Goal: Task Accomplishment & Management: Complete application form

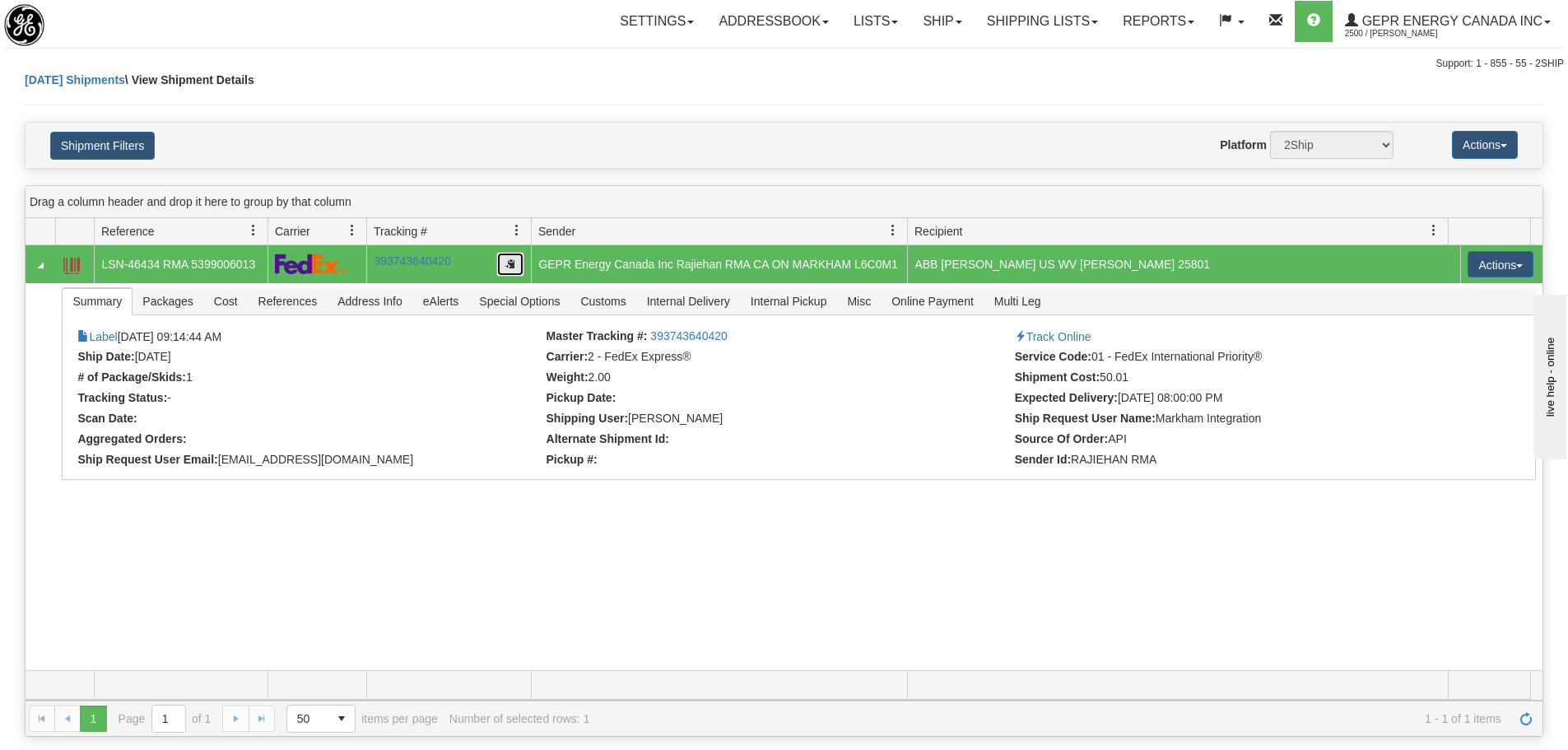
click at [502, 268] on button "button" at bounding box center [511, 264] width 28 height 25
click at [512, 264] on span "button" at bounding box center [511, 264] width 10 height 10
click at [323, 95] on div "Today Shipments \ View Shipment Details" at bounding box center [784, 96] width 1519 height 51
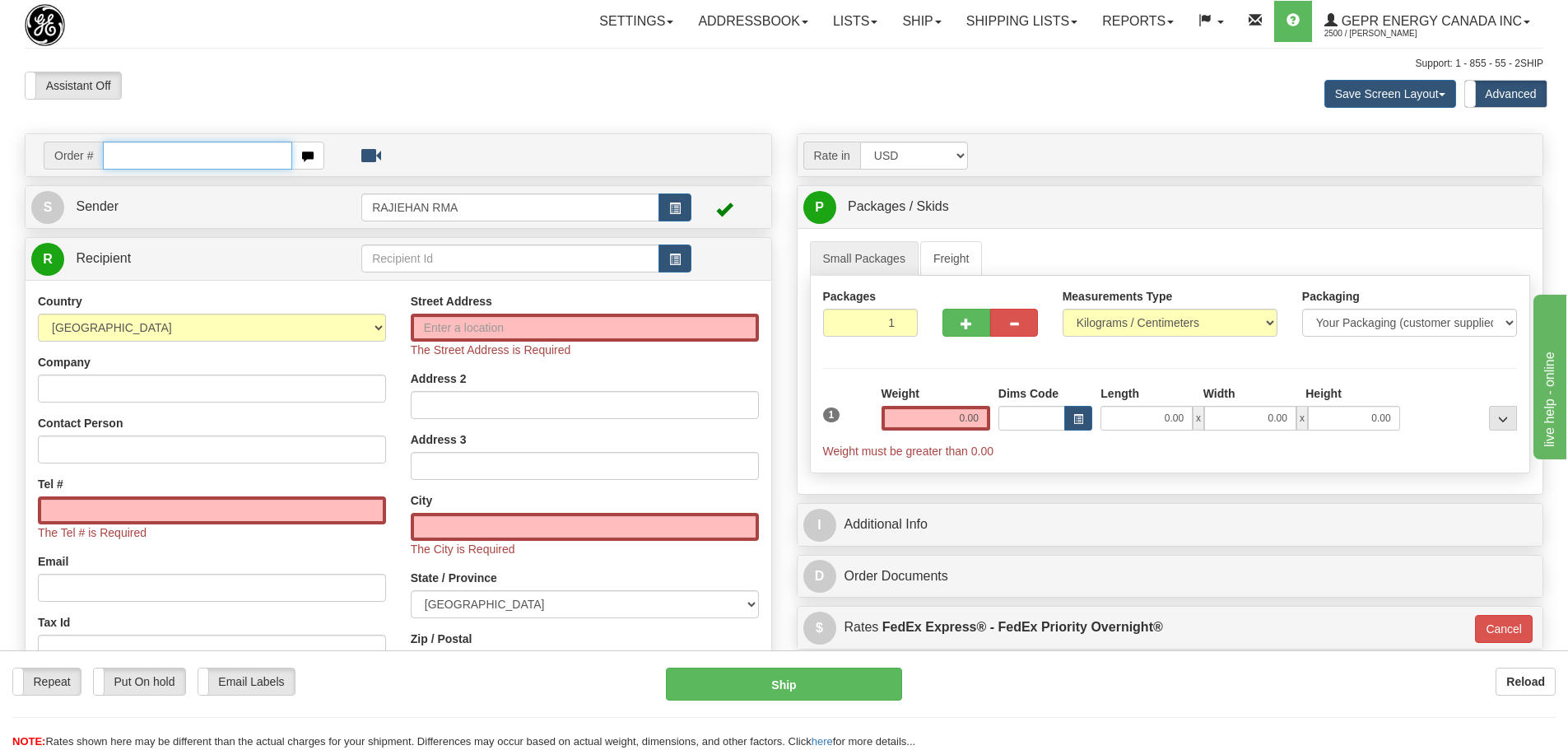
click at [213, 150] on input "text" at bounding box center [197, 156] width 189 height 28
paste input "86704642"
type input "86704642"
click at [393, 98] on body "Training Course Close Toggle navigation Settings Shipping Preferences New Recip…" at bounding box center [790, 375] width 1580 height 750
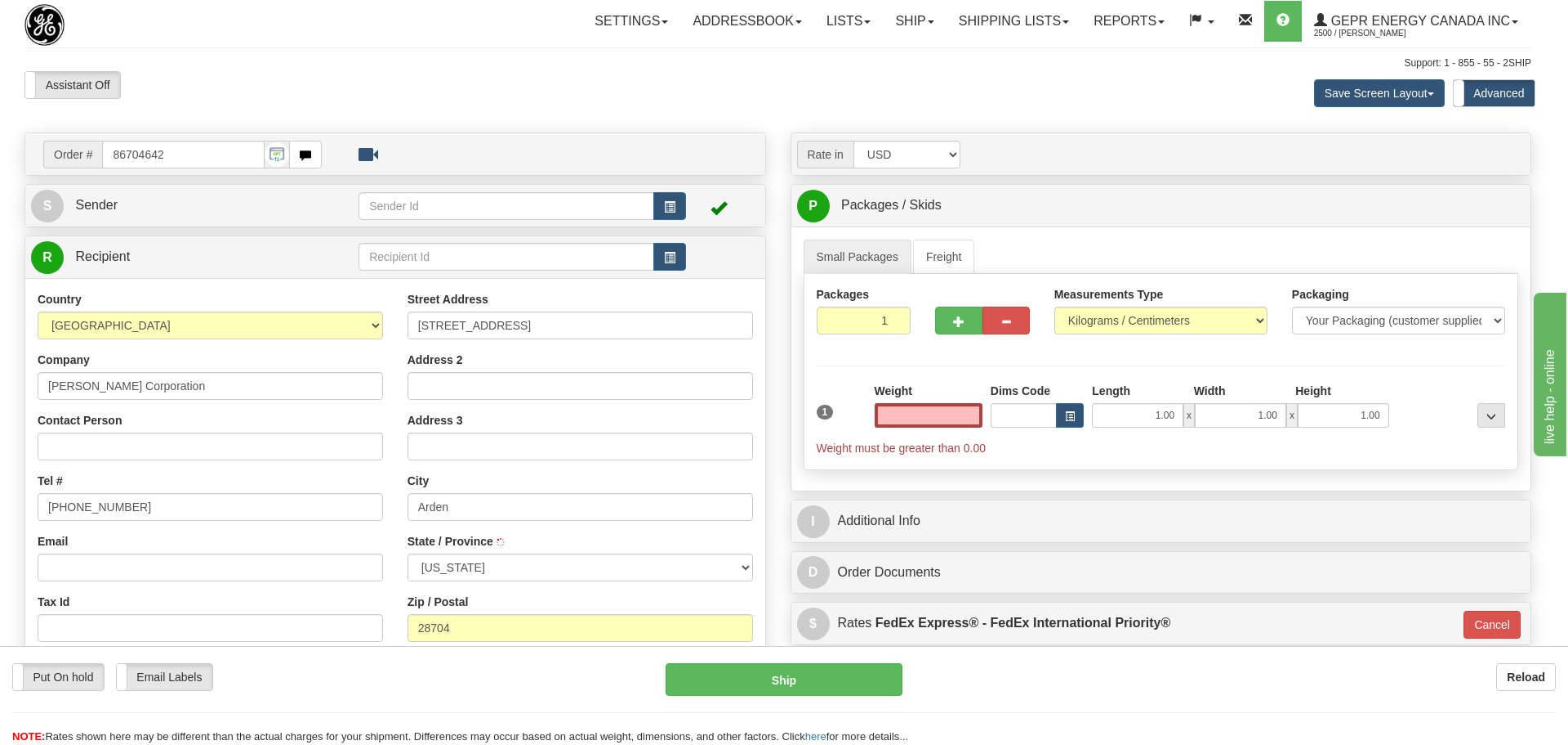
type input "ARDEN"
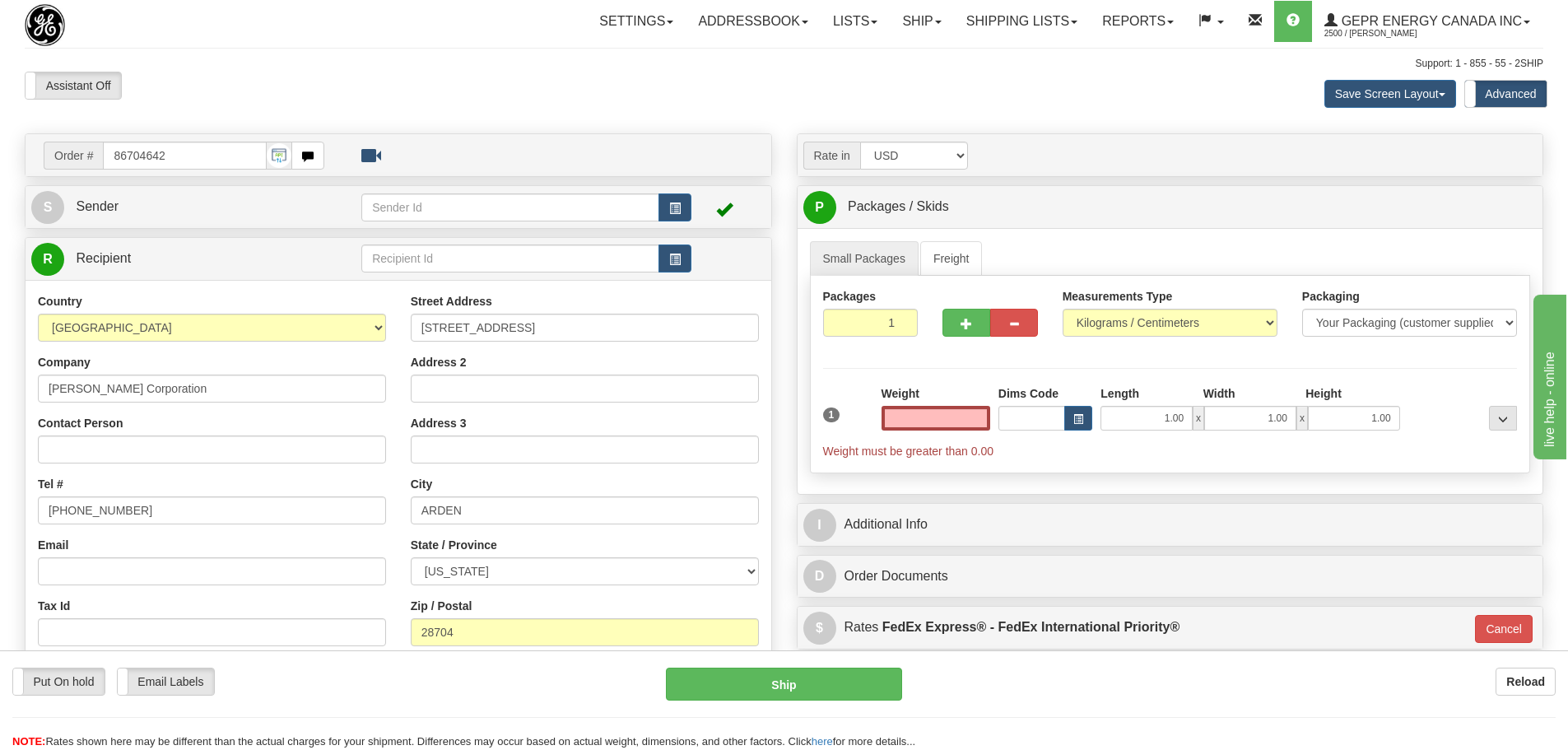
type input "0.00"
click at [53, 444] on input "Contact Person" at bounding box center [212, 449] width 348 height 28
paste input "Tait Krejci"
type input "Tait Krejci"
drag, startPoint x: 148, startPoint y: 515, endPoint x: 0, endPoint y: 483, distance: 151.4
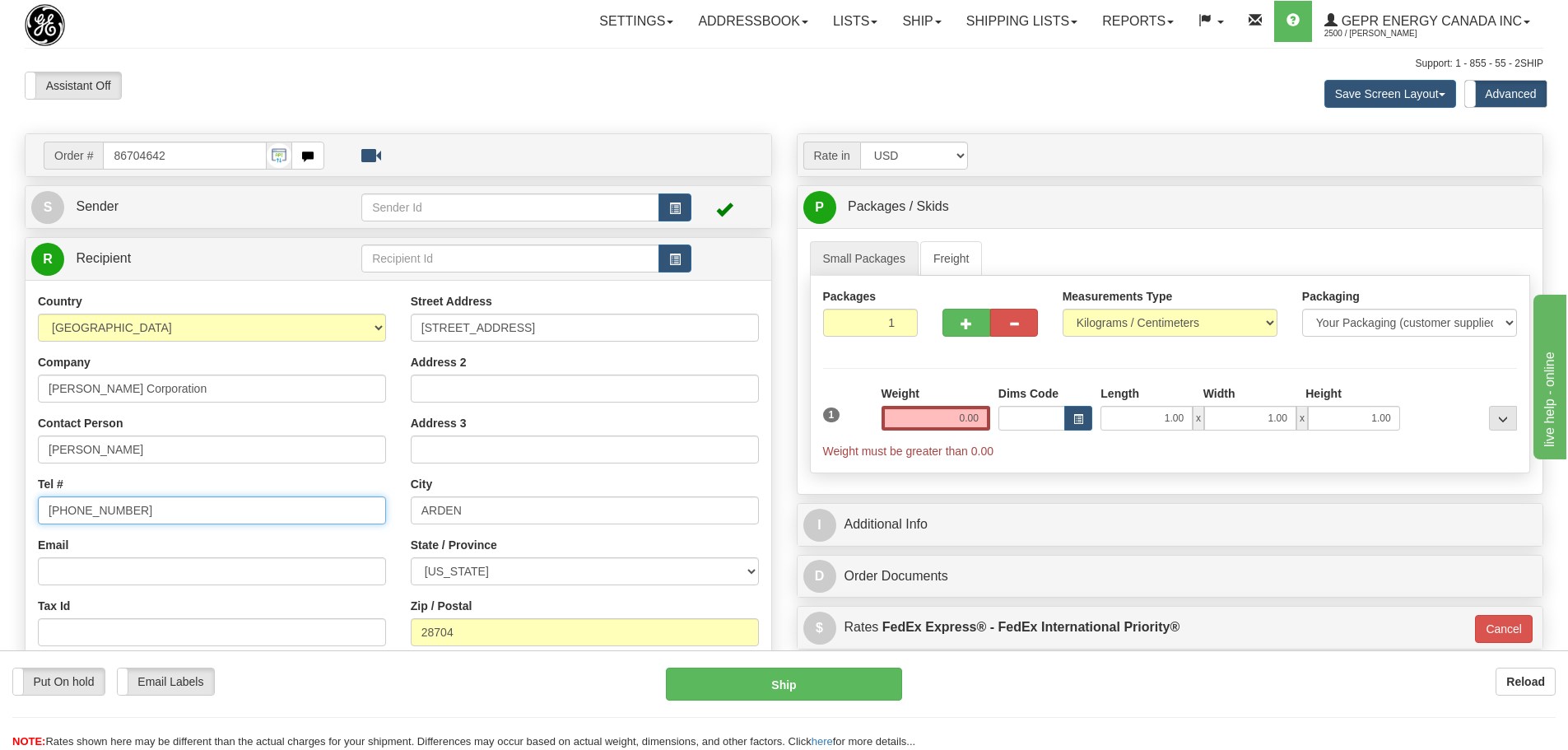
click at [0, 483] on div "Toggle navigation Settings Shipping Preferences Fields Preferences New" at bounding box center [784, 472] width 1568 height 944
paste input "828-620-7024"
type input "828-620-7024"
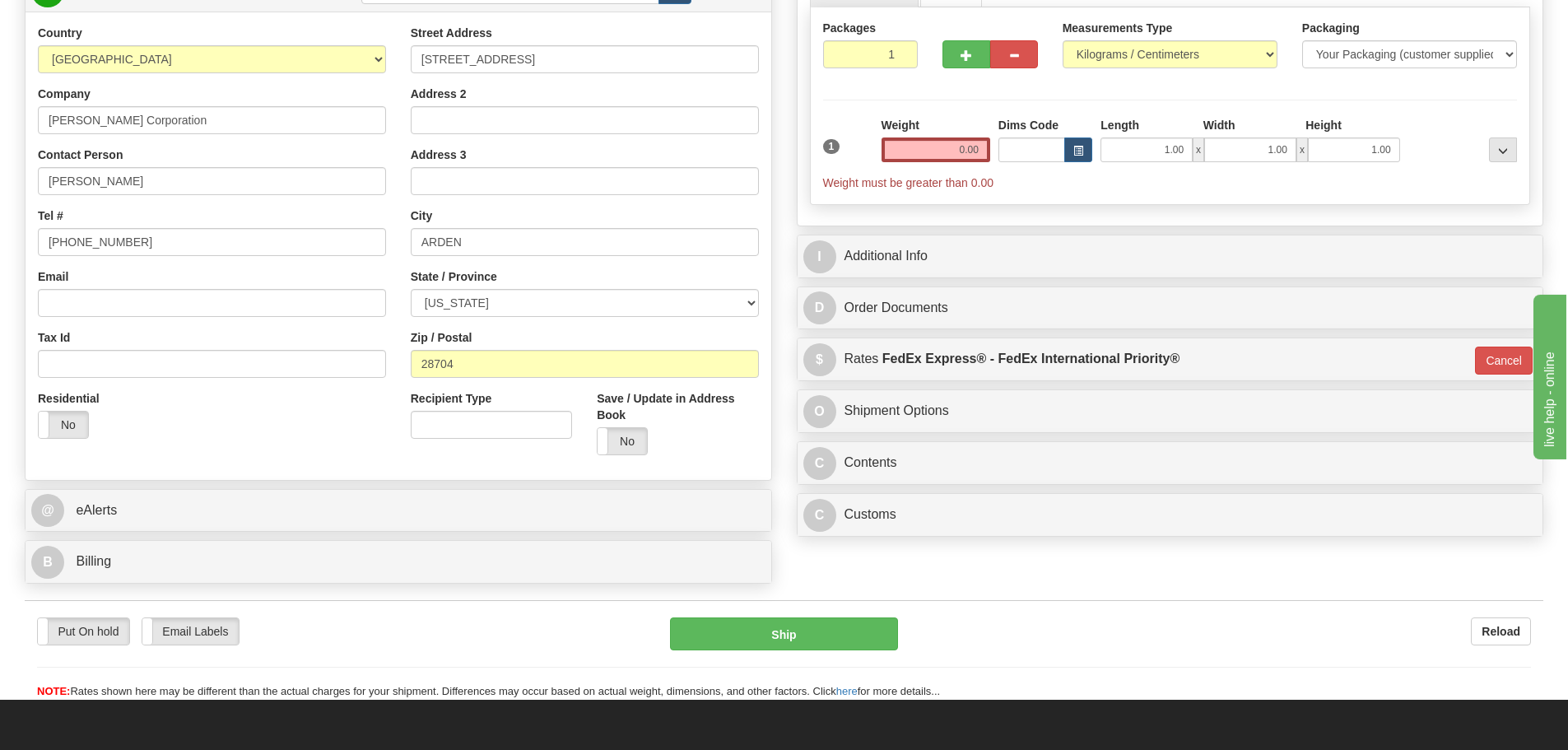
scroll to position [494, 0]
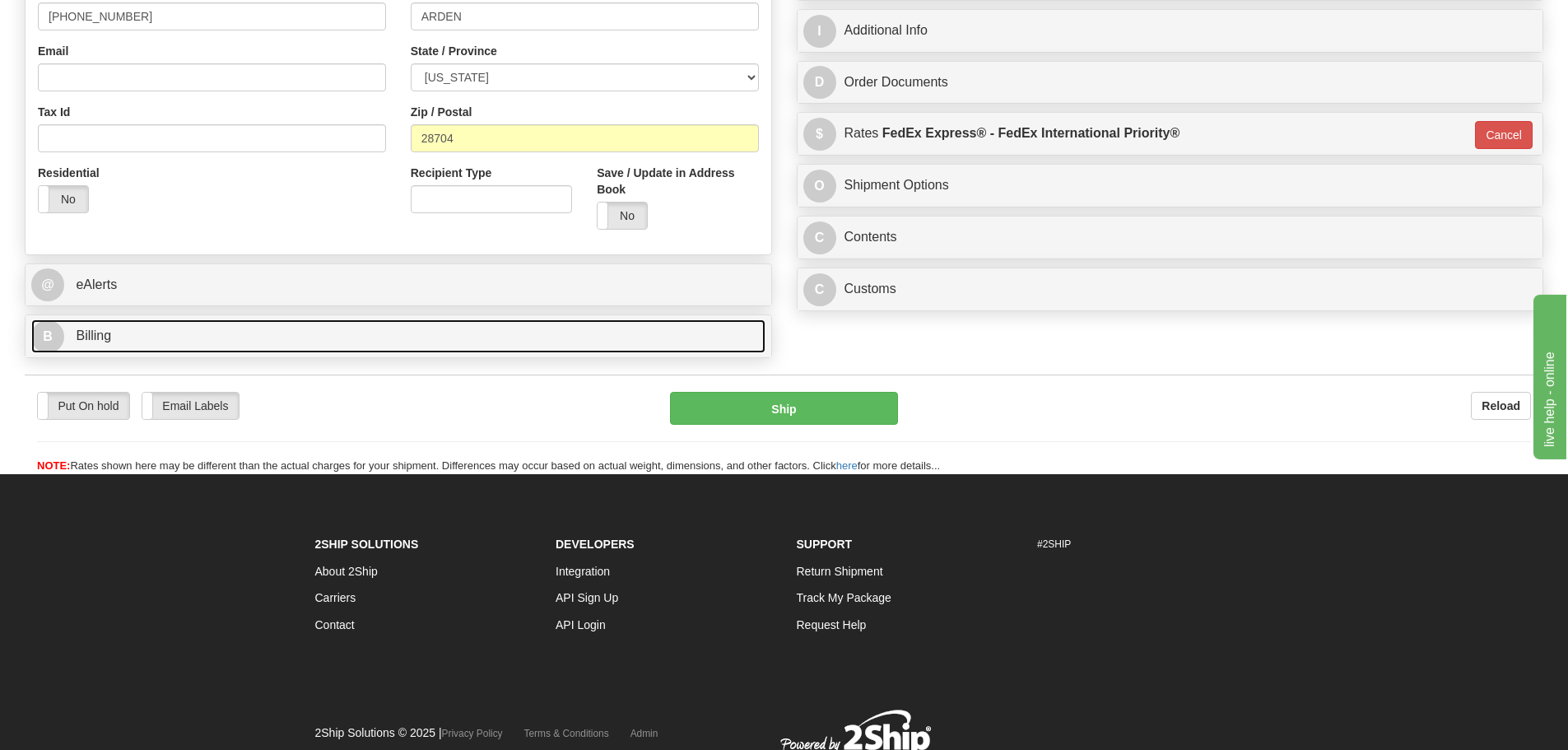
click at [289, 322] on link "B Billing" at bounding box center [399, 336] width 735 height 34
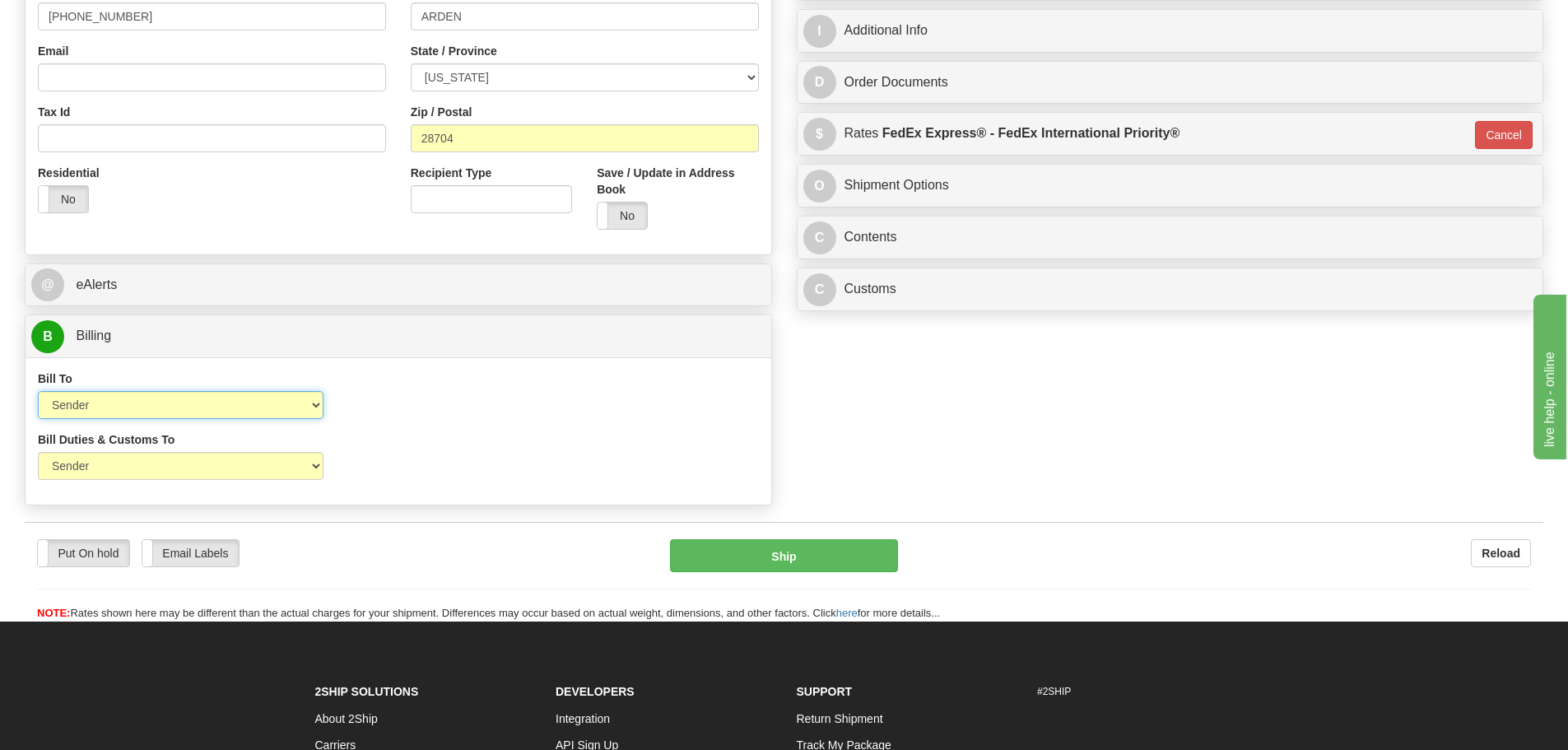
click at [187, 406] on select "Sender Recipient Third Party Collect" at bounding box center [181, 405] width 286 height 28
click at [188, 409] on select "Sender Recipient Third Party Collect" at bounding box center [181, 405] width 286 height 28
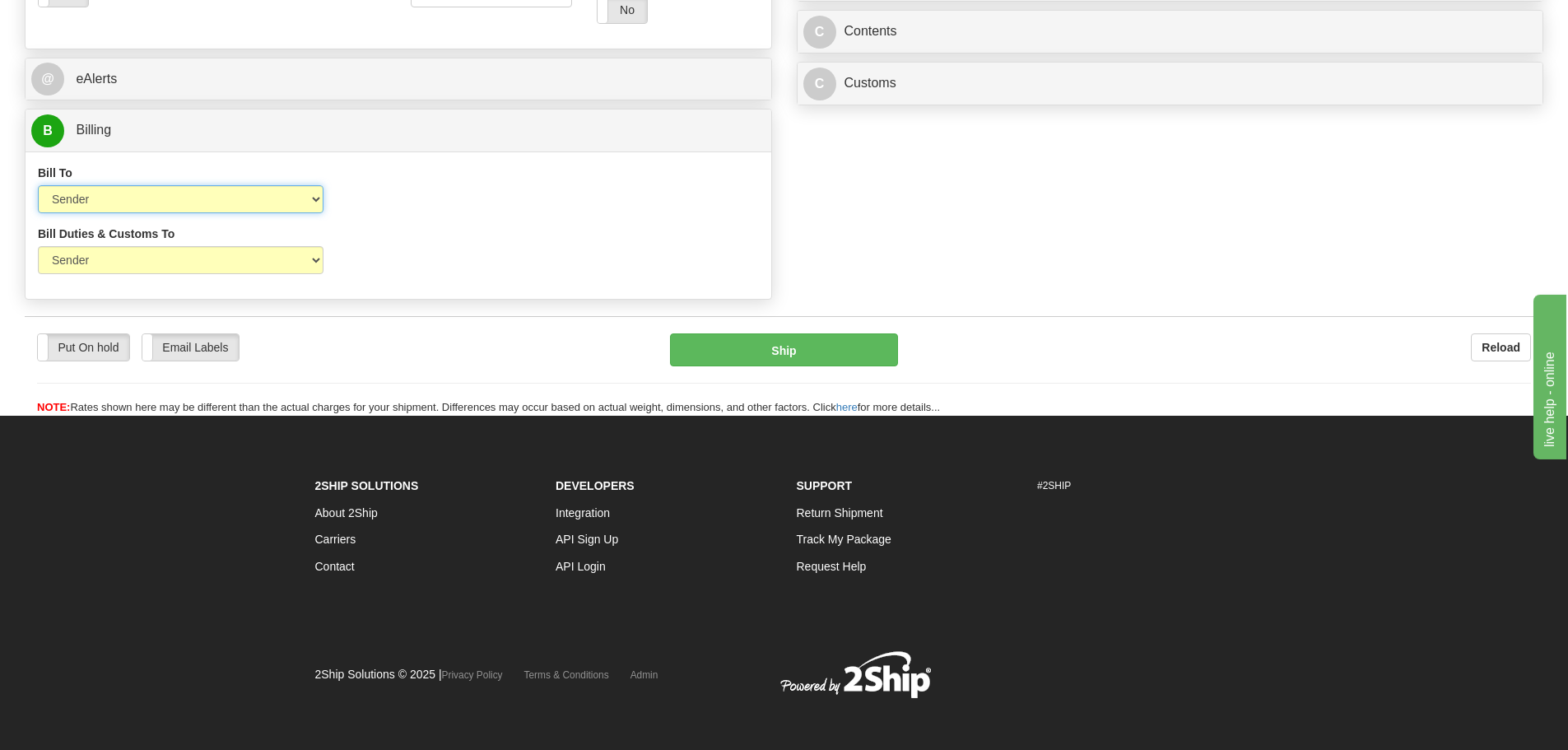
scroll to position [707, 0]
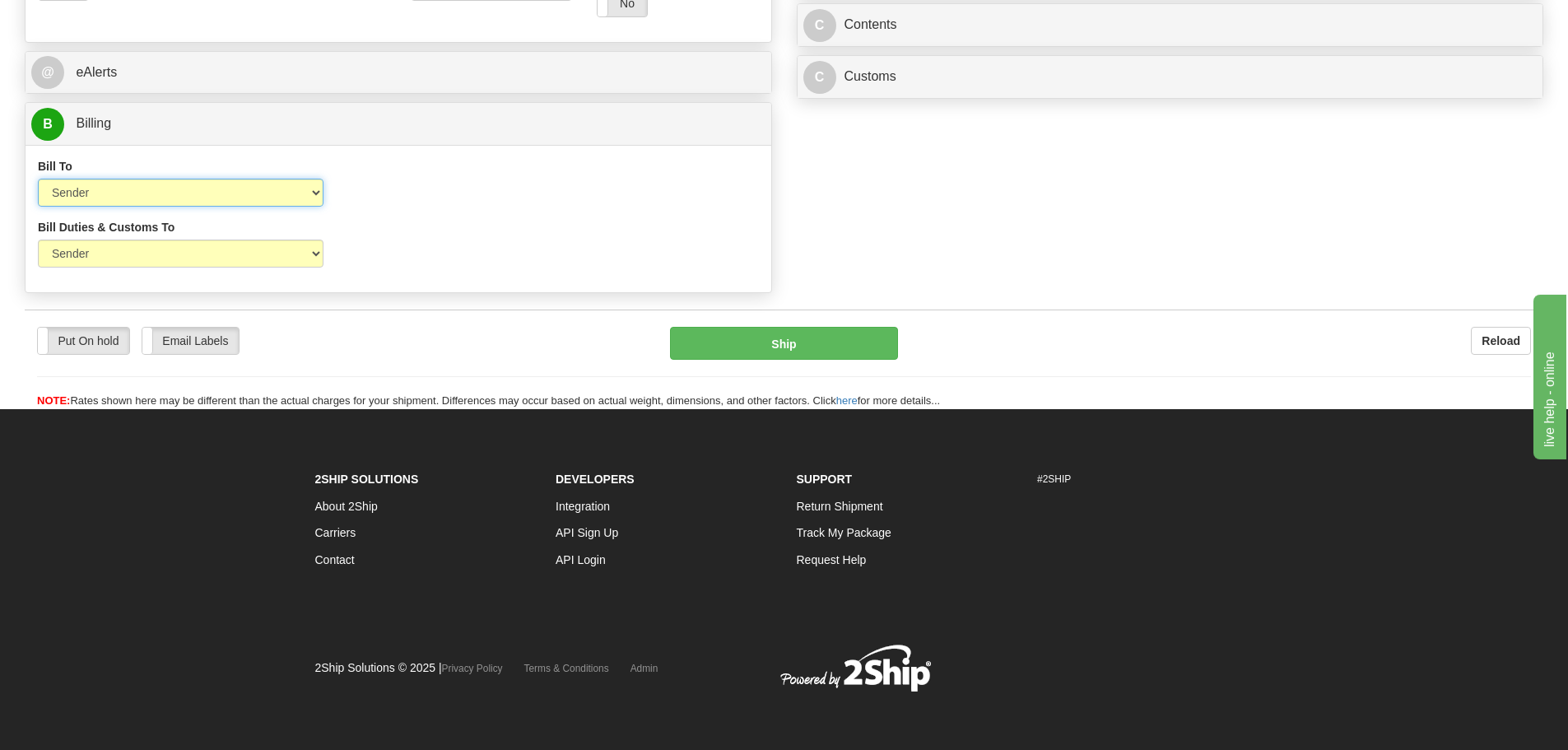
click at [271, 197] on select "Sender Recipient Third Party Collect" at bounding box center [181, 192] width 286 height 28
click at [269, 201] on select "Sender Recipient Third Party Collect" at bounding box center [181, 192] width 286 height 28
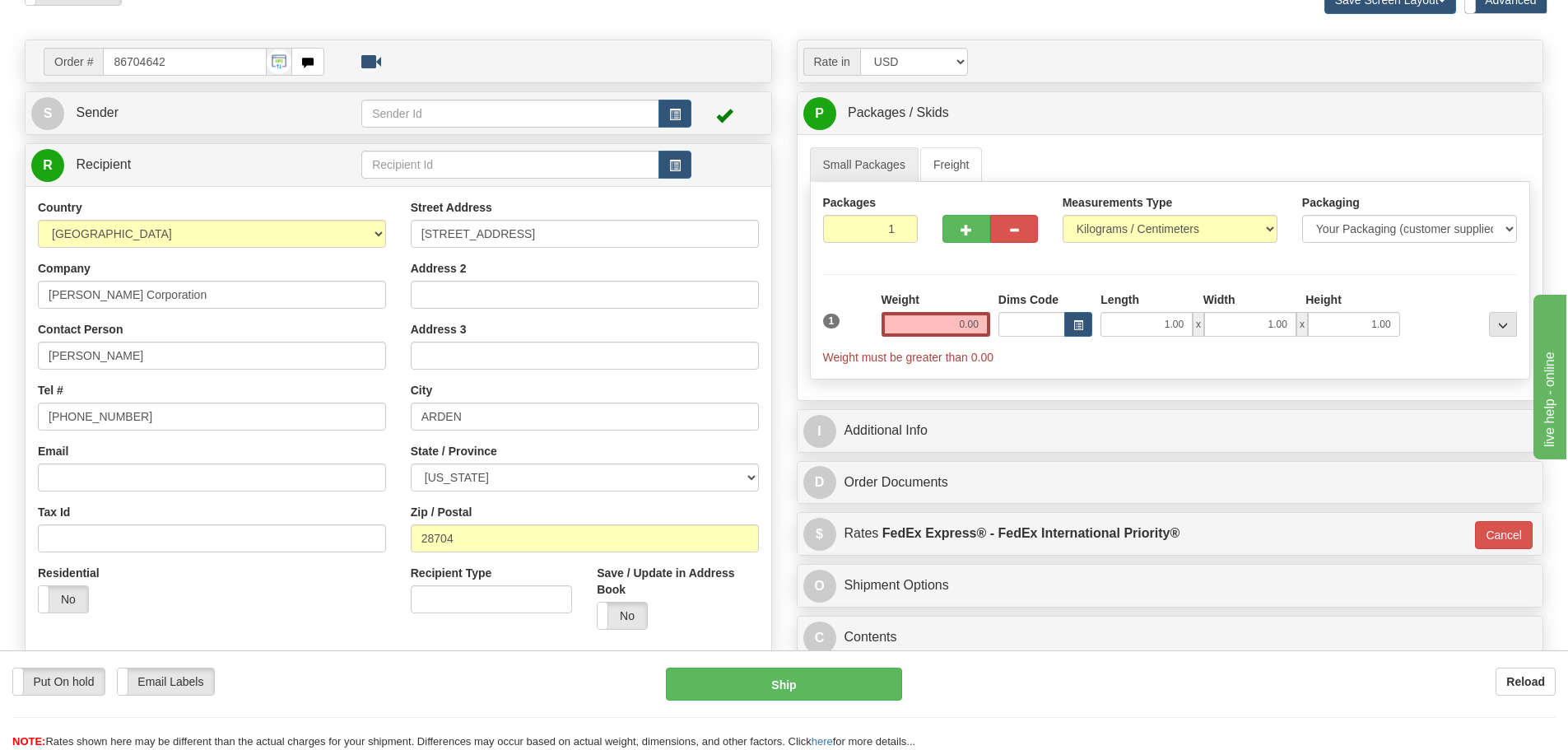
scroll to position [131, 0]
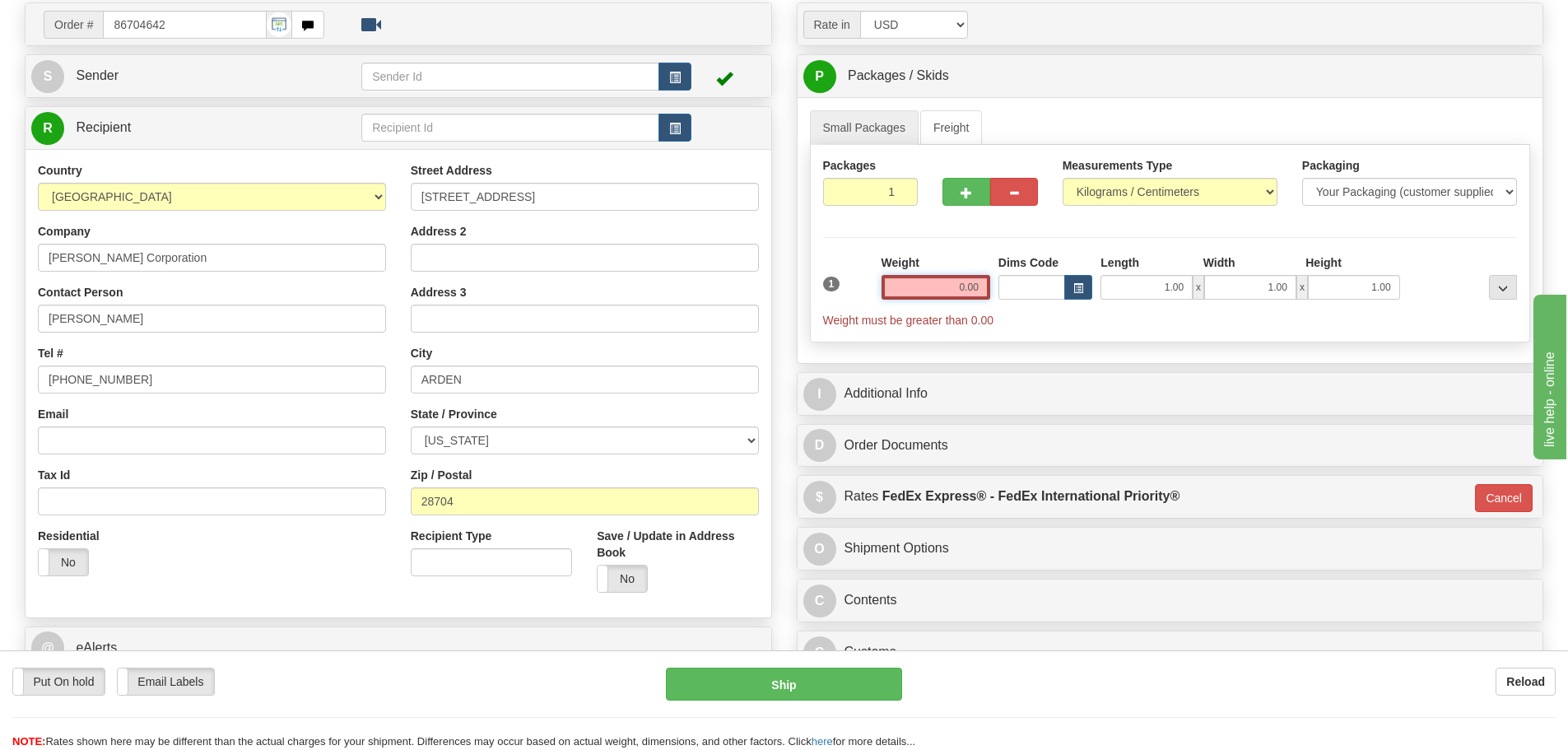
click at [946, 287] on input "0.00" at bounding box center [935, 288] width 109 height 25
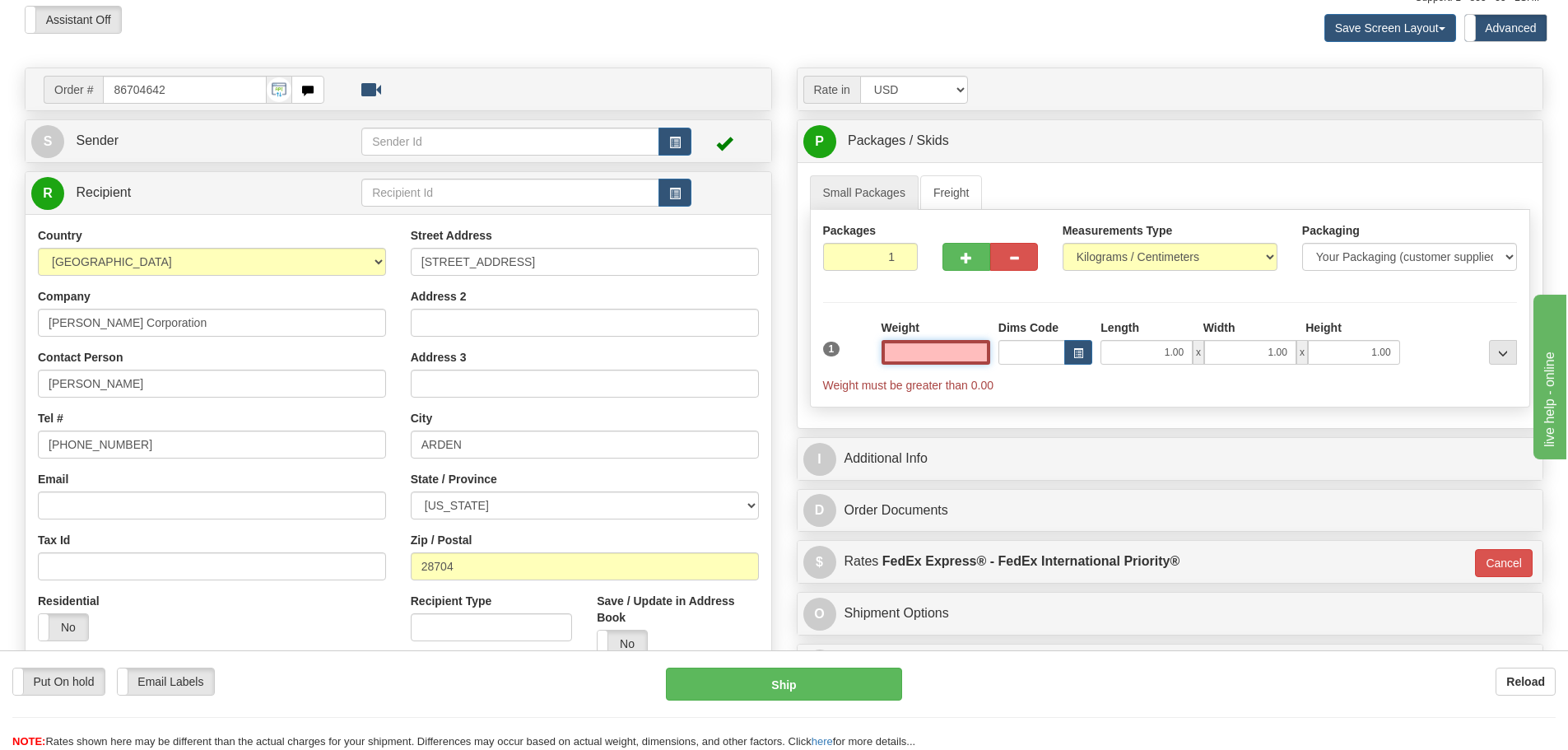
scroll to position [0, 0]
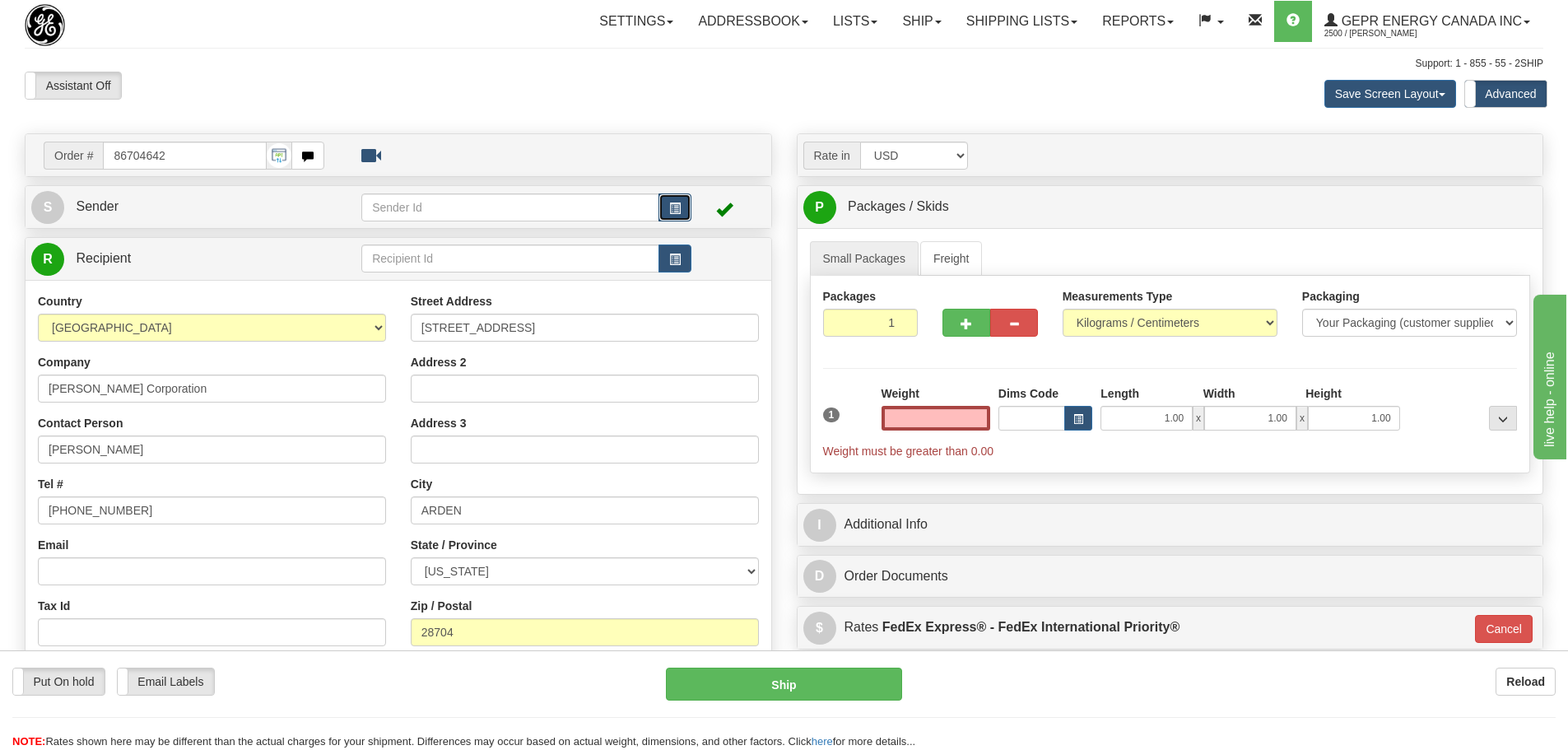
type input "0.00"
click at [671, 203] on span "button" at bounding box center [675, 208] width 12 height 11
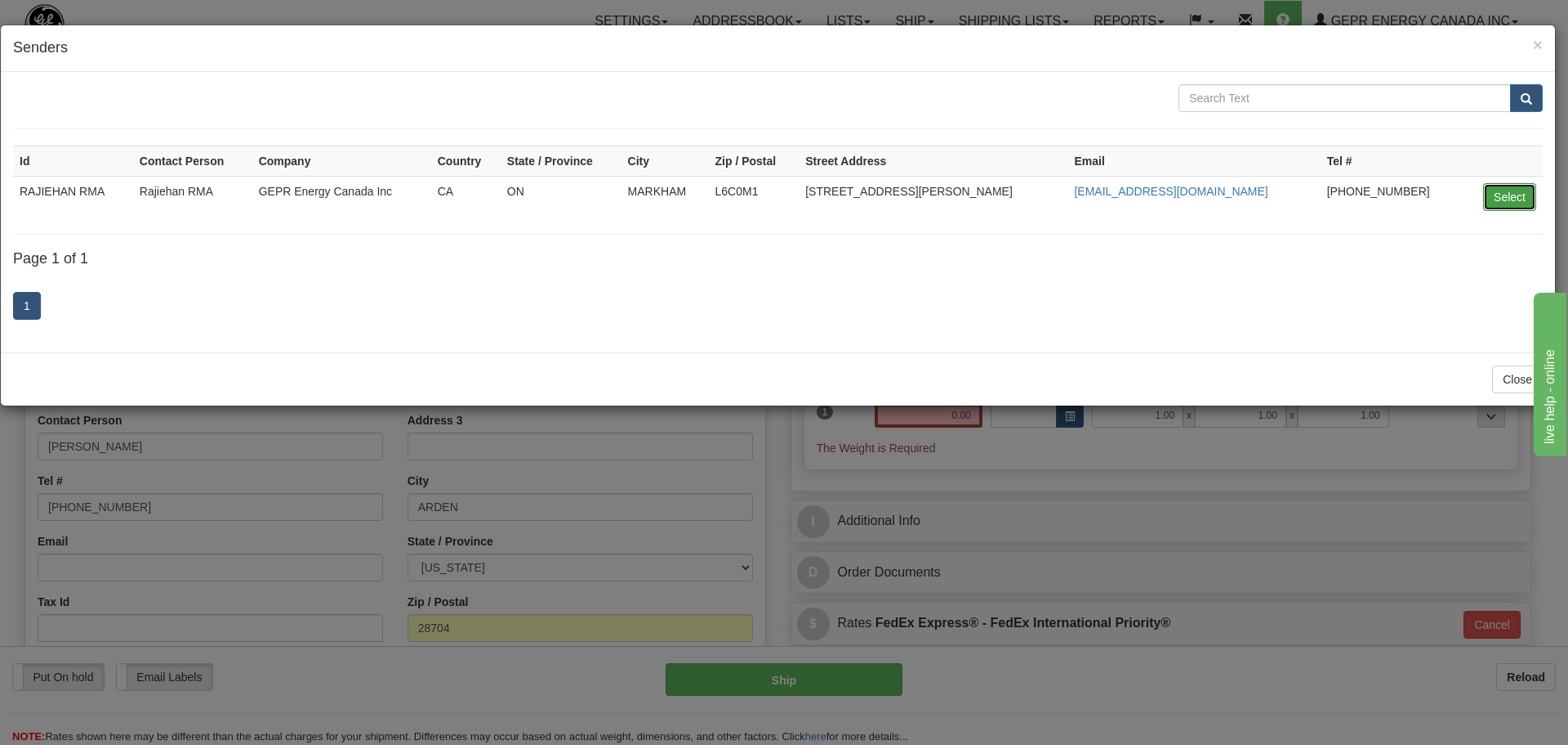
click at [1526, 198] on button "Select" at bounding box center [1510, 197] width 53 height 28
type input "RAJIEHAN RMA"
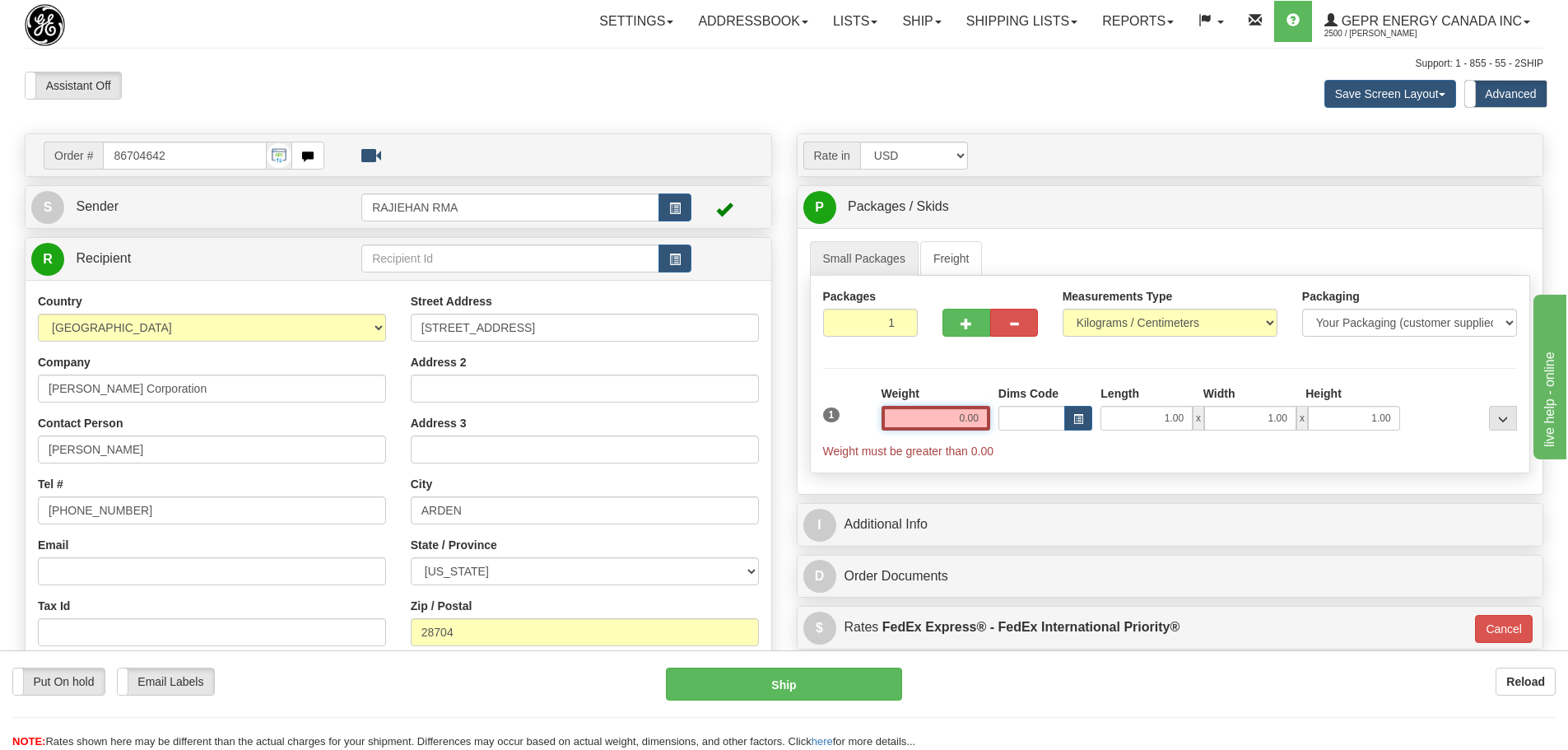
click at [965, 416] on input "0.00" at bounding box center [935, 418] width 109 height 25
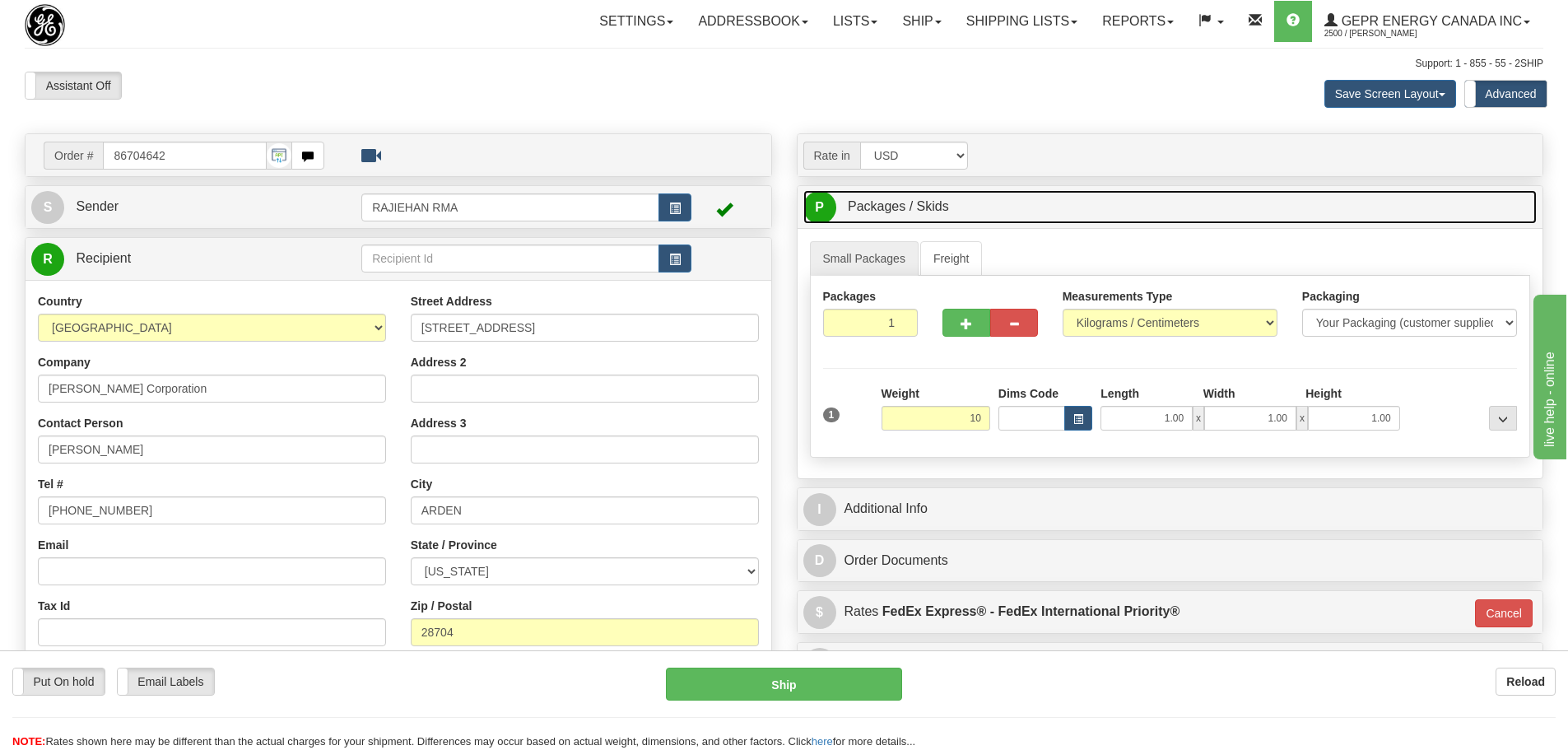
type input "10.00"
type input "01"
click at [1250, 196] on link "P Packages / Skids 1 Packages - Weight: 0.00 Kgs 1 Skids - Weight: NaN Kgs" at bounding box center [1171, 206] width 735 height 34
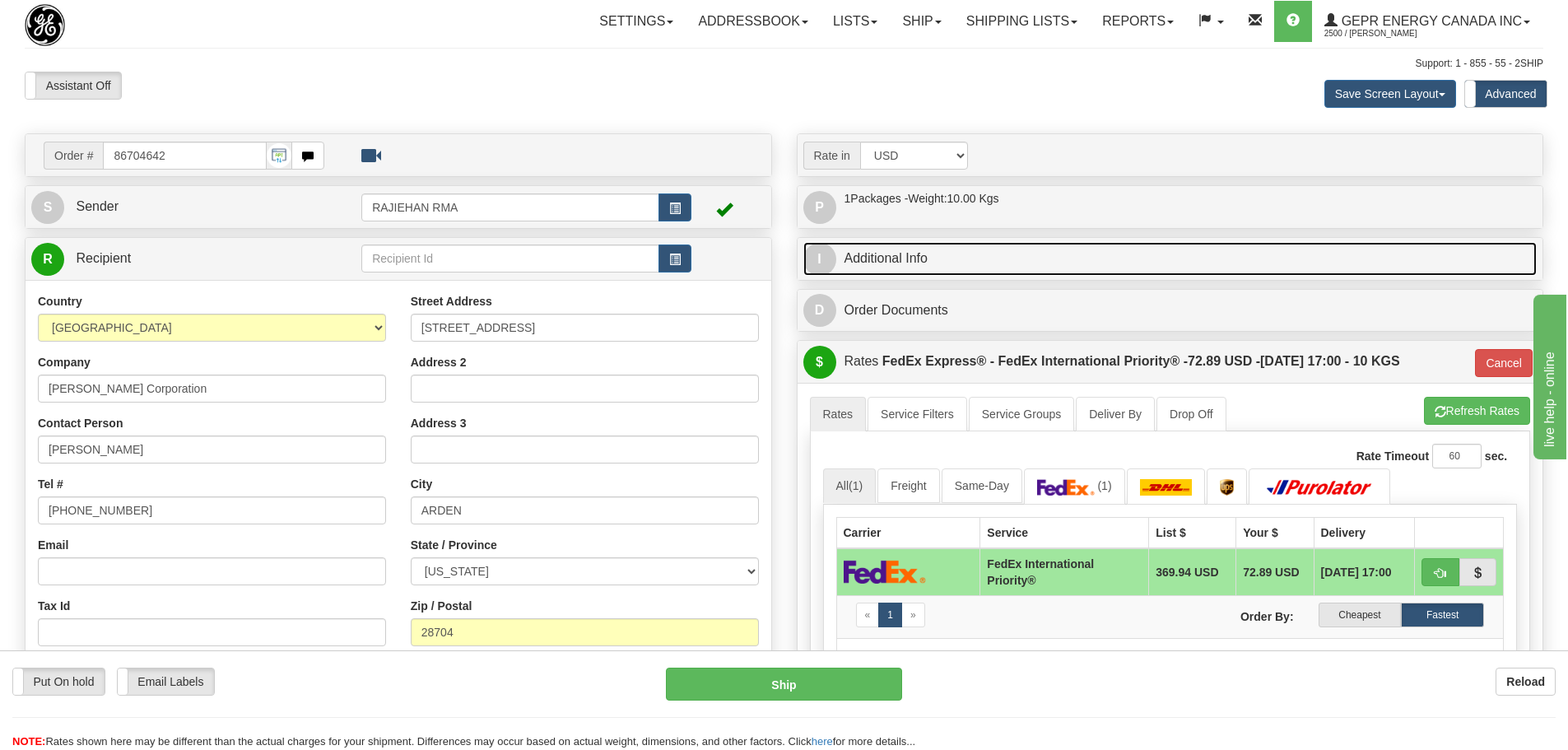
click at [891, 262] on link "I Additional Info" at bounding box center [1171, 259] width 735 height 34
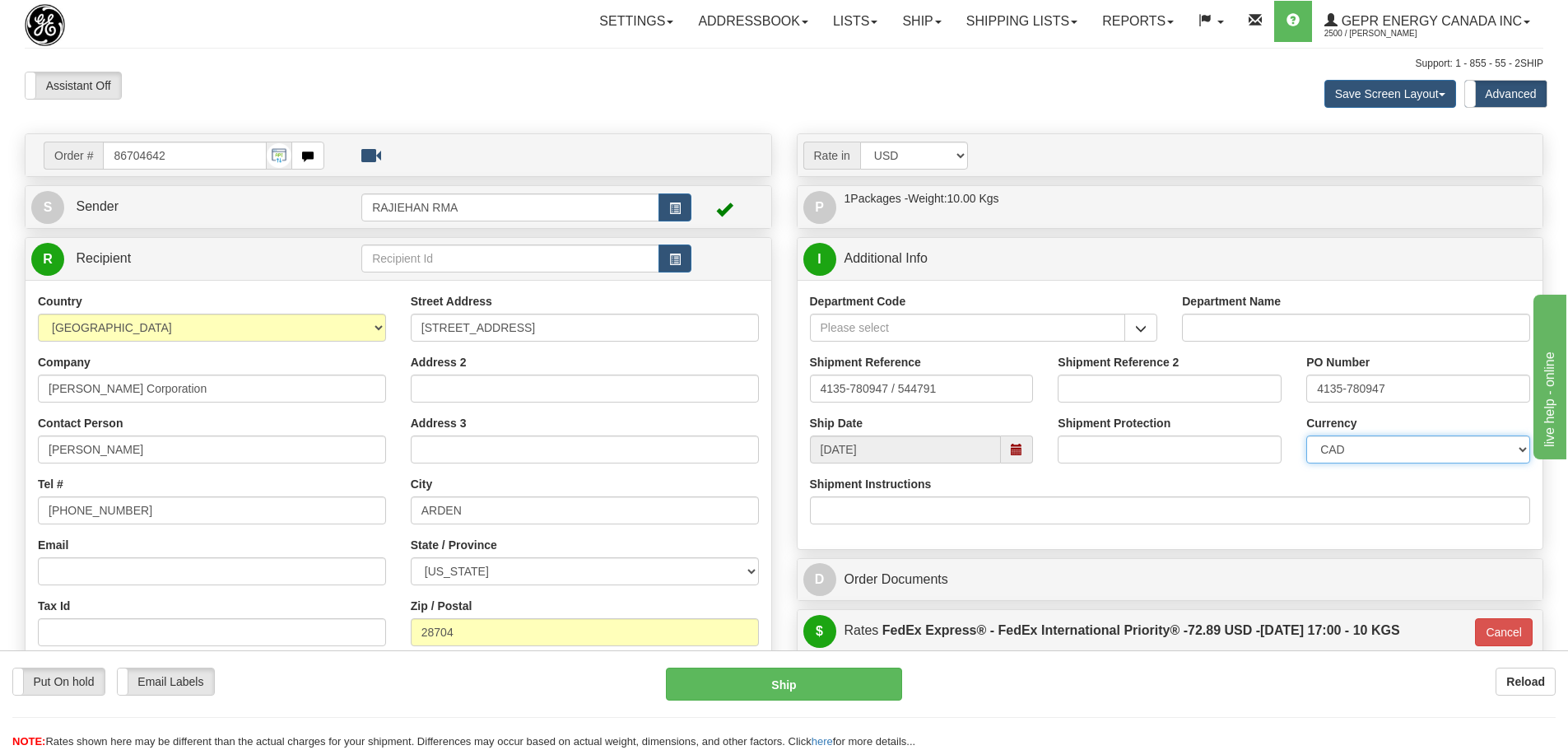
click at [1379, 448] on select "CAD USD EUR ZAR [PERSON_NAME] ARN AUD AUS AWG BBD BFR BGN BHD BMD BND BRC BRL C…" at bounding box center [1419, 449] width 224 height 28
select select "1"
click at [1307, 435] on select "CAD USD EUR ZAR [PERSON_NAME] ARN AUD AUS AWG BBD BFR BGN BHD BMD BND BRC BRL C…" at bounding box center [1419, 449] width 224 height 28
click at [1022, 334] on input "Department Code" at bounding box center [968, 327] width 316 height 28
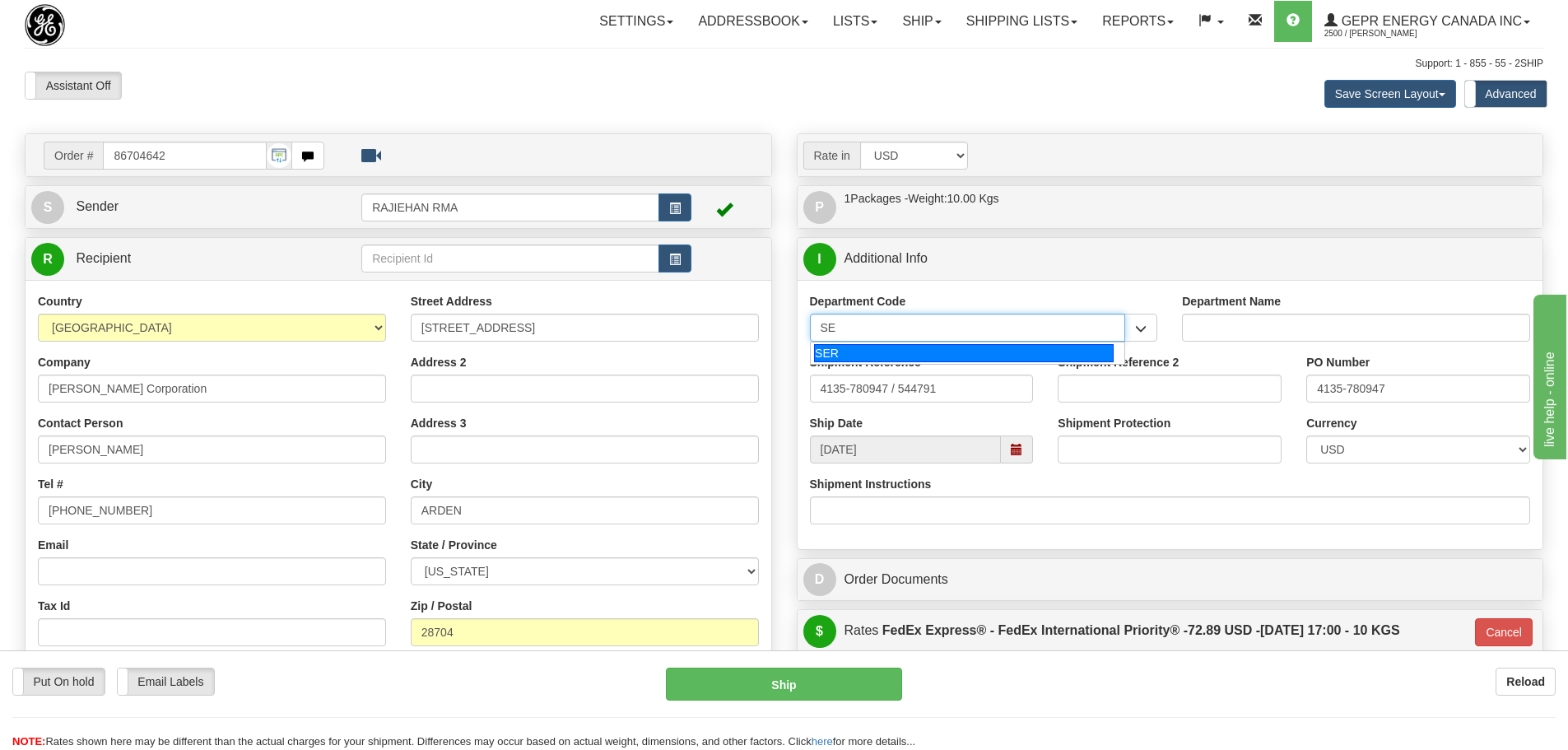
click at [1022, 353] on div "SER" at bounding box center [964, 353] width 299 height 18
type input "SER"
type input "SERVICE DEPARTMENT"
type input "SER"
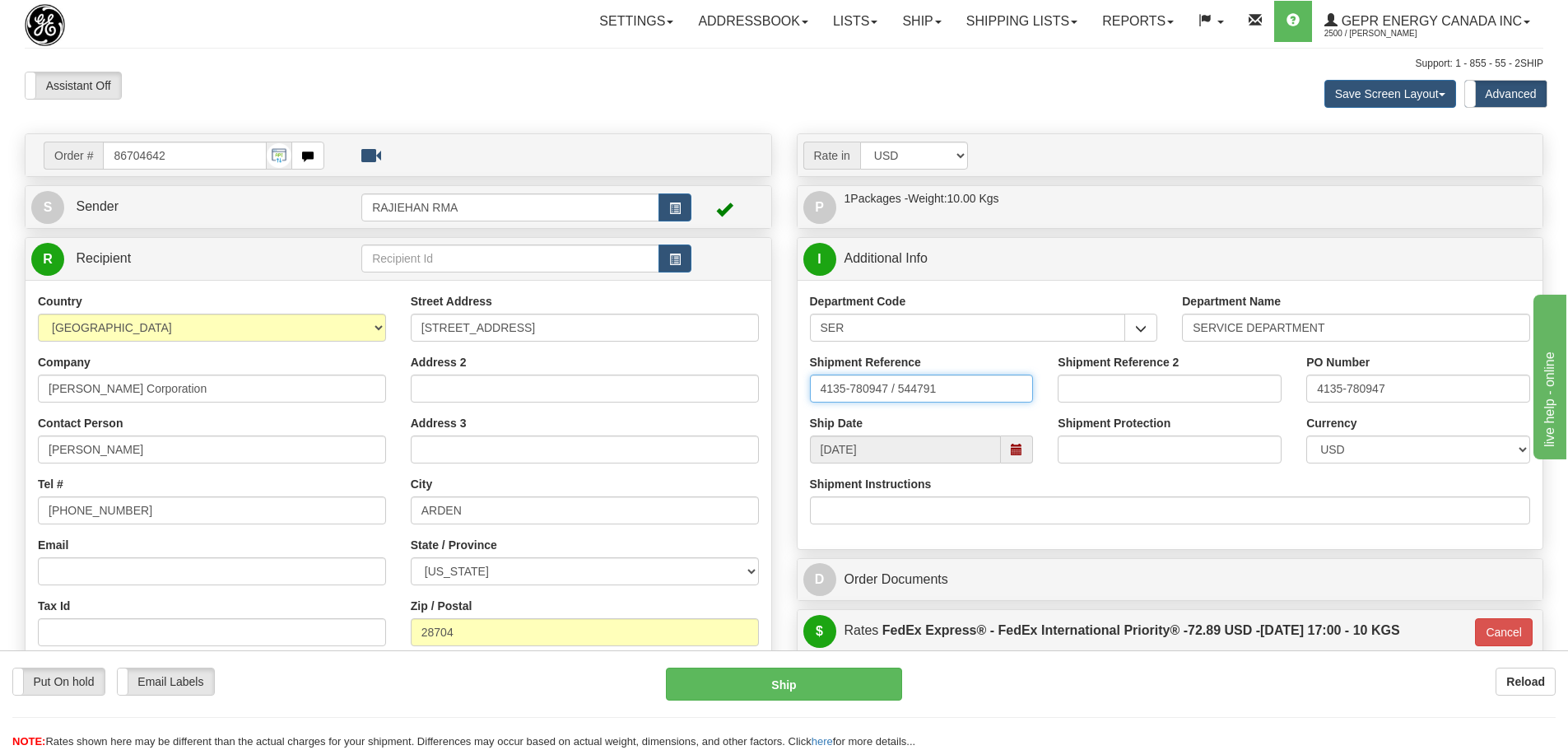
click at [896, 388] on input "4135-780947 / 544791" at bounding box center [922, 389] width 224 height 28
drag, startPoint x: 947, startPoint y: 391, endPoint x: 677, endPoint y: 384, distance: 270.1
click at [687, 133] on div "Order # 86704642" at bounding box center [784, 133] width 1544 height 0
paste input "LSN-46138"
click at [968, 388] on input "LSN-46138 RMA" at bounding box center [922, 389] width 224 height 28
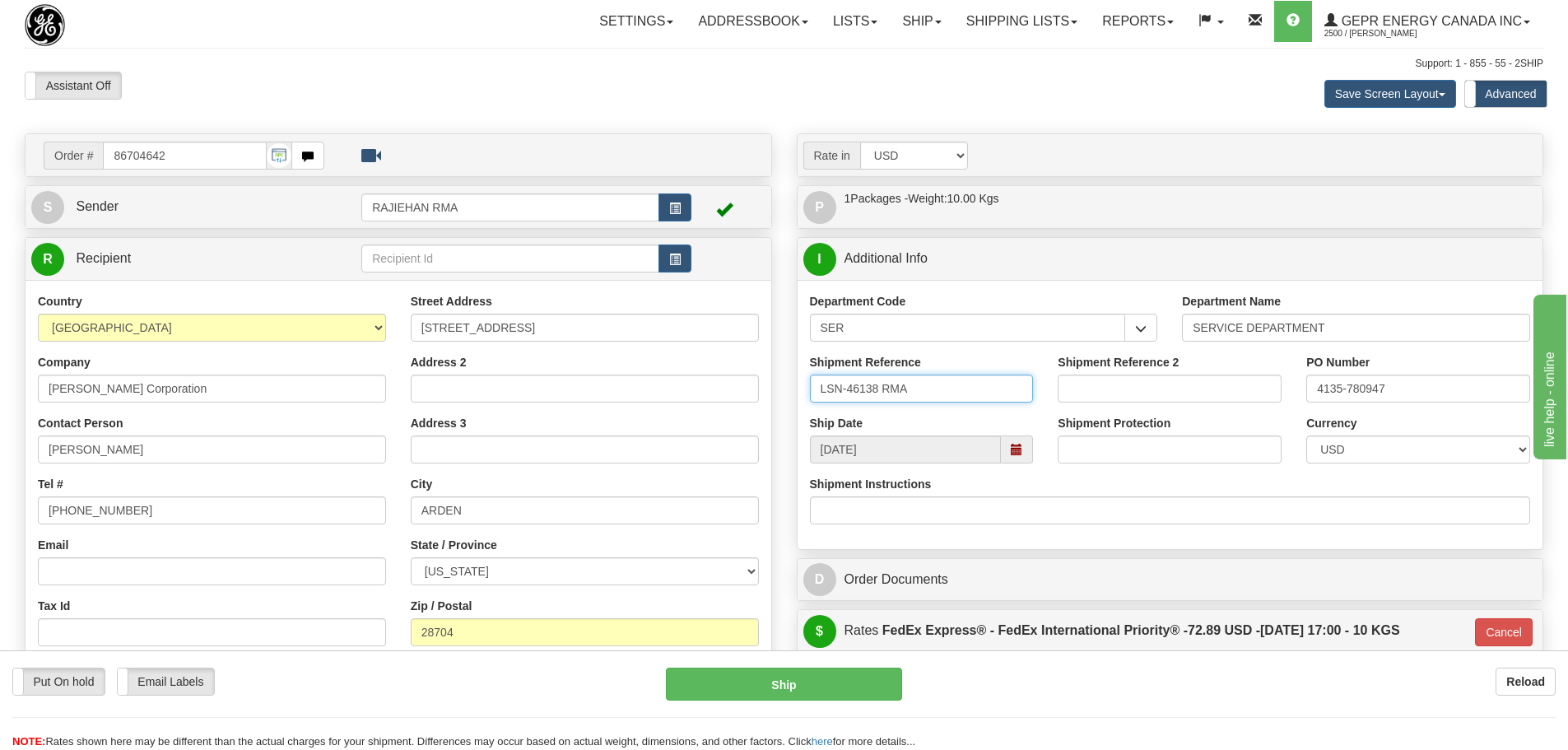
paste input "5399005844"
drag, startPoint x: 916, startPoint y: 389, endPoint x: 930, endPoint y: 400, distance: 17.8
click at [920, 393] on input "LSN-46138 RMA 5399005844" at bounding box center [922, 389] width 224 height 28
type input "LSN-46138 RMA 5399005844"
drag, startPoint x: 1406, startPoint y: 388, endPoint x: 1243, endPoint y: 381, distance: 163.2
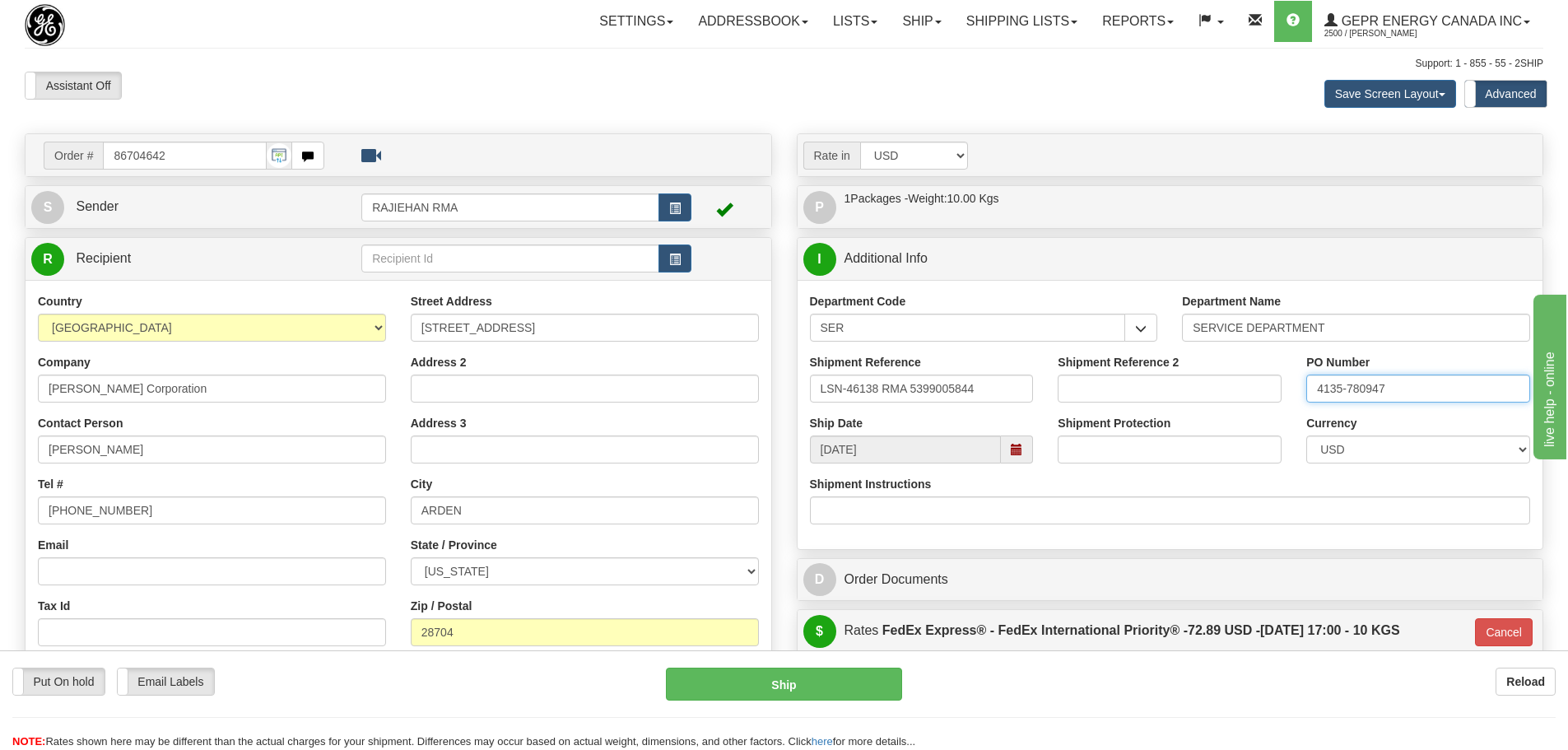
click at [1243, 381] on div "Shipment Reference LSN-46138 RMA 5399005844 Shipment Reference 2 PO Number 4135…" at bounding box center [1171, 384] width 746 height 60
paste input "202014812"
click at [1317, 389] on input "202014812" at bounding box center [1419, 389] width 224 height 28
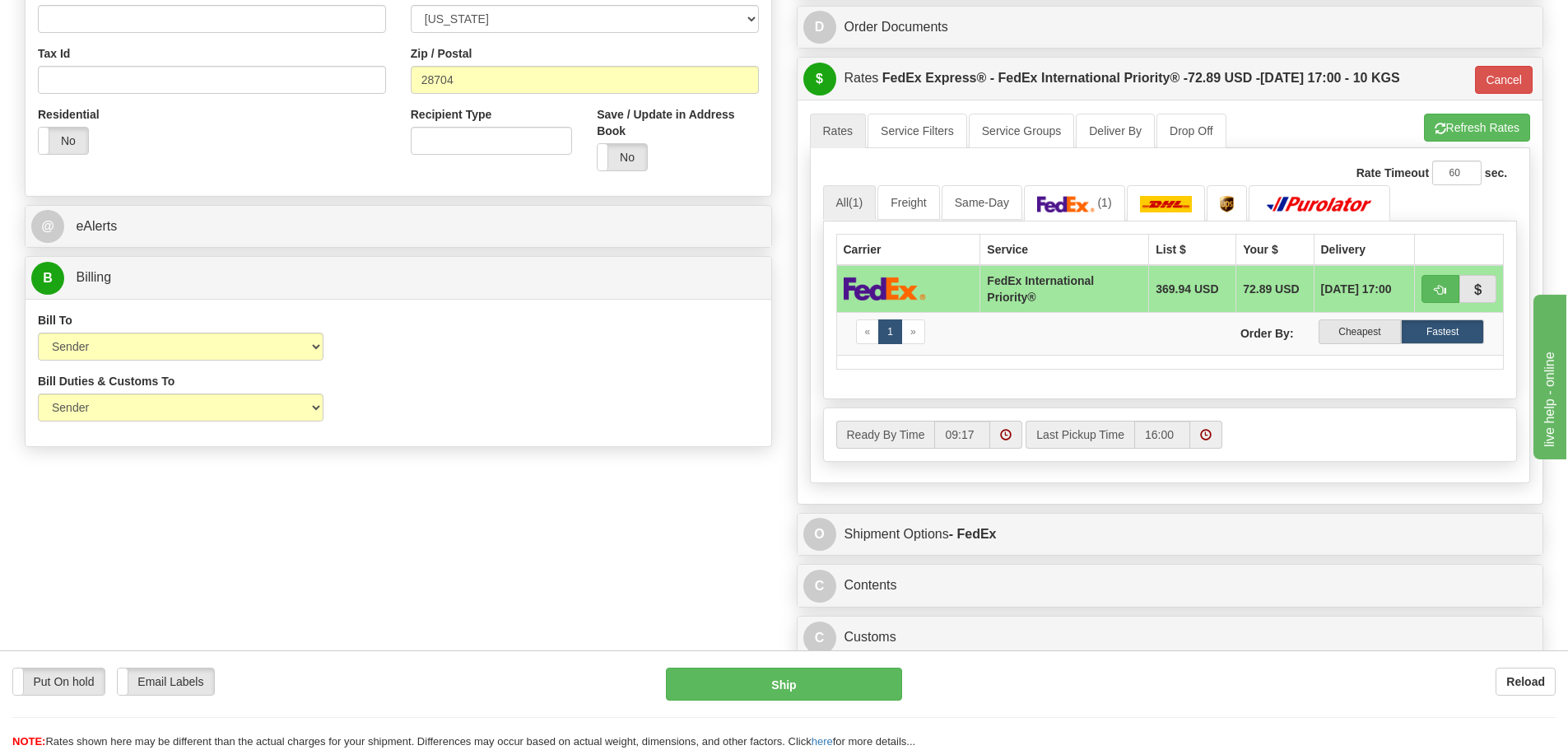
scroll to position [576, 0]
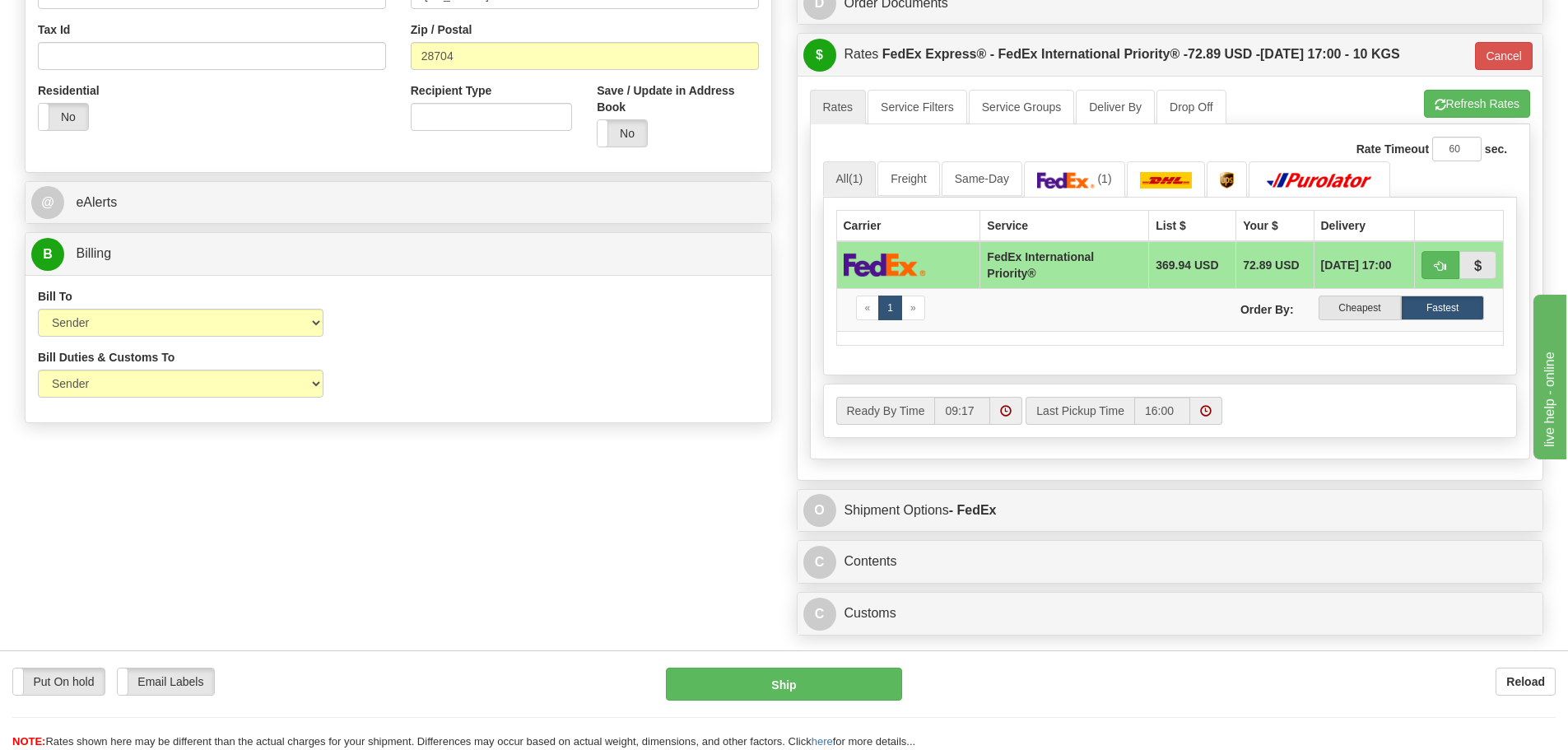
type input "4202014812"
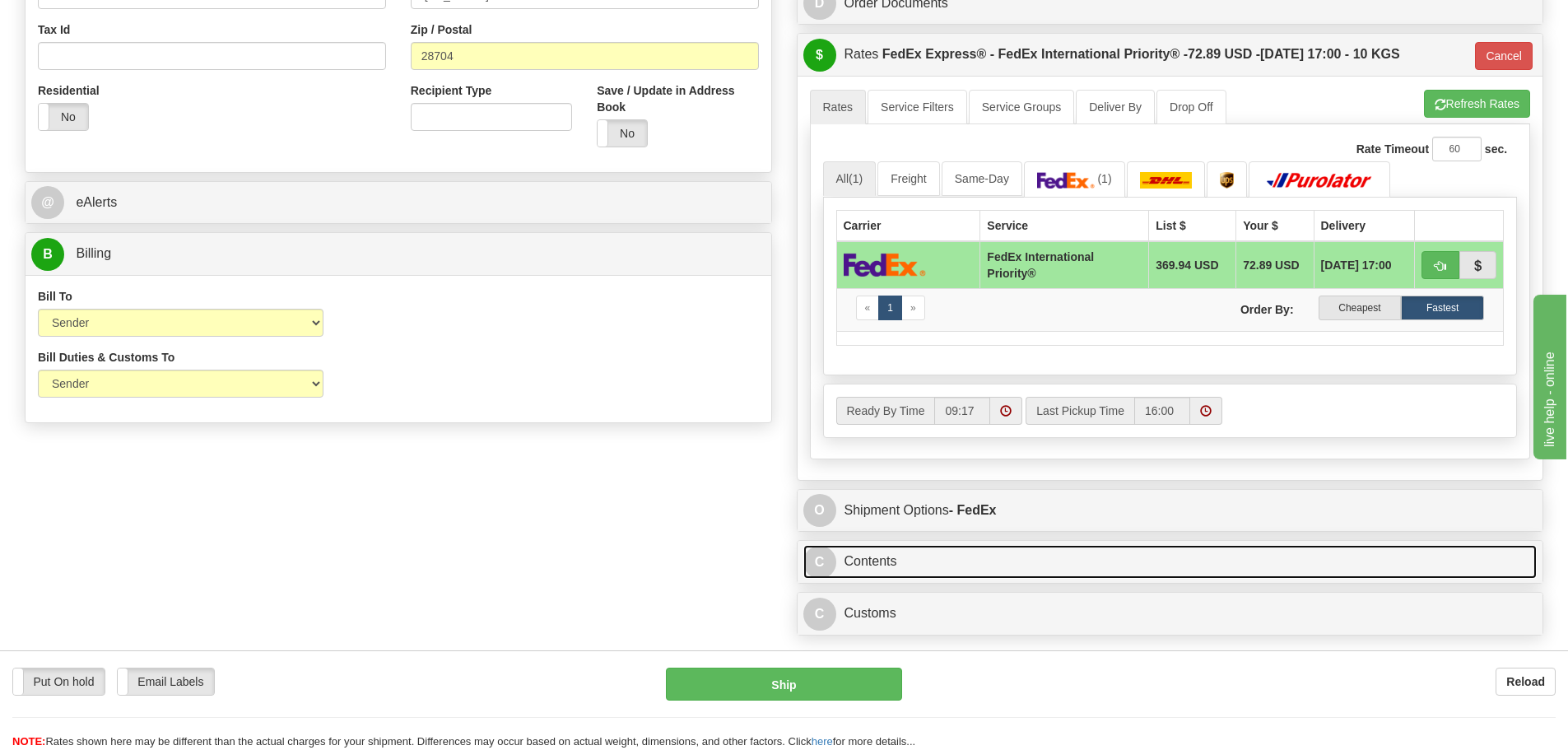
click at [876, 561] on link "C Contents" at bounding box center [1171, 561] width 735 height 34
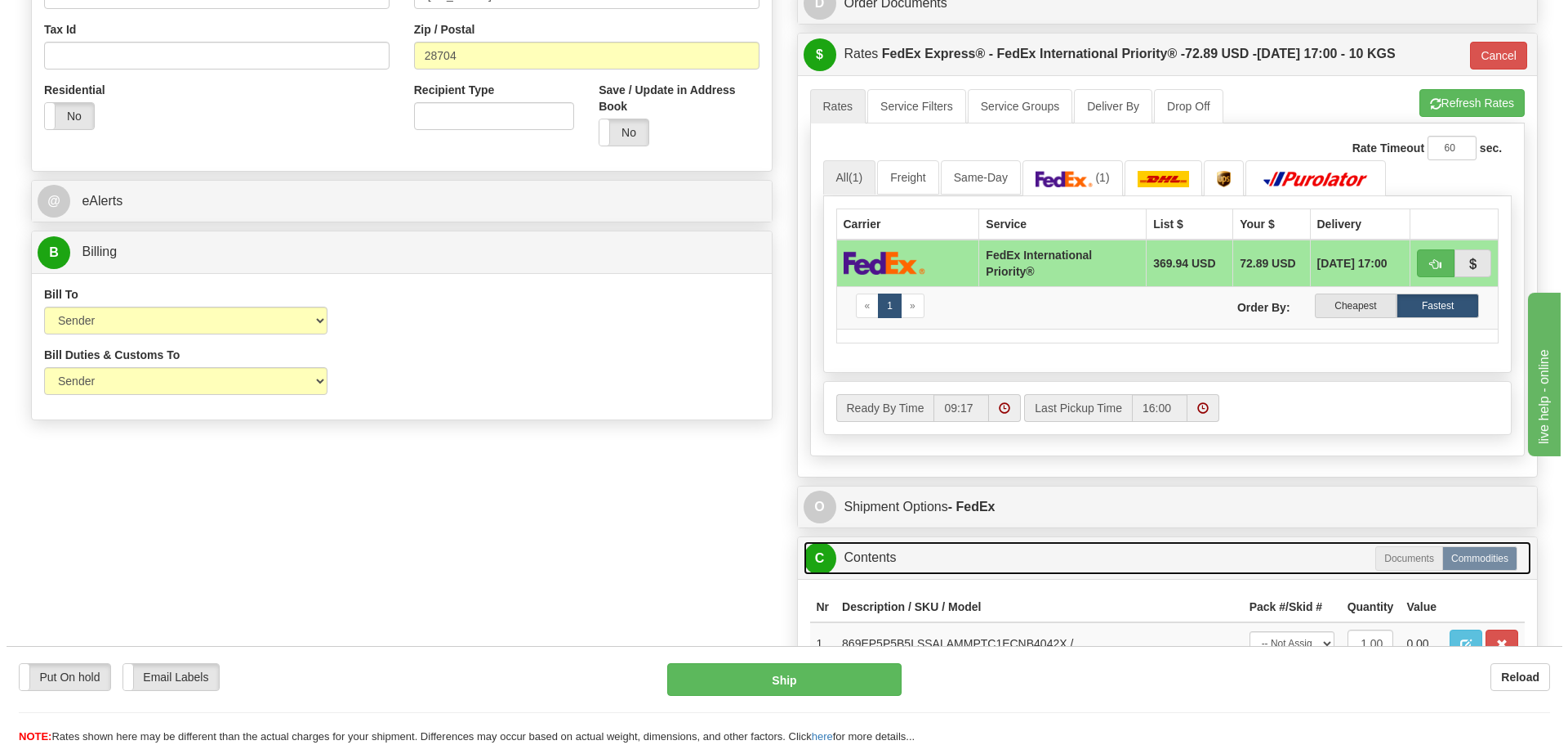
scroll to position [817, 0]
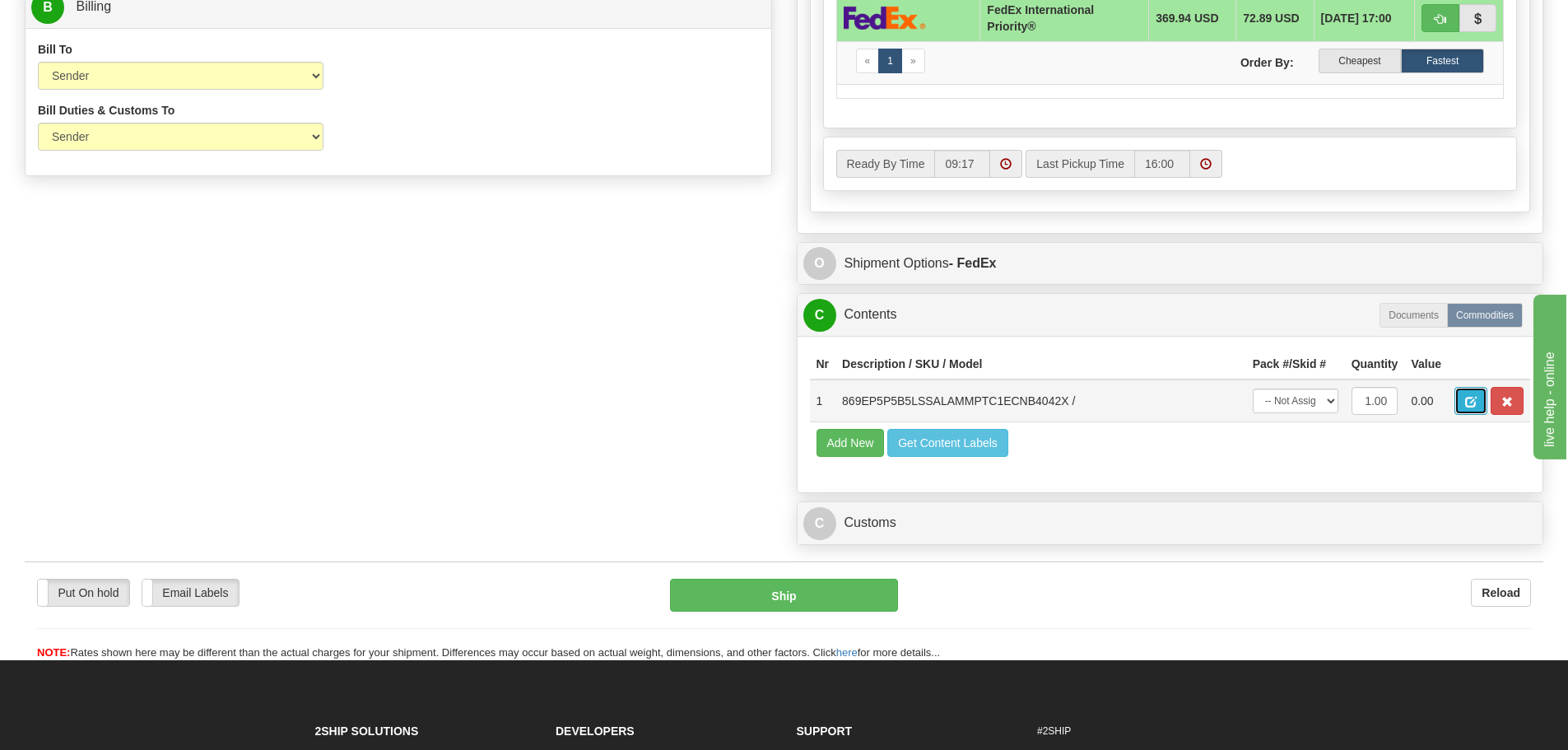
click at [1469, 399] on span "button" at bounding box center [1471, 402] width 12 height 11
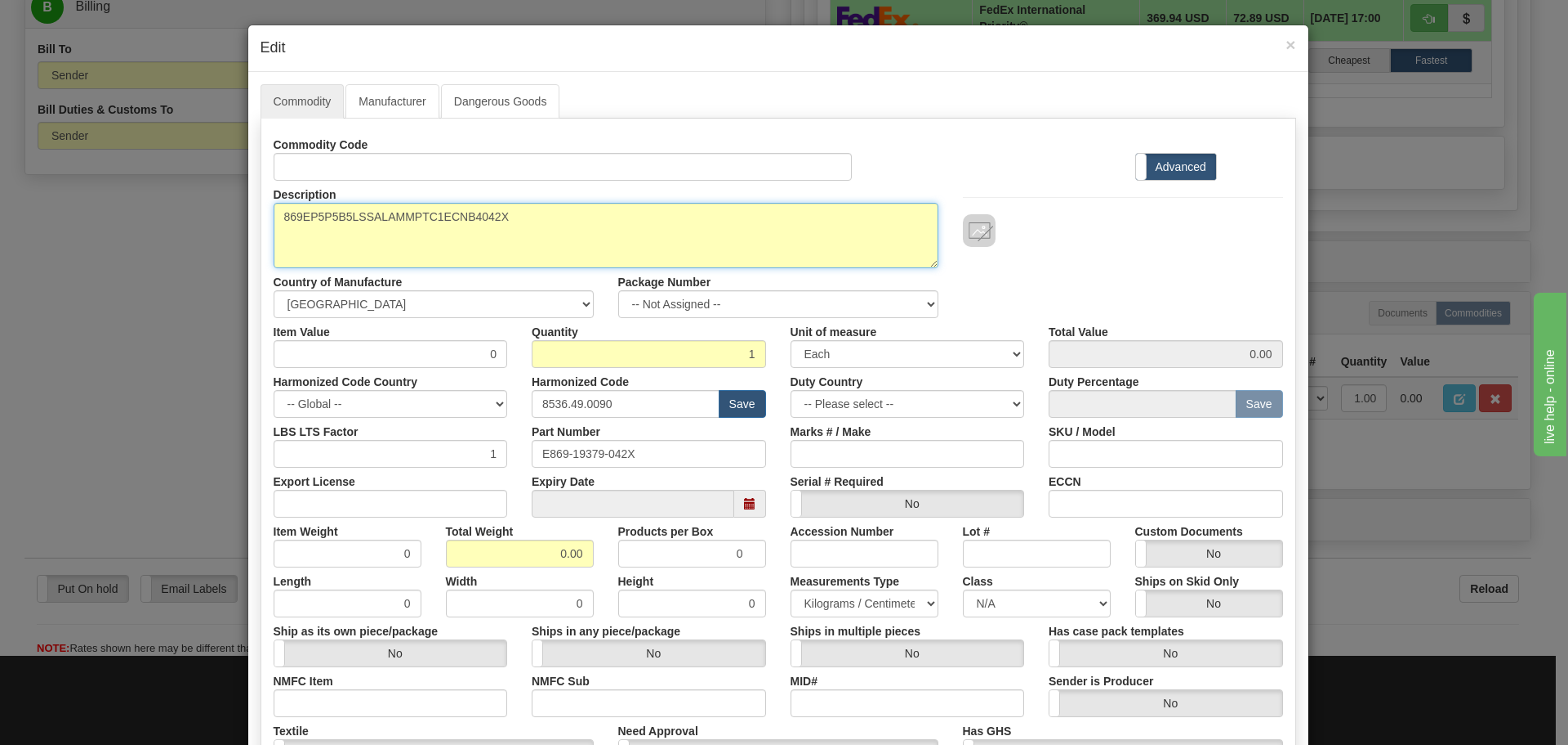
drag, startPoint x: 510, startPoint y: 216, endPoint x: 267, endPoint y: 210, distance: 243.1
click at [267, 210] on div "Description 869EP5P5B5LSSALAMMPTC1ECNB4042X" at bounding box center [606, 224] width 689 height 87
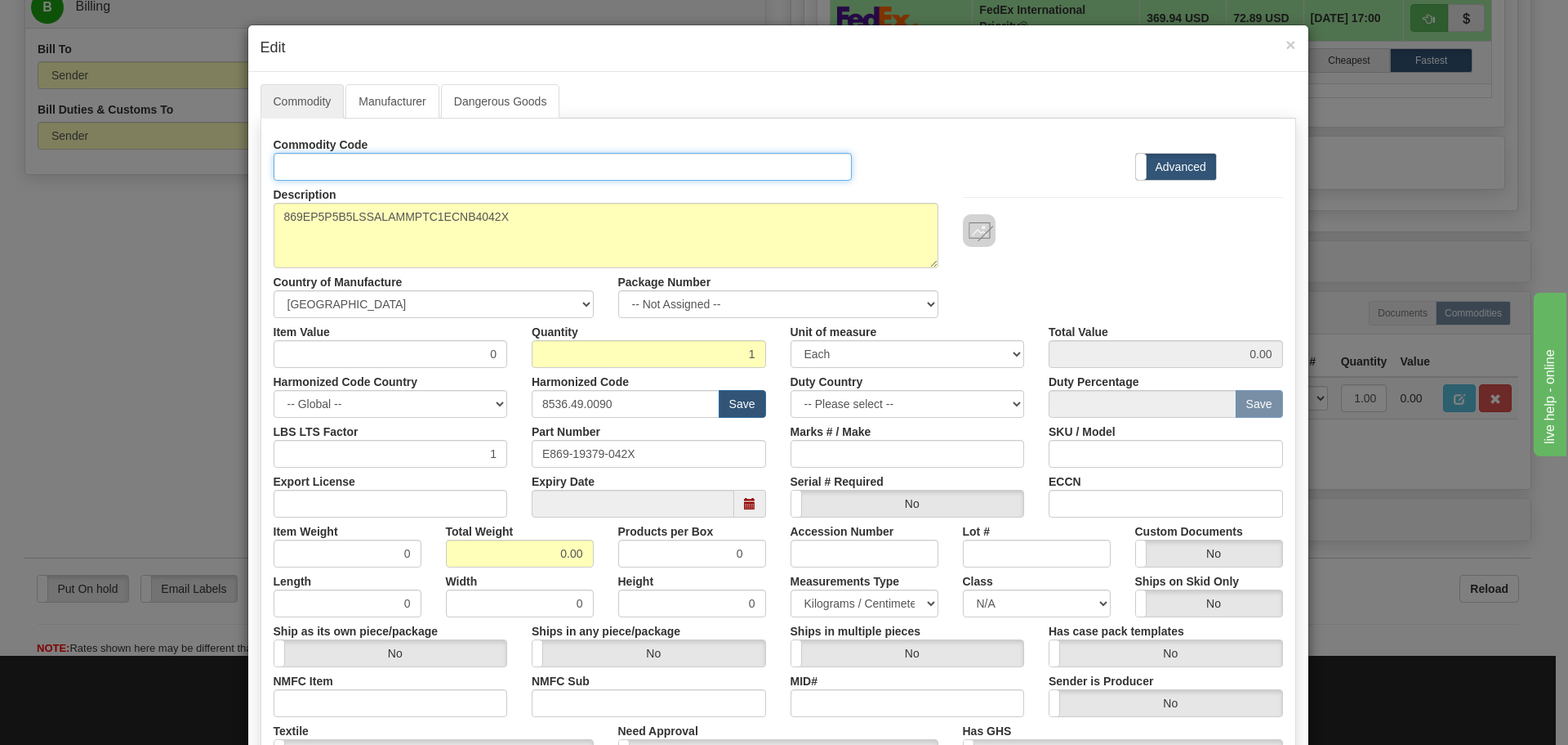
click at [357, 170] on input "Id" at bounding box center [564, 167] width 579 height 28
paste input "869EP5P5B5LSSALAMMPTC1ECNB4042X"
type input "869EP5P5B5LSSALAMMPTC1ECNB4042X"
drag, startPoint x: 655, startPoint y: 457, endPoint x: 448, endPoint y: 440, distance: 207.7
click at [462, 440] on div "LBS LTS Factor 1 Part Number E869-19379-042X Marks # / Make SKU / Model" at bounding box center [778, 442] width 1034 height 50
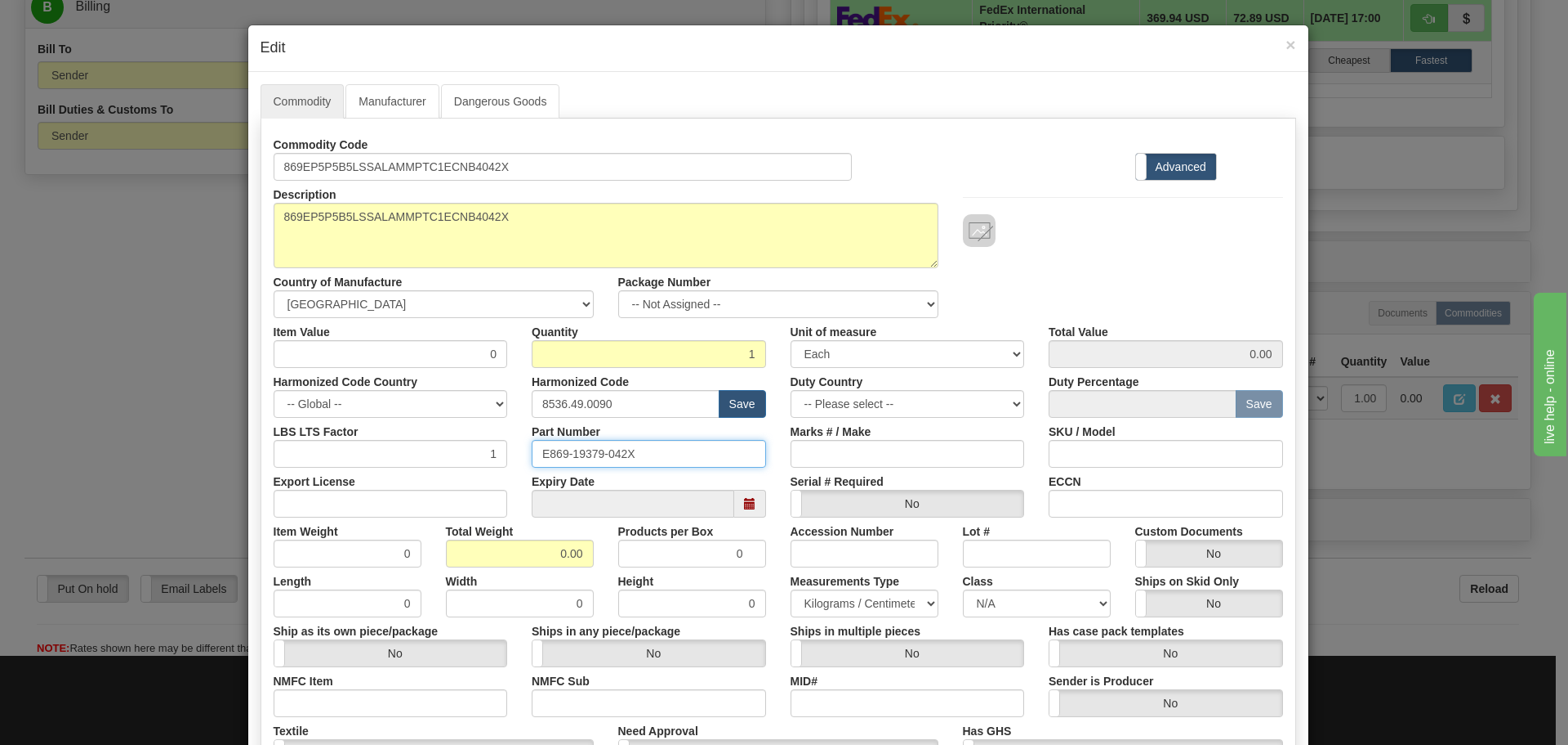
paste input "869EP5P5B5LSSALAMMPTC1ECNB4"
type input "869EP5P5B5LSSALAMMPTC1ECNB4042X"
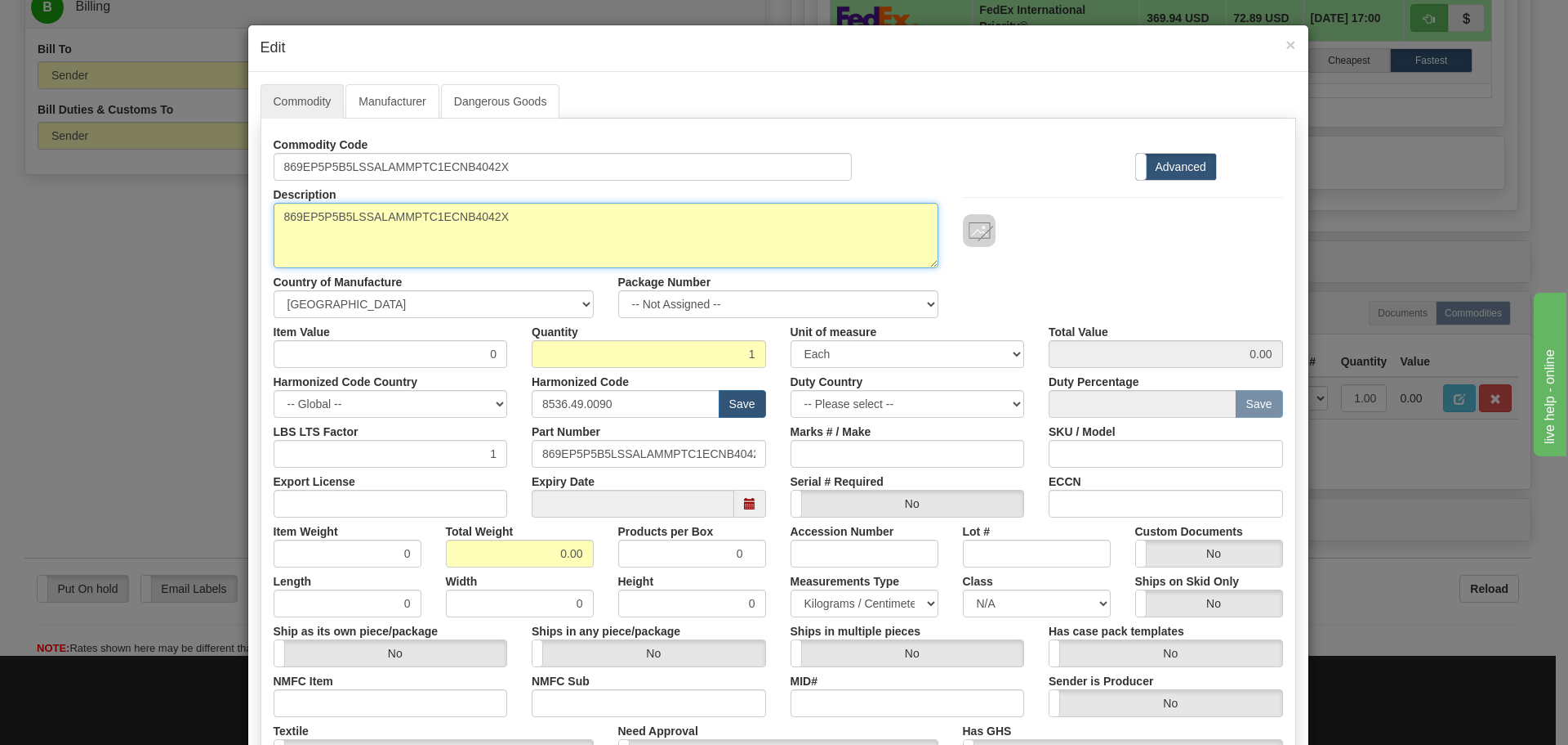
drag, startPoint x: 540, startPoint y: 229, endPoint x: 152, endPoint y: 172, distance: 392.2
click at [152, 172] on div "× Edit Commodity Manufacturer Dangerous Goods Commodity Code 869EP5P5B5LSSALAMM…" at bounding box center [784, 372] width 1568 height 745
paste textarea "Motor Protection Relay-869"
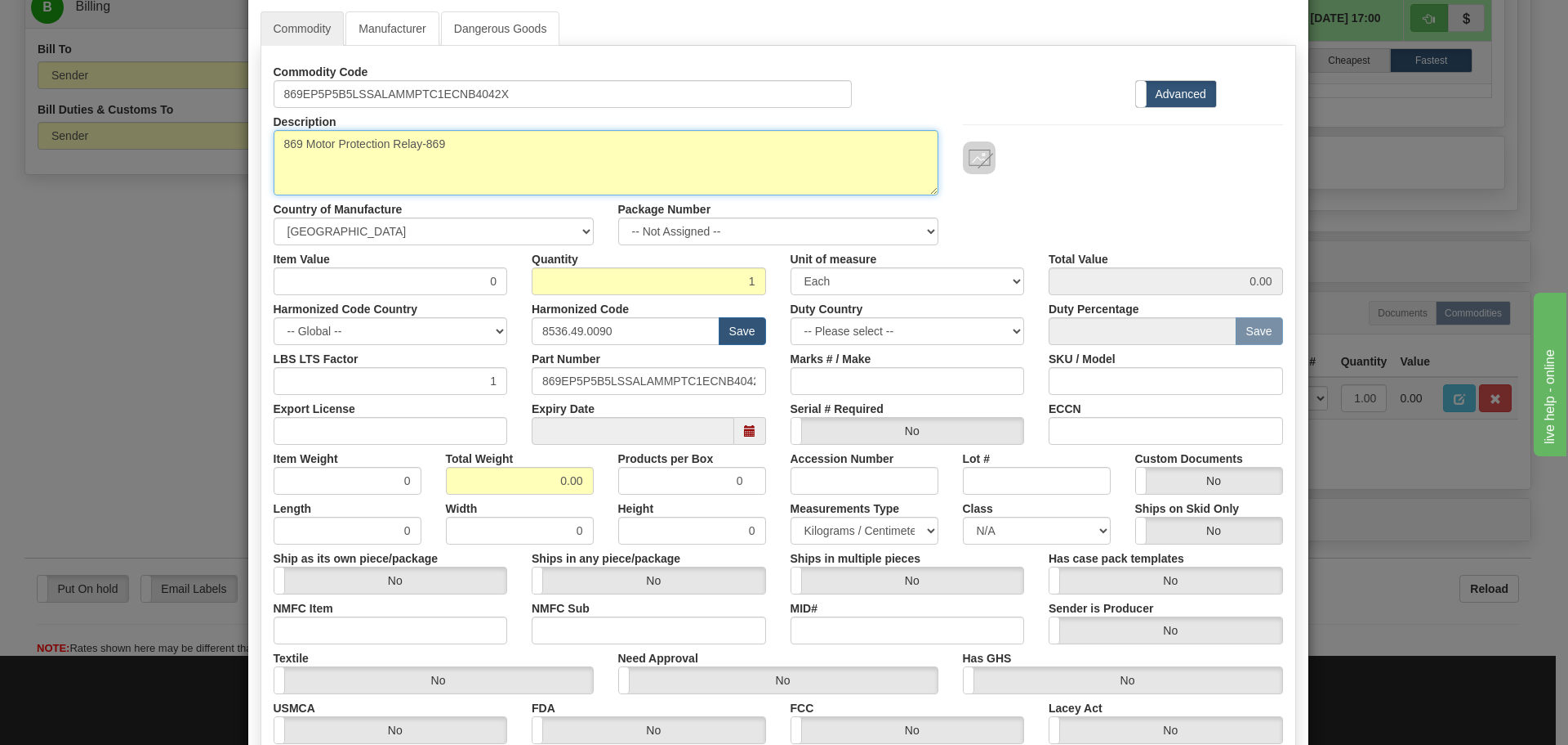
scroll to position [164, 0]
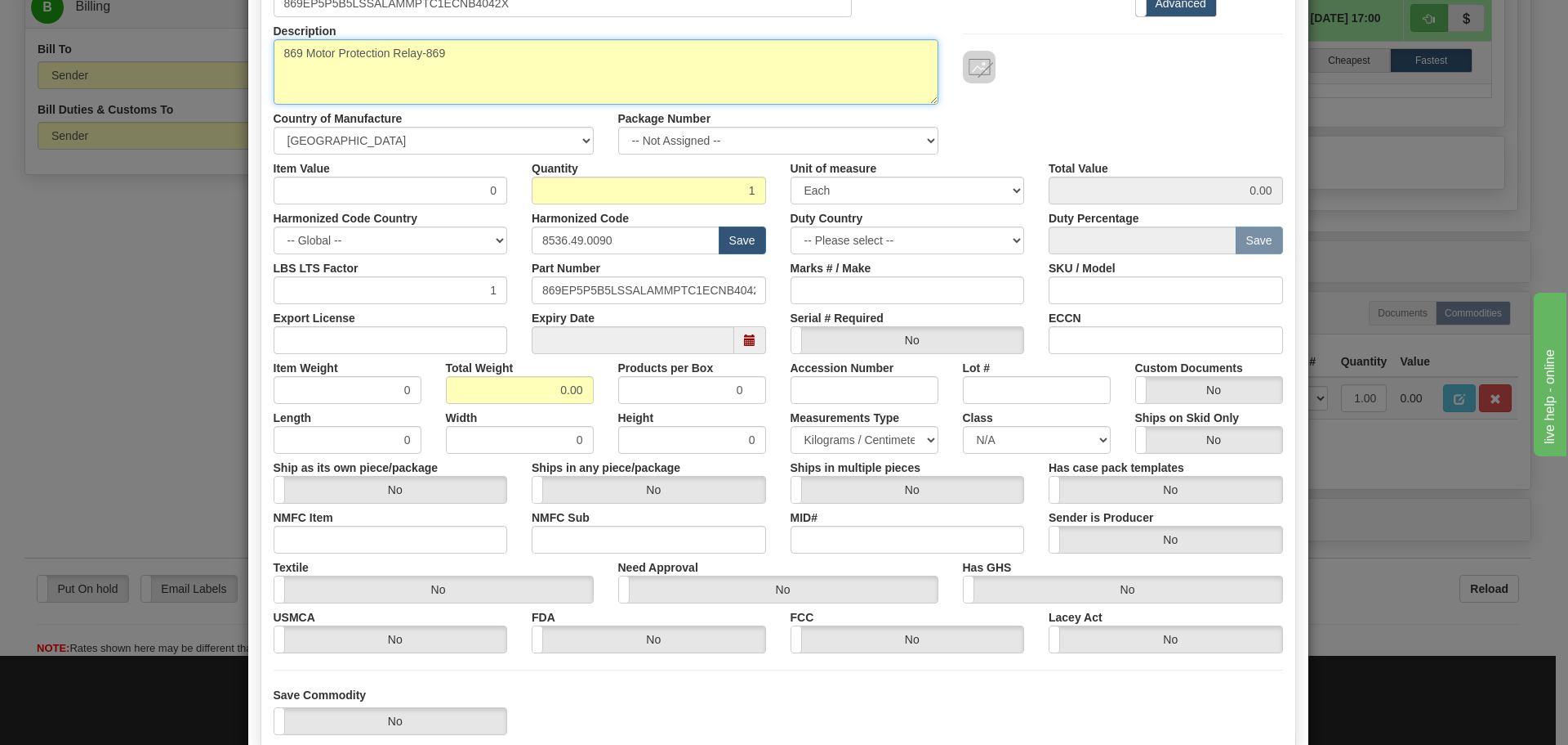
type textarea "869 Motor Protection Relay-869"
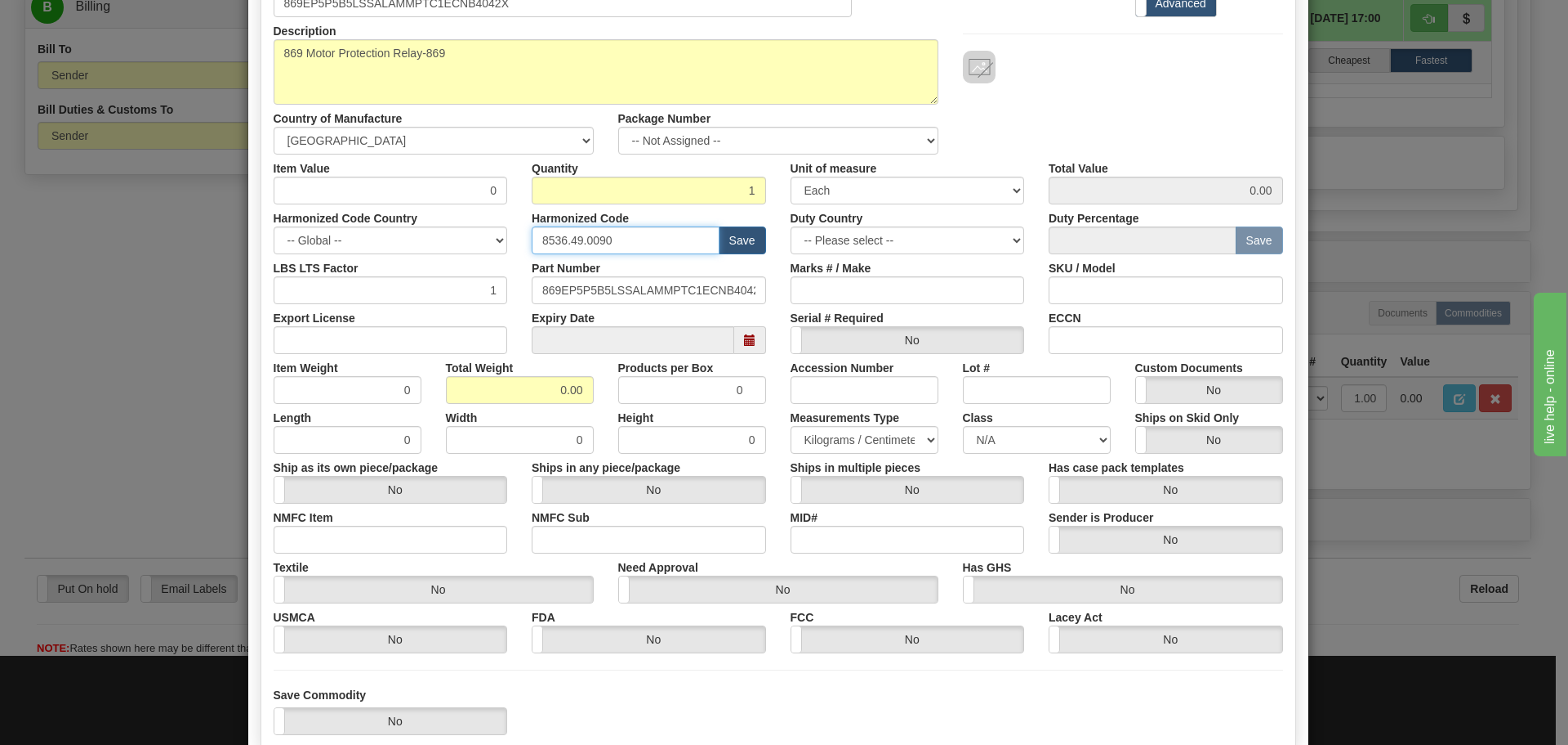
click at [627, 240] on input "8536.49.0090" at bounding box center [625, 240] width 188 height 28
type input "8"
type input "8537.10.9070"
drag, startPoint x: 545, startPoint y: 387, endPoint x: 585, endPoint y: 386, distance: 40.0
click at [585, 386] on input "0.00" at bounding box center [520, 390] width 148 height 28
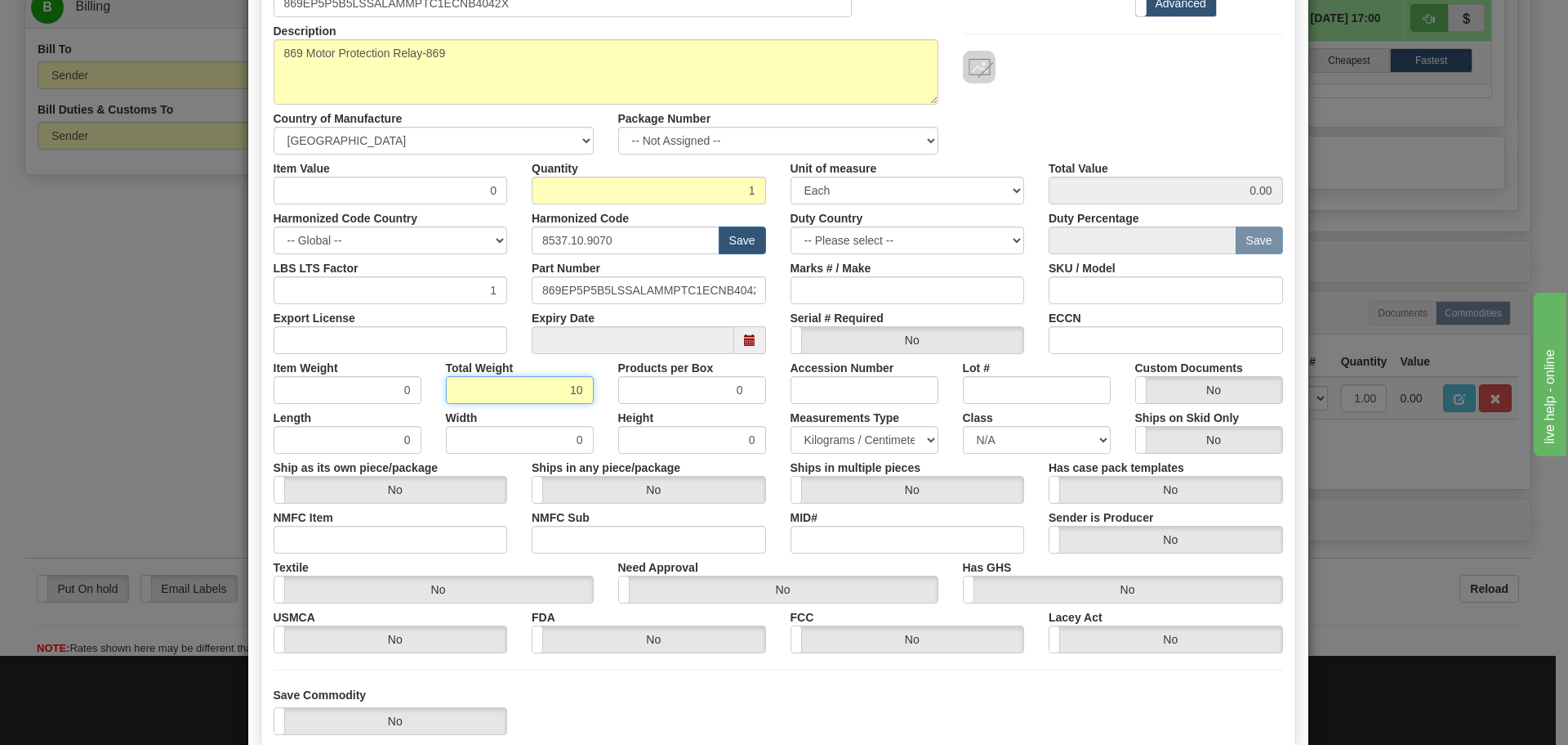
type input "10"
type input "10.0000"
click at [1186, 65] on div at bounding box center [1123, 68] width 320 height 33
drag, startPoint x: 475, startPoint y: 193, endPoint x: 492, endPoint y: 193, distance: 17.0
click at [492, 193] on input "0" at bounding box center [391, 190] width 234 height 28
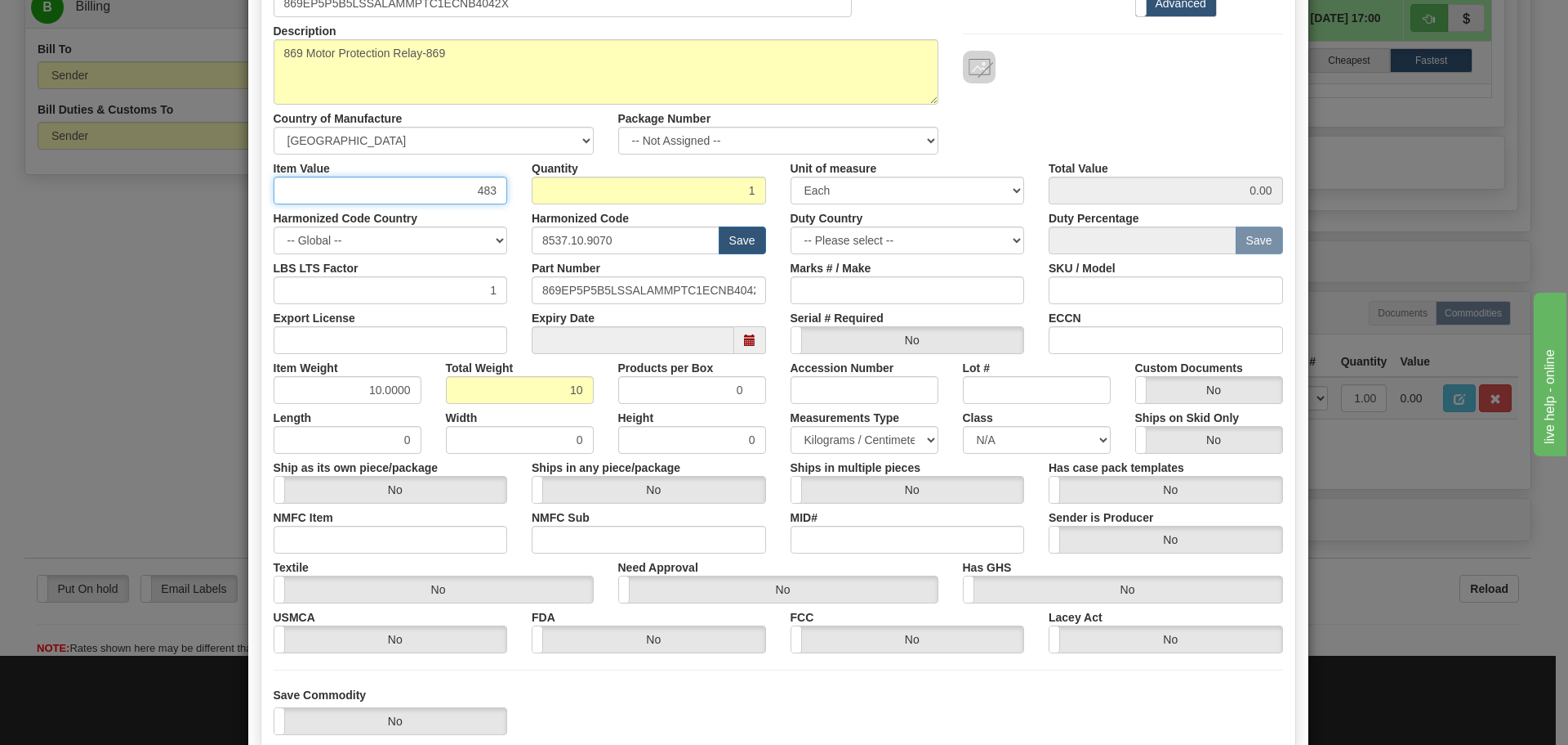
type input "483"
type input "483.00"
click at [1048, 112] on div "Description 869EP5P5B5LSSALAMMPTC1ECNB4042X Country of Manufacture -- Unknown -…" at bounding box center [778, 86] width 1034 height 137
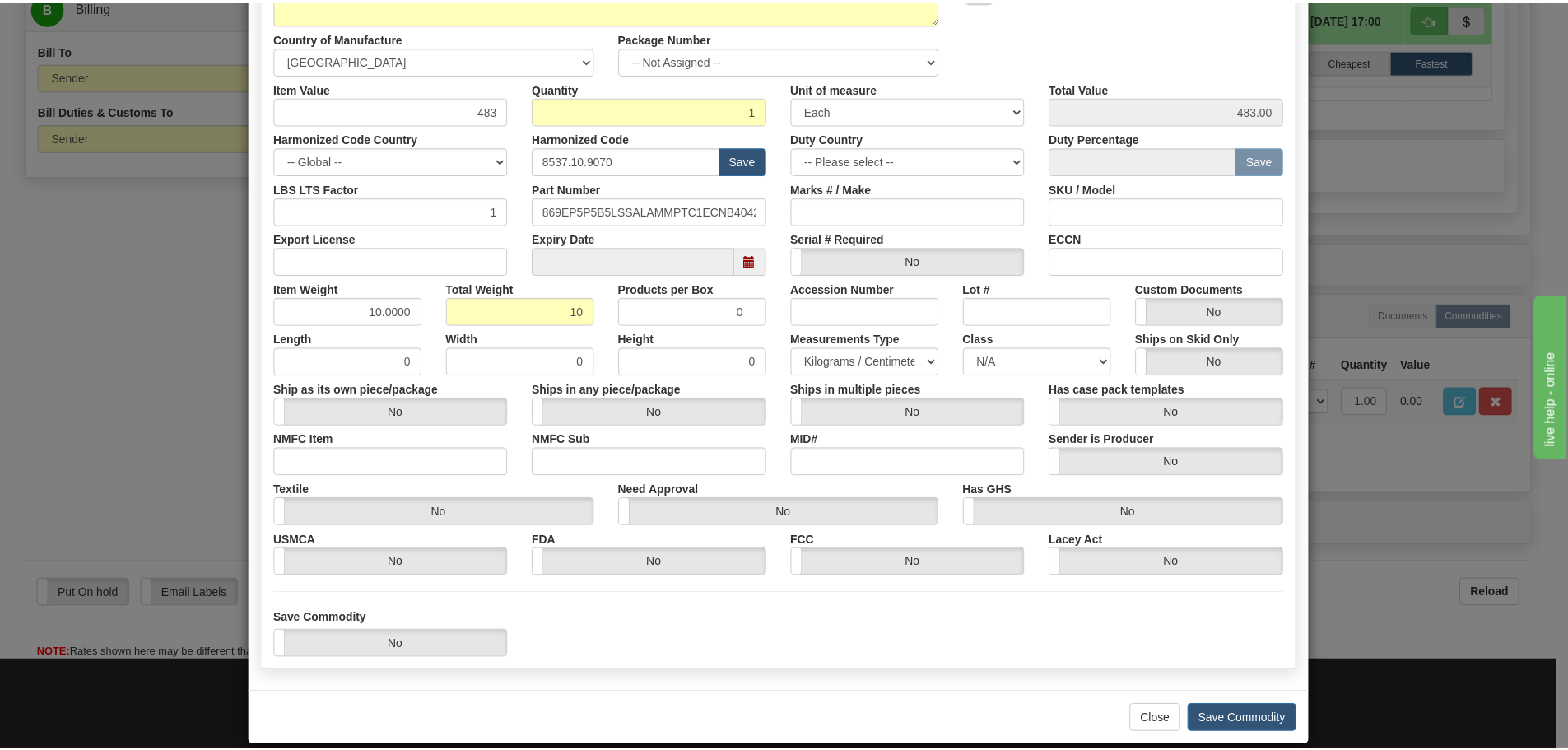
scroll to position [247, 0]
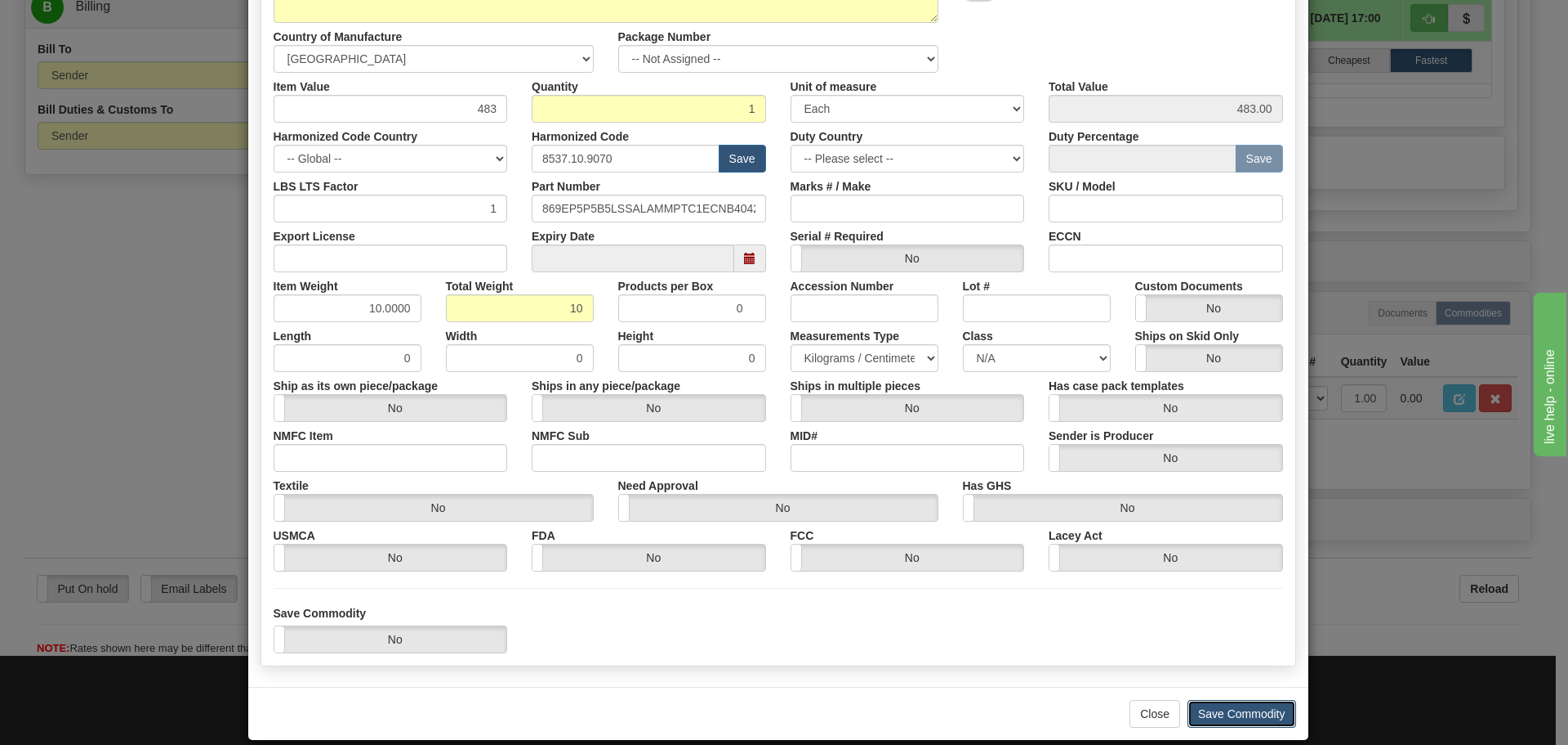
click at [1269, 704] on button "Save Commodity" at bounding box center [1242, 714] width 109 height 28
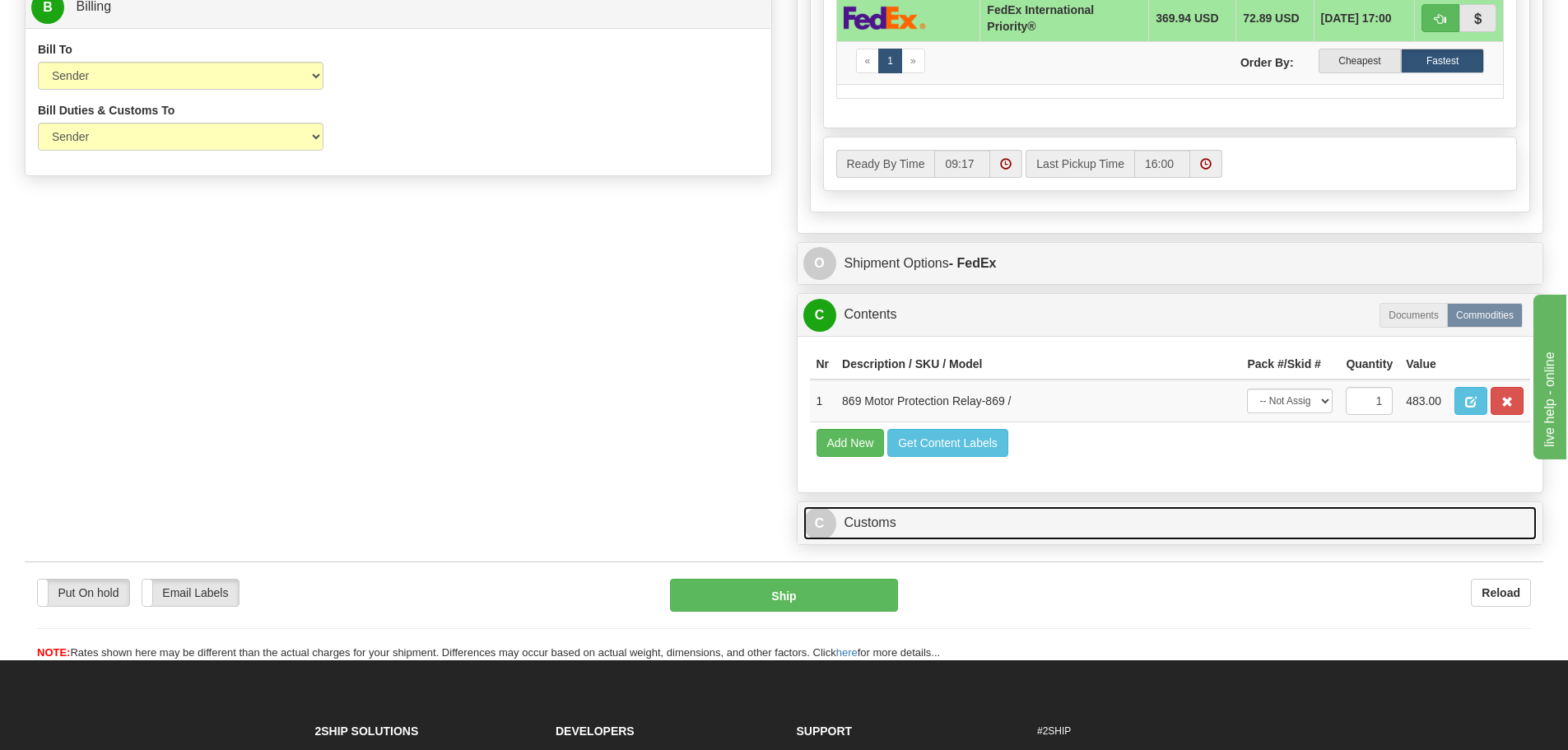
click at [825, 520] on span "C" at bounding box center [820, 524] width 33 height 33
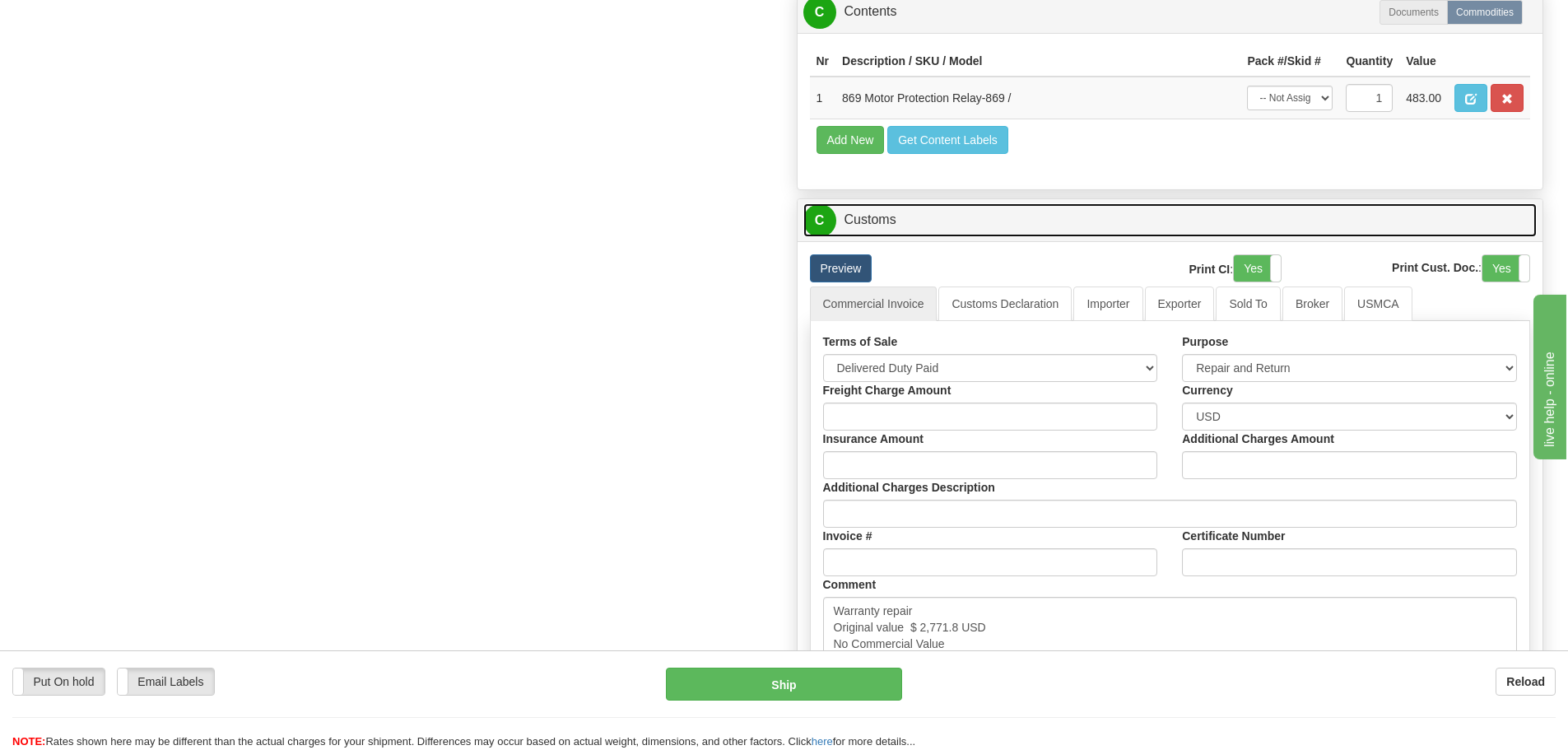
scroll to position [1234, 0]
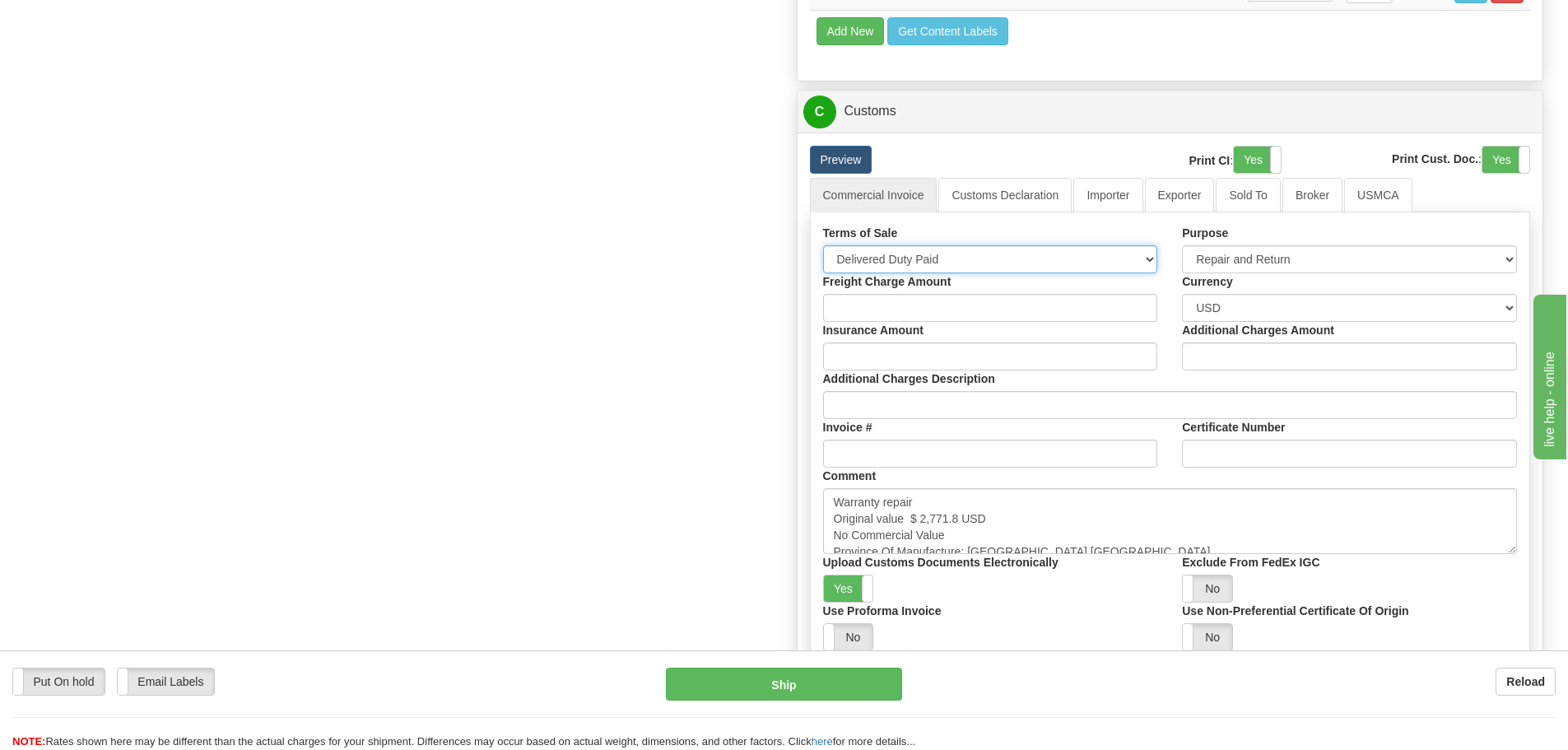
click at [1002, 260] on select "Free Carrier Free On Board Ex Works Delivered Duty Unpaid Delivered Duty Paid C…" at bounding box center [991, 259] width 335 height 28
select select "7"
click at [823, 245] on select "Free Carrier Free On Board Ex Works Delivered Duty Unpaid Delivered Duty Paid C…" at bounding box center [991, 259] width 335 height 28
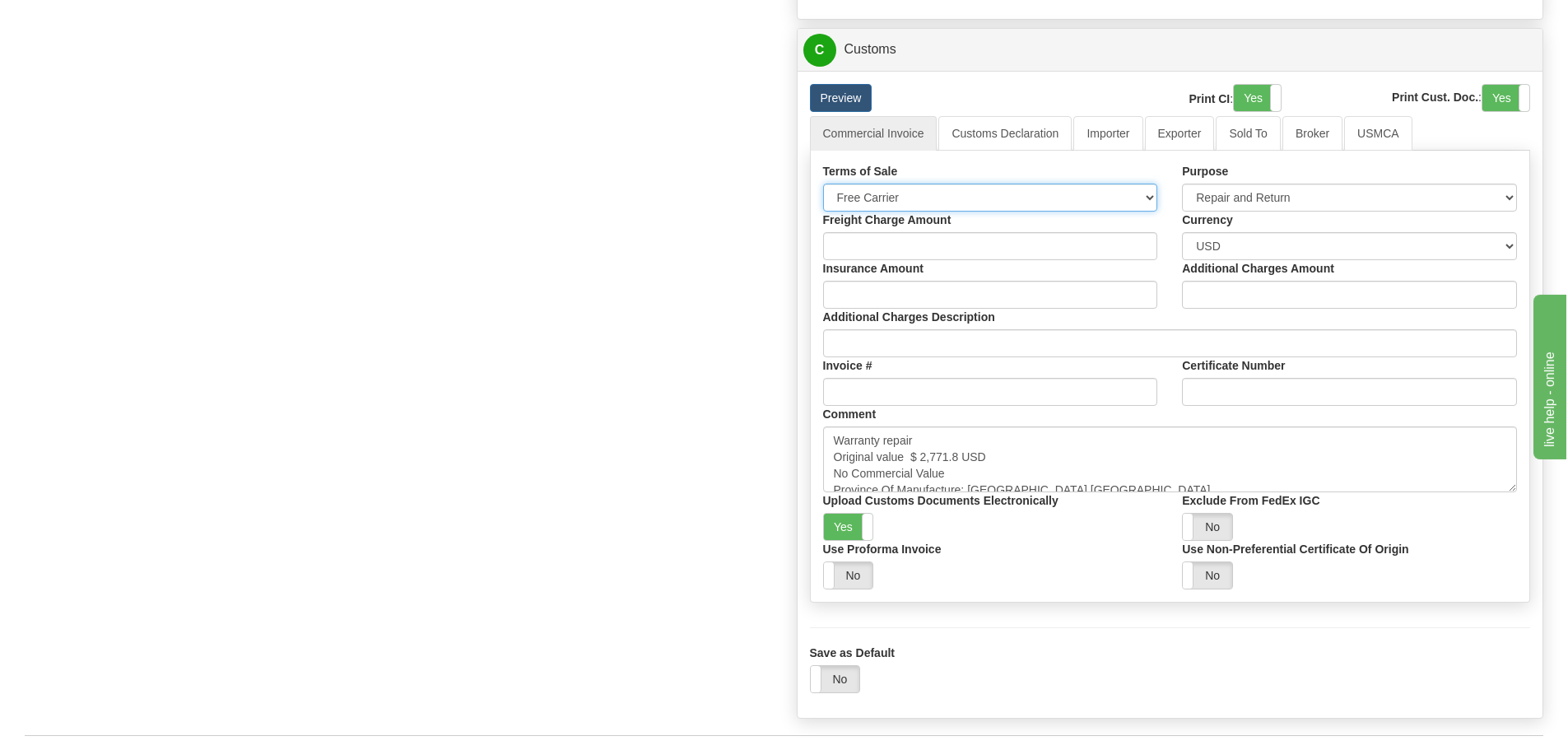
scroll to position [1399, 0]
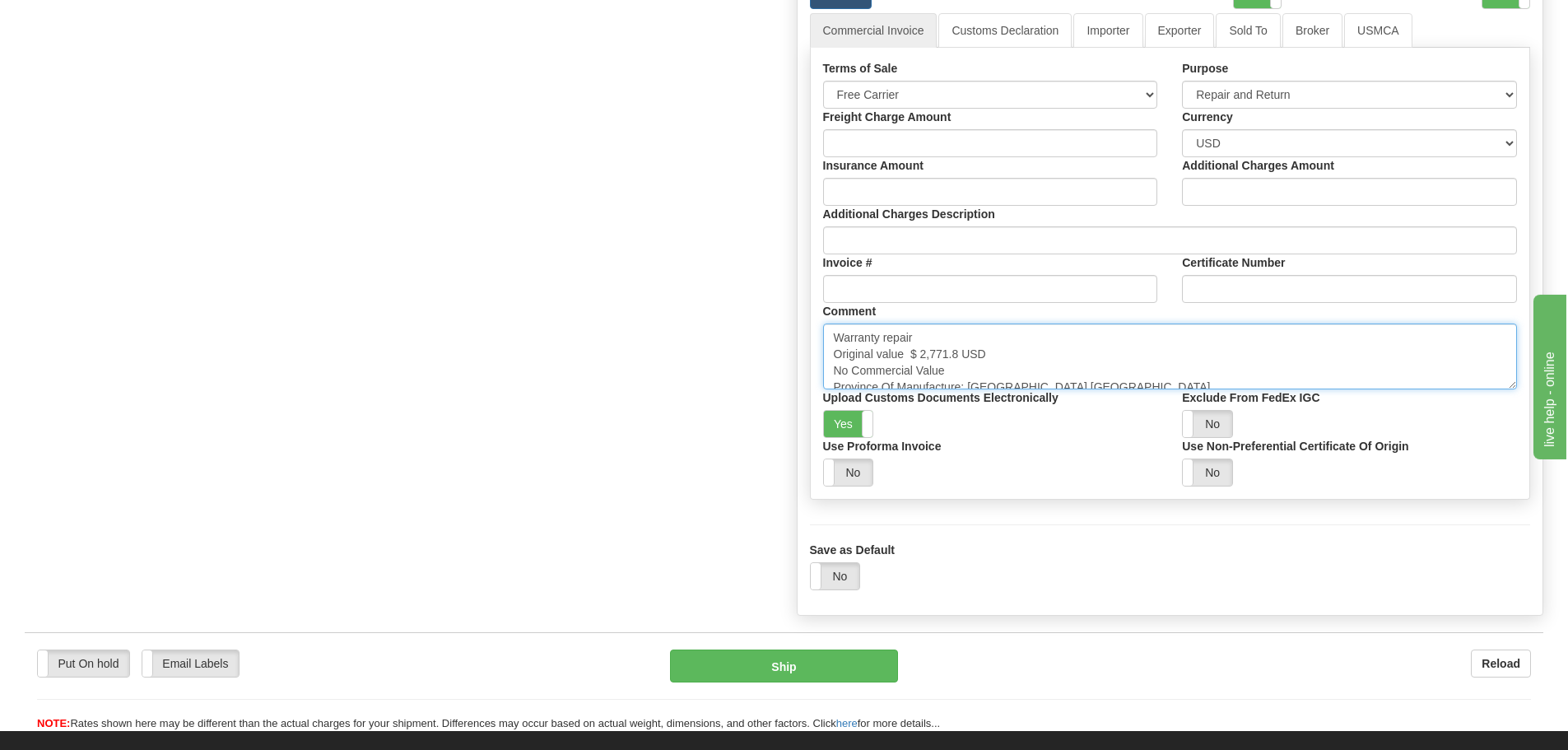
drag, startPoint x: 921, startPoint y: 356, endPoint x: 957, endPoint y: 356, distance: 36.0
click at [957, 356] on textarea "Warranty repair Original value $ 2,771.8 USD No Commercial Value Province Of Ma…" at bounding box center [1171, 356] width 695 height 65
drag, startPoint x: 837, startPoint y: 334, endPoint x: 1158, endPoint y: 444, distance: 339.3
click at [1158, 444] on div "Terms of Sale Free Carrier Free On Board Ex Works Delivered Duty Unpaid Deliver…" at bounding box center [1171, 273] width 720 height 426
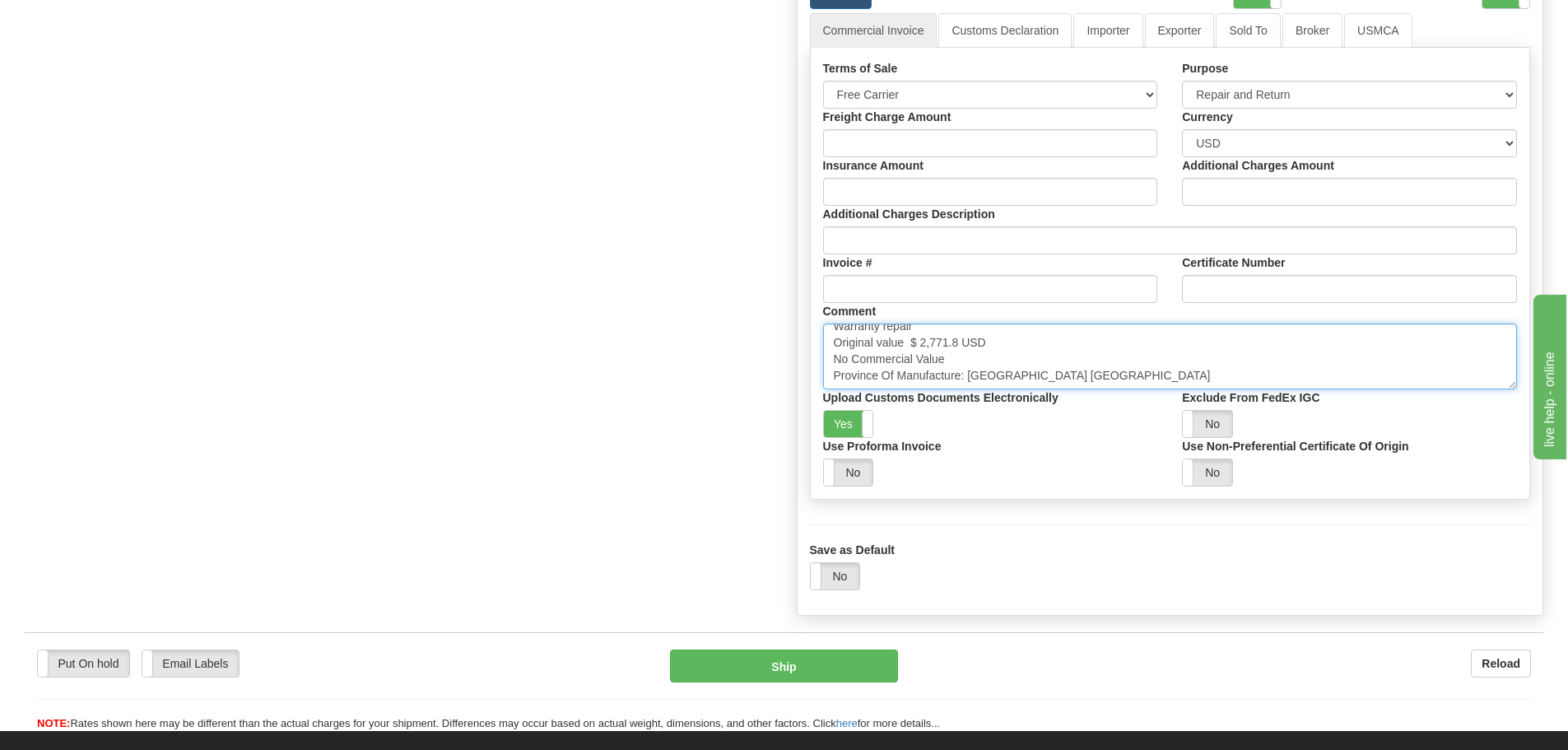
click at [873, 341] on textarea "Warranty repair Original value $ 2,771.8 USD No Commercial Value Province Of Ma…" at bounding box center [1171, 356] width 695 height 65
drag, startPoint x: 834, startPoint y: 339, endPoint x: 973, endPoint y: 366, distance: 141.6
click at [973, 366] on textarea "Warranty repair Original value $ 2,771.8 USD No Commercial Value Province Of Ma…" at bounding box center [1171, 356] width 695 height 65
paste textarea "Repair & return unit Original value USD No commercial value"
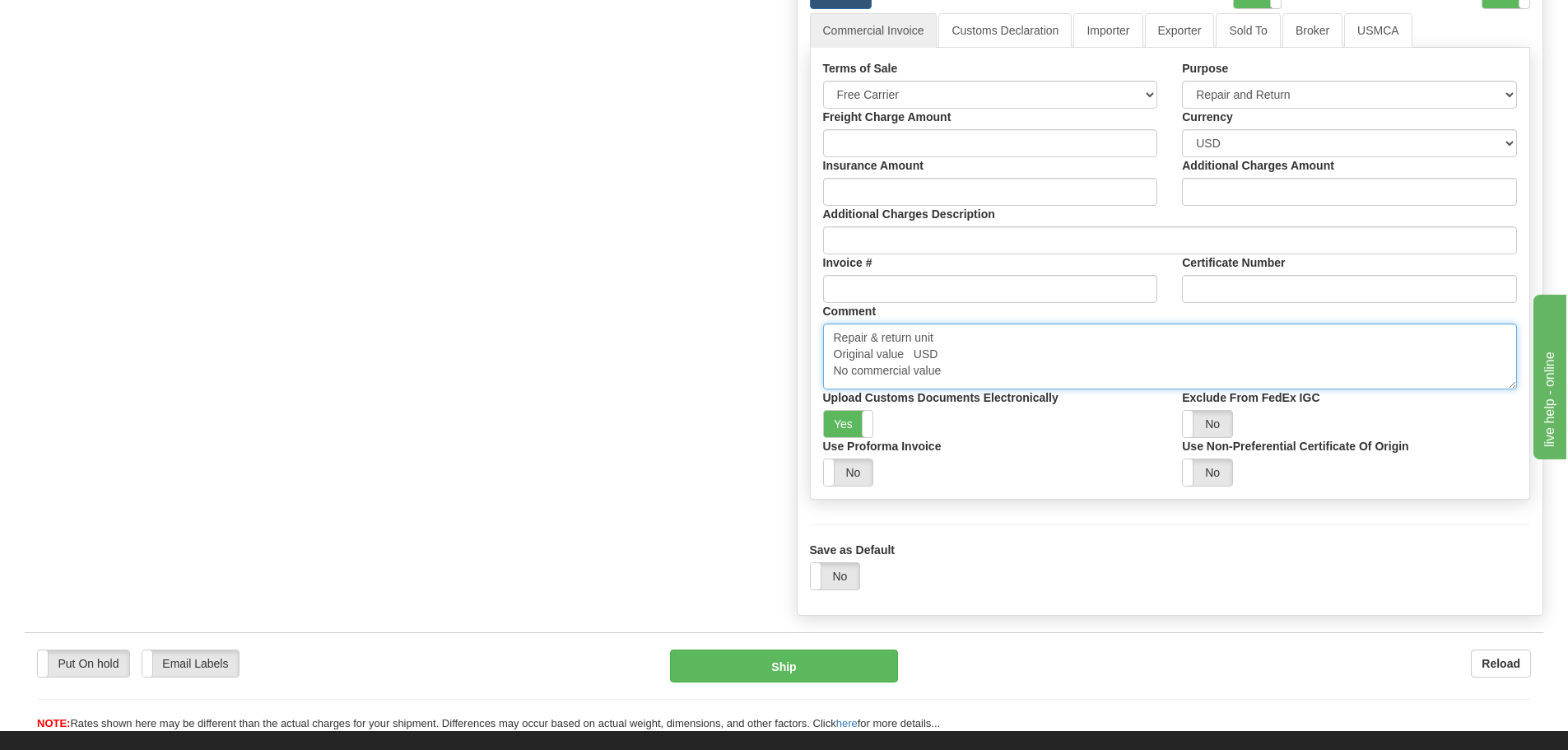
click at [913, 360] on textarea "Warranty repair Original value $ 2,771.8 USD No Commercial Value Province Of Ma…" at bounding box center [1171, 356] width 695 height 65
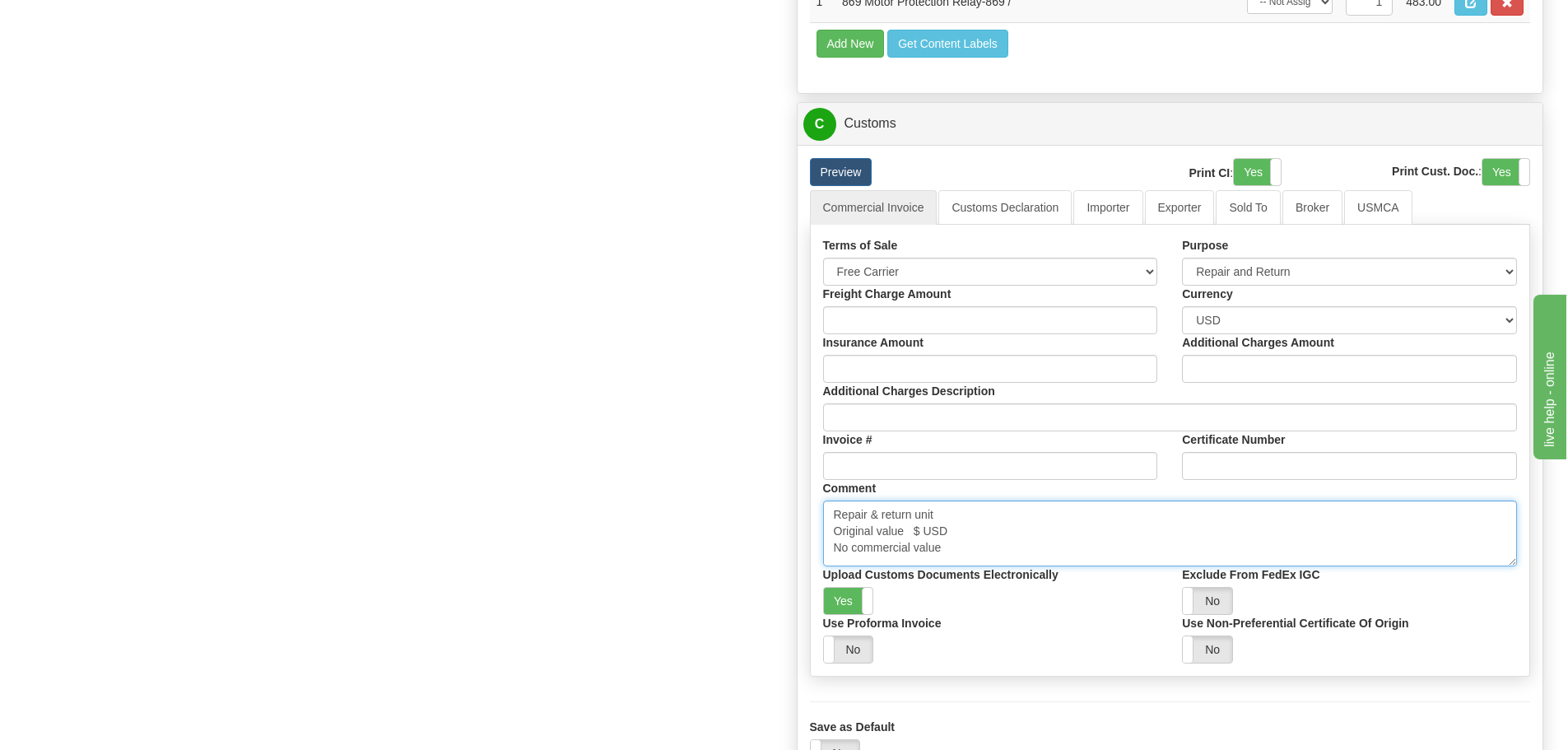
scroll to position [1399, 0]
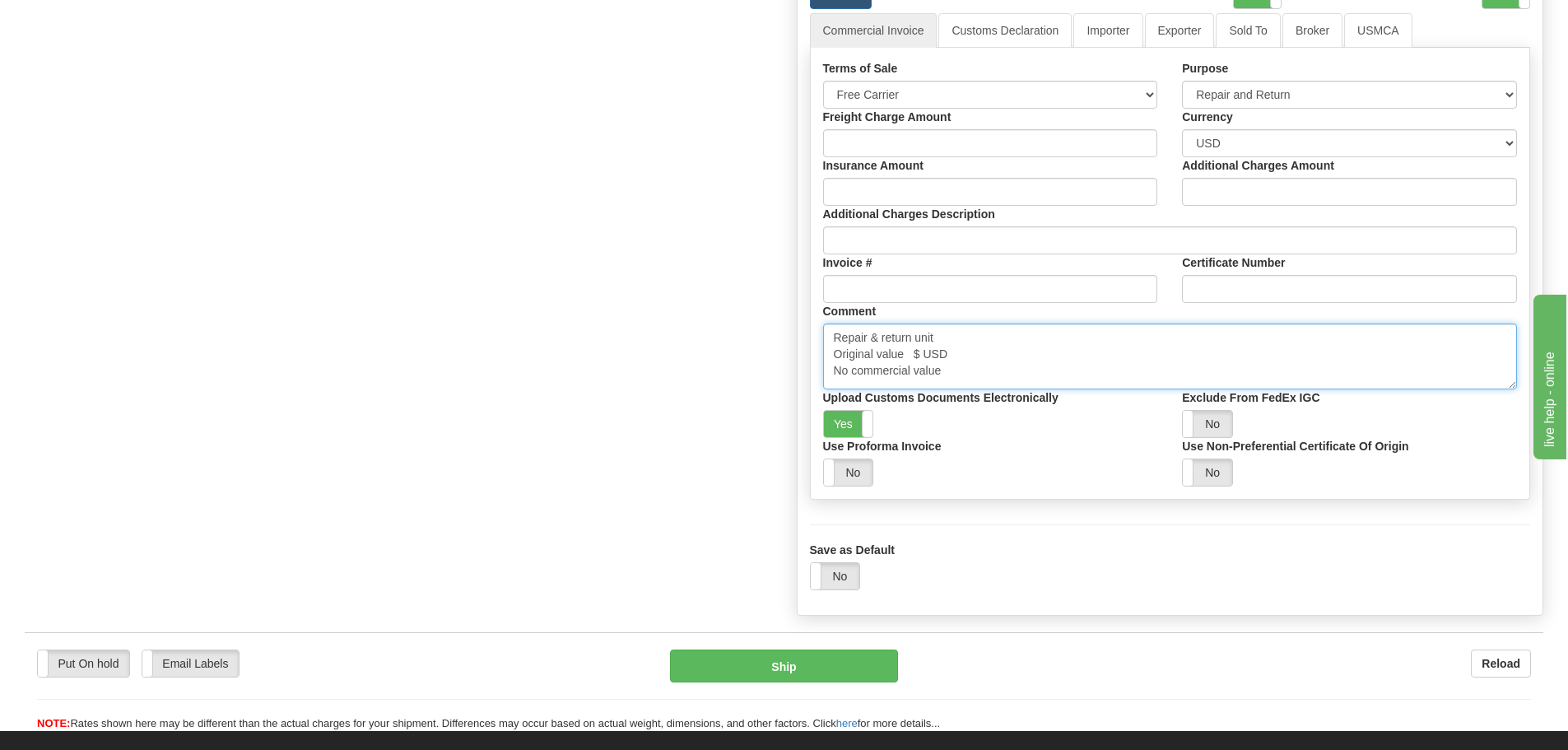
paste textarea "9,571.52"
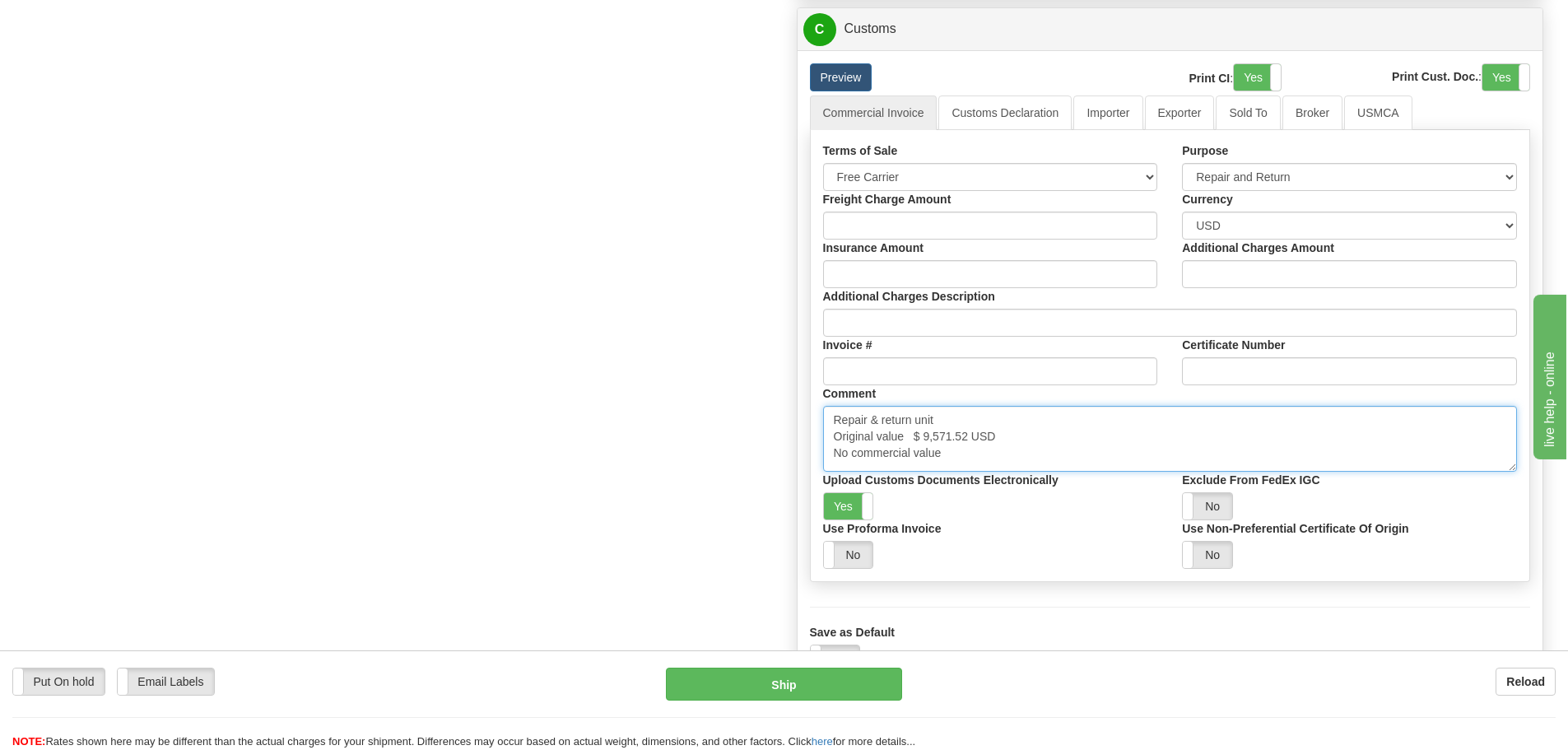
scroll to position [28, 0]
type textarea "Repair & return unit Original value $ 9,571.52 USD No commercial value Province…"
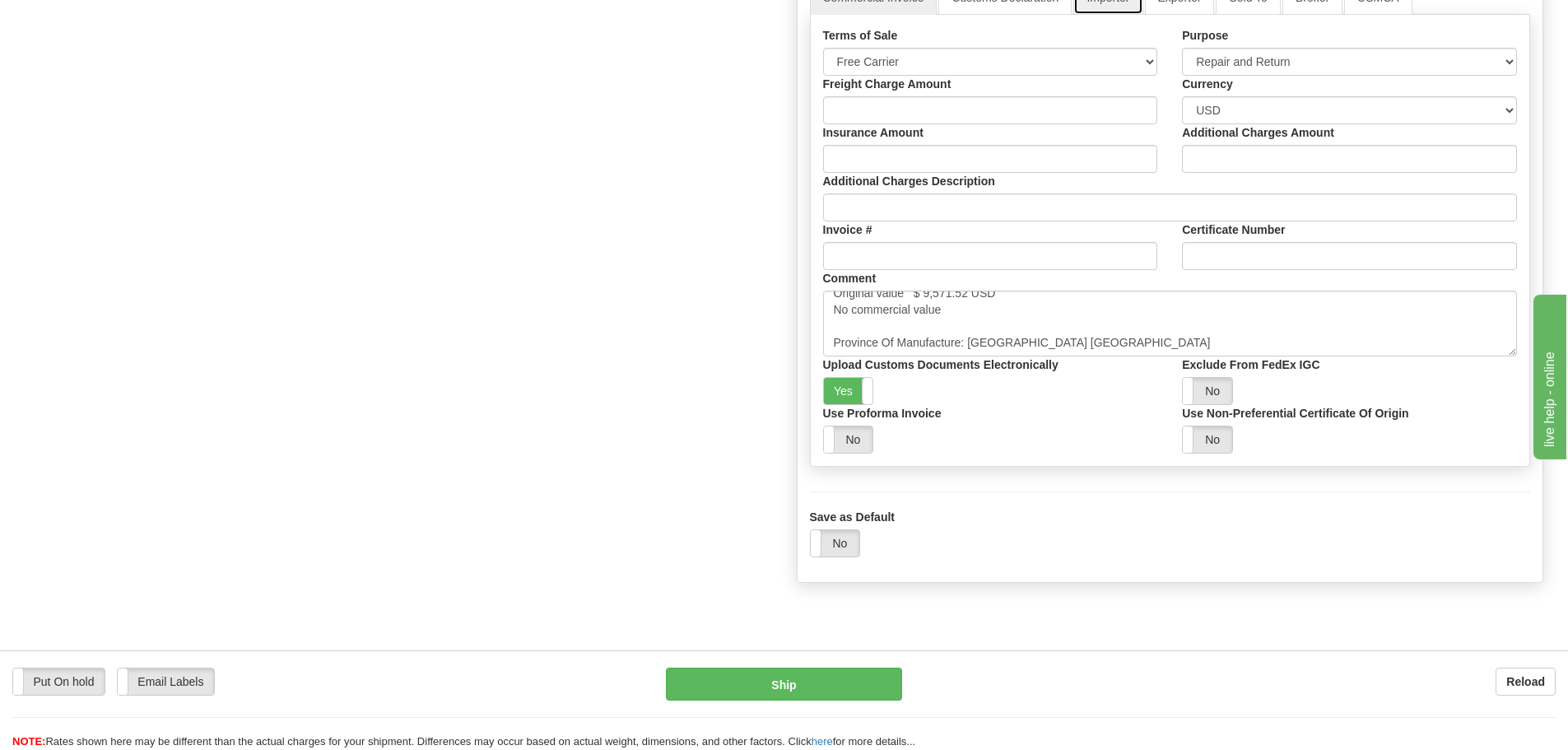
scroll to position [1234, 0]
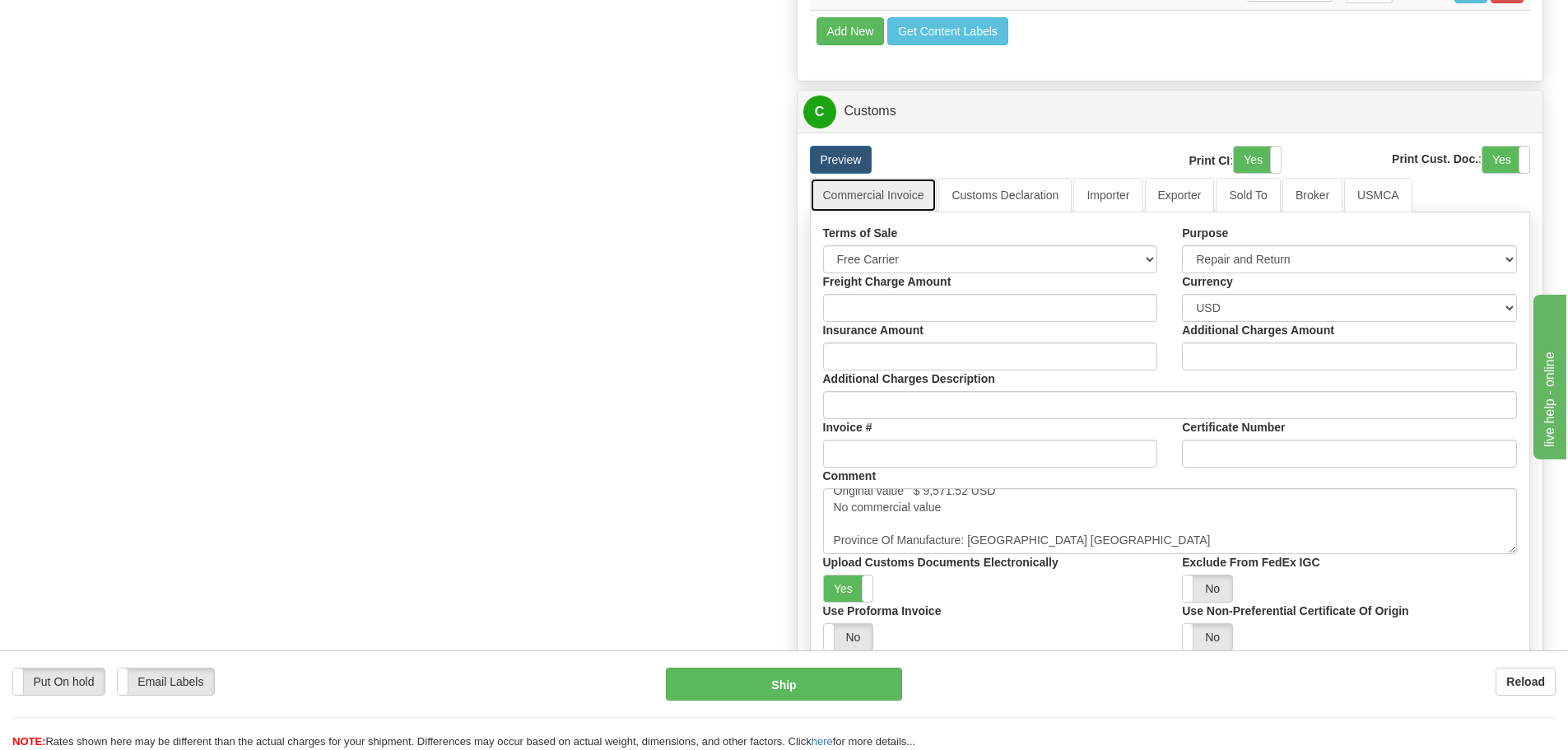
click at [852, 190] on link "Commercial Invoice" at bounding box center [874, 195] width 128 height 35
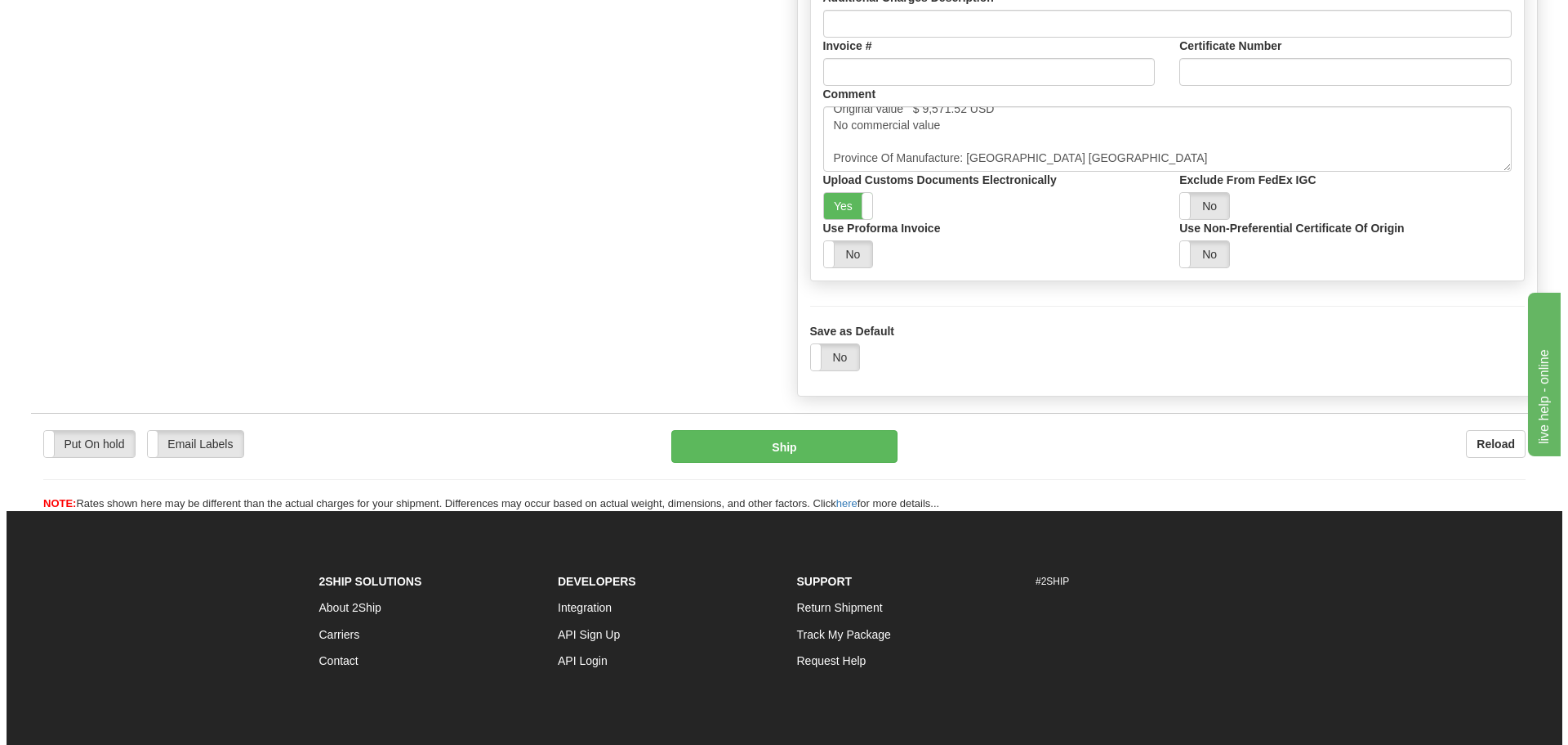
scroll to position [1635, 0]
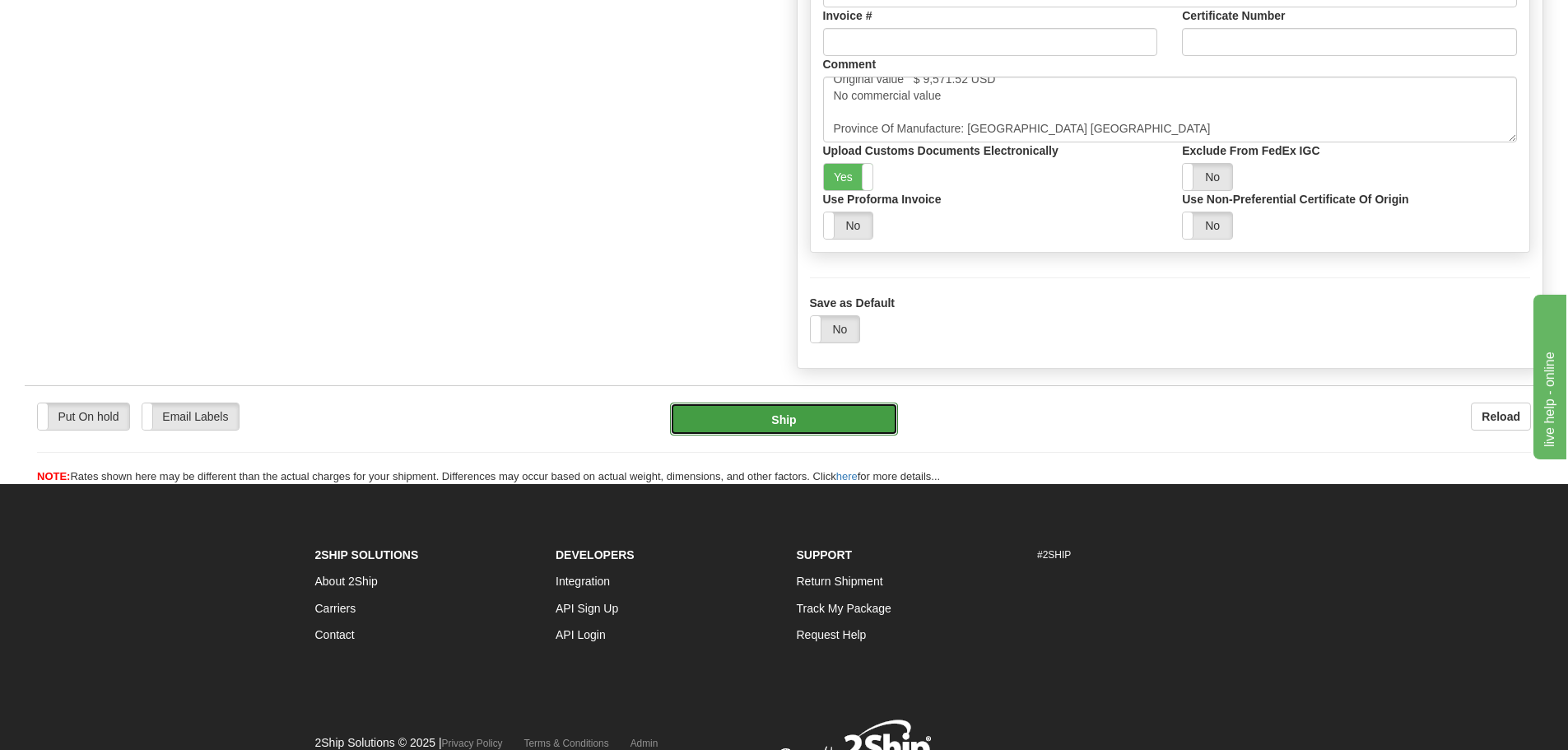
click at [807, 413] on button "Ship" at bounding box center [784, 419] width 228 height 33
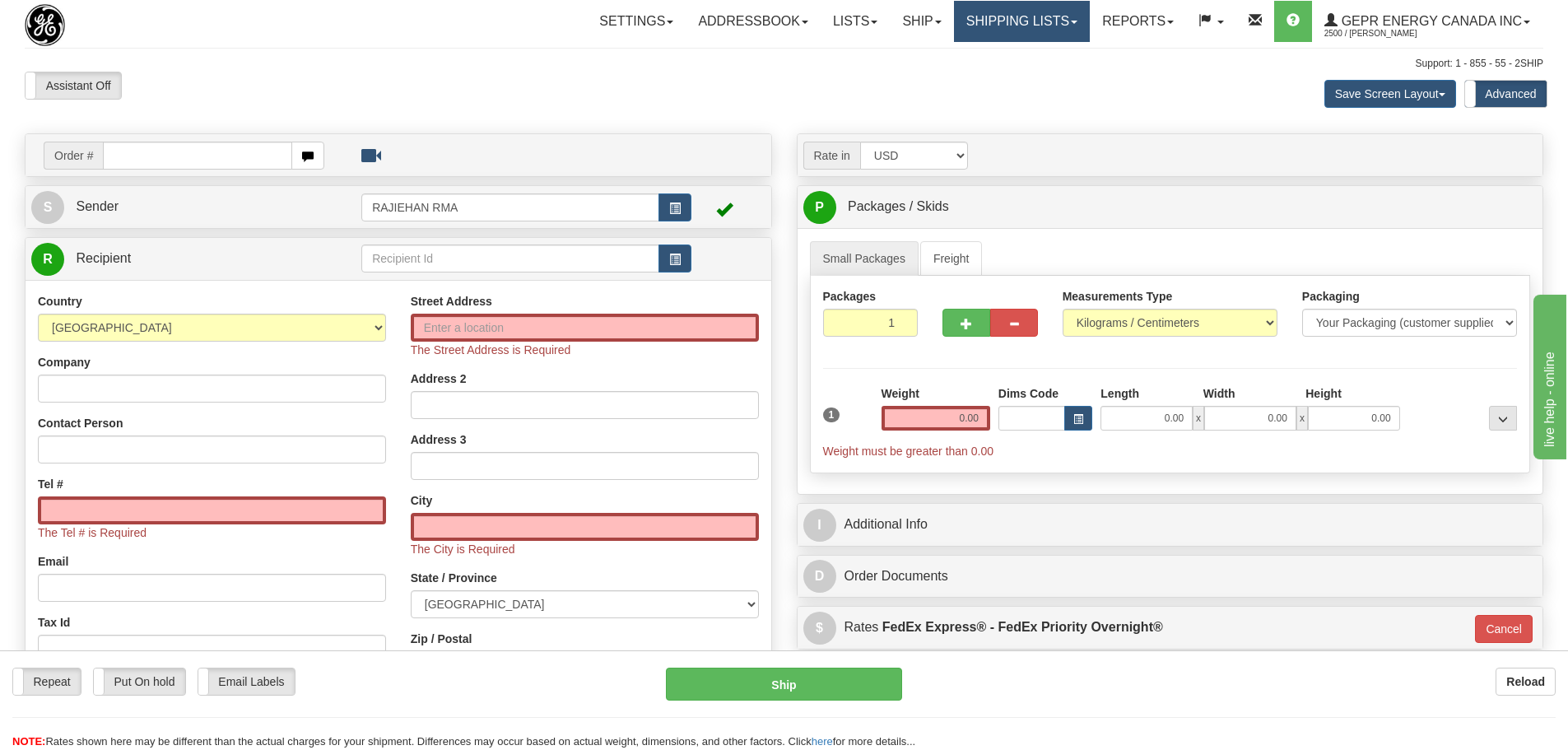
click at [975, 20] on link "Shipping lists" at bounding box center [1022, 22] width 136 height 41
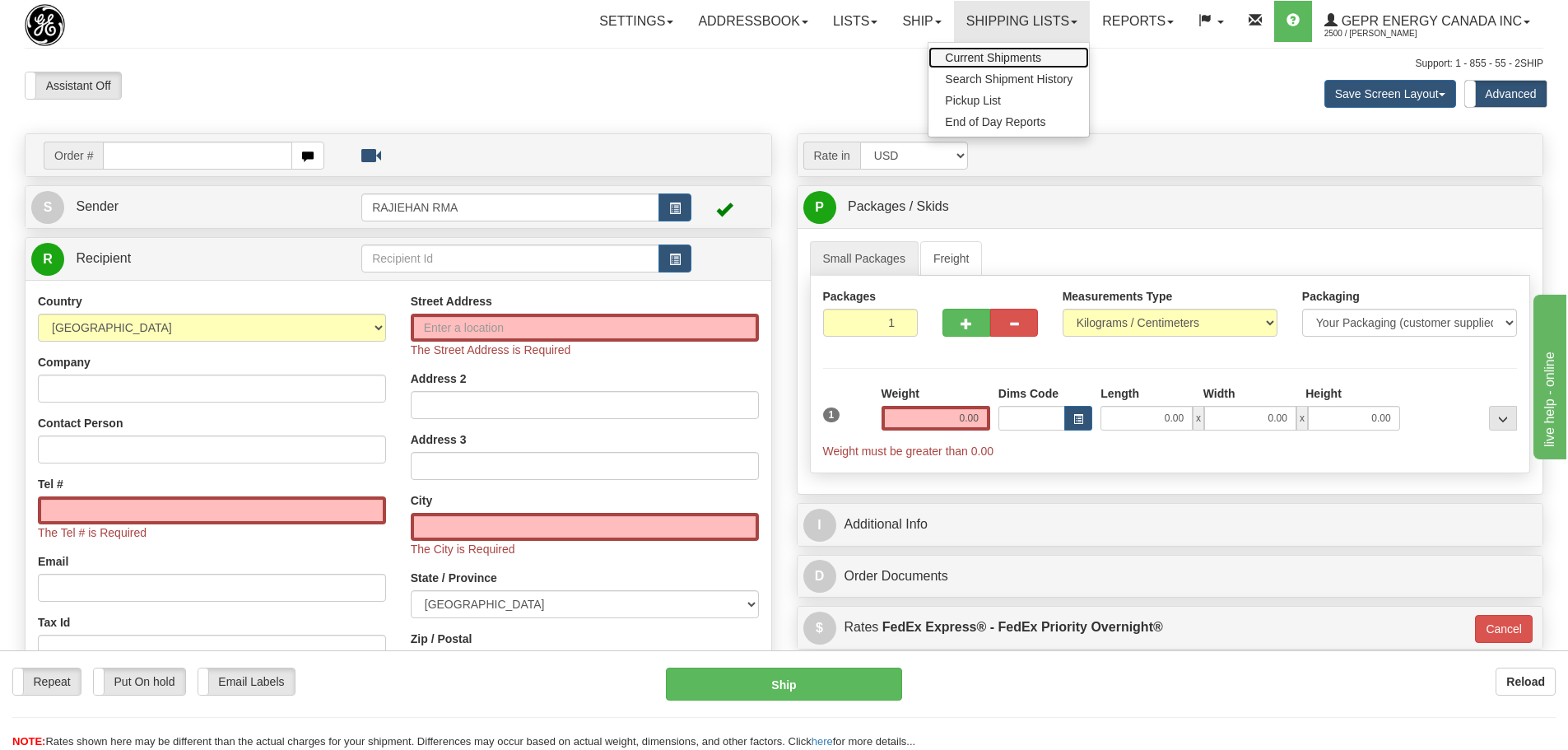
click at [998, 63] on span "Current Shipments" at bounding box center [993, 58] width 96 height 13
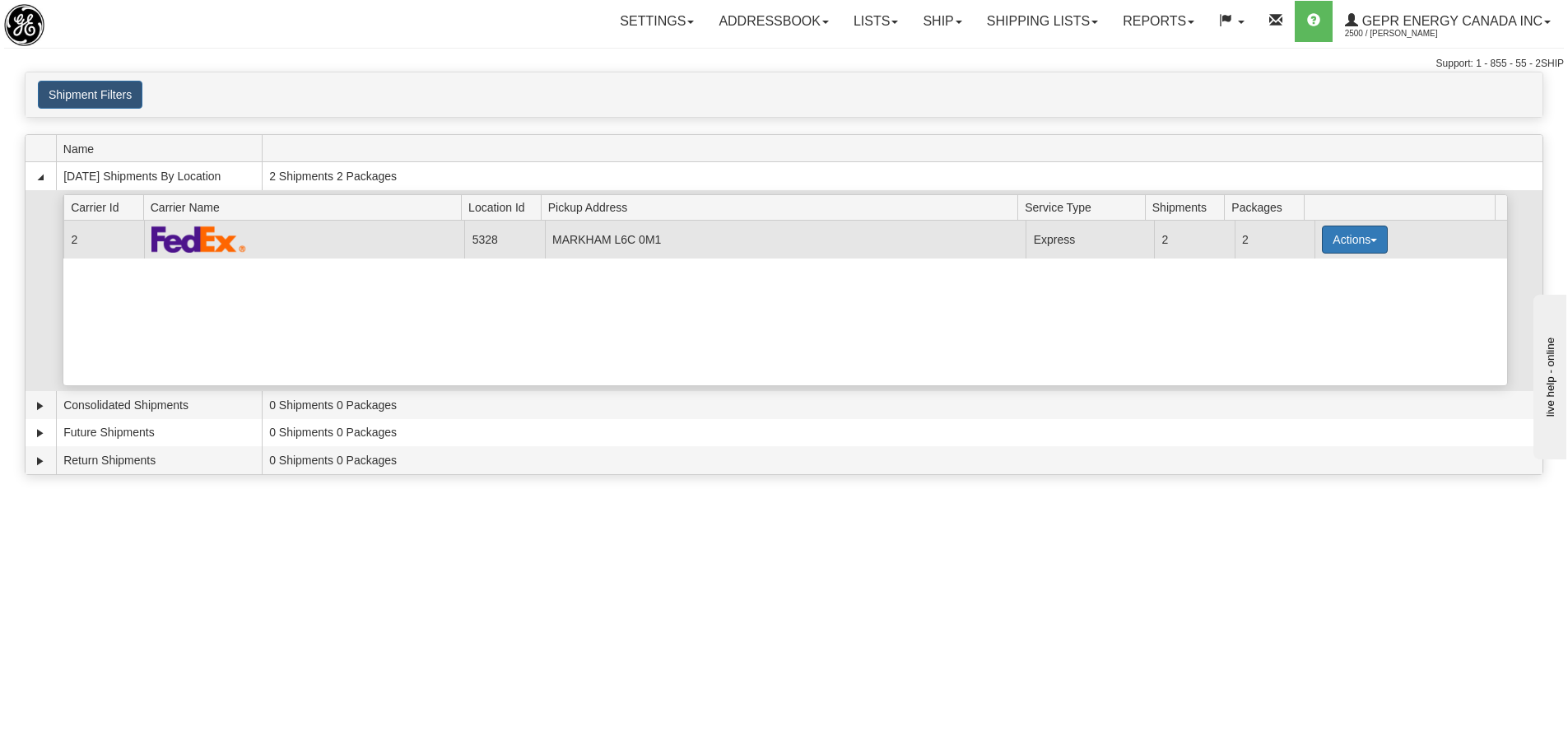
click at [1330, 240] on button "Actions" at bounding box center [1355, 240] width 66 height 28
click at [1312, 271] on span "Details" at bounding box center [1294, 270] width 45 height 12
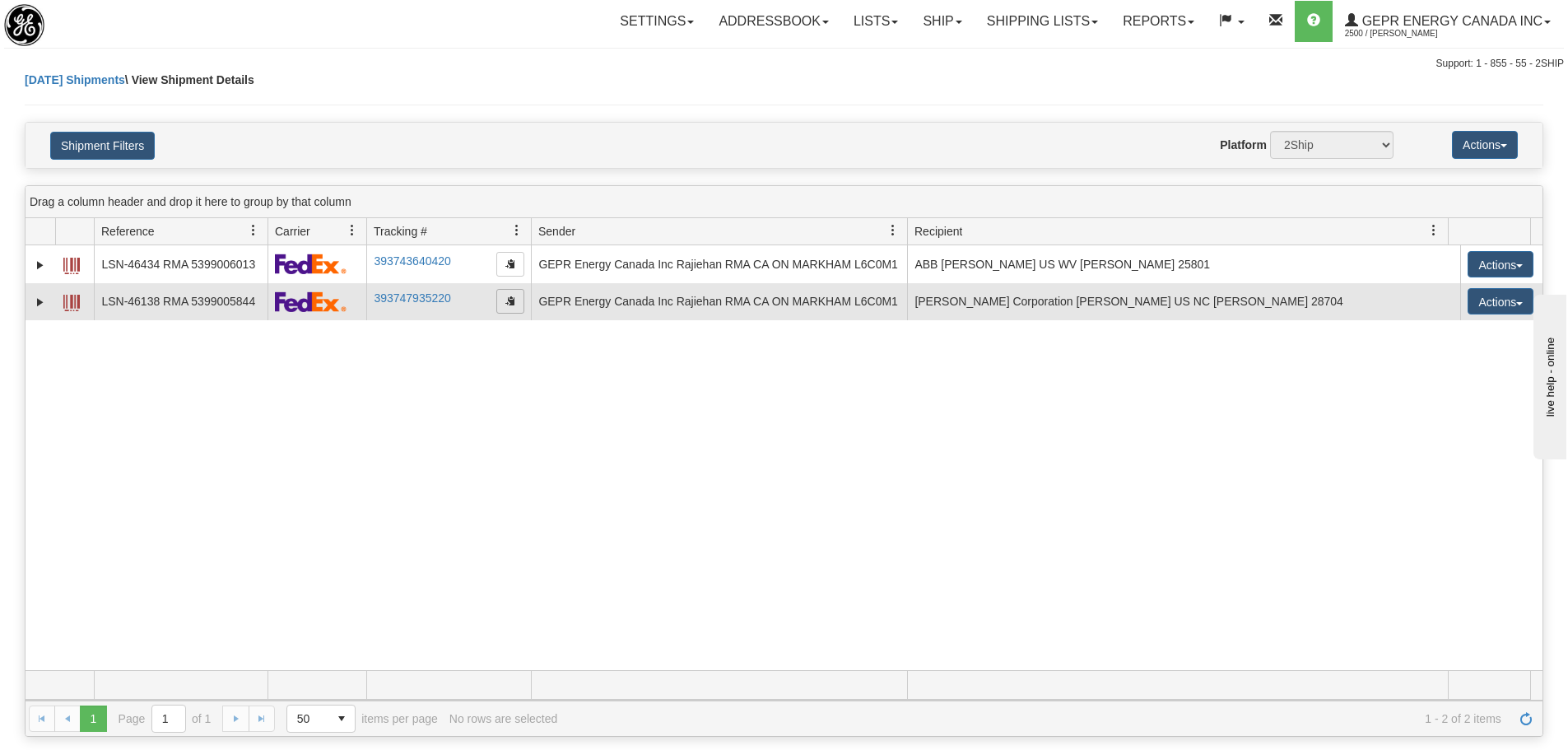
click at [514, 305] on span "button" at bounding box center [511, 300] width 10 height 10
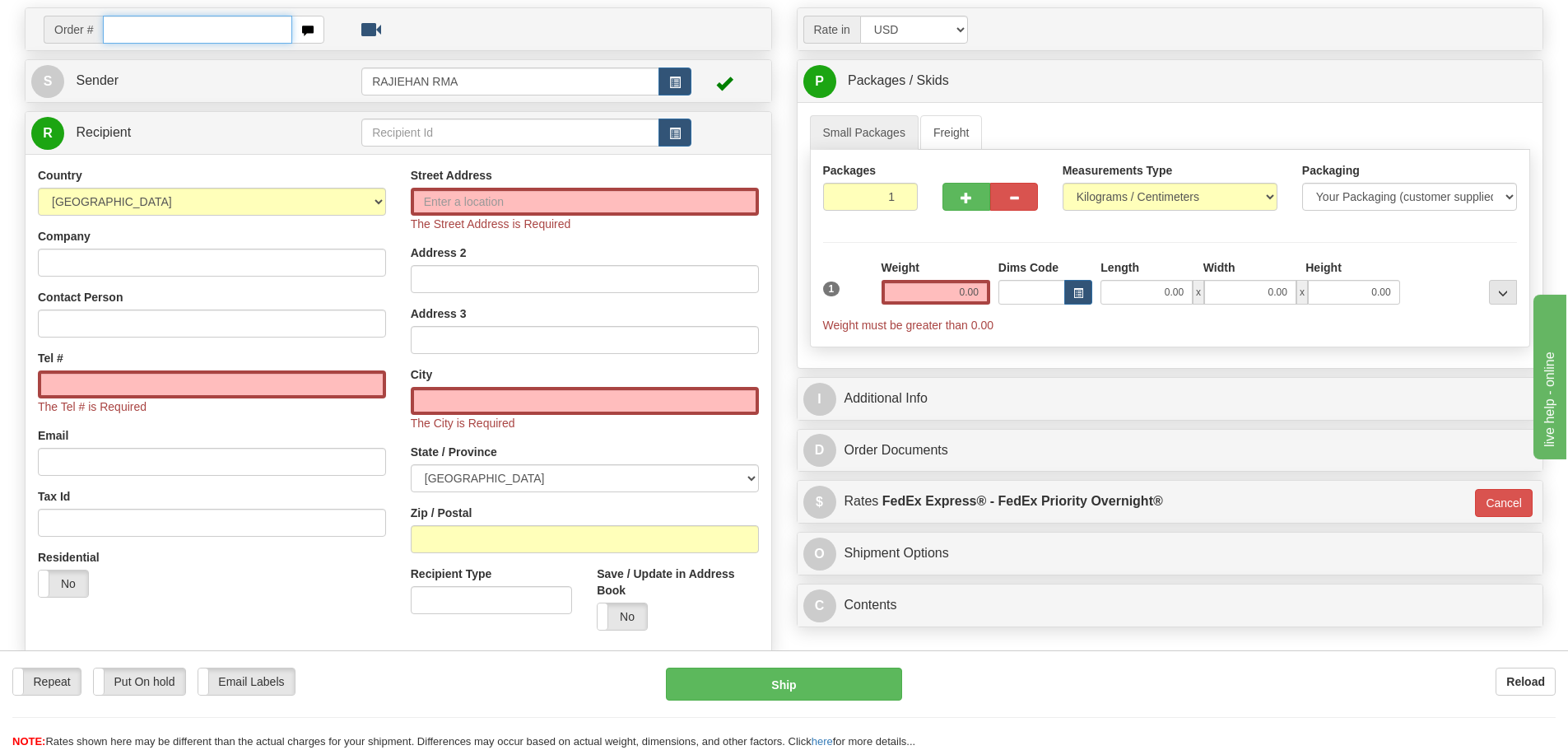
scroll to position [247, 0]
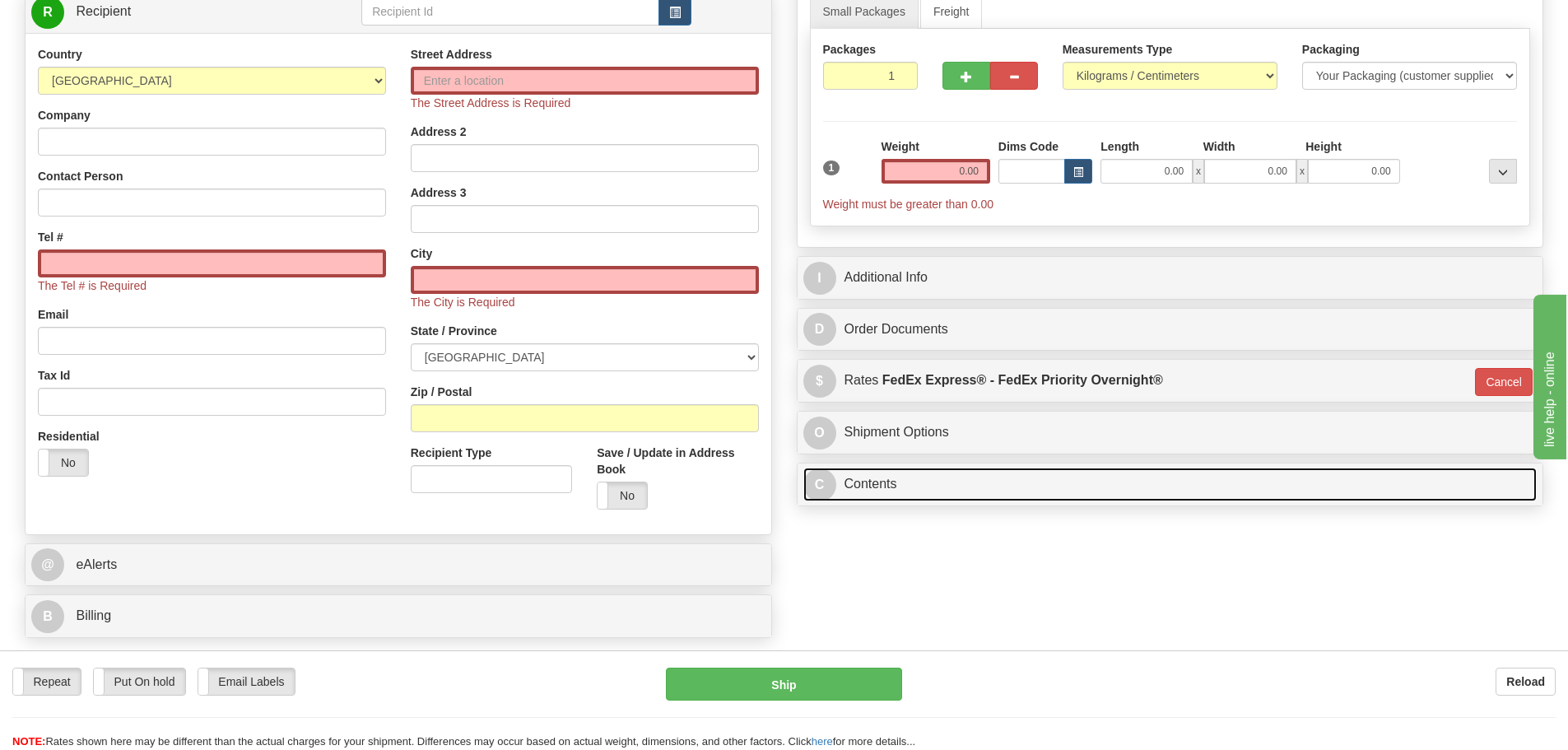
click at [836, 484] on span "C" at bounding box center [820, 485] width 33 height 33
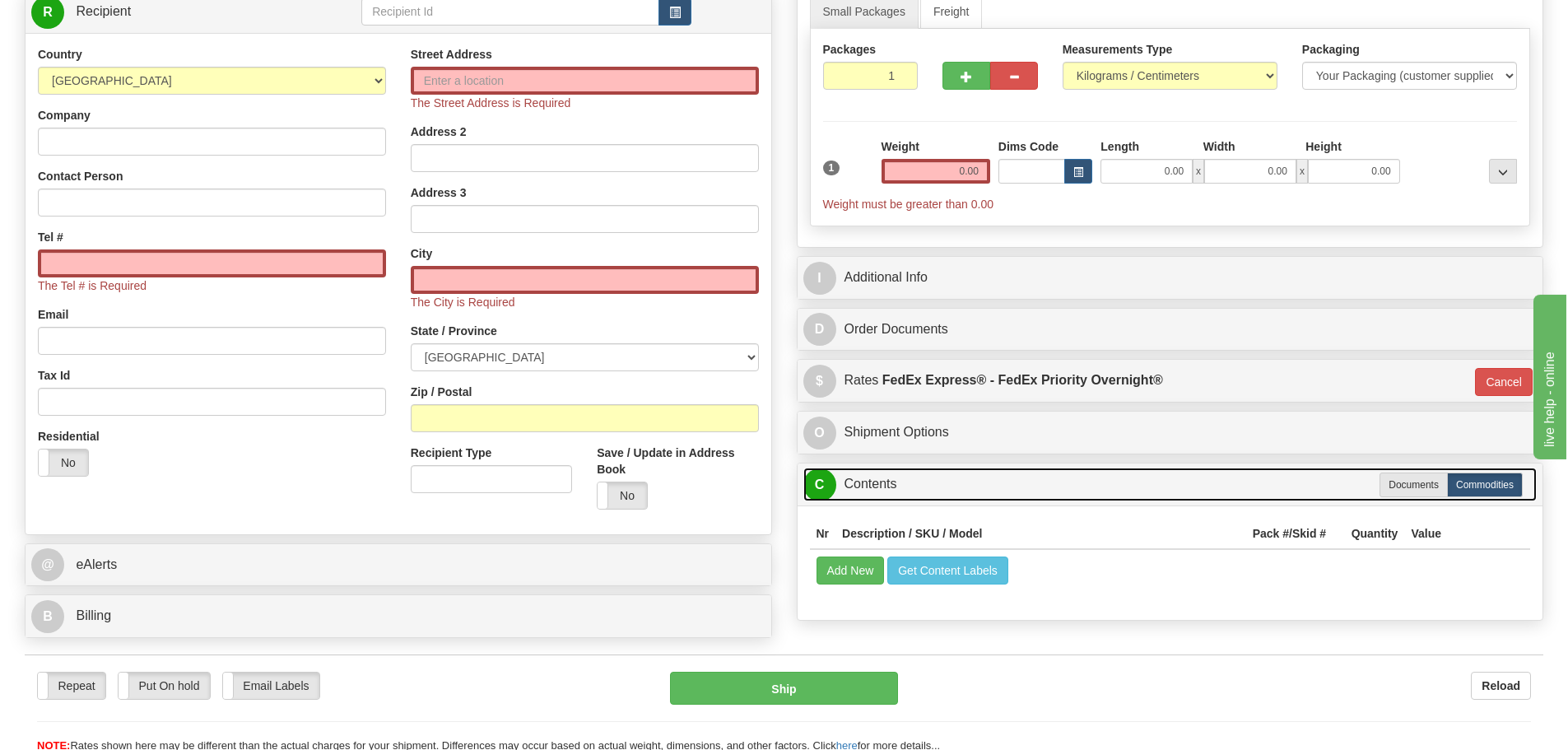
click at [836, 484] on span "C" at bounding box center [820, 485] width 33 height 33
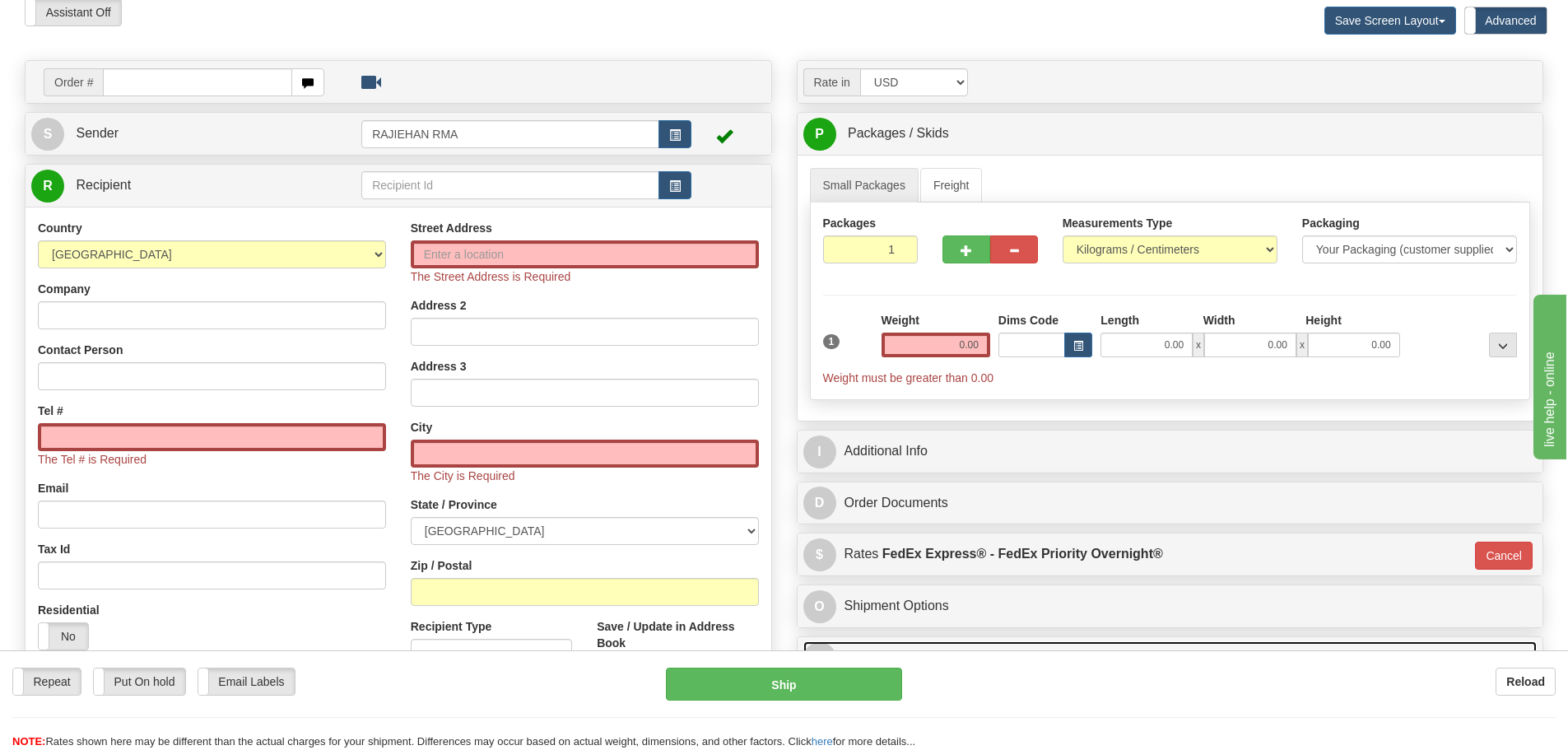
scroll to position [0, 0]
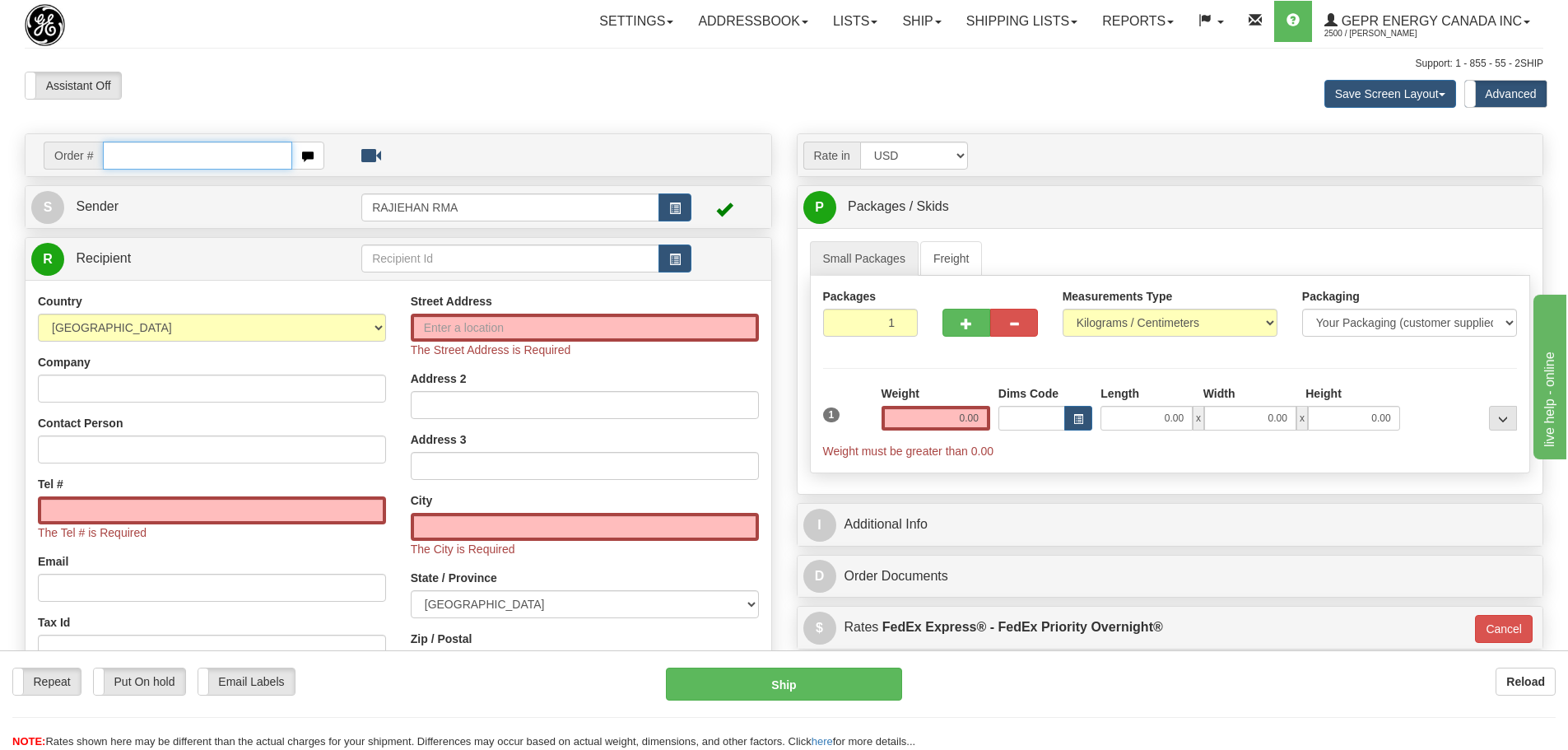
click at [151, 156] on input "text" at bounding box center [197, 156] width 189 height 28
paste input "86704665"
type input "86704665"
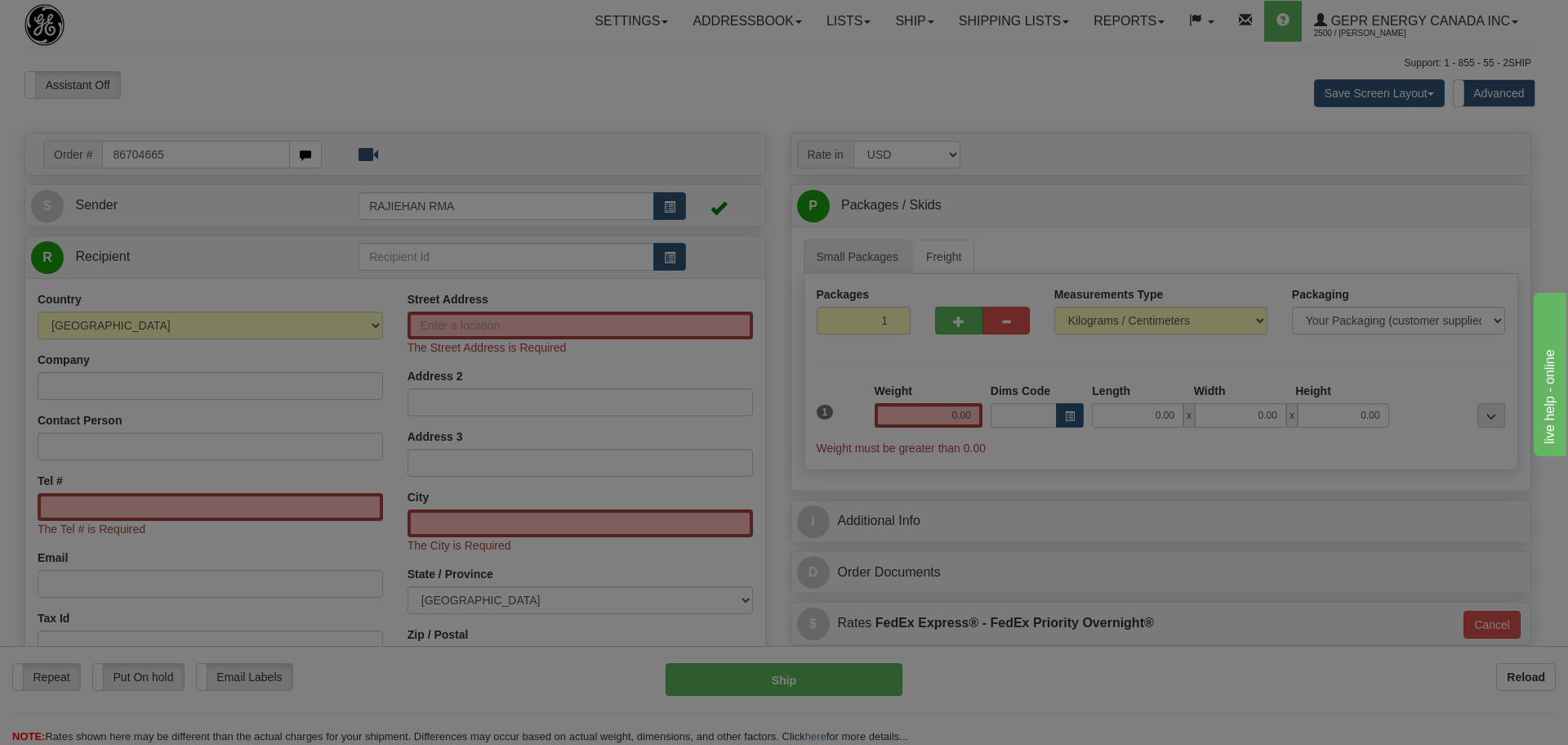
click at [453, 53] on body "Training Course Close Toggle navigation Settings Shipping Preferences New Recip…" at bounding box center [784, 372] width 1568 height 745
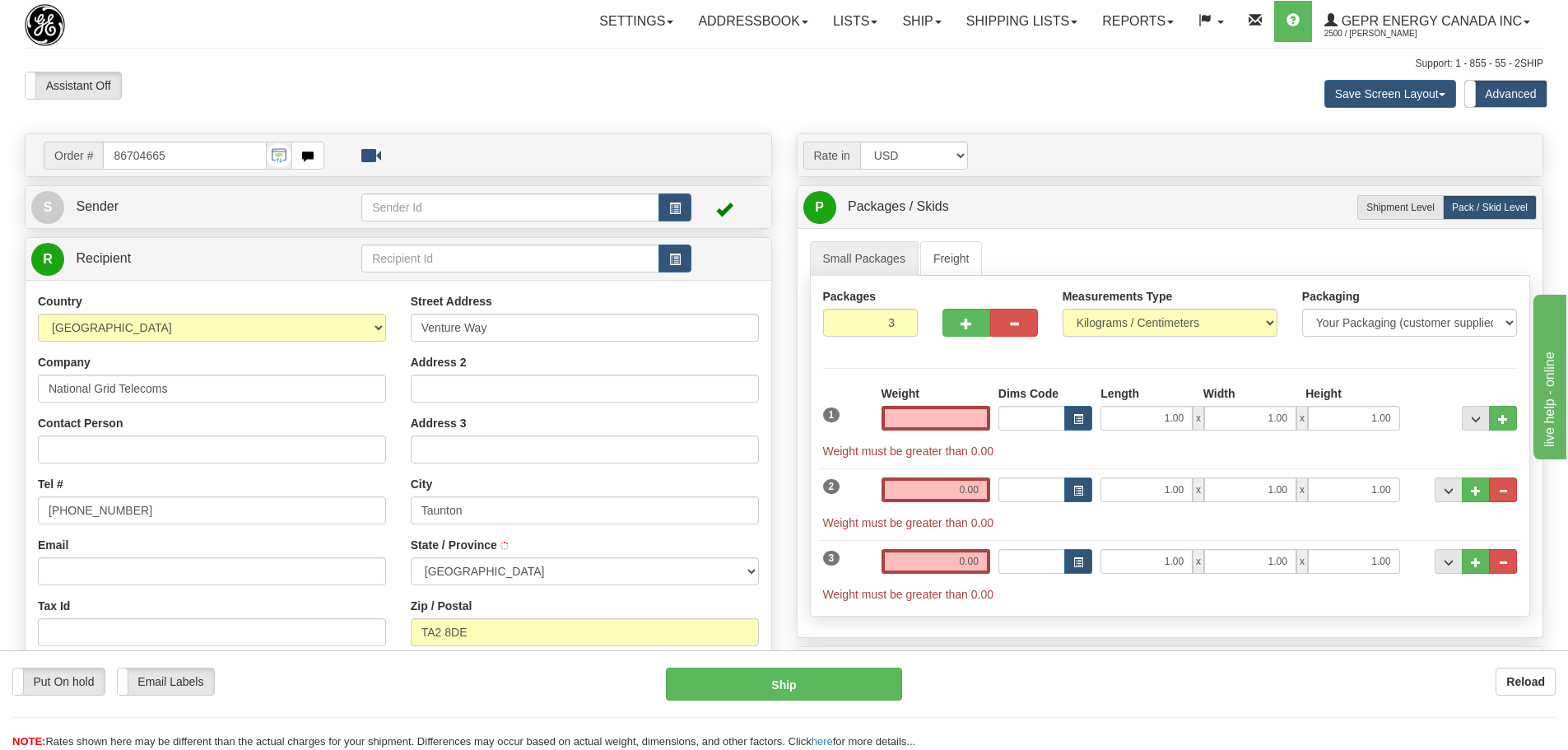
select select
type input "0.00"
click at [679, 206] on span "button" at bounding box center [675, 208] width 12 height 11
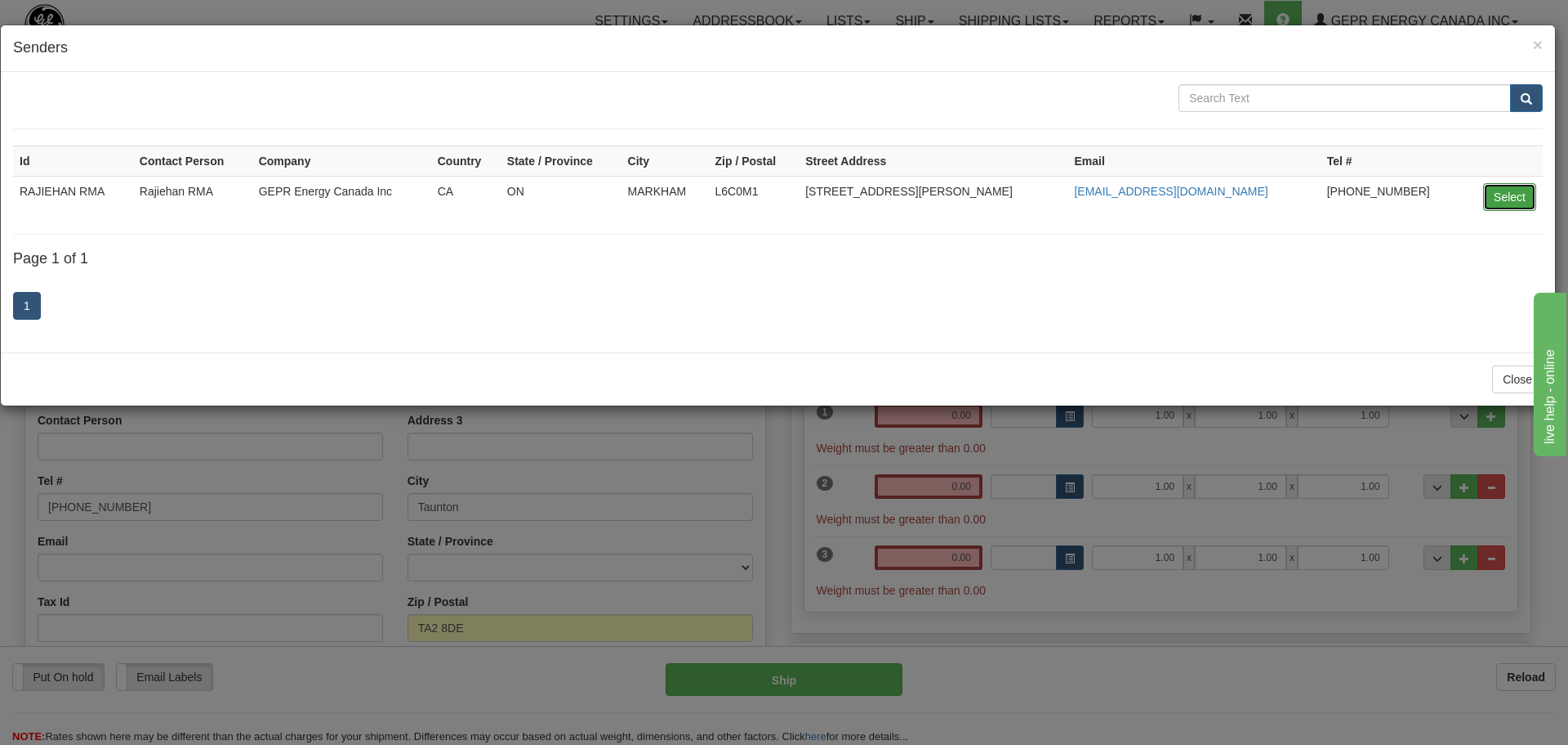
click at [1532, 192] on button "Select" at bounding box center [1510, 197] width 53 height 28
type input "RAJIEHAN RMA"
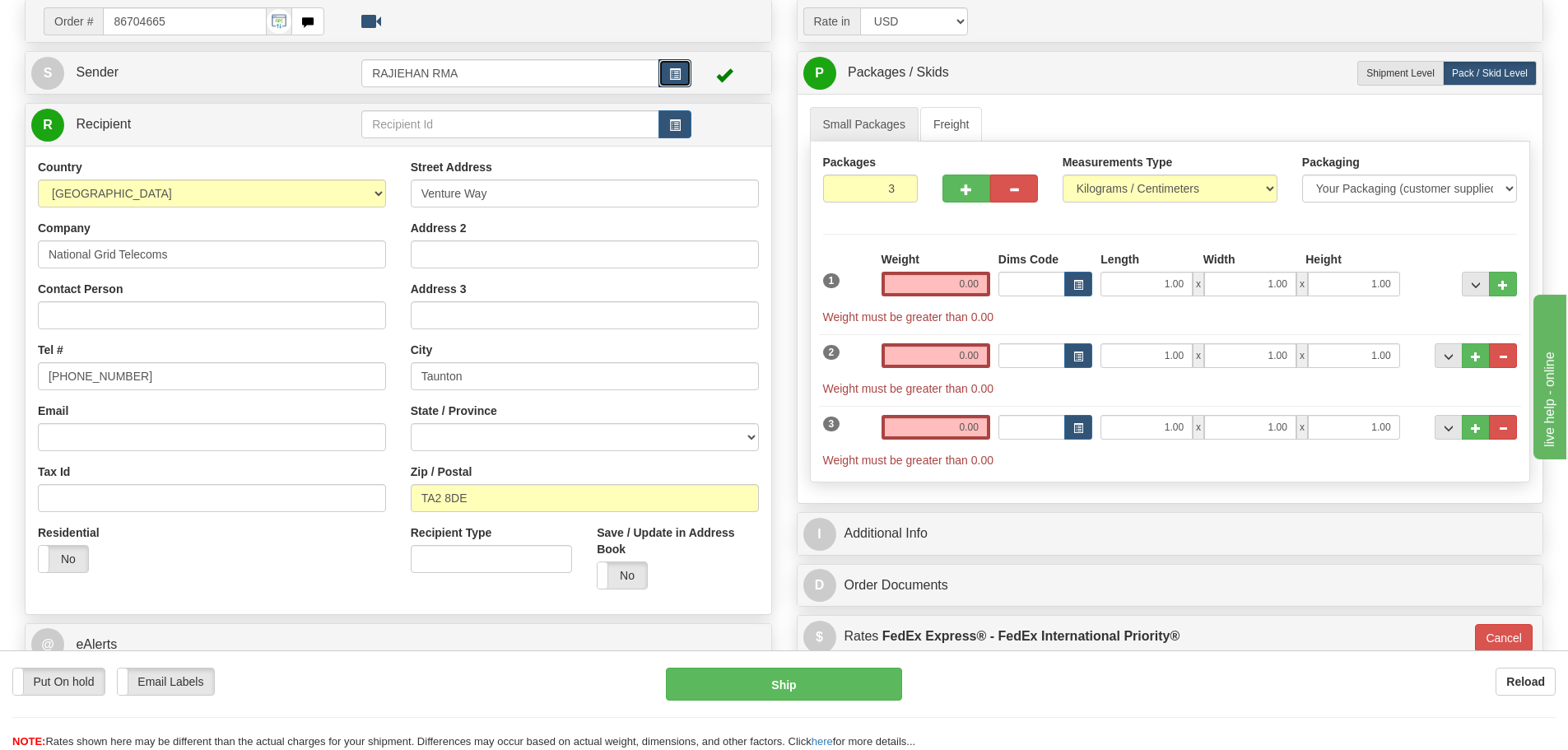
scroll to position [165, 0]
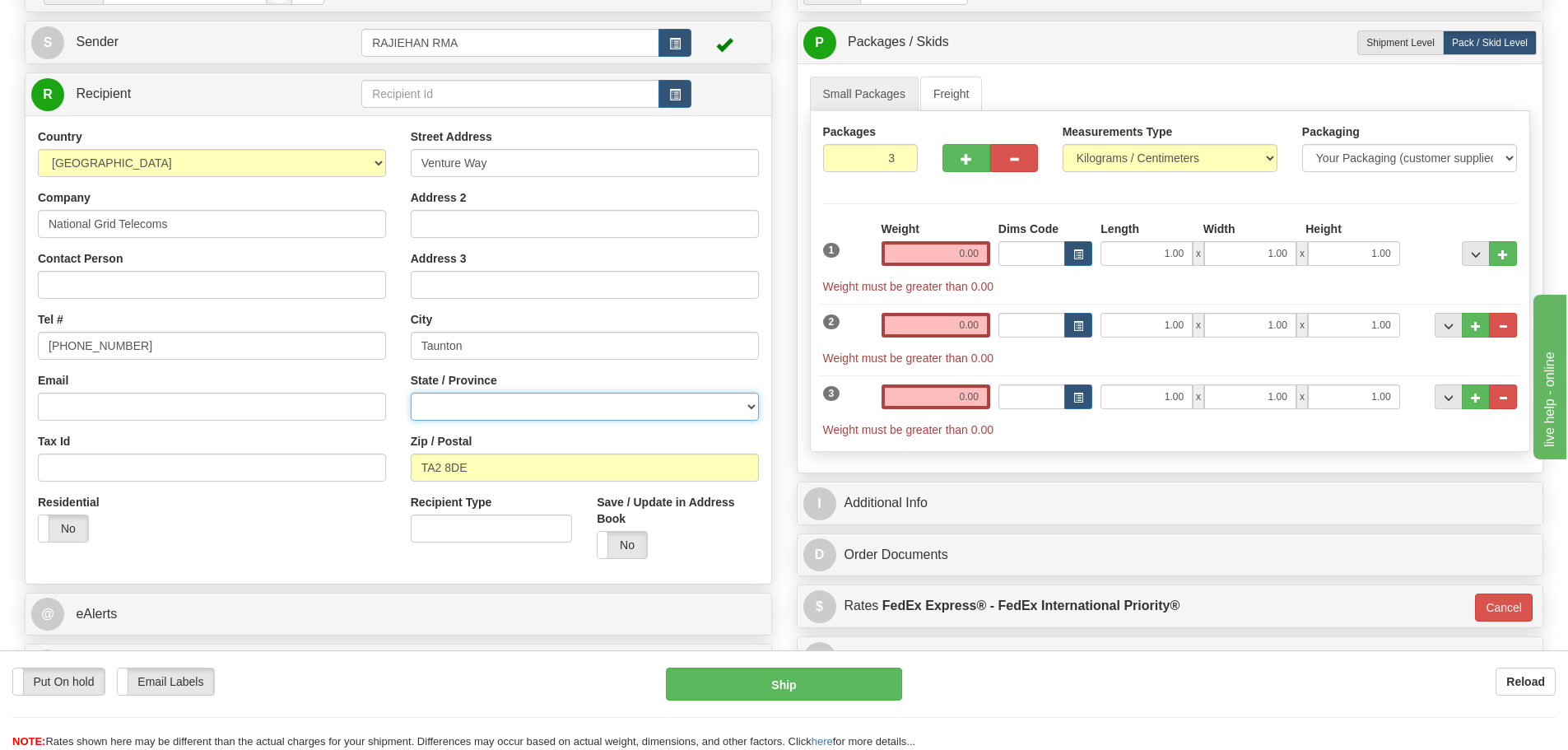
click at [430, 404] on select "Aberdeen City Aberdeenshire Angus Antrim and Newtownabbey Ards and North Down A…" at bounding box center [585, 407] width 348 height 28
click at [295, 349] on input "(779)7960565" at bounding box center [212, 346] width 348 height 28
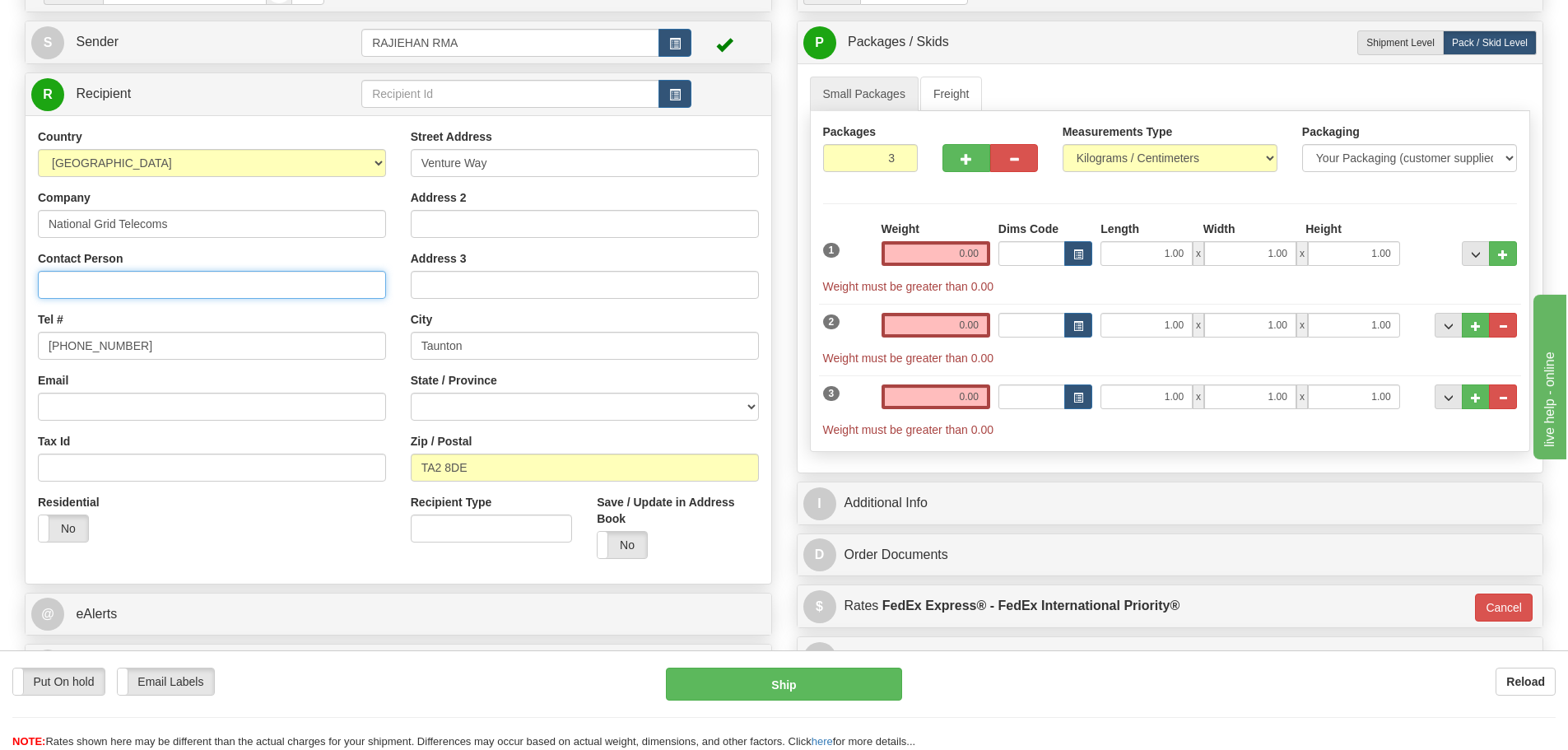
click at [92, 289] on input "Contact Person" at bounding box center [212, 285] width 348 height 28
paste input "Luke Chant"
type input "Luke Chant"
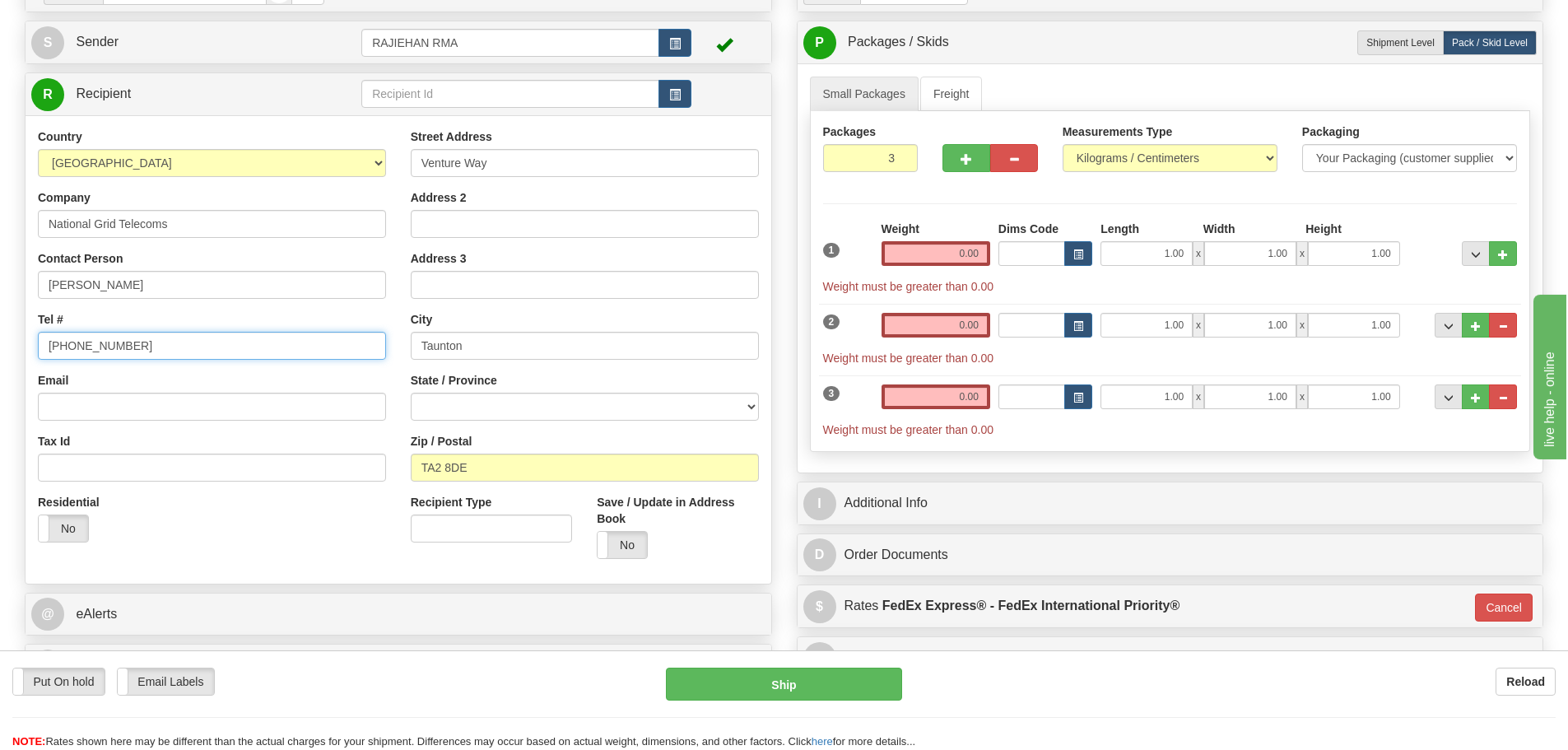
drag, startPoint x: 151, startPoint y: 346, endPoint x: 0, endPoint y: 321, distance: 153.1
click at [0, 321] on div "Toggle navigation Settings Shipping Preferences Fields Preferences New" at bounding box center [784, 355] width 1568 height 1040
drag, startPoint x: 214, startPoint y: 337, endPoint x: 192, endPoint y: 346, distance: 23.8
click at [214, 337] on input "(779)7960565" at bounding box center [212, 346] width 348 height 28
drag, startPoint x: 184, startPoint y: 349, endPoint x: 0, endPoint y: 343, distance: 184.1
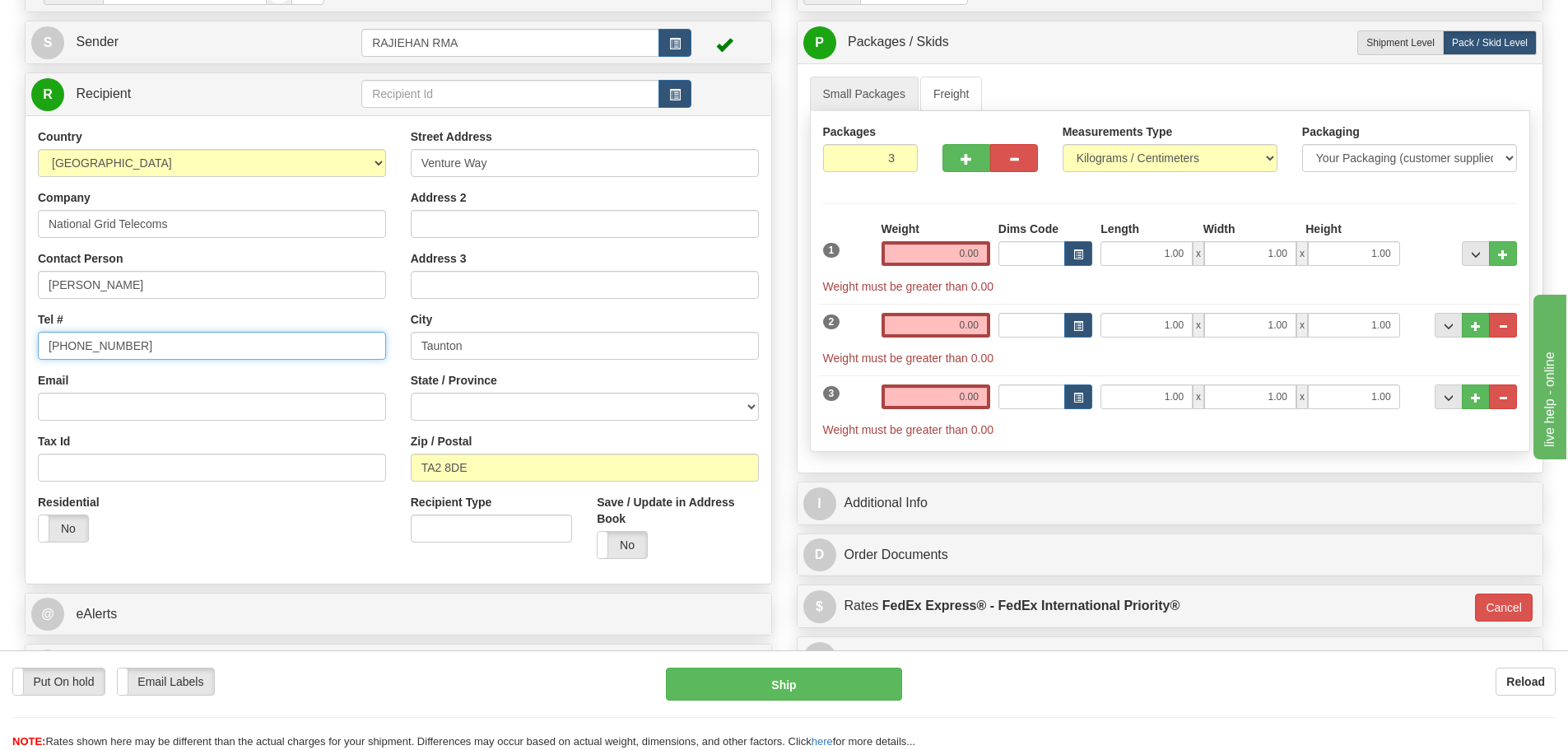
click at [0, 343] on div "Toggle navigation Settings Shipping Preferences Fields Preferences New" at bounding box center [784, 355] width 1568 height 1040
paste input "01823 348716"
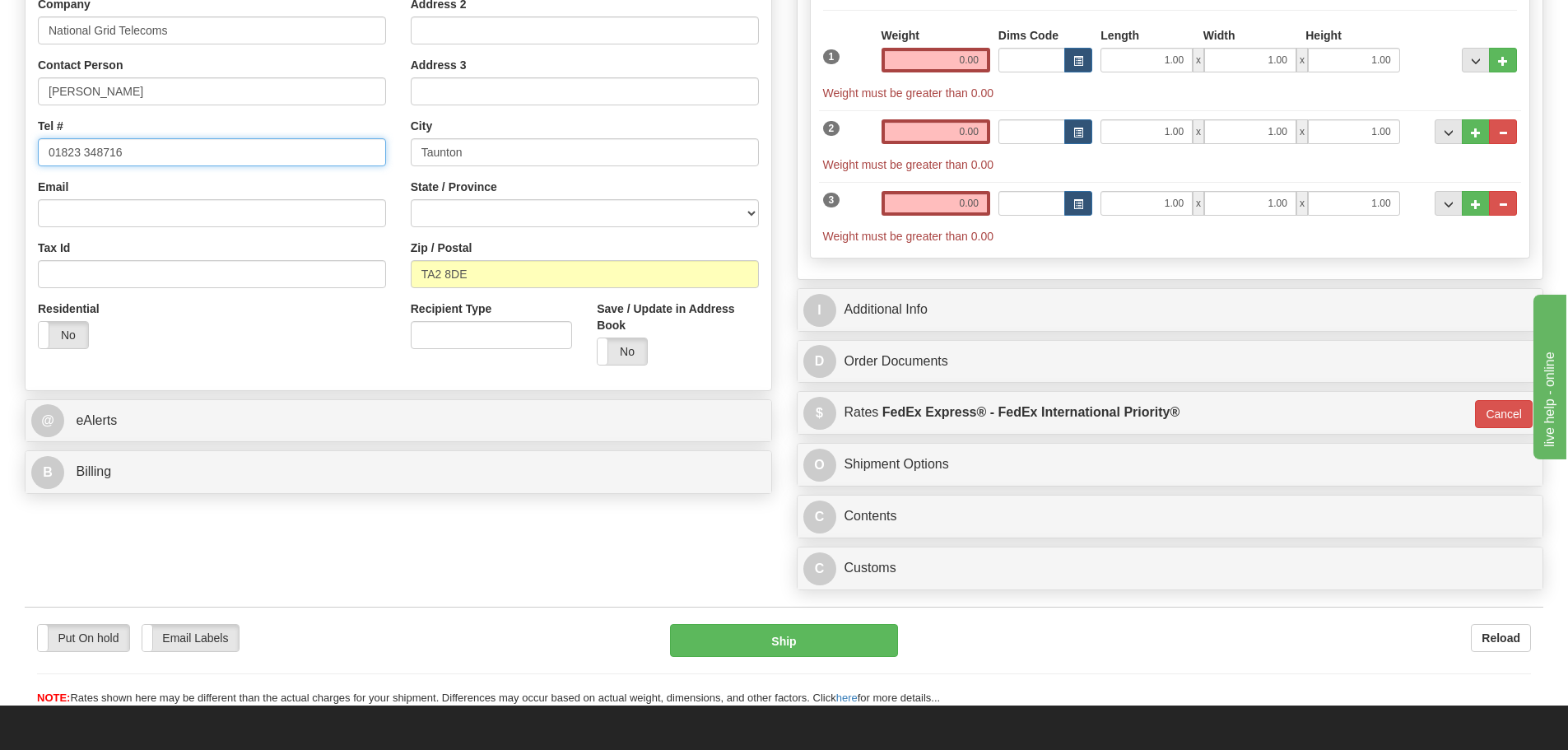
scroll to position [411, 0]
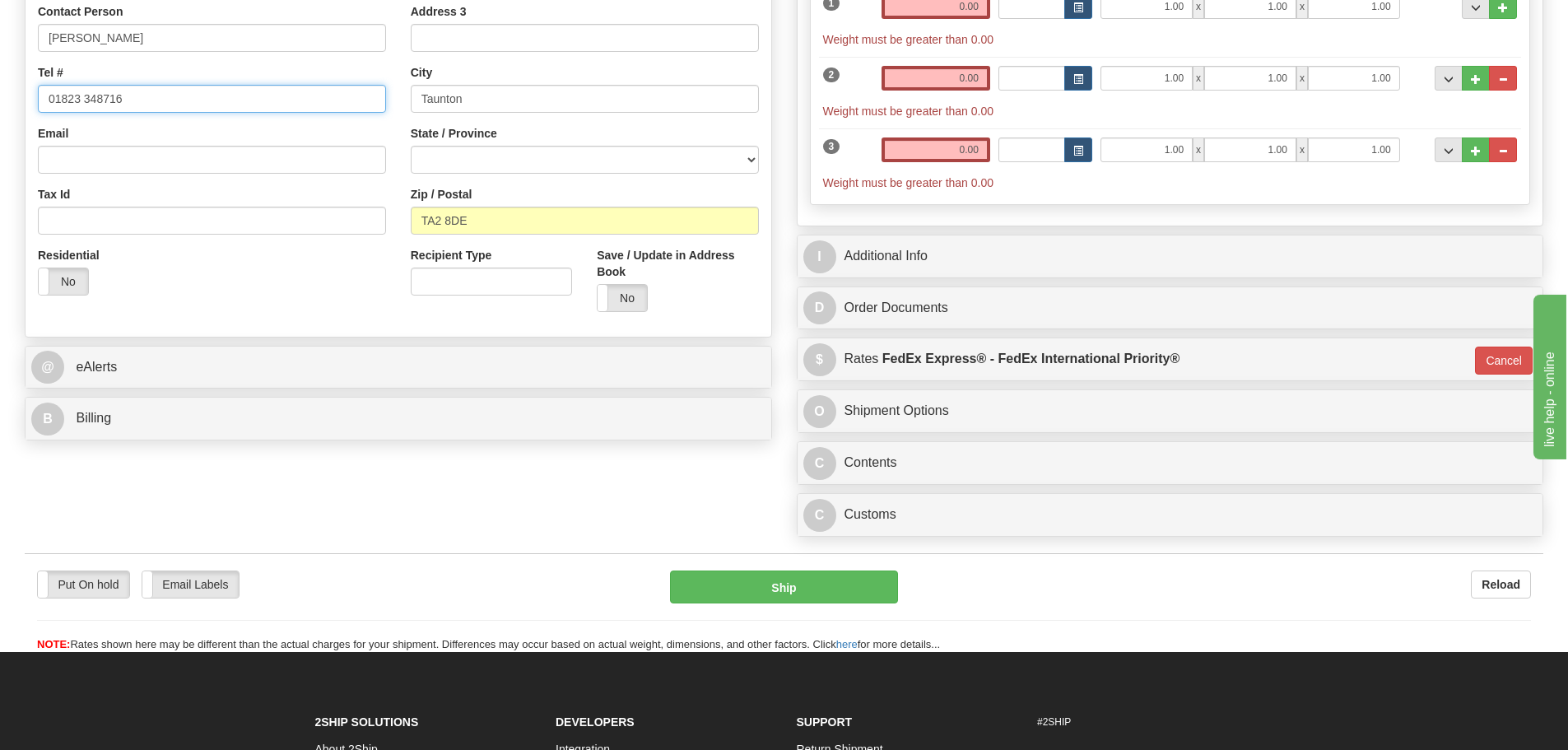
type input "01823 348716"
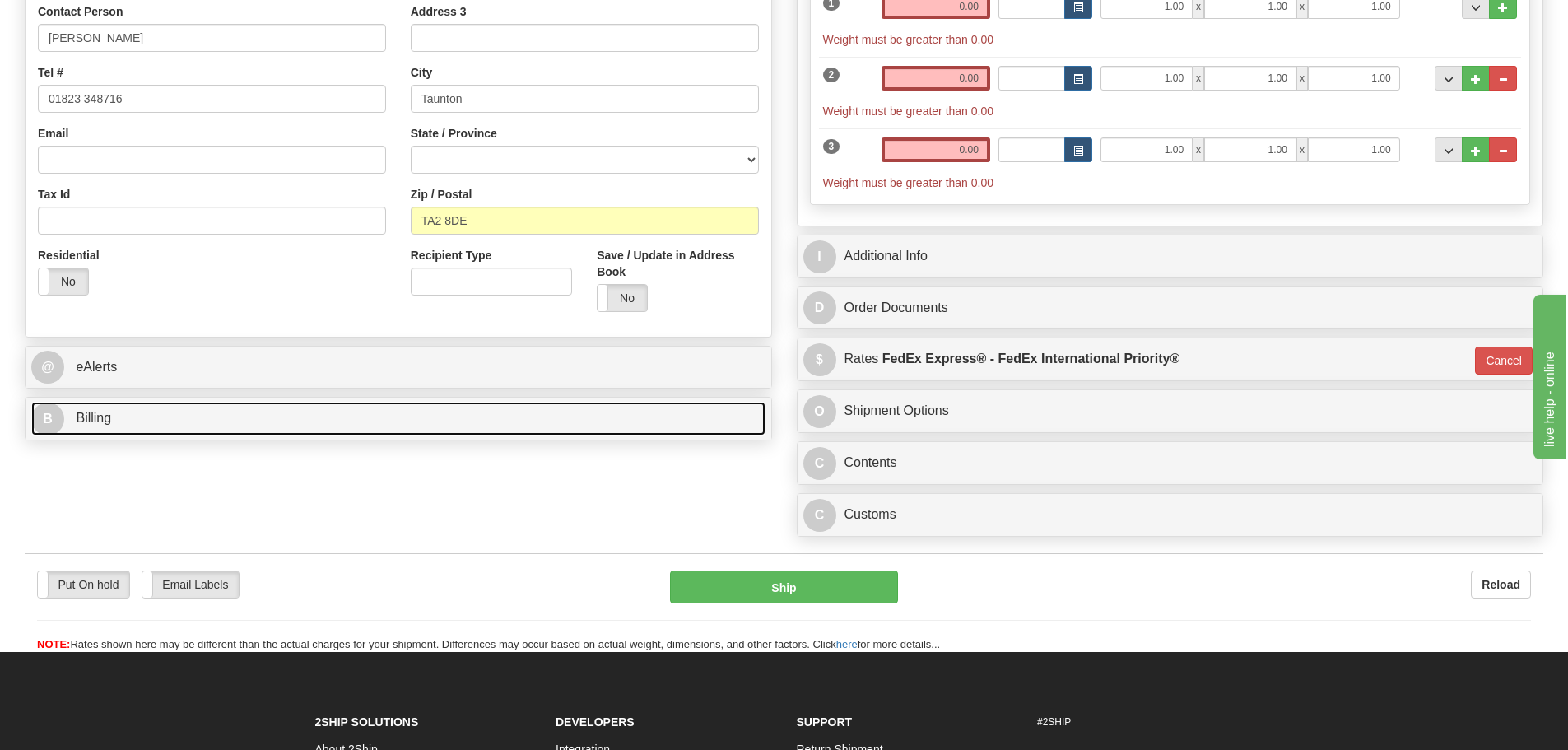
click at [135, 421] on link "B Billing" at bounding box center [399, 419] width 735 height 34
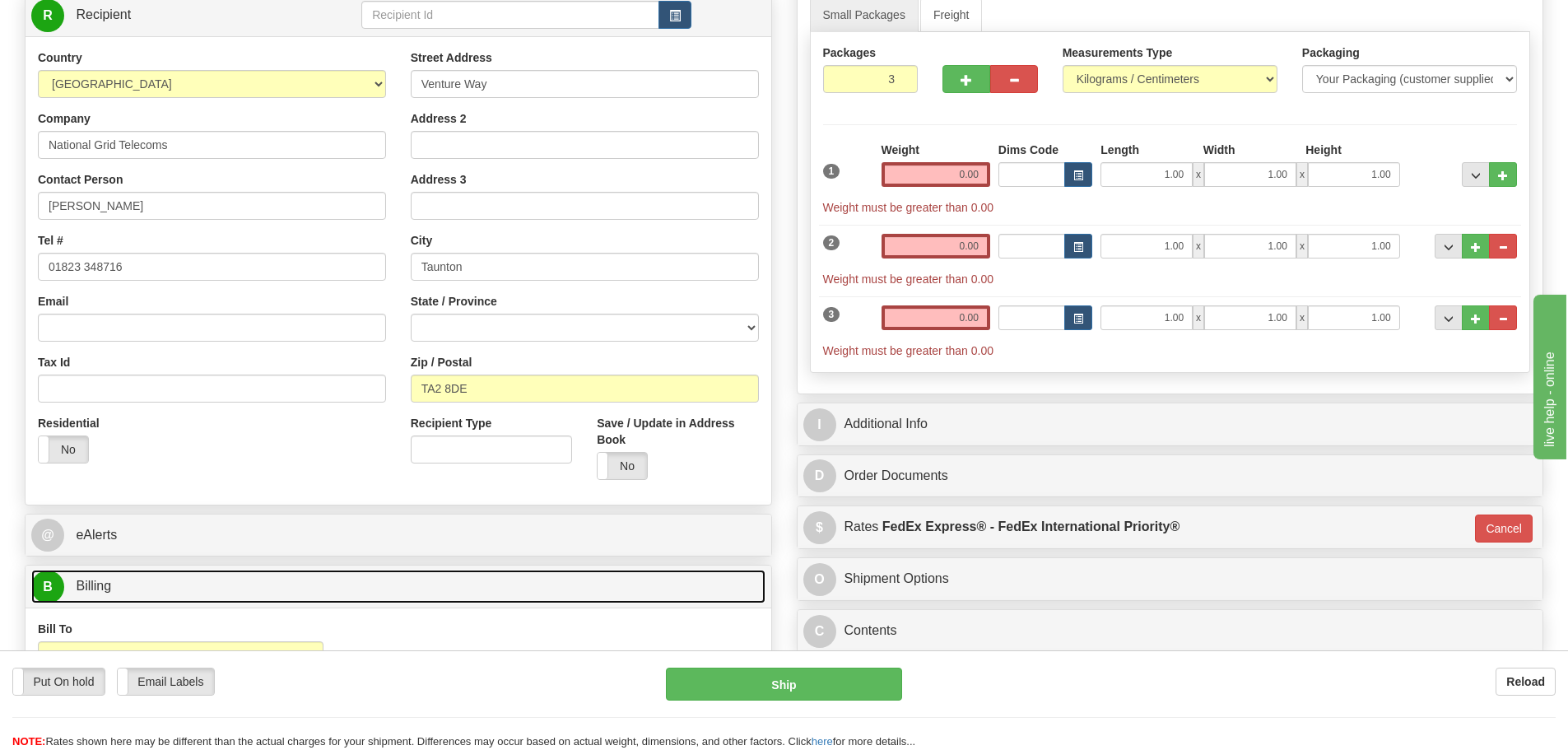
scroll to position [0, 0]
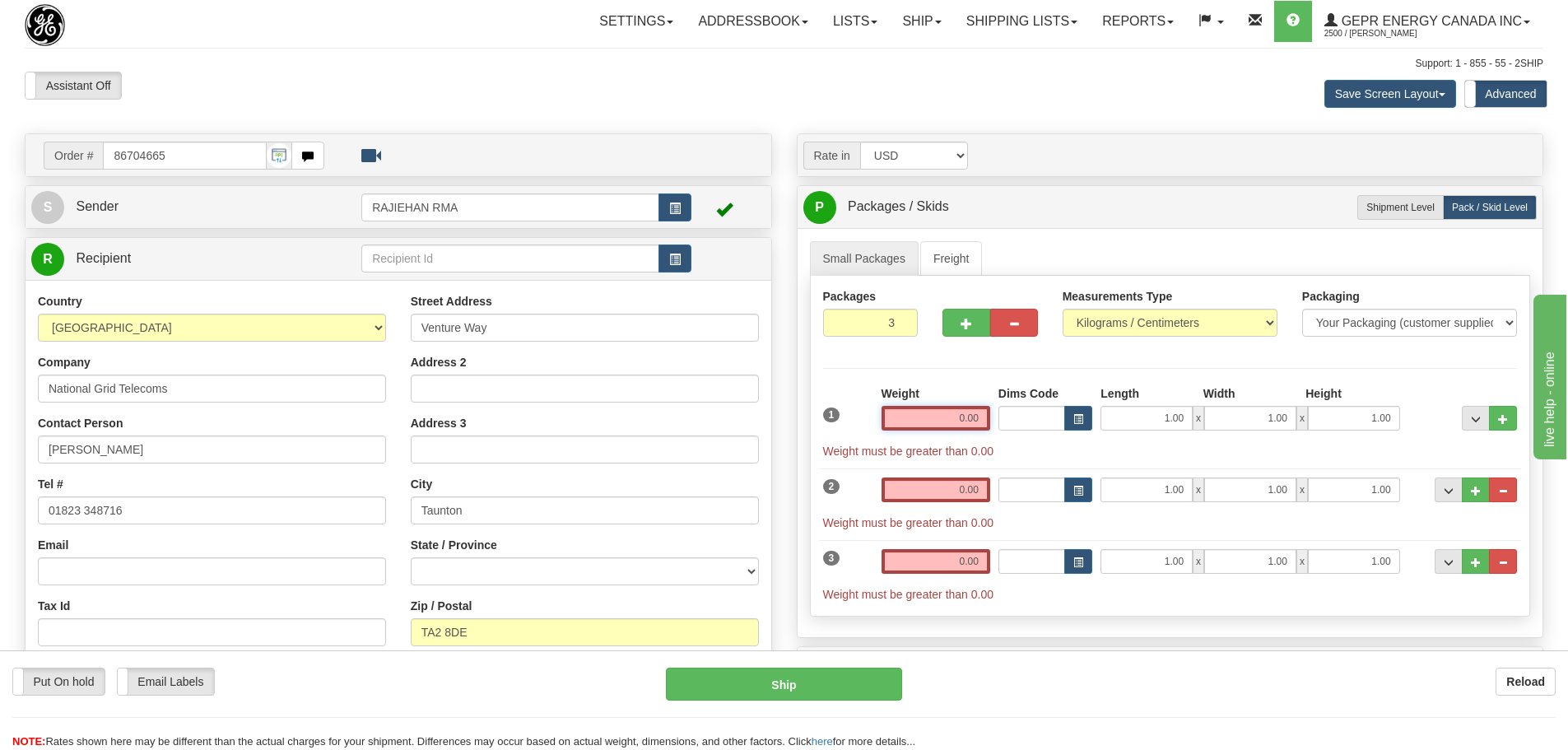
click at [960, 416] on input "0.00" at bounding box center [935, 418] width 109 height 25
type input "0.00"
click at [1360, 210] on label "Shipment Level Shipm." at bounding box center [1401, 207] width 86 height 25
radio input "true"
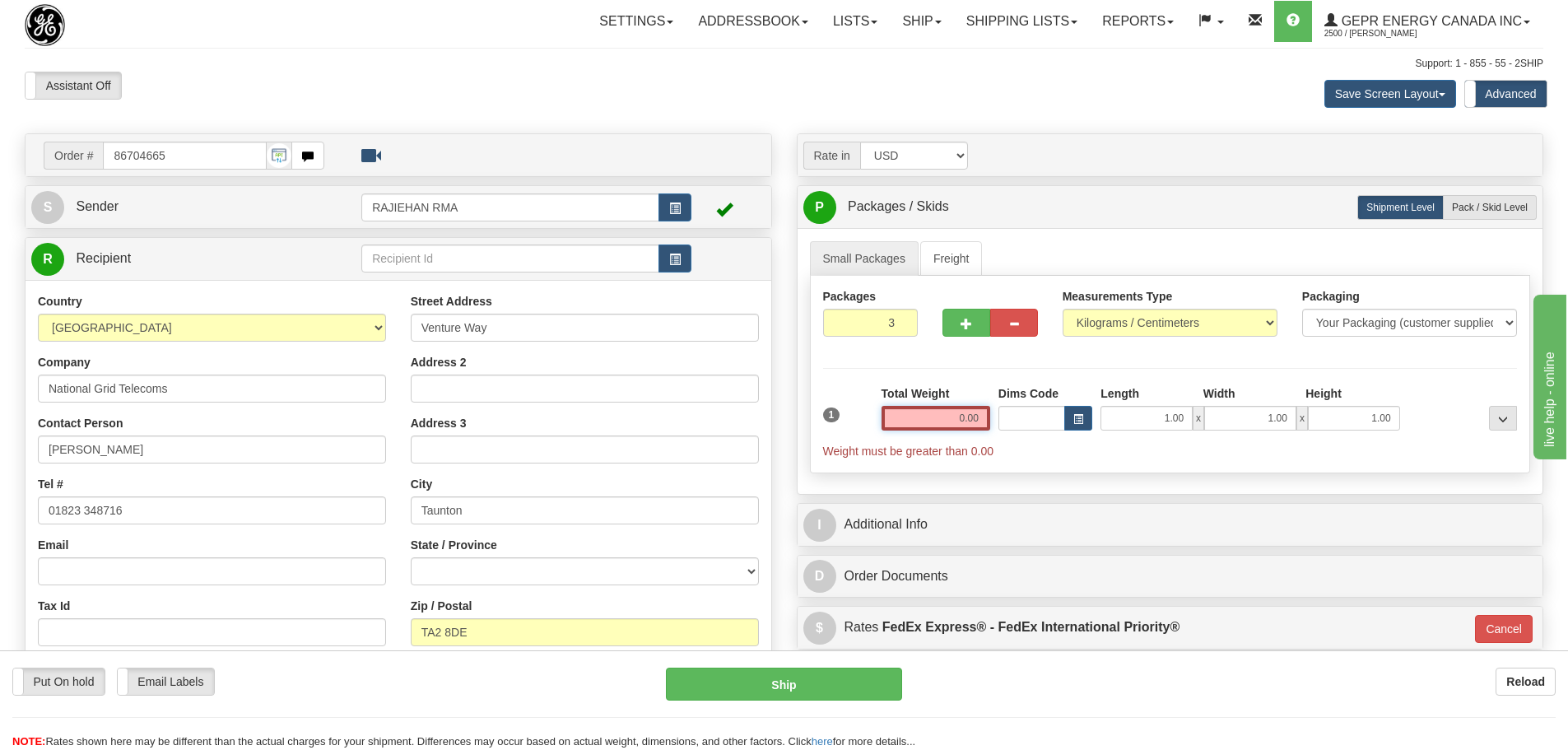
click at [941, 415] on input "0.00" at bounding box center [935, 418] width 109 height 25
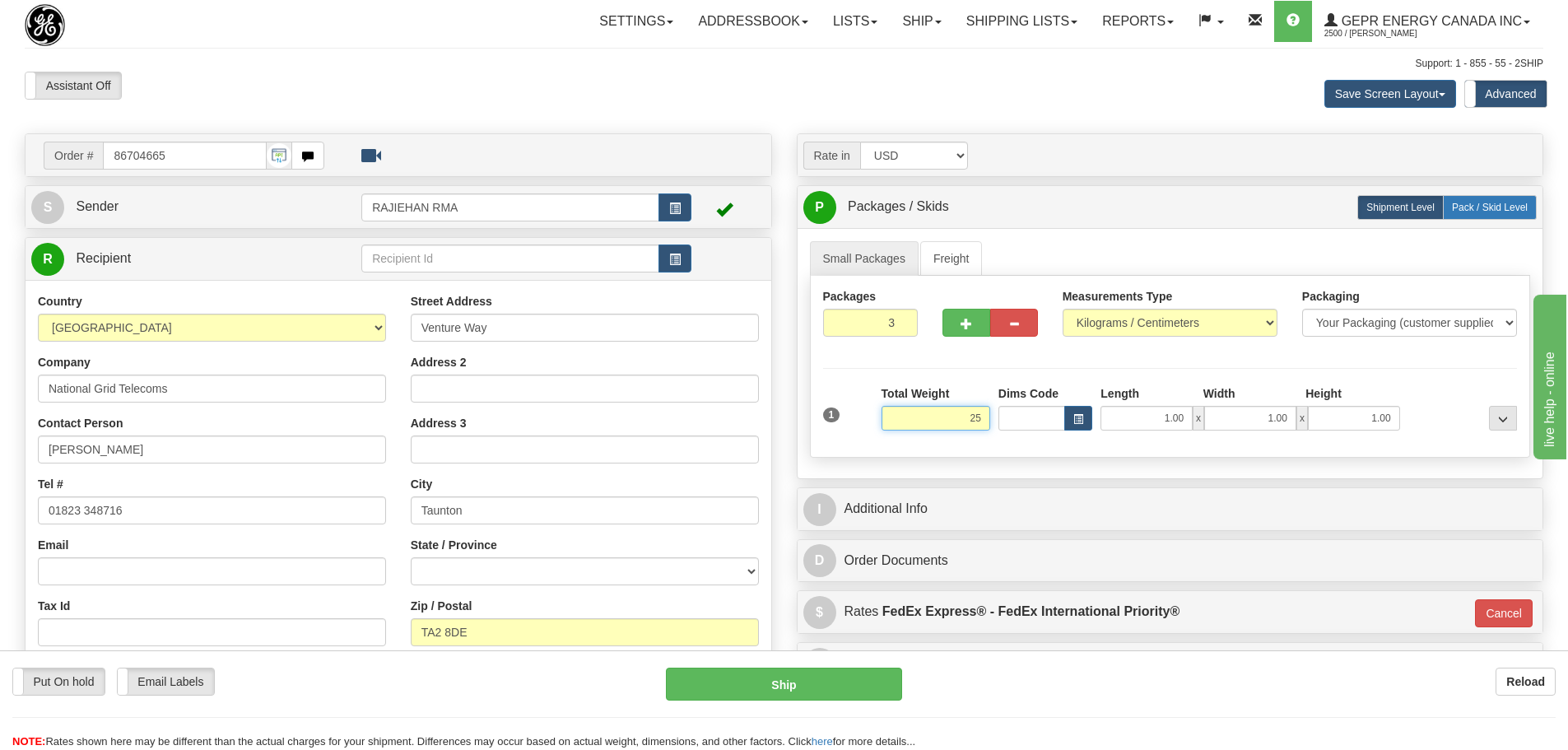
type input "25"
type input "01"
type input "25.00"
click at [1496, 210] on span "Pack / Skid Level" at bounding box center [1489, 207] width 75 height 12
radio input "true"
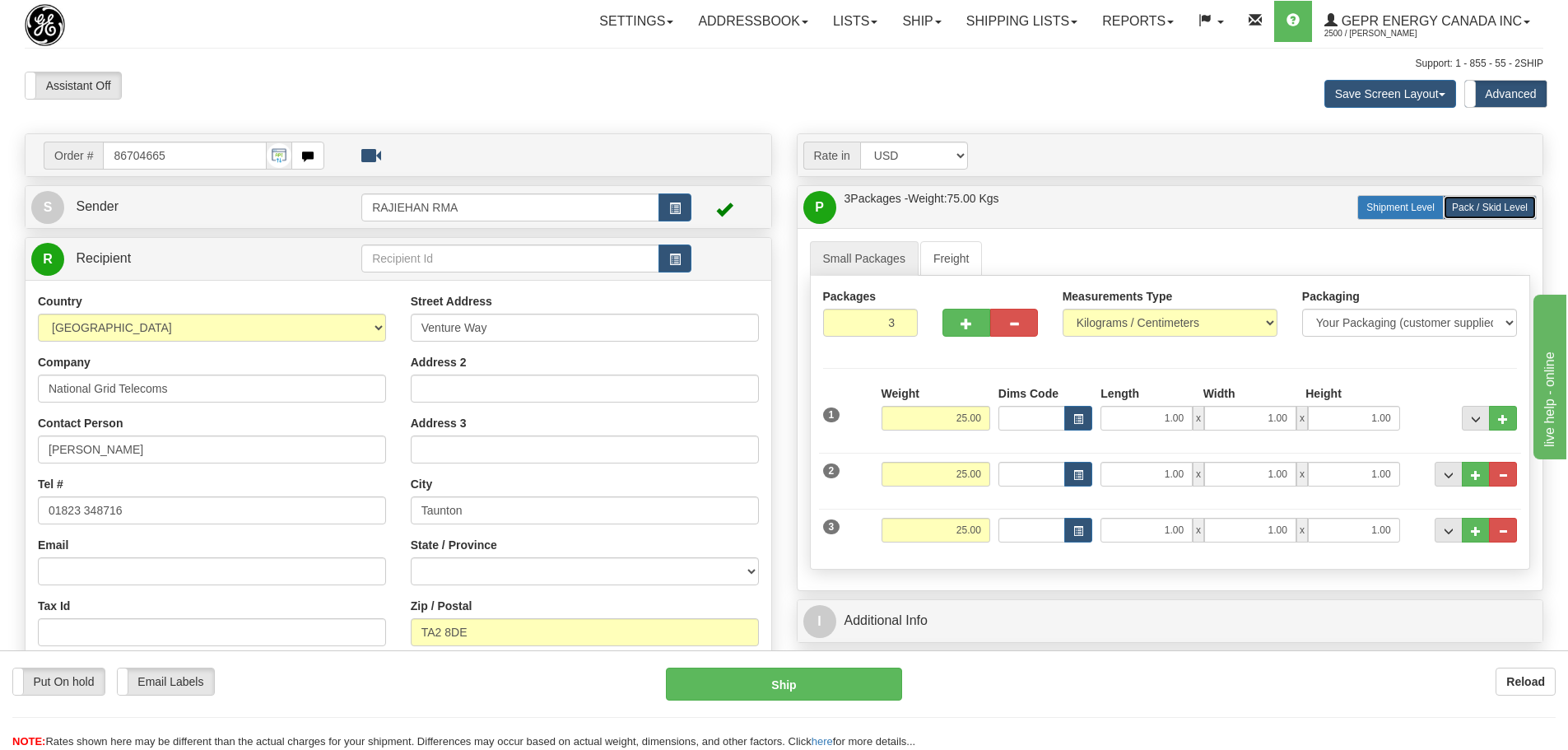
click at [1387, 200] on label "Shipment Level Shipm." at bounding box center [1401, 207] width 86 height 25
radio input "true"
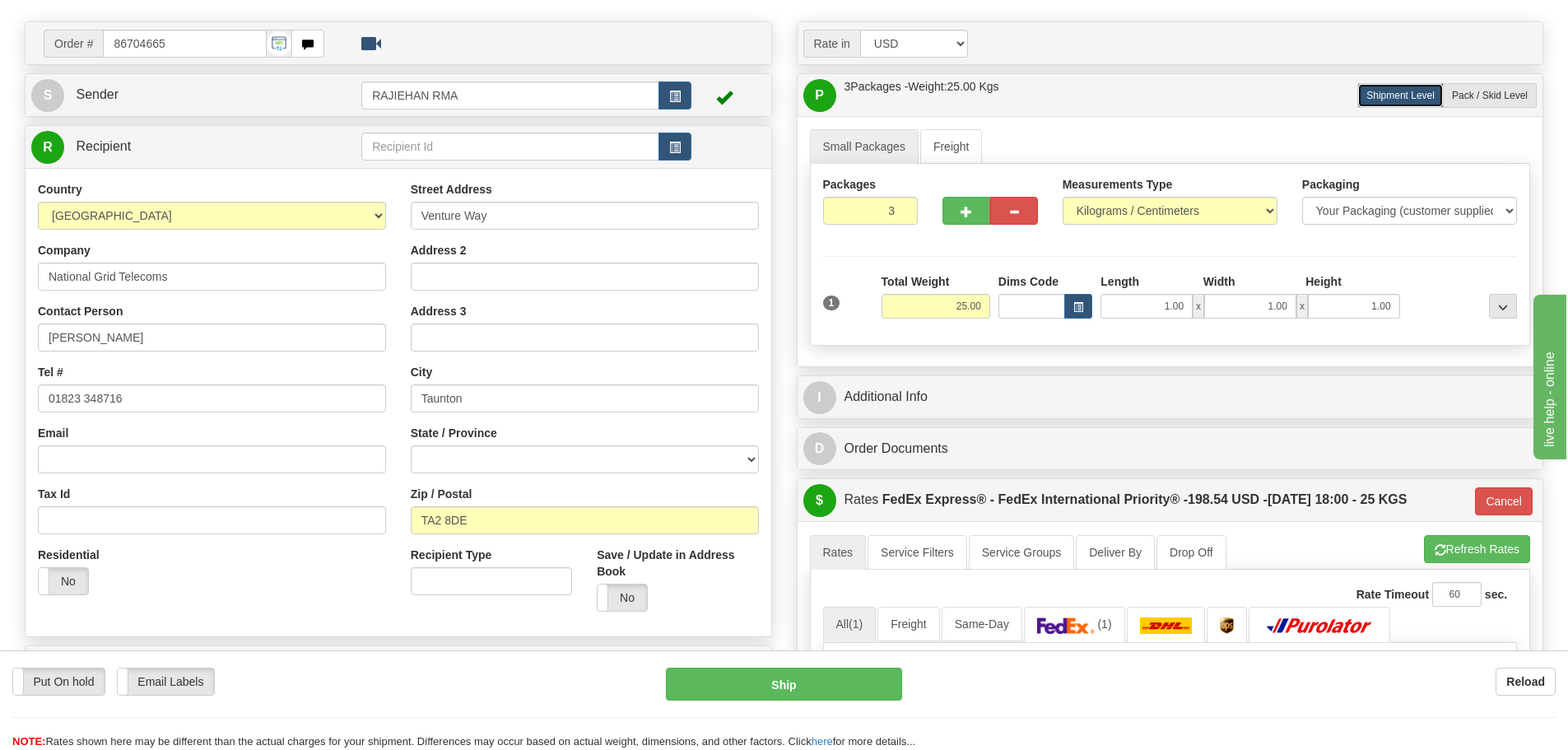
scroll to position [165, 0]
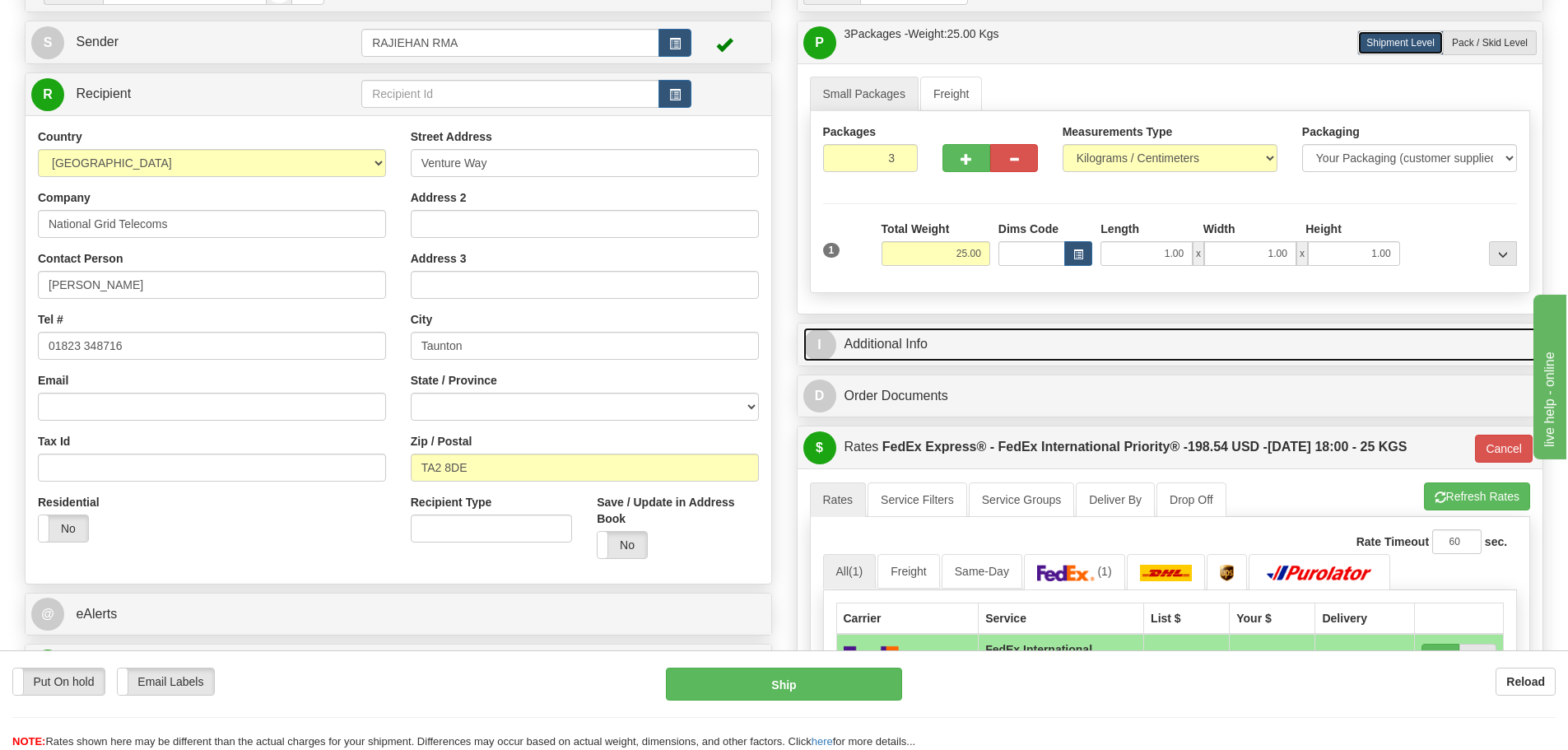
click at [880, 346] on link "I Additional Info" at bounding box center [1171, 344] width 735 height 34
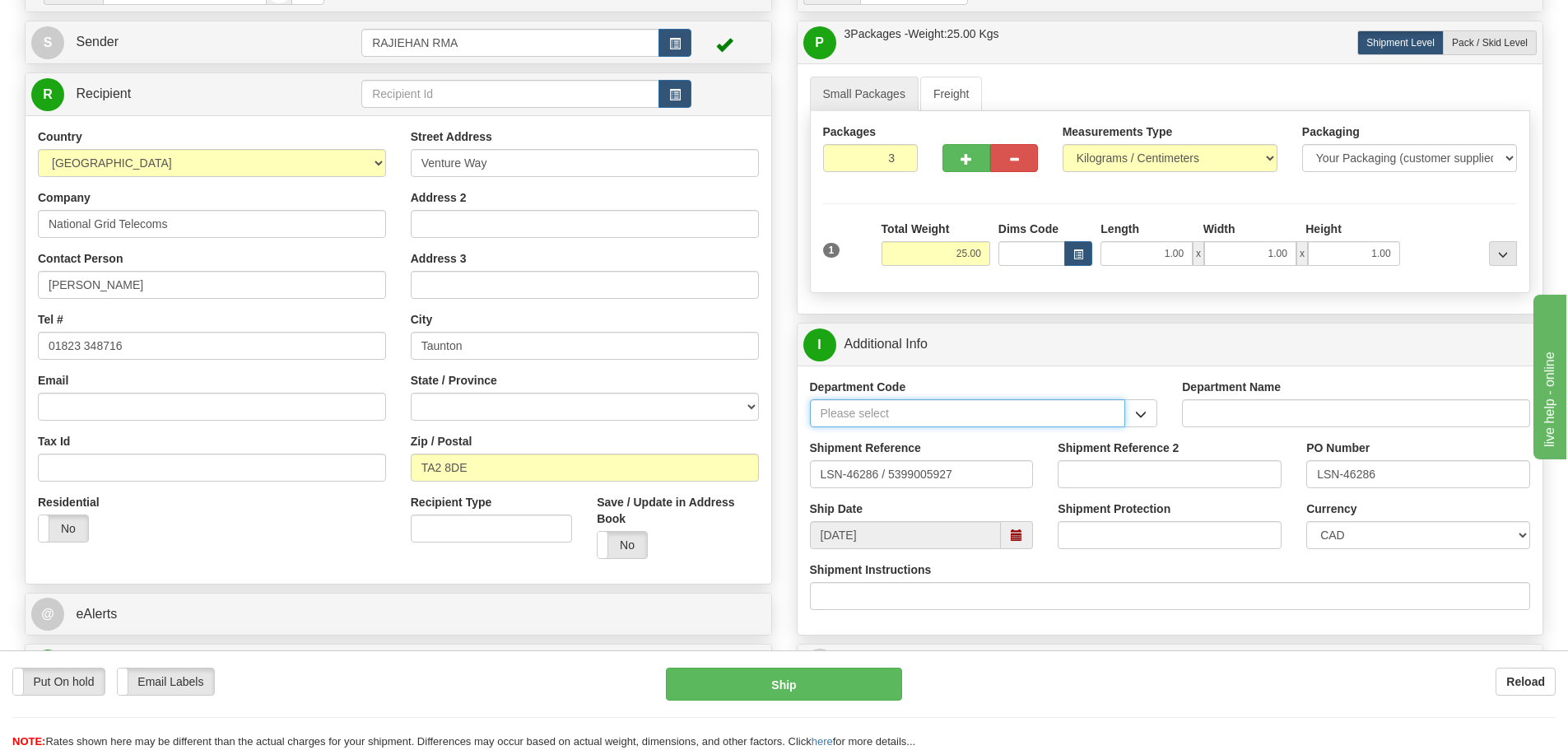
click at [881, 414] on input "Department Code" at bounding box center [968, 414] width 316 height 28
click at [881, 430] on div "SER" at bounding box center [964, 438] width 299 height 18
type input "SER"
type input "SERVICE DEPARTMENT"
type input "SER"
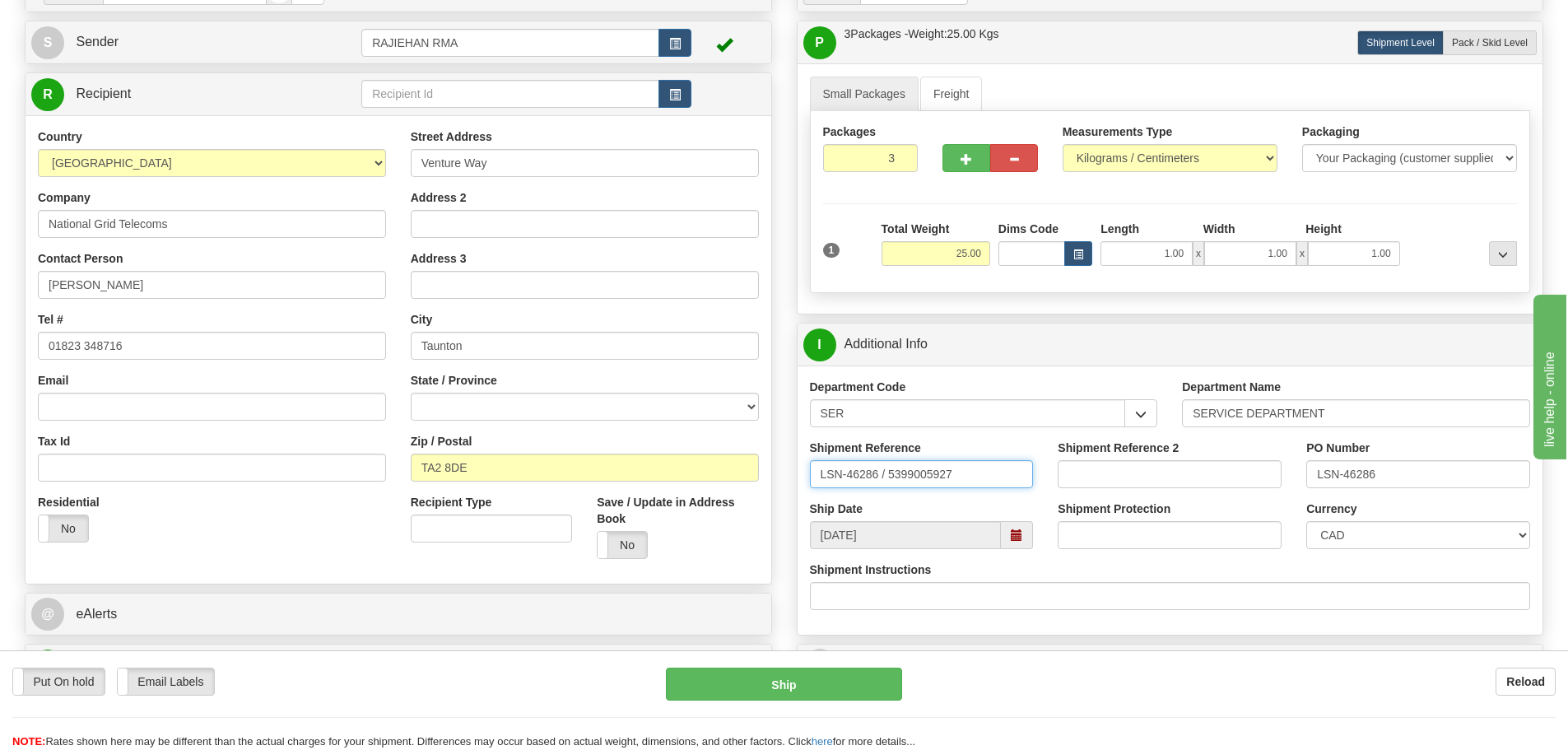
click at [887, 464] on input "LSN-46286 / 5399005927" at bounding box center [922, 474] width 224 height 28
drag, startPoint x: 1005, startPoint y: 471, endPoint x: 782, endPoint y: 467, distance: 223.0
type input "LSN-46286 RMA 5399005927"
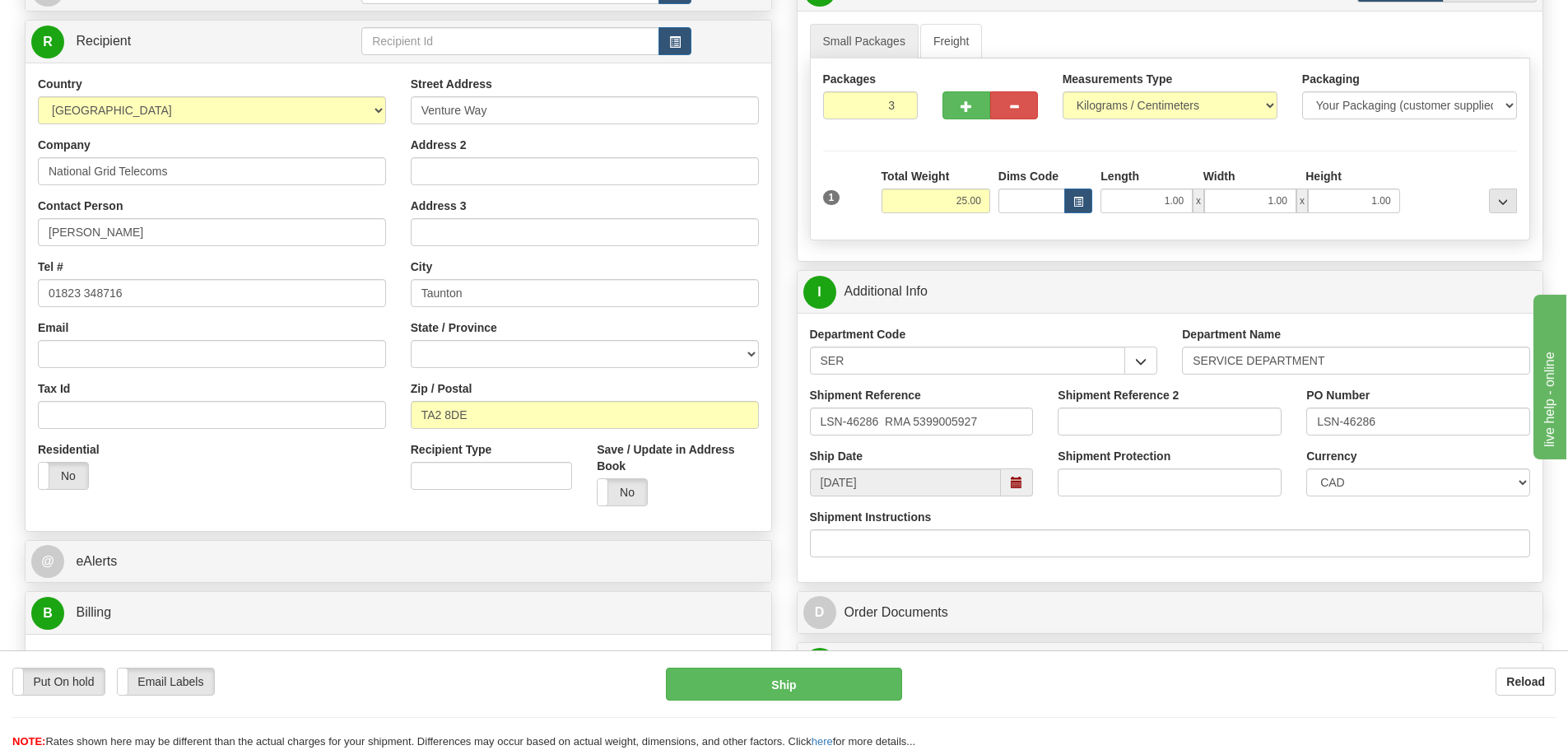
scroll to position [247, 0]
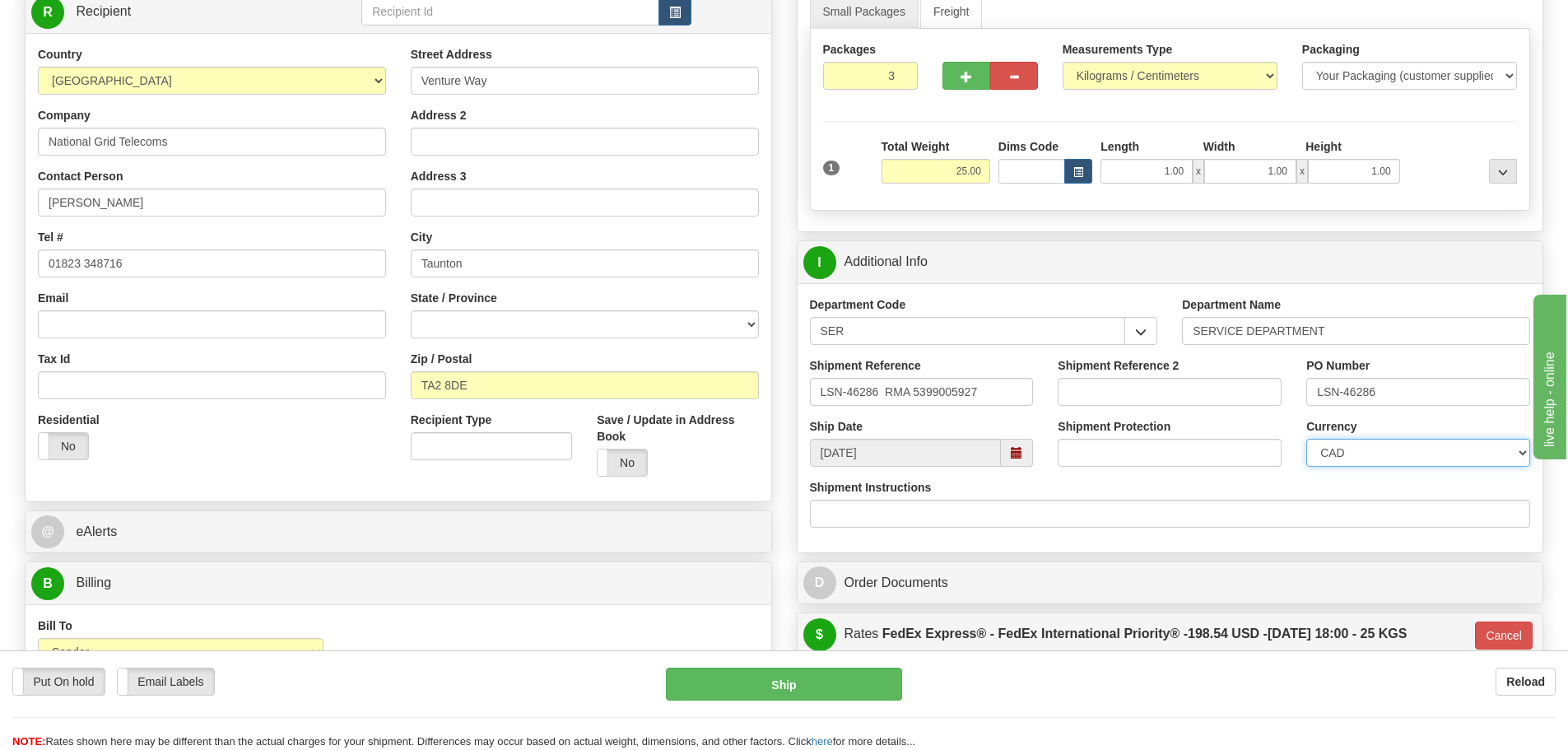
click at [1385, 443] on select "CAD USD EUR ZAR RON ANG ARN AUD AUS AWG BBD BFR BGN BHD BMD BND BRC BRL CHP CKZ…" at bounding box center [1419, 452] width 224 height 28
select select "1"
click at [1307, 438] on select "CAD USD EUR ZAR RON ANG ARN AUD AUS AWG BBD BFR BGN BHD BMD BND BRC BRL CHP CKZ…" at bounding box center [1419, 452] width 224 height 28
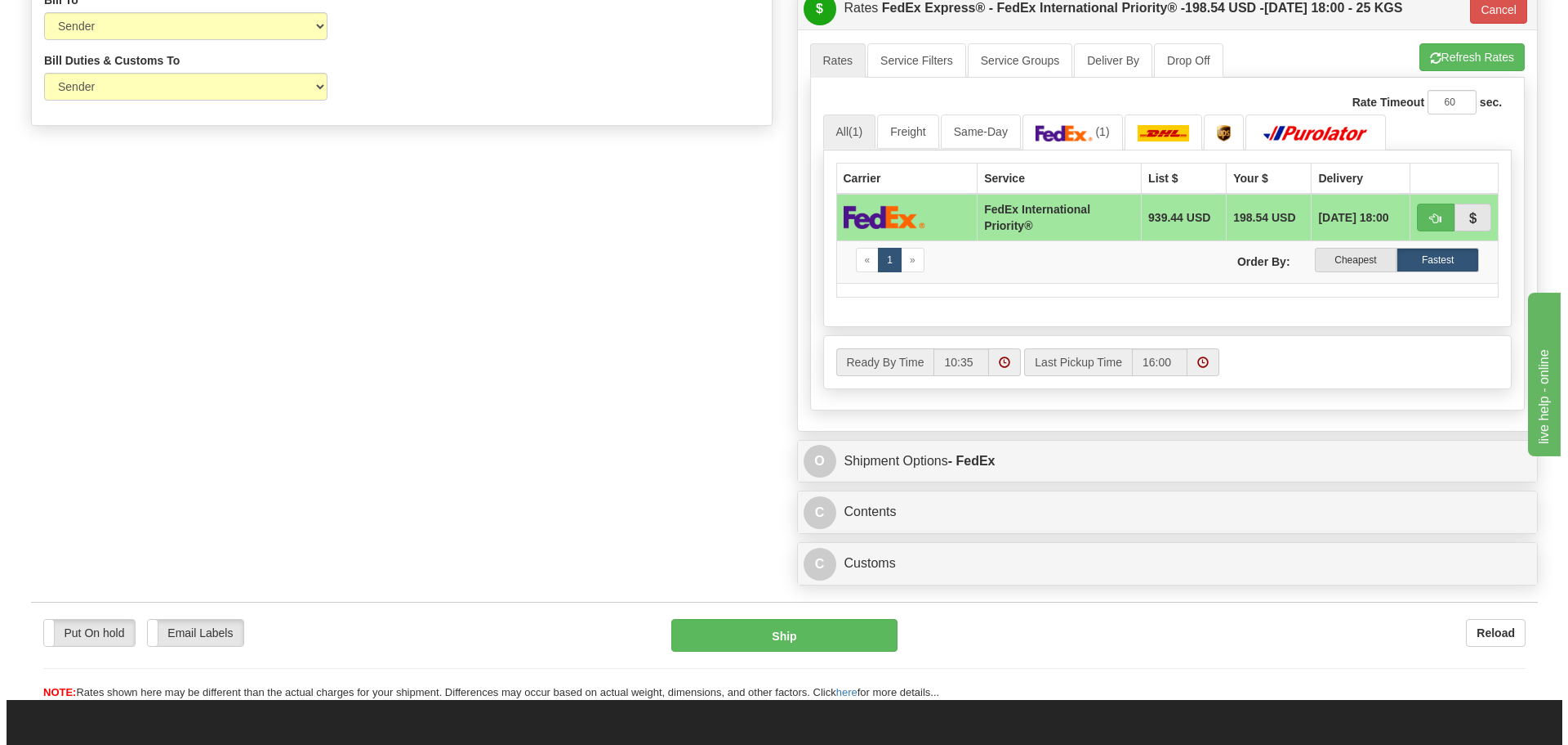
scroll to position [980, 0]
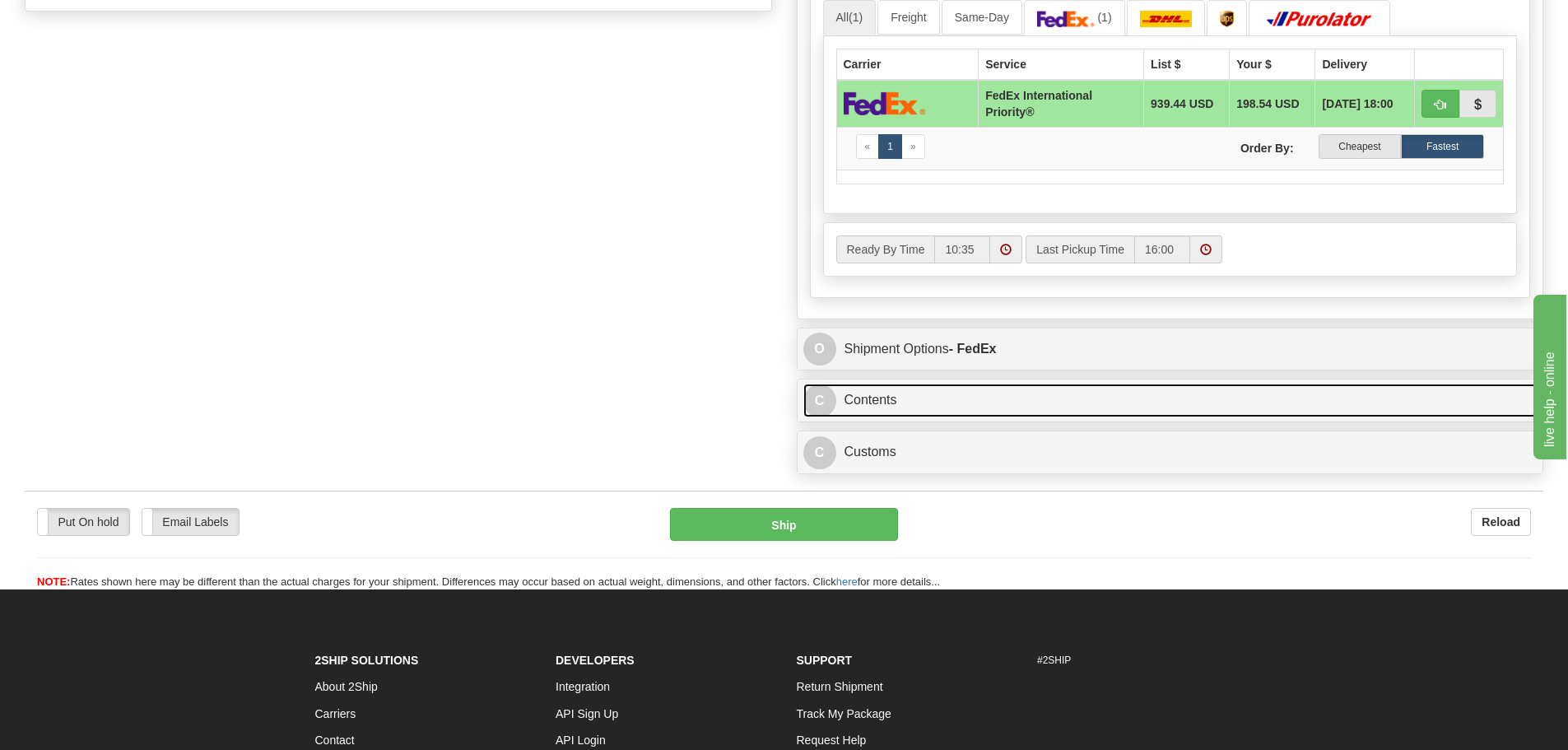
click at [903, 403] on link "C Contents" at bounding box center [1171, 400] width 735 height 34
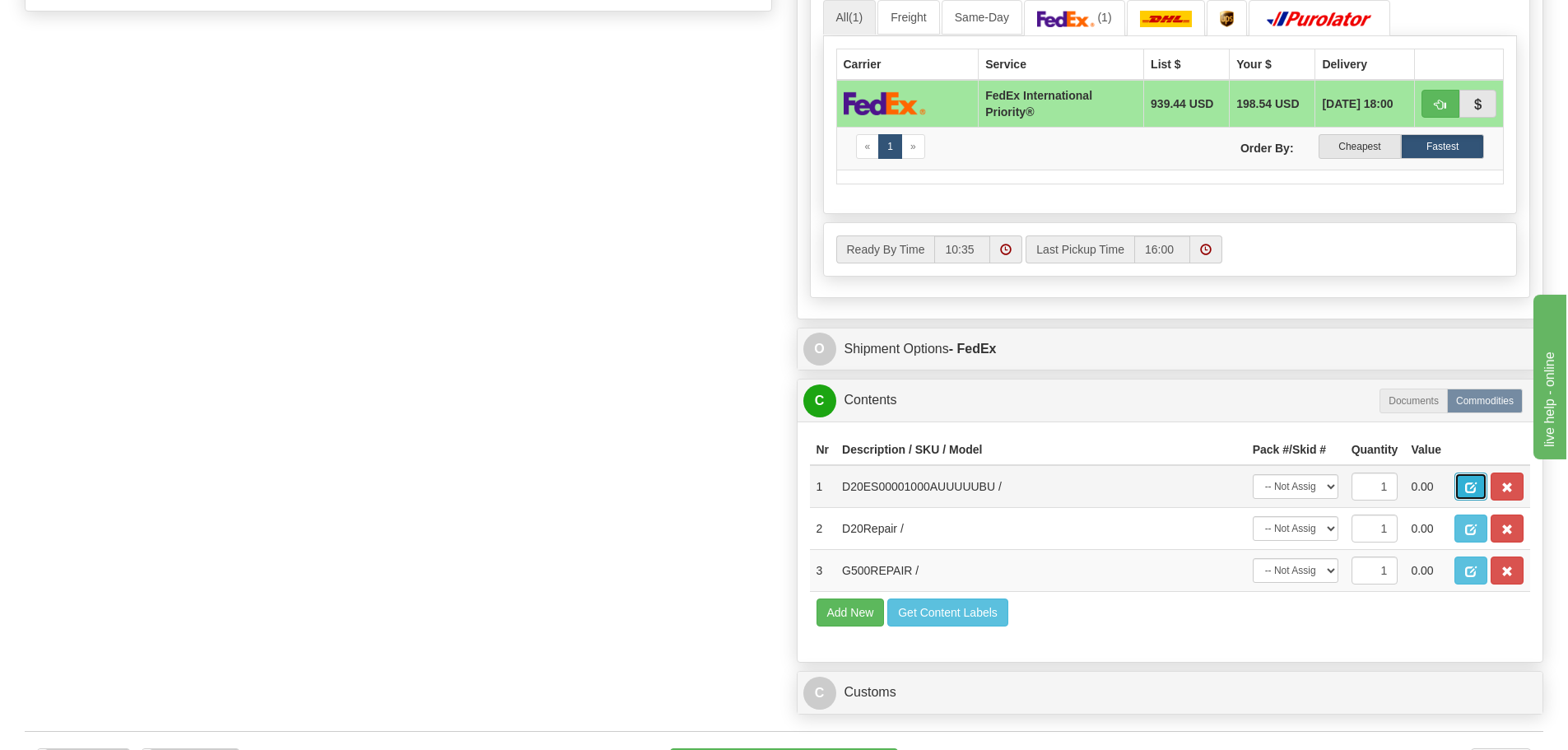
click at [1456, 486] on button "button" at bounding box center [1471, 486] width 33 height 28
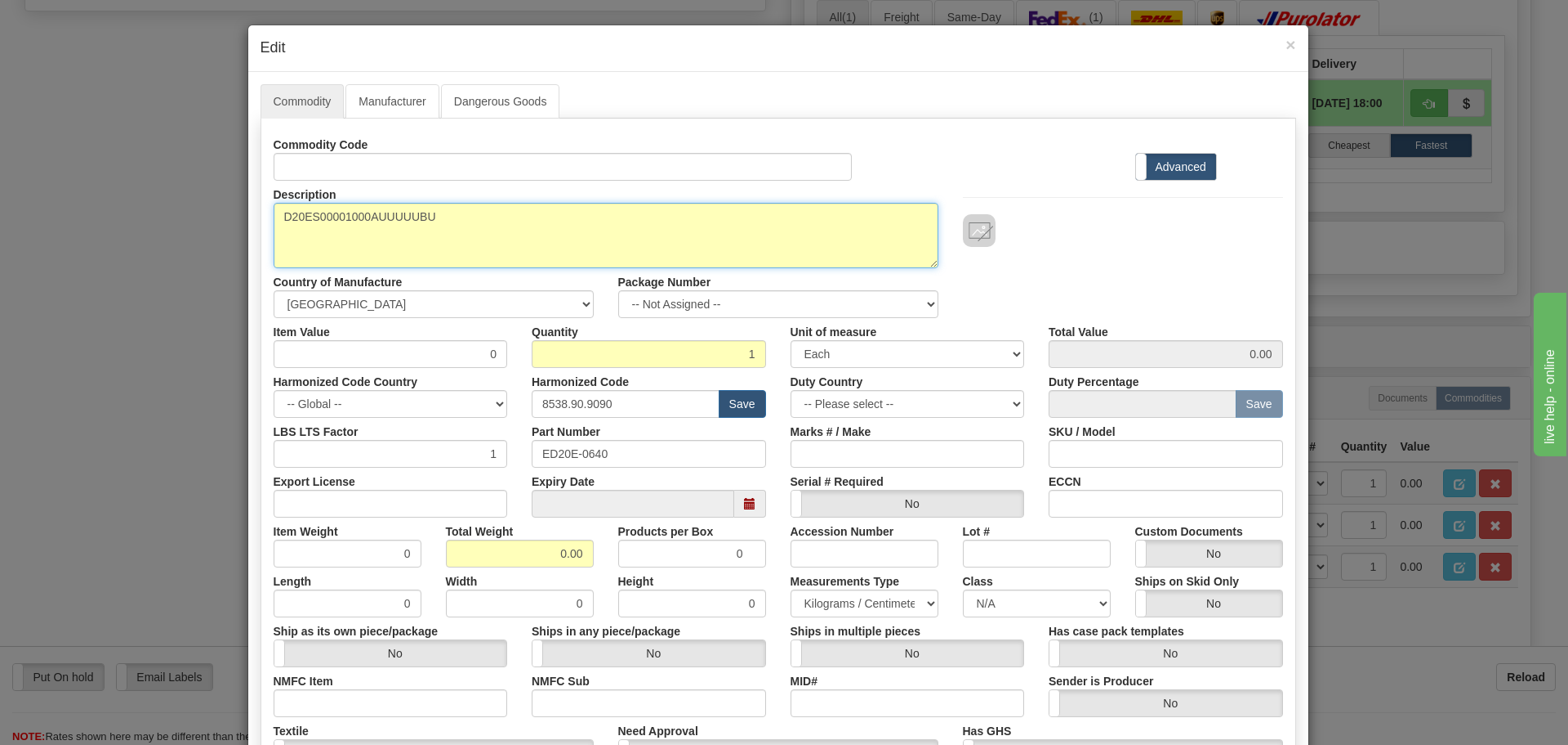
drag, startPoint x: 443, startPoint y: 216, endPoint x: 167, endPoint y: 224, distance: 276.1
click at [167, 224] on div "× Edit Commodity Manufacturer Dangerous Goods Commodity Code Standard Advanced …" at bounding box center [784, 372] width 1568 height 745
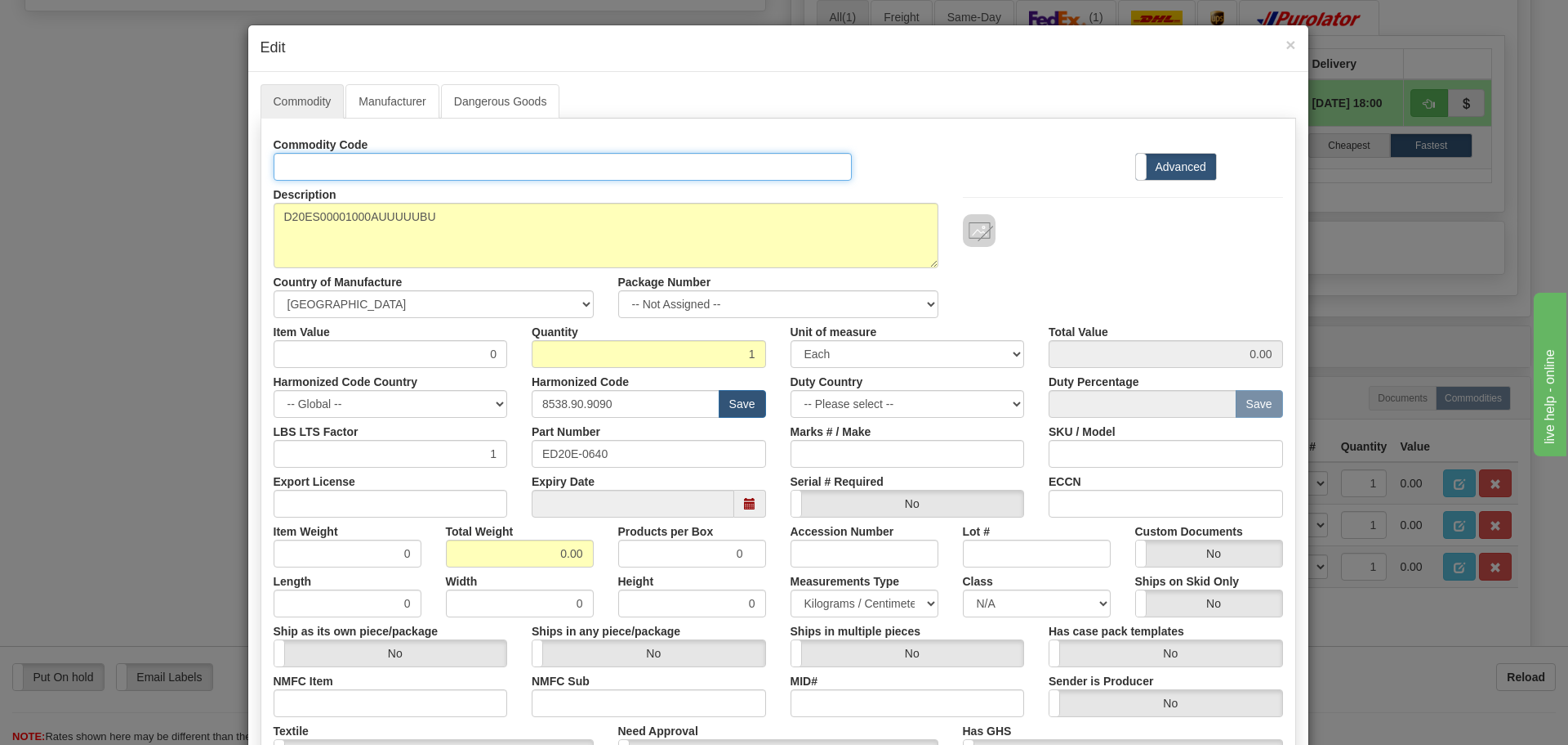
click at [302, 165] on input "Id" at bounding box center [564, 167] width 579 height 28
paste input "D20ES00001000AUUUUUBU"
type input "D20ES00001000AUUUUUBU"
drag, startPoint x: 606, startPoint y: 449, endPoint x: 457, endPoint y: 436, distance: 149.6
click at [460, 437] on div "LBS LTS Factor 1 Part Number ED20E-0640 Marks # / Make SKU / Model" at bounding box center [778, 442] width 1034 height 50
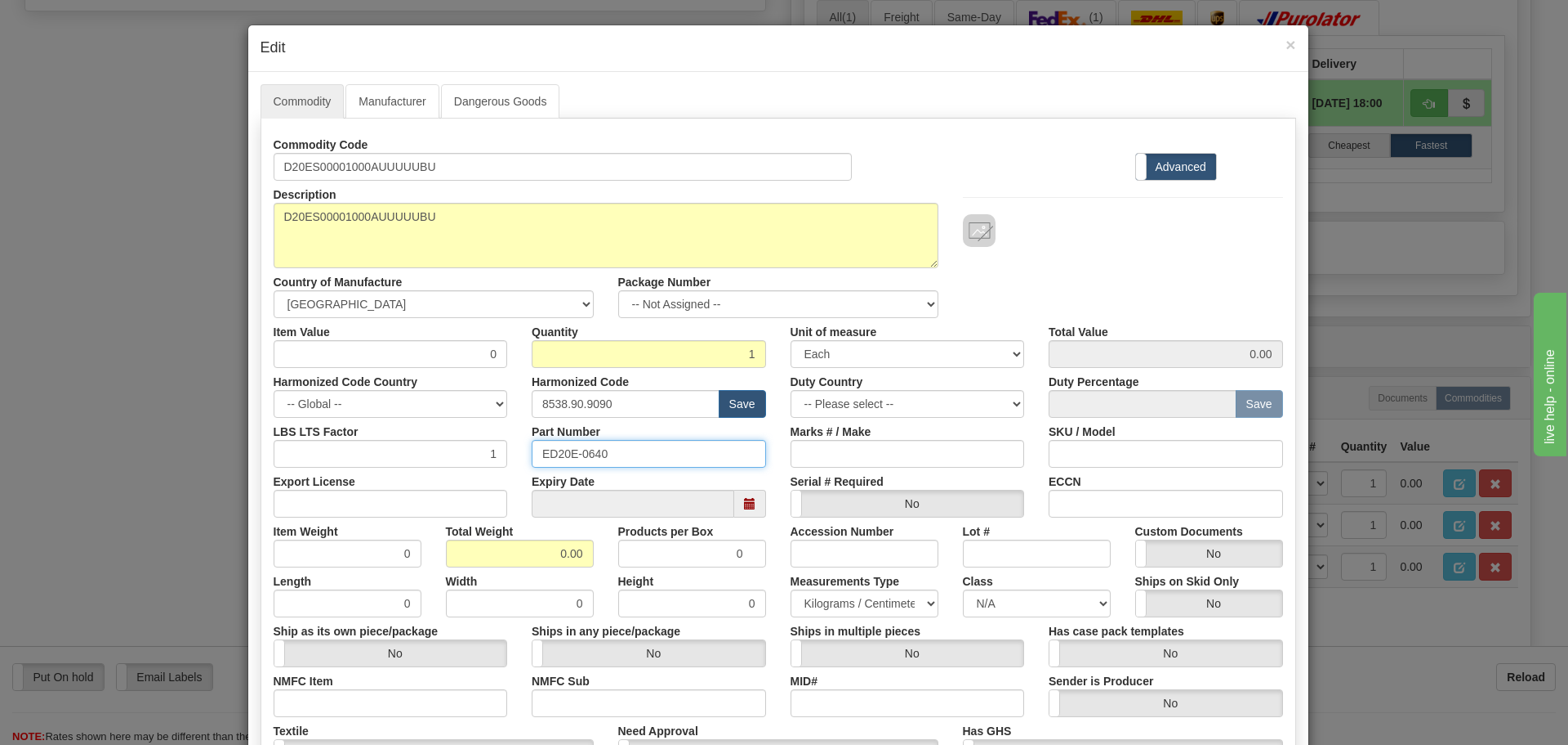
paste input "D20ES00001000AUUUUUBU"
type input "D20ES00001000AUUUUUBU"
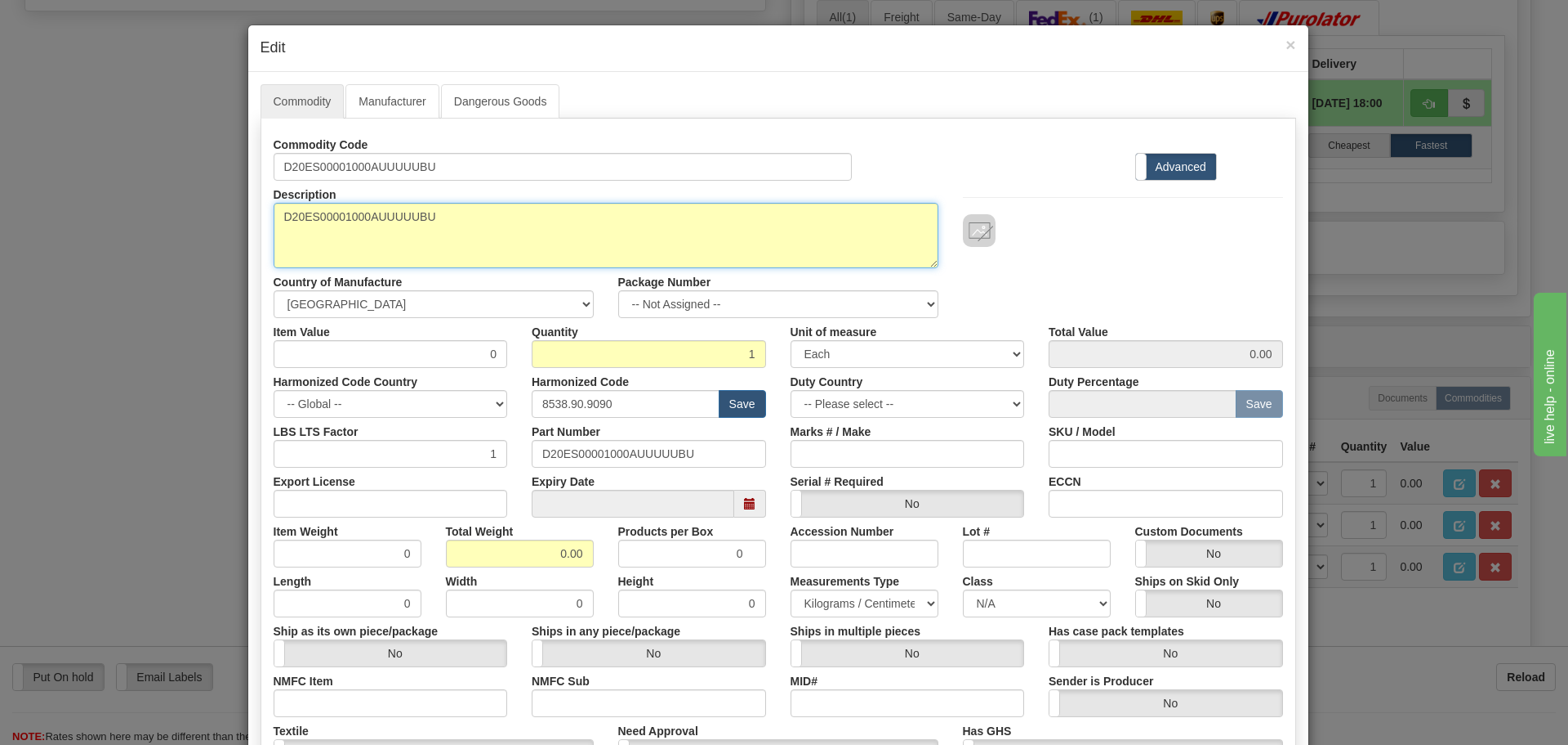
drag, startPoint x: 434, startPoint y: 209, endPoint x: 98, endPoint y: 196, distance: 336.3
click at [99, 196] on div "× Edit Commodity Manufacturer Dangerous Goods Commodity Code D20ES00001000AUUUU…" at bounding box center [784, 372] width 1568 height 745
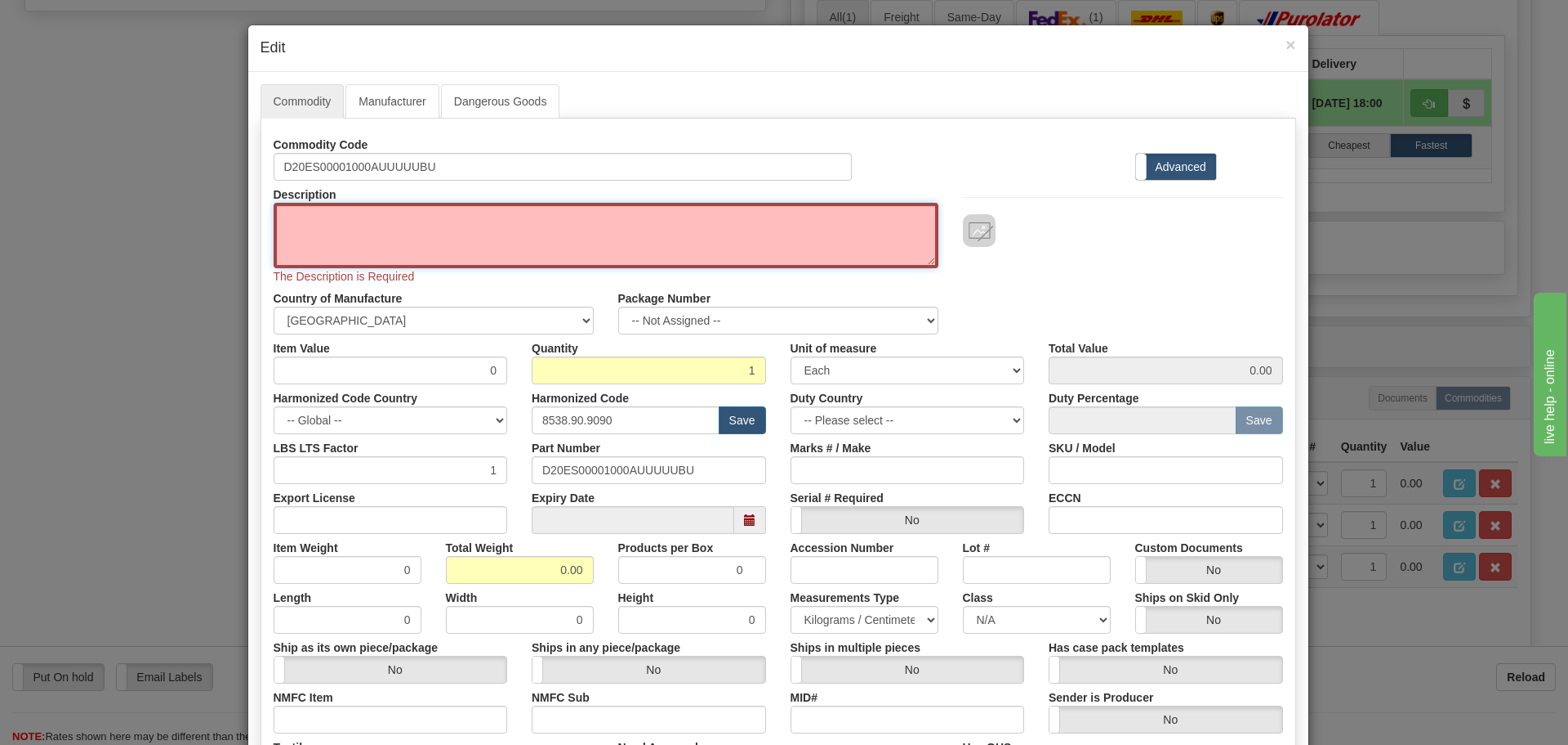
click at [292, 212] on textarea "D20ES00001000AUUUUUBU" at bounding box center [606, 235] width 665 height 65
paste textarea "D20E - Ethernet I/O Module-D20E"
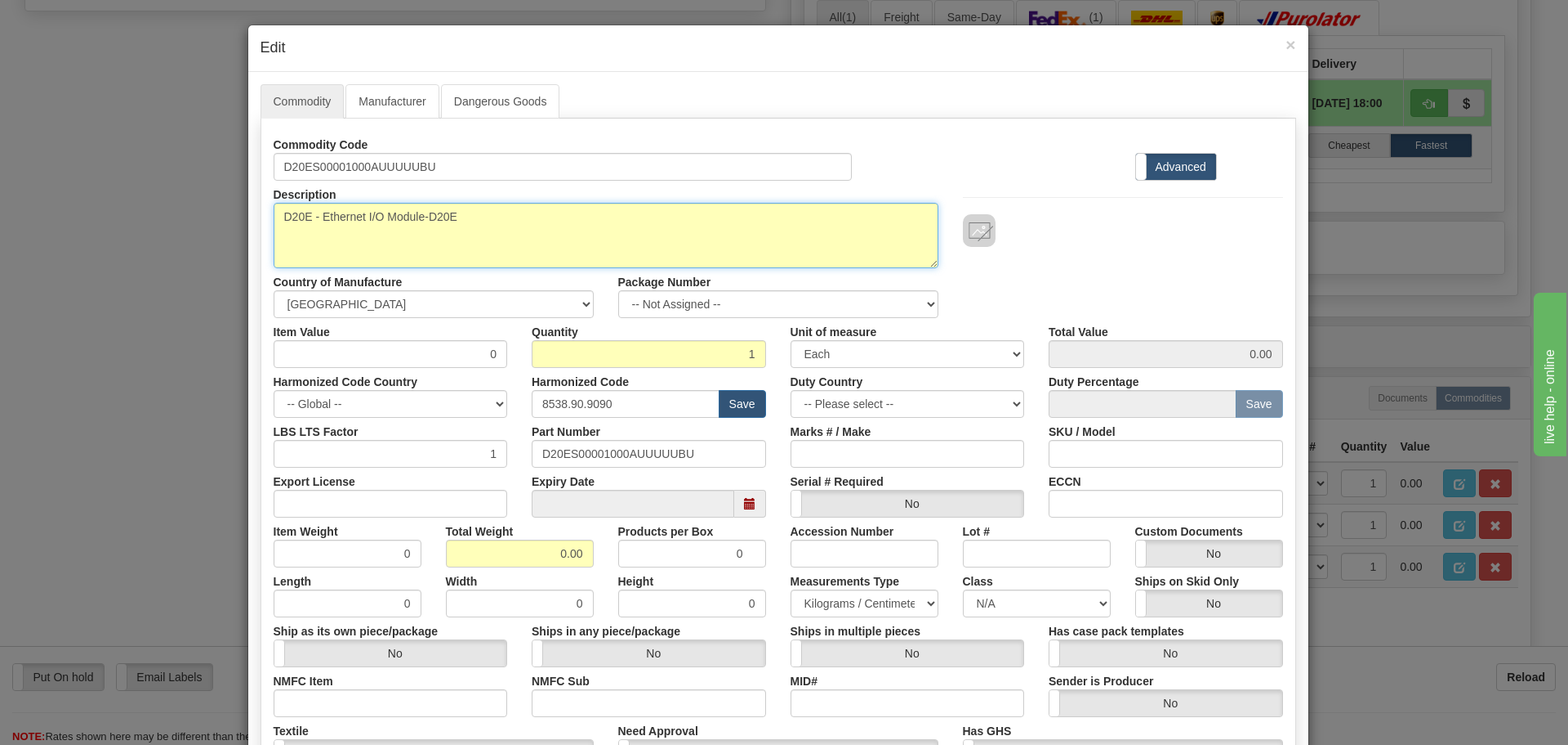
type textarea "D20E - Ethernet I/O Module-D20E"
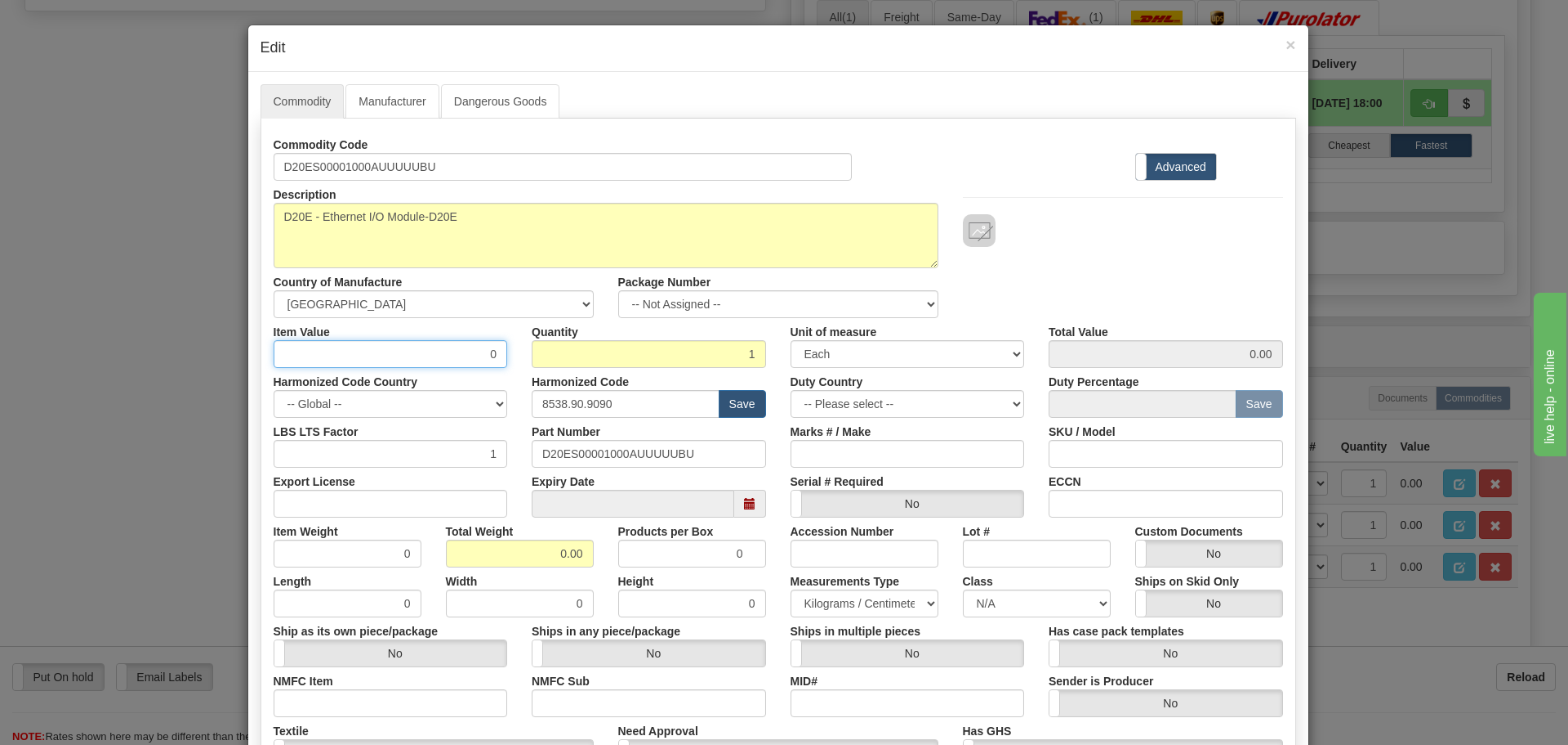
drag, startPoint x: 469, startPoint y: 353, endPoint x: 493, endPoint y: 357, distance: 24.3
click at [493, 357] on input "0" at bounding box center [391, 354] width 234 height 28
type input "75"
type input "75.00"
click at [1084, 270] on div "Description D20ES00001000AUUUUUBU Country of Manufacture -- Unknown -- AFGHANIS…" at bounding box center [778, 249] width 1034 height 137
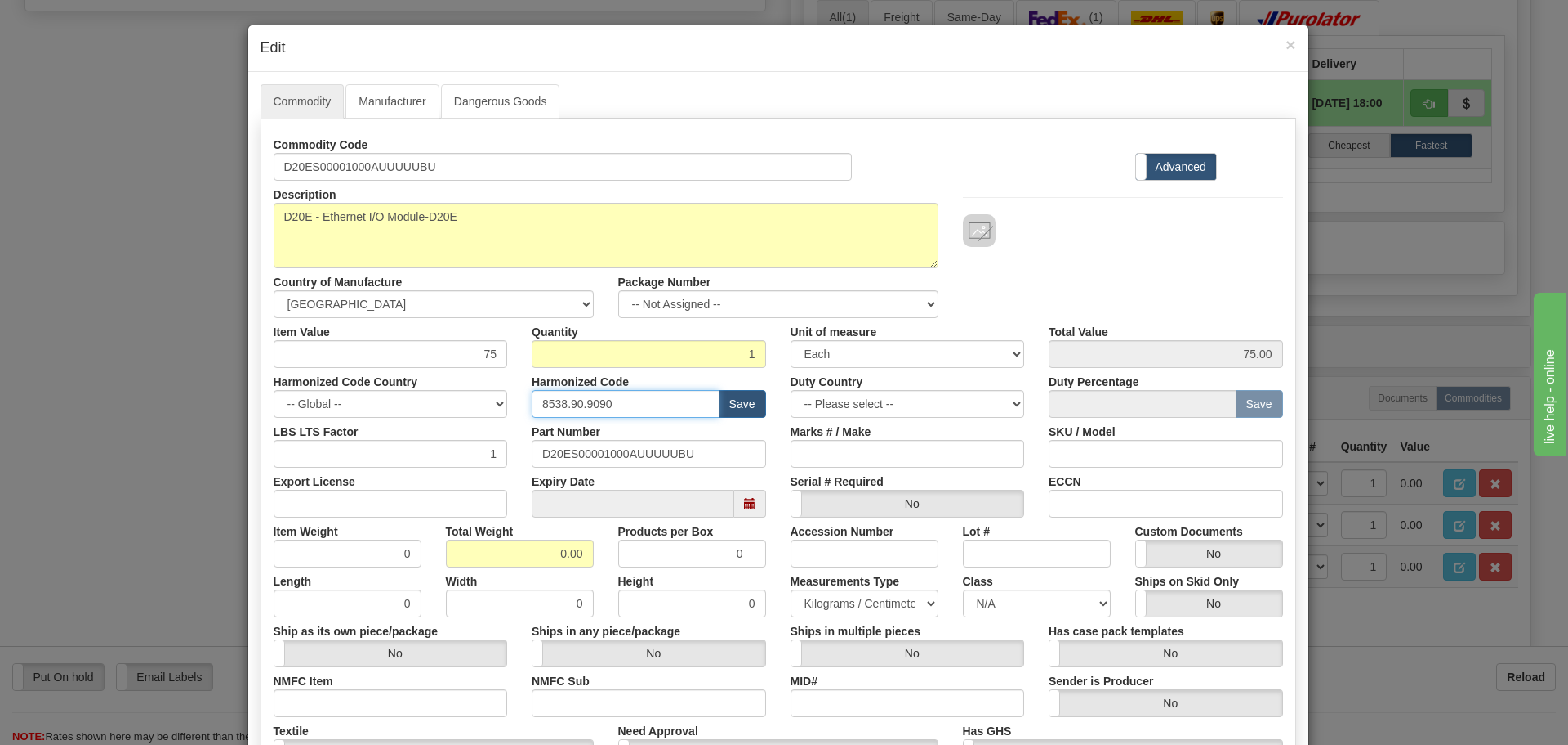
click at [611, 411] on input "8538.90.9090" at bounding box center [625, 404] width 188 height 28
type input "8537.10.9070"
drag, startPoint x: 545, startPoint y: 554, endPoint x: 580, endPoint y: 554, distance: 35.0
click at [580, 554] on input "0.00" at bounding box center [520, 553] width 148 height 28
type input "5"
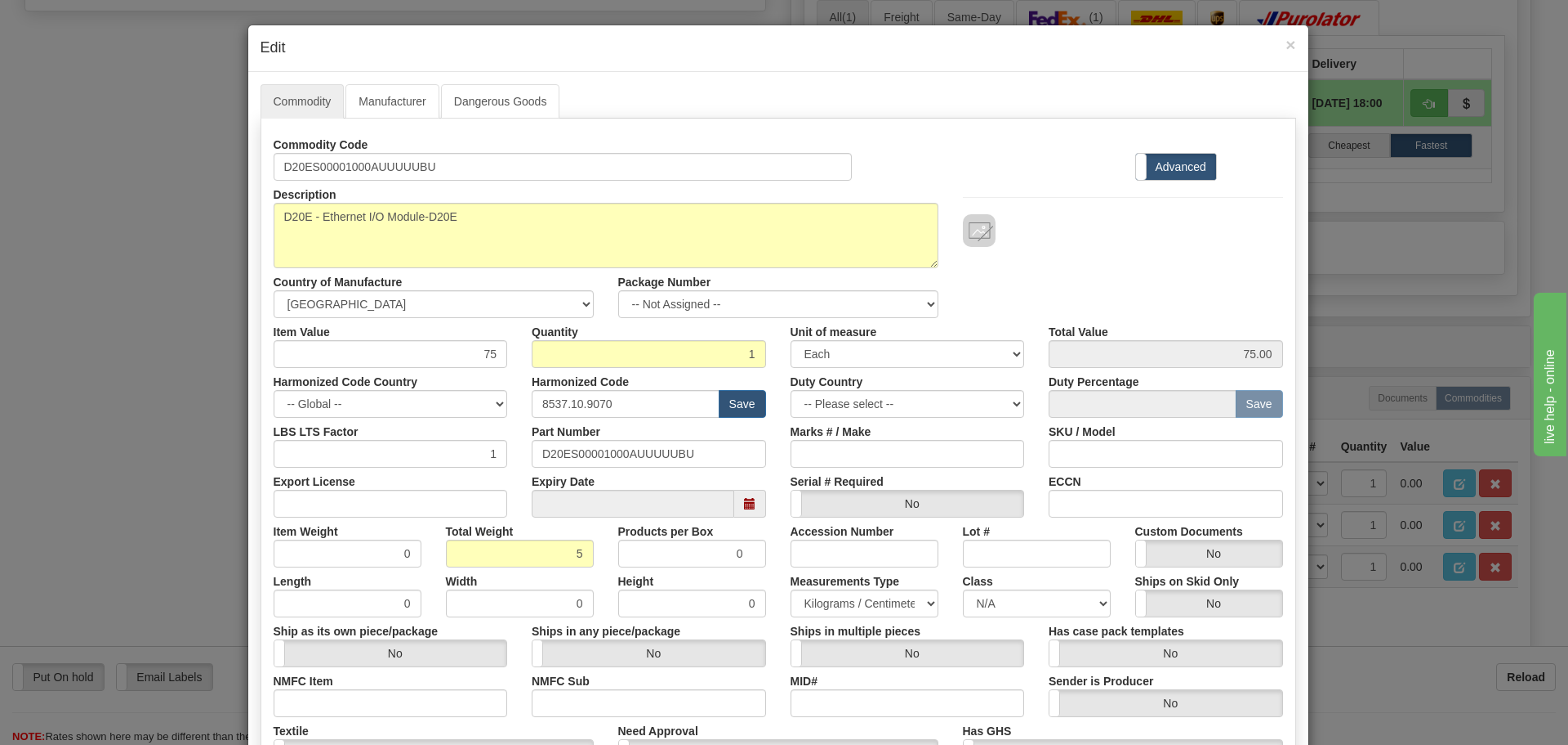
type input "5.0000"
click at [1093, 255] on div "Description D20ES00001000AUUUUUBU Country of Manufacture -- Unknown -- AFGHANIS…" at bounding box center [778, 249] width 1034 height 137
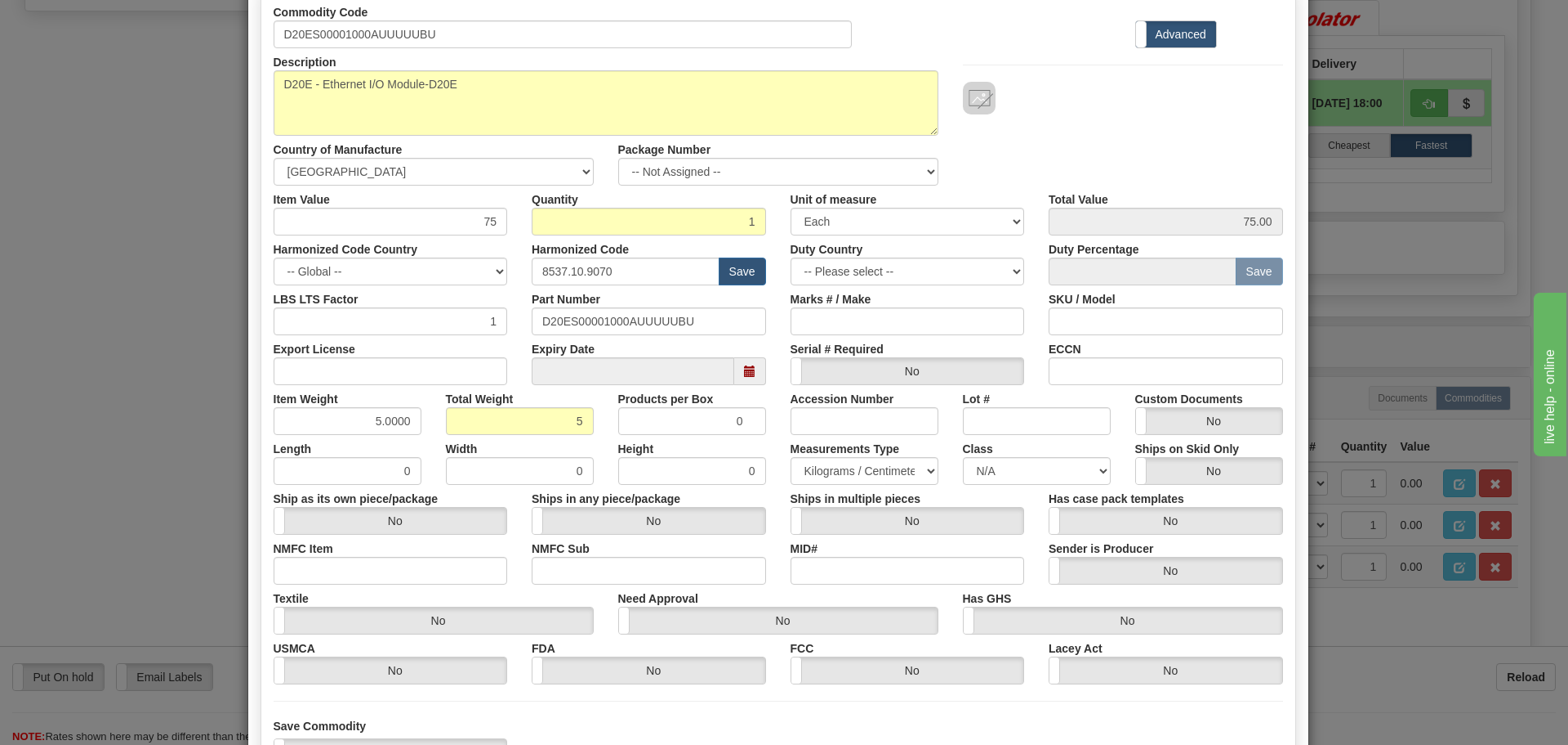
scroll to position [266, 0]
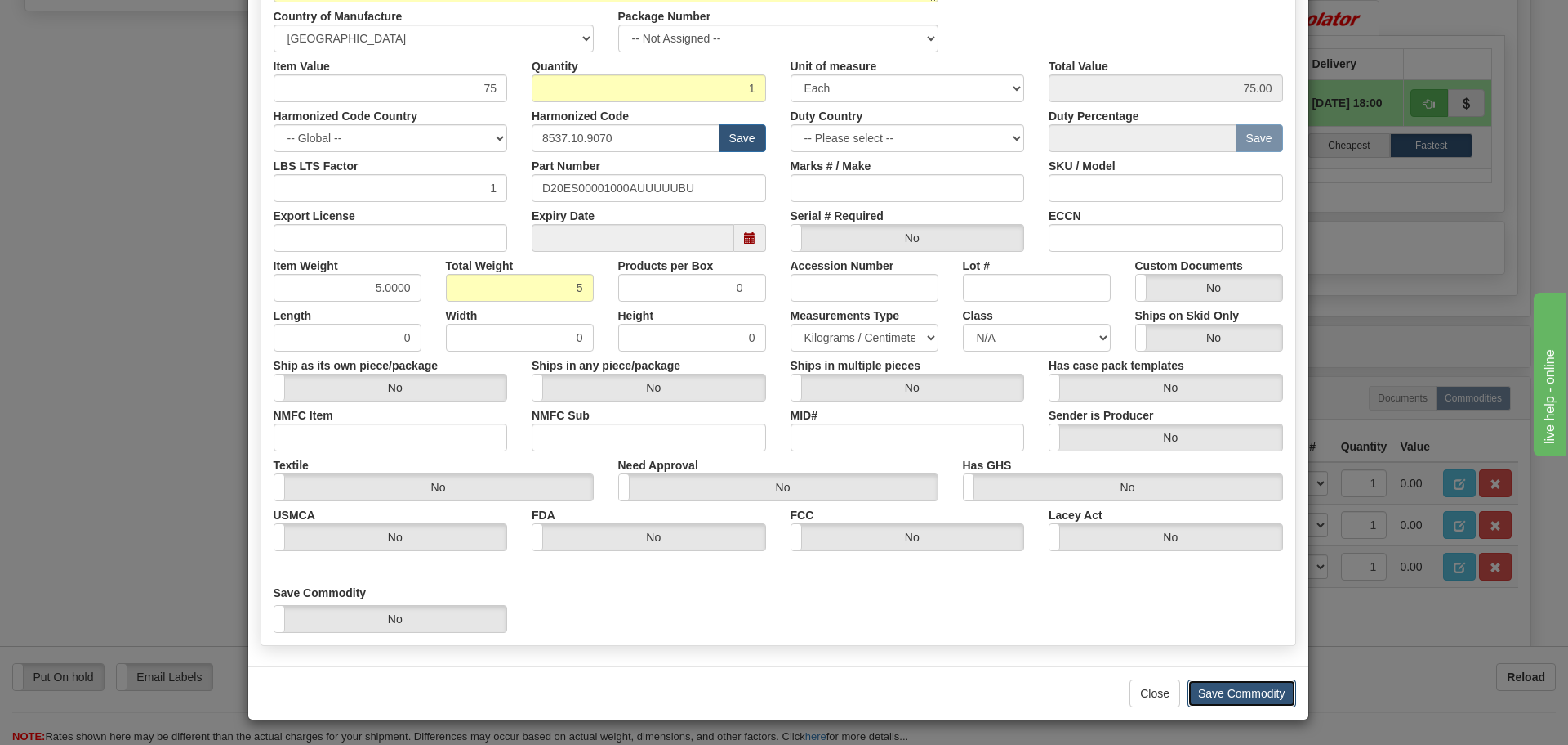
click at [1225, 696] on button "Save Commodity" at bounding box center [1242, 693] width 109 height 28
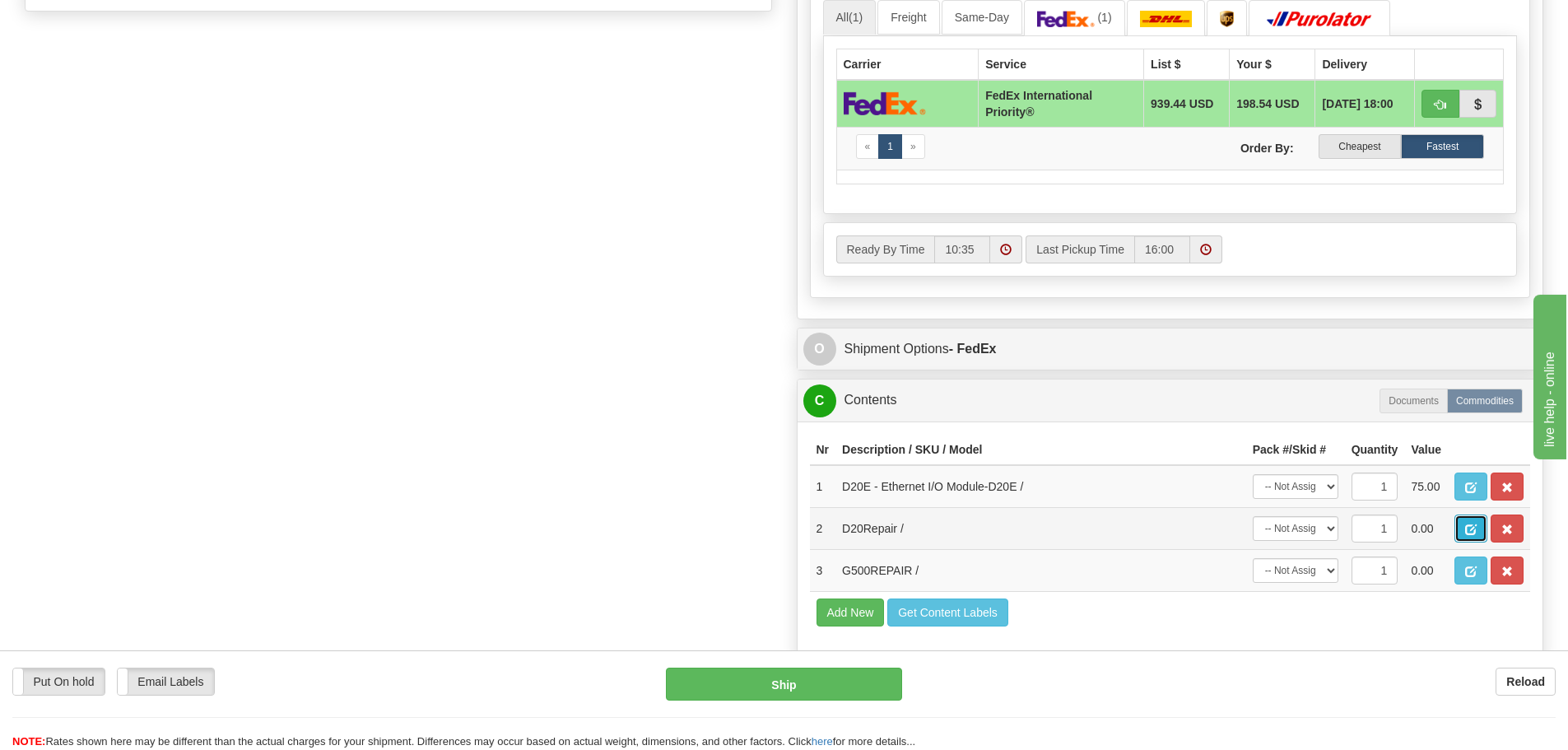
click at [1473, 529] on span "button" at bounding box center [1471, 529] width 12 height 11
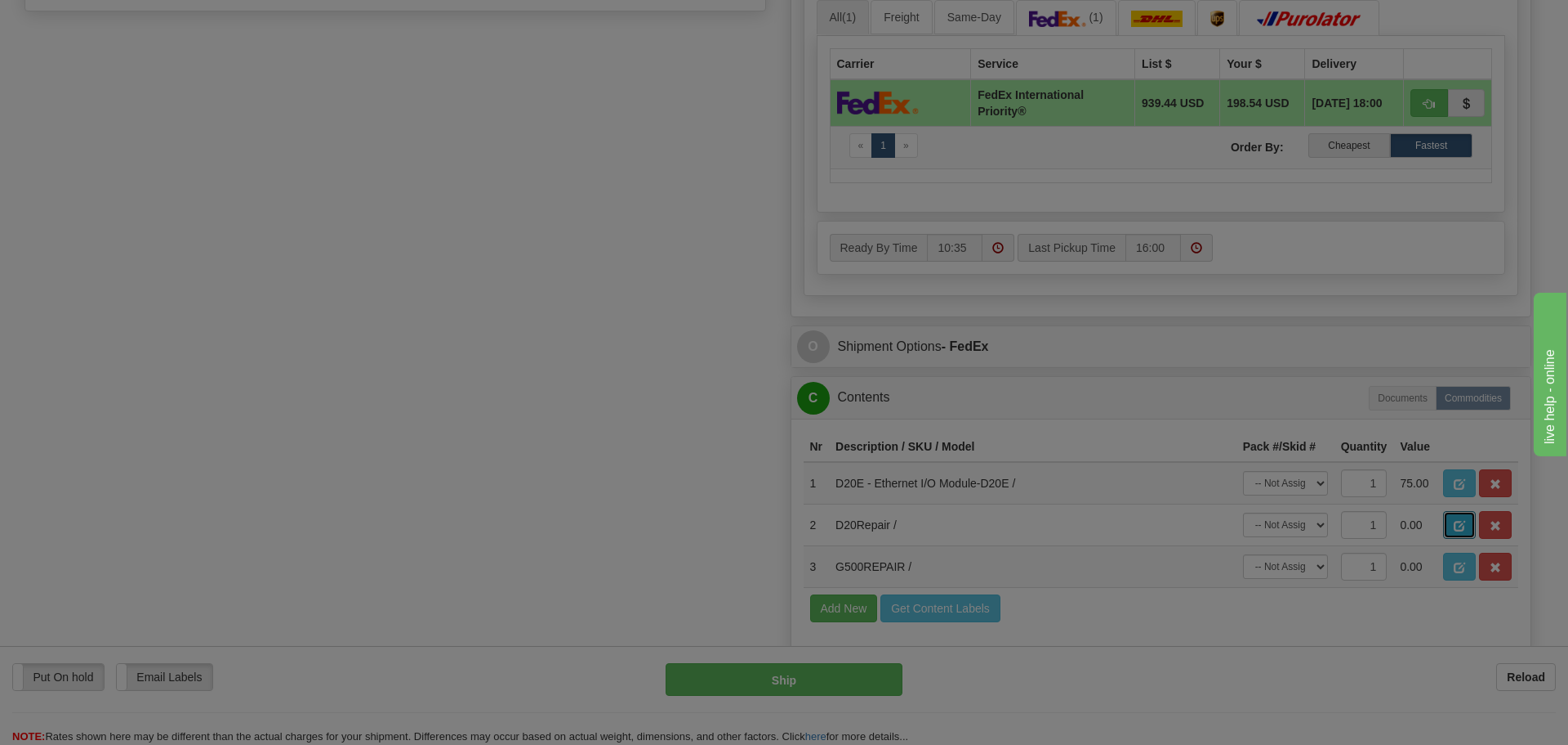
scroll to position [0, 0]
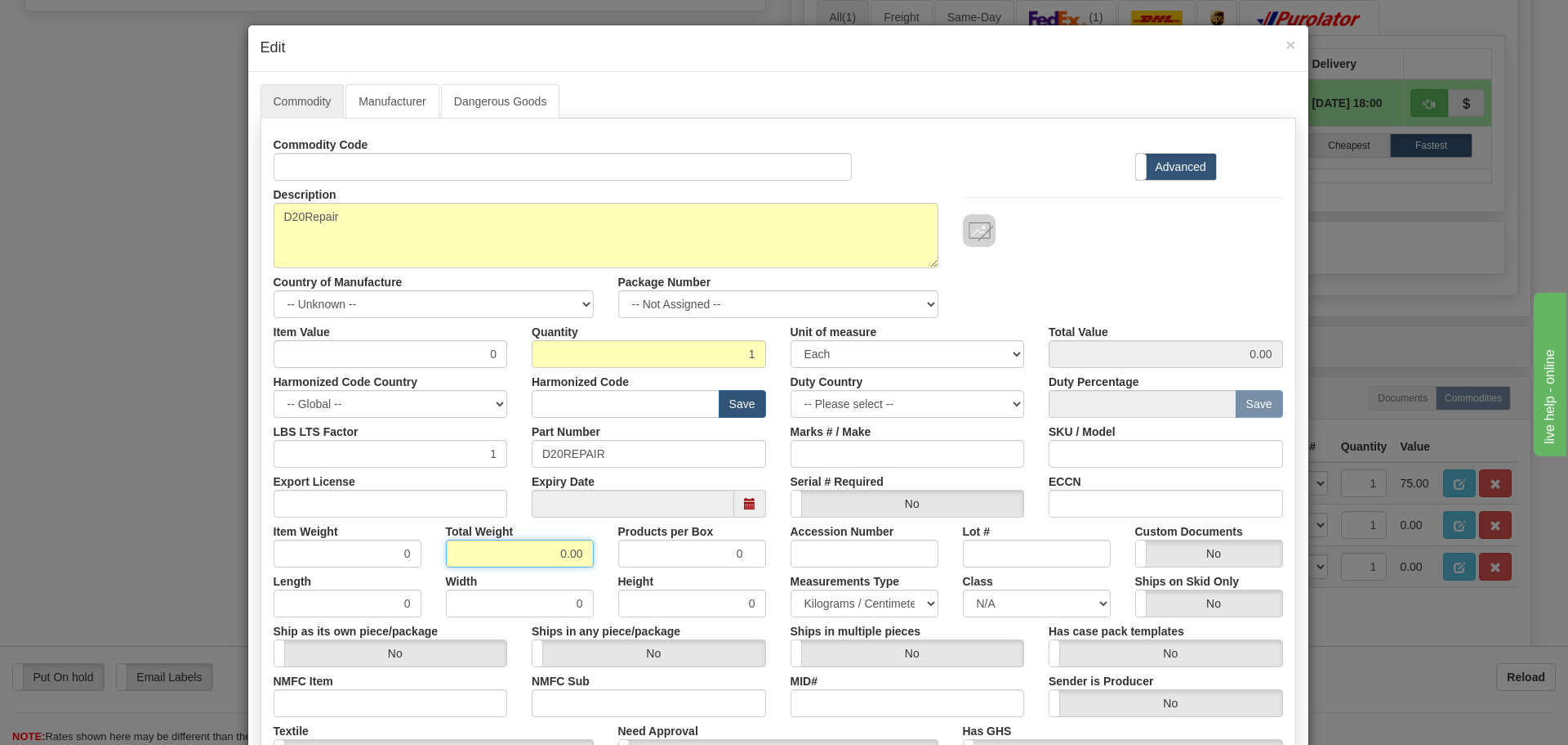
drag, startPoint x: 571, startPoint y: 551, endPoint x: 513, endPoint y: 549, distance: 58.0
click at [513, 549] on input "0.00" at bounding box center [520, 553] width 148 height 28
type input "5"
type input "5.0000"
click at [559, 394] on input "text" at bounding box center [625, 404] width 188 height 28
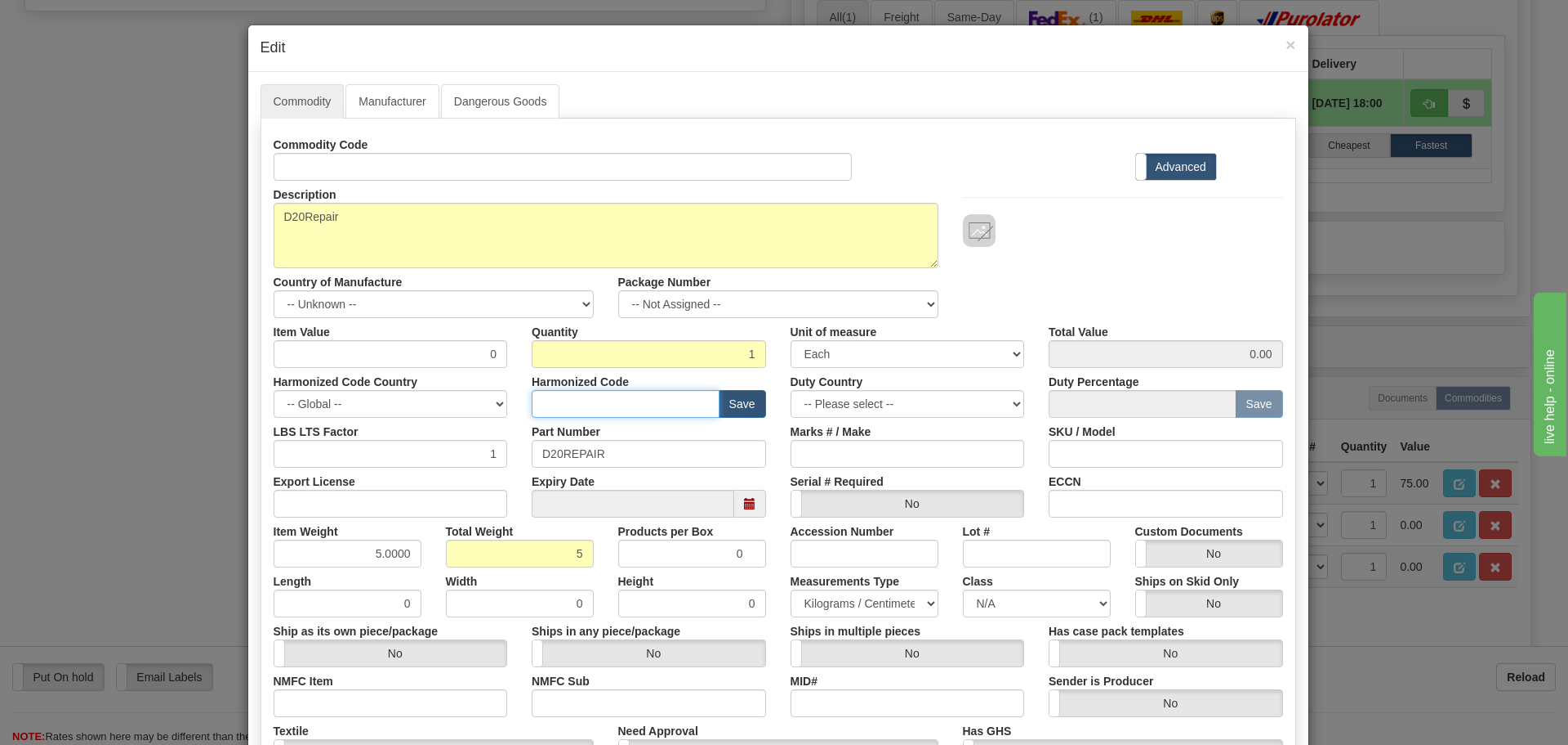
type input "8537.10.9070"
click at [1286, 43] on span "×" at bounding box center [1291, 44] width 10 height 19
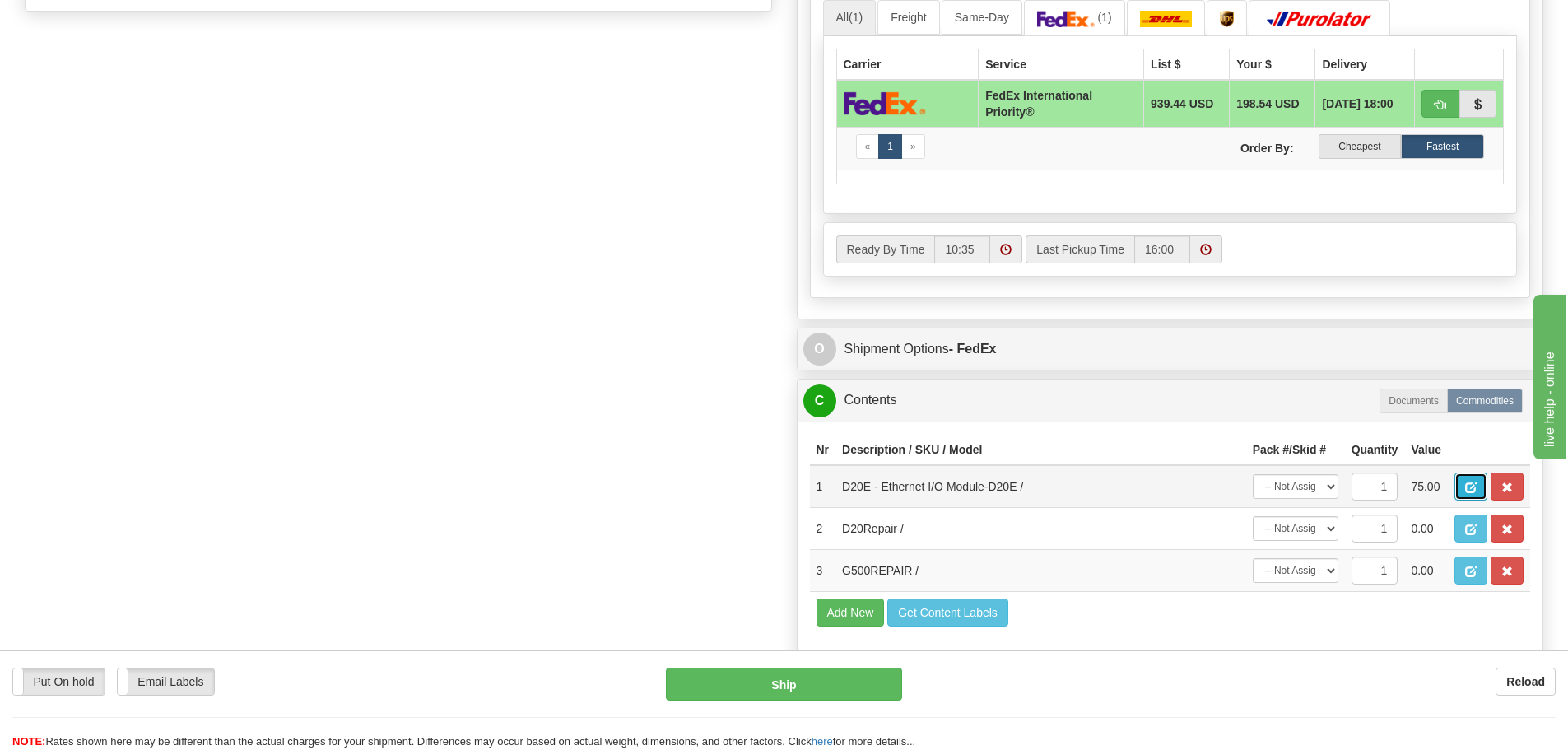
click at [1473, 481] on button "button" at bounding box center [1471, 486] width 33 height 28
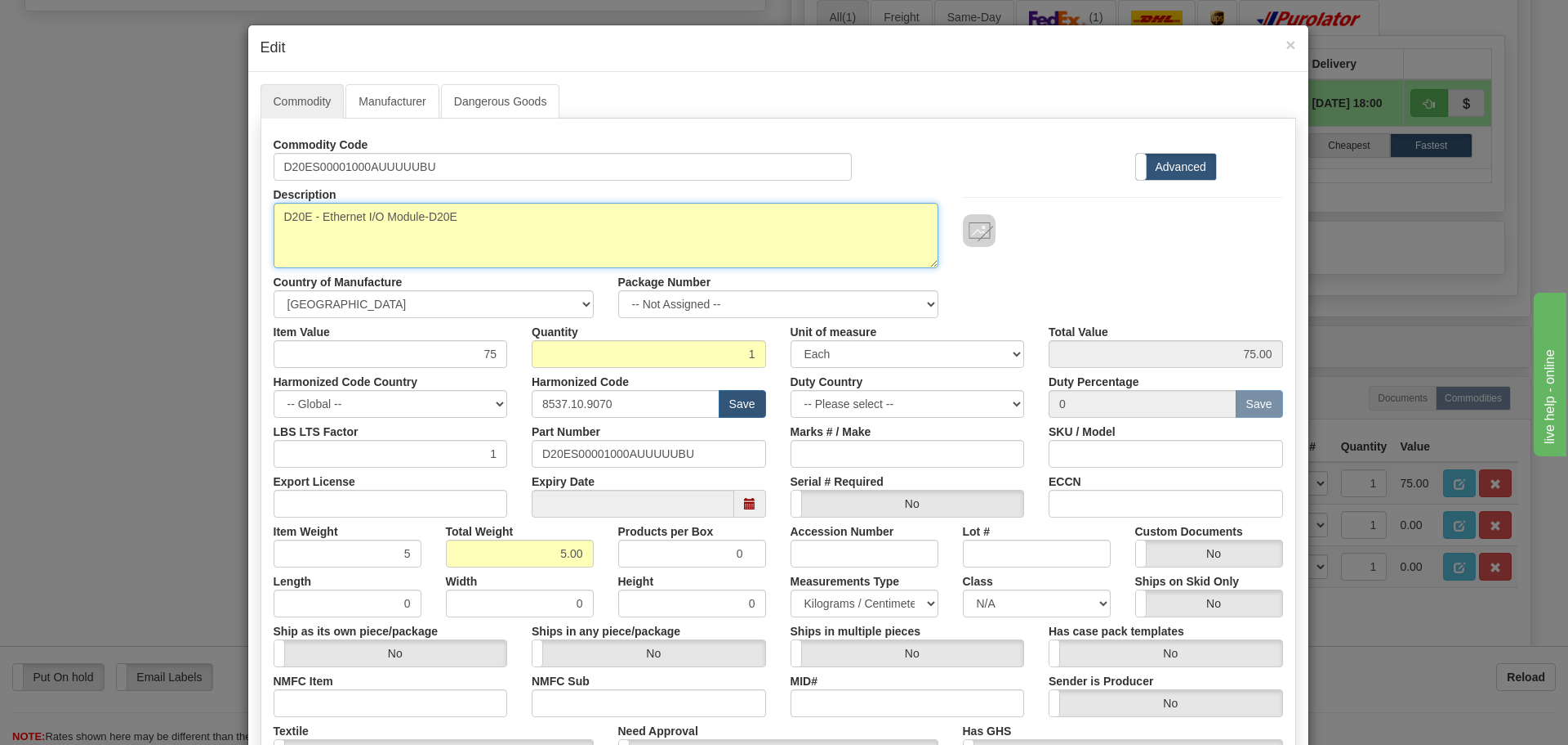
drag, startPoint x: 469, startPoint y: 222, endPoint x: 276, endPoint y: 201, distance: 194.1
click at [276, 201] on div "Description D20E - Ethernet I/O Module-D20E" at bounding box center [606, 224] width 689 height 87
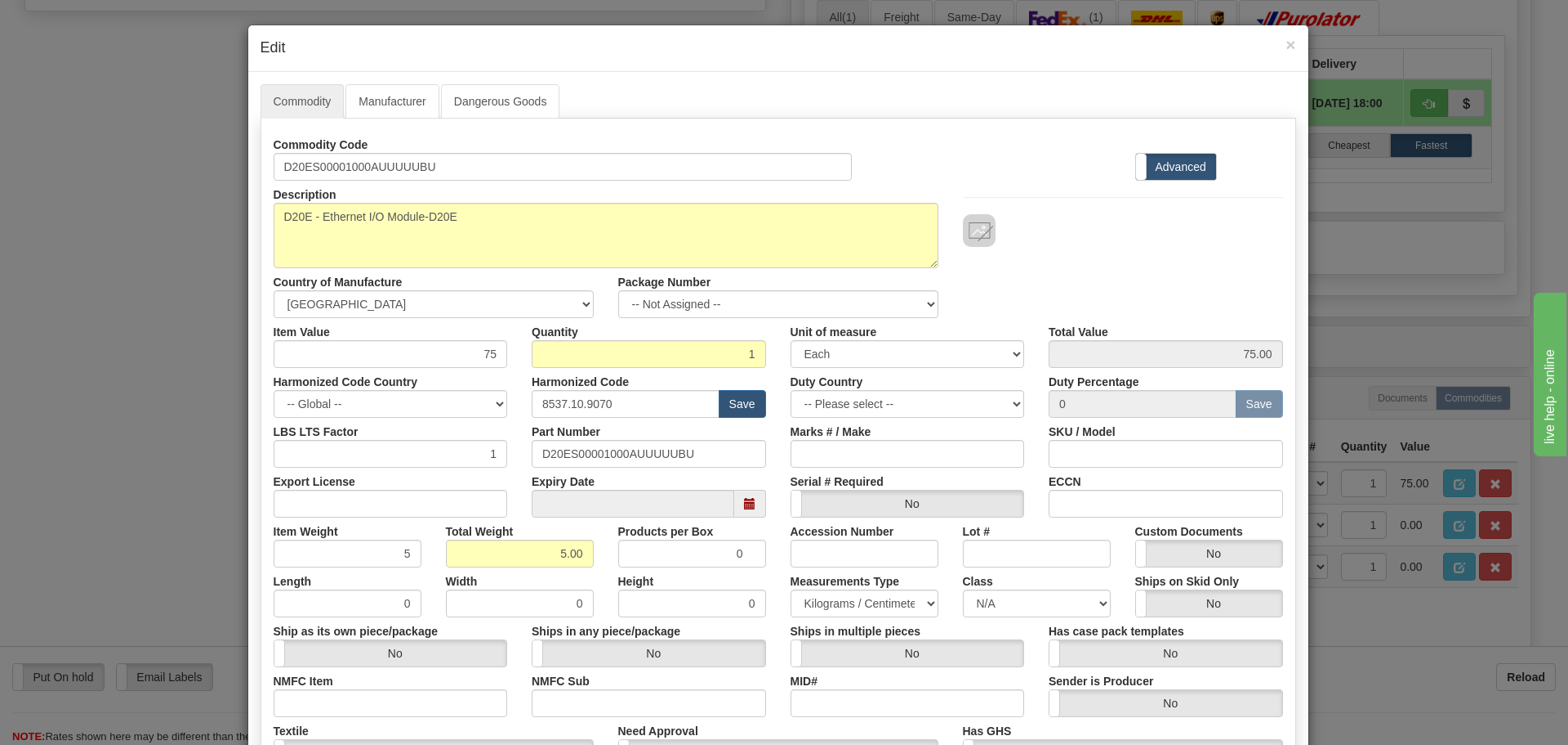
click at [1297, 47] on div "× Edit" at bounding box center [778, 49] width 1060 height 47
click at [1286, 42] on span "×" at bounding box center [1291, 44] width 10 height 19
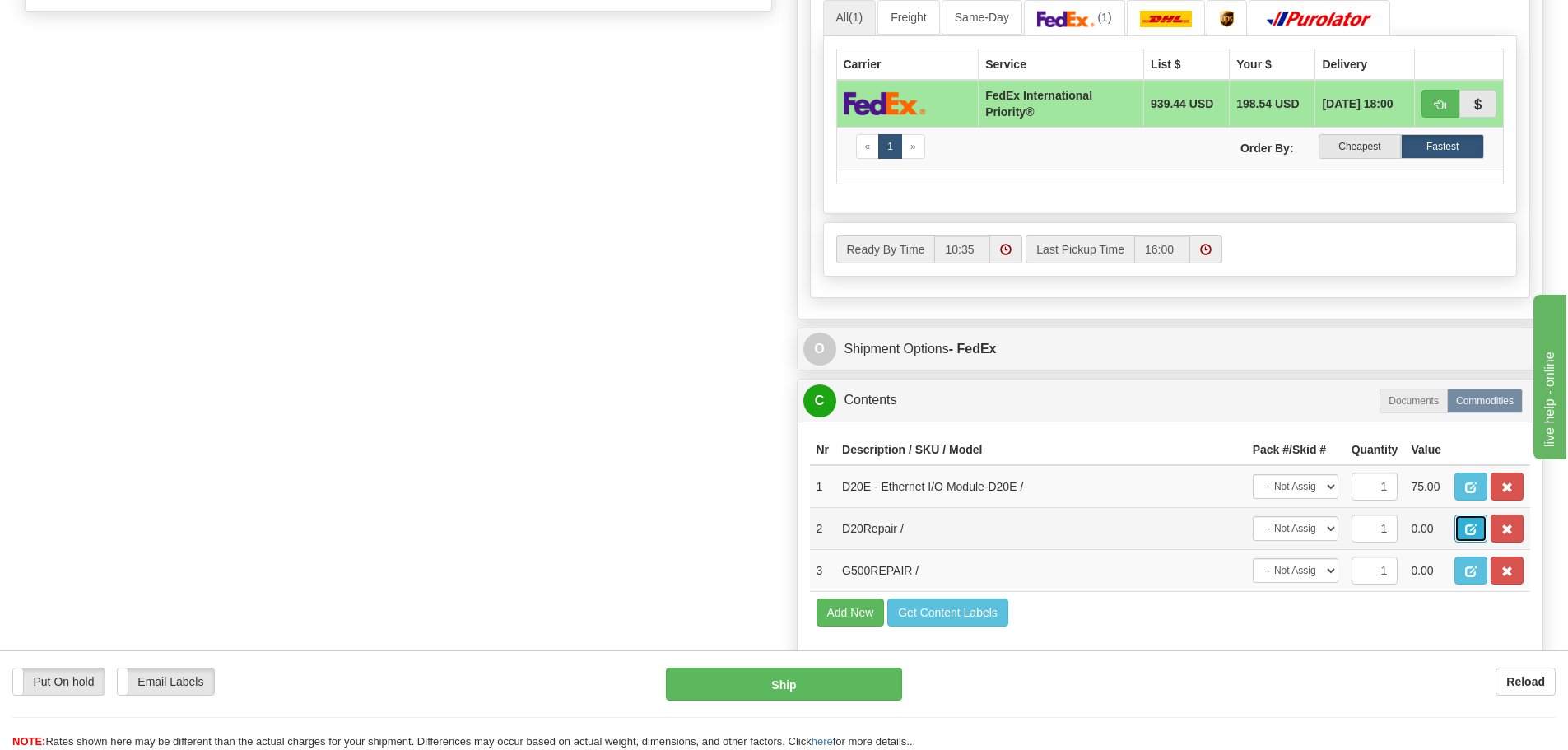
click at [1475, 524] on span "button" at bounding box center [1471, 529] width 12 height 11
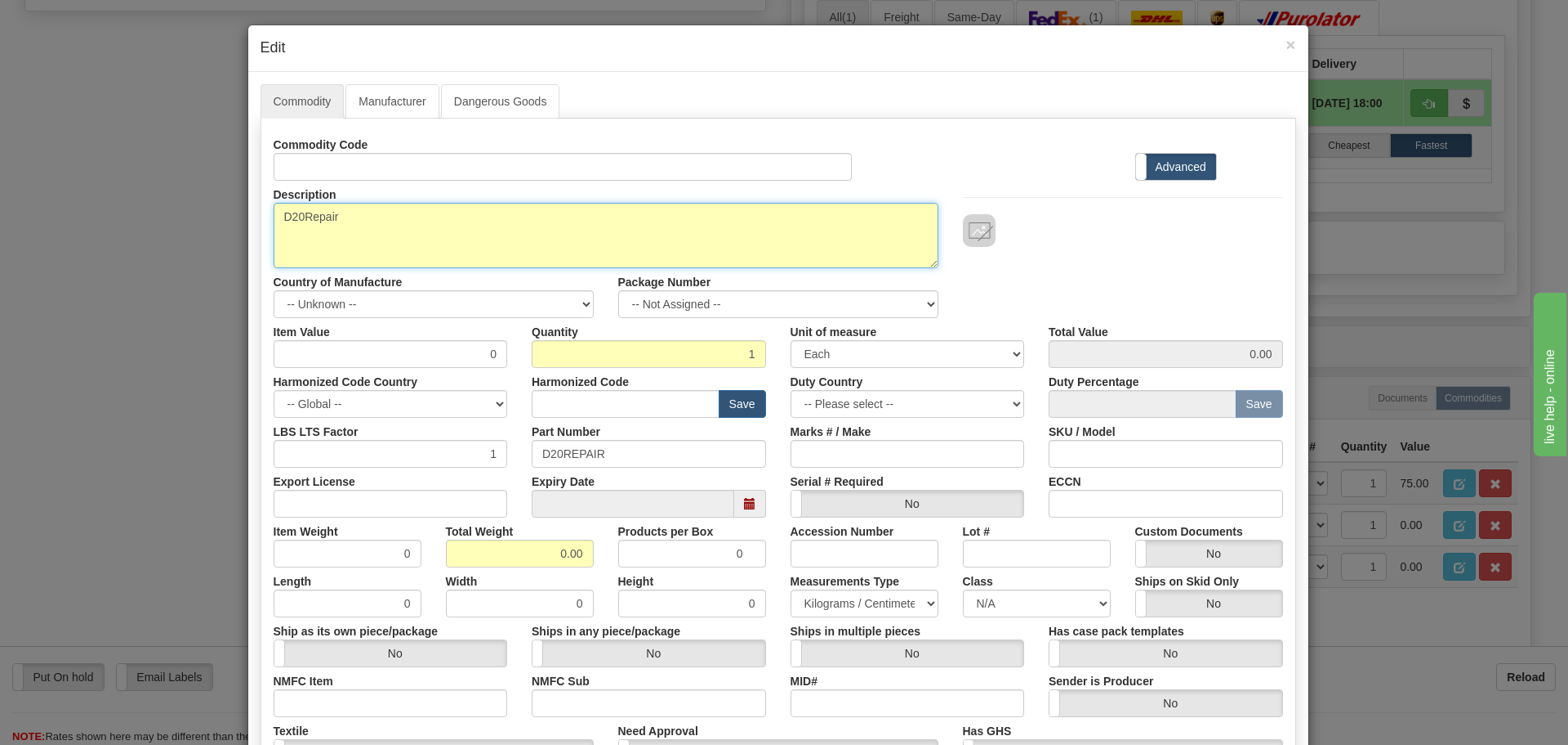
drag, startPoint x: 325, startPoint y: 214, endPoint x: 223, endPoint y: 212, distance: 102.0
click at [223, 212] on div "× Edit Commodity Manufacturer Dangerous Goods Commodity Code Standard Advanced …" at bounding box center [784, 372] width 1568 height 745
paste textarea "E - Ethernet I/O Module-D20E"
type textarea "D20E - Ethernet I/O Module-D20E"
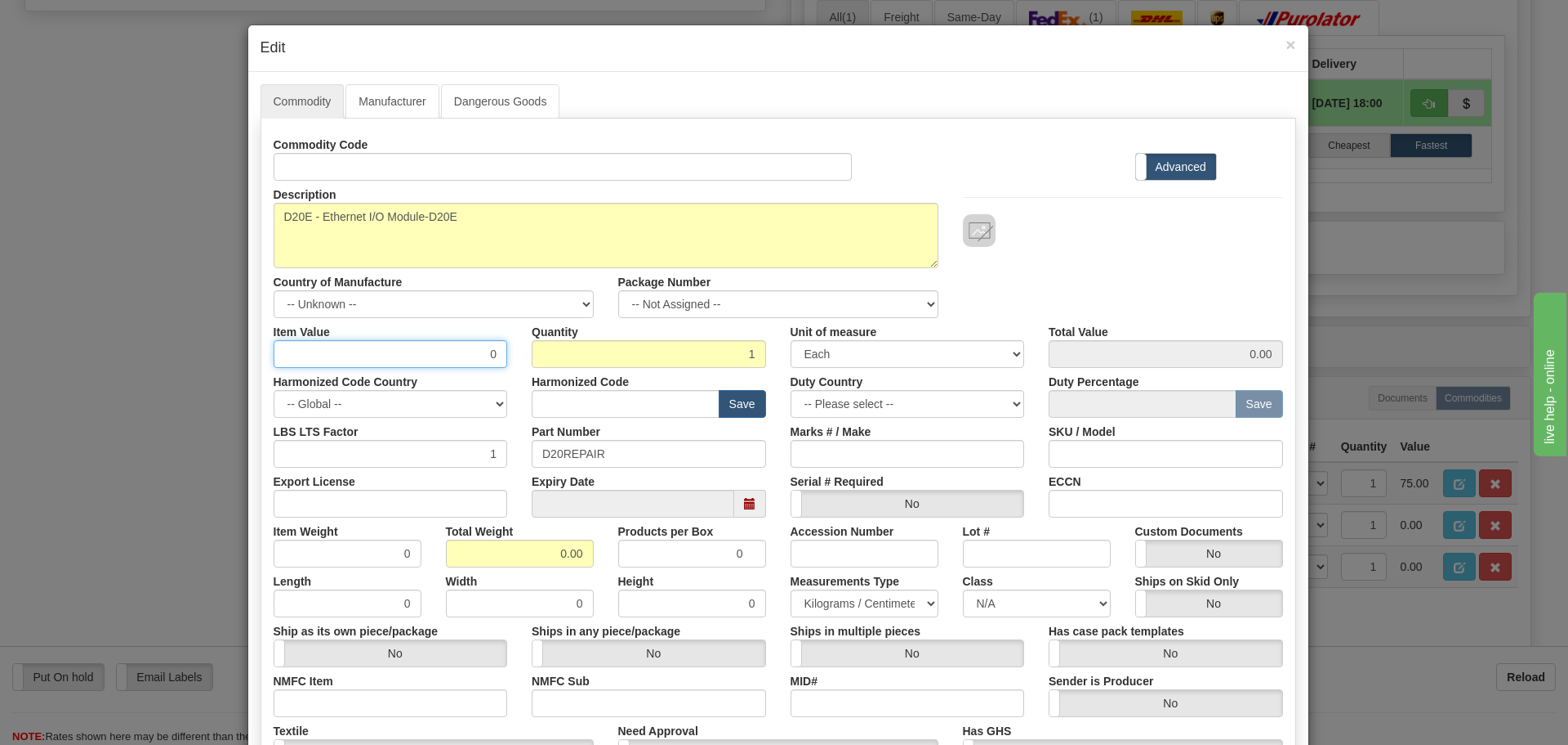
click at [494, 359] on input "0" at bounding box center [391, 354] width 234 height 28
type input "75"
type input "75.00"
click at [1047, 268] on div "Description D20Repair Country of Manufacture -- Unknown -- AFGHANISTAN ALAND IS…" at bounding box center [778, 249] width 1034 height 137
click at [577, 302] on select "-- Unknown -- AFGHANISTAN ALAND ISLANDS ALBANIA ALGERIA AMERICAN SAMOA ANDORRA …" at bounding box center [434, 304] width 320 height 28
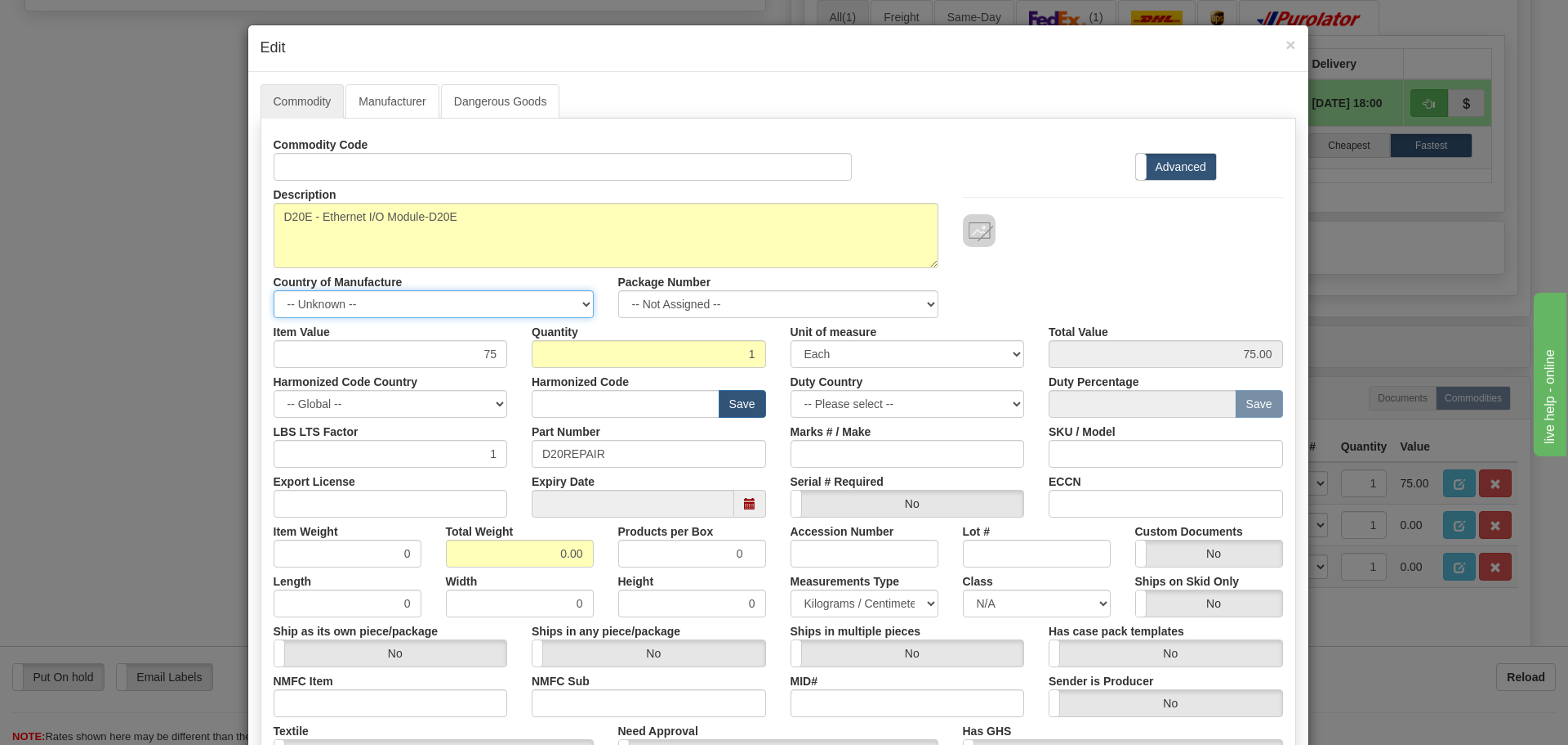
select select "CA"
click at [274, 290] on select "-- Unknown -- AFGHANISTAN ALAND ISLANDS ALBANIA ALGERIA AMERICAN SAMOA ANDORRA …" at bounding box center [434, 304] width 320 height 28
drag, startPoint x: 554, startPoint y: 552, endPoint x: 596, endPoint y: 550, distance: 42.0
click at [588, 552] on div "Total Weight 0.00" at bounding box center [519, 542] width 172 height 50
type input "5"
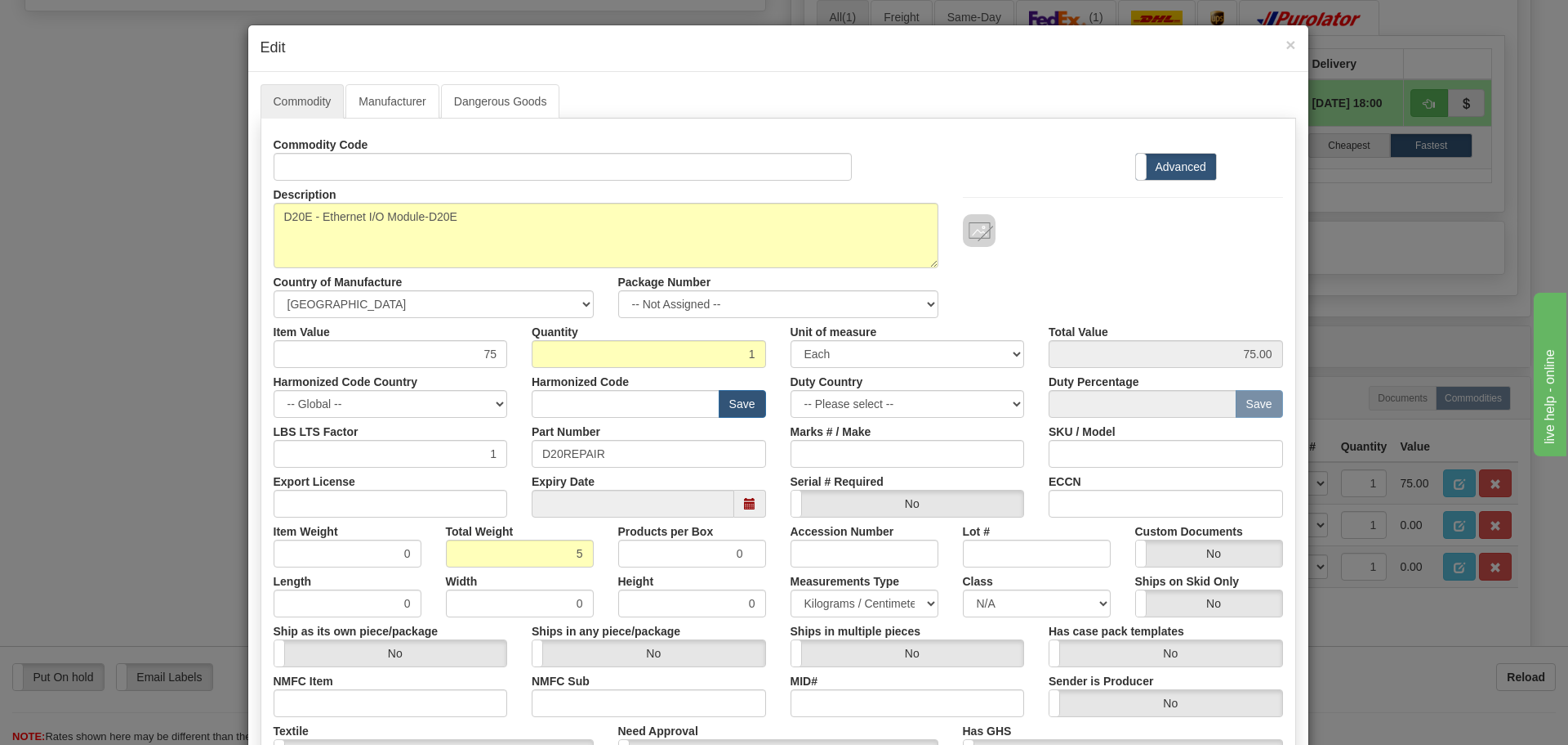
type input "5.0000"
click at [1163, 261] on div "Description D20Repair Country of Manufacture -- Unknown -- AFGHANISTAN ALAND IS…" at bounding box center [778, 249] width 1034 height 137
click at [547, 400] on input "text" at bounding box center [625, 404] width 188 height 28
type input "8537.10.9070"
click at [1286, 44] on span "×" at bounding box center [1291, 44] width 10 height 19
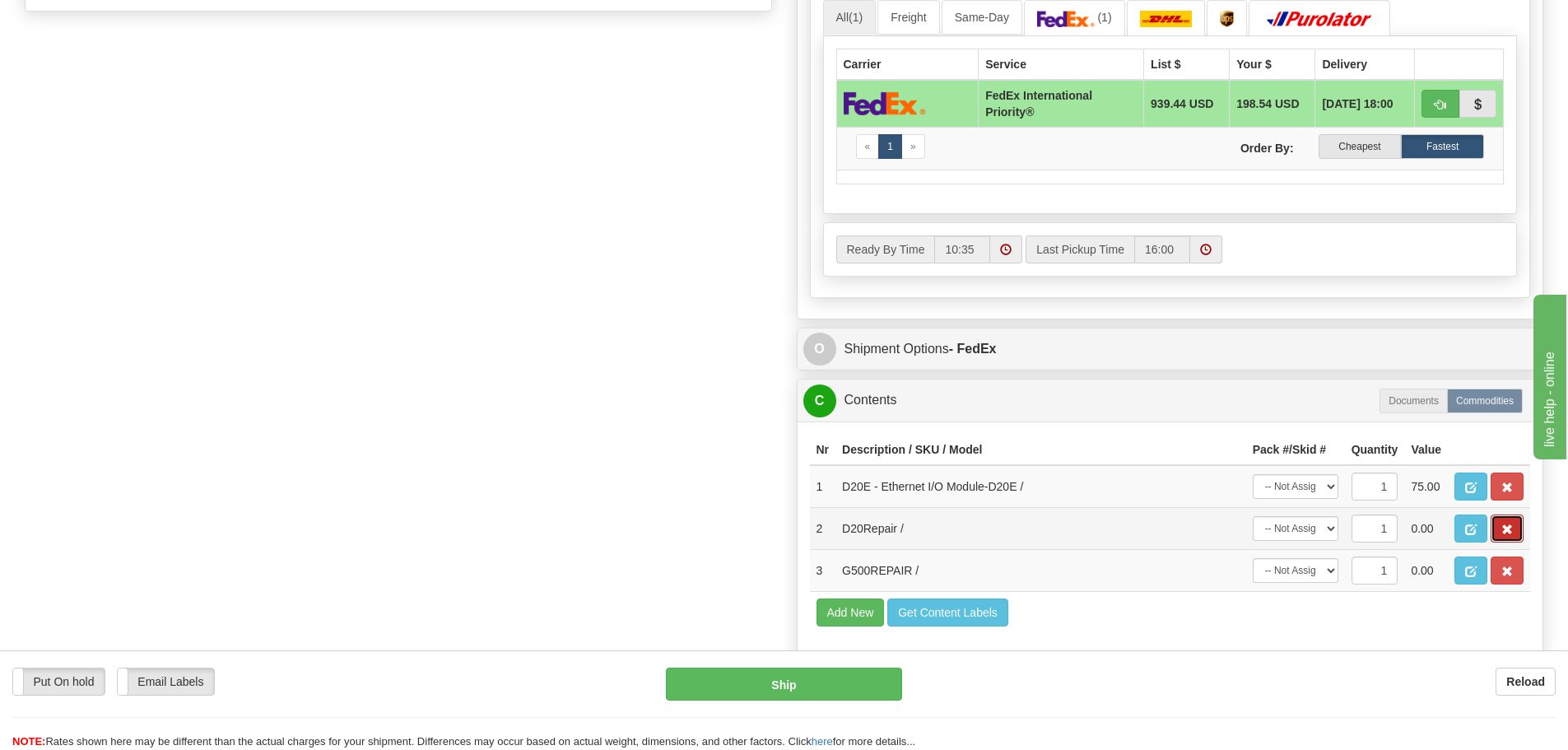
click at [1504, 528] on span "button" at bounding box center [1507, 529] width 12 height 11
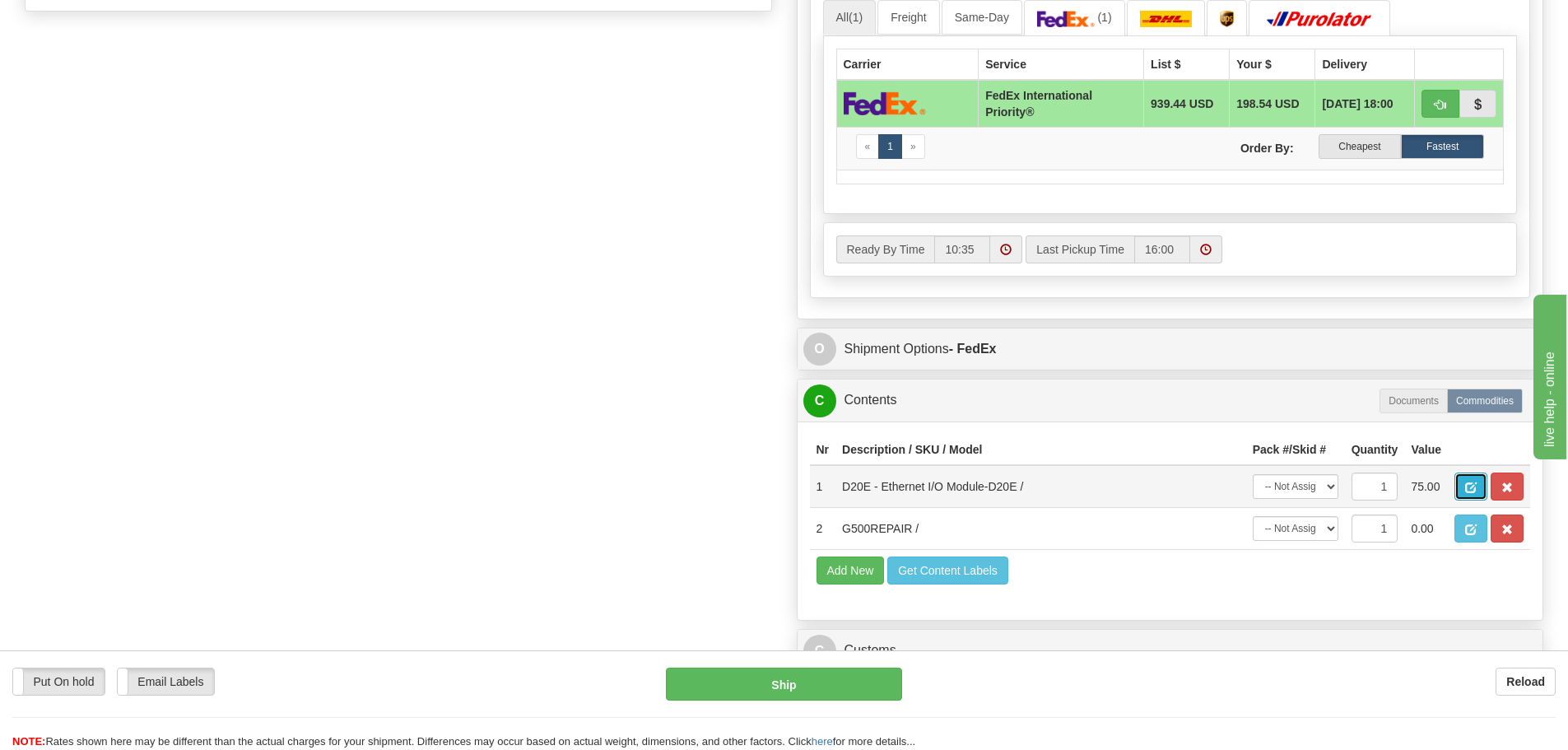
click at [1470, 484] on span "button" at bounding box center [1471, 487] width 12 height 11
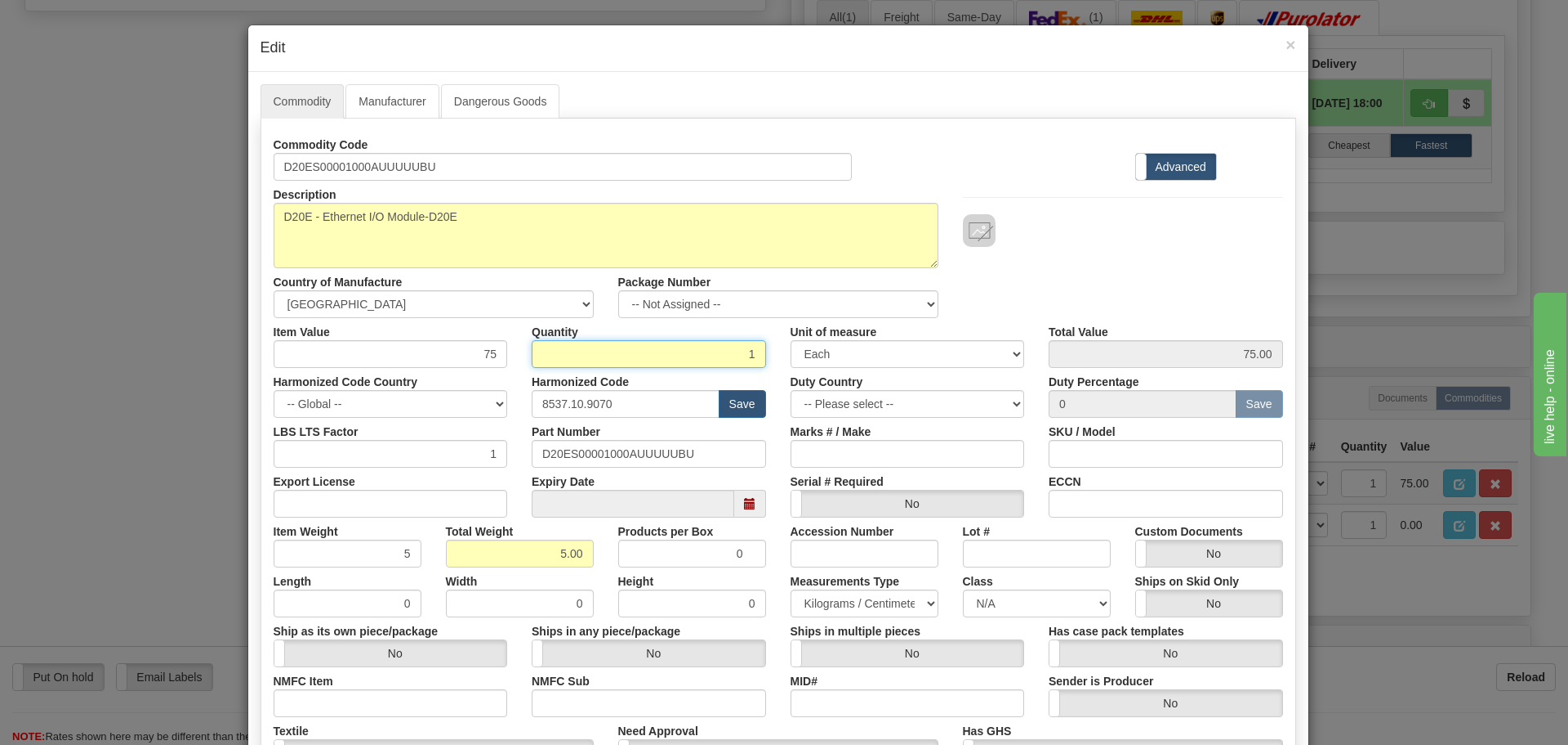
drag, startPoint x: 747, startPoint y: 352, endPoint x: 730, endPoint y: 352, distance: 17.0
click at [730, 352] on input "1" at bounding box center [648, 354] width 234 height 28
type input "2"
type input "150.00"
type input "10.00"
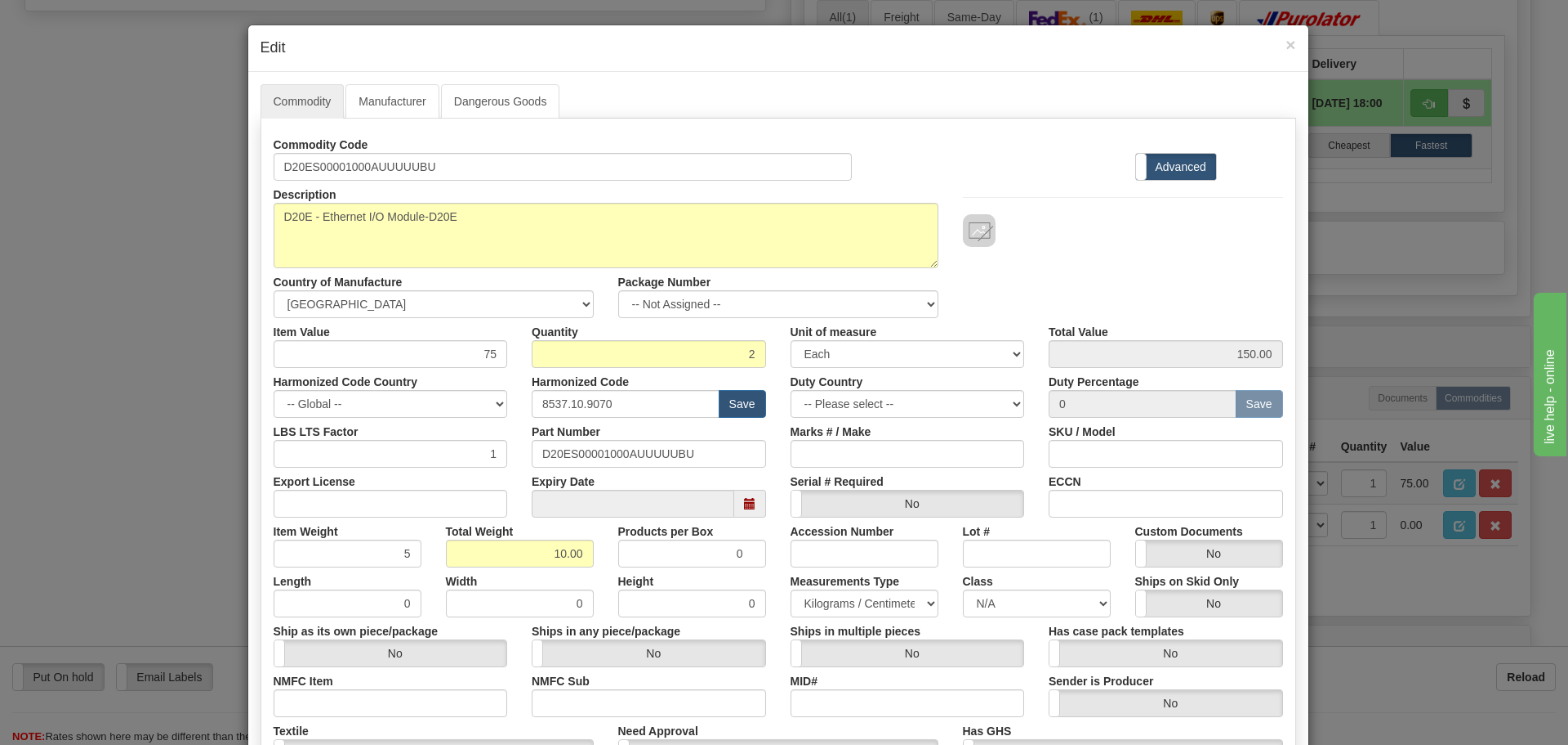
click at [1065, 270] on div "Description D20E - Ethernet I/O Module-D20E Country of Manufacture -- Unknown -…" at bounding box center [778, 249] width 1034 height 137
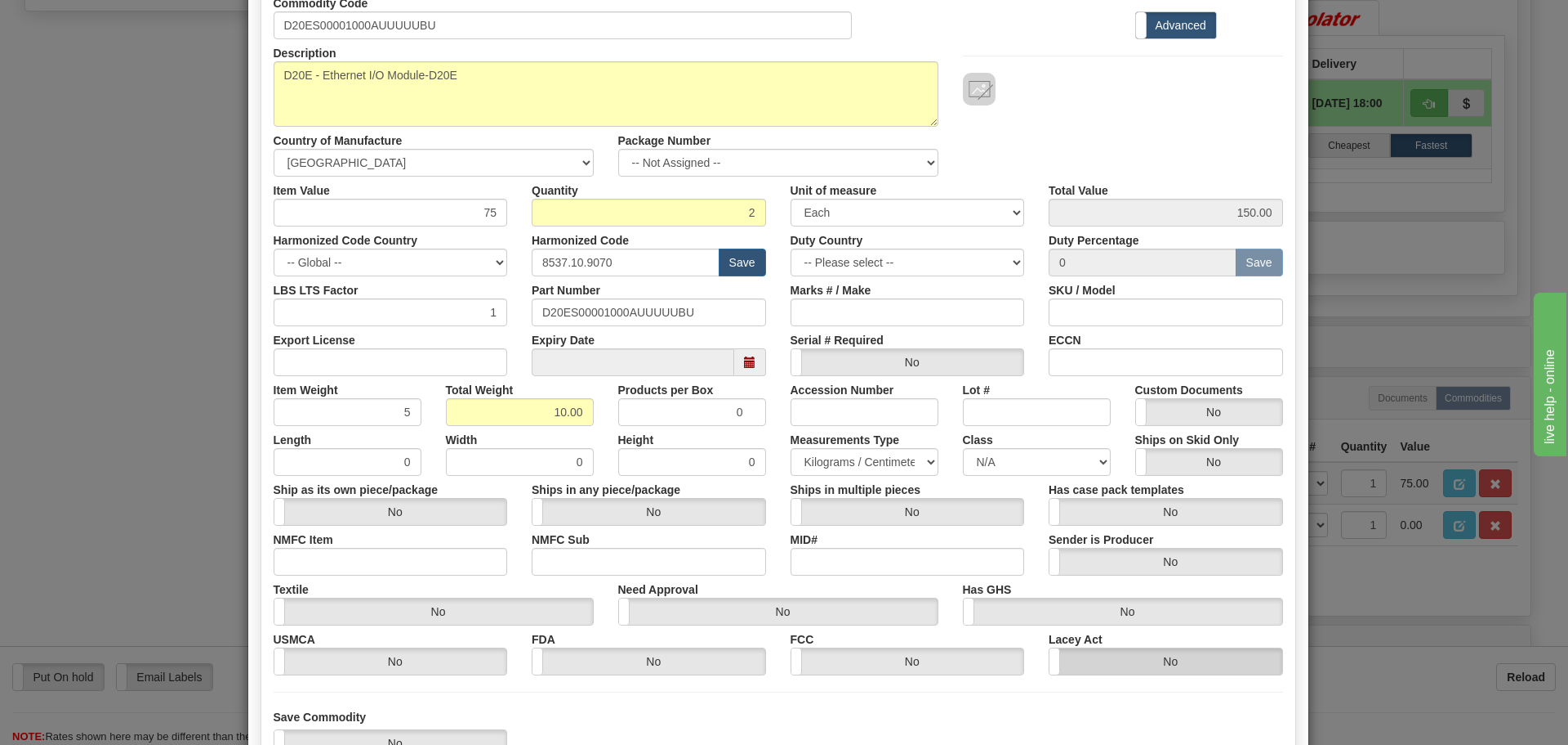
scroll to position [266, 0]
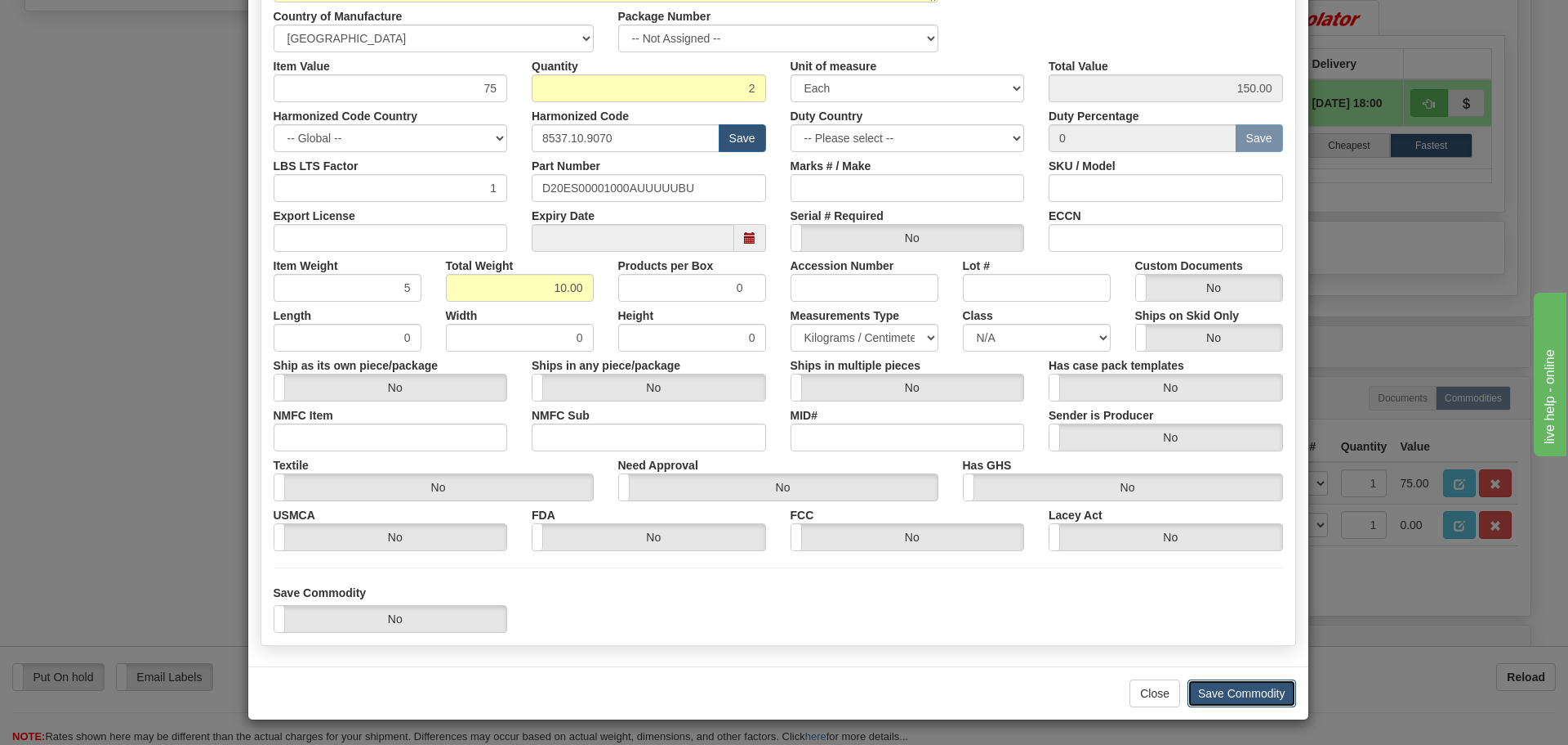
click at [1222, 696] on button "Save Commodity" at bounding box center [1242, 693] width 109 height 28
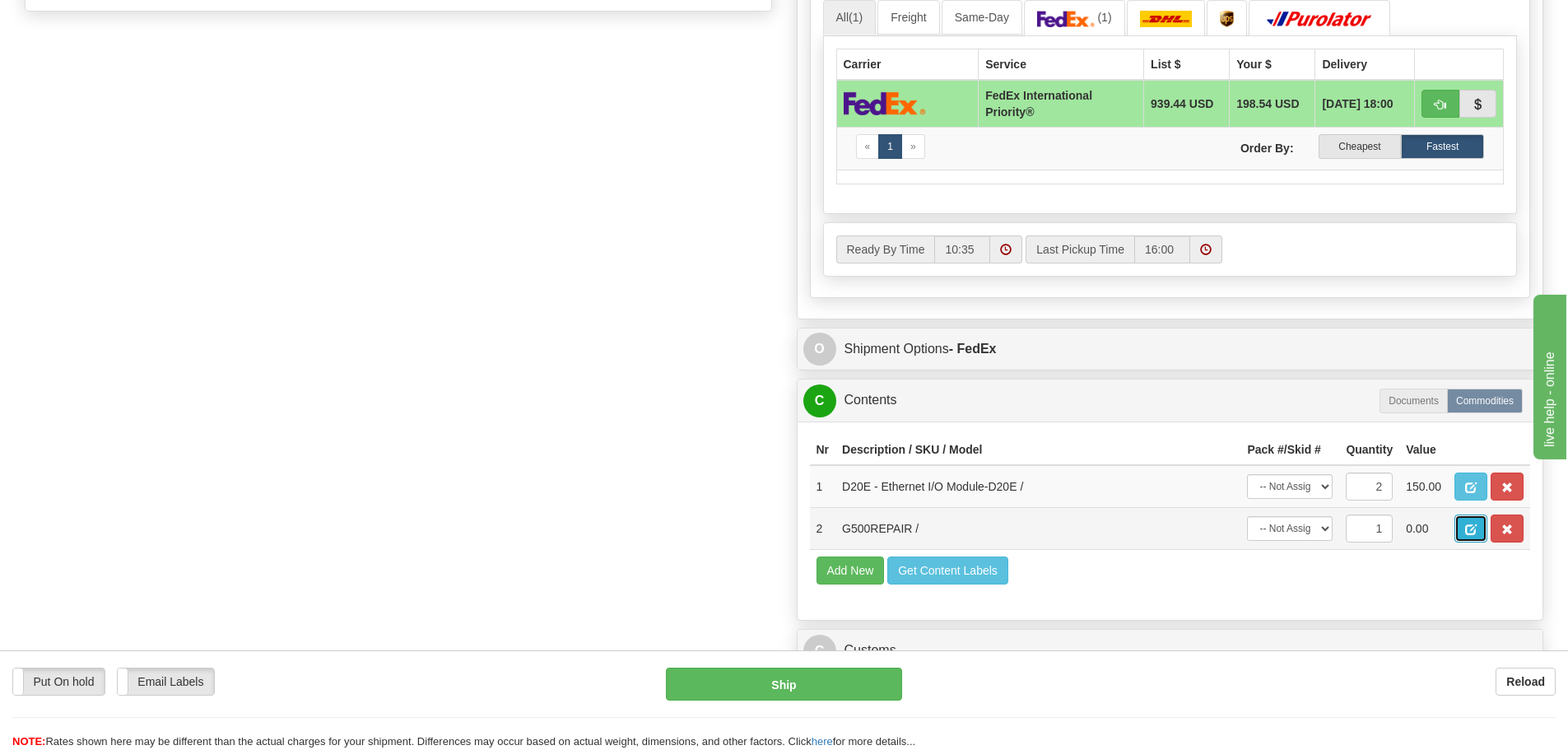
click at [1464, 525] on button "button" at bounding box center [1471, 529] width 33 height 28
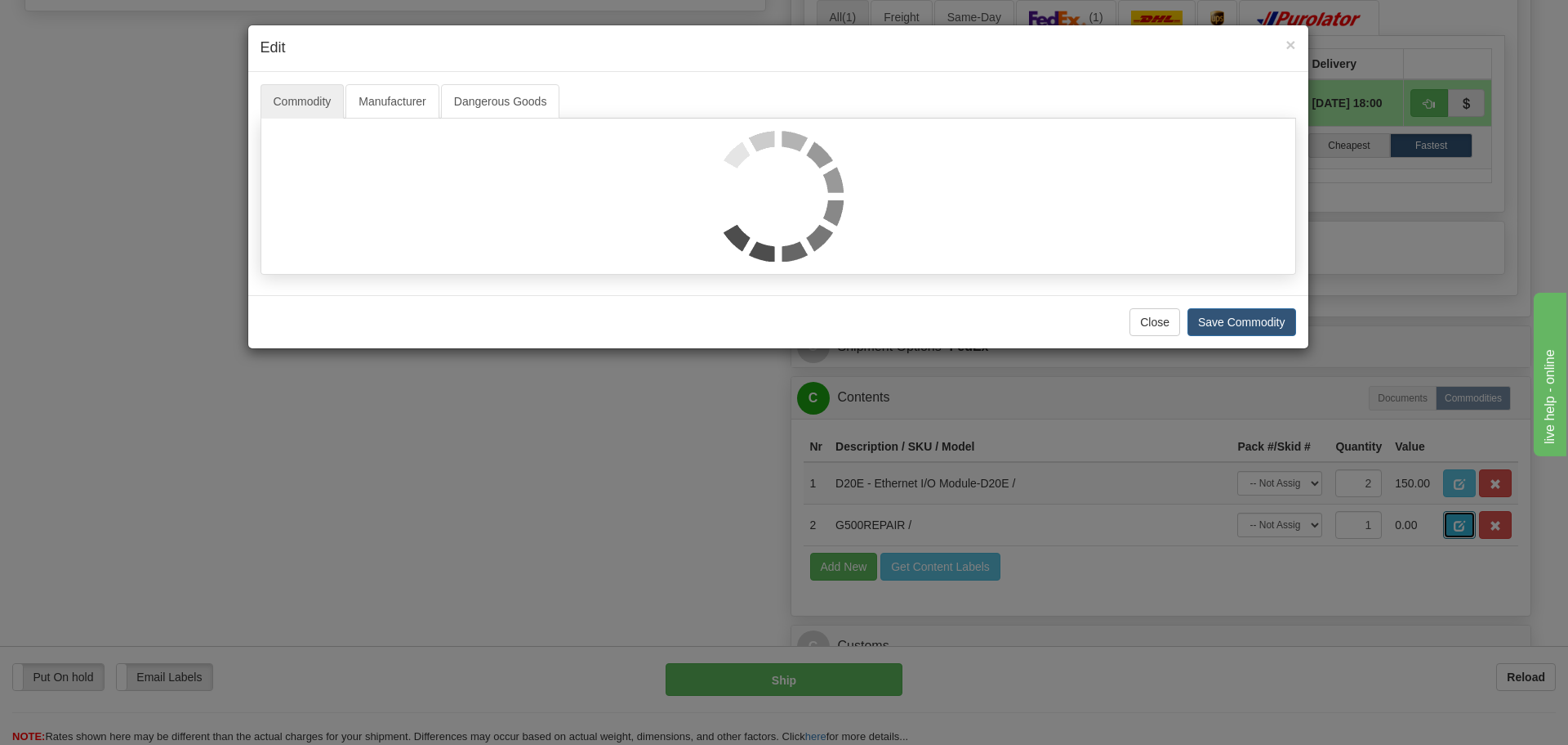
scroll to position [0, 0]
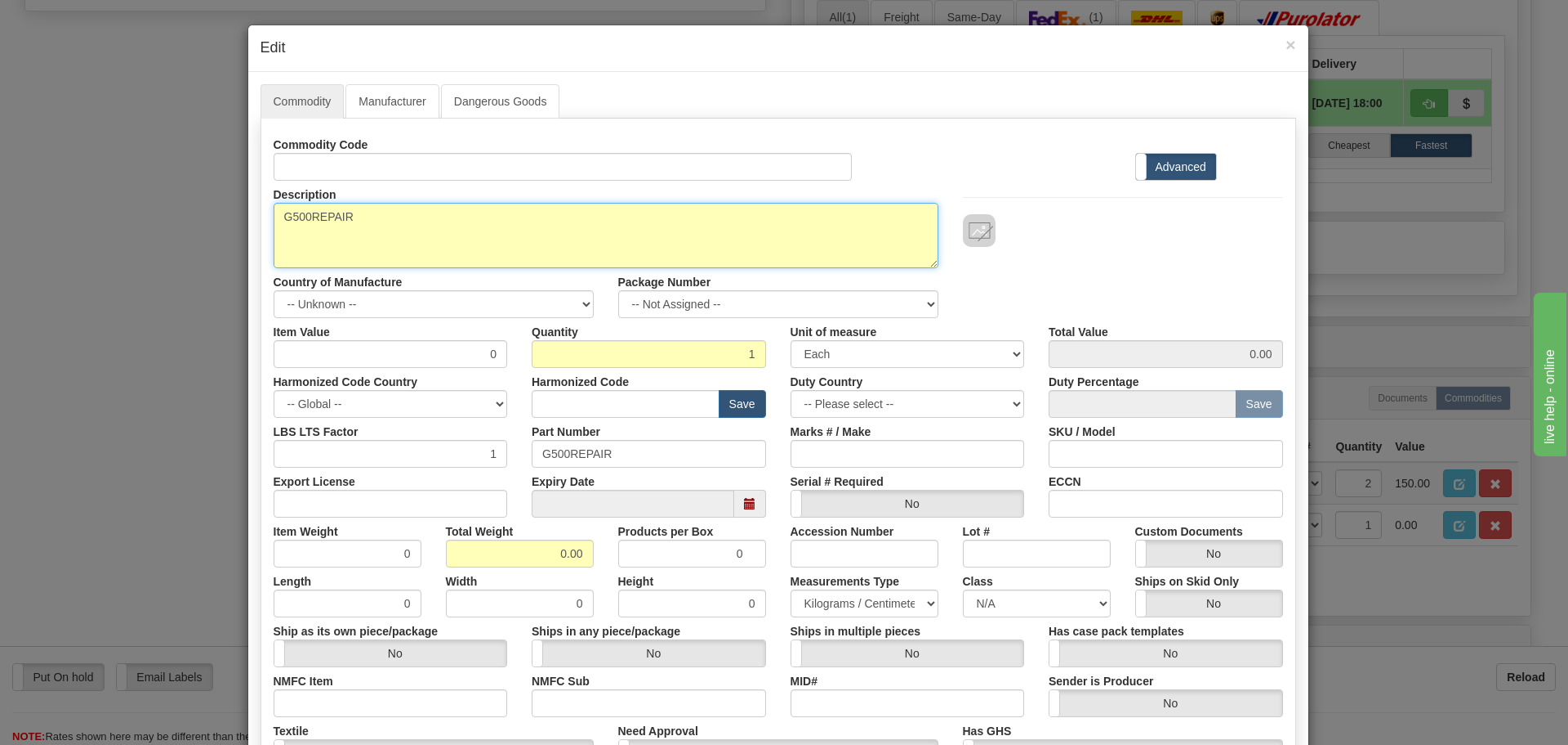
drag, startPoint x: 306, startPoint y: 218, endPoint x: 261, endPoint y: 218, distance: 45.0
click at [262, 218] on div "Description G500REPAIR" at bounding box center [606, 224] width 689 height 87
drag, startPoint x: 361, startPoint y: 222, endPoint x: 217, endPoint y: 209, distance: 144.6
click at [230, 211] on div "× Edit Commodity Manufacturer Dangerous Goods Commodity Code Standard Advanced …" at bounding box center [784, 372] width 1568 height 745
paste textarea "Substation Gateway with embedded HMI-G500"
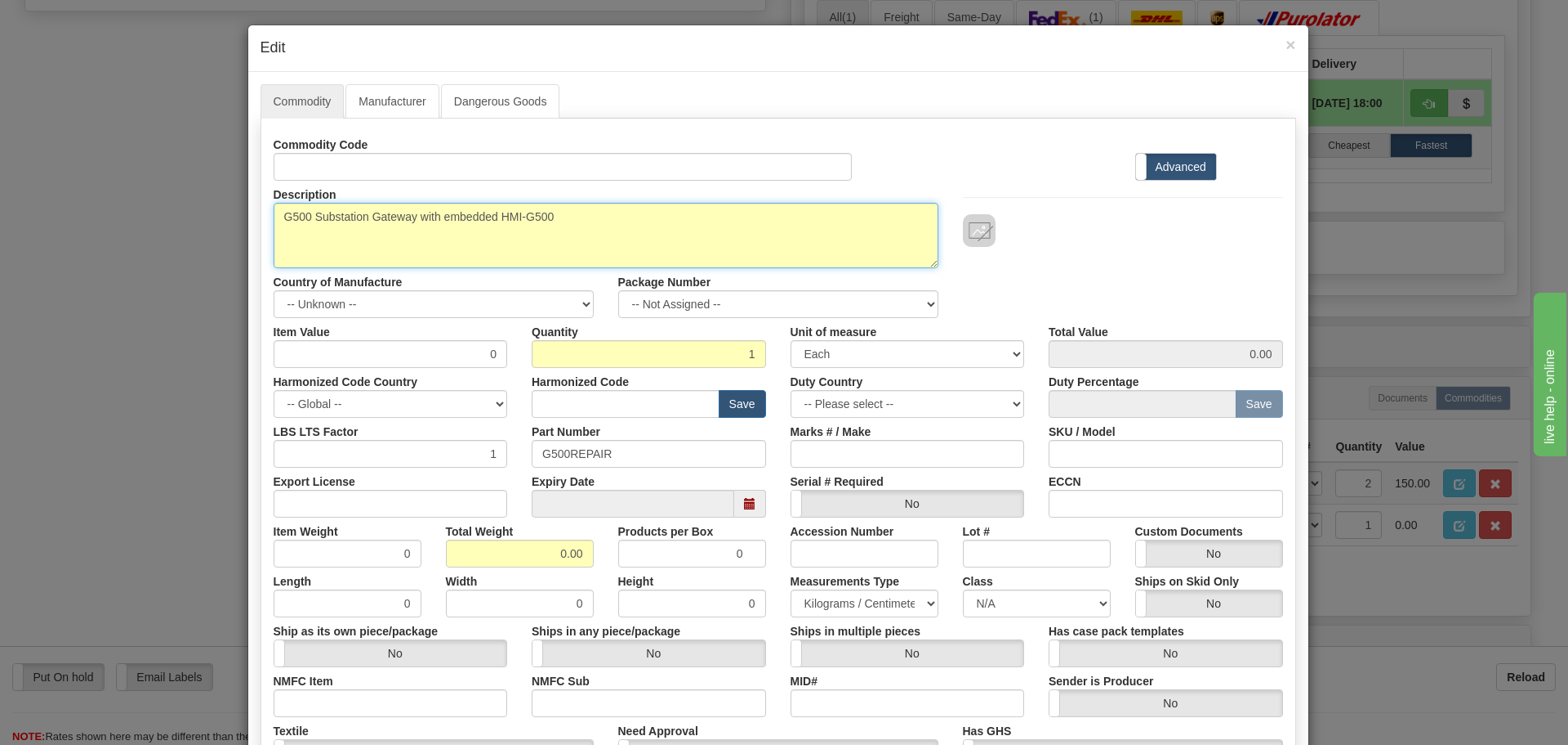
type textarea "G500 Substation Gateway with embedded HMI-G500"
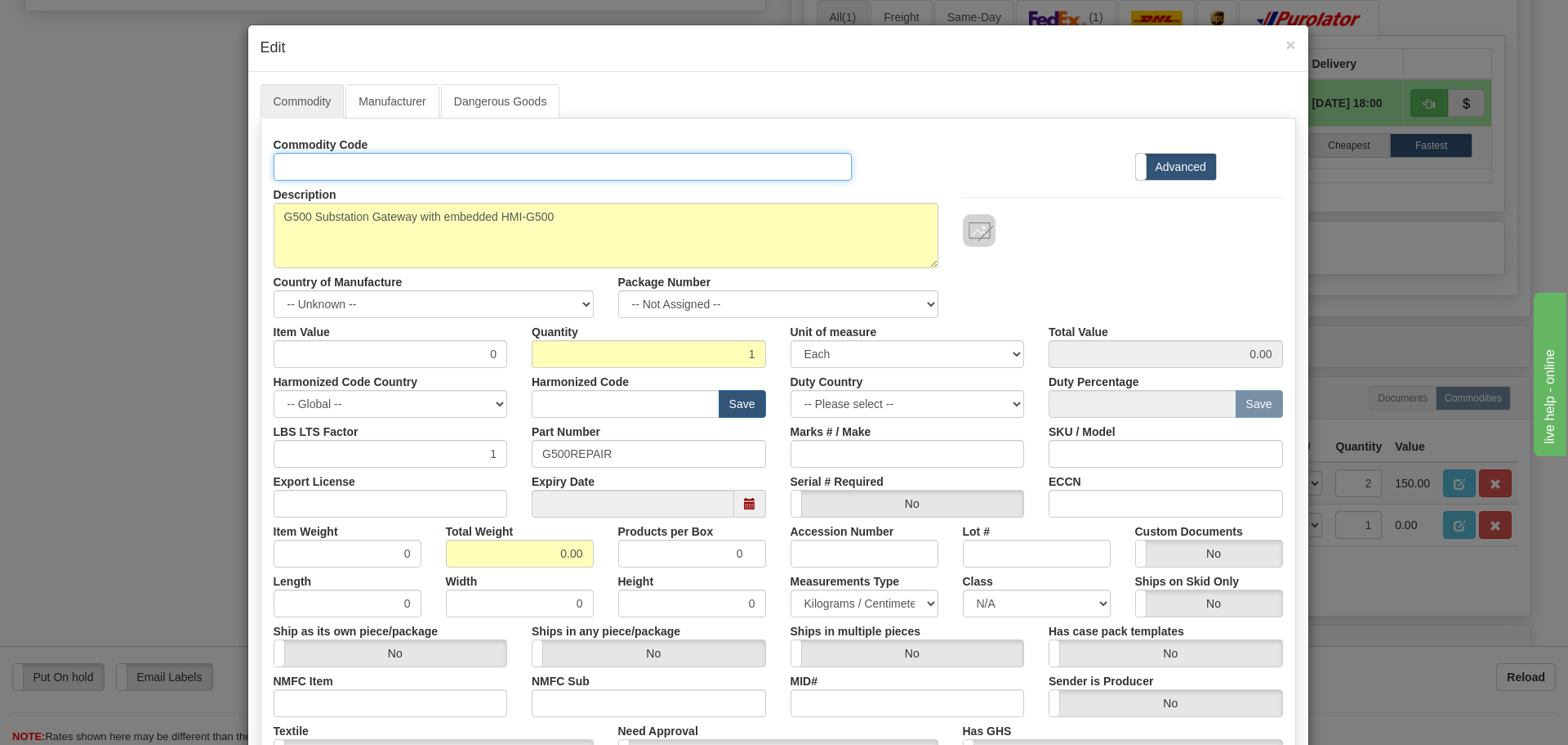
click at [336, 165] on input "Id" at bounding box center [564, 167] width 579 height 28
paste input "G500ALL8TTTUUUAUUUUUDUUUSCA00022UUUUUUU"
type input "G500ALL8TTTUUUAUUUUUDUUUSCA00022UUUUUUU"
drag, startPoint x: 633, startPoint y: 456, endPoint x: 498, endPoint y: 449, distance: 135.2
click at [498, 449] on div "LBS LTS Factor 1 Part Number G500REPAIR Marks # / Make SKU / Model" at bounding box center [778, 442] width 1034 height 50
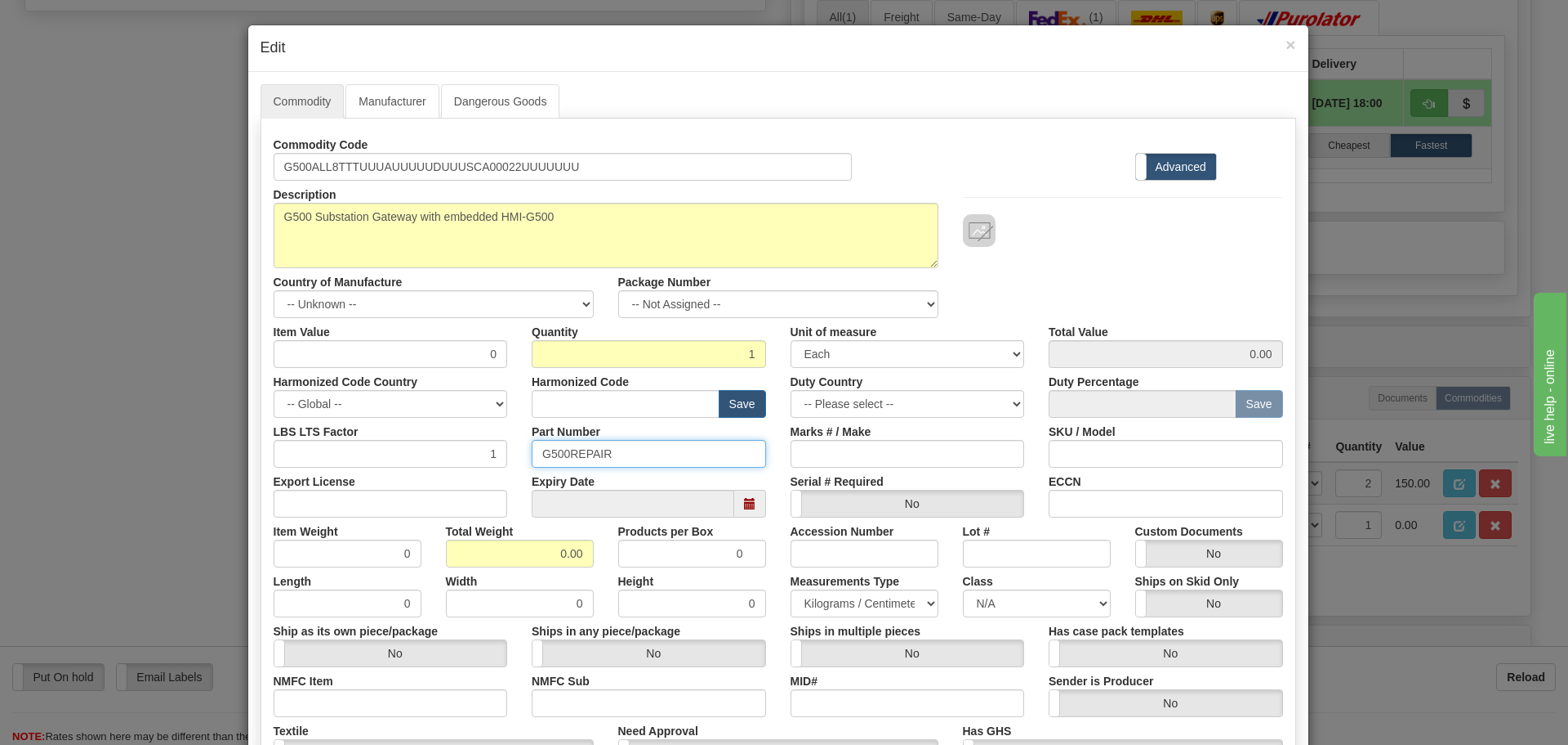
paste input "ALL8TTTUUUAUUUUUDUUUSCA00022UUUUUUU"
type input "G500ALL8TTTUUUAUUUUUDUUUSCA00022UUUUUUU"
click at [571, 404] on input "text" at bounding box center [625, 404] width 188 height 28
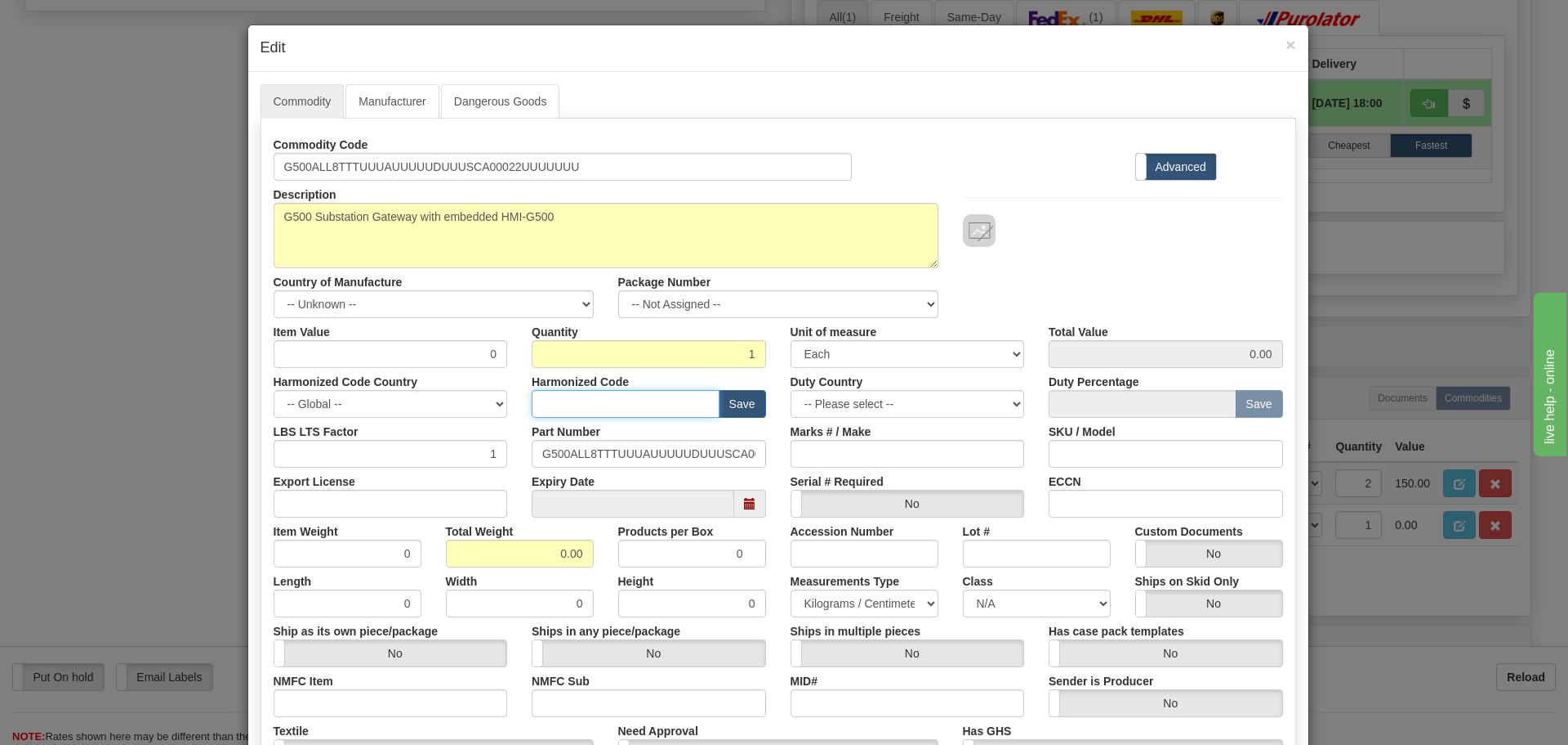
type input "8537.10.9070"
click at [575, 303] on select "-- Unknown -- AFGHANISTAN ALAND ISLANDS ALBANIA ALGERIA AMERICAN SAMOA ANDORRA …" at bounding box center [434, 304] width 320 height 28
select select "CA"
click at [274, 290] on select "-- Unknown -- AFGHANISTAN ALAND ISLANDS ALBANIA ALGERIA AMERICAN SAMOA ANDORRA …" at bounding box center [434, 304] width 320 height 28
drag, startPoint x: 550, startPoint y: 554, endPoint x: 591, endPoint y: 554, distance: 41.0
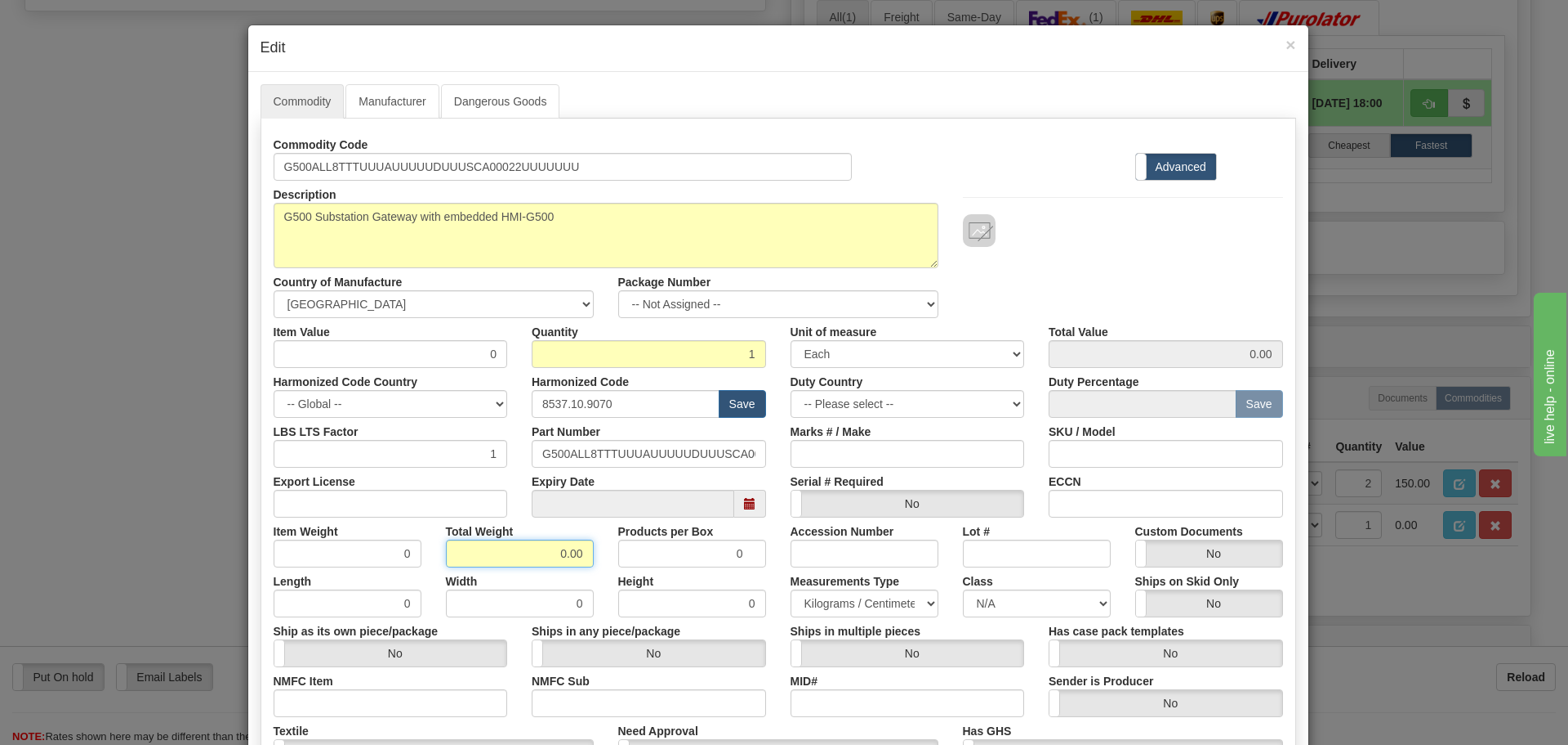
click at [591, 554] on div "Total Weight 0.00" at bounding box center [519, 542] width 172 height 50
type input "15"
type input "15.0000"
click at [1077, 257] on div "Description G500REPAIR Country of Manufacture -- Unknown -- AFGHANISTAN ALAND I…" at bounding box center [778, 249] width 1034 height 137
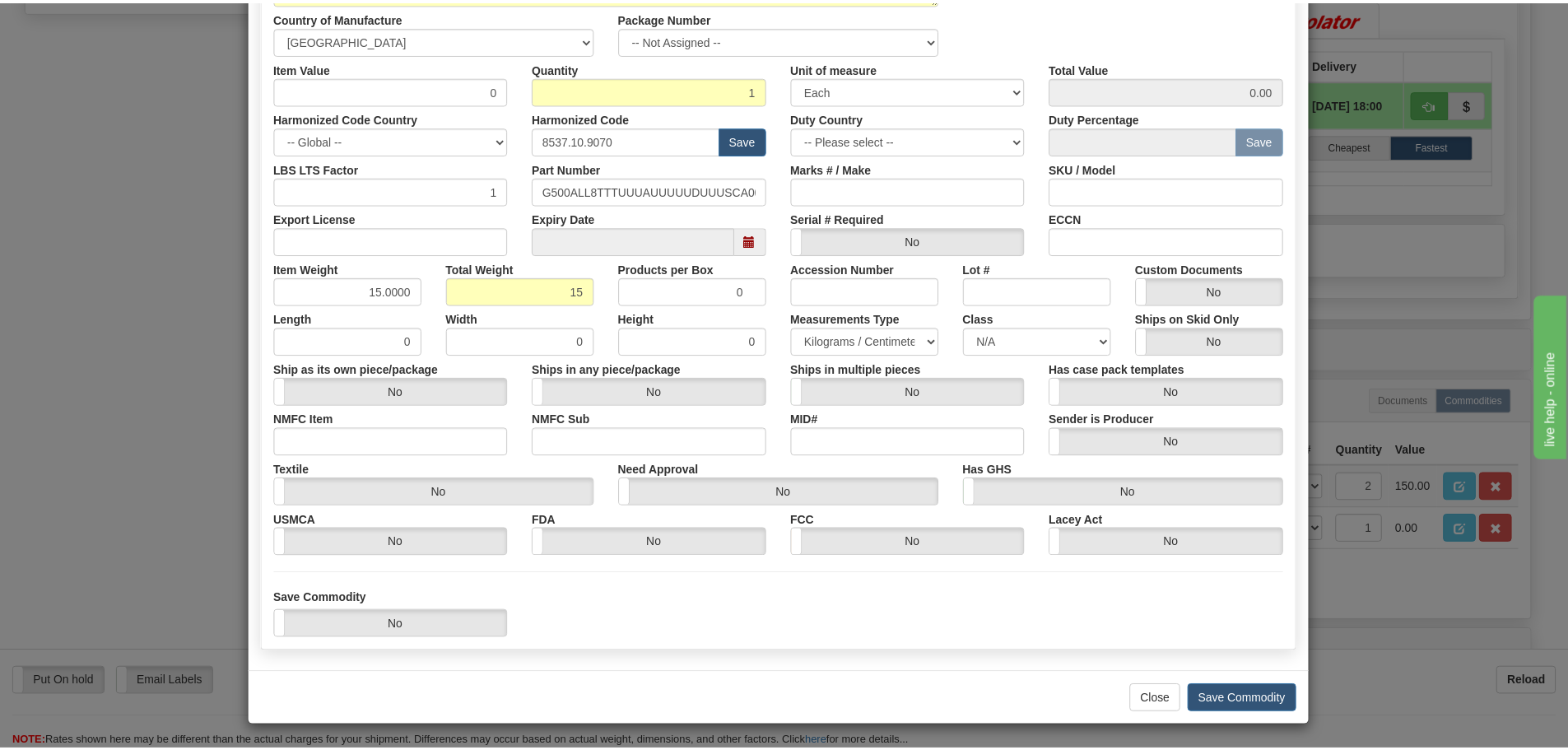
scroll to position [268, 0]
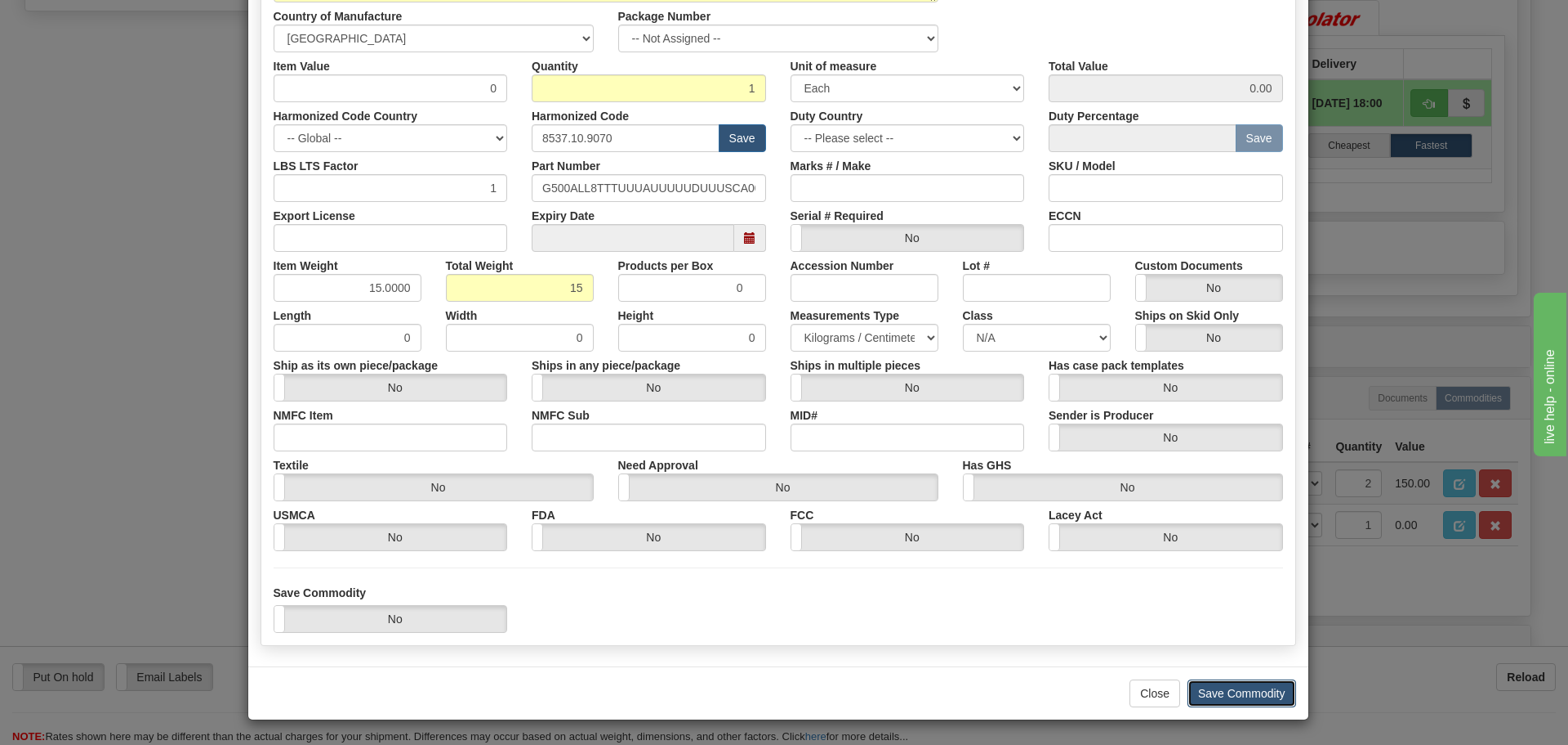
click at [1264, 693] on button "Save Commodity" at bounding box center [1242, 693] width 109 height 28
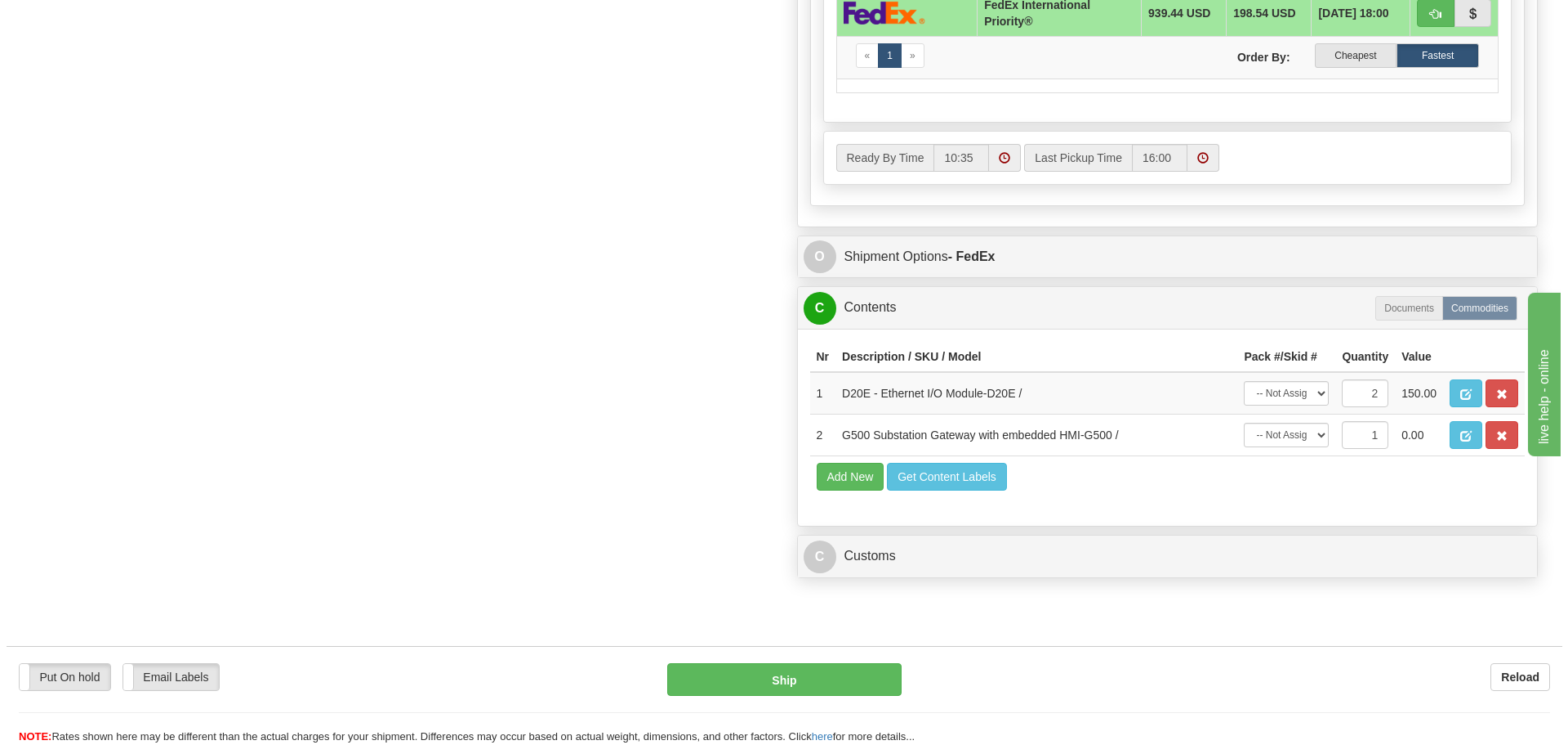
scroll to position [1308, 0]
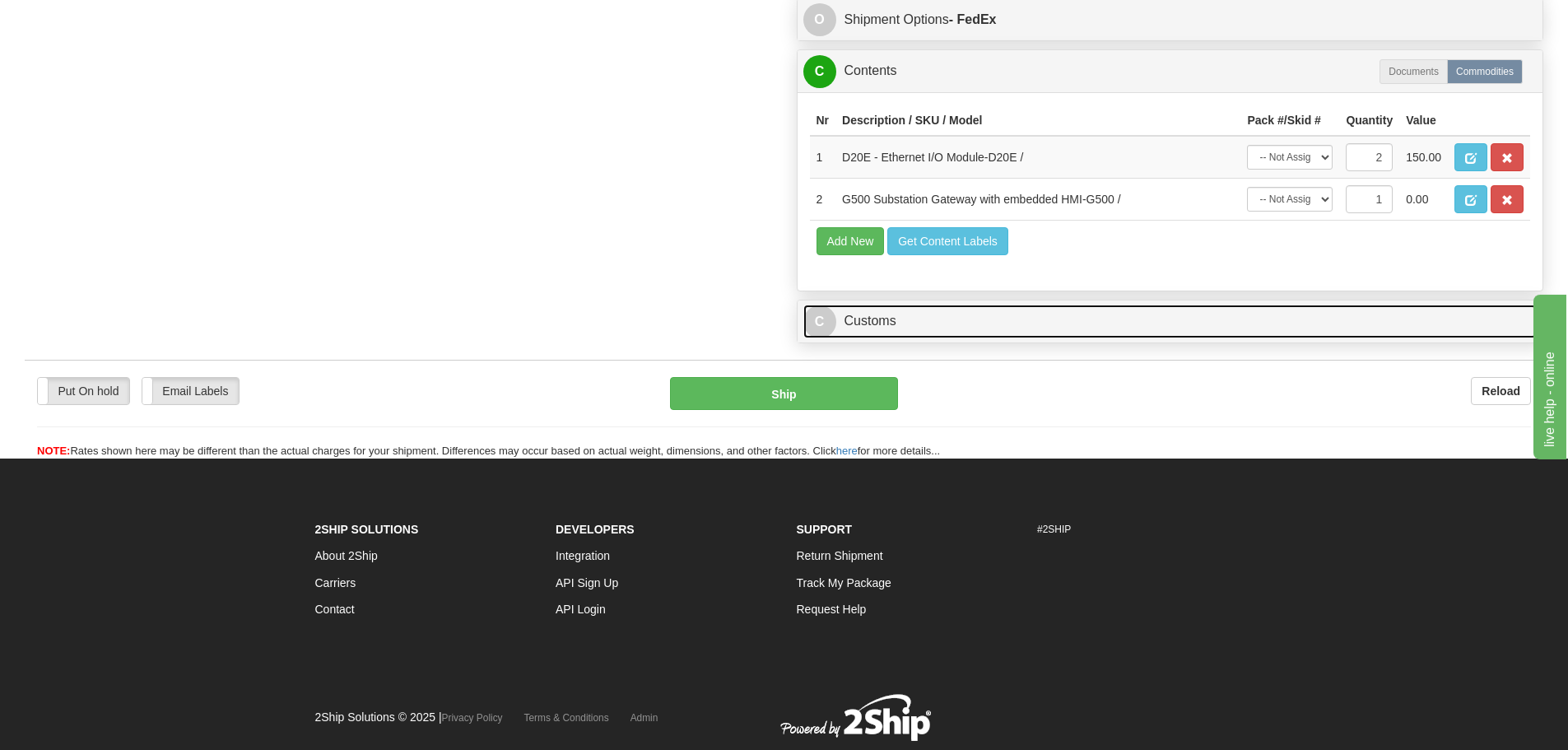
click at [871, 321] on link "C Customs" at bounding box center [1171, 321] width 735 height 34
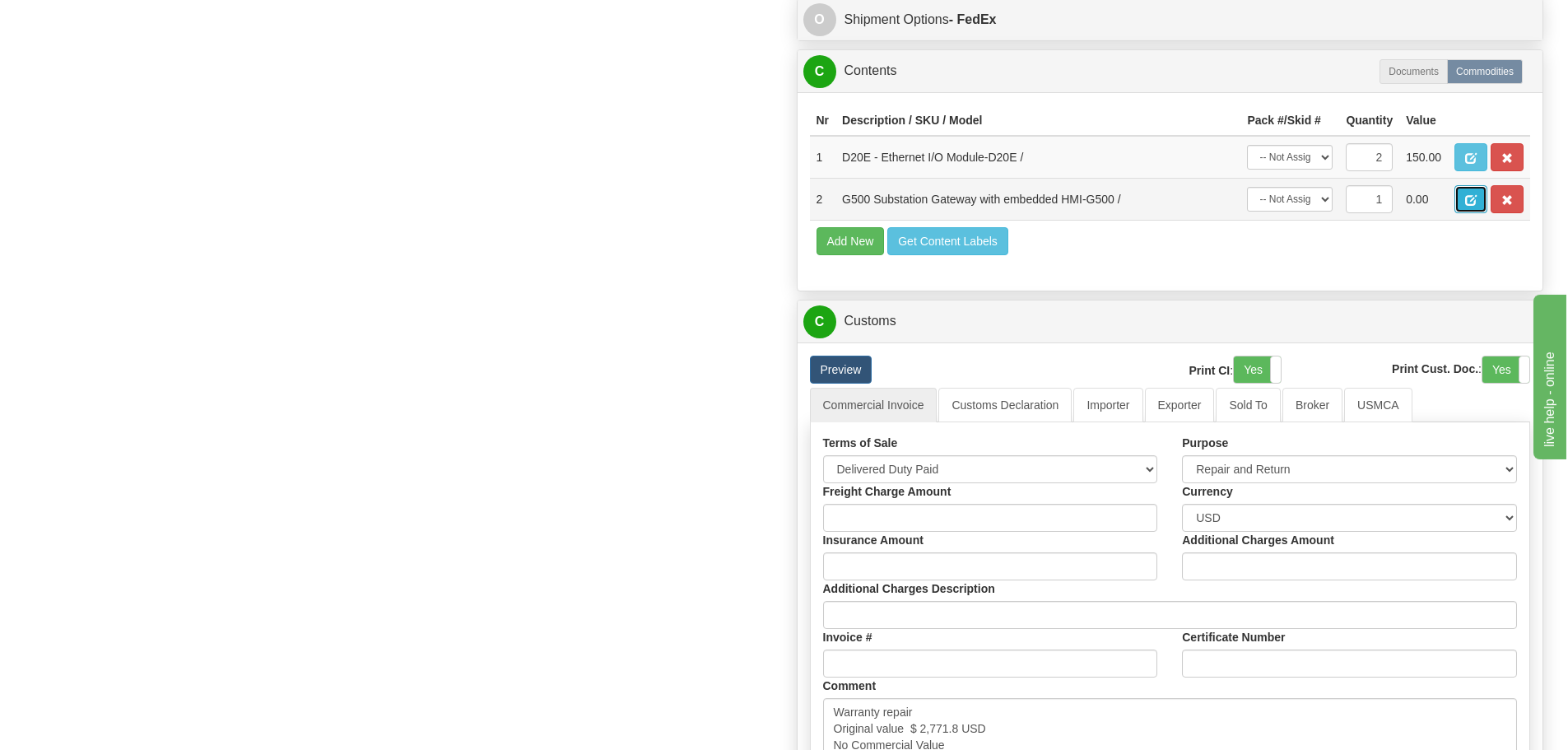
click at [1481, 197] on button "button" at bounding box center [1471, 199] width 33 height 28
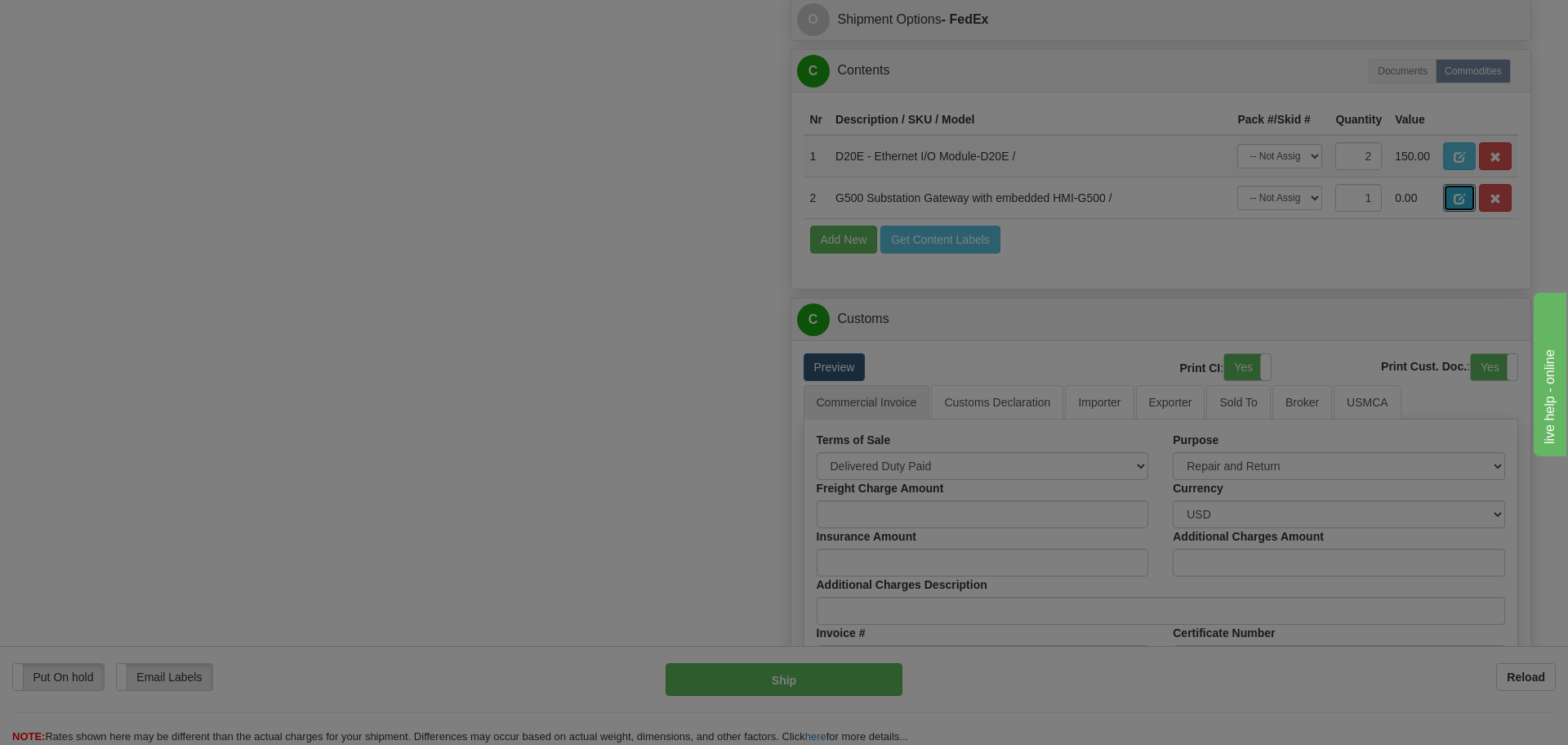
scroll to position [0, 0]
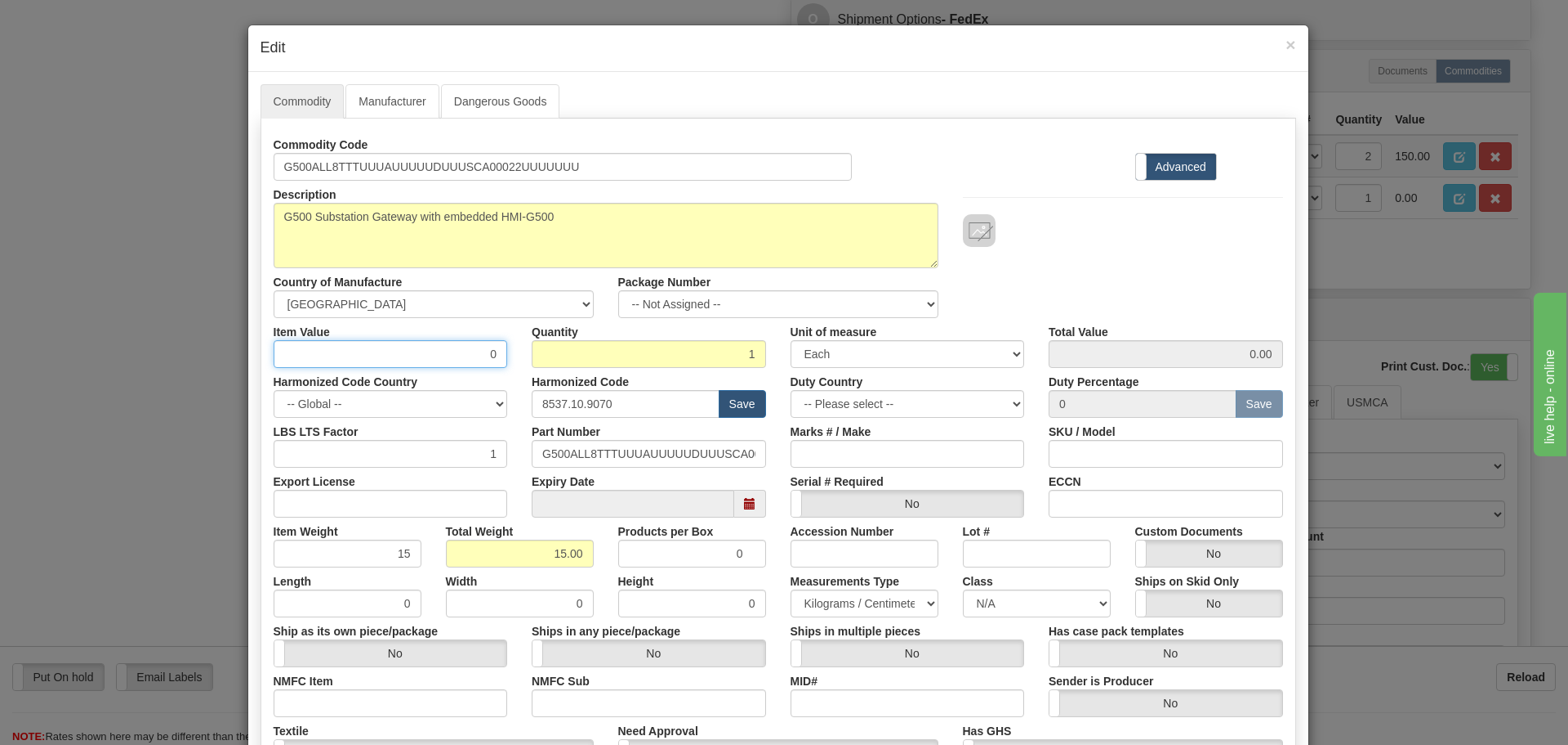
drag, startPoint x: 462, startPoint y: 352, endPoint x: 516, endPoint y: 352, distance: 54.0
click at [516, 352] on div "Item Value 0 Quantity 1 Unit of measure 3 Thousand Square Inches Adjustments 56…" at bounding box center [778, 342] width 1034 height 50
type input "75"
type input "75.00"
click at [1175, 289] on div "Description G500 Substation Gateway with embedded HMI-G500 Country of Manufactu…" at bounding box center [778, 249] width 1034 height 137
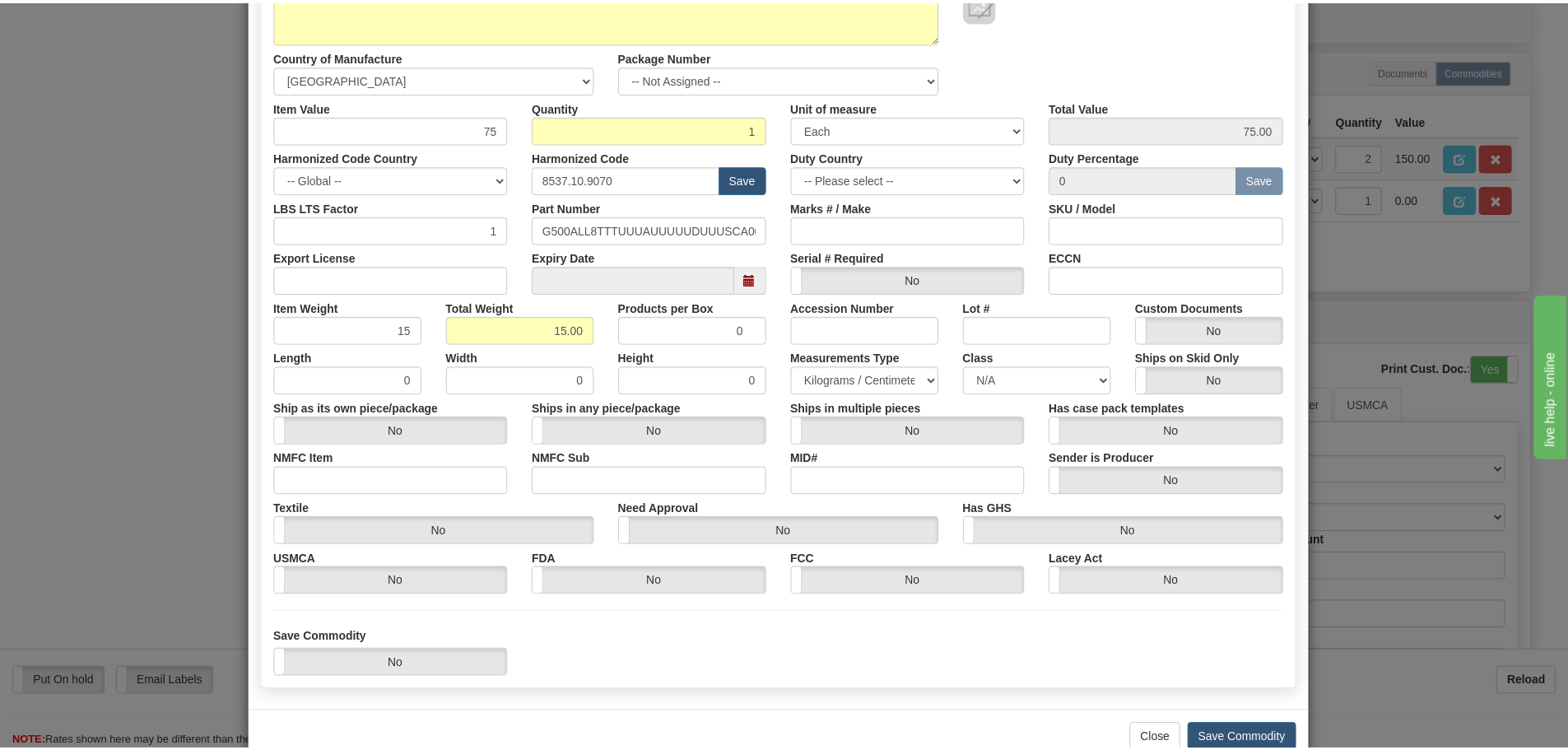
scroll to position [268, 0]
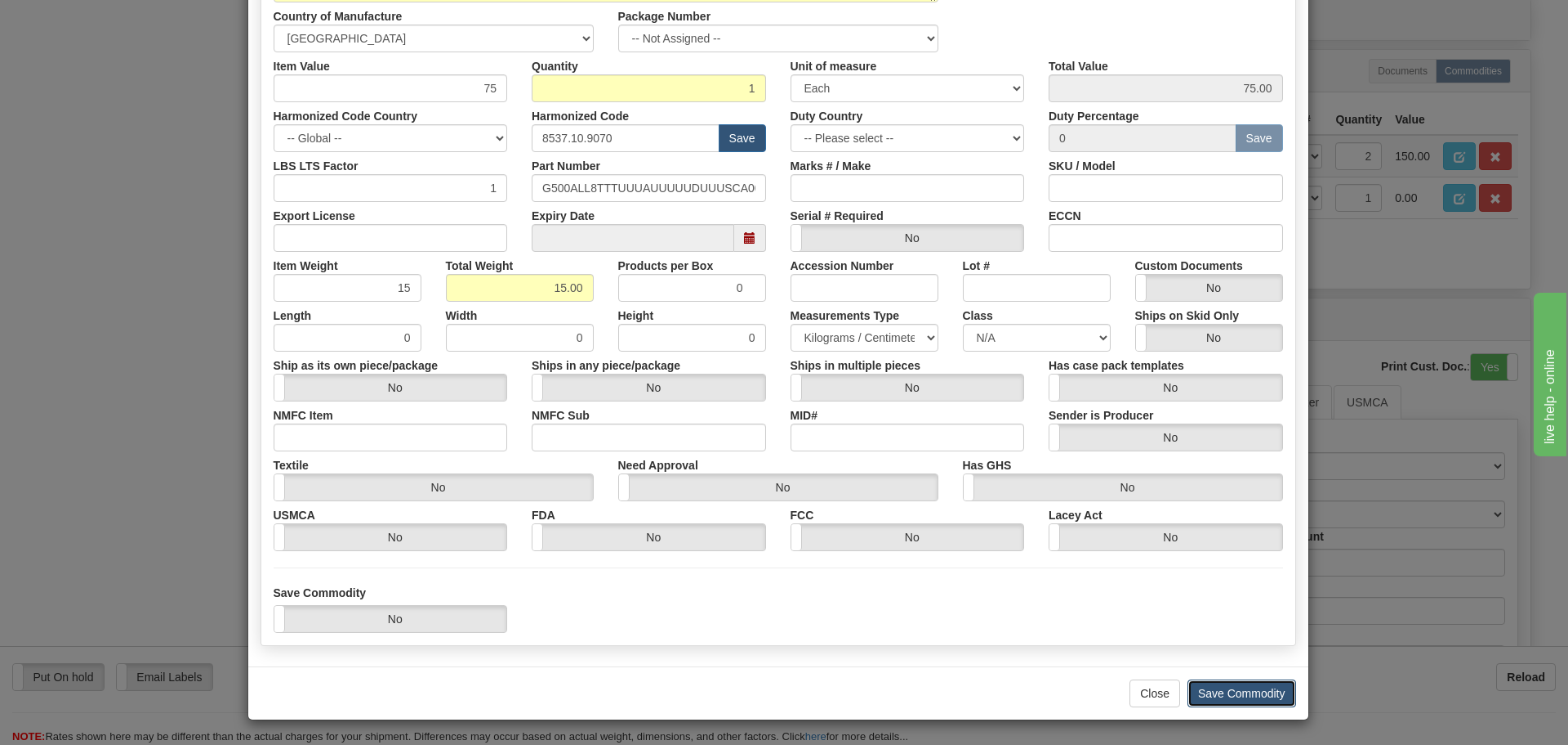
click at [1254, 686] on button "Save Commodity" at bounding box center [1242, 693] width 109 height 28
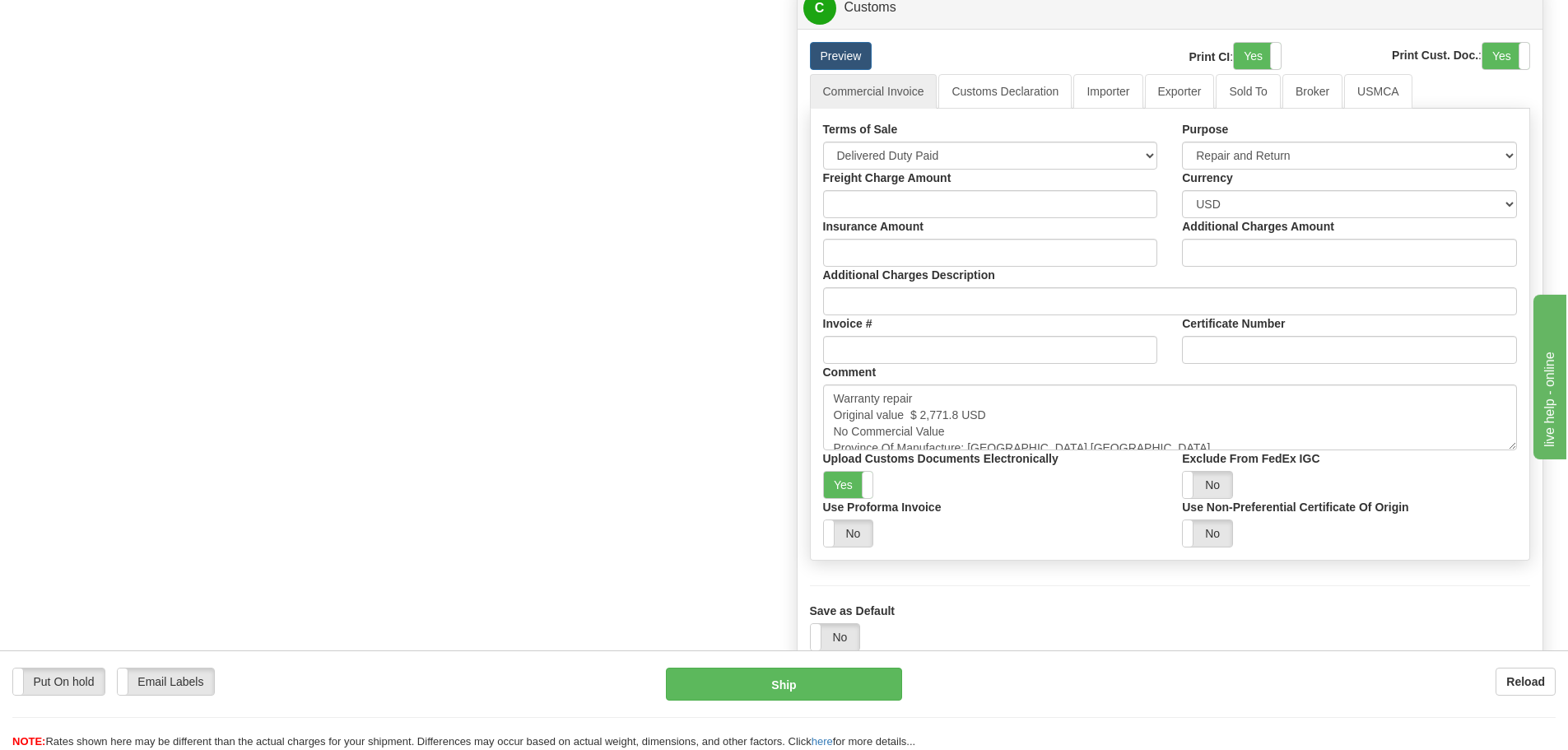
scroll to position [1481, 0]
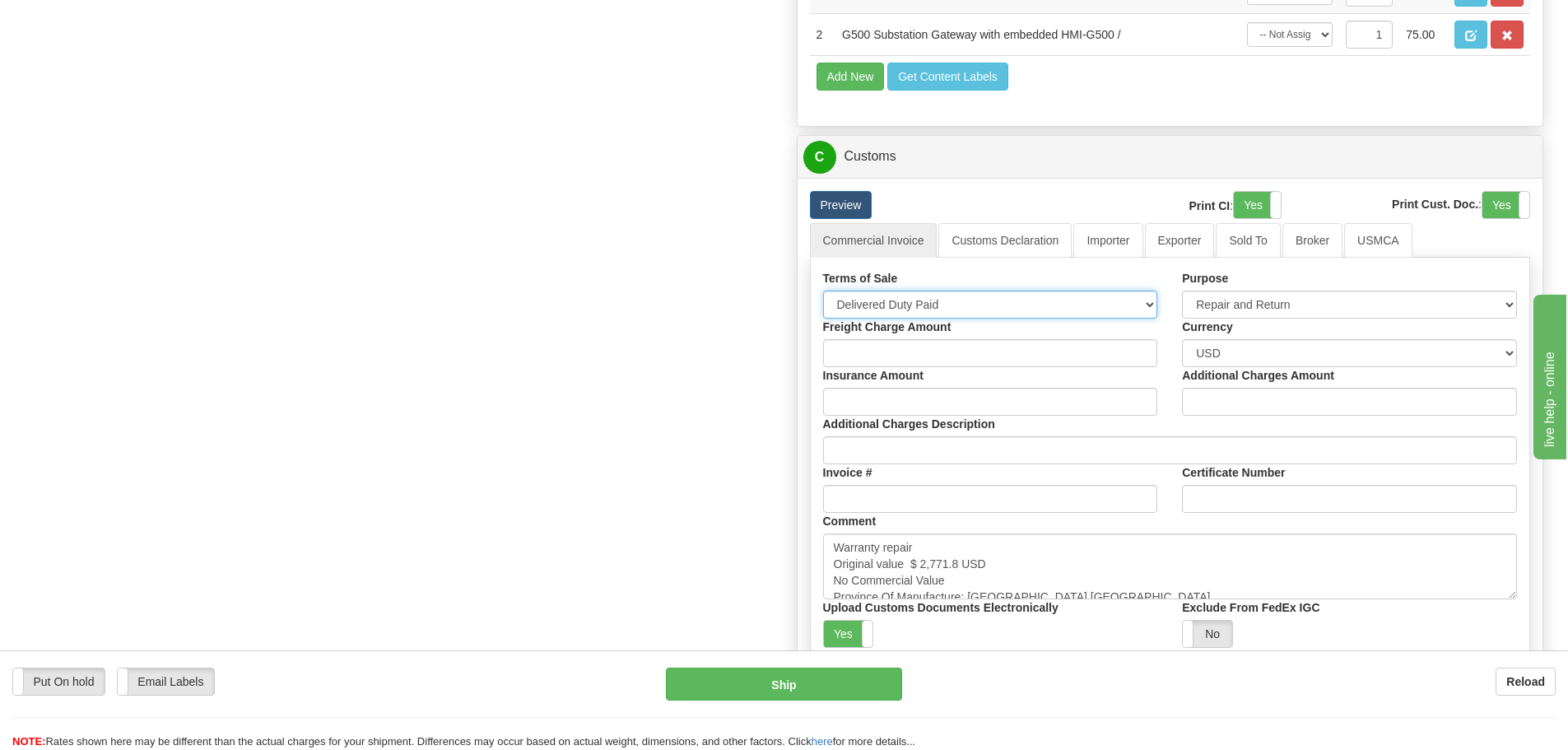
click at [1039, 308] on select "Free Carrier Free On Board Ex Works Delivered Duty Unpaid Delivered Duty Paid C…" at bounding box center [991, 304] width 335 height 28
click at [823, 290] on select "Free Carrier Free On Board Ex Works Delivered Duty Unpaid Delivered Duty Paid C…" at bounding box center [991, 304] width 335 height 28
click at [997, 299] on select "Free Carrier Free On Board Ex Works Delivered Duty Unpaid Delivered Duty Paid C…" at bounding box center [991, 304] width 335 height 28
click at [823, 290] on select "Free Carrier Free On Board Ex Works Delivered Duty Unpaid Delivered Duty Paid C…" at bounding box center [991, 304] width 335 height 28
click at [993, 314] on select "Free Carrier Free On Board Ex Works Delivered Duty Unpaid Delivered Duty Paid C…" at bounding box center [991, 304] width 335 height 28
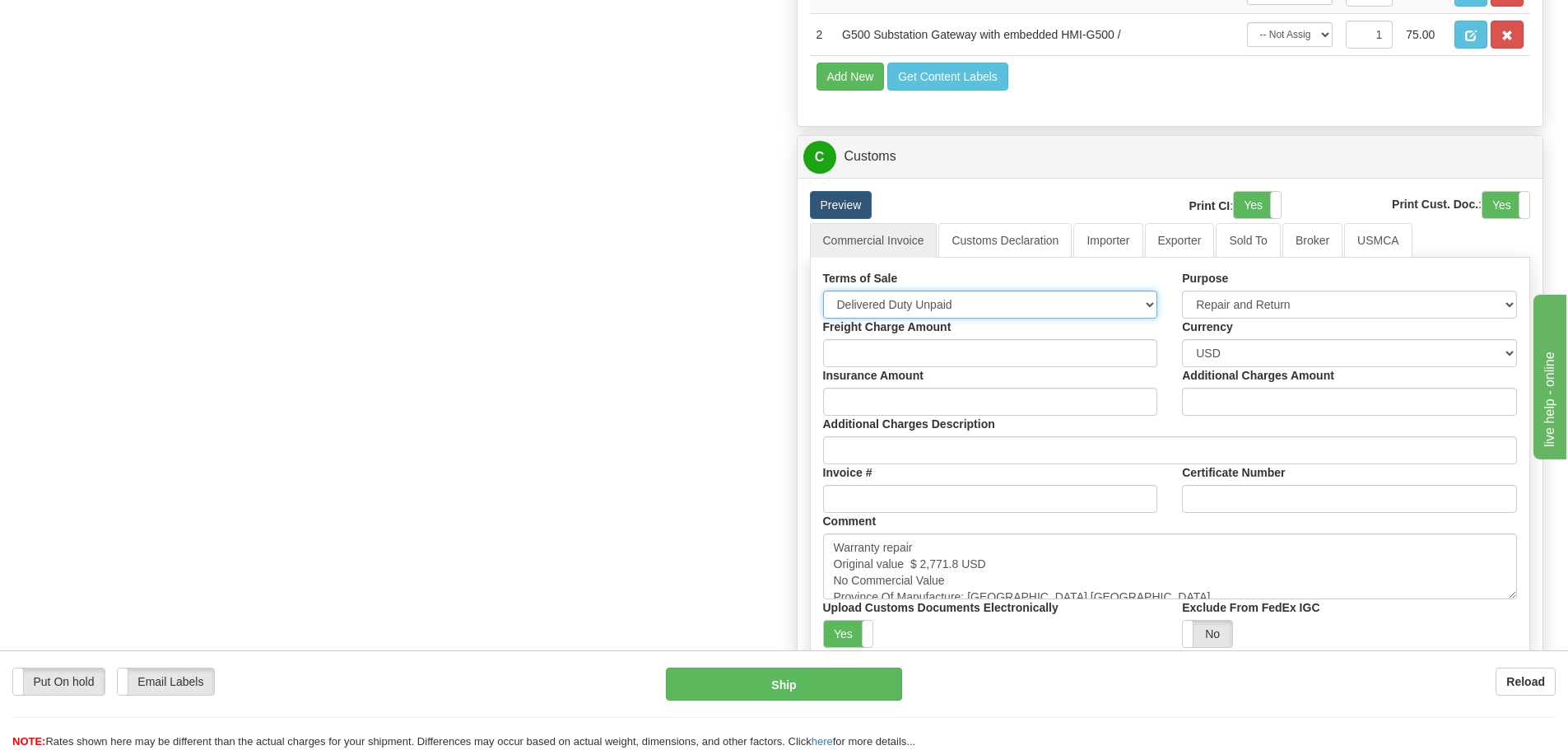
select select "6"
click at [823, 290] on select "Free Carrier Free On Board Ex Works Delivered Duty Unpaid Delivered Duty Paid C…" at bounding box center [991, 304] width 335 height 28
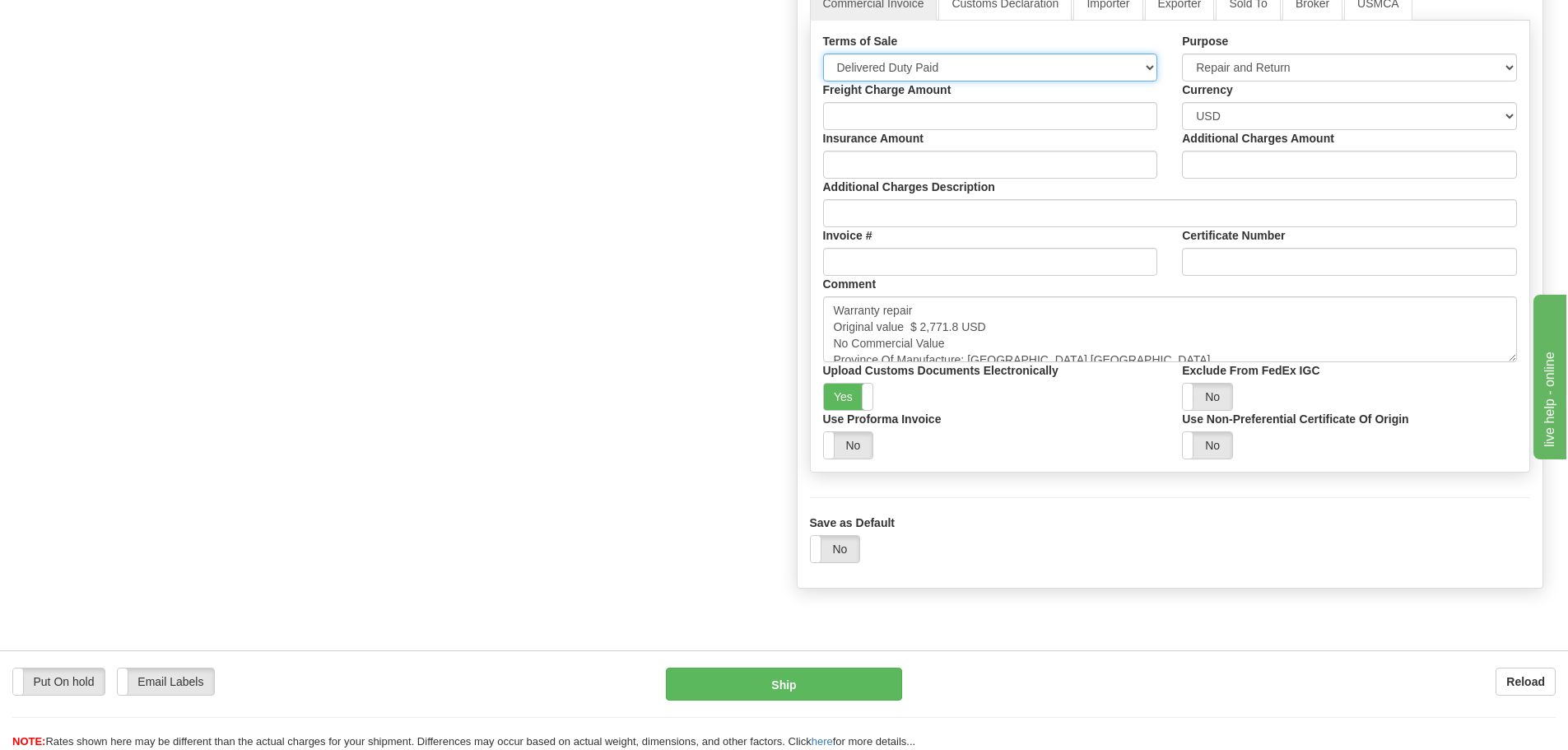
scroll to position [1563, 0]
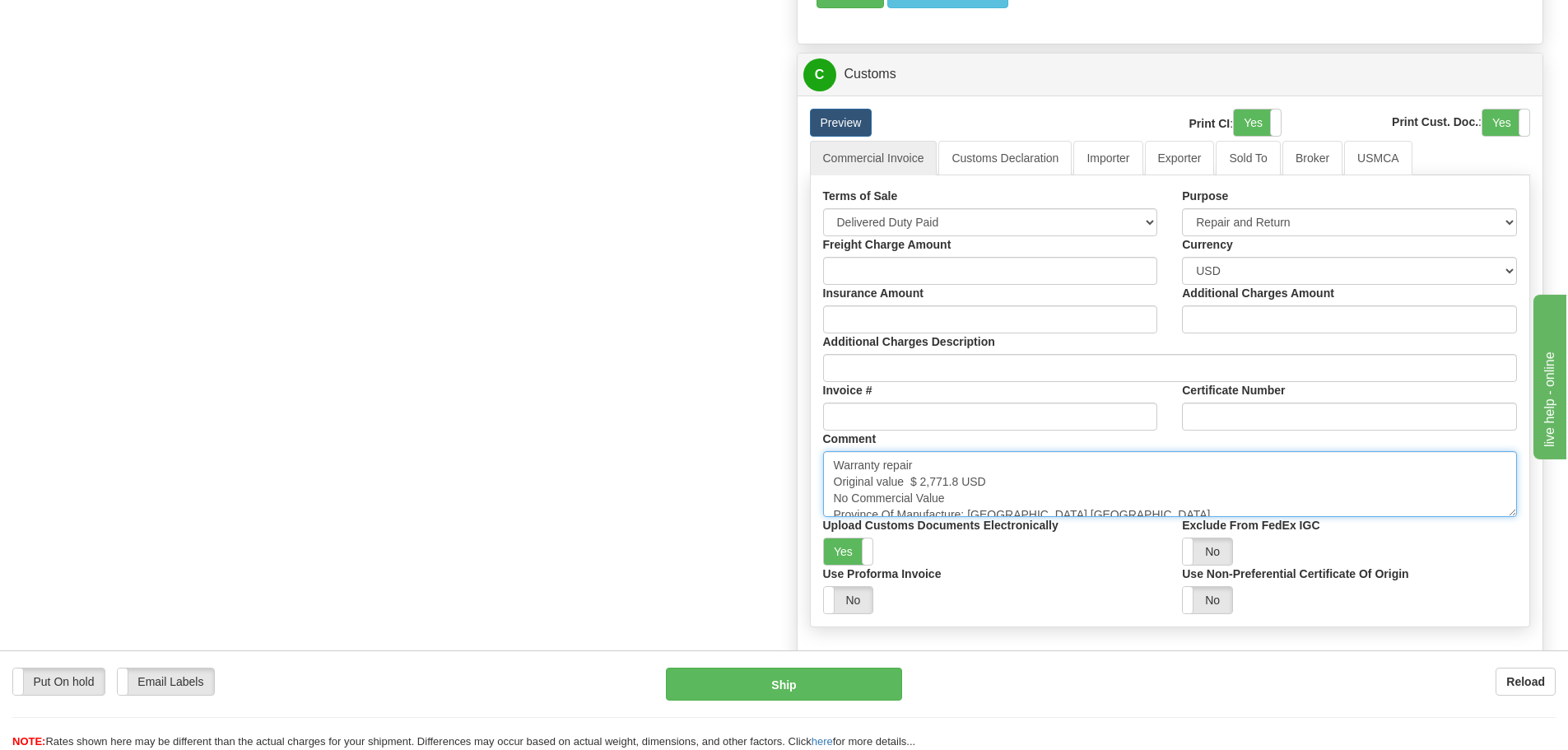
drag, startPoint x: 956, startPoint y: 479, endPoint x: 918, endPoint y: 479, distance: 38.0
click at [918, 479] on textarea "Warranty repair Original value $ 2,771.8 USD No Commercial Value Province Of Ma…" at bounding box center [1171, 483] width 695 height 65
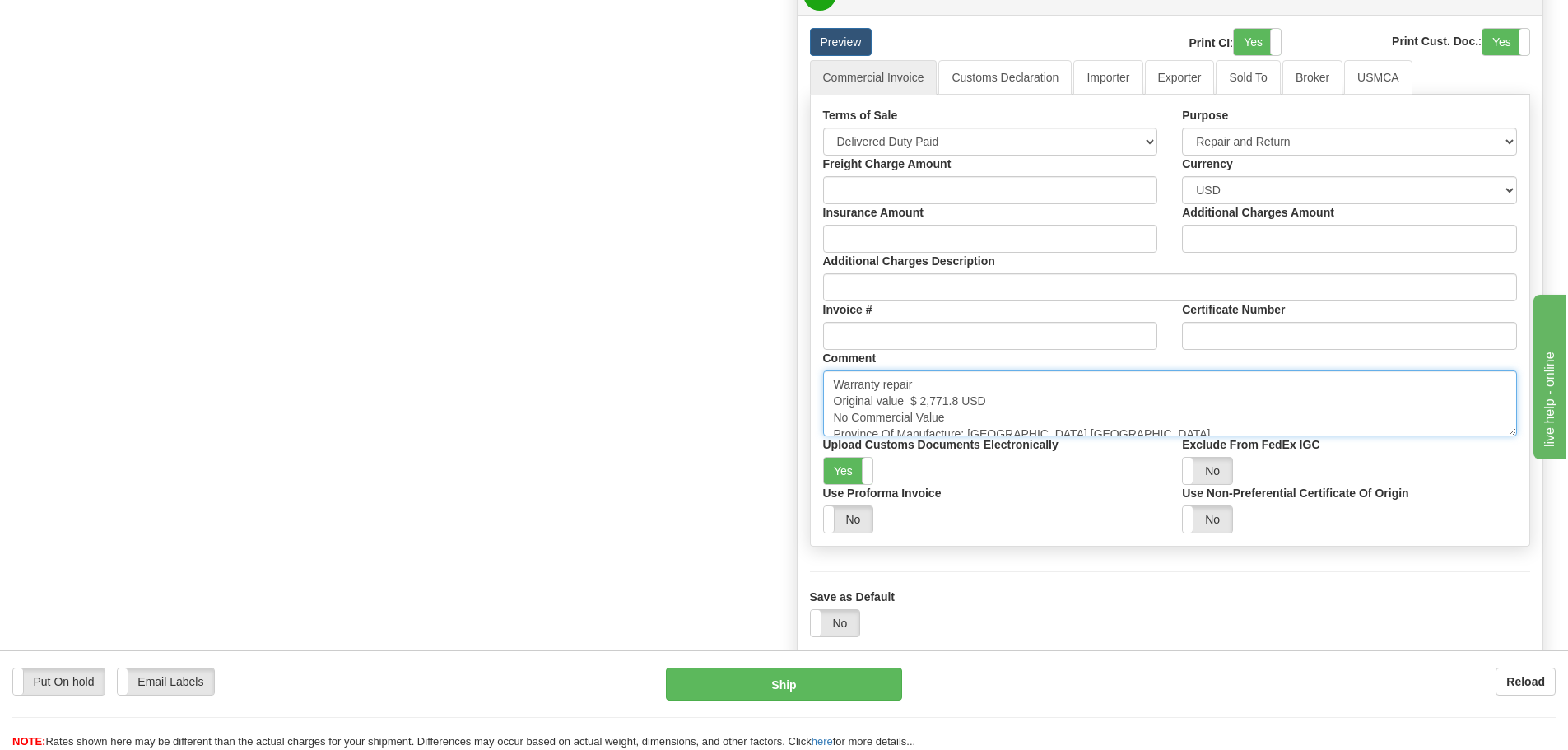
scroll to position [1646, 0]
click at [898, 403] on textarea "Warranty repair Original value $ 2,771.8 USD No Commercial Value Province Of Ma…" at bounding box center [1171, 401] width 695 height 65
click at [910, 400] on textarea "Warranty repair Original value $ 2,771.8 USD No Commercial Value Province Of Ma…" at bounding box center [1171, 401] width 695 height 65
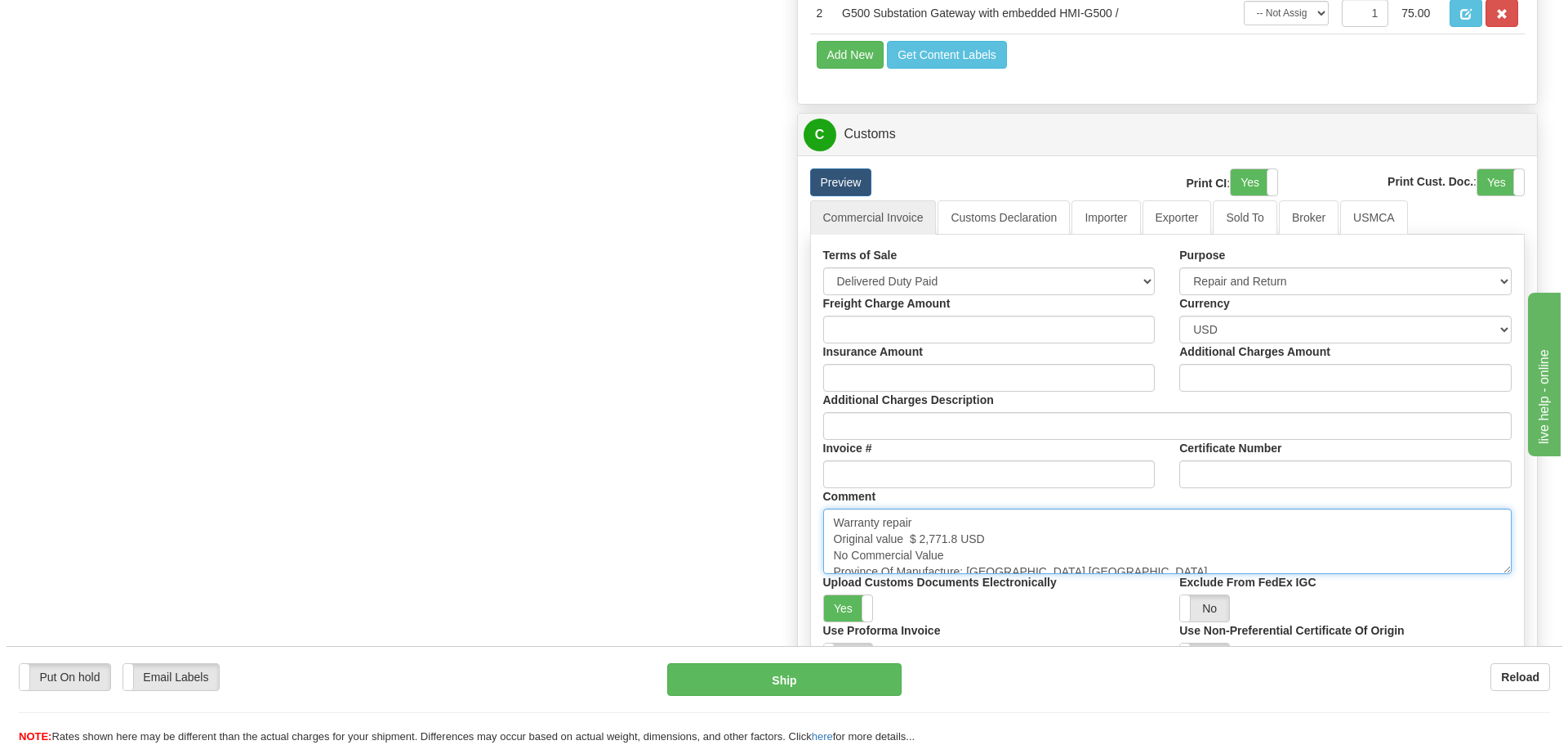
scroll to position [1308, 0]
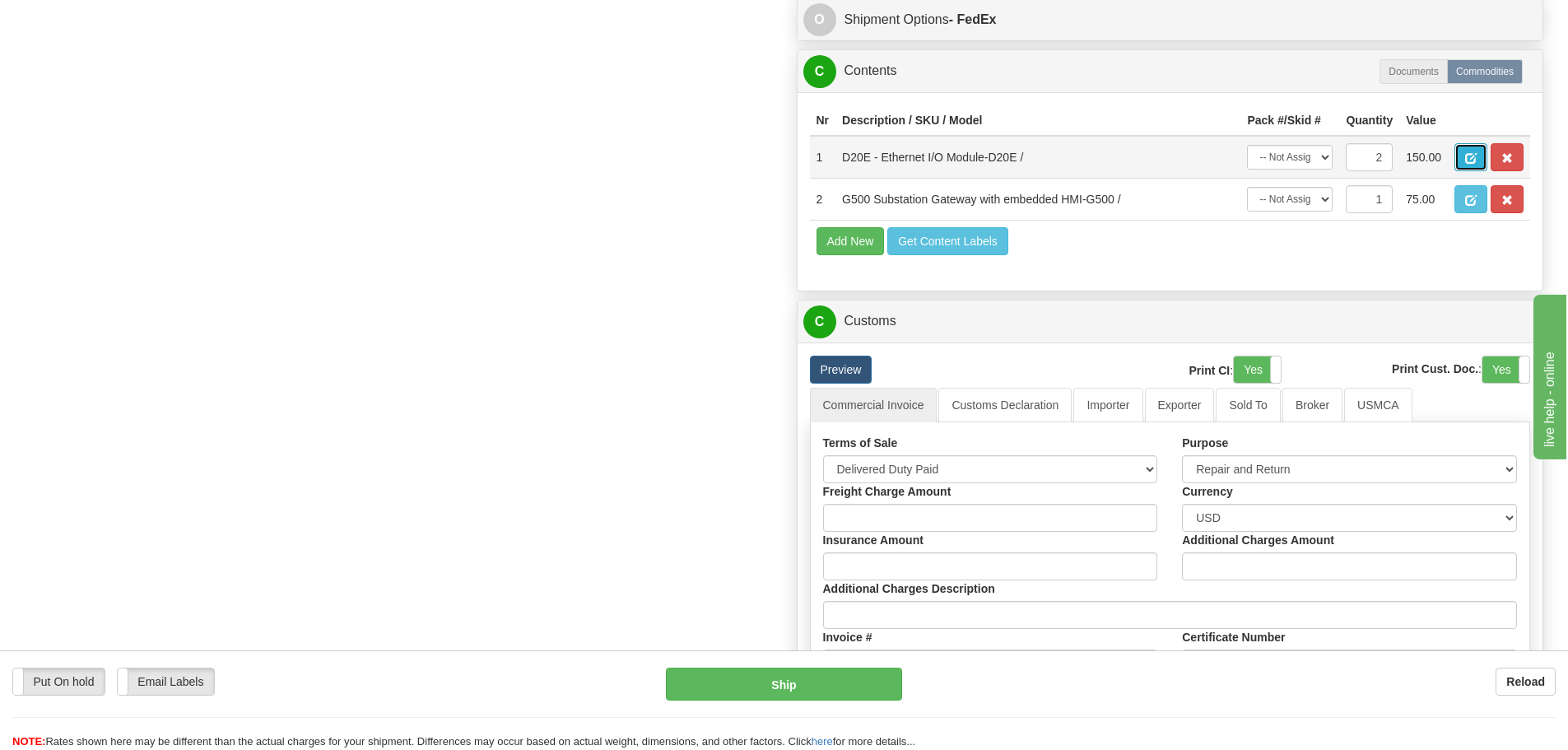
click at [1459, 162] on button "button" at bounding box center [1471, 157] width 33 height 28
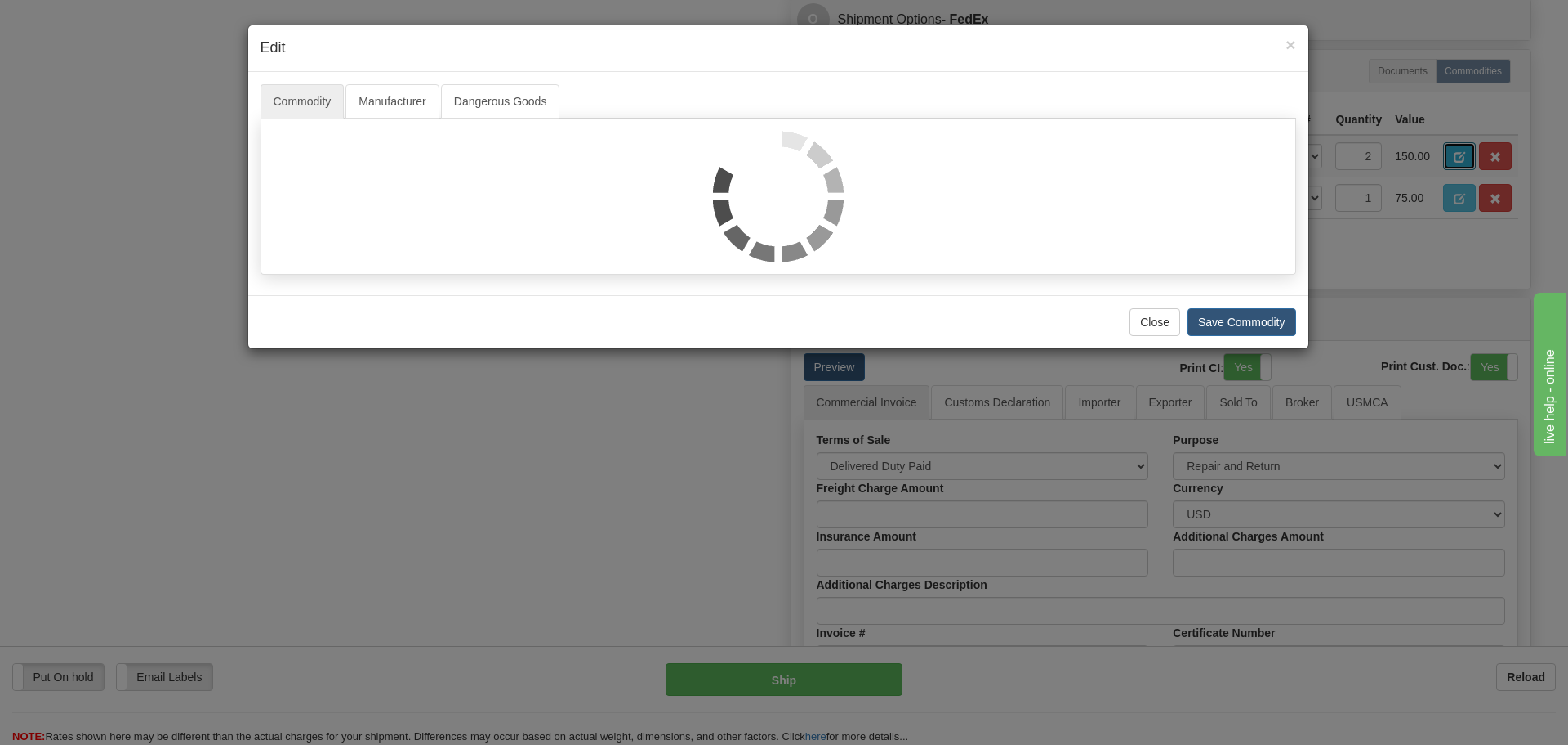
scroll to position [0, 0]
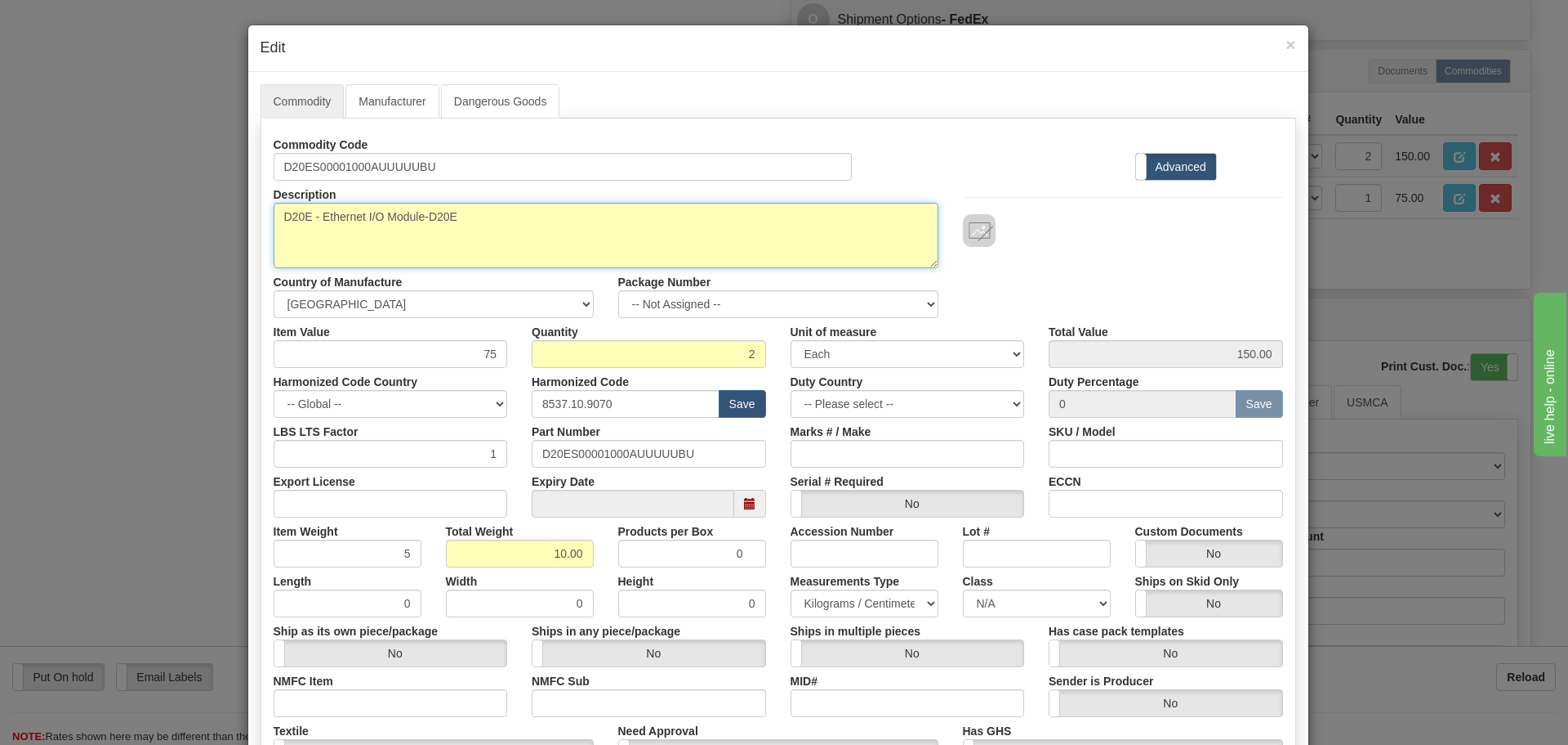
drag, startPoint x: 278, startPoint y: 217, endPoint x: 304, endPoint y: 217, distance: 26.0
click at [304, 217] on textarea "D20E - Ethernet I/O Module-D20E" at bounding box center [606, 235] width 665 height 65
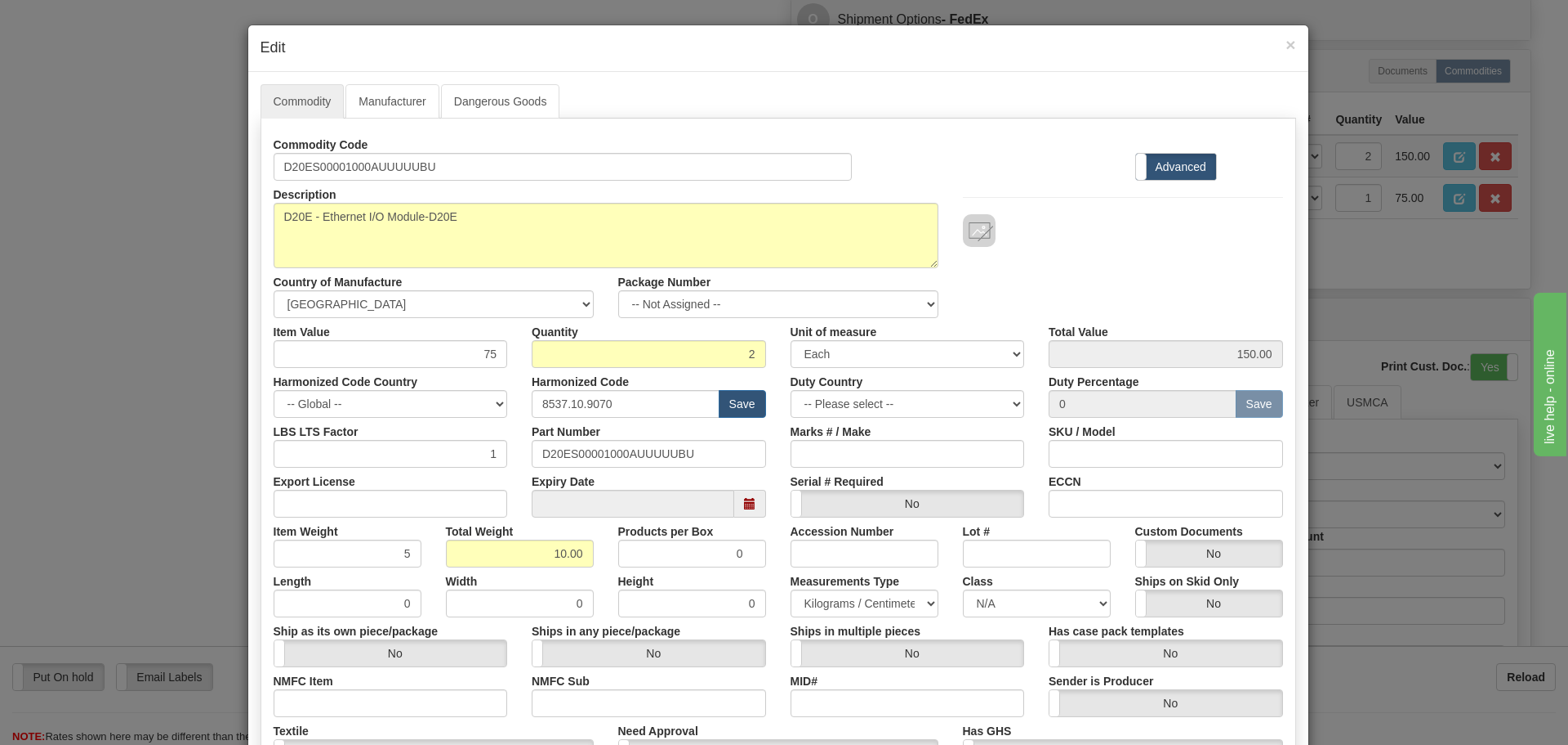
click at [1273, 42] on h4 "Edit" at bounding box center [778, 49] width 1036 height 21
click at [1286, 44] on span "×" at bounding box center [1291, 44] width 10 height 19
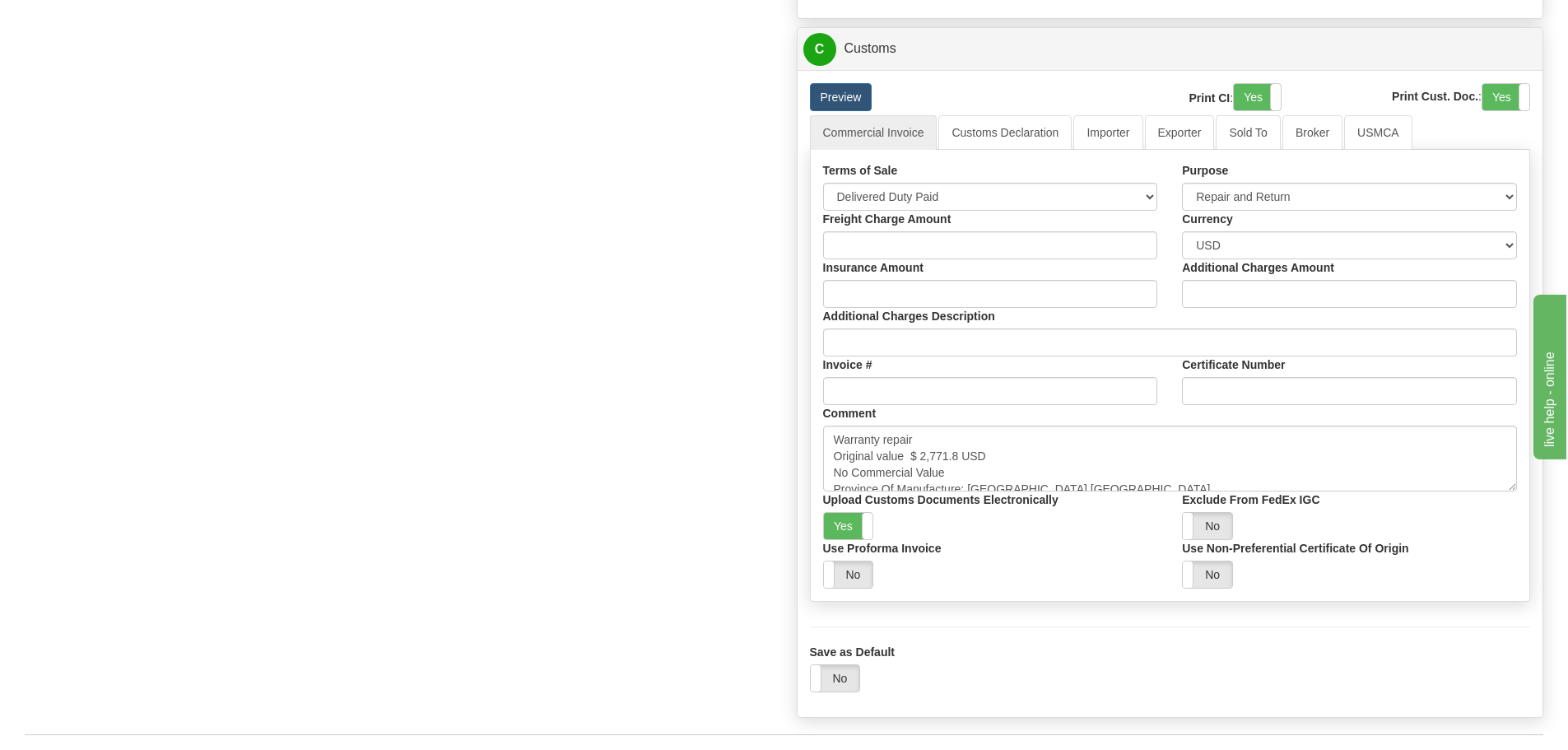
scroll to position [1728, 0]
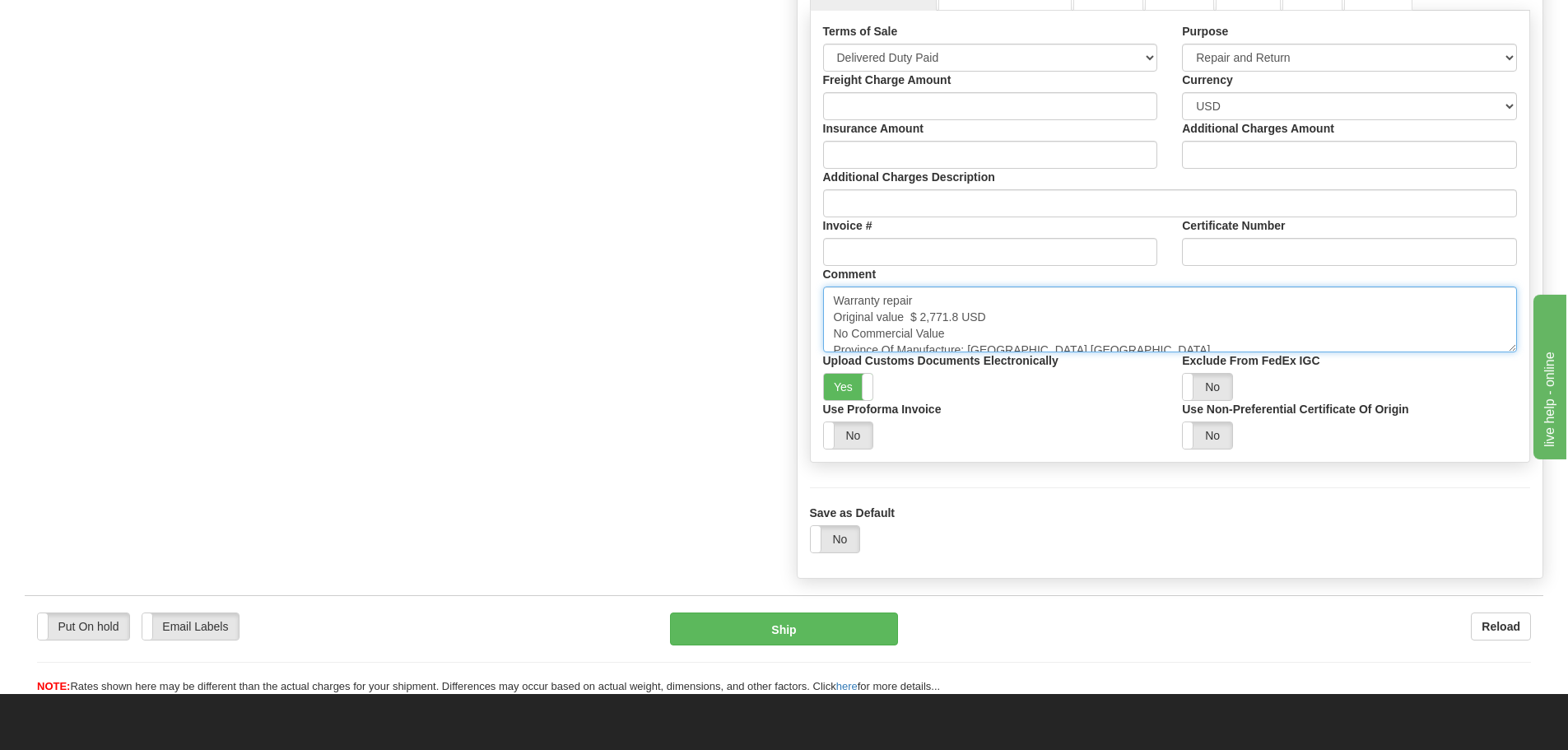
click at [911, 316] on textarea "Warranty repair Original value $ 2,771.8 USD No Commercial Value Province Of Ma…" at bounding box center [1171, 319] width 695 height 65
paste textarea "D20E"
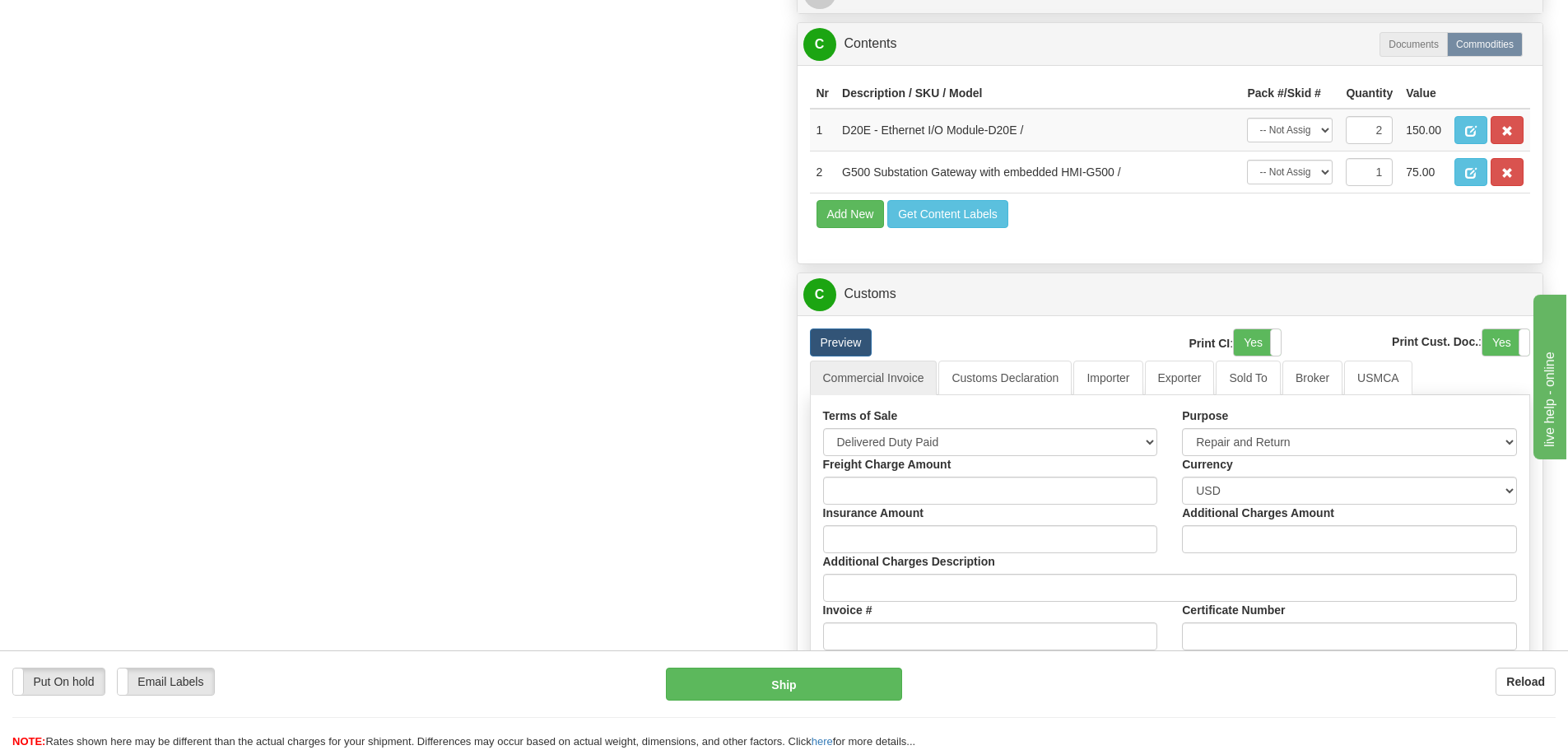
scroll to position [1234, 0]
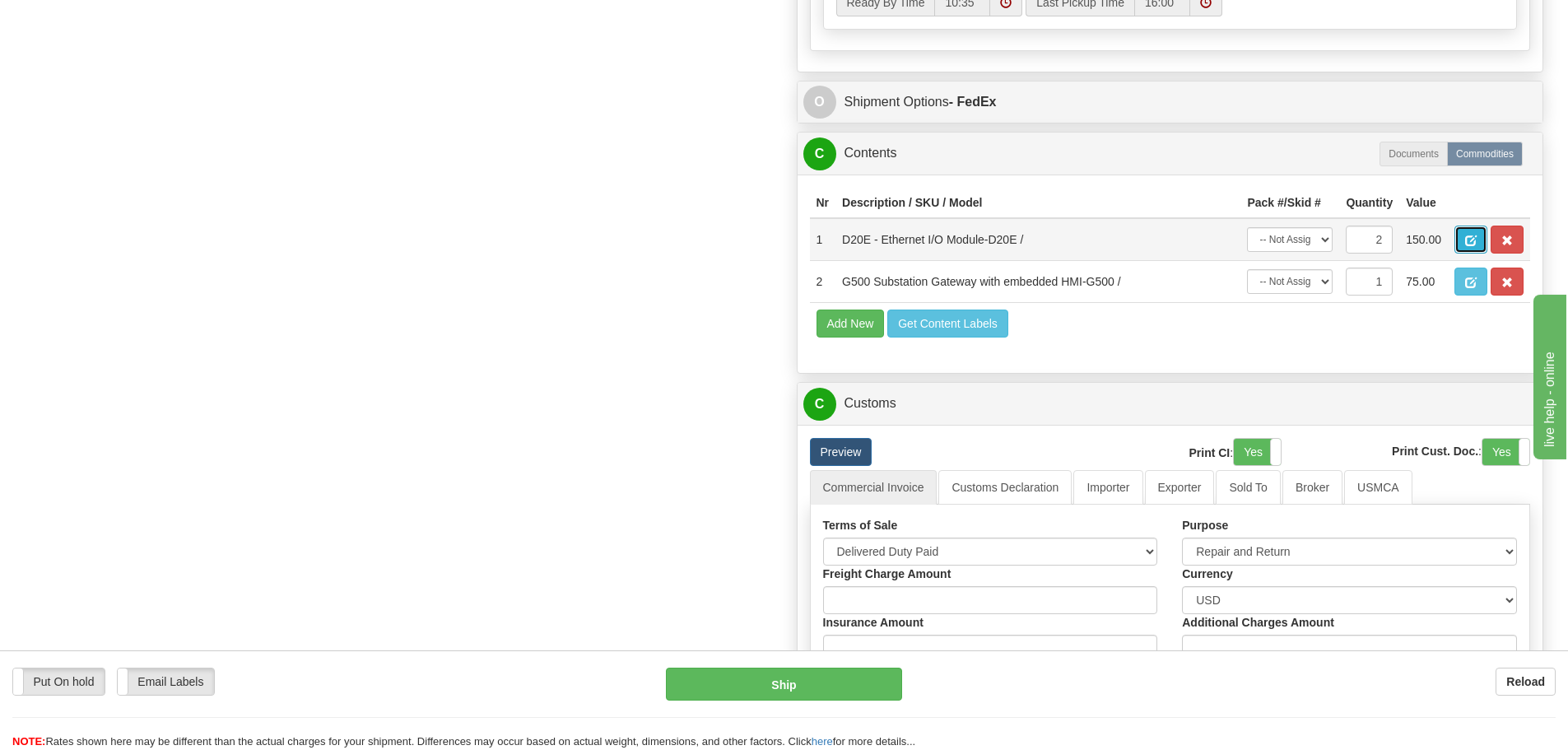
click at [1478, 245] on button "button" at bounding box center [1471, 240] width 33 height 28
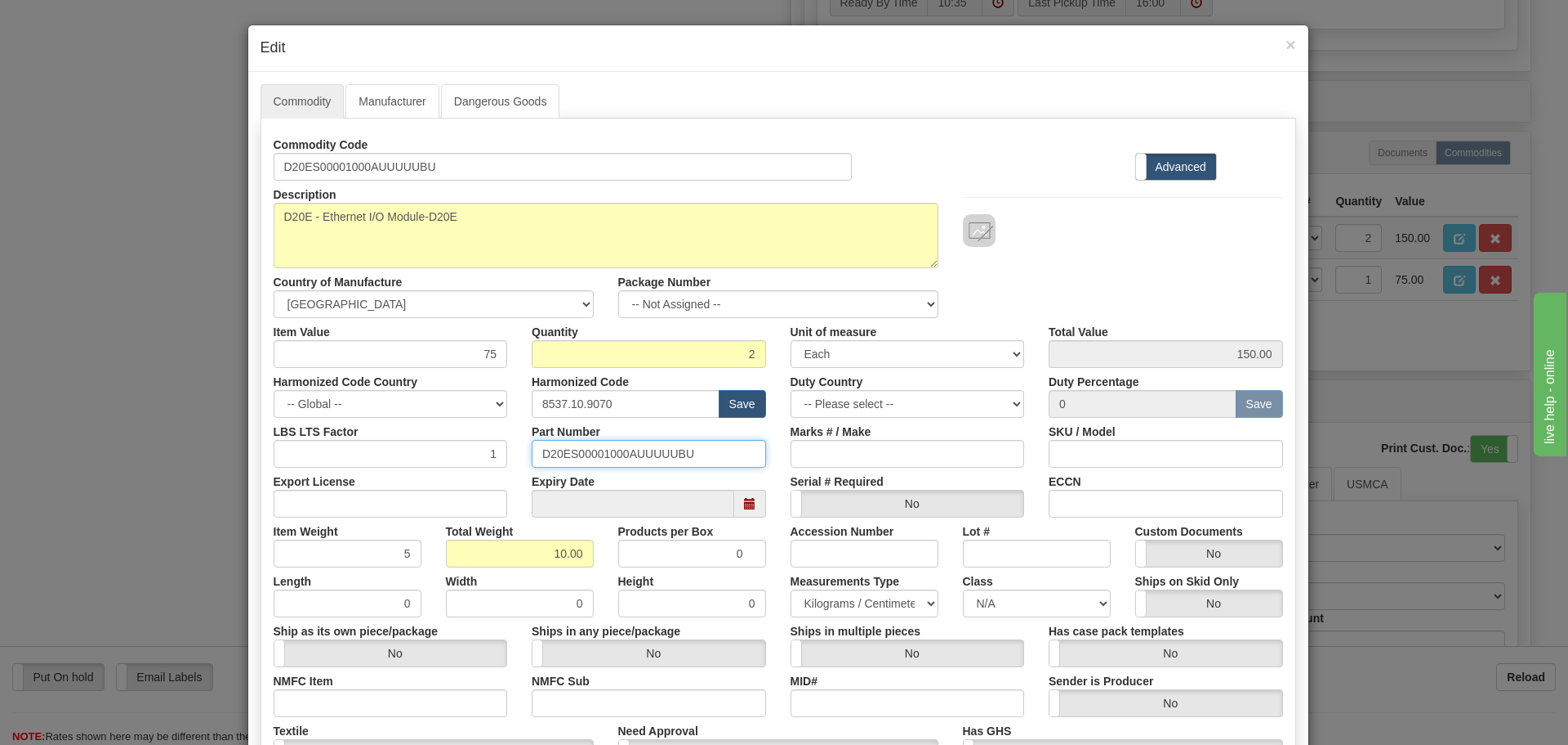
drag, startPoint x: 714, startPoint y: 457, endPoint x: 401, endPoint y: 456, distance: 313.0
click at [401, 456] on div "LBS LTS Factor 1 Part Number D20ES00001000AUUUUUBU Marks # / Make SKU / Model" at bounding box center [778, 442] width 1034 height 50
click at [1278, 45] on h4 "Edit" at bounding box center [778, 49] width 1036 height 21
click at [1286, 49] on span "×" at bounding box center [1291, 44] width 10 height 19
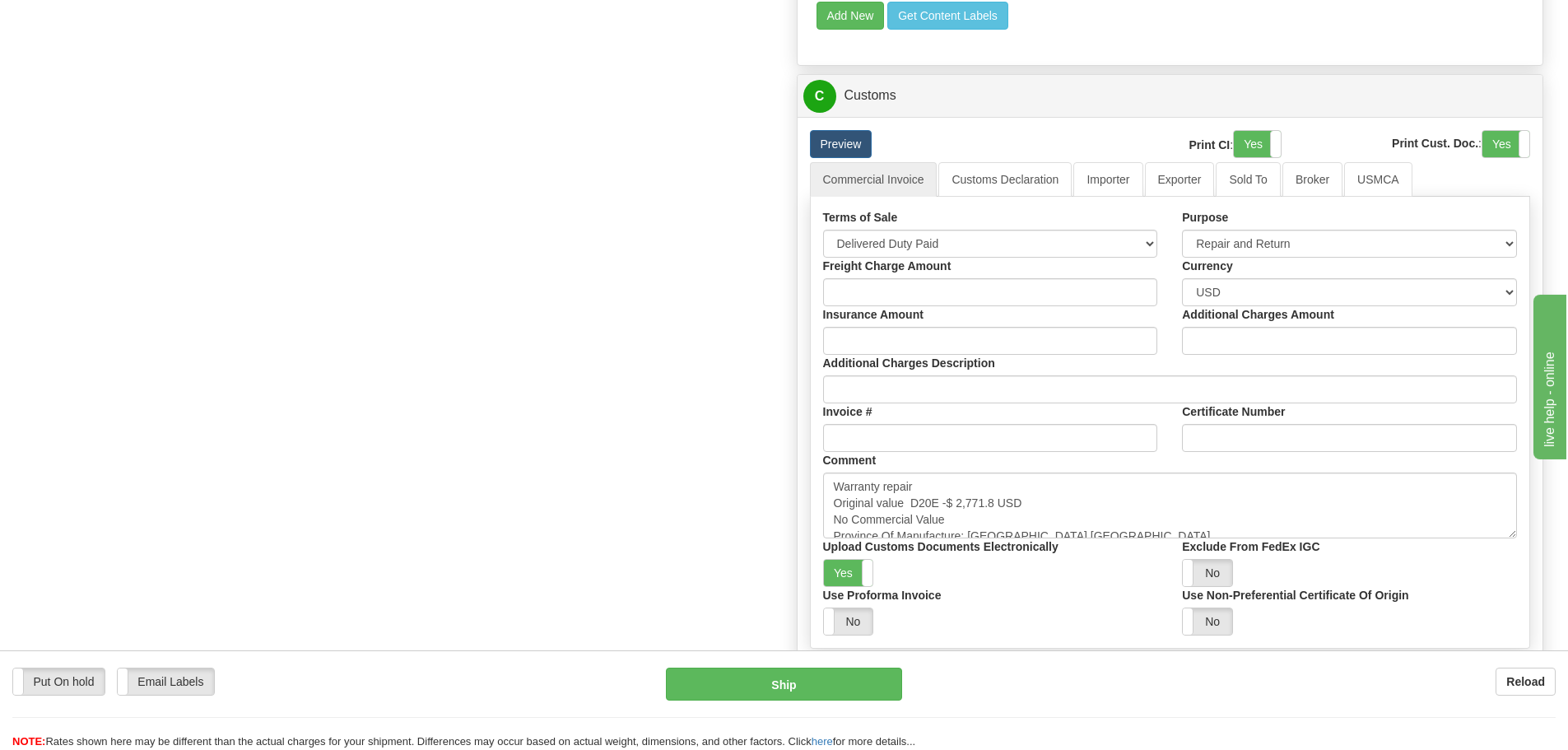
scroll to position [1646, 0]
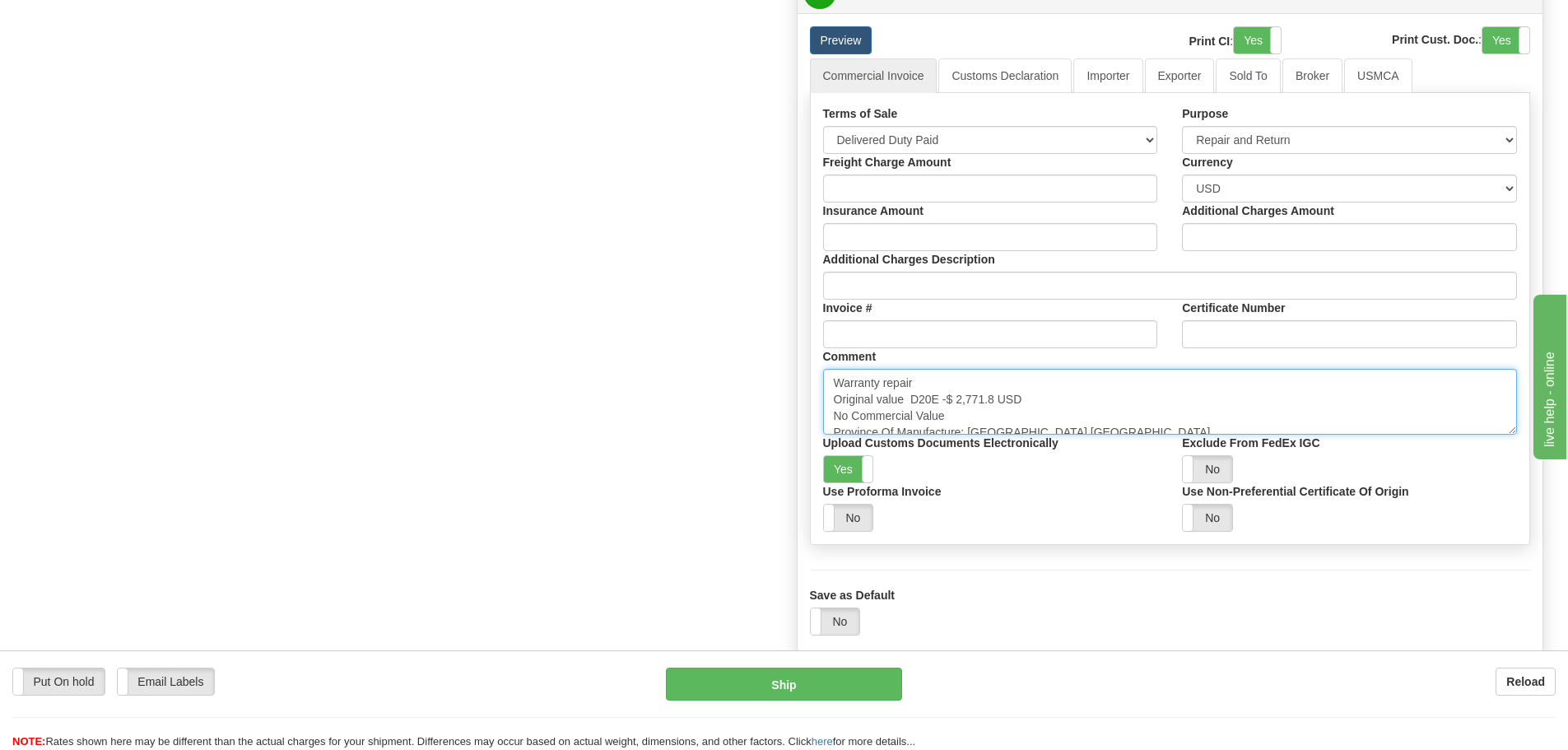
drag, startPoint x: 1043, startPoint y: 402, endPoint x: 944, endPoint y: 404, distance: 99.0
click at [944, 404] on textarea "Warranty repair Original value $ 2,771.8 USD No Commercial Value Province Of Ma…" at bounding box center [1171, 401] width 695 height 65
paste textarea "$ 2,343.23"
click at [943, 401] on textarea "Warranty repair Original value $ 2,771.8 USD No Commercial Value Province Of Ma…" at bounding box center [1171, 401] width 695 height 65
click at [1003, 399] on textarea "Warranty repair Original value $ 2,771.8 USD No Commercial Value Province Of Ma…" at bounding box center [1171, 401] width 695 height 65
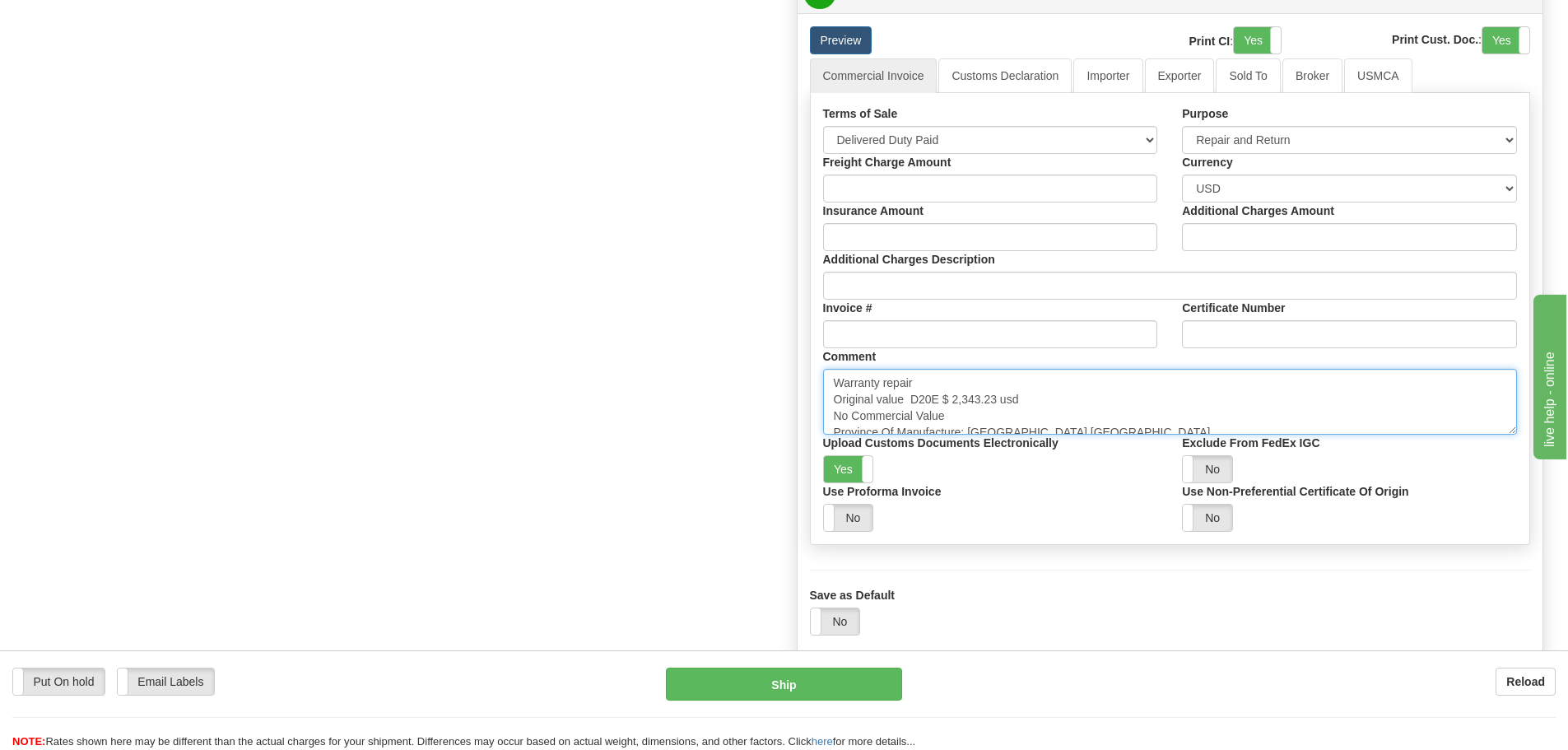
drag, startPoint x: 1027, startPoint y: 409, endPoint x: 1002, endPoint y: 404, distance: 25.5
click at [1002, 404] on textarea "Warranty repair Original value $ 2,771.8 USD No Commercial Value Province Of Ma…" at bounding box center [1171, 401] width 695 height 65
click at [1024, 404] on textarea "Warranty repair Original value $ 2,771.8 USD No Commercial Value Province Of Ma…" at bounding box center [1171, 401] width 695 height 65
drag, startPoint x: 1030, startPoint y: 404, endPoint x: 998, endPoint y: 404, distance: 32.0
click at [998, 404] on textarea "Warranty repair Original value $ 2,771.8 USD No Commercial Value Province Of Ma…" at bounding box center [1171, 401] width 695 height 65
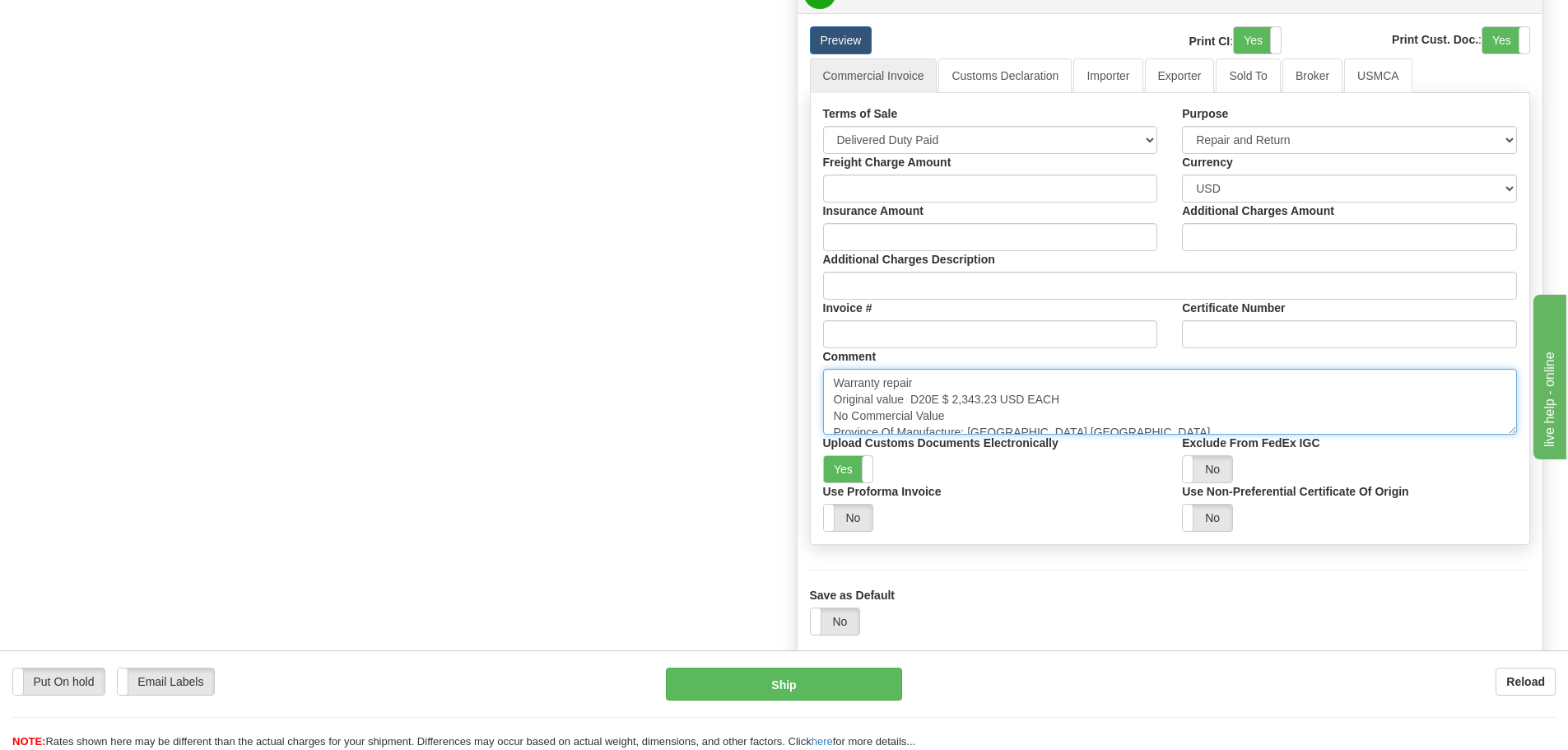
click at [1076, 402] on textarea "Warranty repair Original value $ 2,771.8 USD No Commercial Value Province Of Ma…" at bounding box center [1171, 401] width 695 height 65
click at [911, 391] on textarea "Warranty repair Original value $ 2,771.8 USD No Commercial Value Province Of Ma…" at bounding box center [1171, 401] width 695 height 65
click at [913, 405] on textarea "Warranty repair Original value $ 2,771.8 USD No Commercial Value Province Of Ma…" at bounding box center [1171, 401] width 695 height 65
click at [881, 389] on textarea "Warranty repair Original value $ 2,771.8 USD No Commercial Value Province Of Ma…" at bounding box center [1171, 401] width 695 height 65
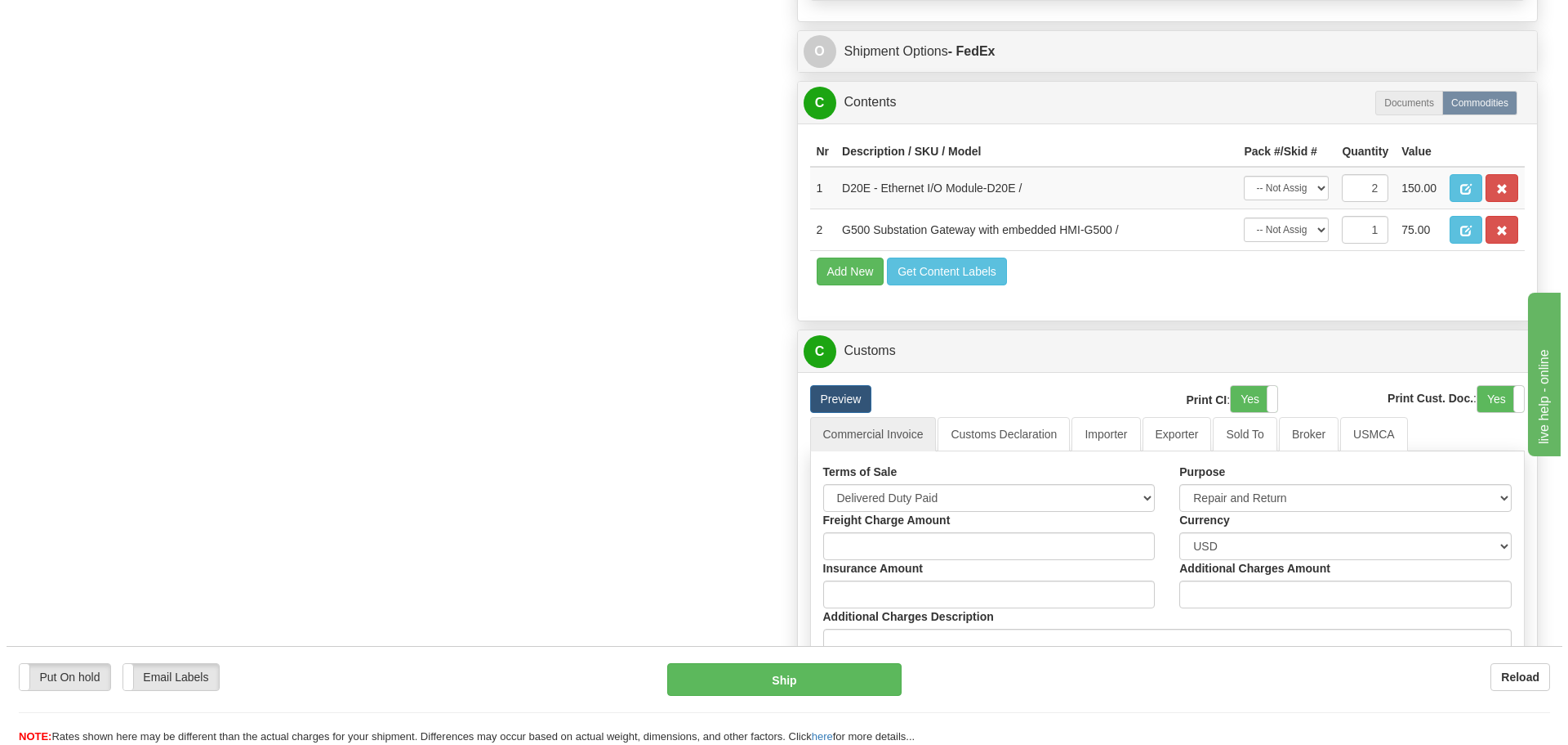
scroll to position [1226, 0]
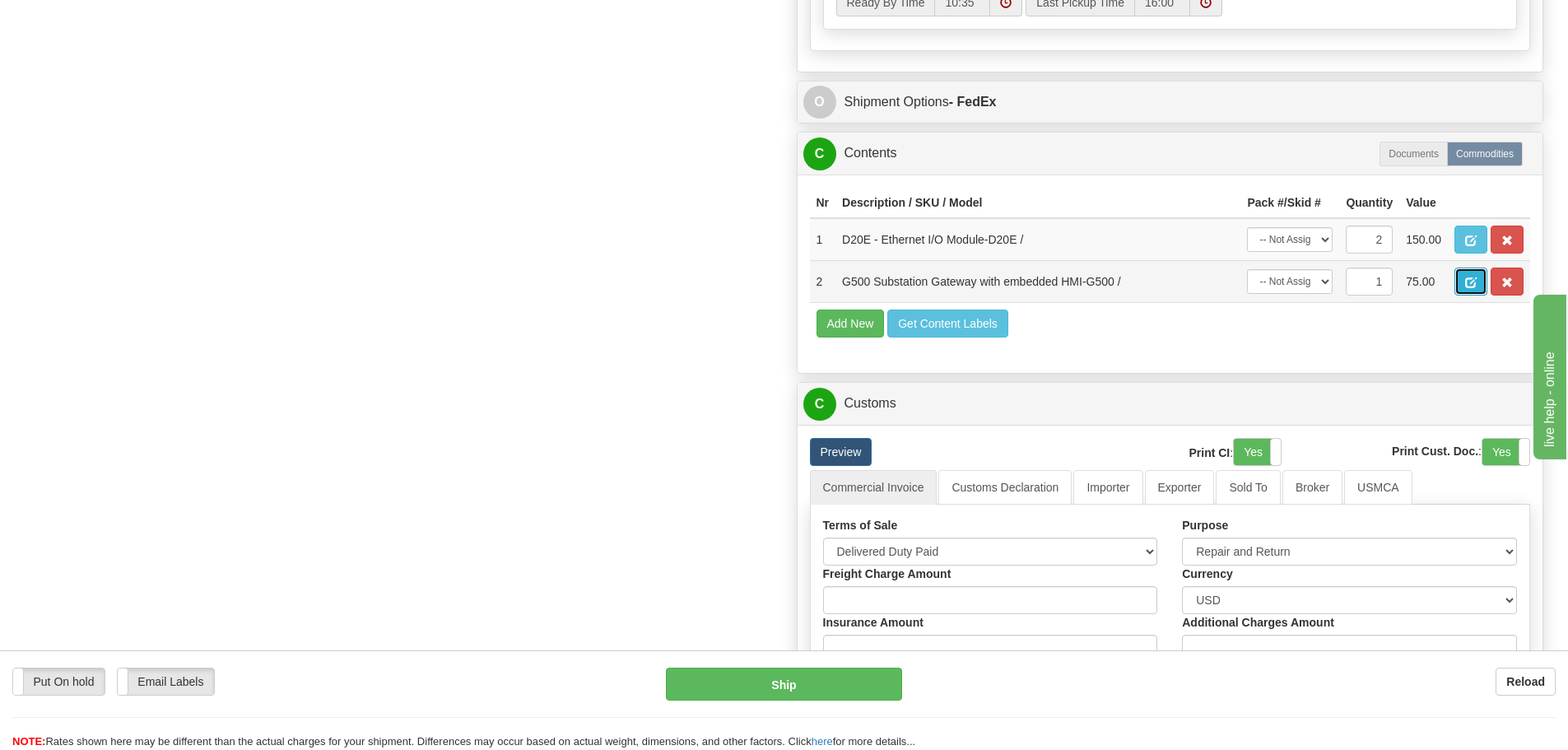
click at [1464, 289] on button "button" at bounding box center [1471, 282] width 33 height 28
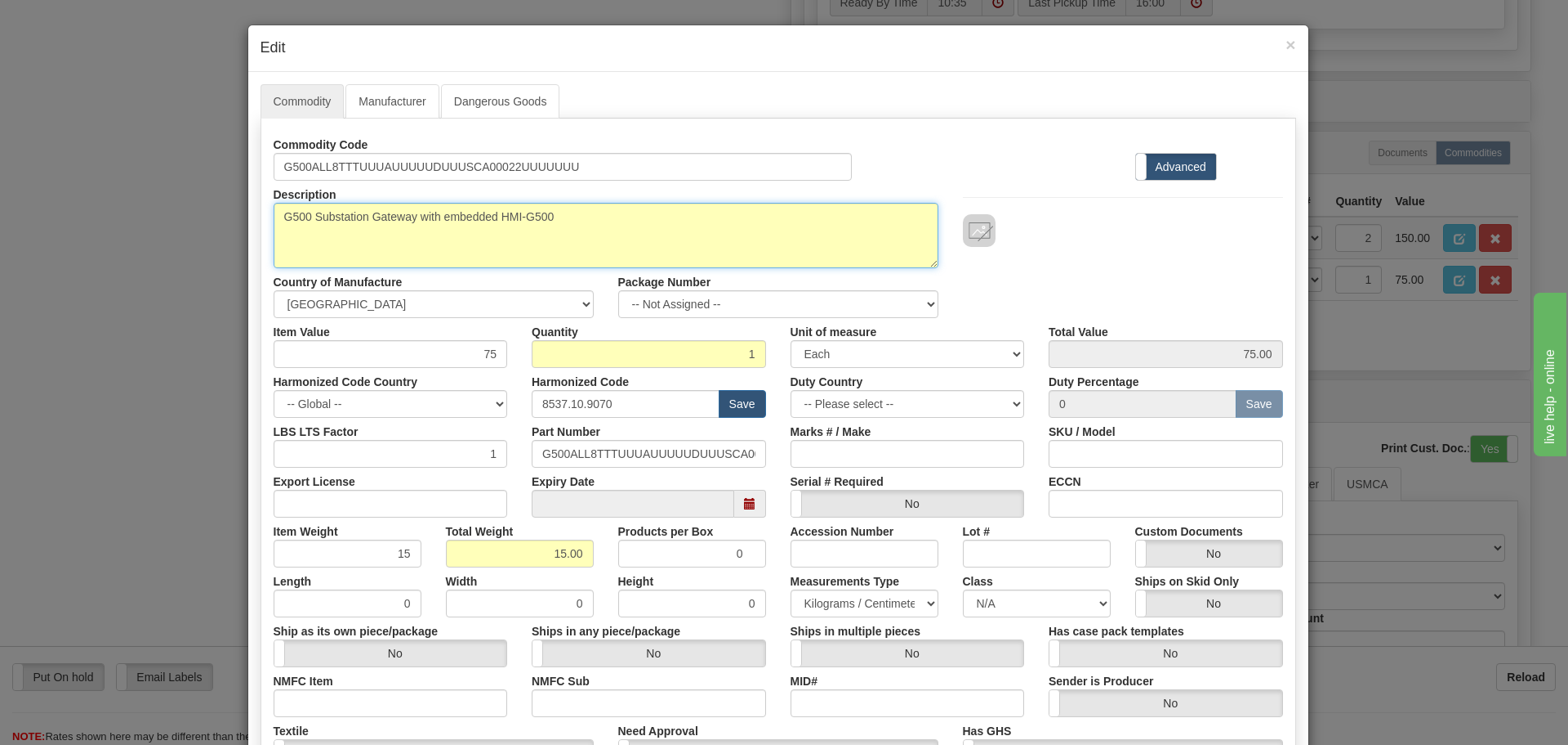
drag, startPoint x: 279, startPoint y: 217, endPoint x: 307, endPoint y: 217, distance: 28.0
click at [307, 217] on textarea "G500 Substation Gateway with embedded HMI-G500" at bounding box center [606, 235] width 665 height 65
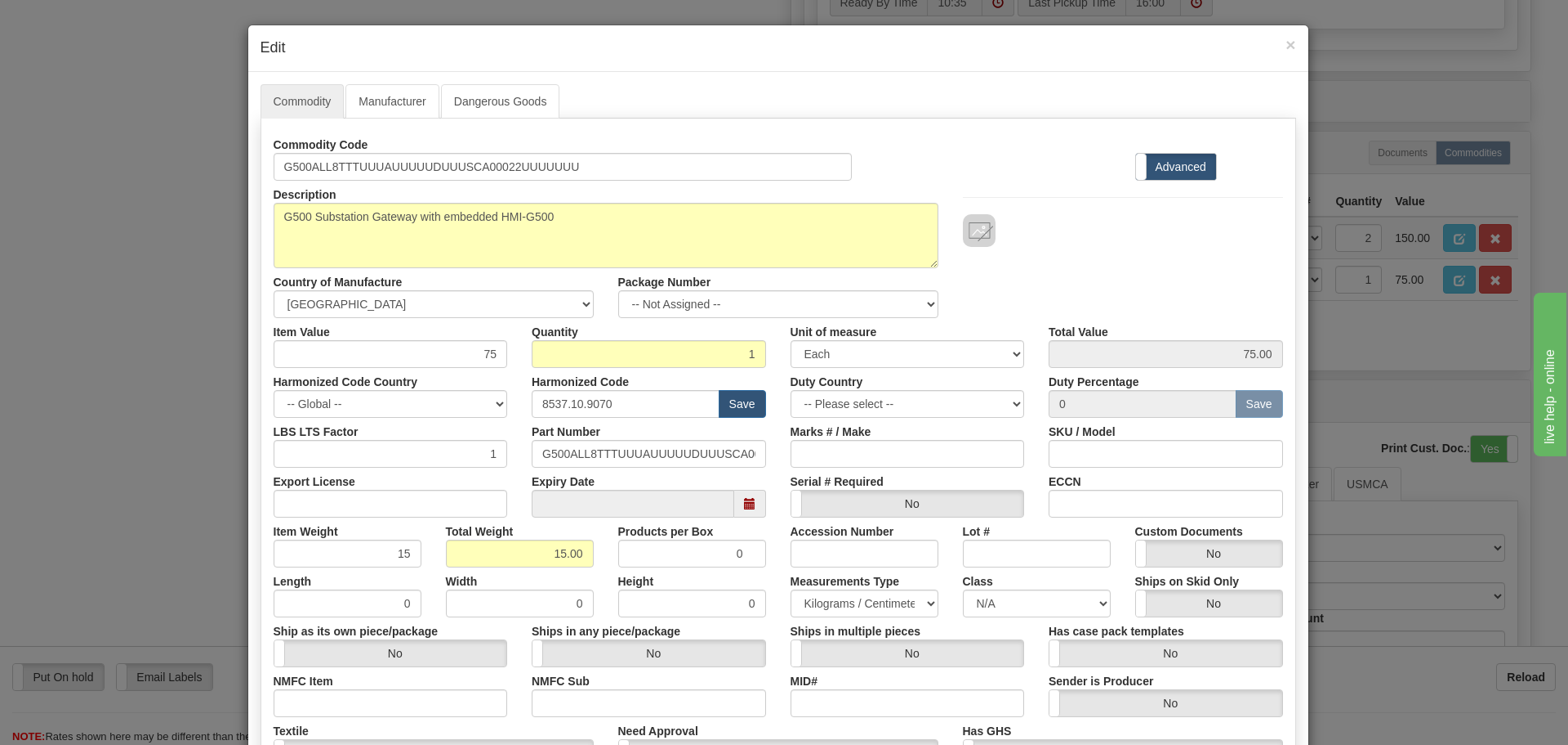
click at [1278, 47] on h4 "Edit" at bounding box center [778, 49] width 1036 height 21
click at [1278, 46] on h4 "Edit" at bounding box center [778, 49] width 1036 height 21
click at [1286, 46] on span "×" at bounding box center [1291, 44] width 10 height 19
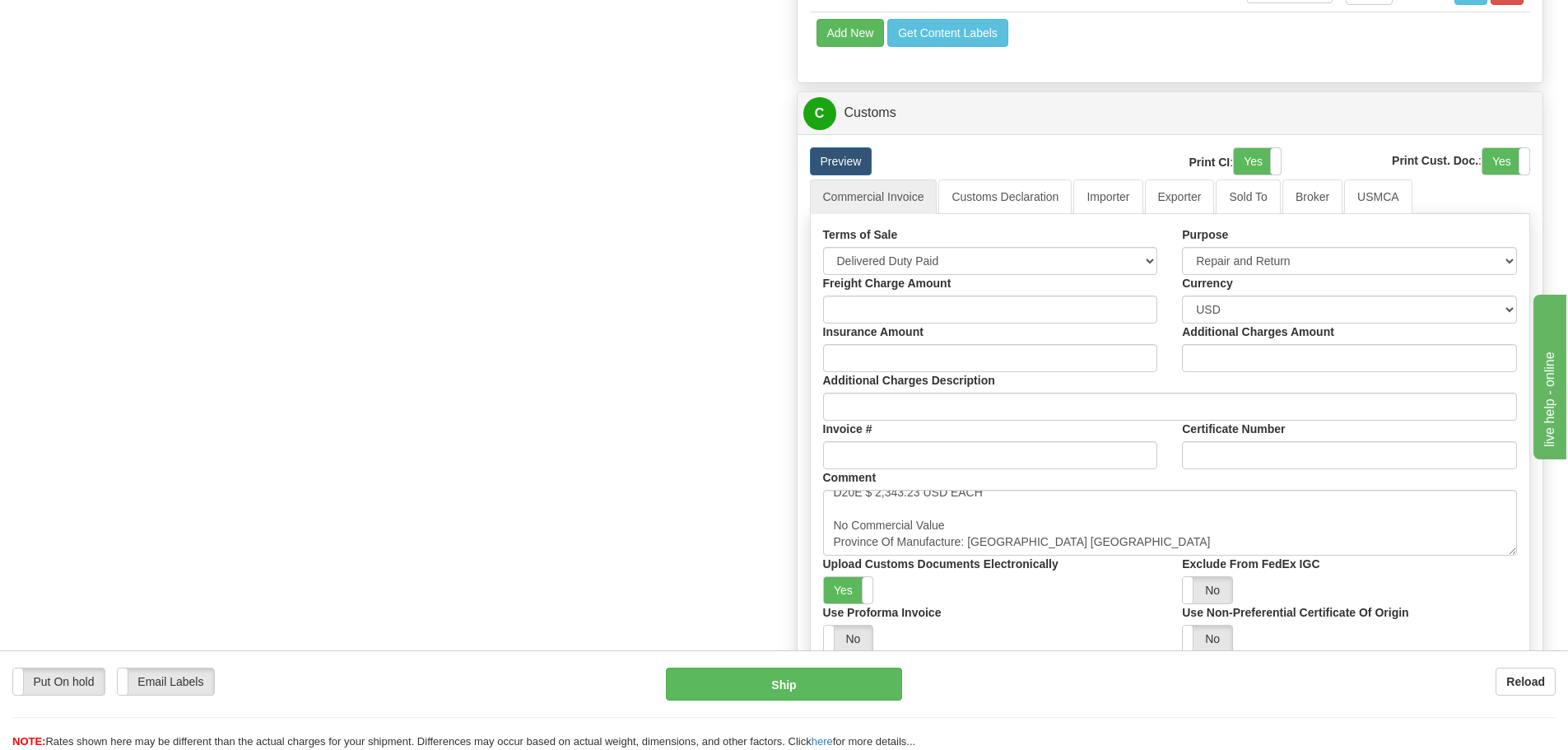
scroll to position [1646, 0]
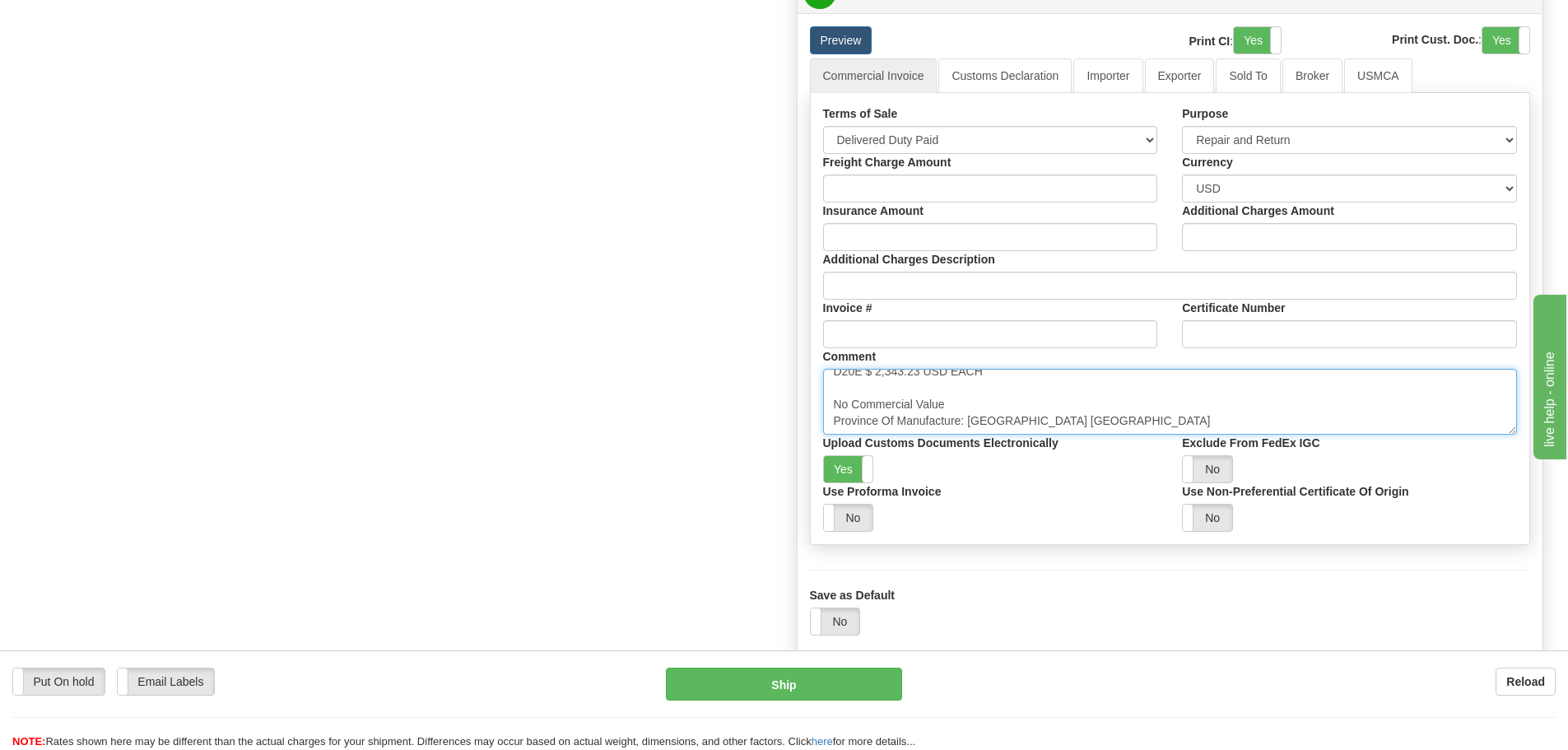
click at [853, 389] on textarea "Warranty repair Original value $ 2,771.8 USD No Commercial Value Province Of Ma…" at bounding box center [1171, 401] width 695 height 65
paste textarea "G500"
paste textarea "$ 14,726.76"
click at [1041, 402] on textarea "Warranty repair Original value $ 2,771.8 USD No Commercial Value Province Of Ma…" at bounding box center [1171, 401] width 695 height 65
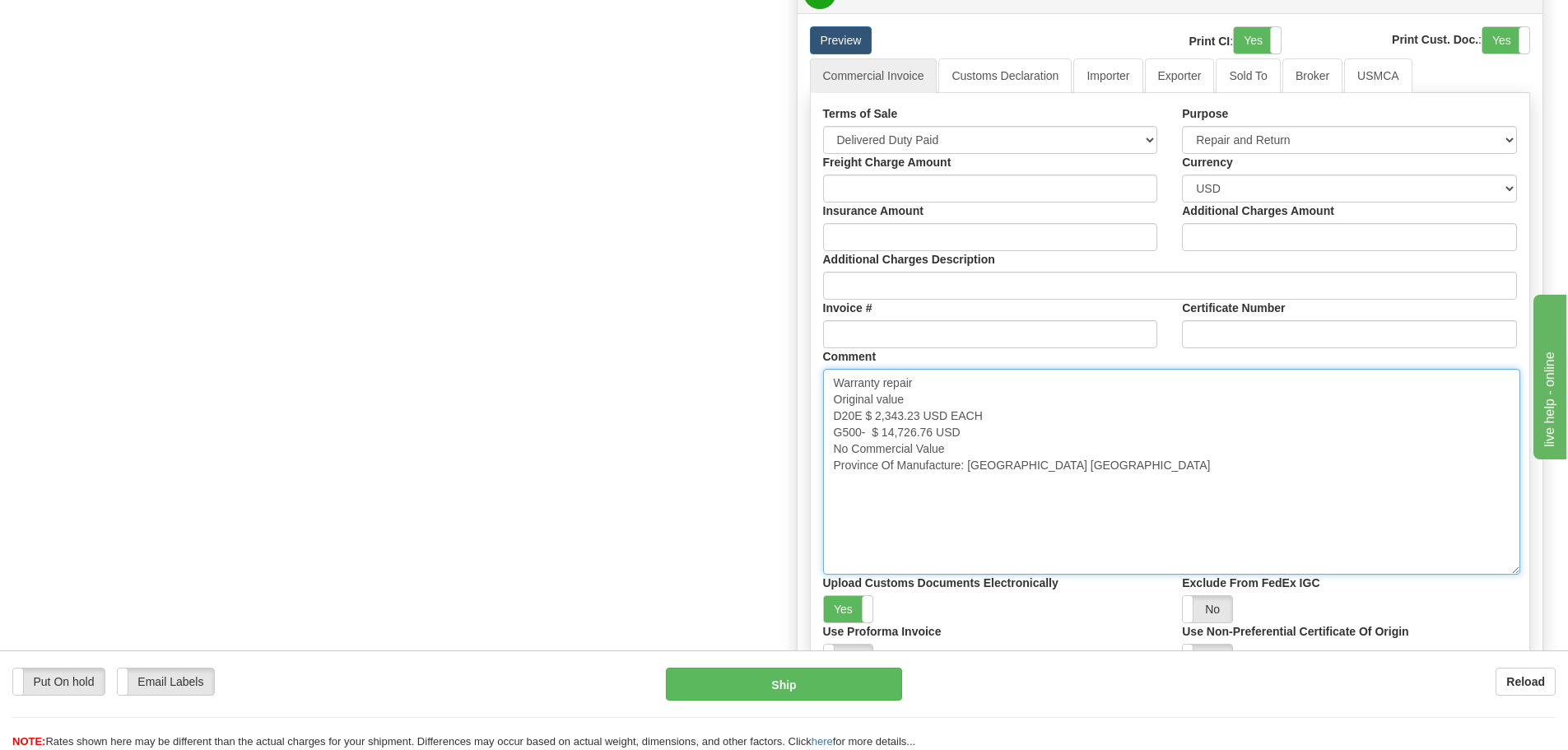
drag, startPoint x: 1515, startPoint y: 430, endPoint x: 1518, endPoint y: 570, distance: 140.0
click at [1518, 570] on textarea "Warranty repair Original value $ 2,771.8 USD No Commercial Value Province Of Ma…" at bounding box center [1172, 472] width 697 height 206
click at [1407, 521] on textarea "Warranty repair Original value $ 2,771.8 USD No Commercial Value Province Of Ma…" at bounding box center [1172, 472] width 697 height 206
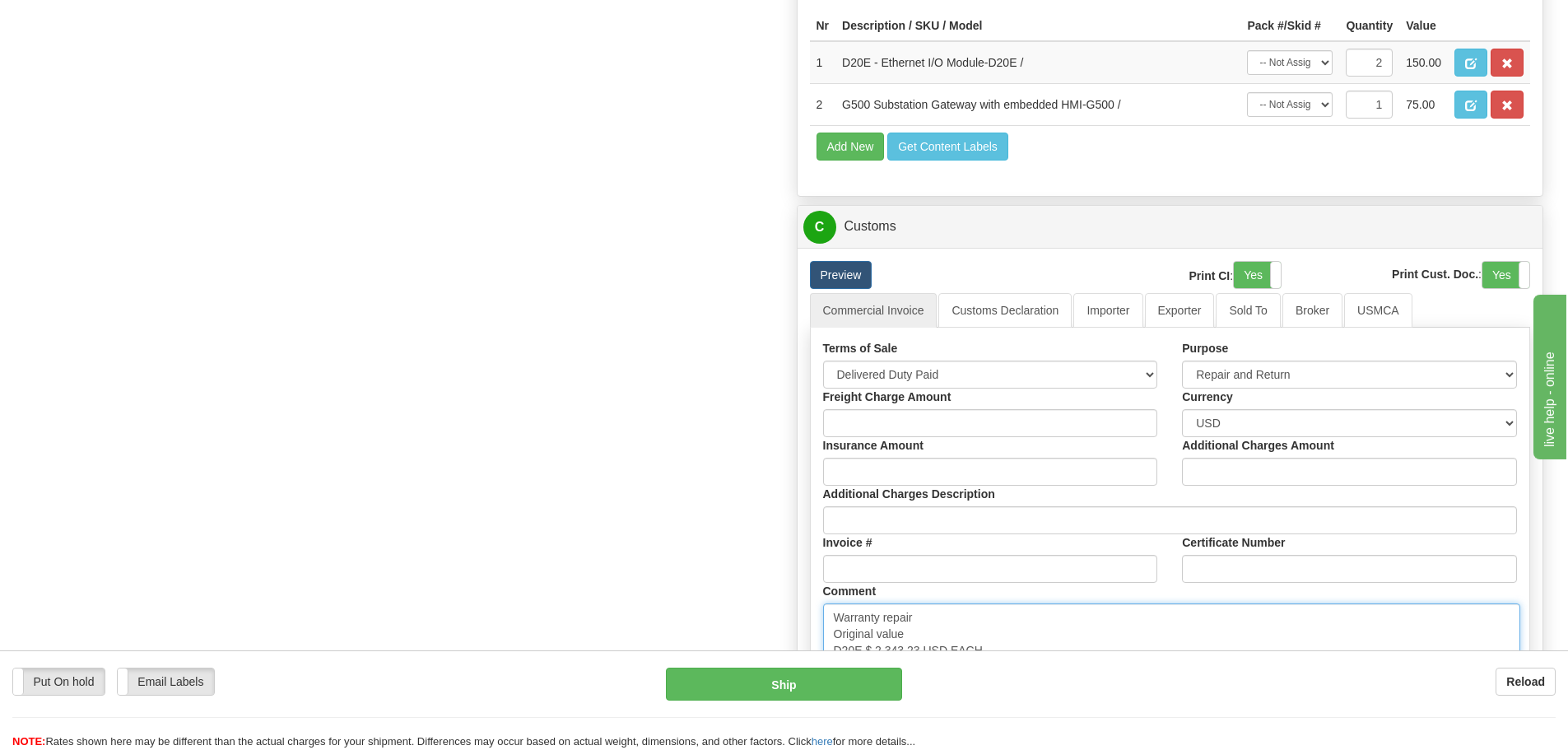
scroll to position [1399, 0]
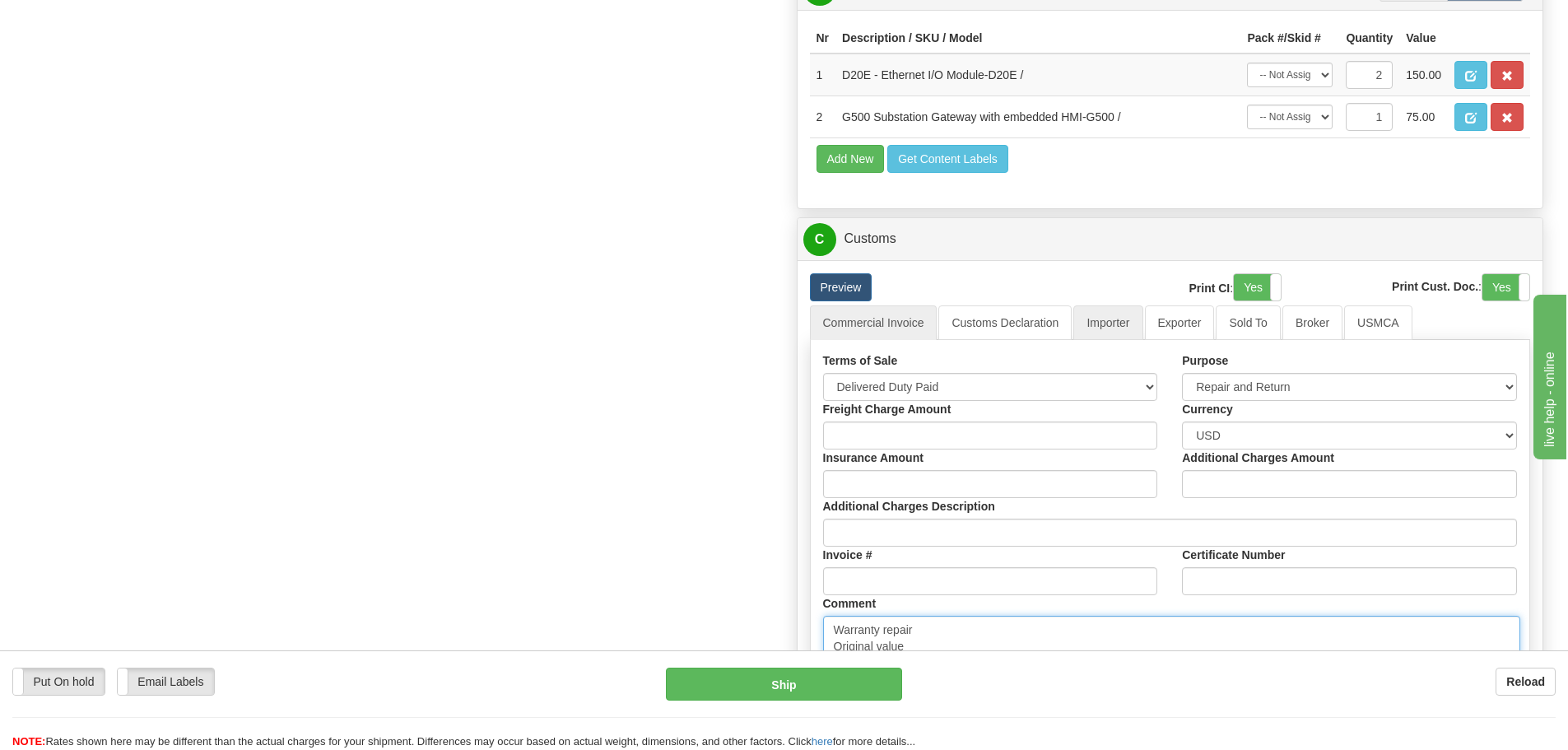
type textarea "Warranty repair Original value D20E $ 2,343.23 USD EACH G500- $ 14,726.76 USD N…"
click at [1117, 328] on link "Importer" at bounding box center [1108, 322] width 69 height 35
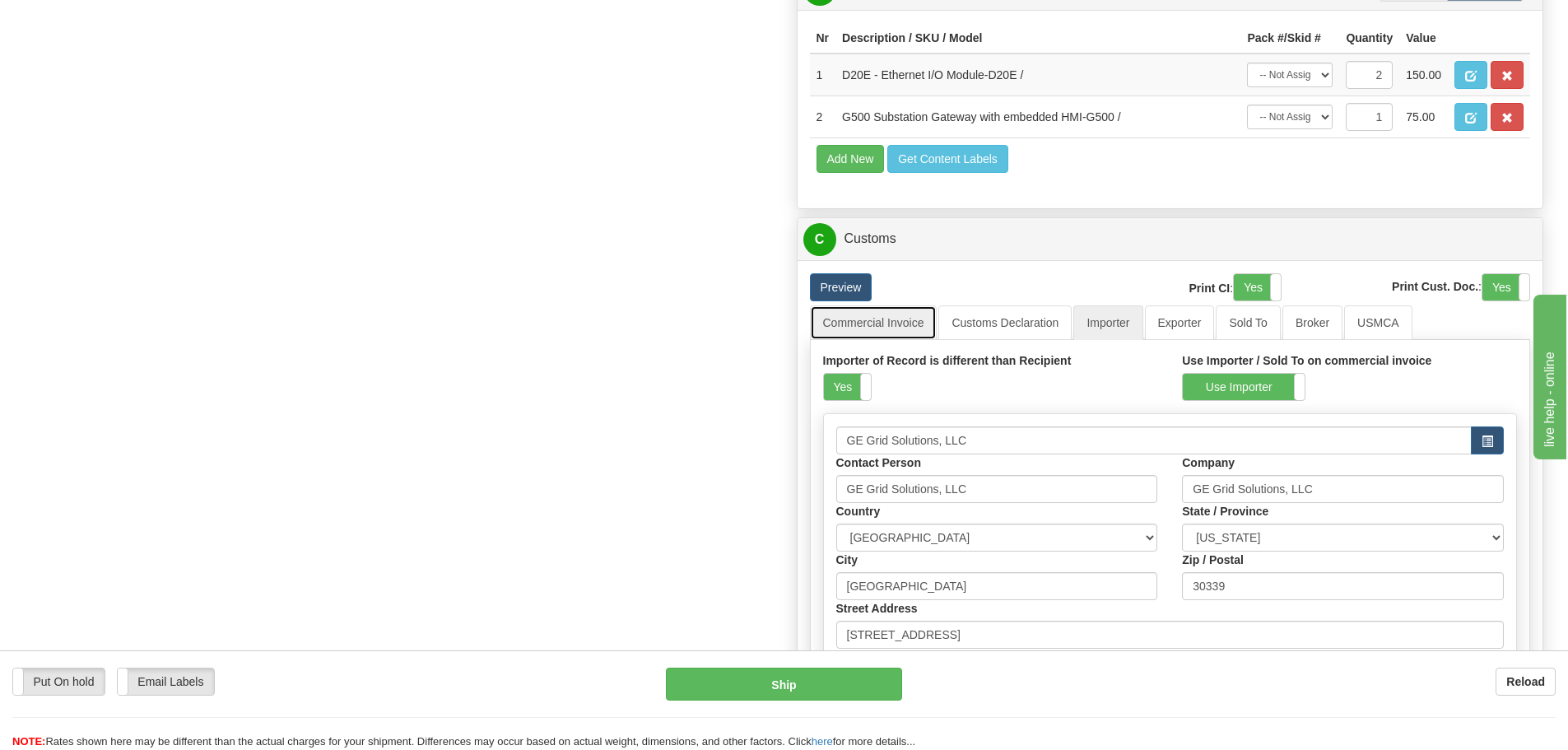
click at [847, 318] on link "Commercial Invoice" at bounding box center [874, 322] width 128 height 35
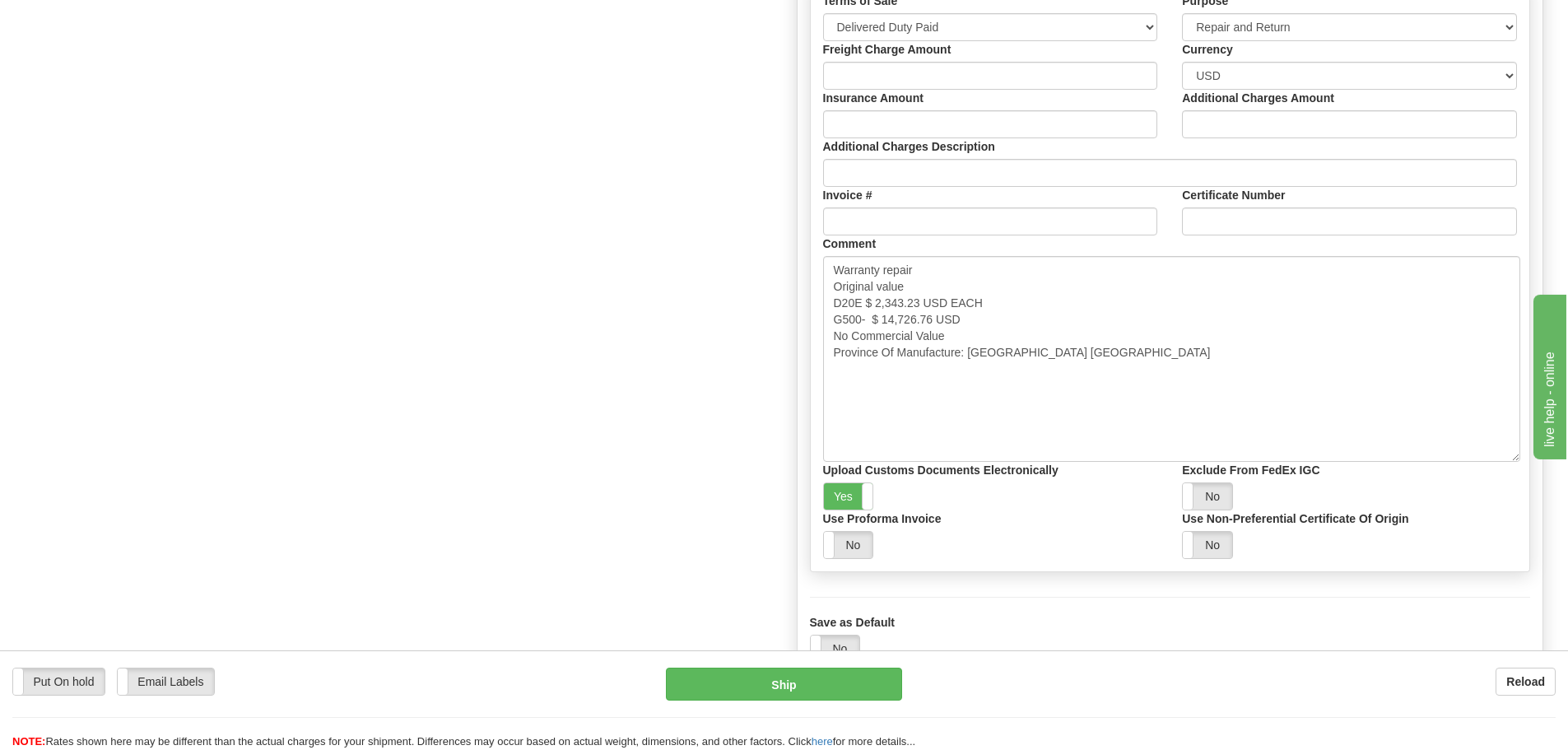
scroll to position [1481, 0]
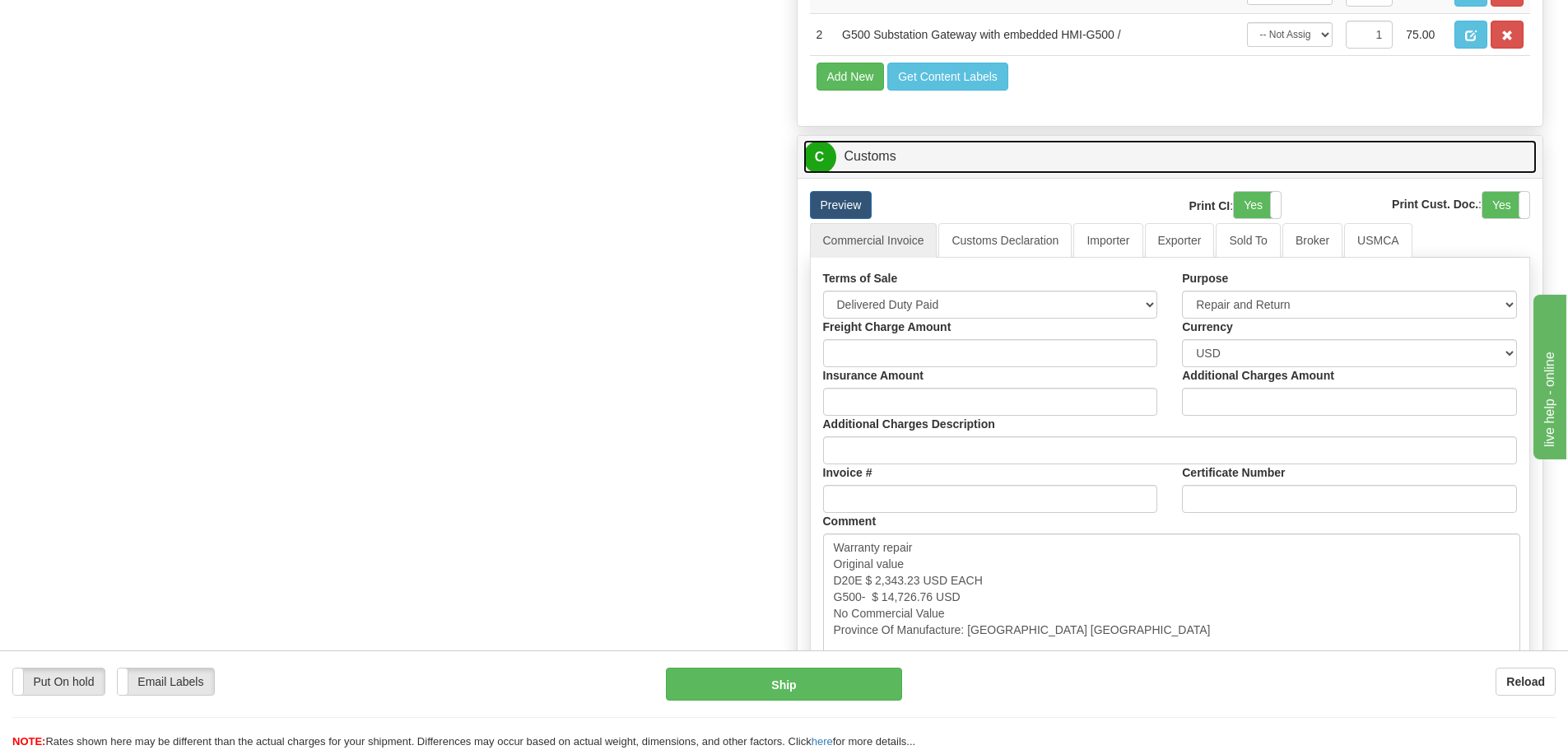
click at [890, 163] on link "C Customs" at bounding box center [1171, 157] width 735 height 34
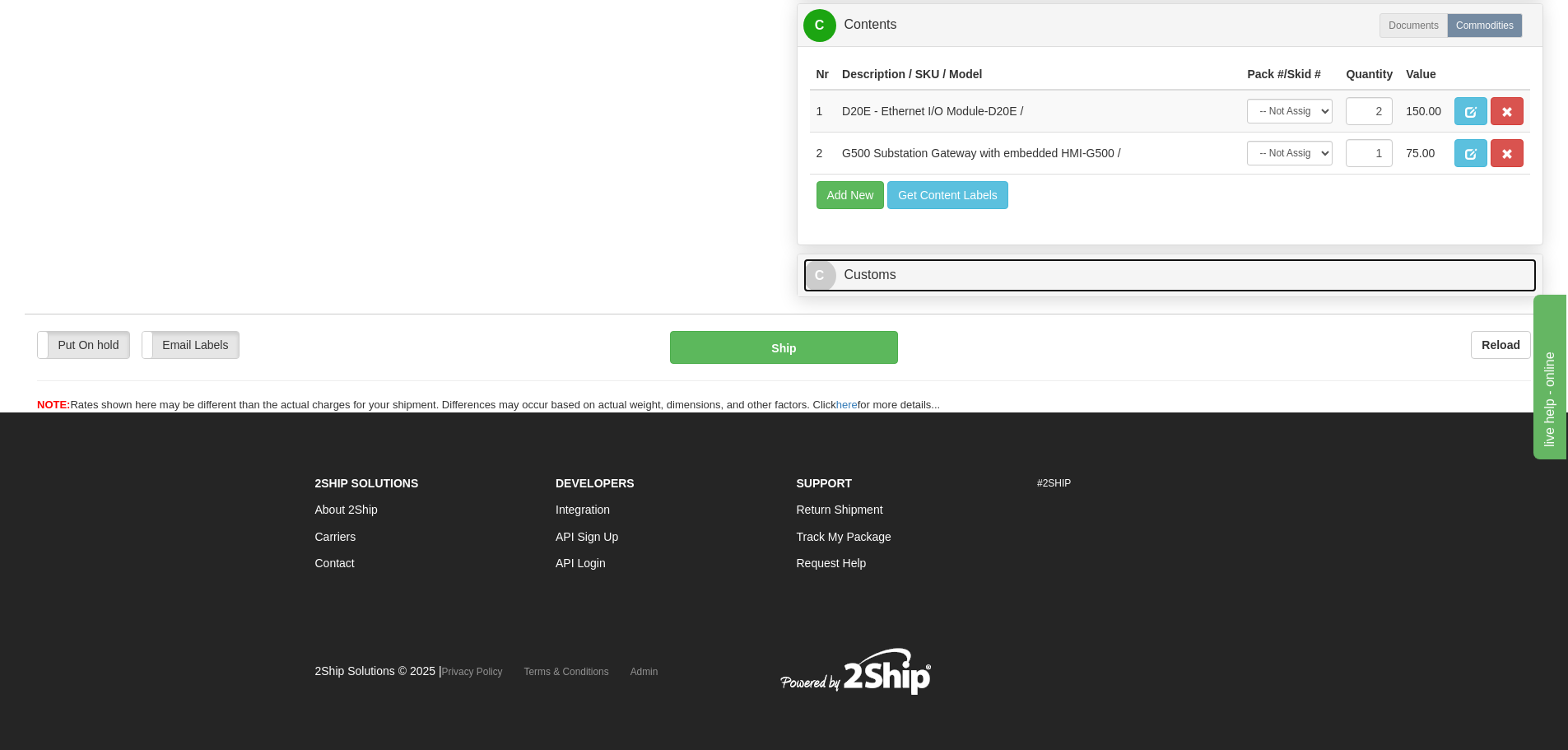
scroll to position [1367, 0]
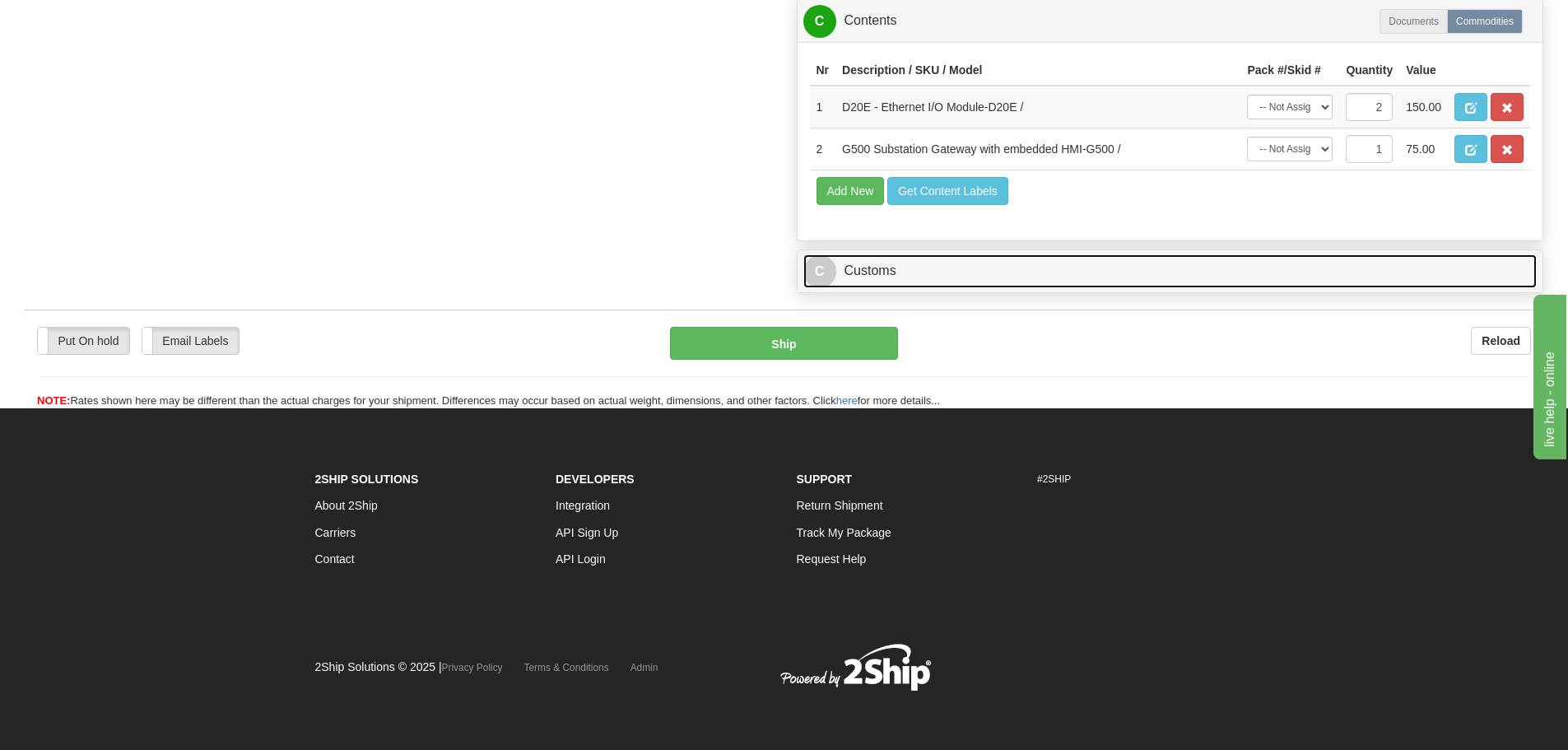
click at [867, 266] on link "C Customs" at bounding box center [1171, 271] width 735 height 34
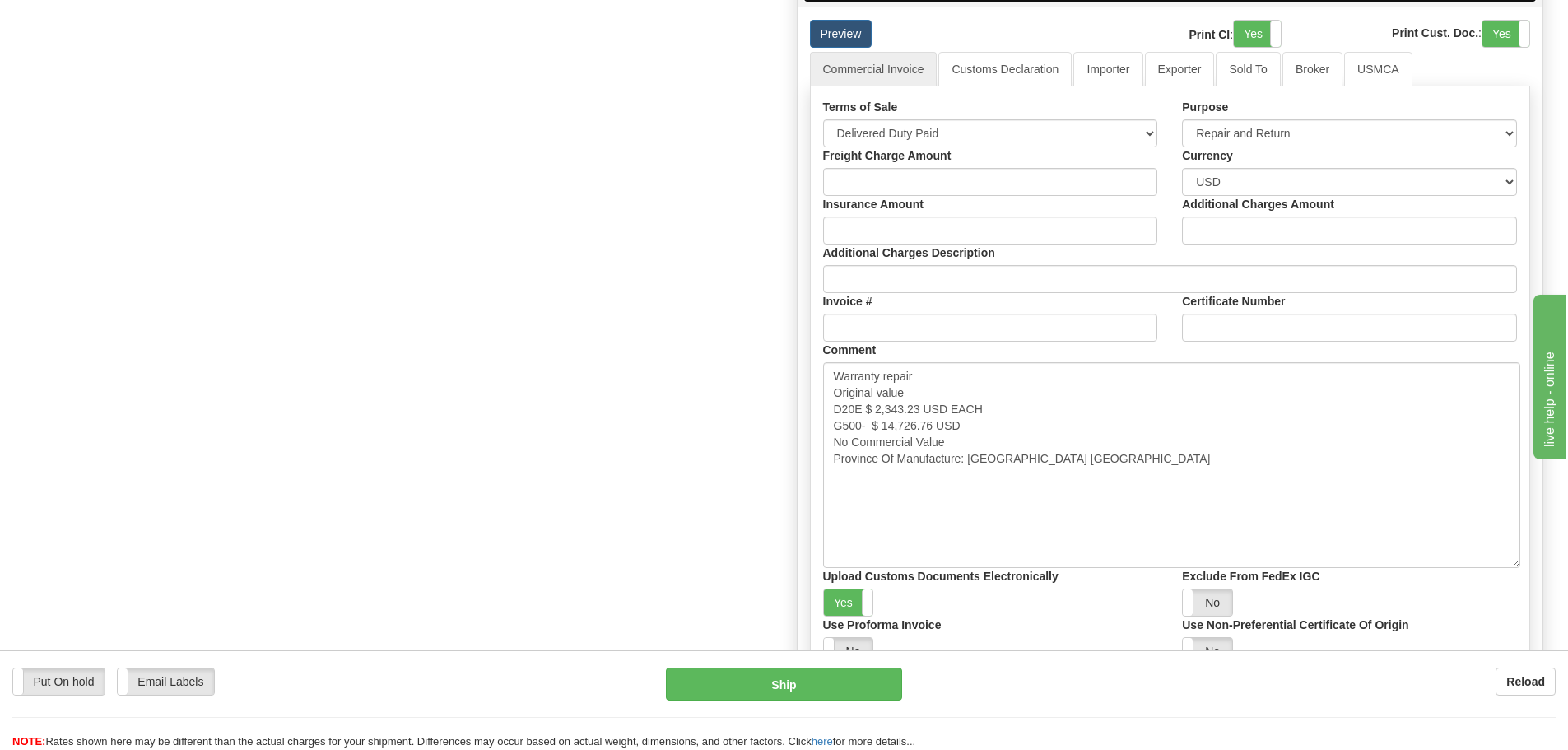
scroll to position [1696, 0]
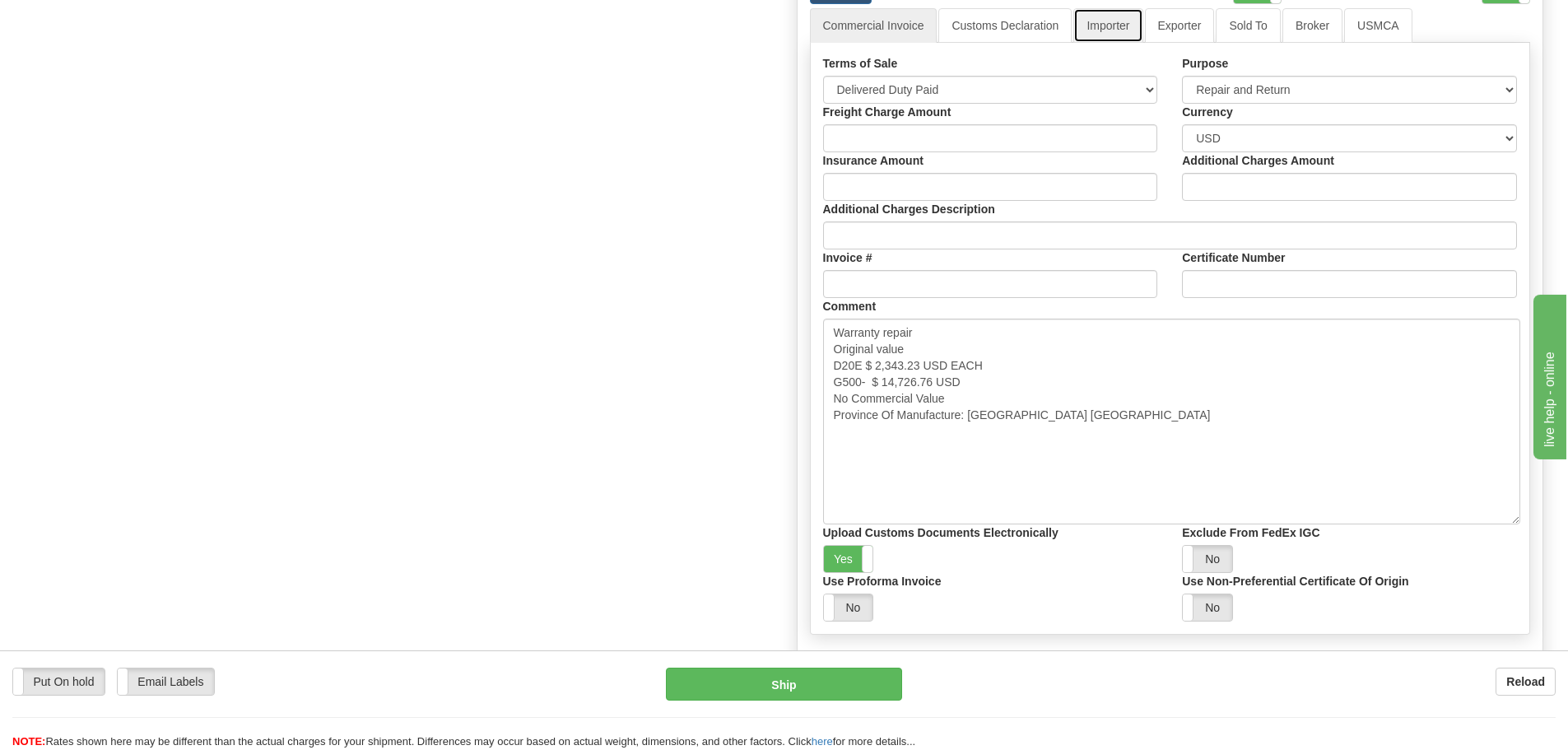
click at [1119, 32] on link "Importer" at bounding box center [1108, 26] width 69 height 35
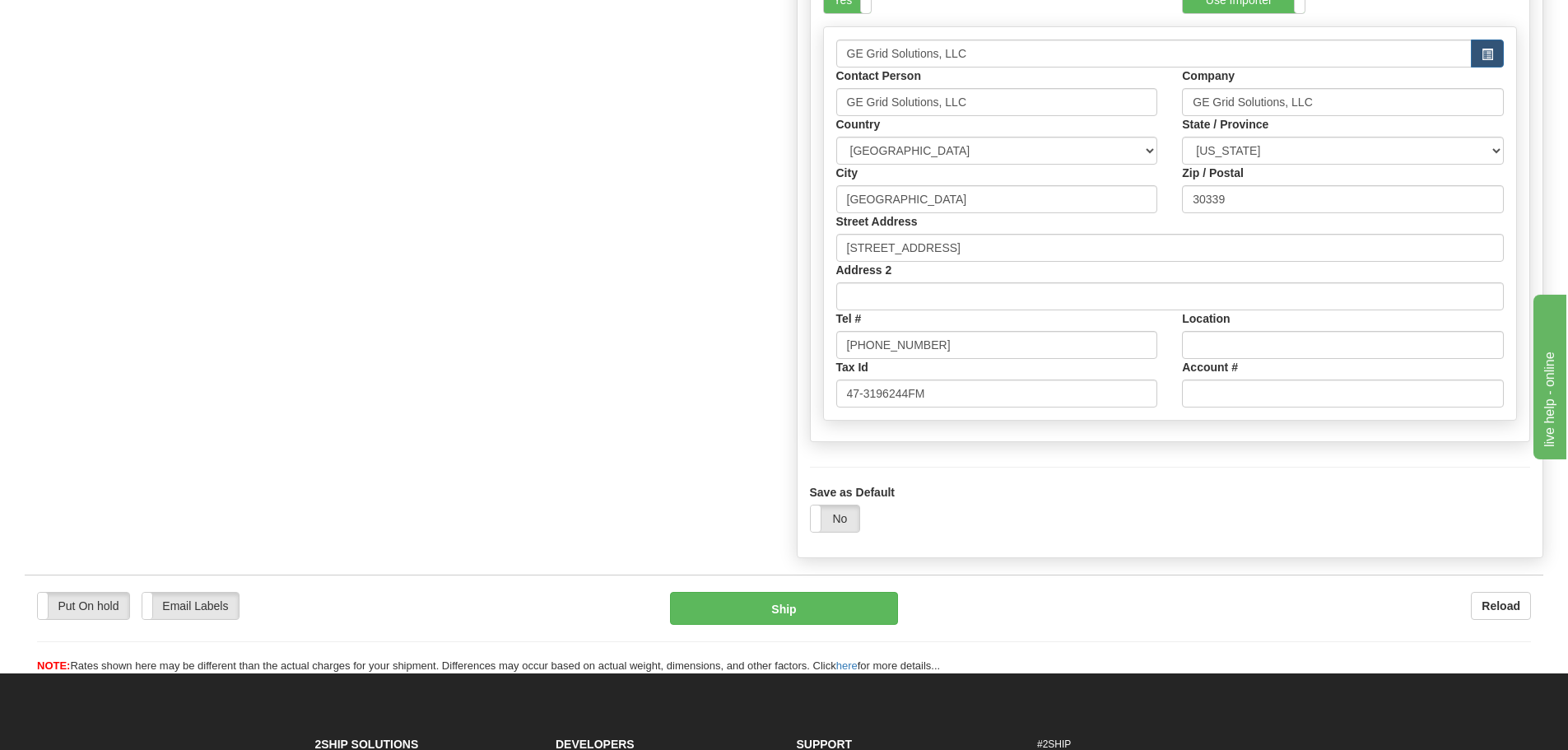
scroll to position [1531, 0]
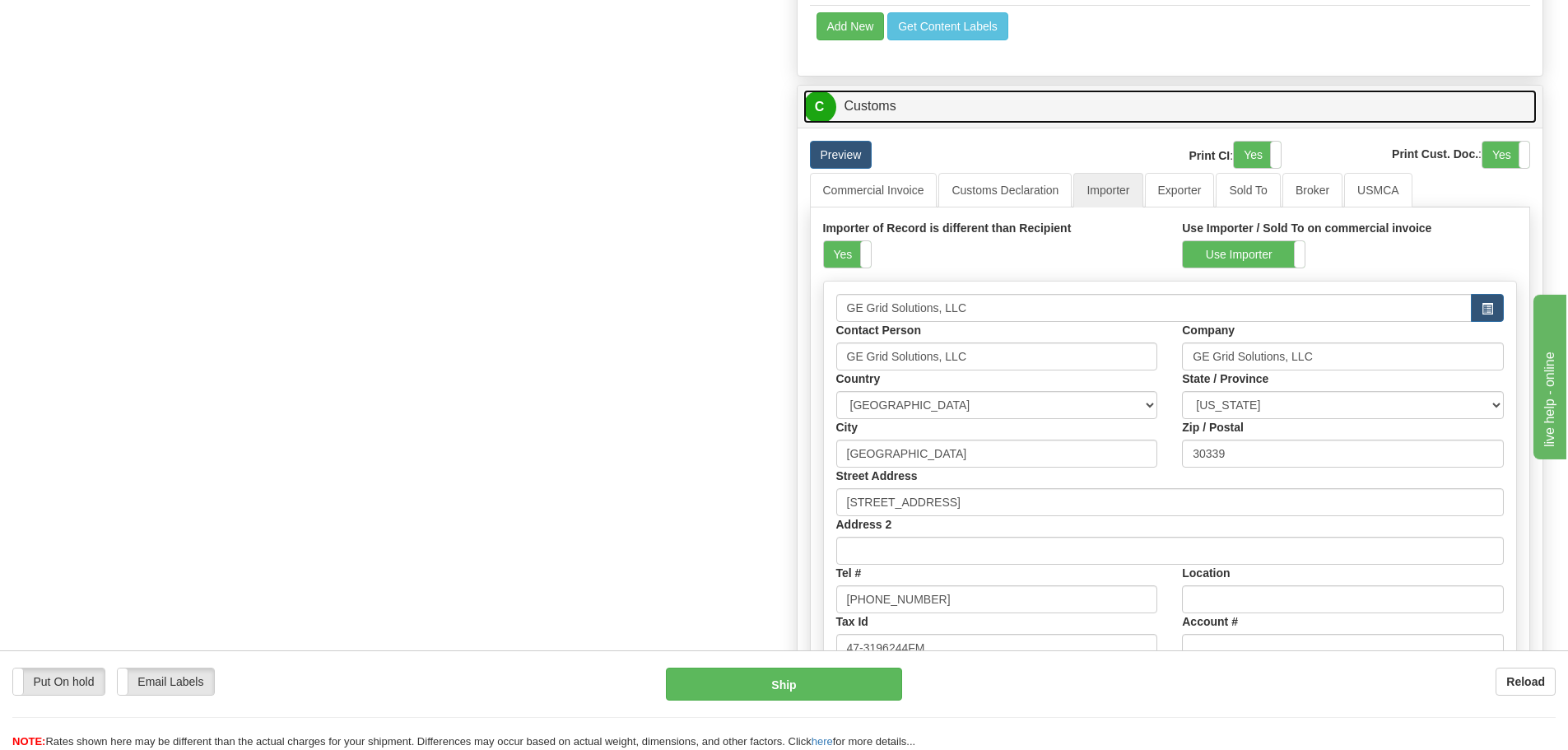
click at [857, 102] on link "C Customs" at bounding box center [1171, 106] width 735 height 34
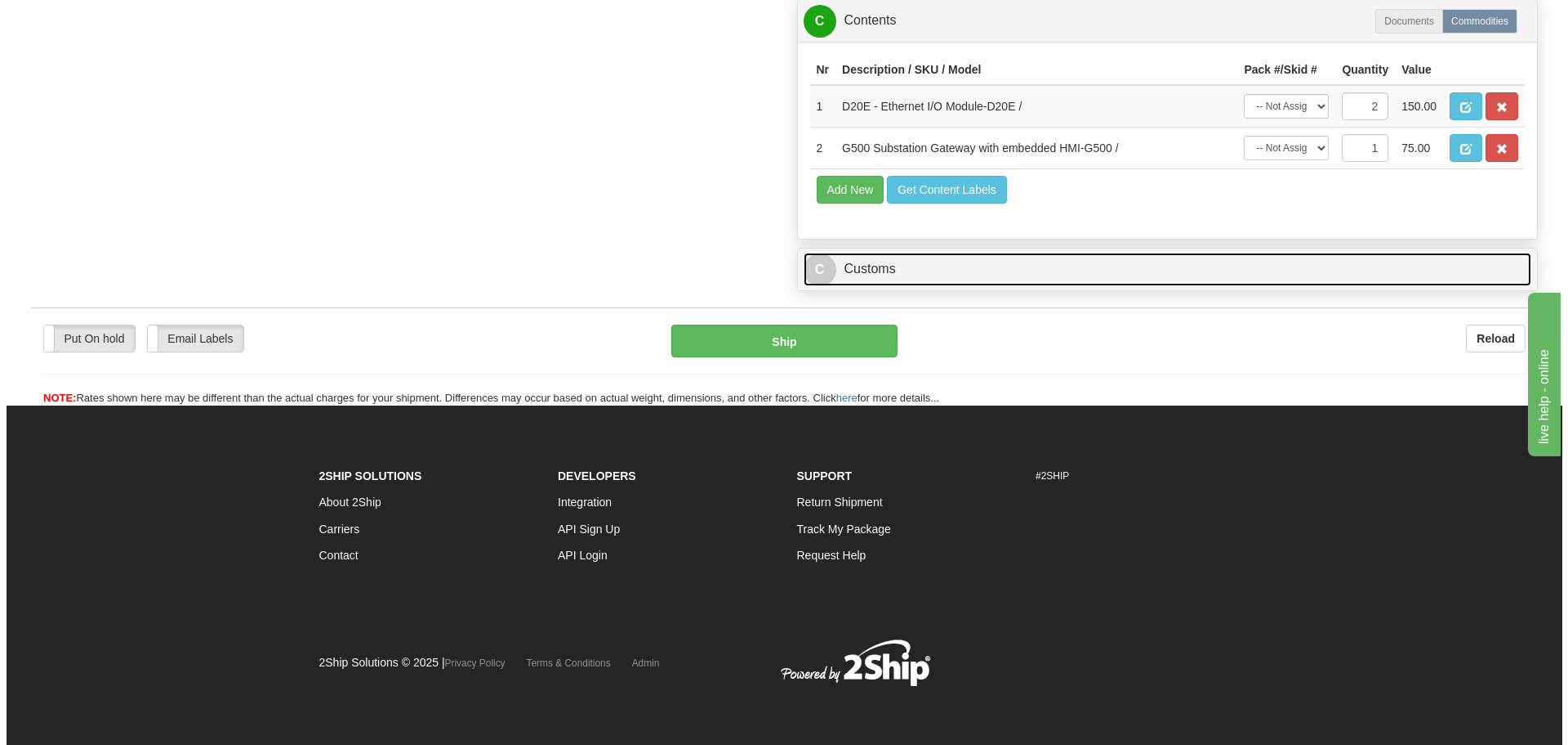
scroll to position [1357, 0]
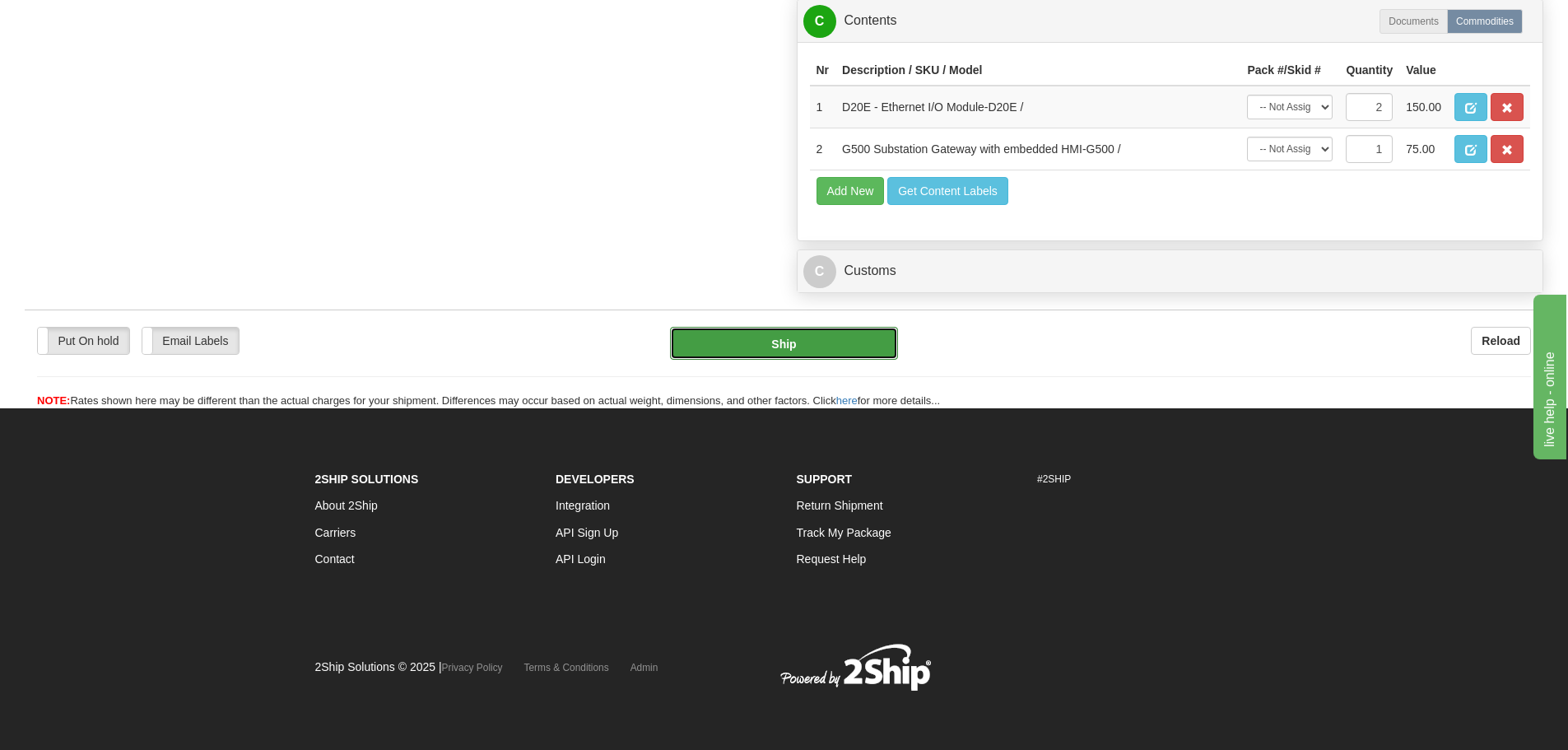
click at [780, 337] on button "Ship" at bounding box center [784, 343] width 228 height 33
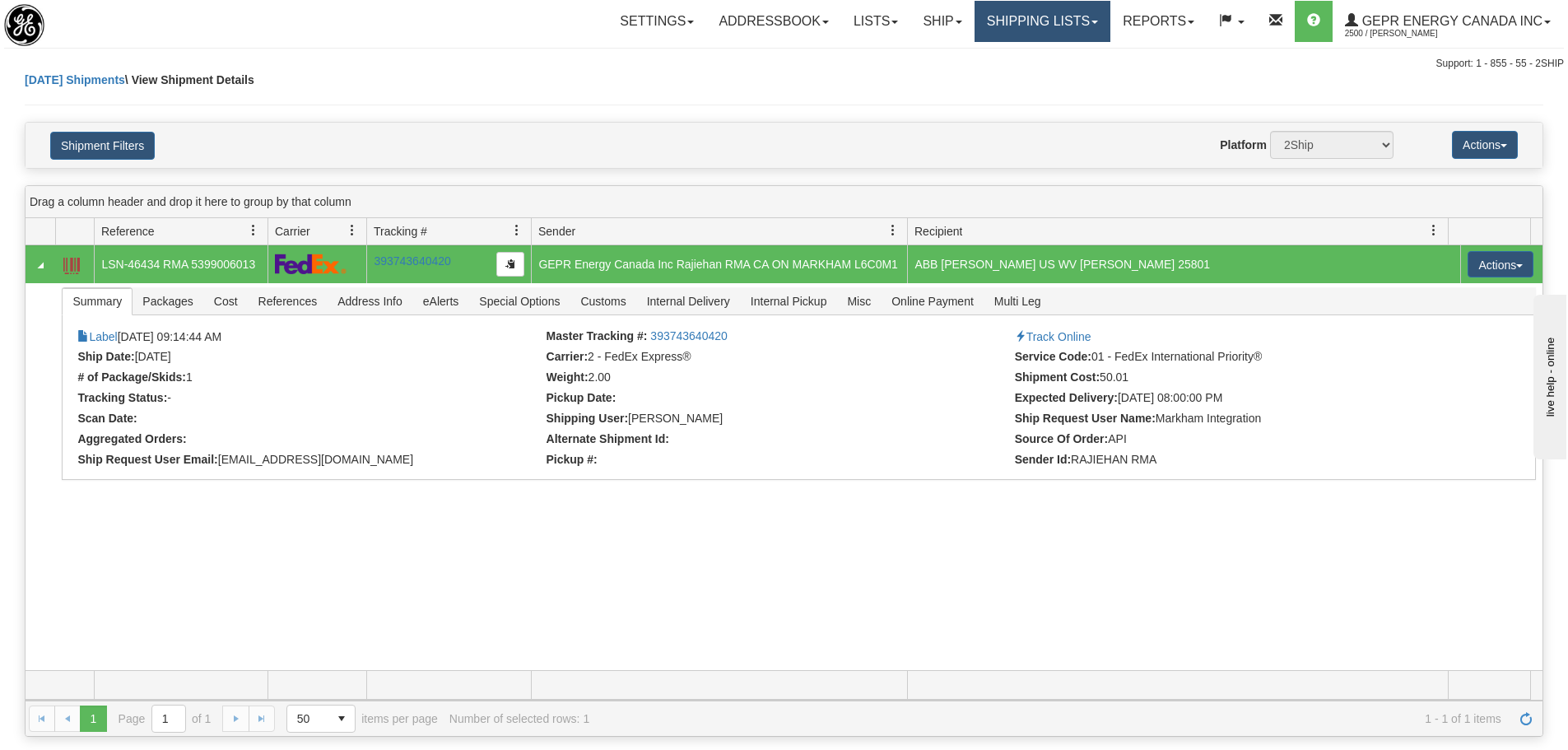
click at [1050, 27] on link "Shipping lists" at bounding box center [1043, 22] width 136 height 41
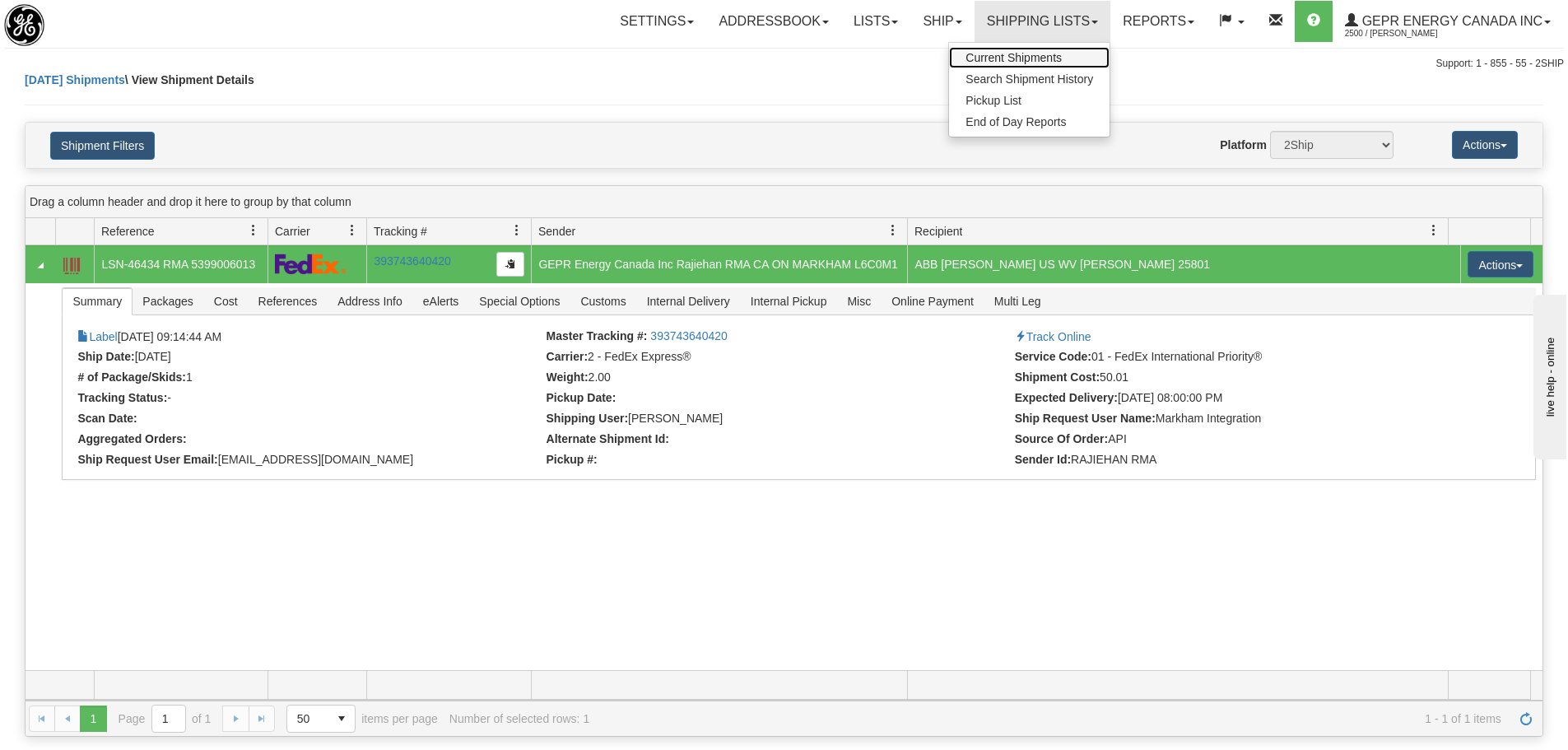
click at [1041, 54] on span "Current Shipments" at bounding box center [1014, 58] width 96 height 13
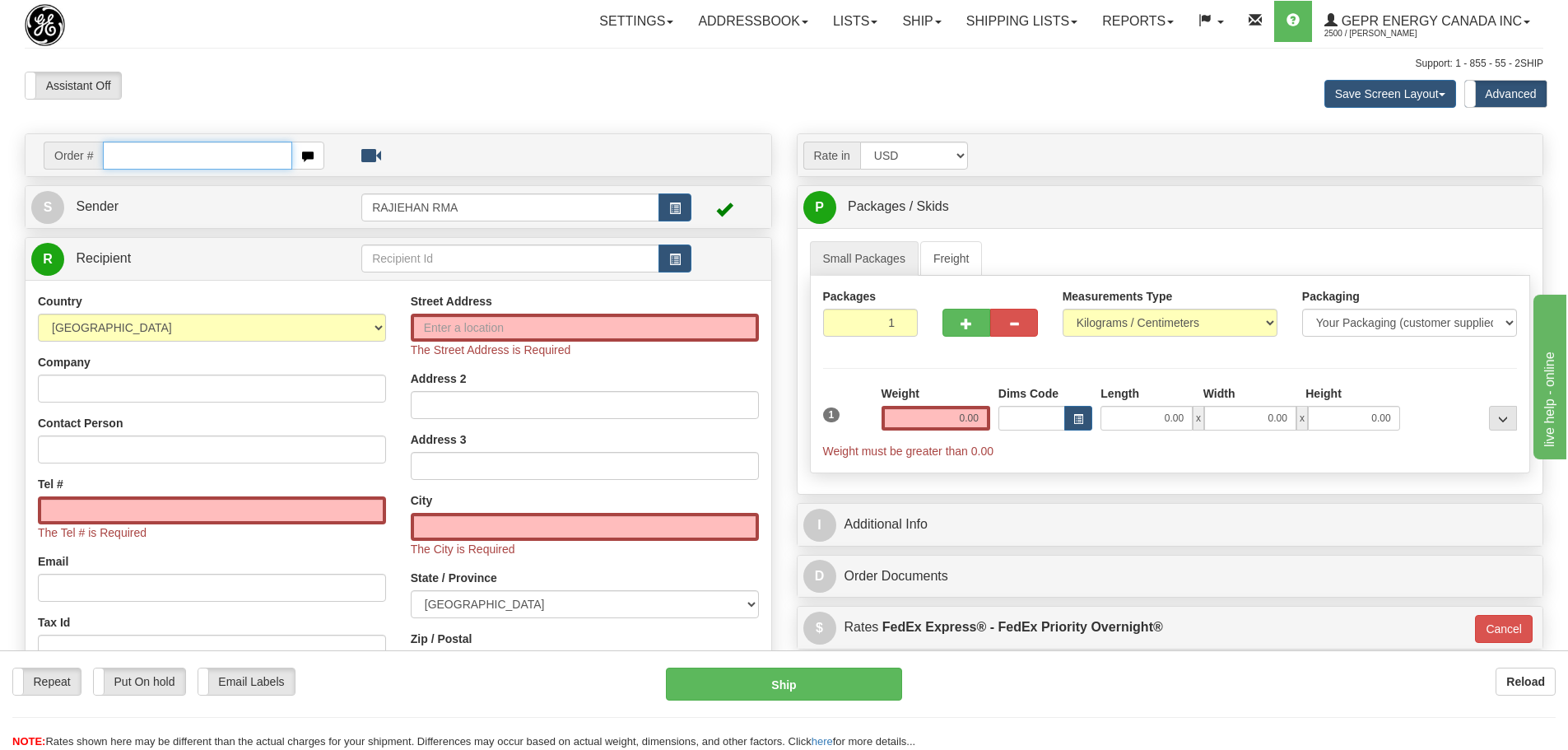
click at [150, 162] on input "text" at bounding box center [197, 156] width 189 height 28
paste input "86704693"
type input "86704693"
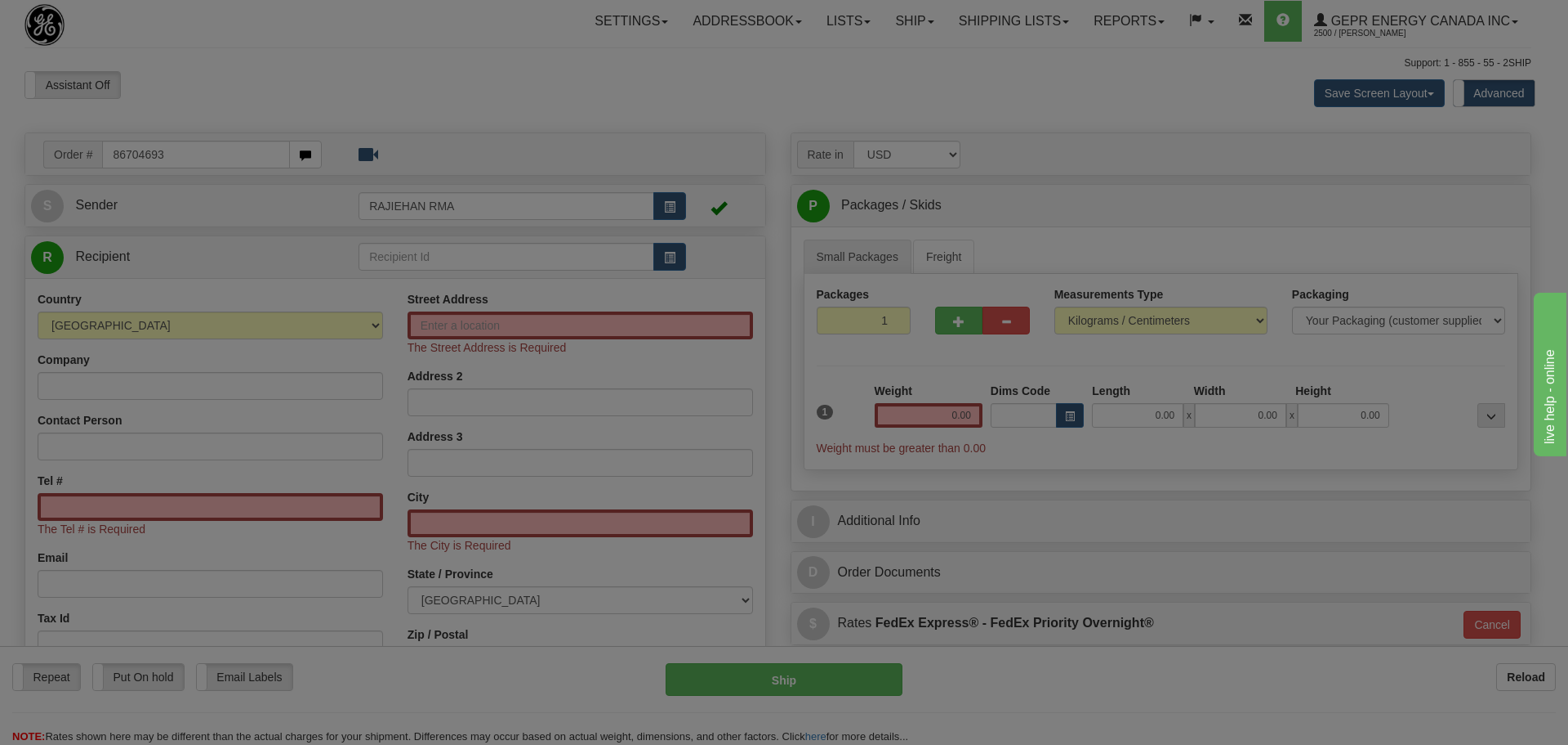
click at [417, 86] on body "Training Course Close Toggle navigation Settings Shipping Preferences New Recip…" at bounding box center [784, 372] width 1568 height 745
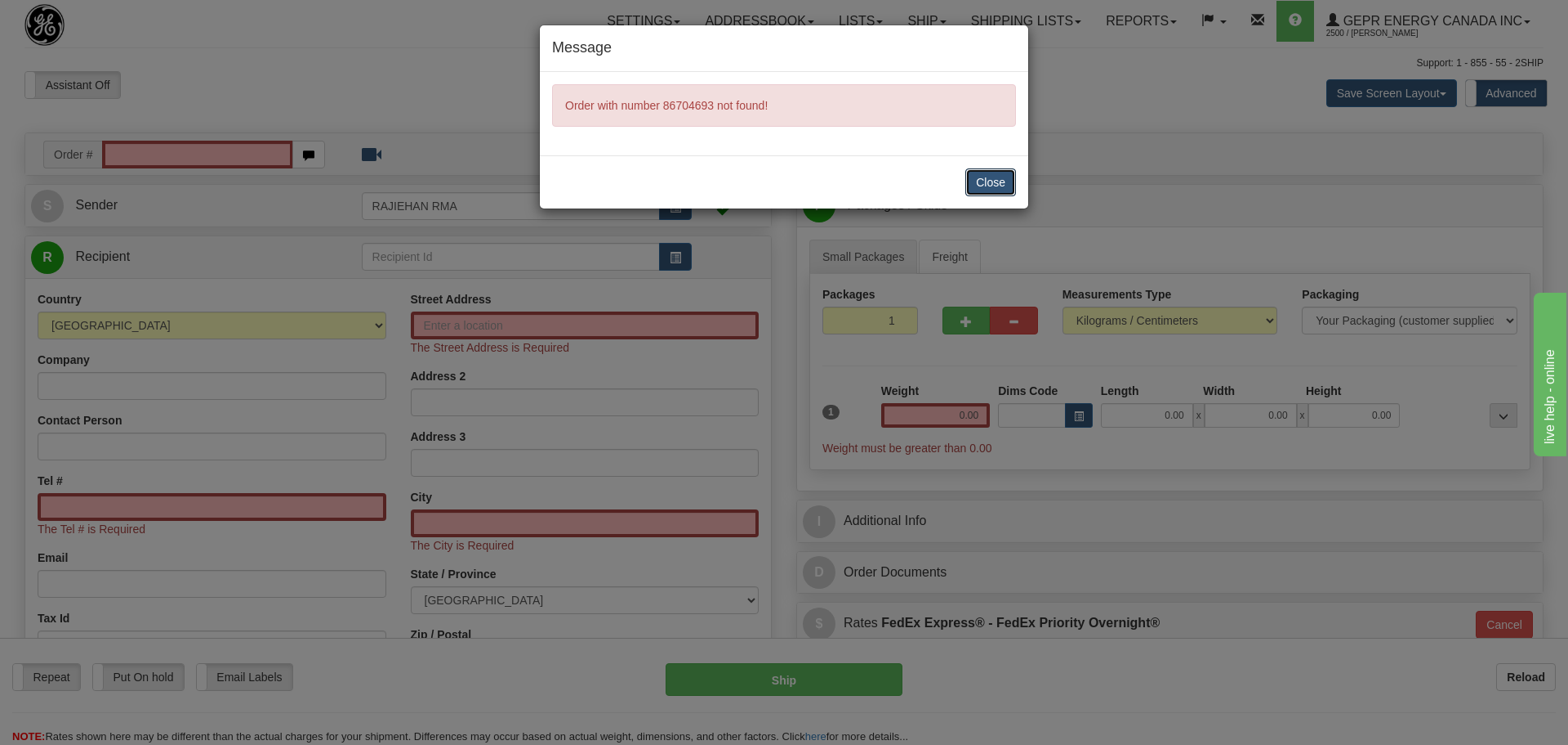
drag, startPoint x: 997, startPoint y: 179, endPoint x: 981, endPoint y: 179, distance: 16.0
click at [997, 179] on button "Close" at bounding box center [991, 183] width 51 height 28
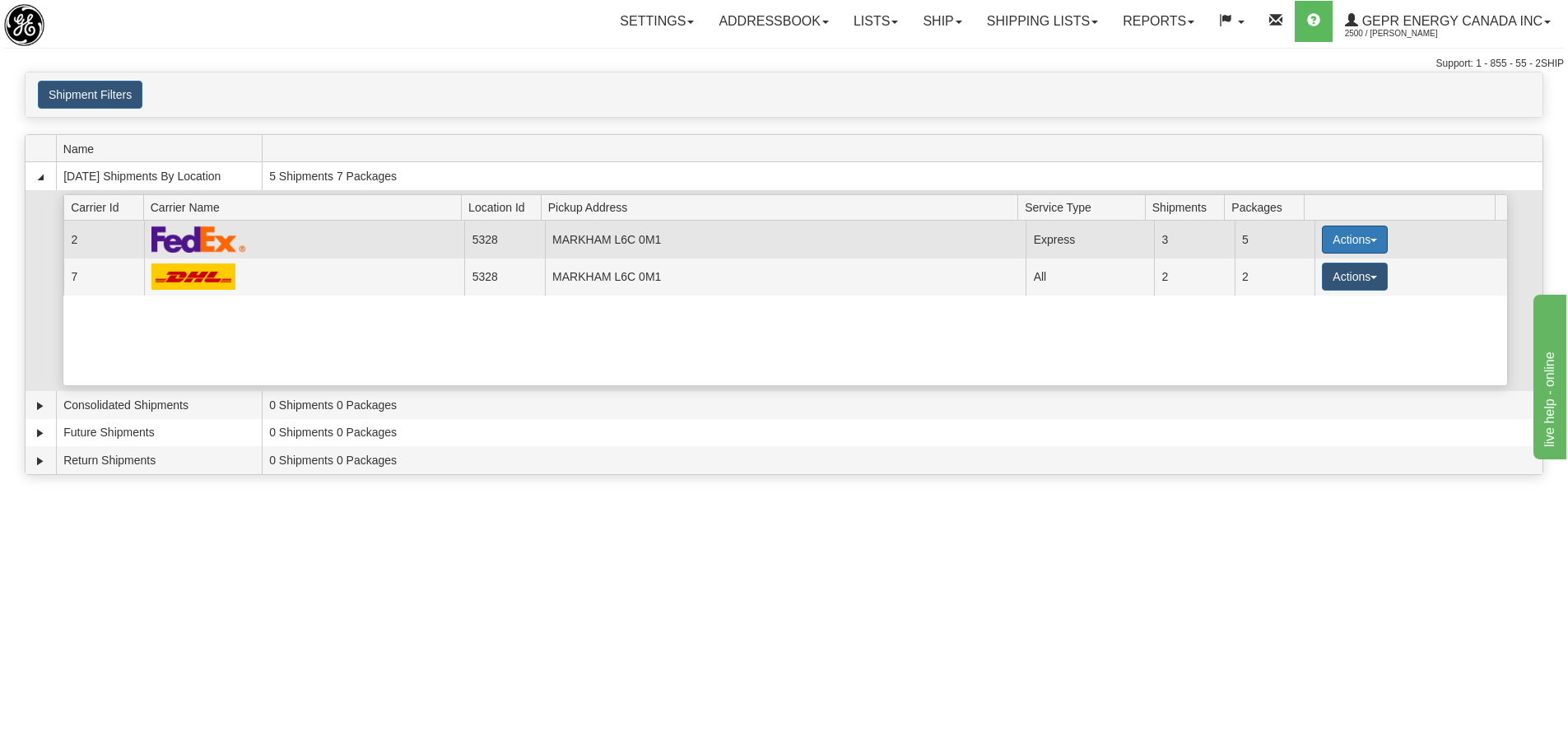
click at [1359, 240] on button "Actions" at bounding box center [1355, 240] width 66 height 28
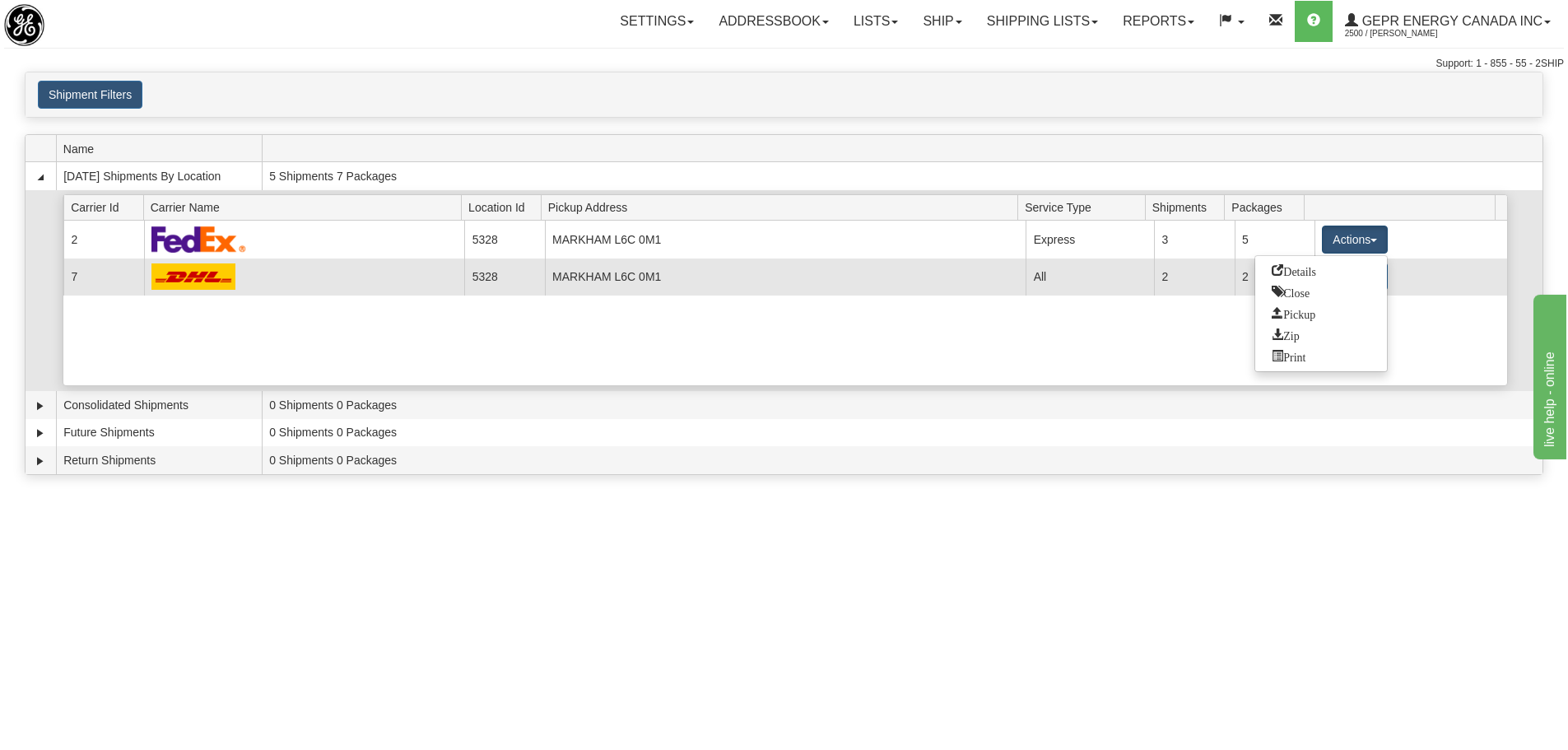
drag, startPoint x: 1299, startPoint y: 266, endPoint x: 1287, endPoint y: 267, distance: 12.0
click at [1300, 267] on span "Details" at bounding box center [1294, 270] width 45 height 12
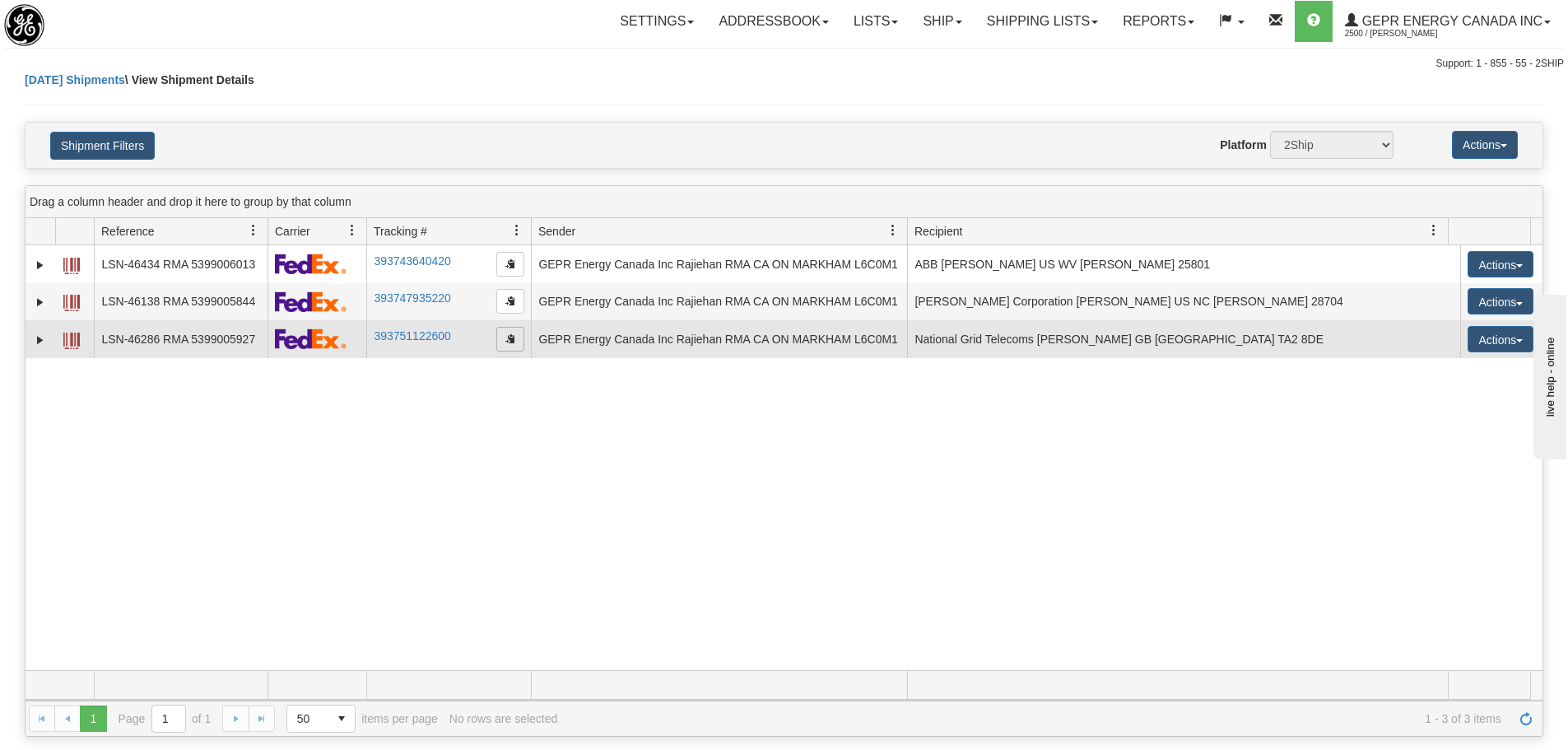
click at [513, 337] on span "button" at bounding box center [511, 338] width 10 height 10
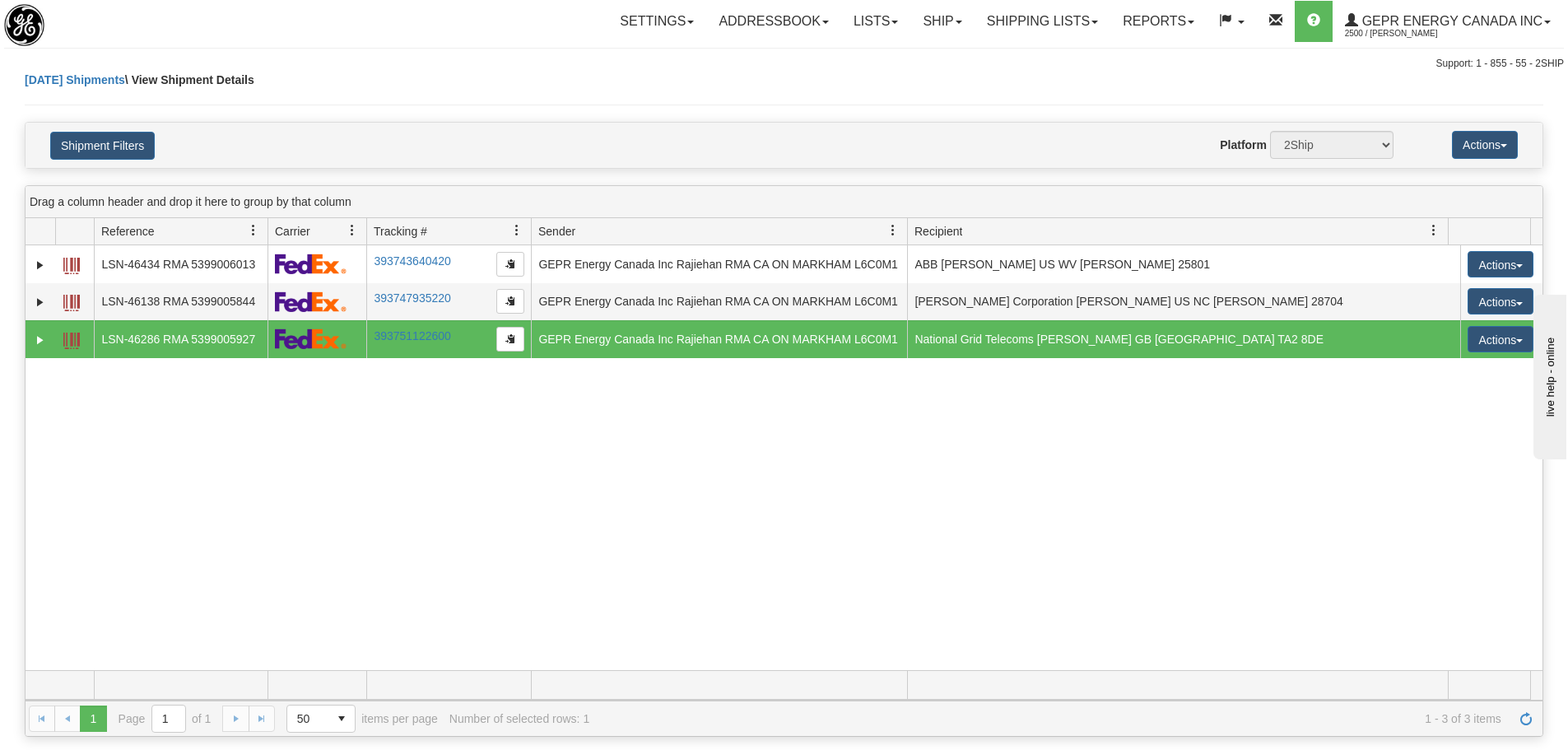
click at [1006, 444] on div "31692200 2500 LSN-46434 RMA 5399006013 393743640420 [DATE] [DATE] 09:14:44 AM G…" at bounding box center [784, 457] width 1517 height 424
click at [1530, 712] on span "Refresh" at bounding box center [1527, 719] width 13 height 13
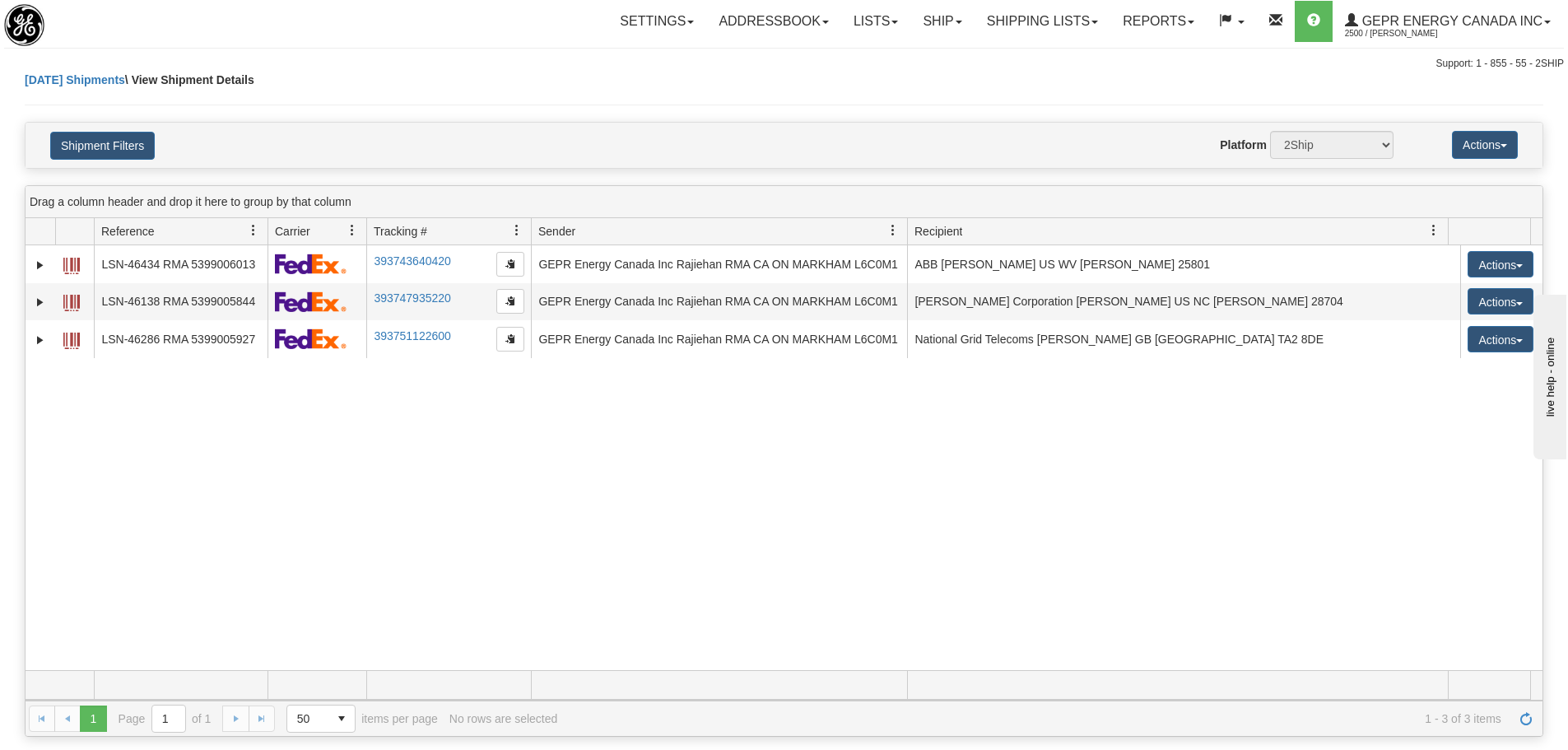
drag, startPoint x: 718, startPoint y: 578, endPoint x: 706, endPoint y: 578, distance: 12.0
click at [718, 579] on div "31692200 2500 LSN-46434 RMA 5399006013 393743640420 [DATE] [DATE] 09:14:44 AM G…" at bounding box center [784, 457] width 1517 height 424
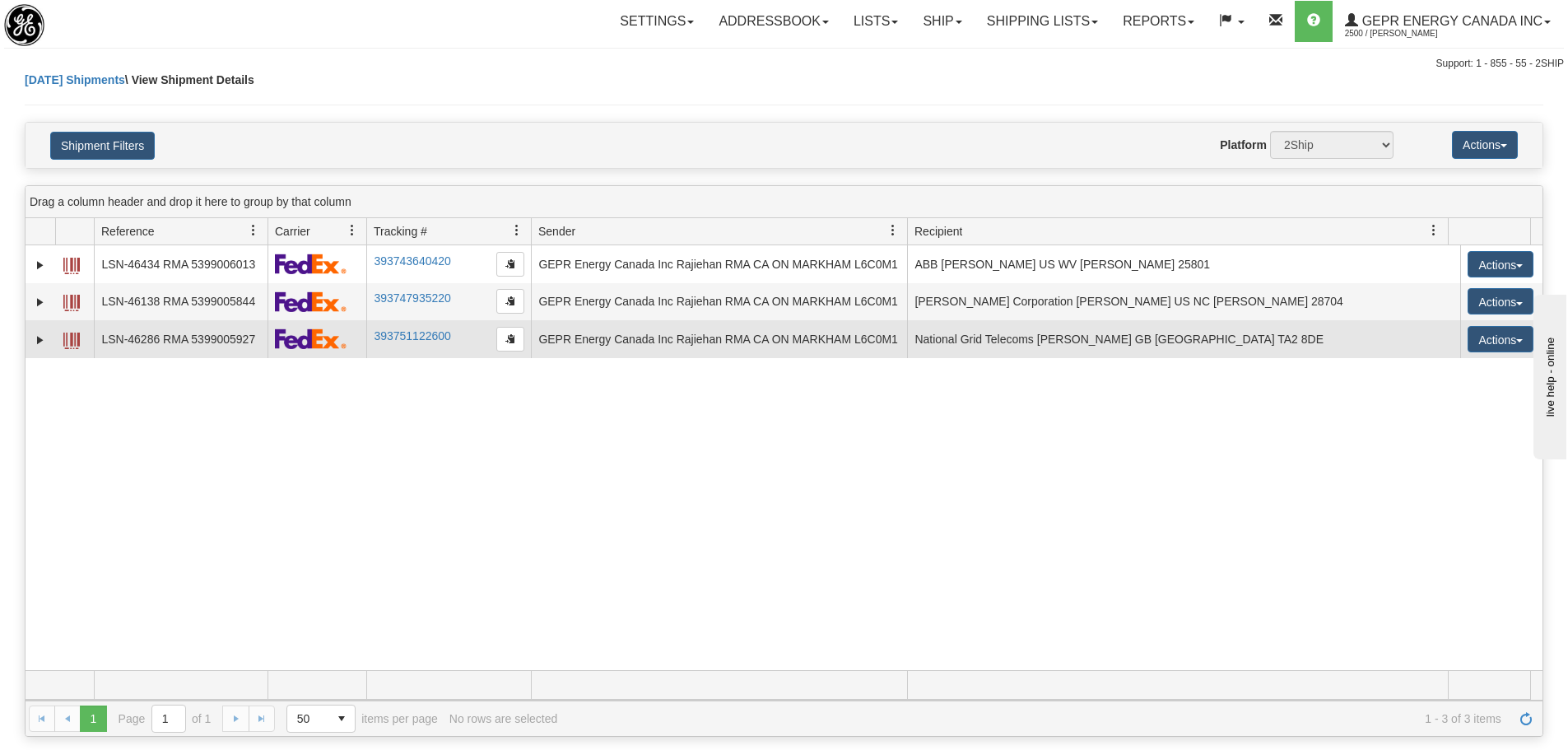
click at [51, 346] on td at bounding box center [41, 339] width 30 height 38
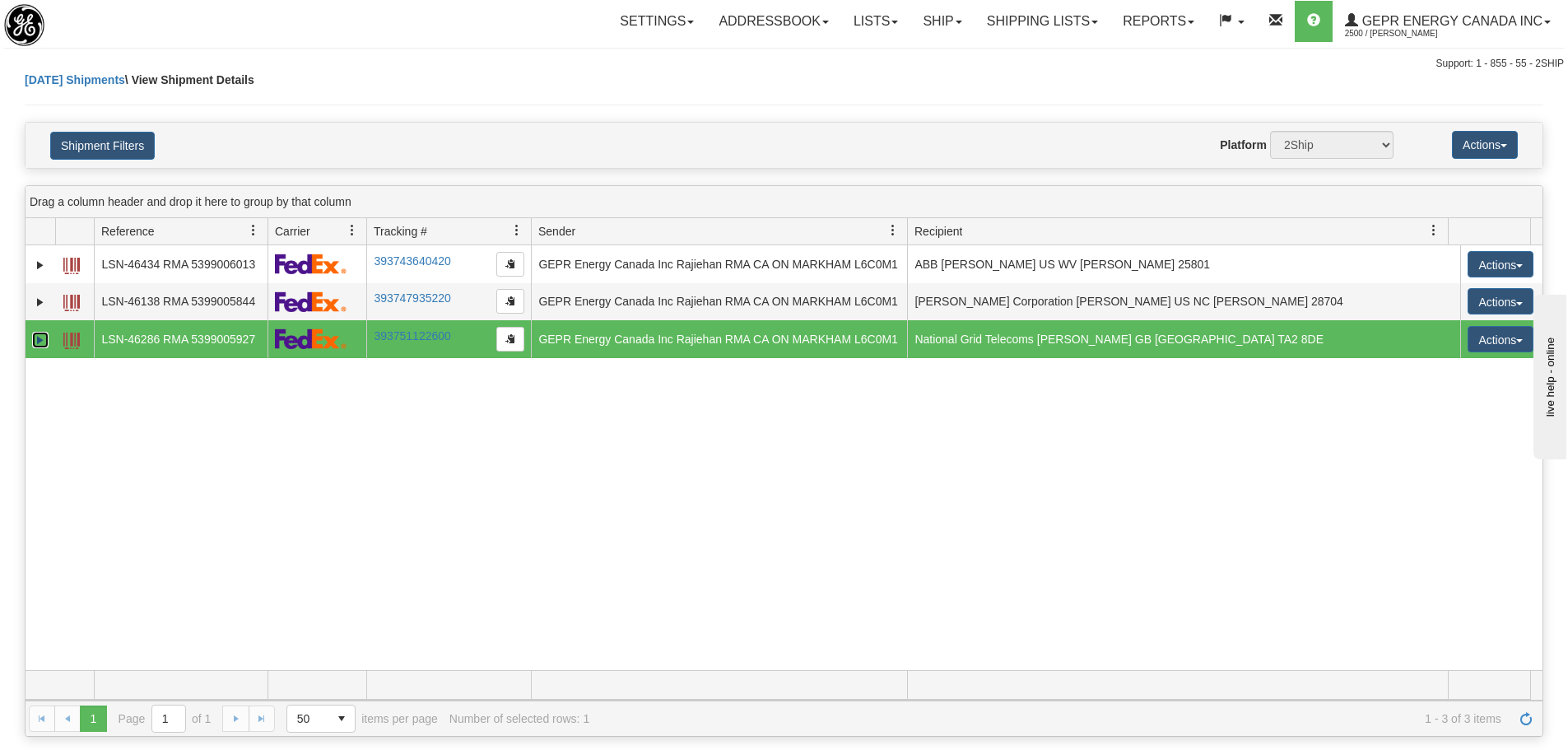
click at [42, 346] on link "Expand" at bounding box center [41, 340] width 17 height 17
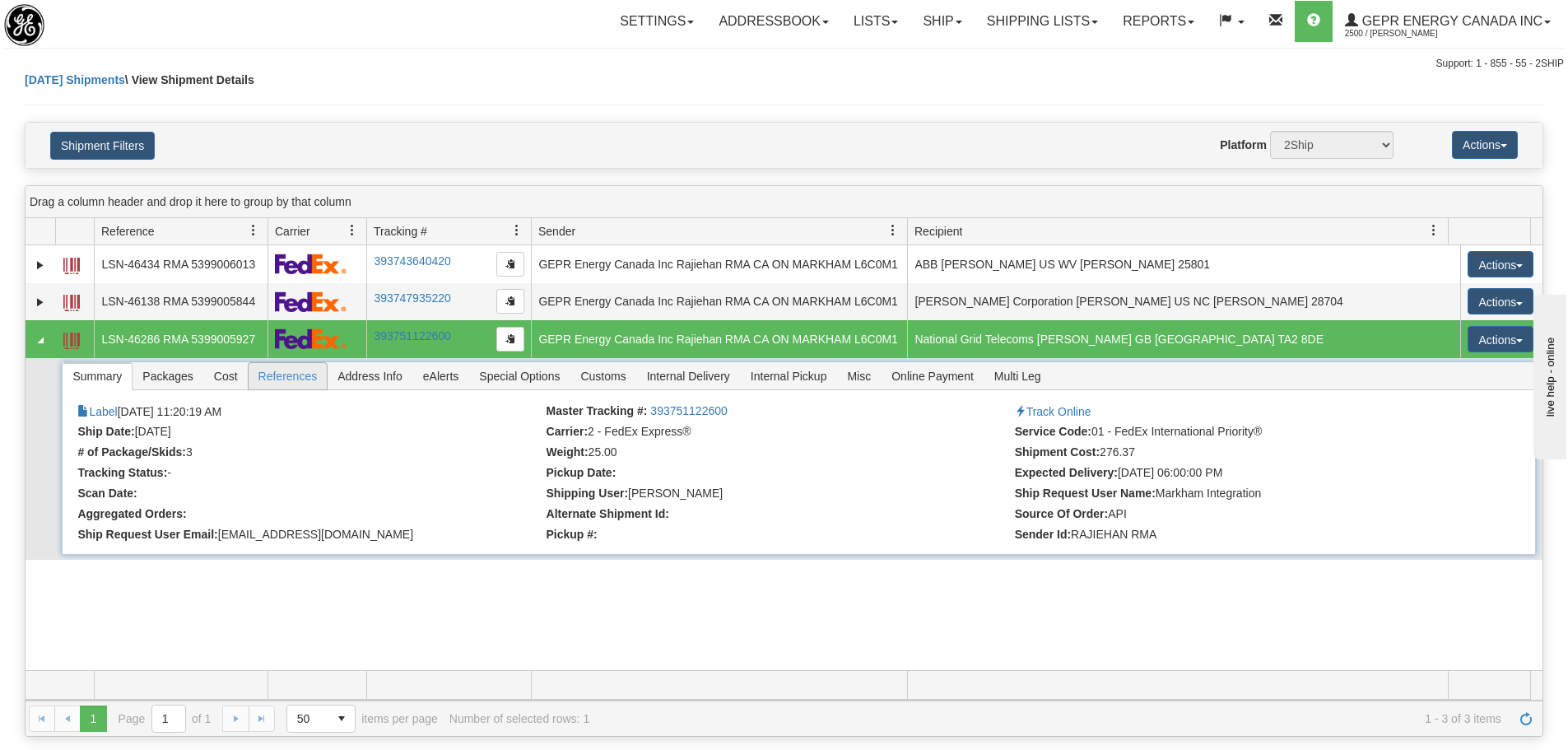
click at [294, 387] on span "References" at bounding box center [288, 376] width 79 height 27
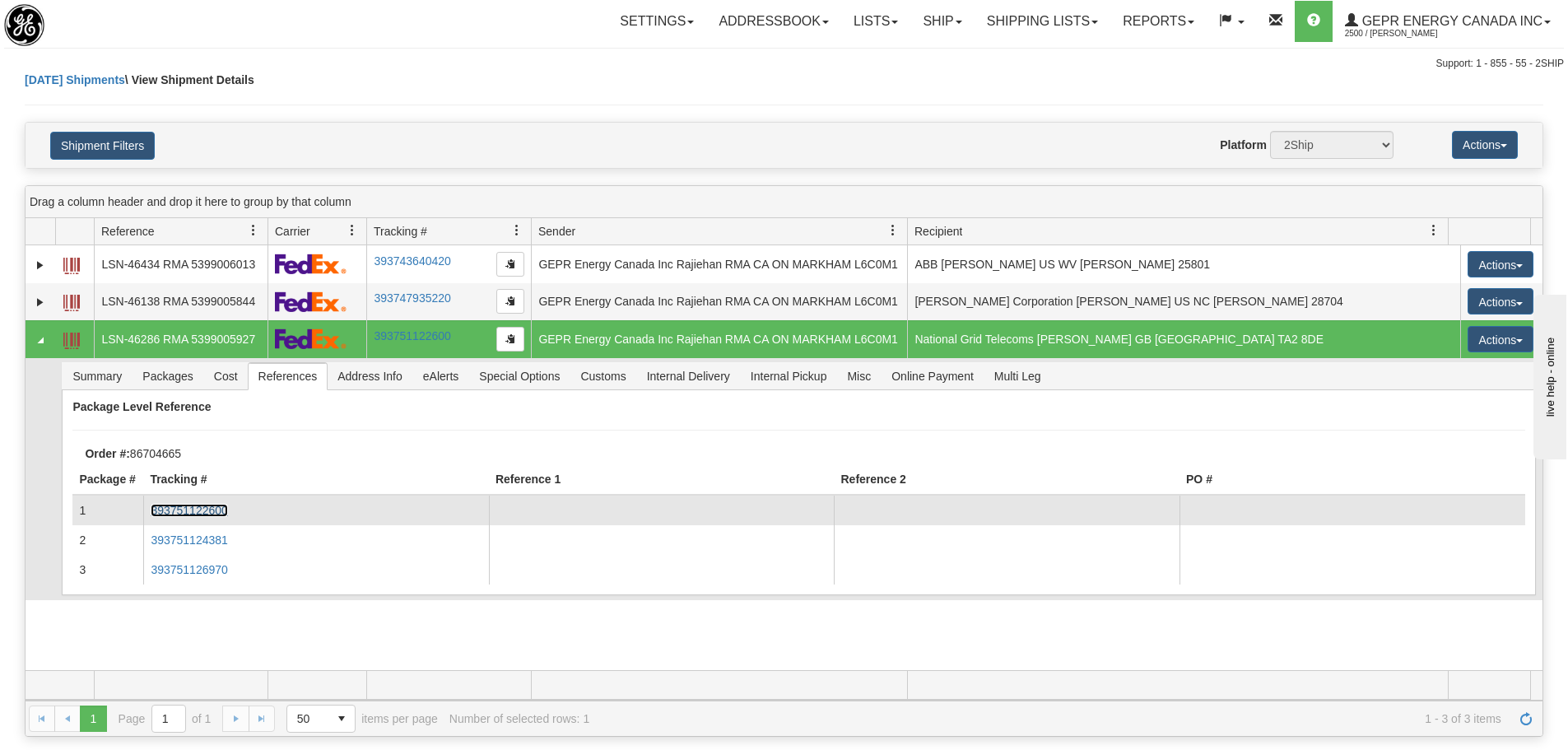
click at [212, 515] on link "393751122600" at bounding box center [189, 510] width 76 height 13
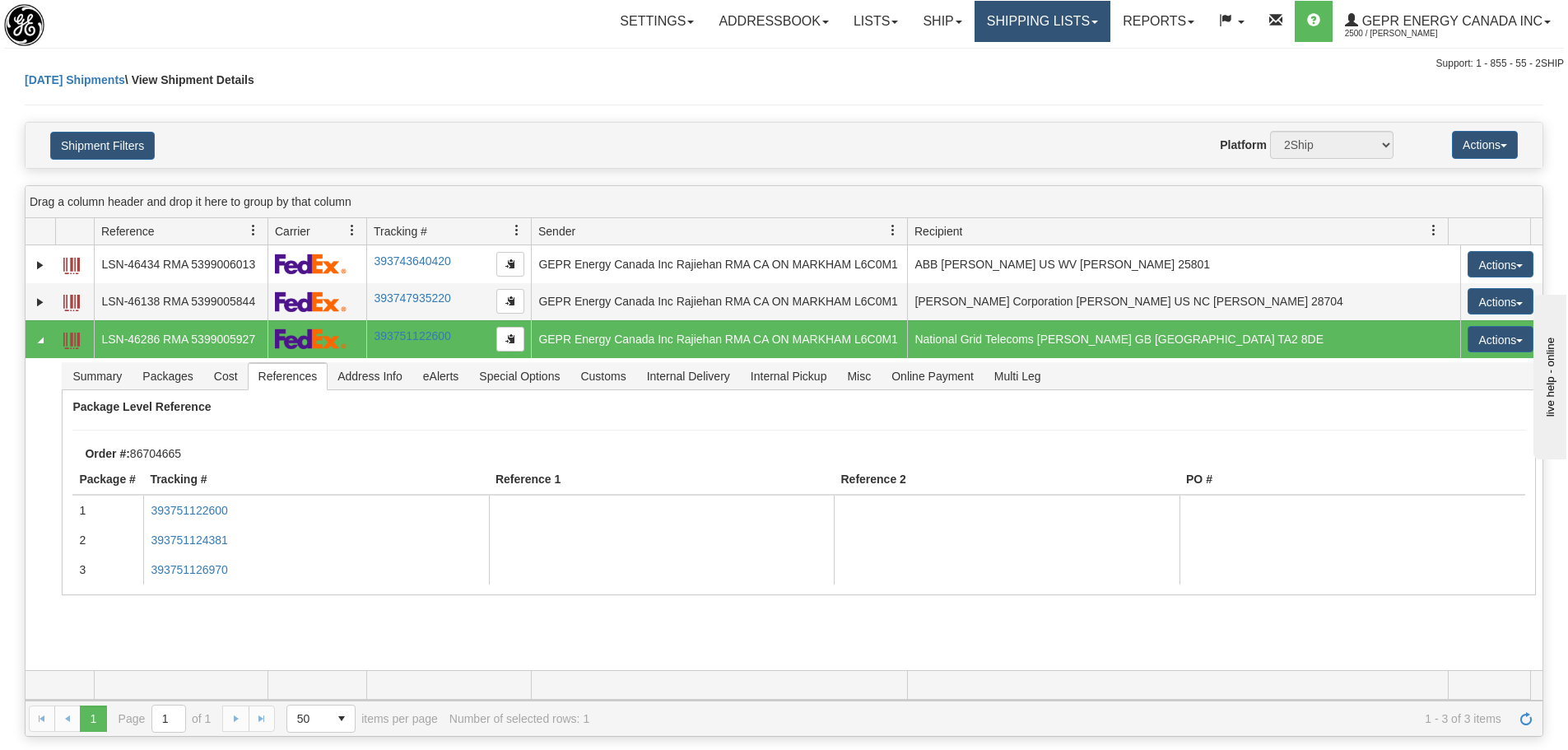
click at [1061, 18] on link "Shipping lists" at bounding box center [1043, 22] width 136 height 41
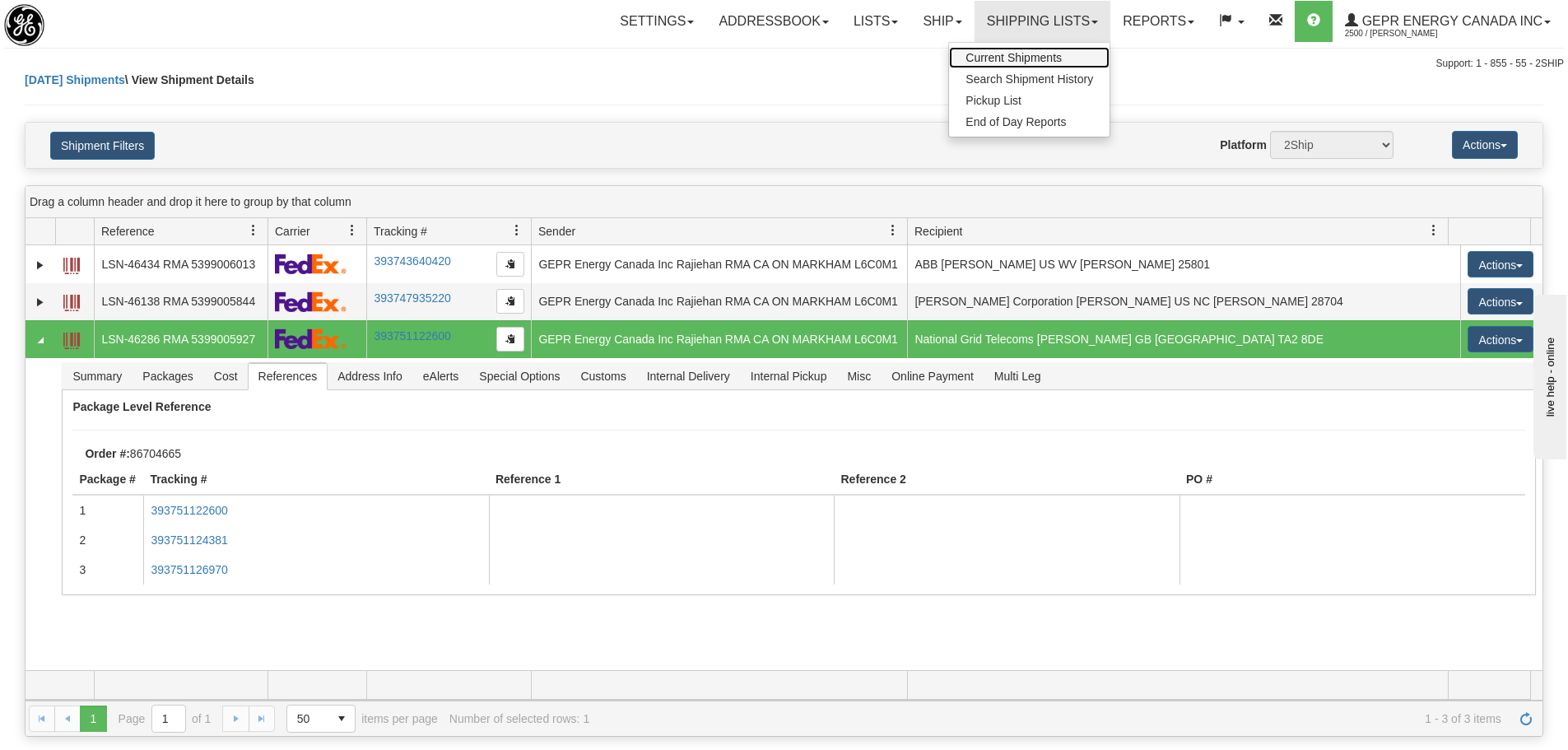
click at [1067, 54] on link "Current Shipments" at bounding box center [1030, 58] width 161 height 22
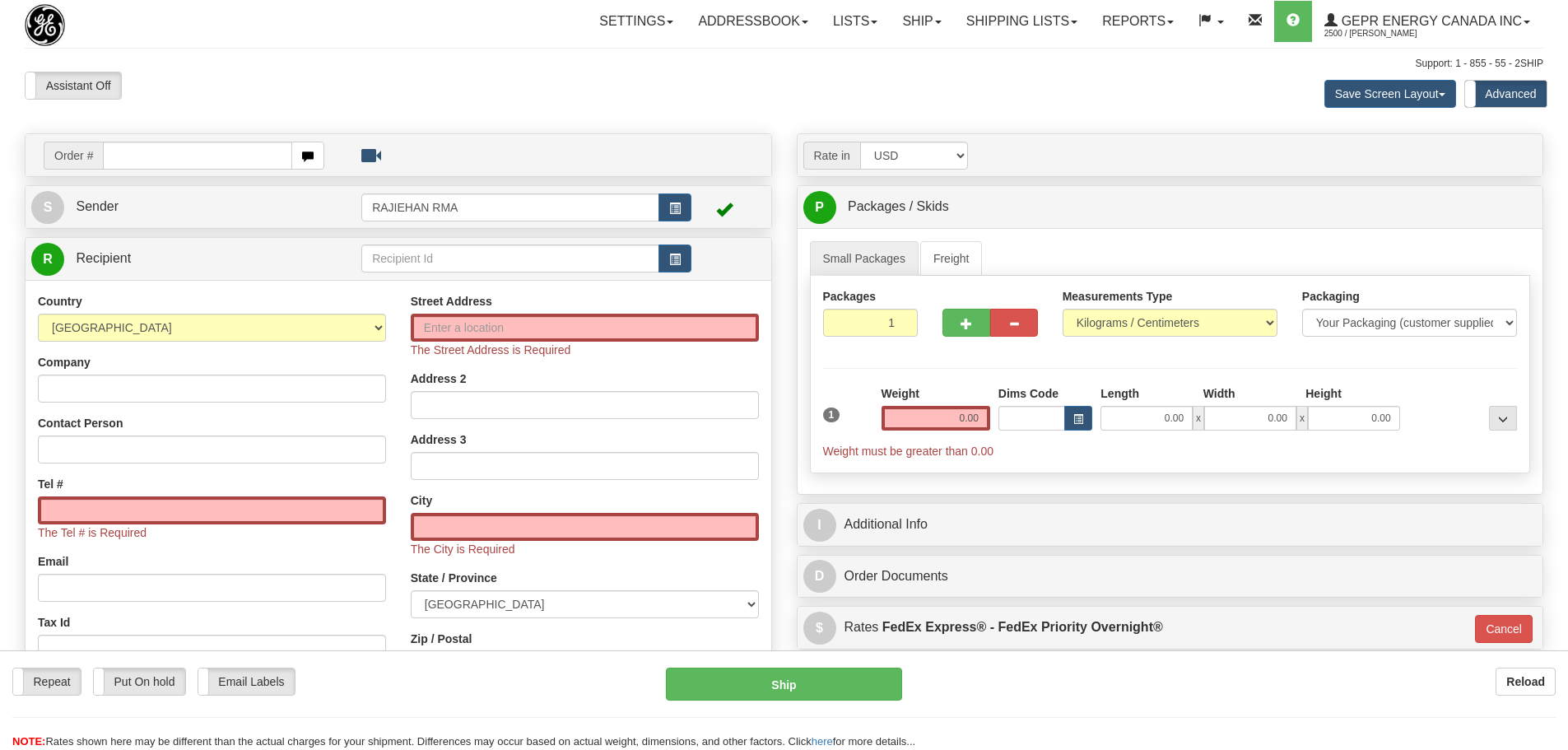
click at [177, 148] on input "text" at bounding box center [197, 156] width 189 height 28
type input "86704693"
click at [347, 70] on body "Training Course Close Toggle navigation Settings Shipping Preferences New Recip…" at bounding box center [790, 375] width 1580 height 750
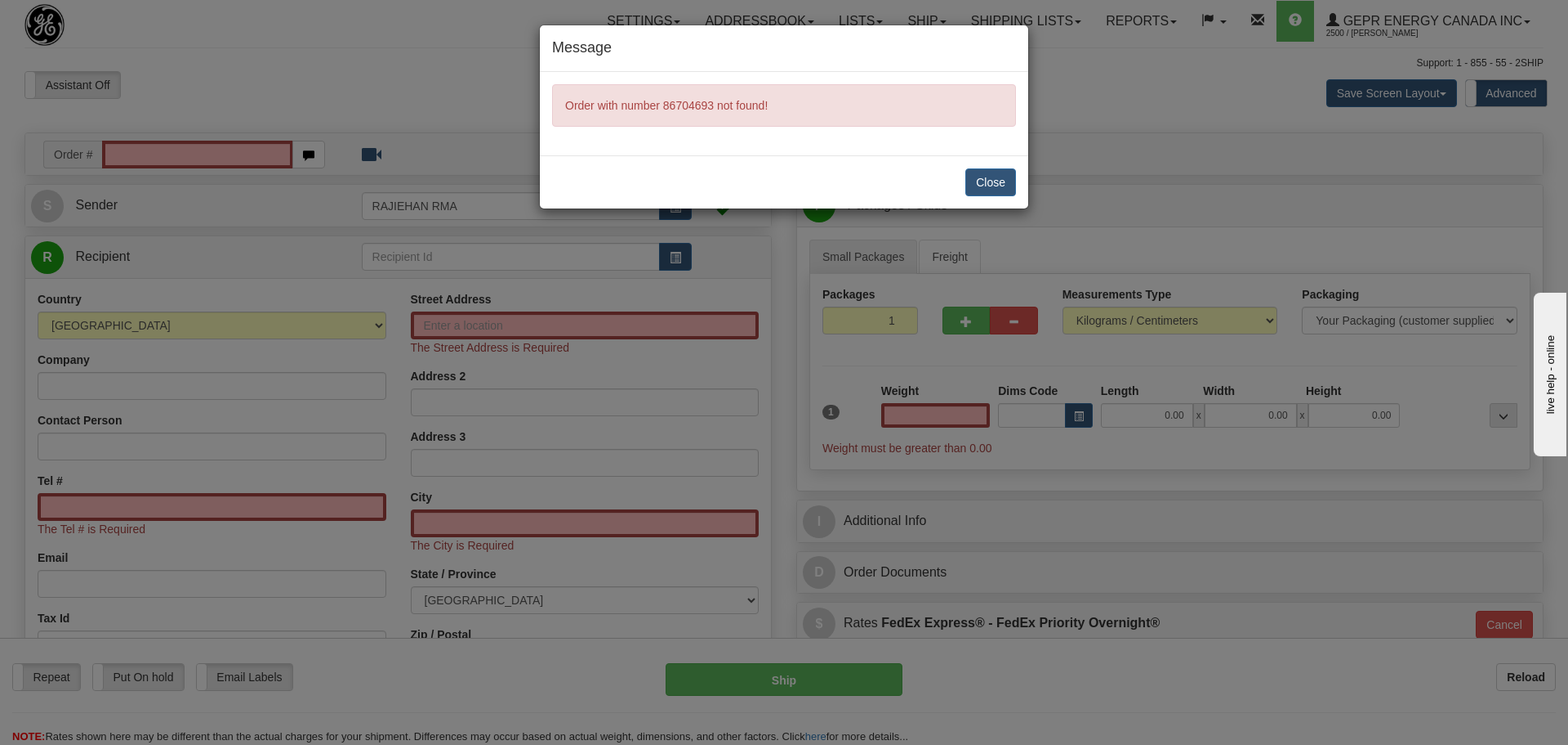
type input "0.00"
click at [1018, 182] on div "Close" at bounding box center [784, 182] width 489 height 54
click at [1009, 184] on button "Close" at bounding box center [991, 183] width 51 height 28
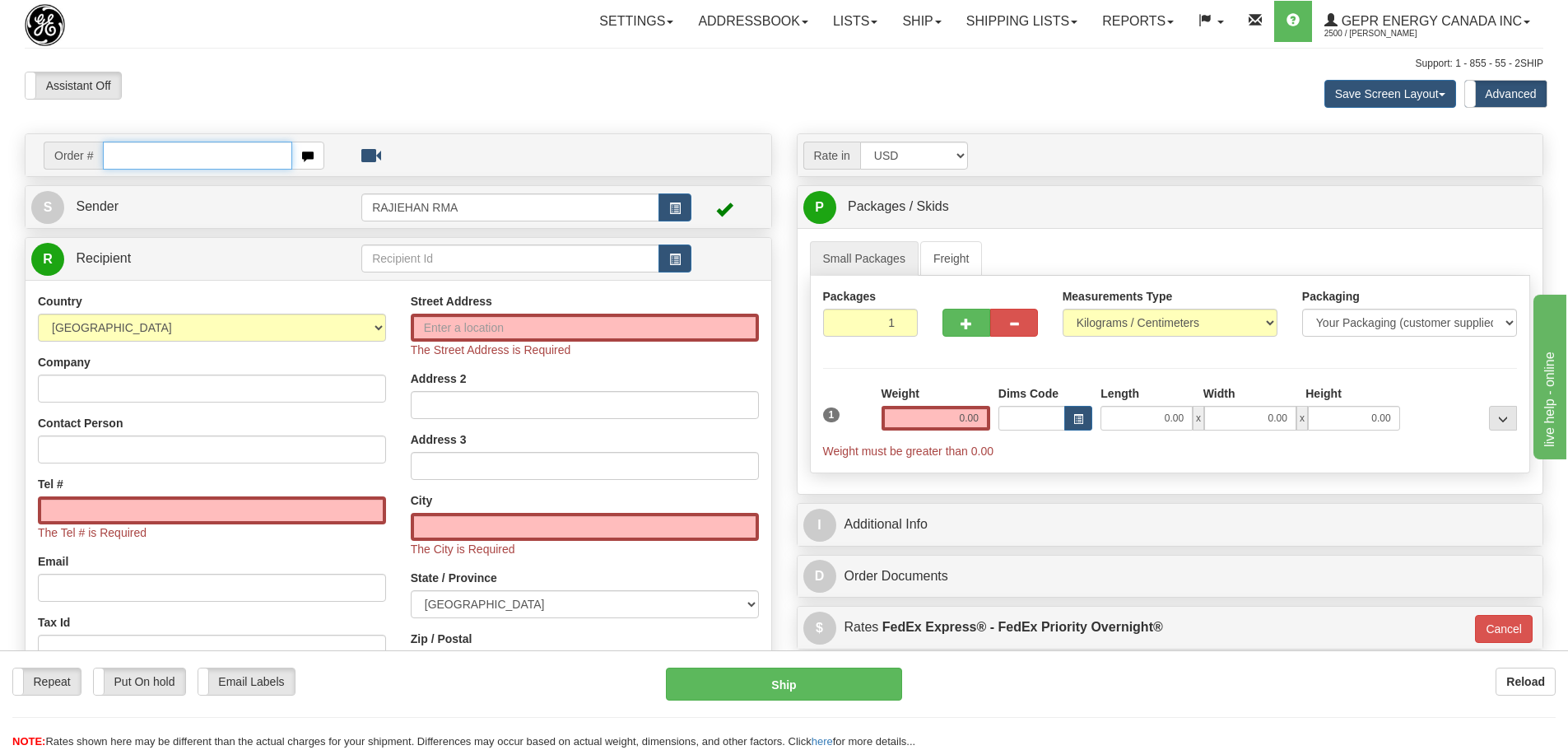
drag, startPoint x: 162, startPoint y: 164, endPoint x: 149, endPoint y: 157, distance: 14.8
click at [162, 164] on input "text" at bounding box center [197, 156] width 189 height 28
paste input "86704693"
type input "86704693"
click at [566, 121] on body "Training Course Close Toggle navigation Settings Shipping Preferences New Recip…" at bounding box center [790, 375] width 1580 height 750
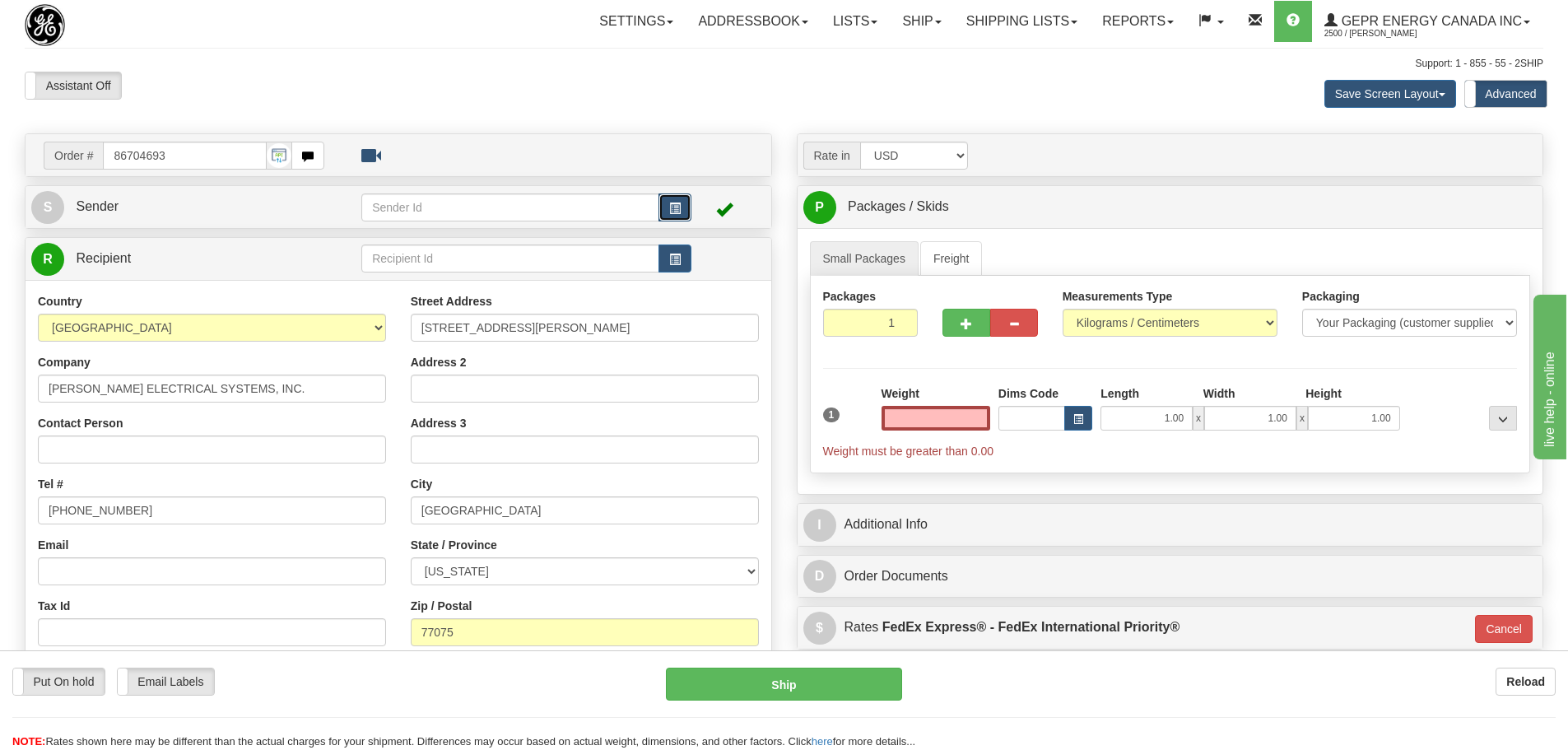
type input "0.00"
click at [668, 209] on button "button" at bounding box center [675, 207] width 33 height 28
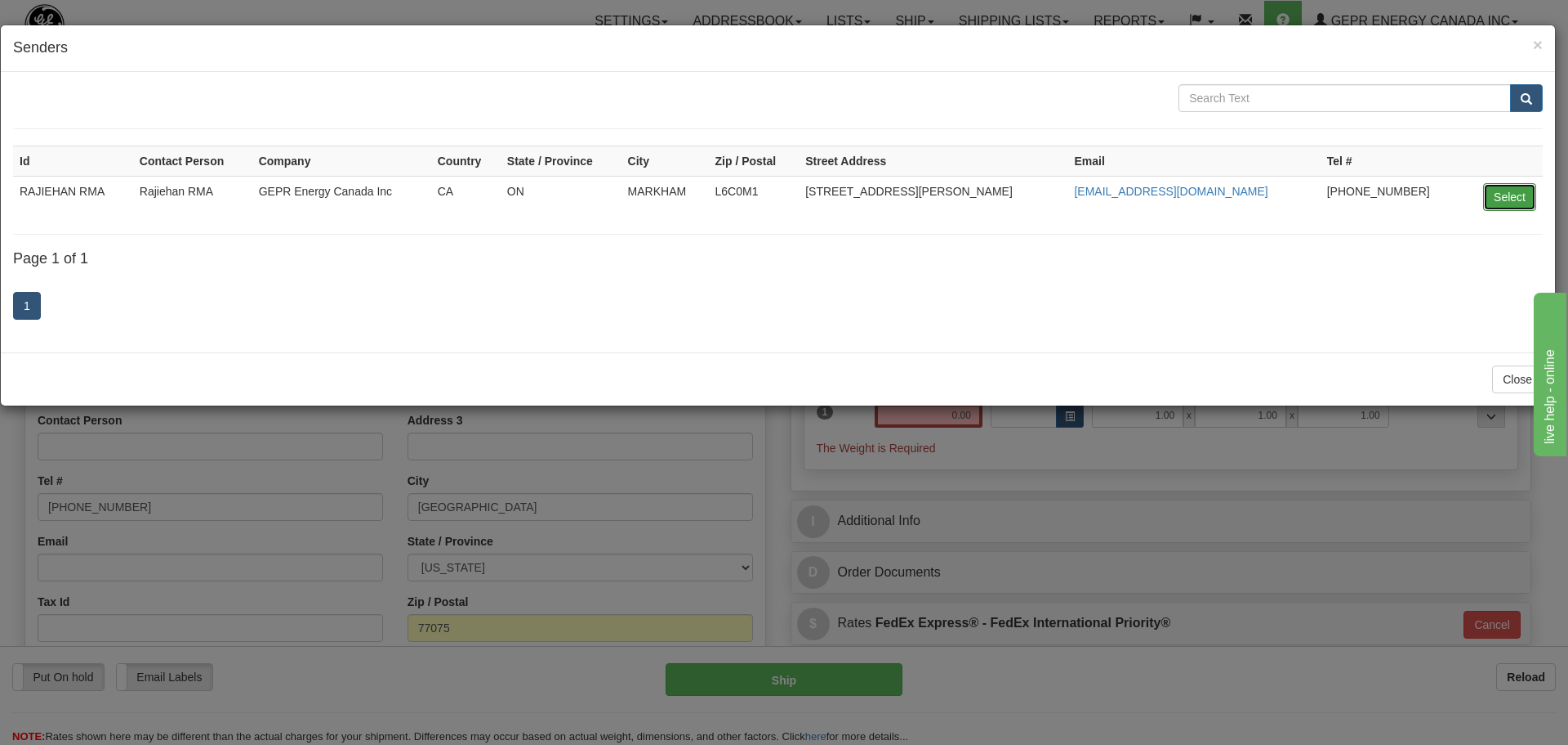
click at [1493, 188] on button "Select" at bounding box center [1510, 197] width 53 height 28
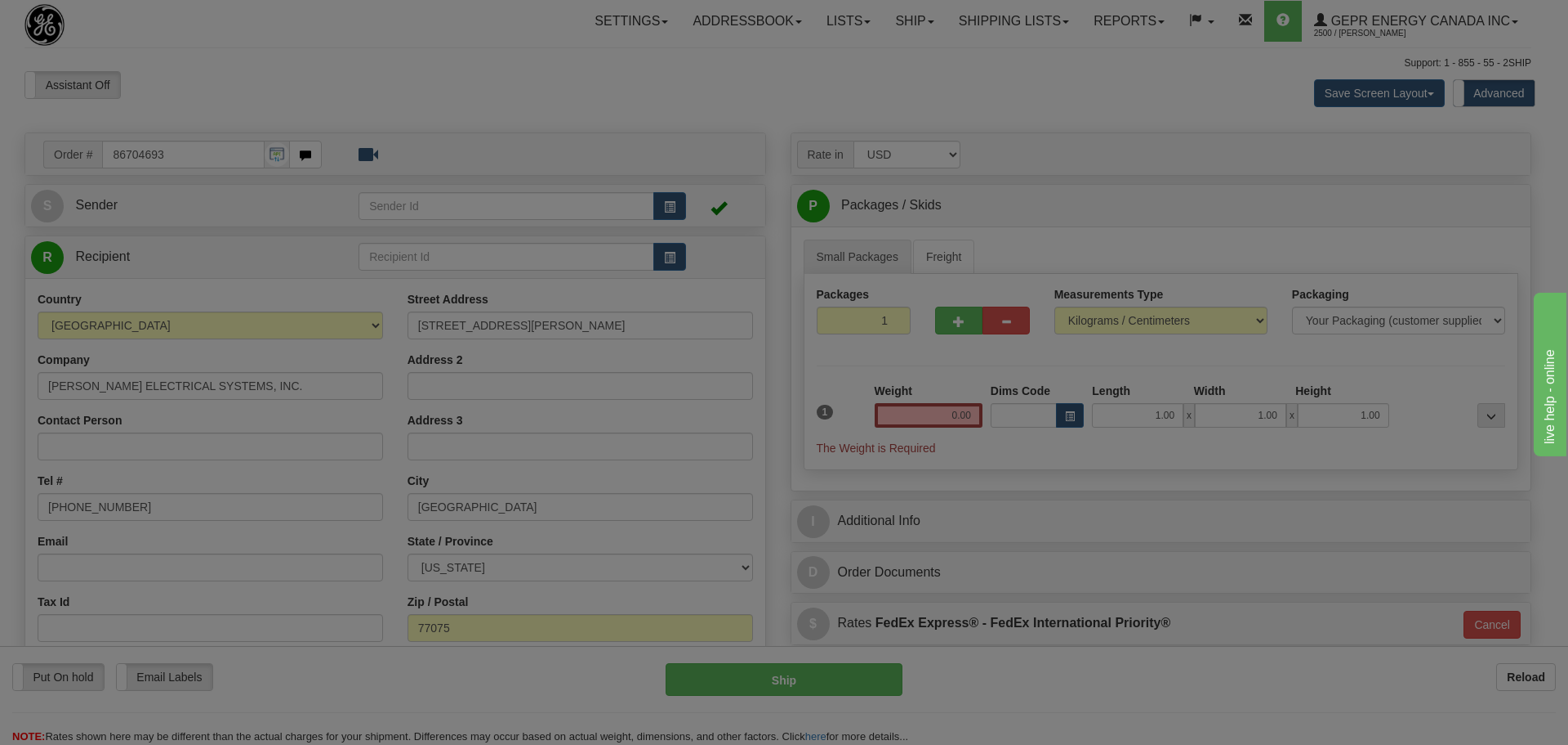
type input "RAJIEHAN RMA"
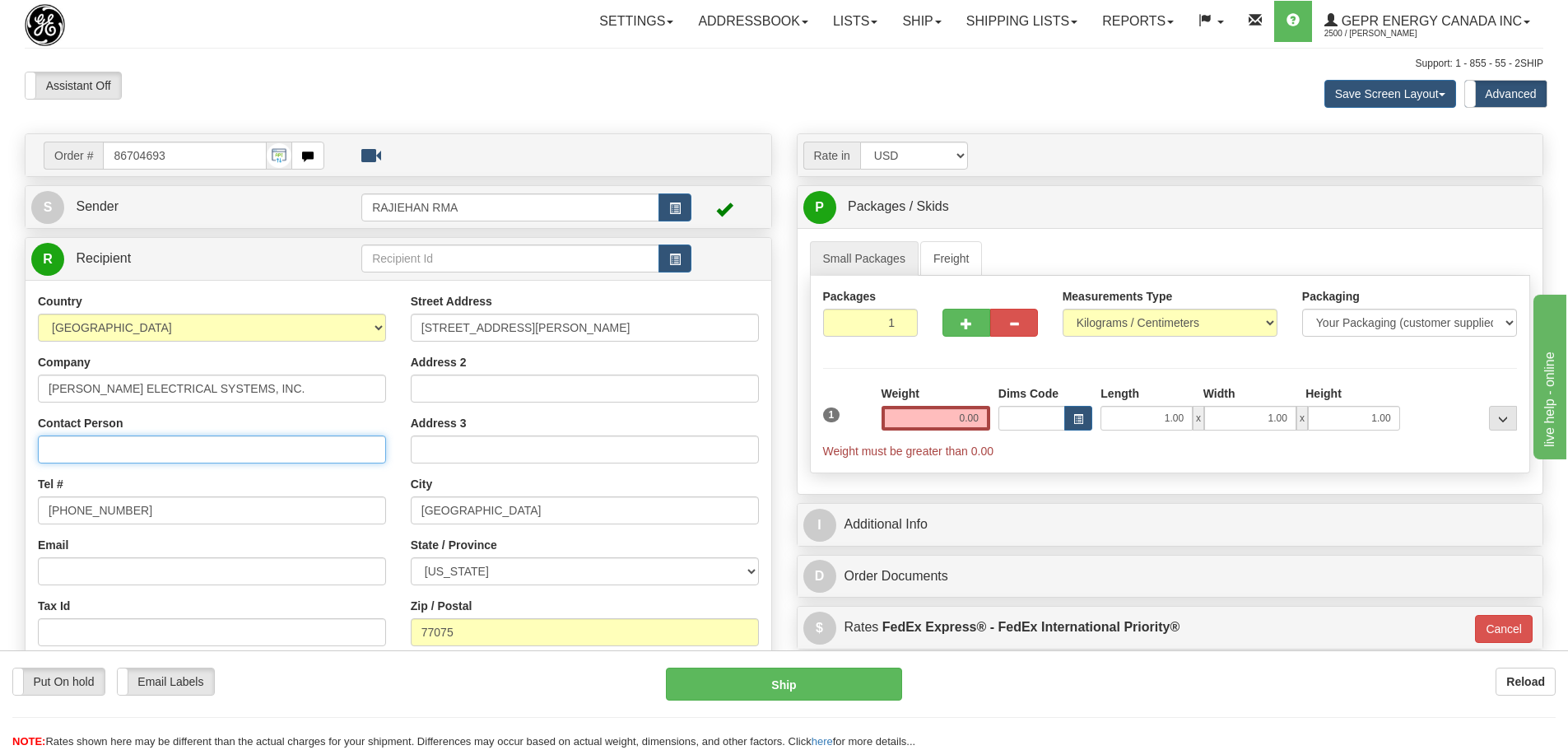
click at [57, 446] on input "Contact Person" at bounding box center [212, 449] width 348 height 28
paste input "Fabian Hernandez"
type input "Fabian Hernandez"
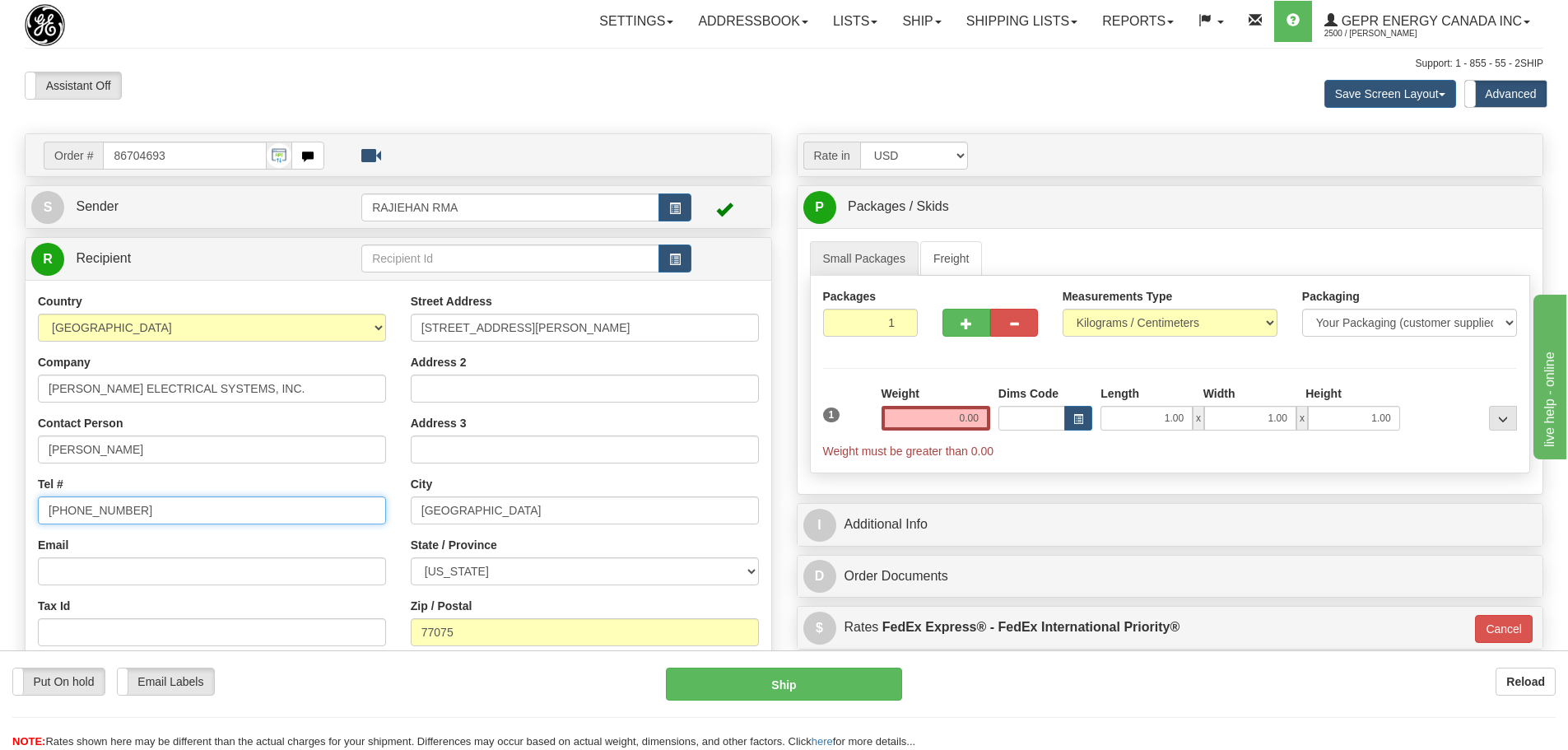
drag, startPoint x: 128, startPoint y: 496, endPoint x: 0, endPoint y: 509, distance: 128.7
click at [0, 508] on div "Toggle navigation Settings Shipping Preferences Fields Preferences New" at bounding box center [784, 472] width 1568 height 944
paste input "713-947-4402"
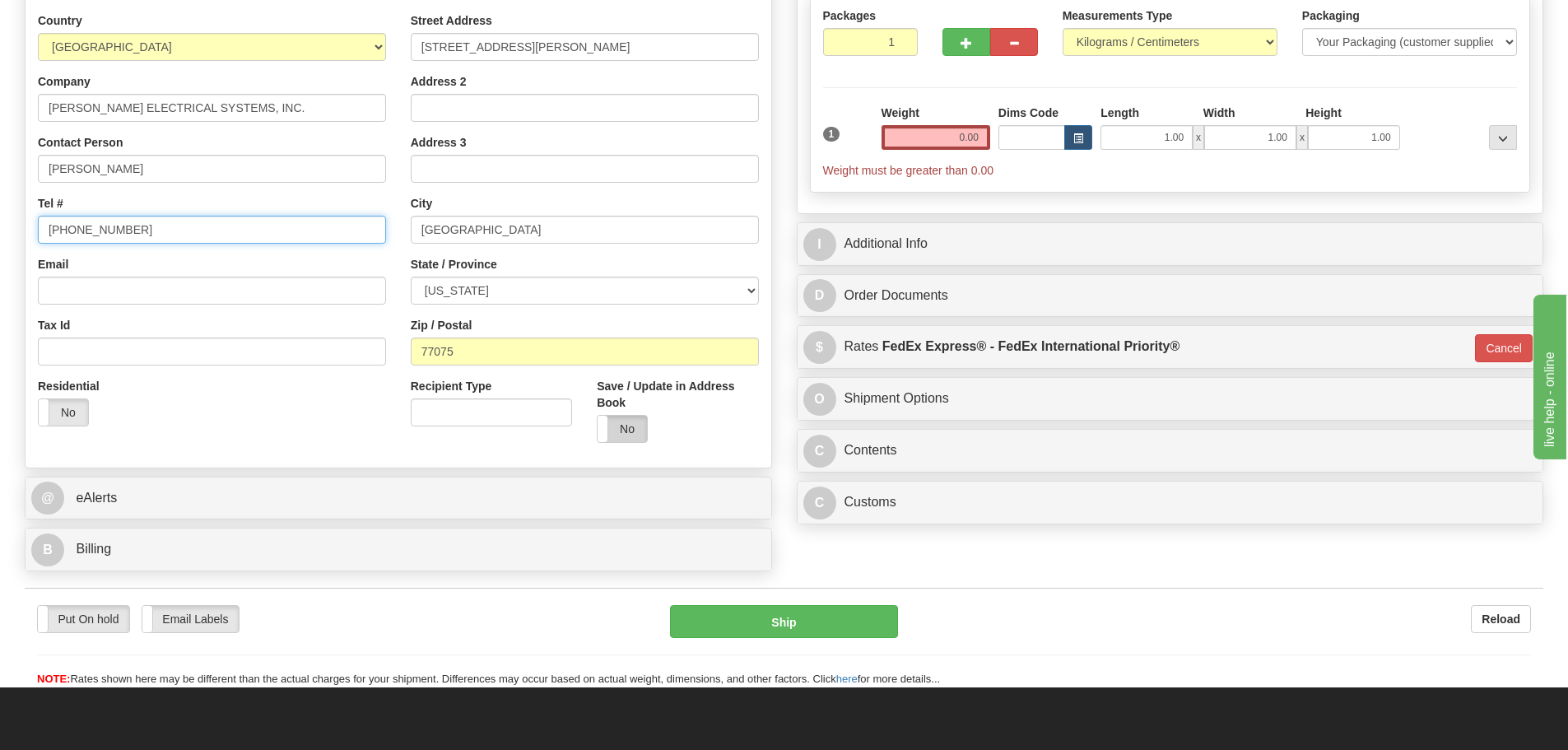
scroll to position [329, 0]
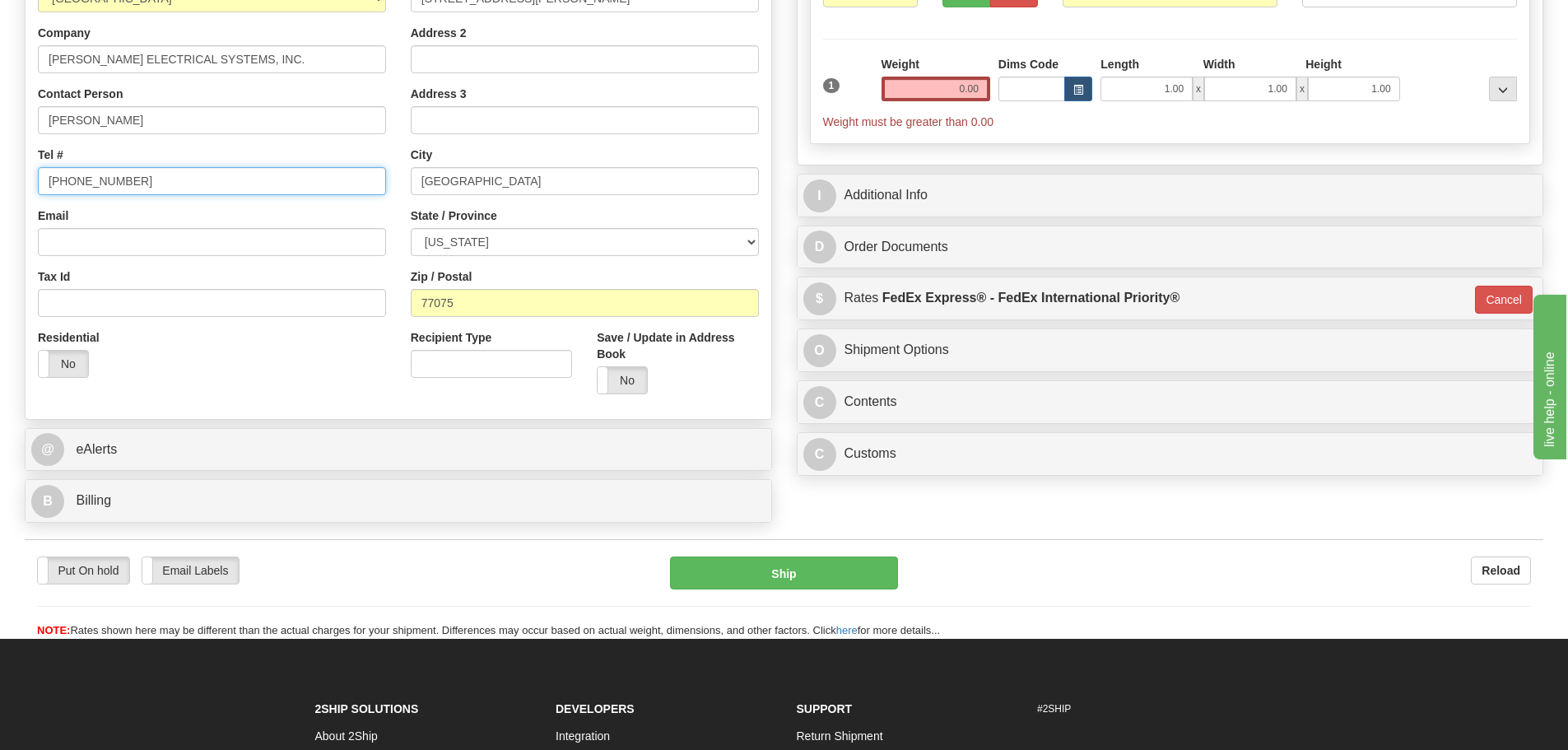
type input "713-947-4402"
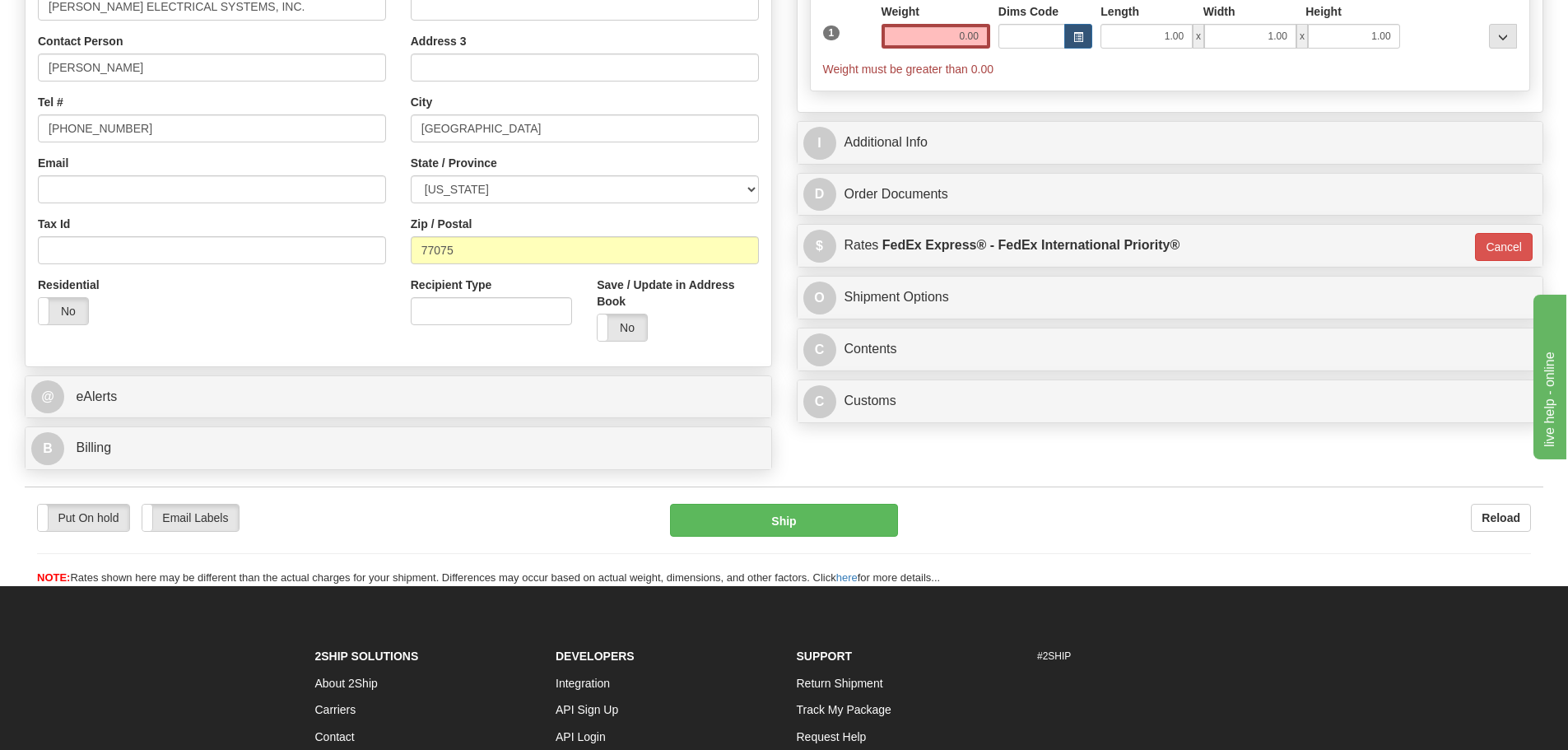
scroll to position [411, 0]
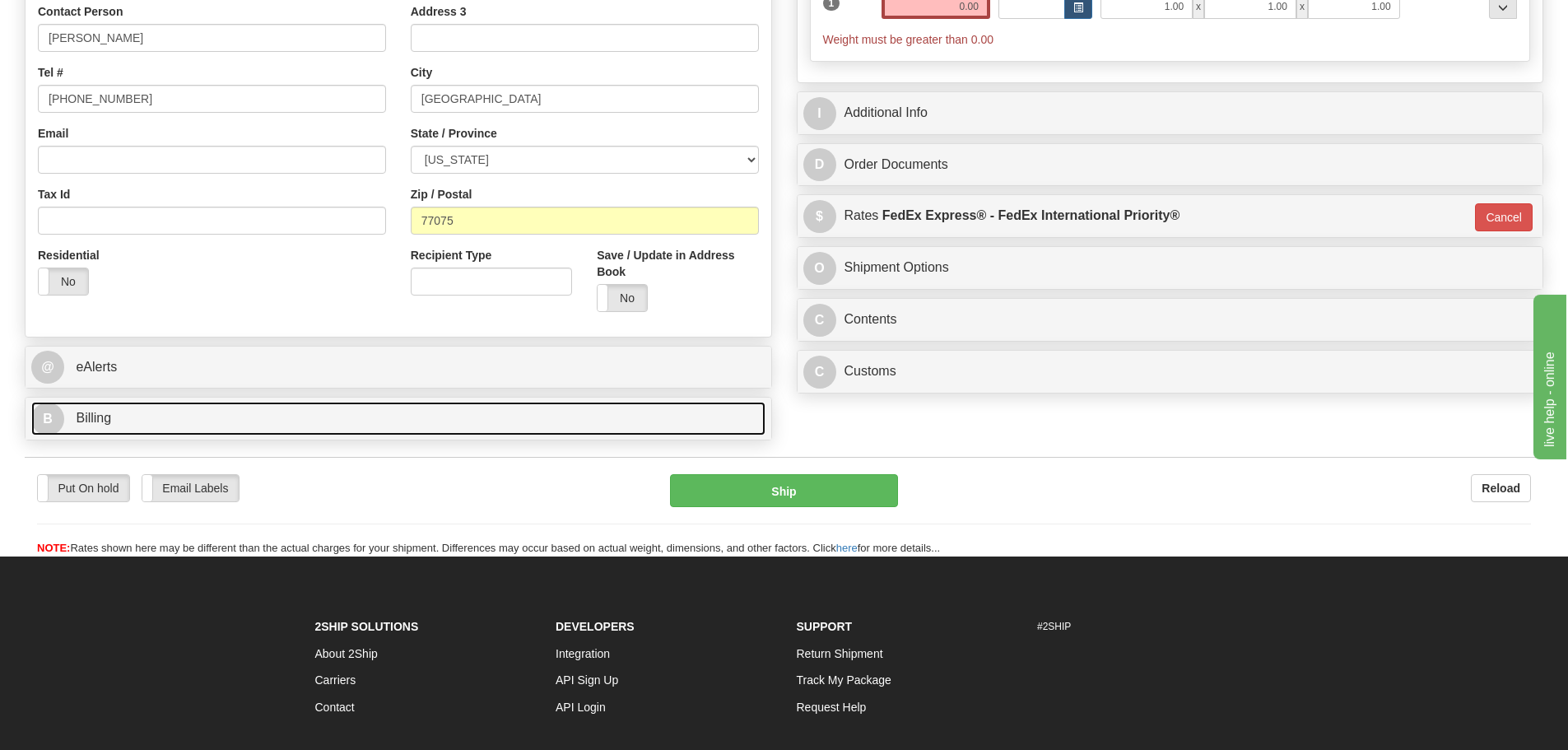
click at [294, 418] on link "B Billing" at bounding box center [399, 419] width 735 height 34
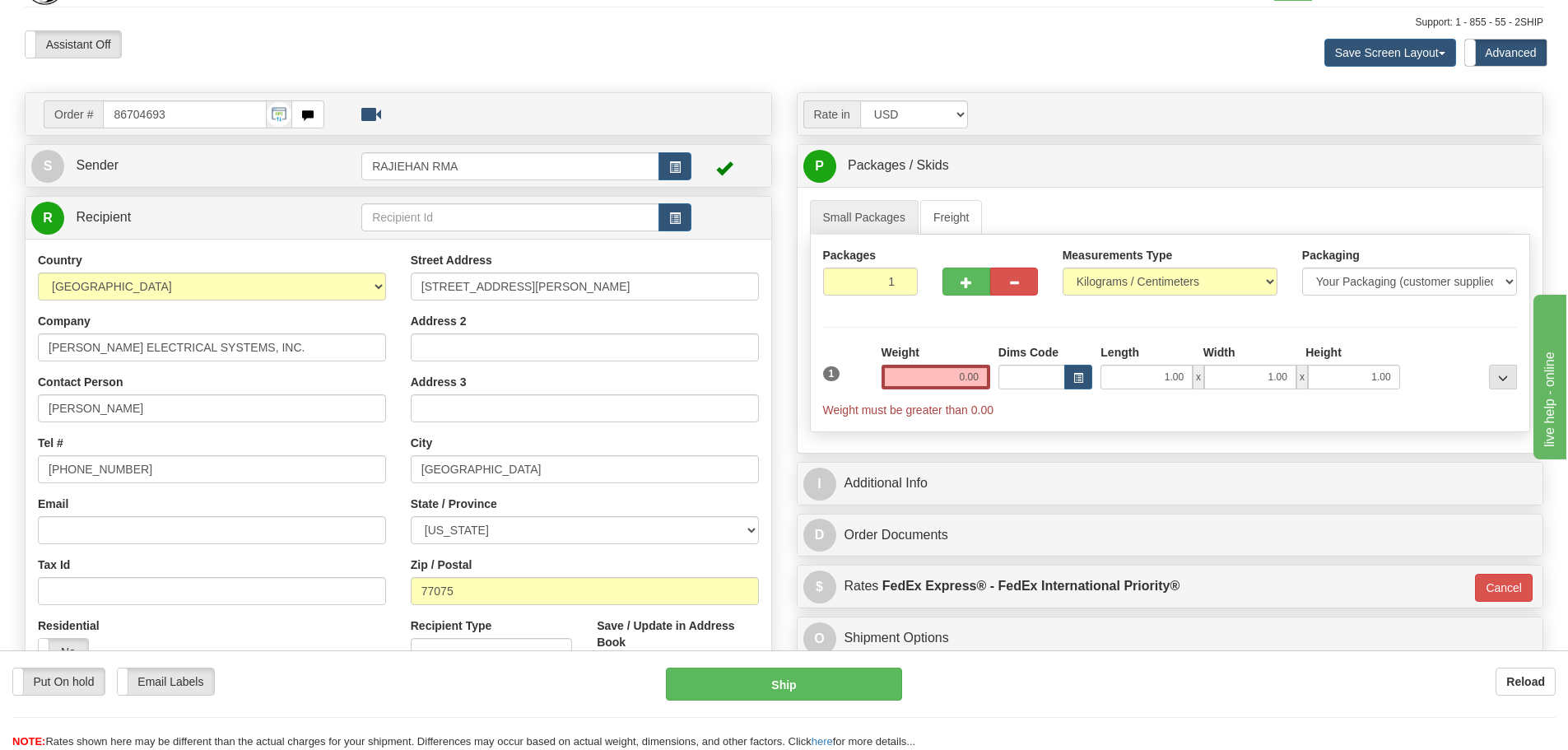
scroll to position [0, 0]
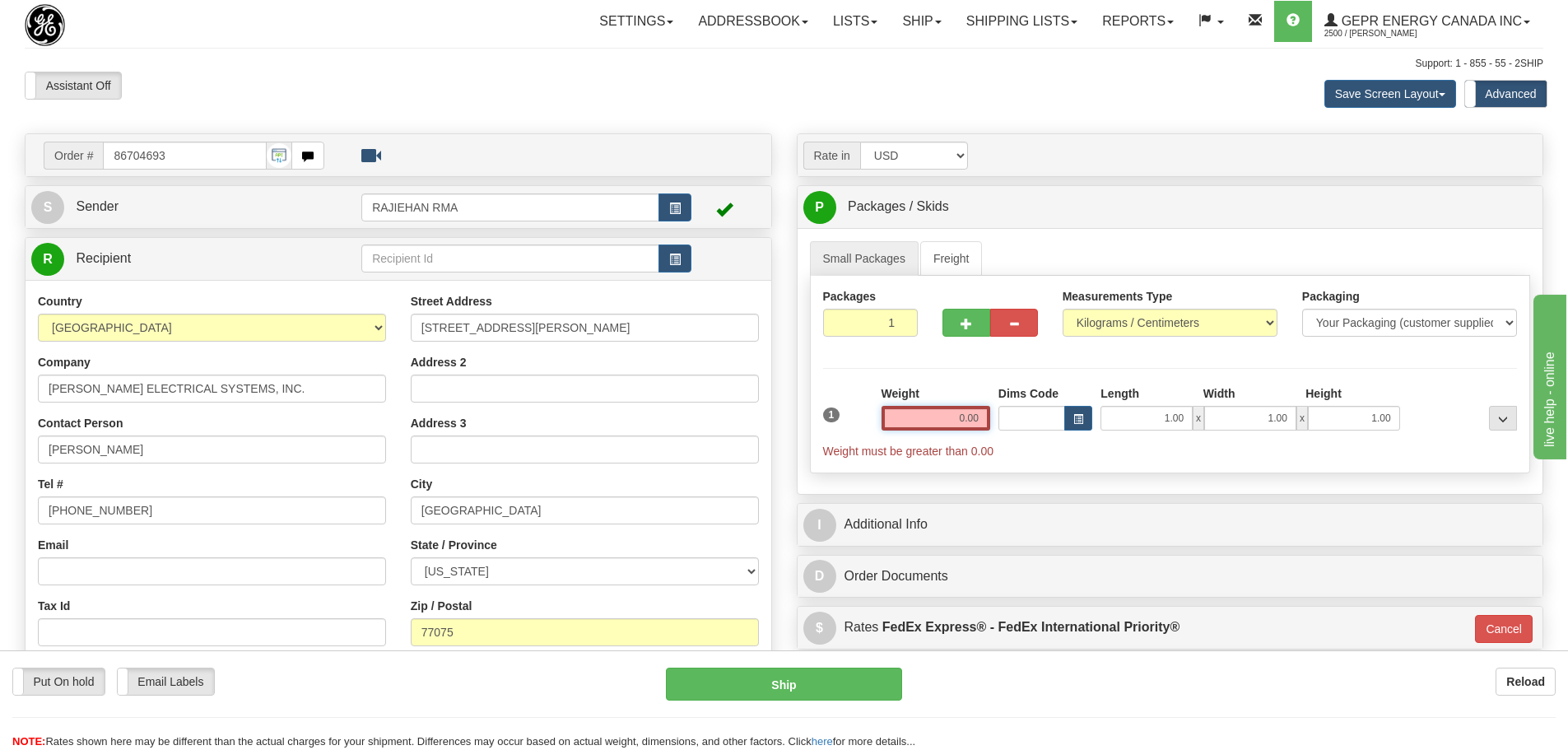
drag, startPoint x: 959, startPoint y: 413, endPoint x: 1048, endPoint y: 423, distance: 89.6
click at [1048, 423] on div "1 Weight 0.00 Dims Code 1.00" at bounding box center [1171, 422] width 703 height 74
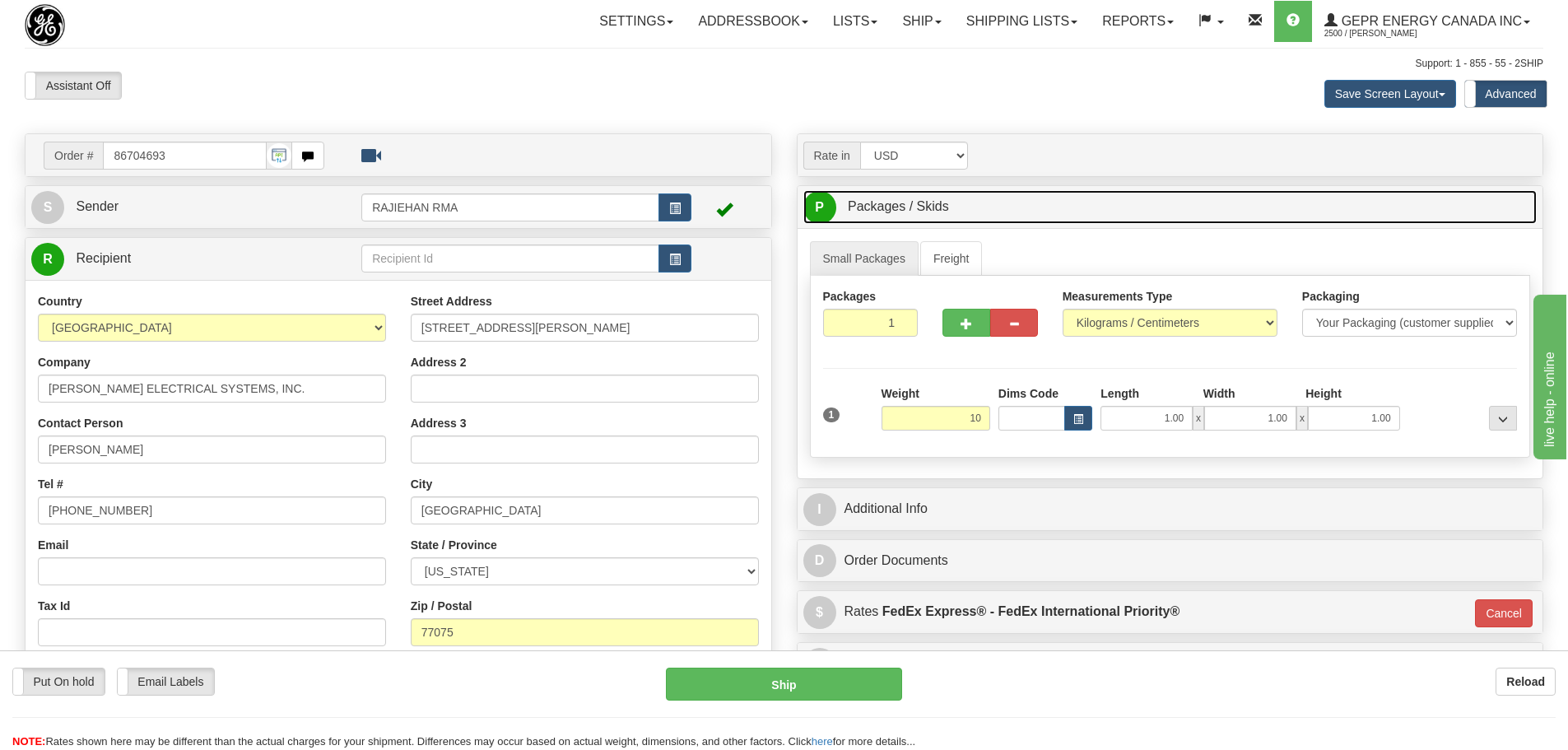
type input "10.00"
type input "01"
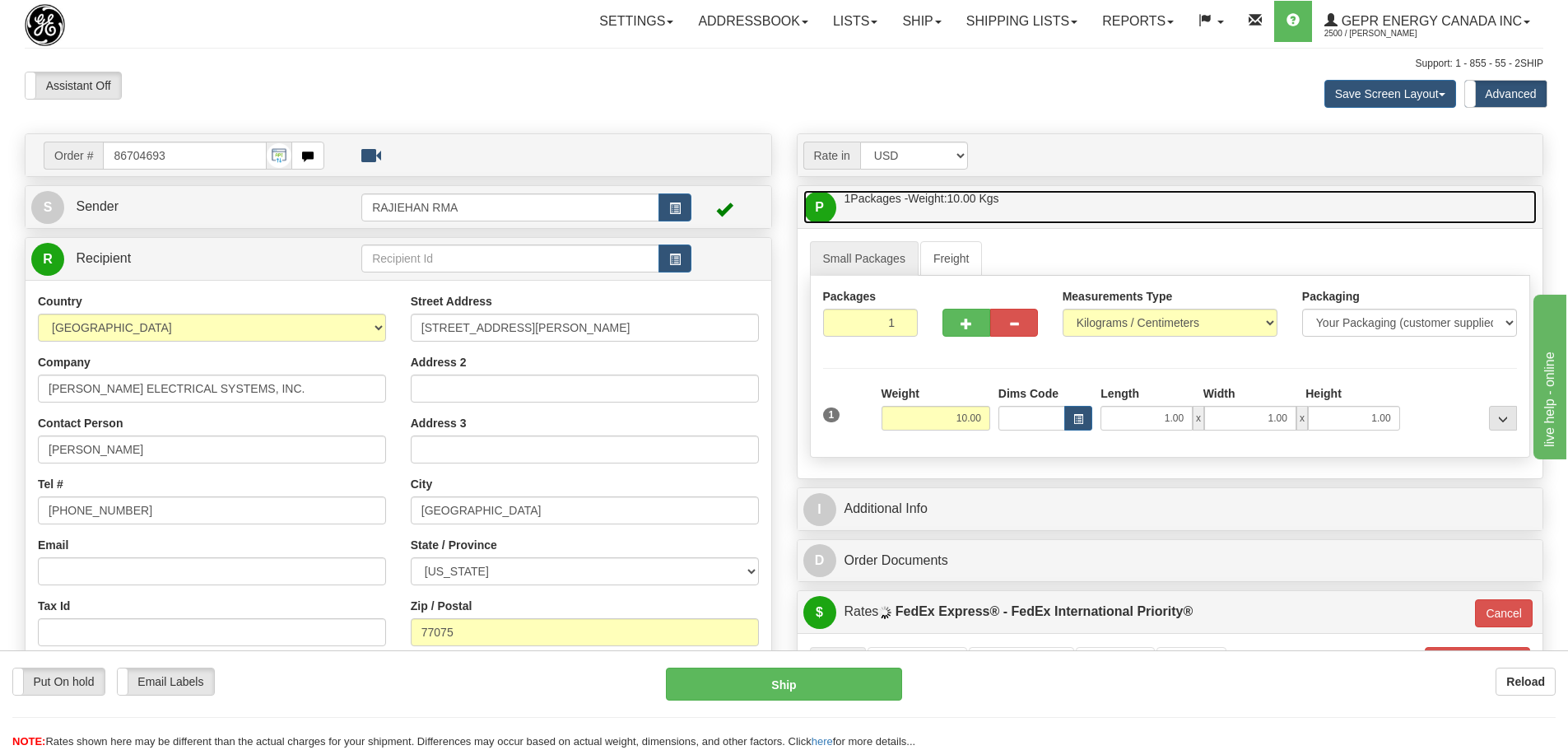
click at [1142, 209] on link "P Packages / Skids 1 Packages - Weight: 10.00 Kgs 1 Skids - Weight: NaN Kgs" at bounding box center [1171, 206] width 735 height 34
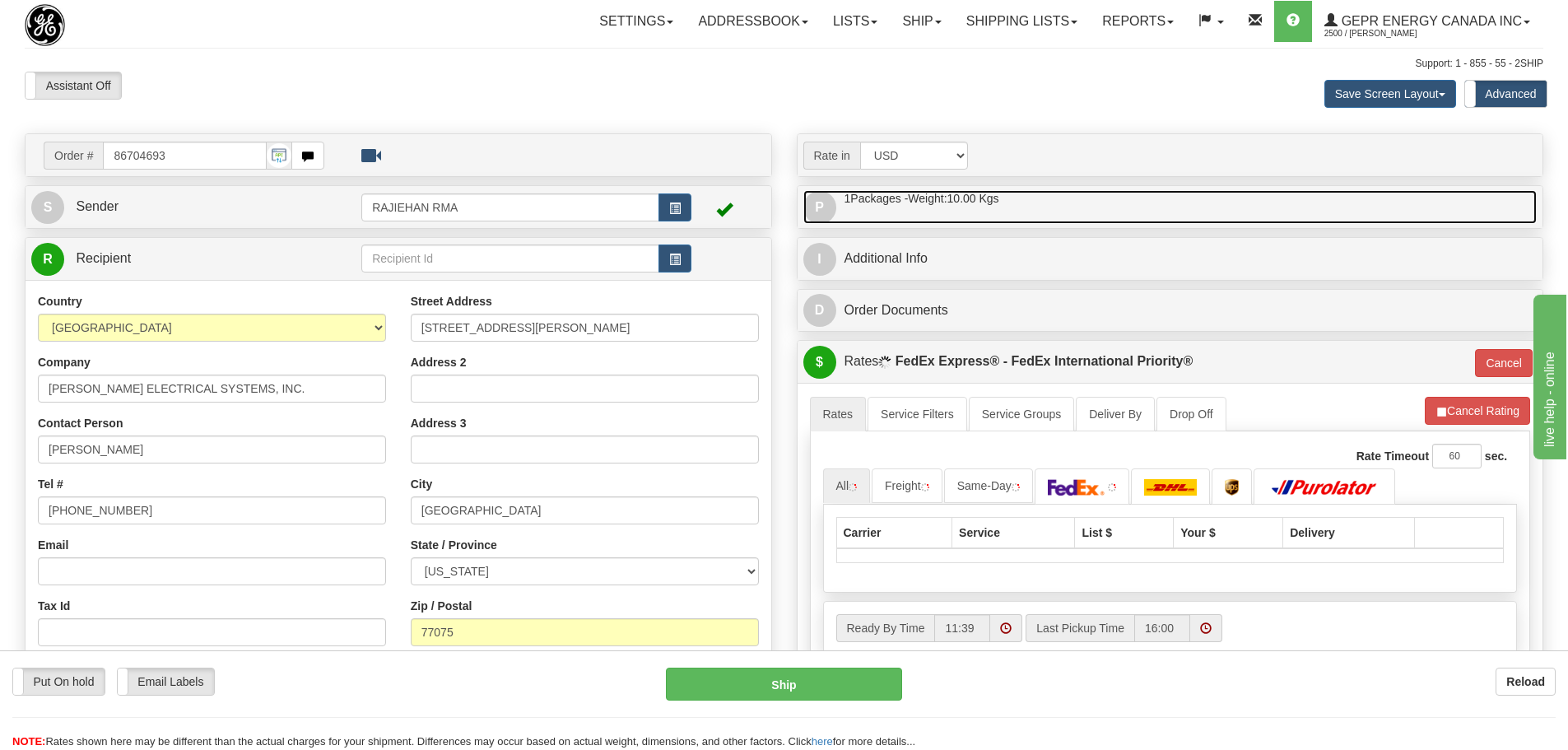
click at [1123, 206] on link "P Packages / Skids 1 Packages - Weight: 10.00 Kgs 1 Skids - Weight: NaN Kgs" at bounding box center [1171, 206] width 735 height 34
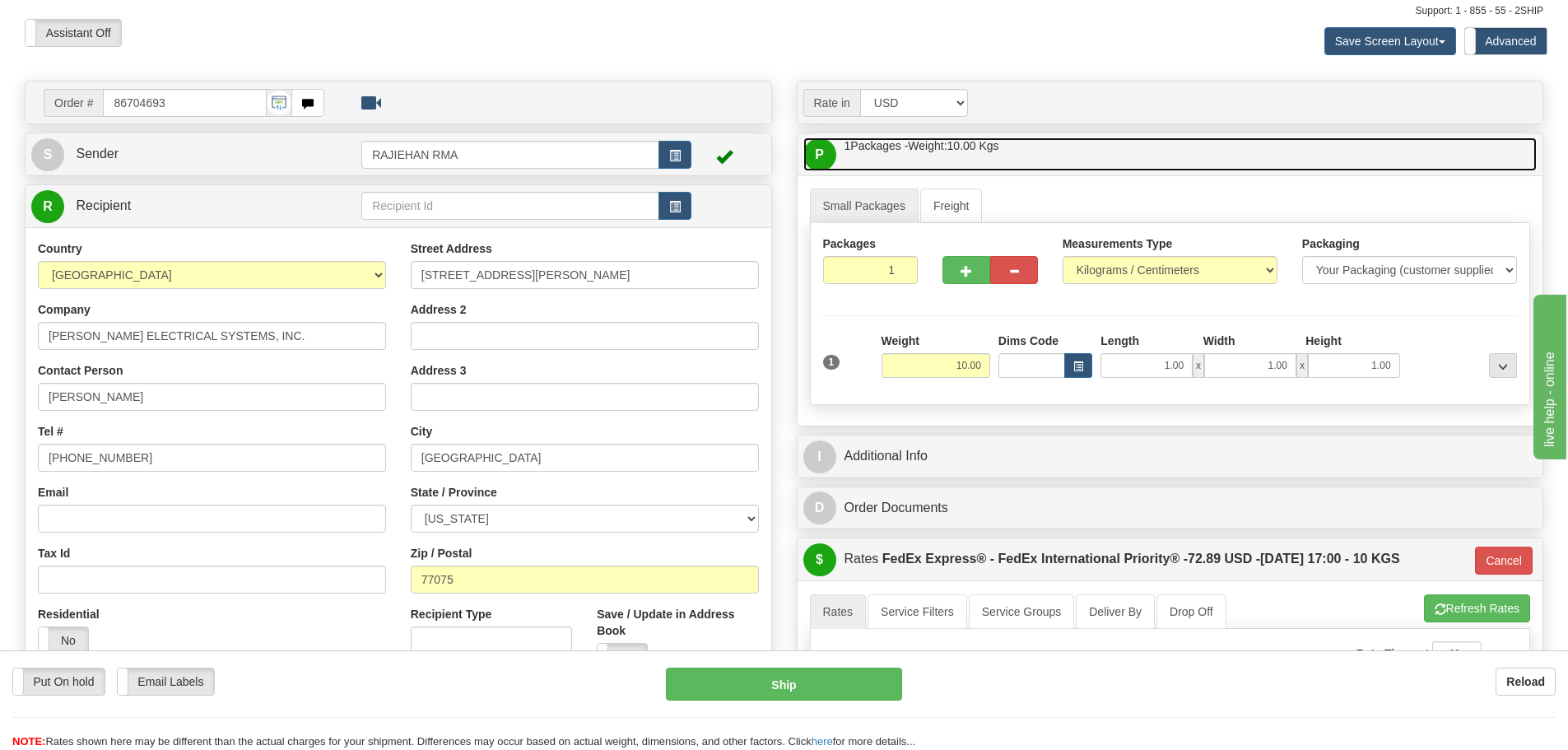
scroll to position [82, 0]
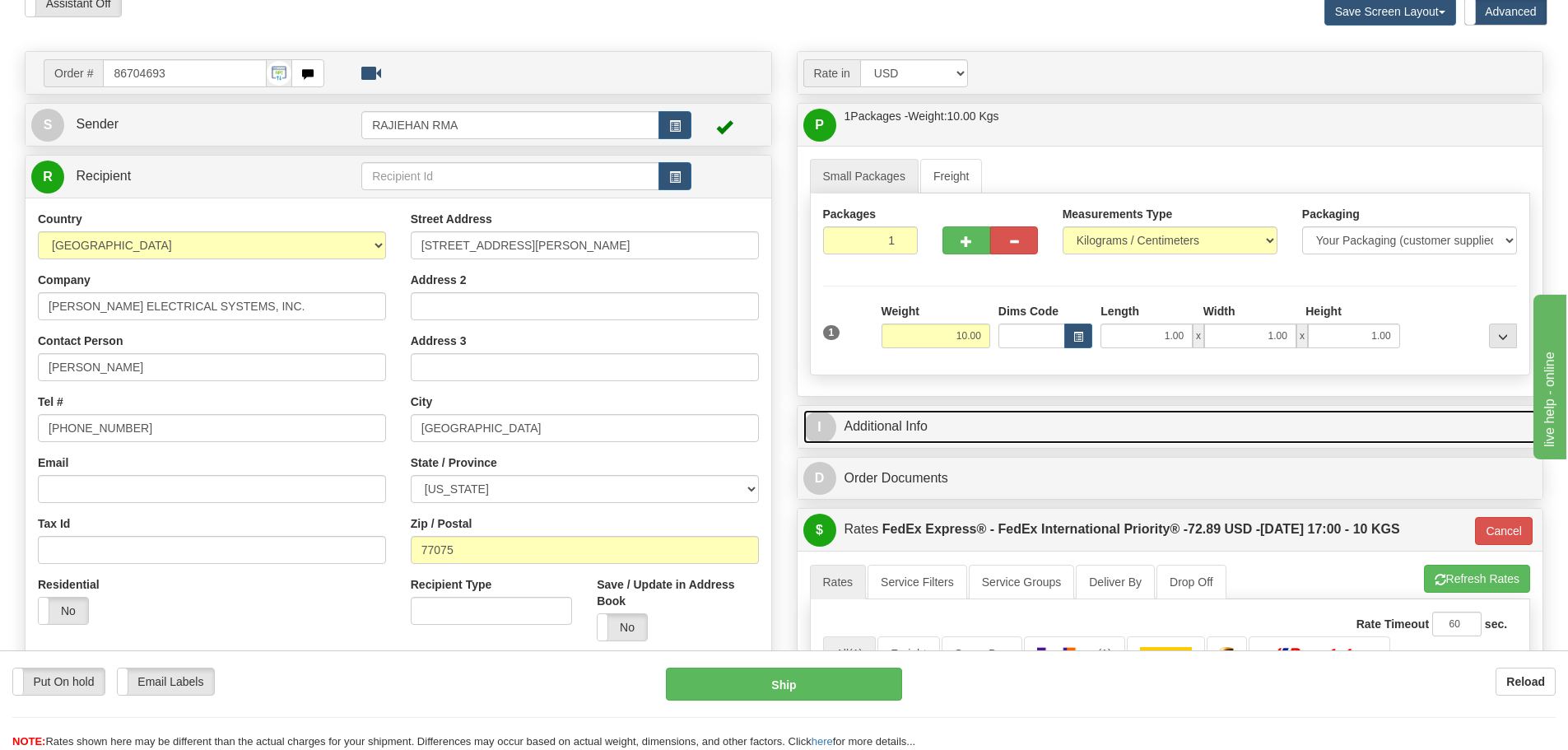
click at [891, 419] on link "I Additional Info" at bounding box center [1171, 426] width 735 height 34
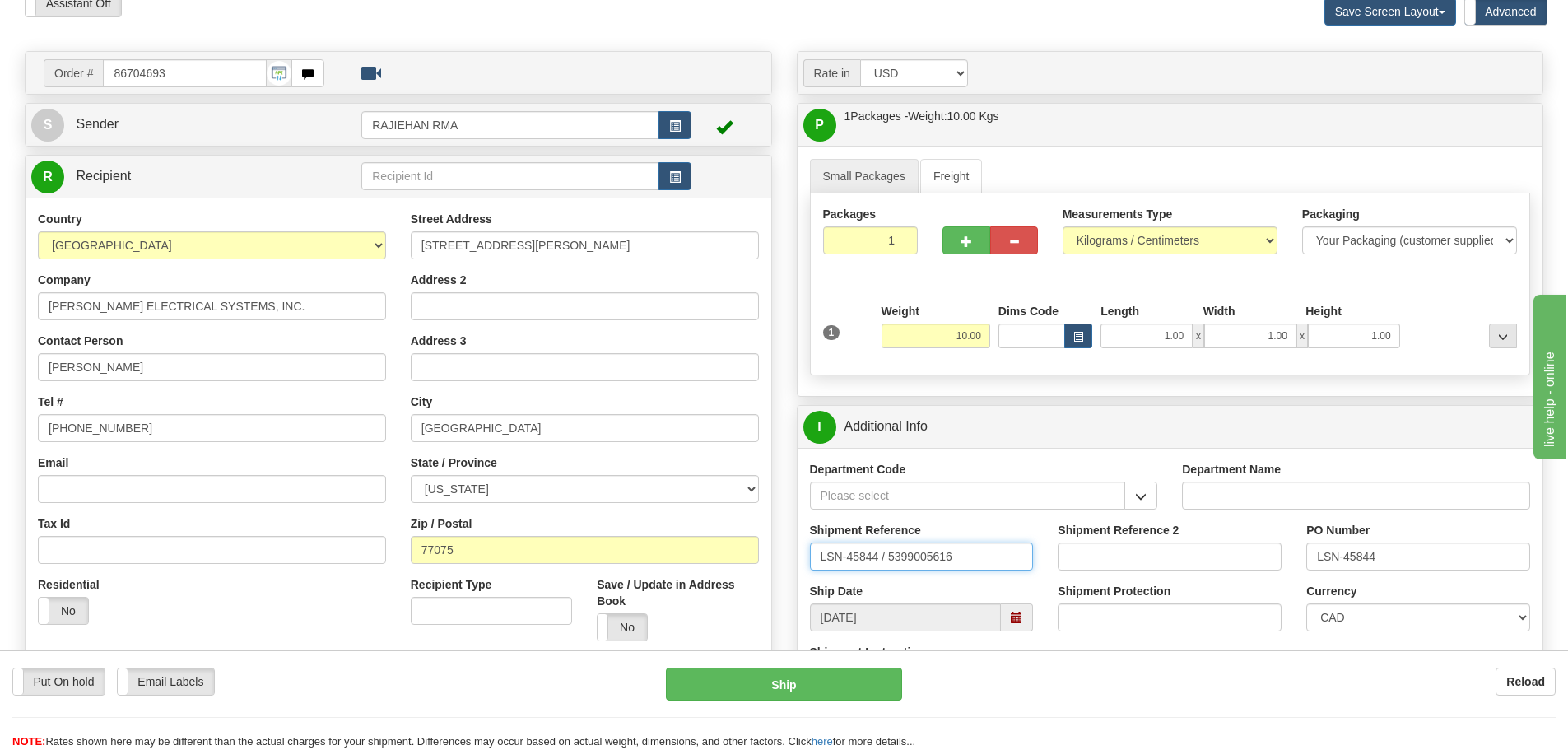
click at [882, 556] on input "LSN-45844 / 5399005616" at bounding box center [922, 556] width 224 height 28
click at [884, 556] on input "LSN-45844 / 5399005616" at bounding box center [922, 556] width 224 height 28
drag, startPoint x: 1012, startPoint y: 560, endPoint x: 704, endPoint y: 549, distance: 308.2
click at [705, 51] on div "Order # 86704693" at bounding box center [784, 51] width 1544 height 0
type input "LSN-45844 RMA 5399005616"
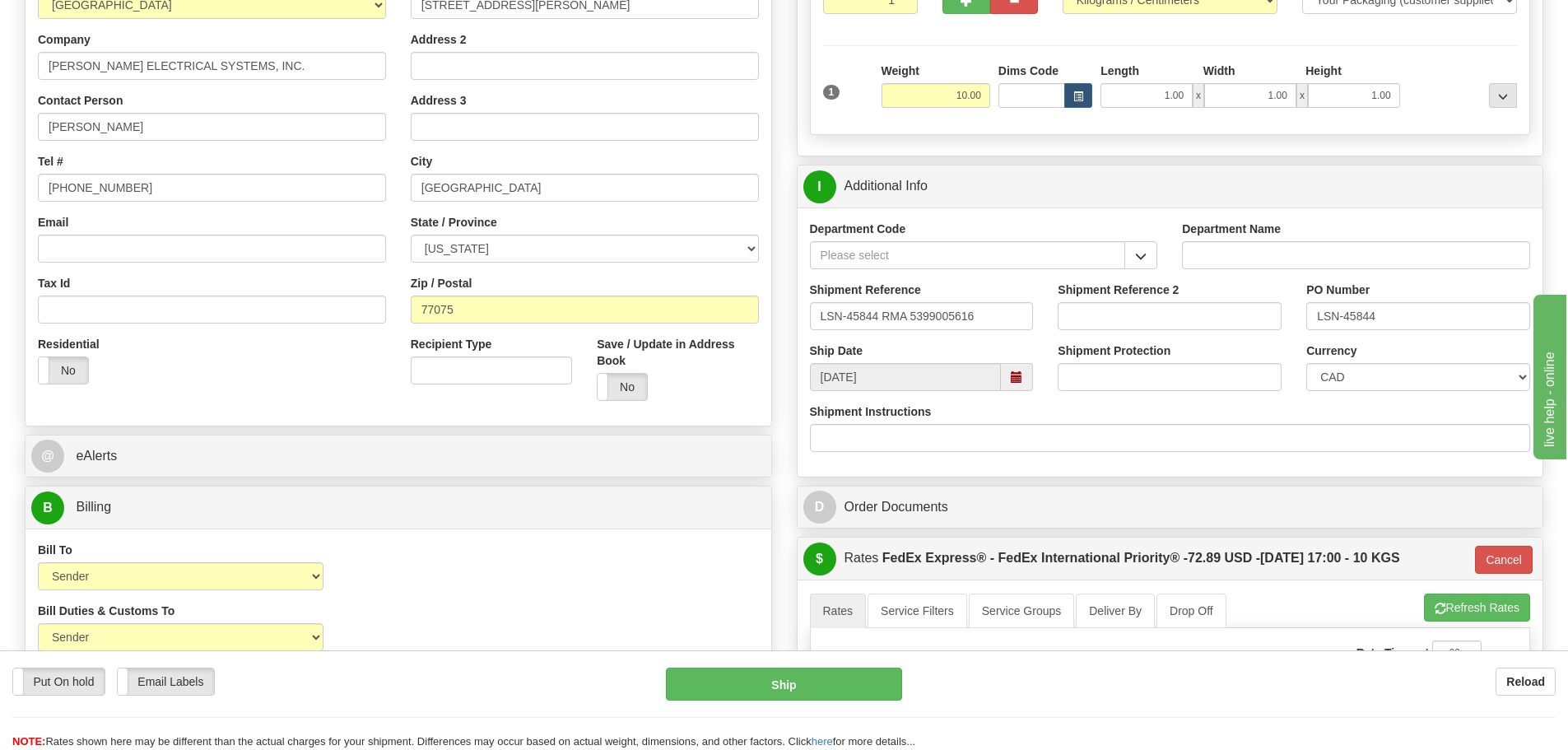
scroll to position [329, 0]
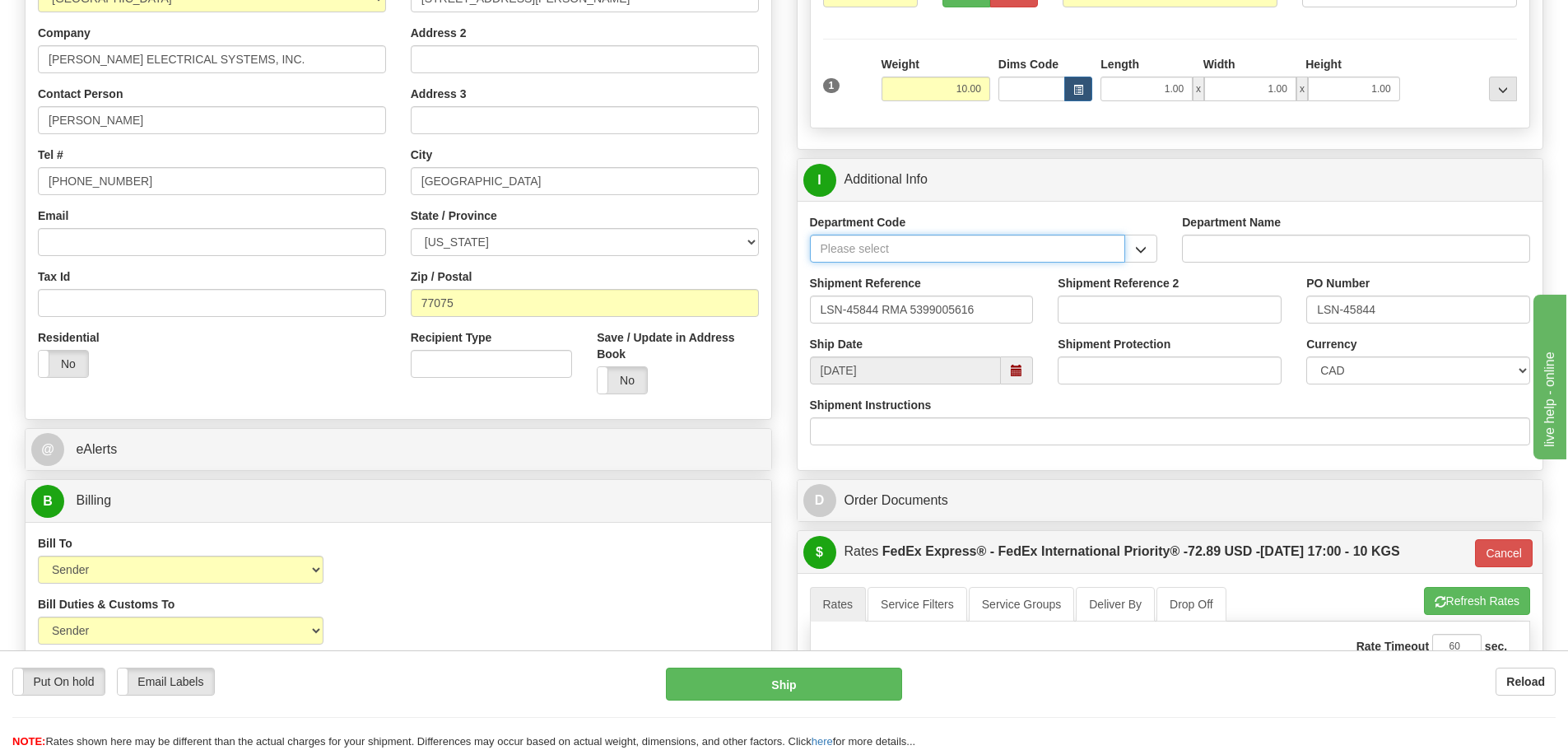
click at [955, 238] on input "Department Code" at bounding box center [968, 249] width 316 height 28
type input "SER"
click at [946, 272] on div "SER" at bounding box center [964, 274] width 299 height 18
type input "SERVICE DEPARTMENT"
type input "SER"
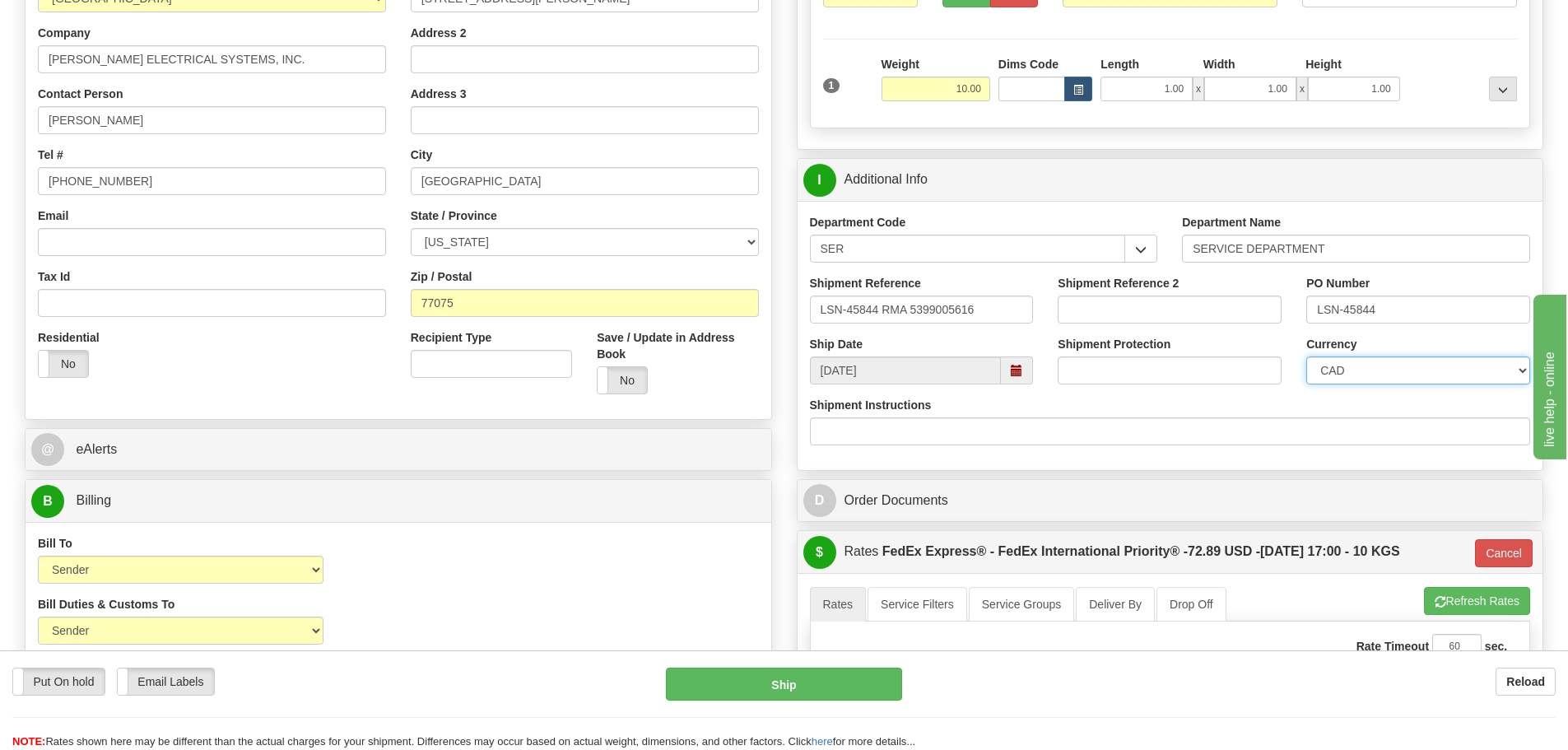
click at [1340, 362] on select "CAD USD EUR ZAR RON ANG ARN AUD AUS AWG BBD BFR BGN BHD BMD BND BRC BRL CHP CKZ…" at bounding box center [1419, 370] width 224 height 28
select select "1"
click at [1307, 356] on select "CAD USD EUR ZAR RON ANG ARN AUD AUS AWG BBD BFR BGN BHD BMD BND BRC BRL CHP CKZ…" at bounding box center [1419, 370] width 224 height 28
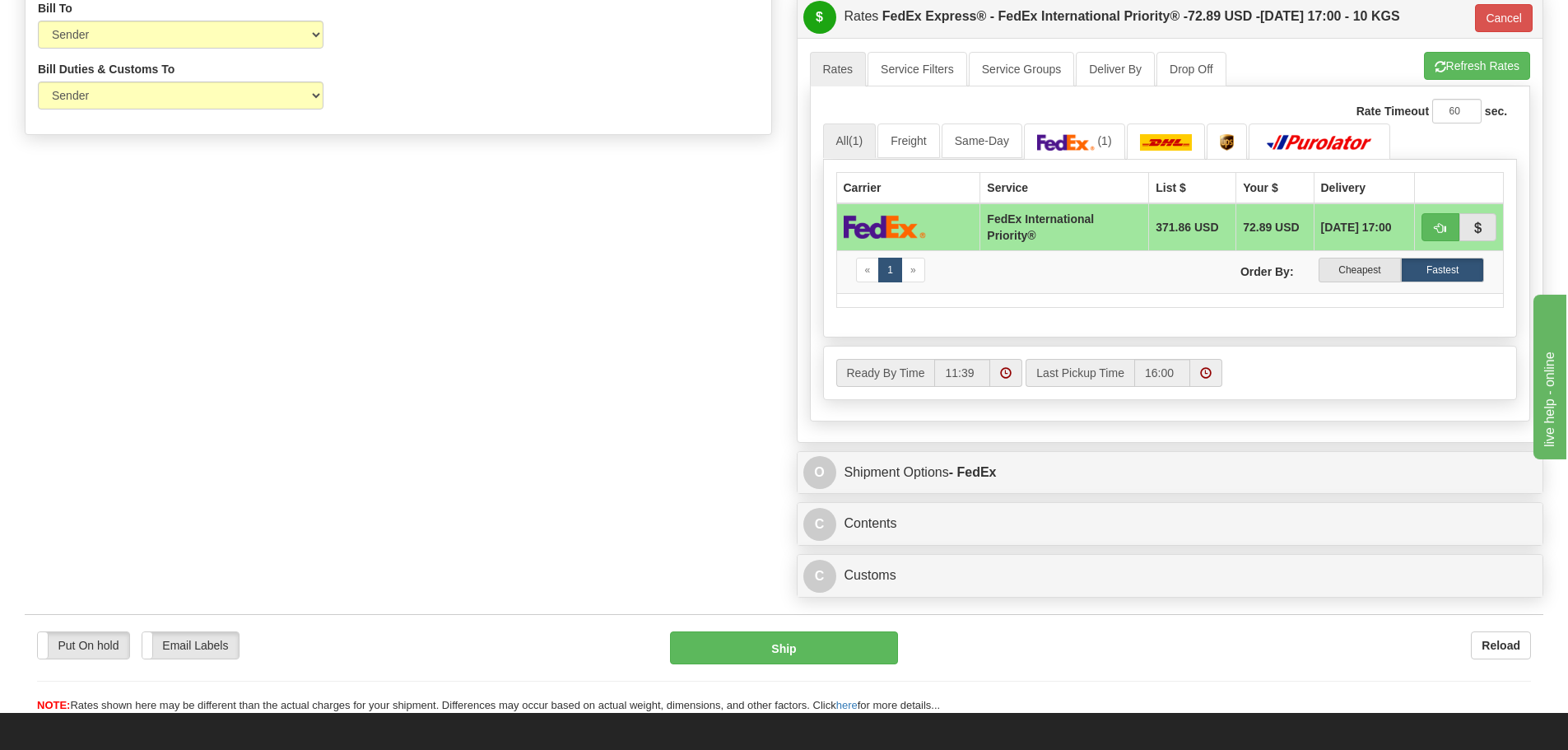
scroll to position [905, 0]
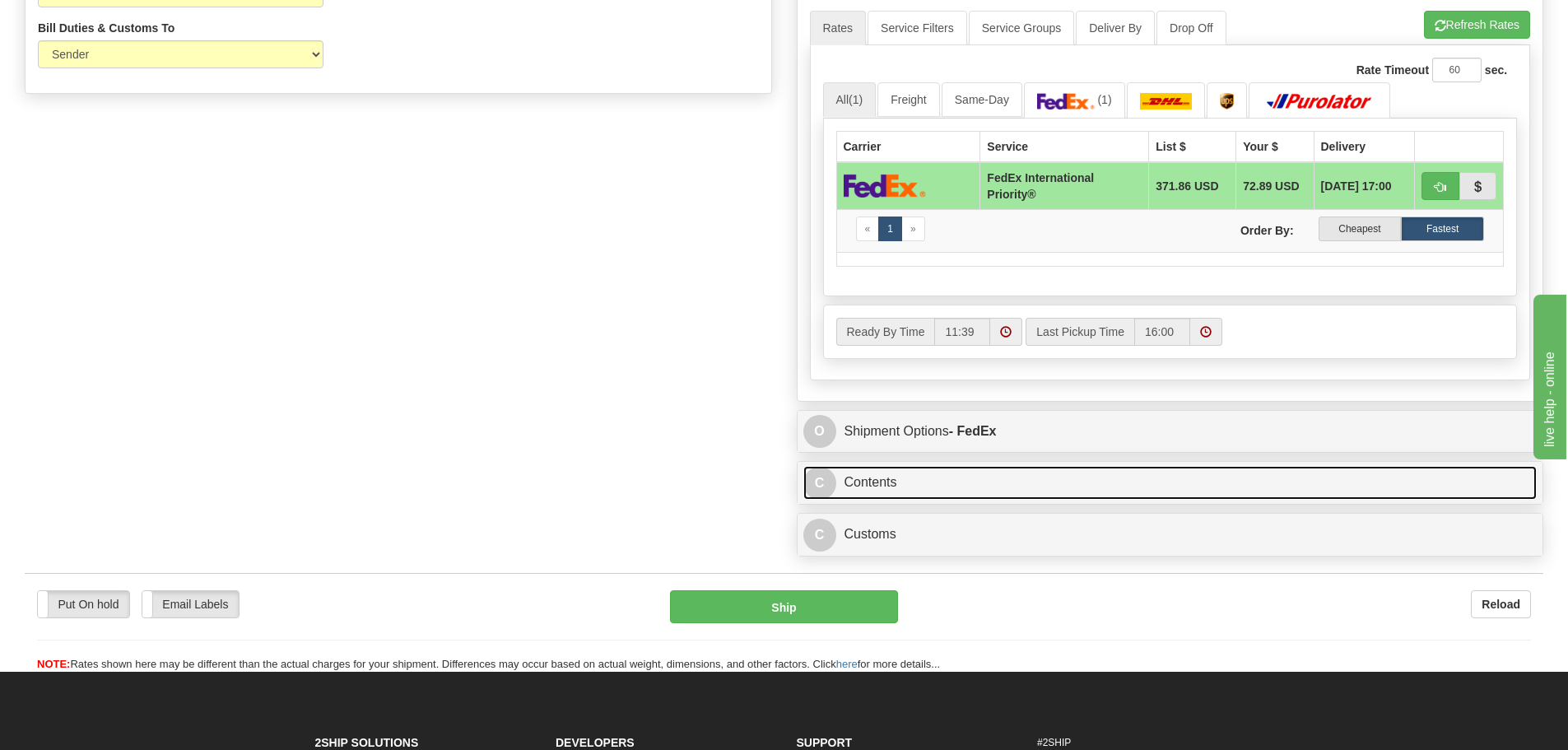
click at [862, 482] on link "C Contents" at bounding box center [1171, 482] width 735 height 34
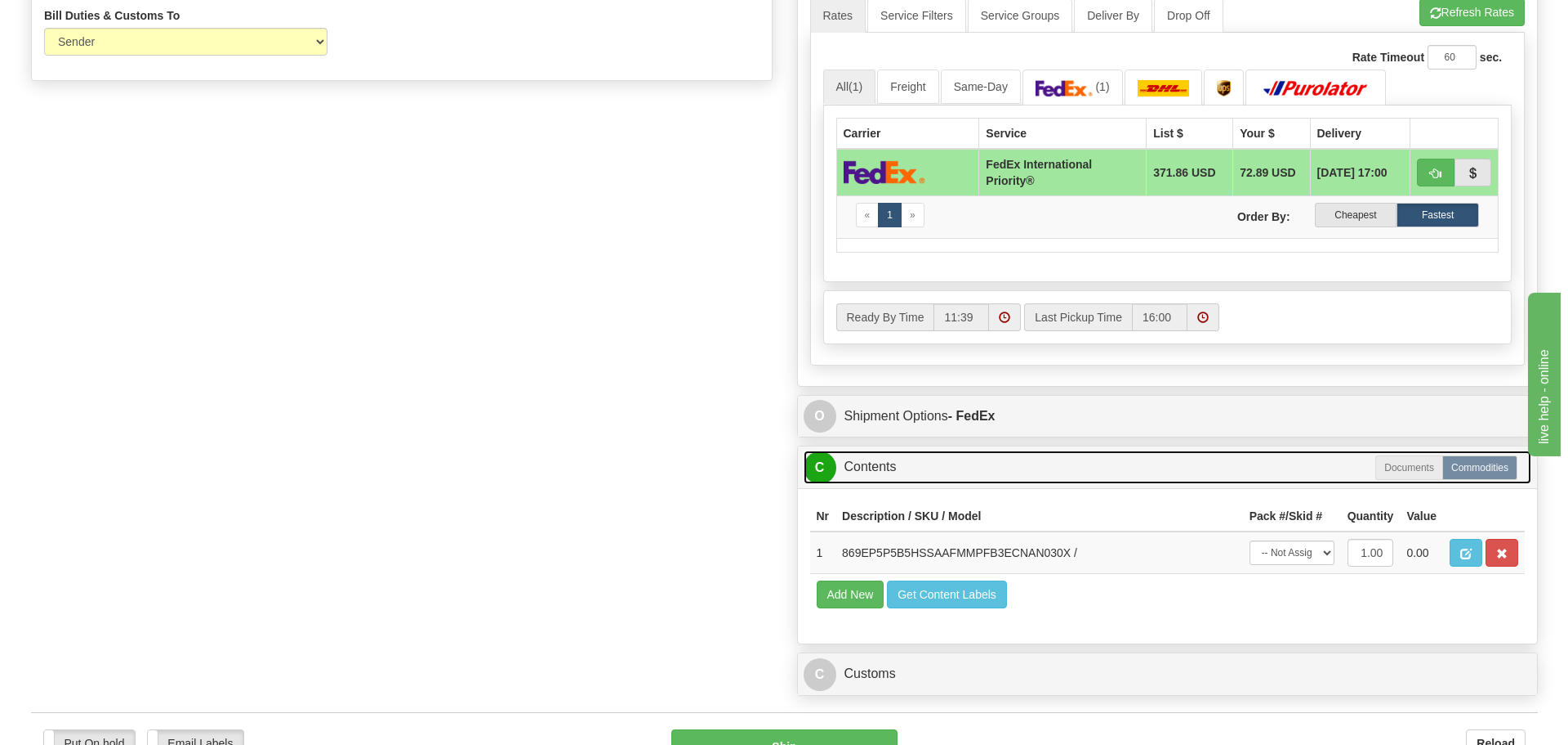
scroll to position [1144, 0]
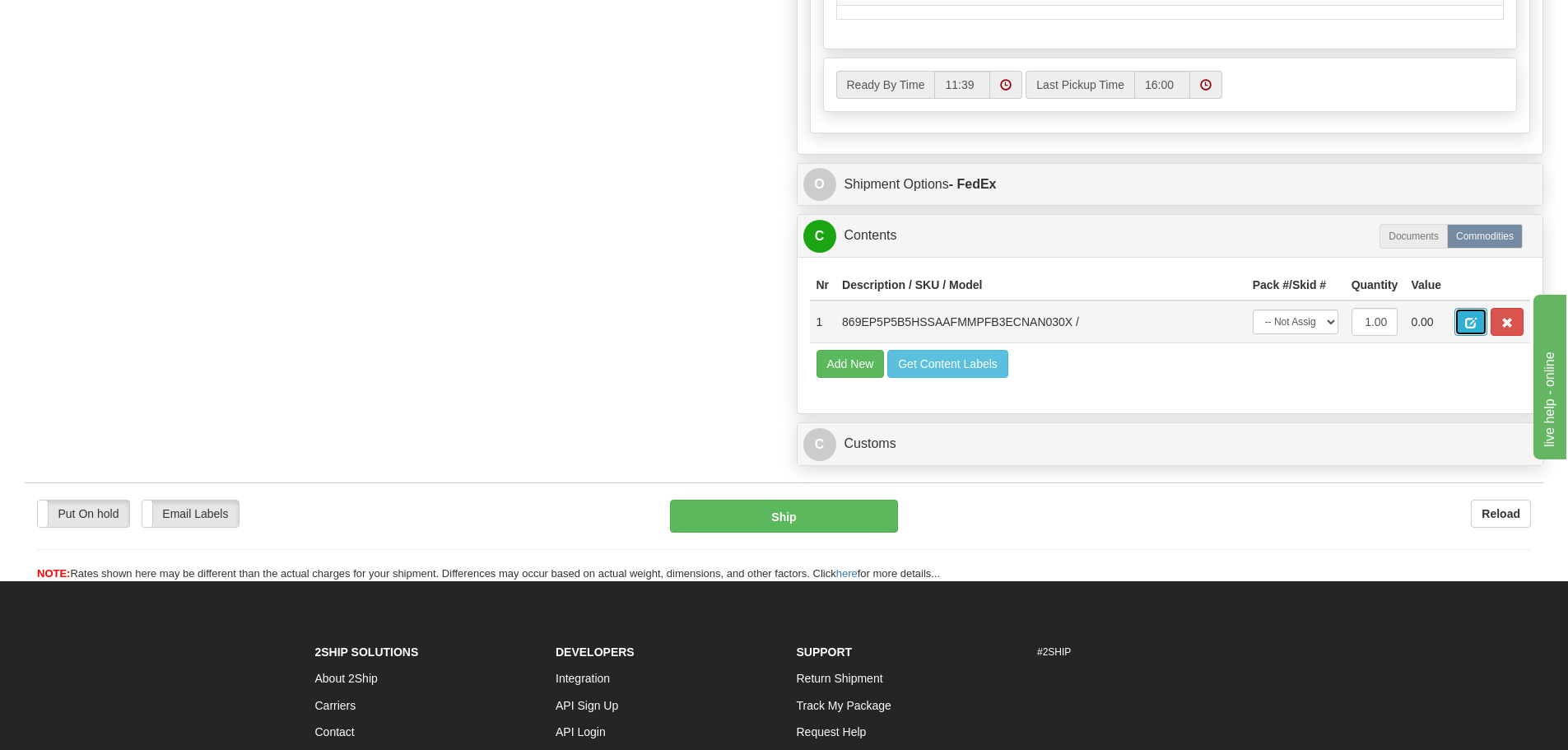
click at [1468, 321] on span "button" at bounding box center [1471, 322] width 12 height 11
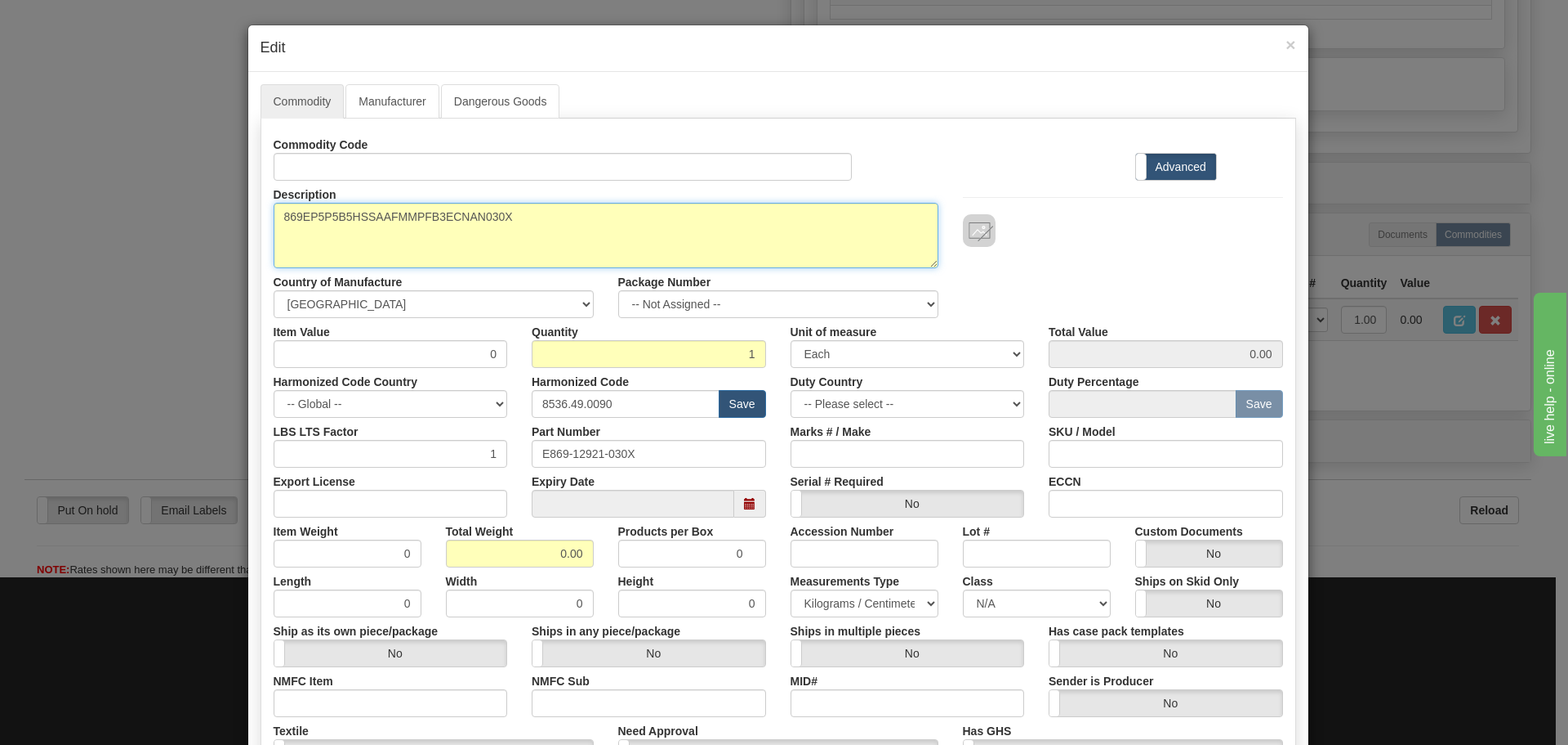
drag, startPoint x: 516, startPoint y: 226, endPoint x: 239, endPoint y: 209, distance: 277.5
click at [239, 209] on div "× Edit Commodity Manufacturer Dangerous Goods Commodity Code Standard Advanced …" at bounding box center [784, 372] width 1568 height 745
click at [517, 212] on textarea "869EP5P5B5HSSAAFMMPFB3ECNAN030X" at bounding box center [606, 235] width 665 height 65
drag, startPoint x: 517, startPoint y: 212, endPoint x: 243, endPoint y: 217, distance: 274.0
click at [248, 217] on div "Commodity Manufacturer Dangerous Goods Commodity Code Standard Advanced Descrip…" at bounding box center [778, 501] width 1060 height 860
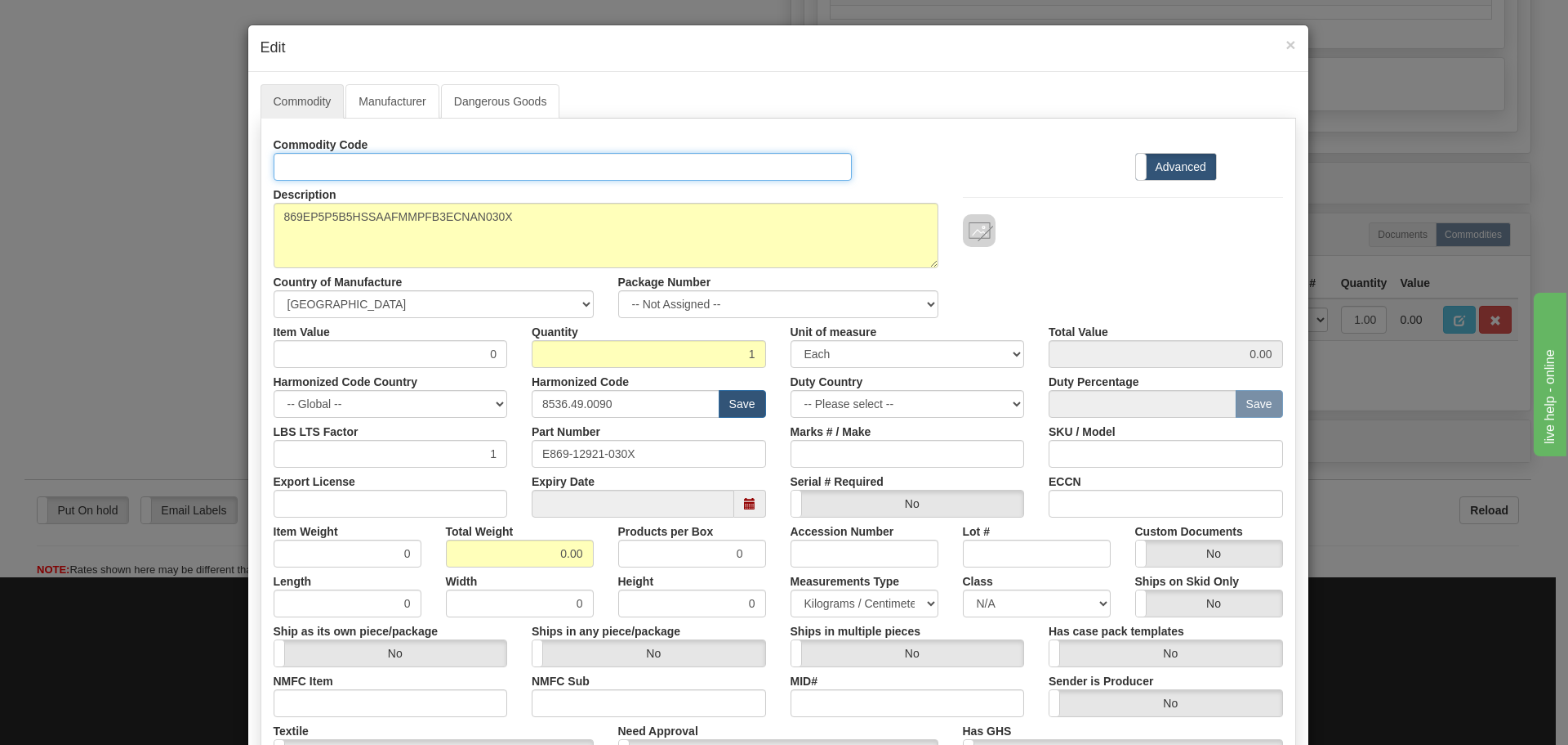
click at [313, 172] on input "Id" at bounding box center [564, 167] width 579 height 28
paste input "869EP5P5B5HSSAAFMMPFB3ECNAN030X"
type input "869EP5P5B5HSSAAFMMPFB3ECNAN030X"
drag, startPoint x: 644, startPoint y: 454, endPoint x: 480, endPoint y: 449, distance: 164.1
click at [480, 449] on div "LBS LTS Factor 1 Part Number E869-12921-030X Marks # / Make SKU / Model" at bounding box center [778, 442] width 1034 height 50
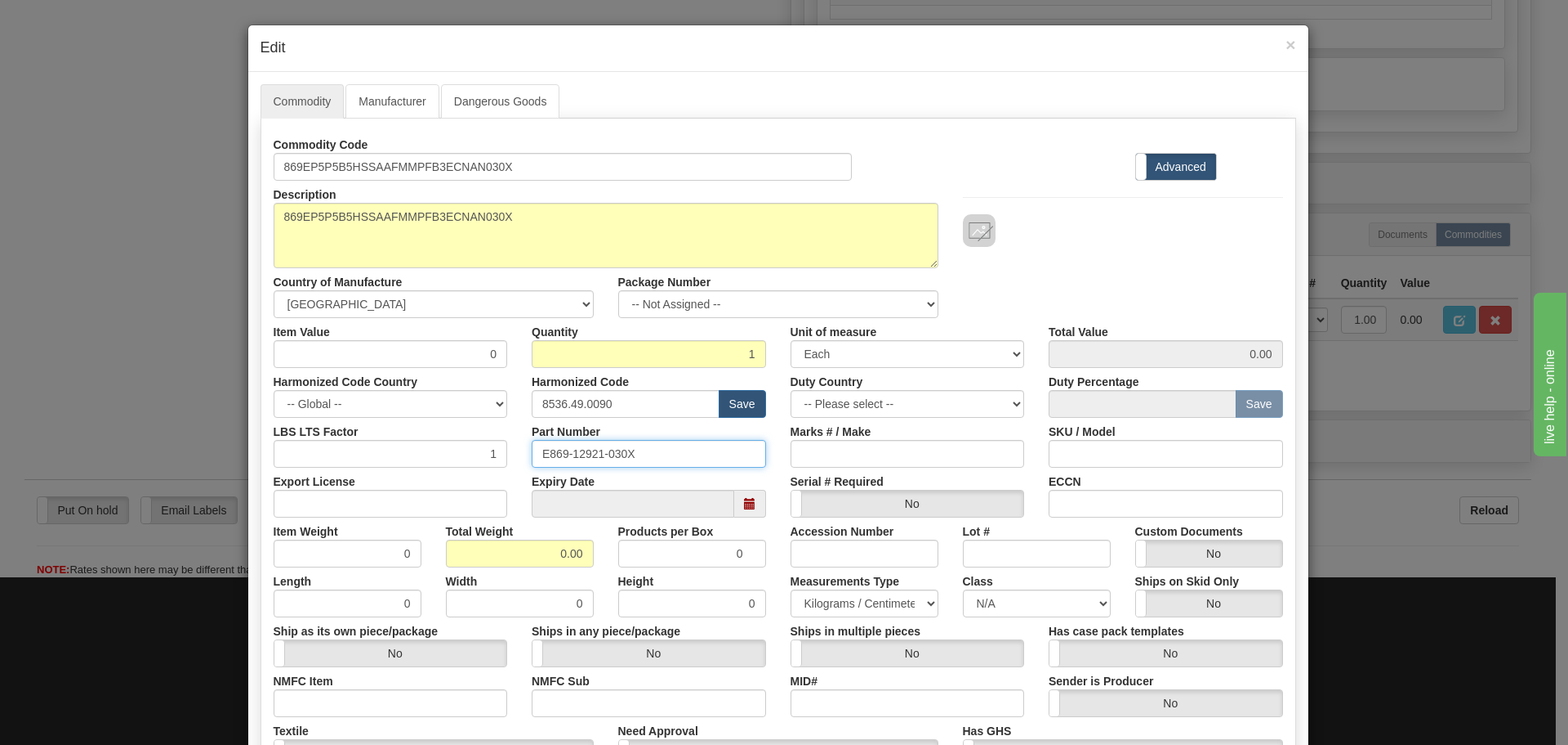
paste input "869EP5P5B5HSSAAFMMPFB3ECNAN"
type input "869EP5P5B5HSSAAFMMPFB3ECNAN030X"
drag, startPoint x: 616, startPoint y: 407, endPoint x: 508, endPoint y: 405, distance: 108.0
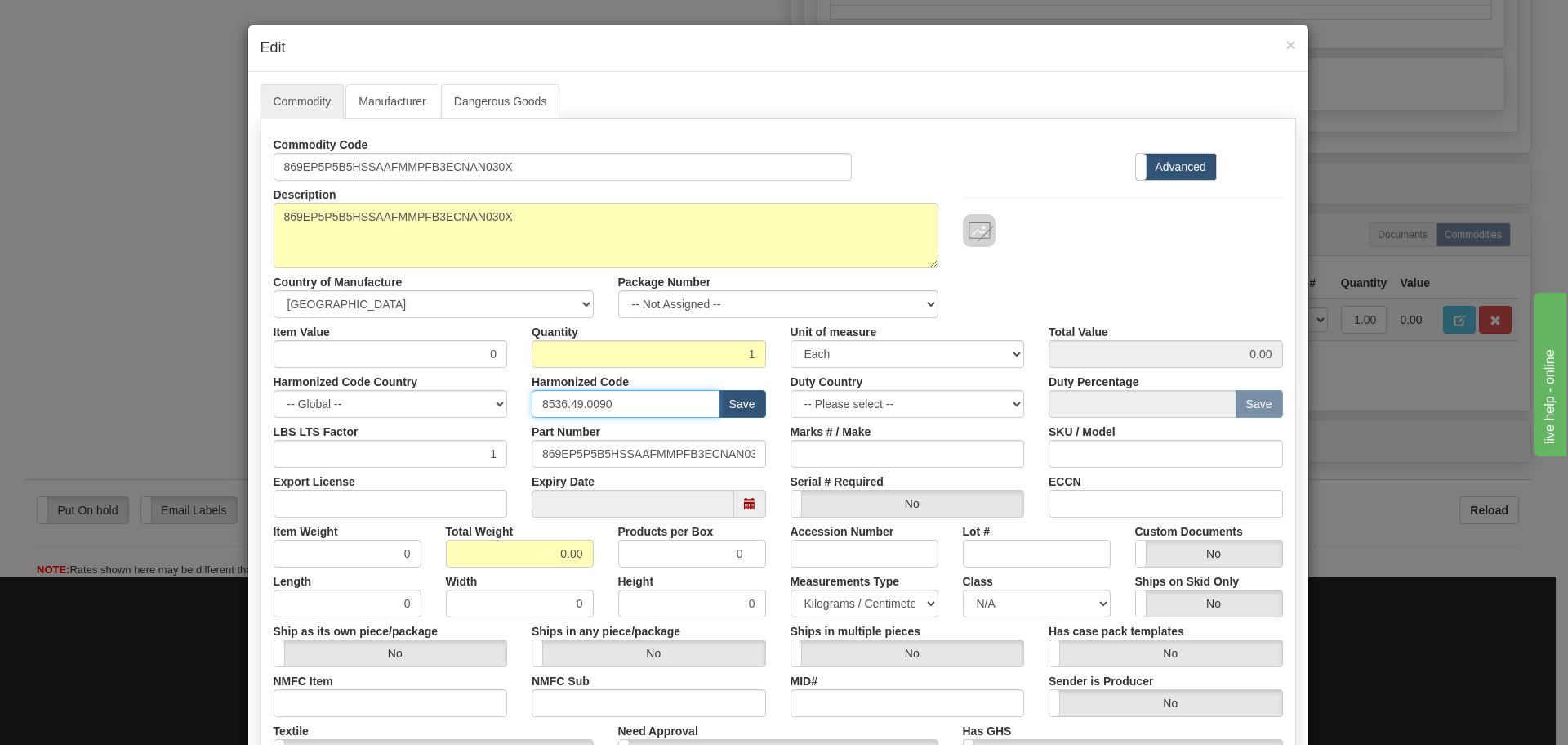
click at [508, 405] on div "Harmonized Code Country -- Global -- AFGHANISTAN ALAND ISLANDS ALBANIA ALGERIA …" at bounding box center [778, 393] width 1034 height 50
type input "8537.10.9070"
drag, startPoint x: 491, startPoint y: 349, endPoint x: 473, endPoint y: 349, distance: 18.0
click at [473, 349] on input "0" at bounding box center [391, 354] width 234 height 28
type input "75"
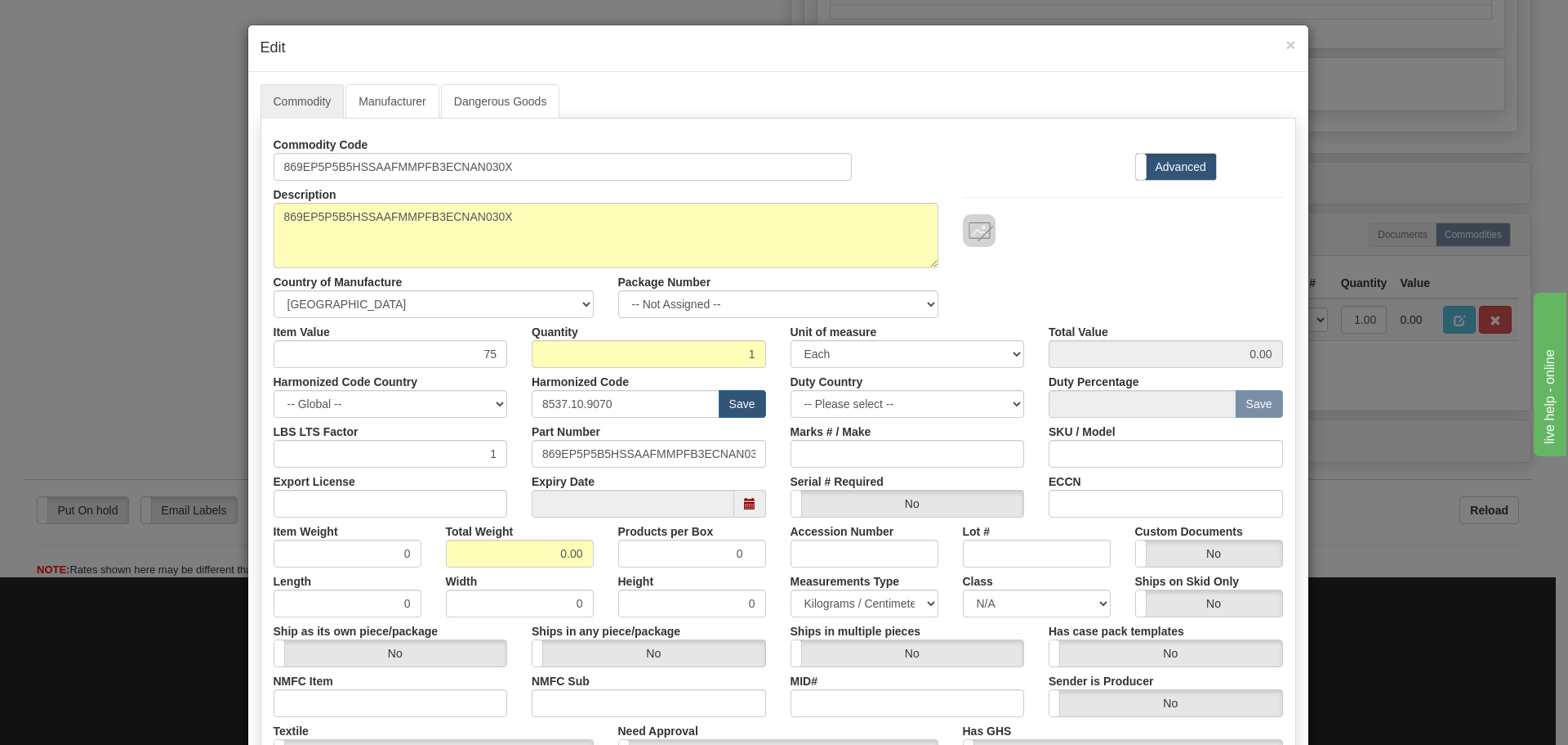
type input "75.00"
click at [1126, 256] on div "Description 869EP5P5B5HSSAAFMMPFB3ECNAN030X Country of Manufacture -- Unknown -…" at bounding box center [778, 249] width 1034 height 137
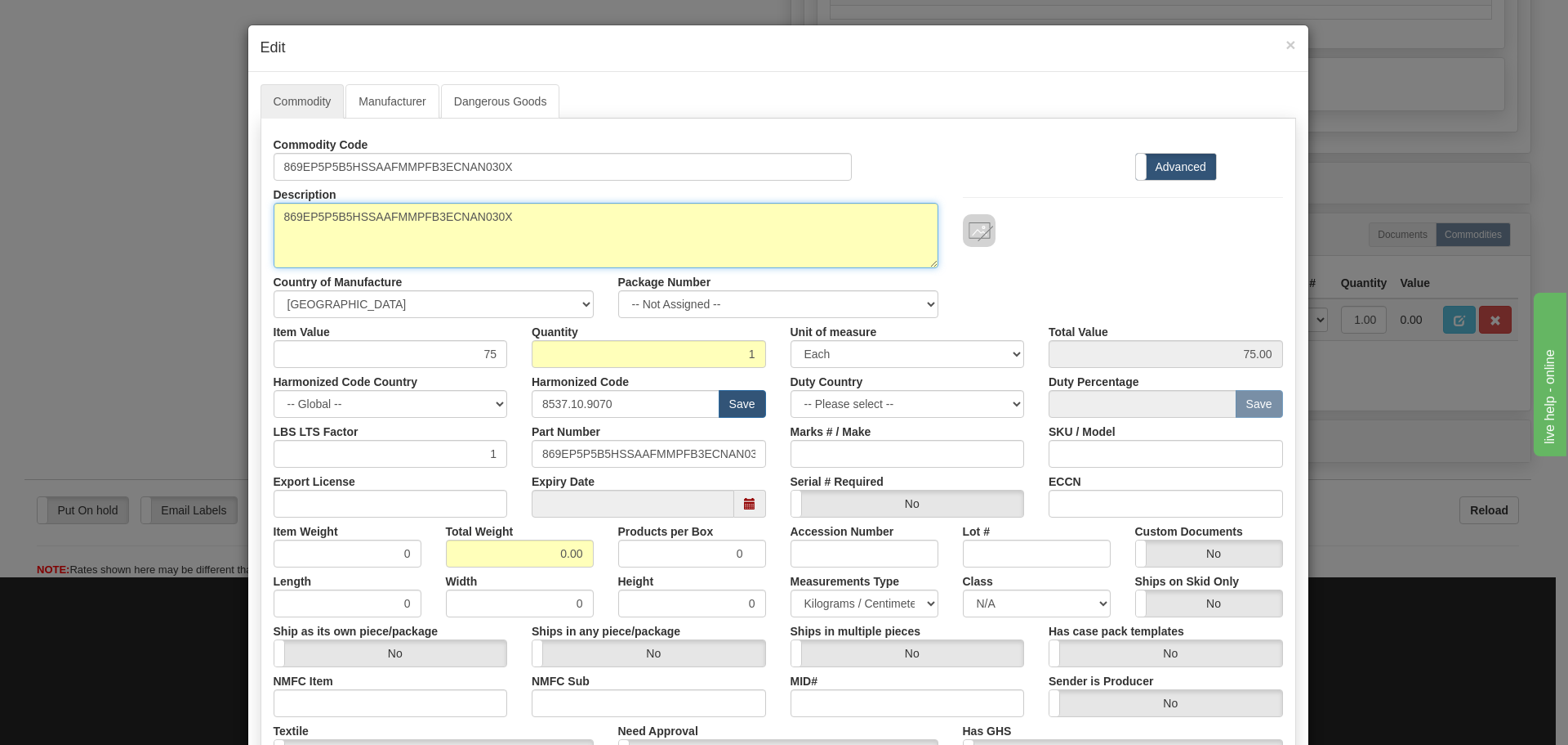
drag, startPoint x: 525, startPoint y: 212, endPoint x: 158, endPoint y: 265, distance: 370.8
click at [158, 265] on div "× Edit Commodity Manufacturer Dangerous Goods Commodity Code 869EP5P5B5HSSAAFMM…" at bounding box center [784, 372] width 1568 height 745
paste textarea "869 Motor Protection Relay-869"
click at [280, 236] on textarea "869EP5P5B5HSSAAFMMPFB3ECNAN030X" at bounding box center [606, 235] width 665 height 65
type textarea "869 Motor Protection Relay-869"
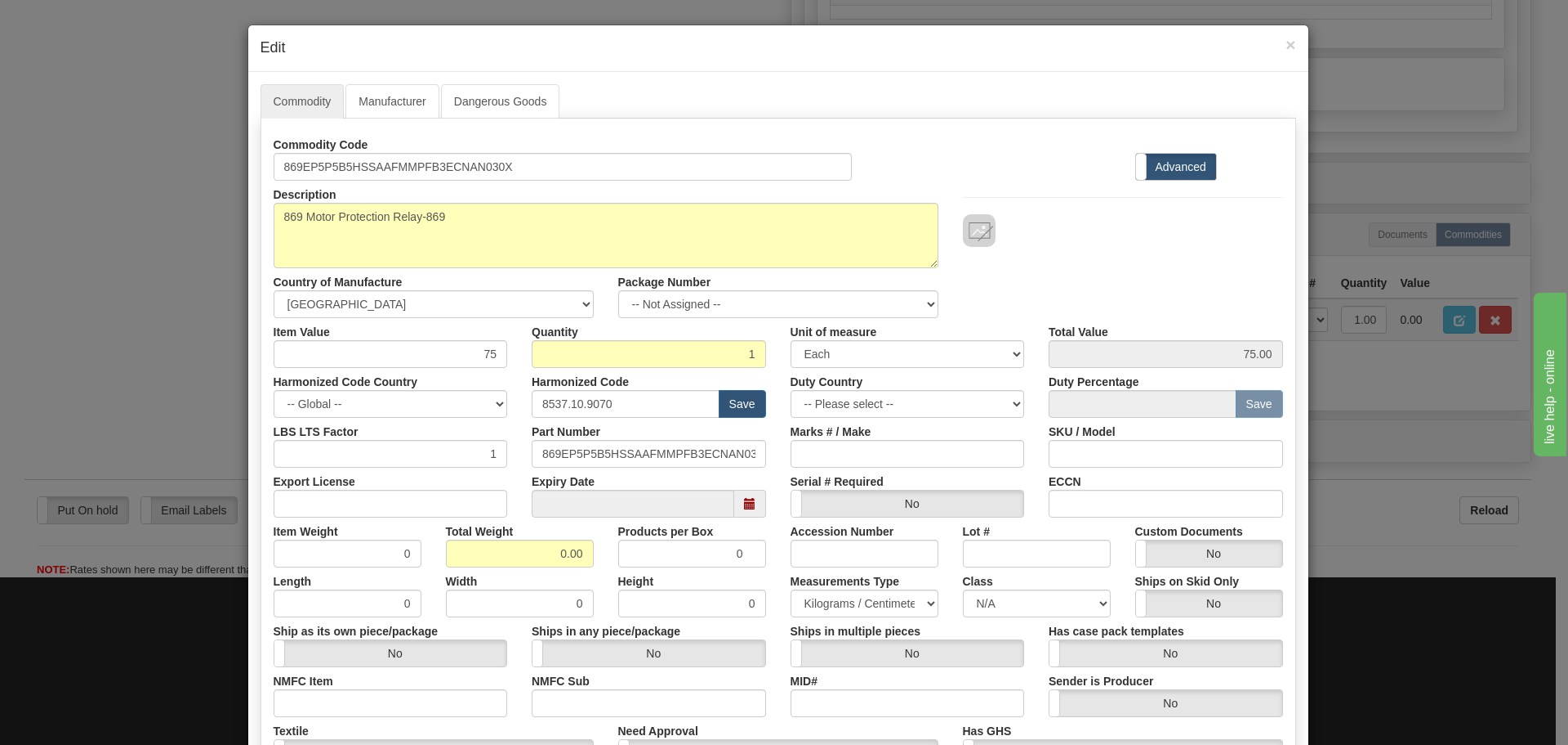
click at [903, 149] on div "Commodity Code 869EP5P5B5HSSAAFMMPFB3ECNAN030X Standard Advanced" at bounding box center [778, 156] width 1034 height 50
drag, startPoint x: 575, startPoint y: 551, endPoint x: 503, endPoint y: 551, distance: 72.0
click at [503, 551] on input "0.00" at bounding box center [520, 553] width 148 height 28
type input "10"
type input "10.0000"
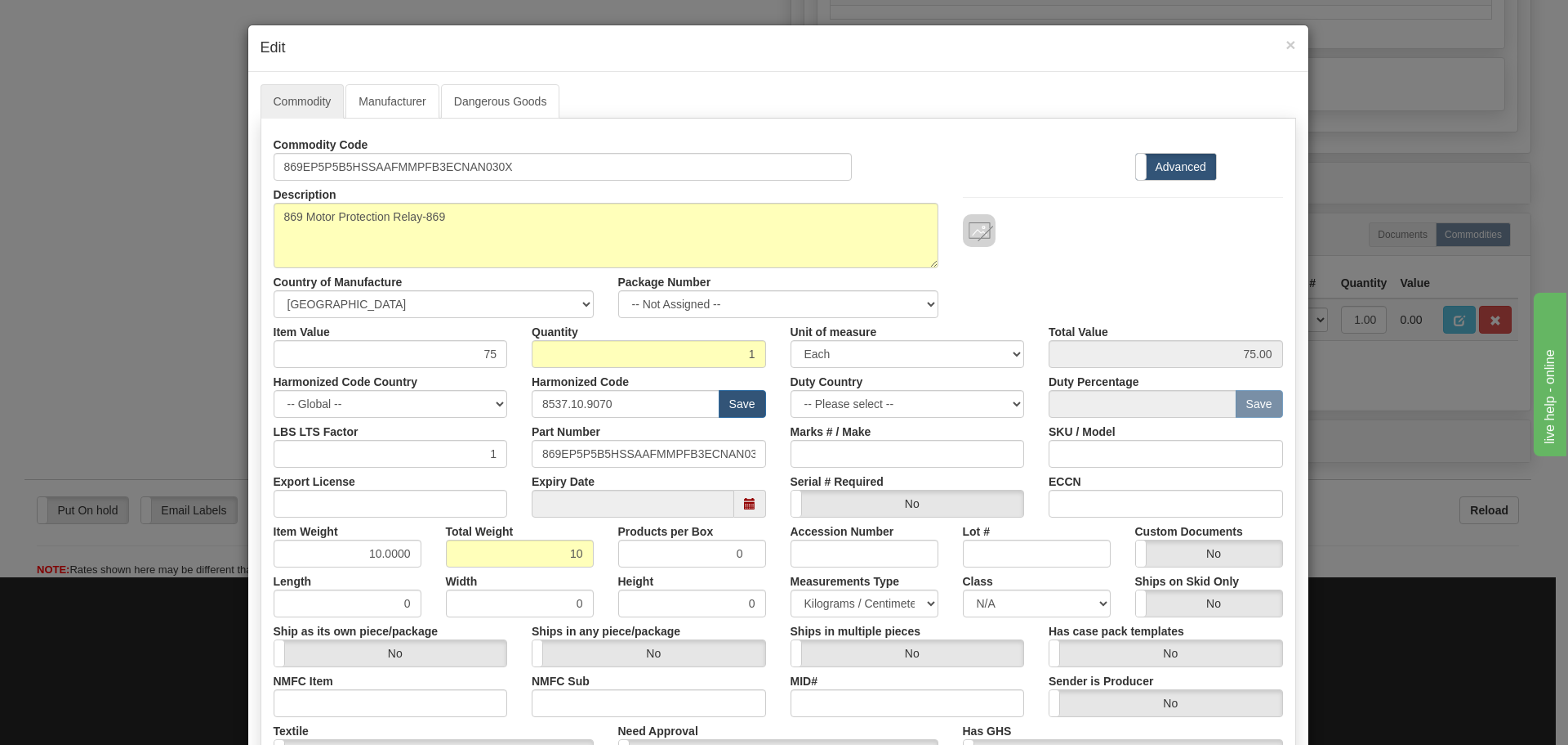
click at [1087, 249] on div "Description 869EP5P5B5HSSAAFMMPFB3ECNAN030X Country of Manufacture -- Unknown -…" at bounding box center [778, 249] width 1034 height 137
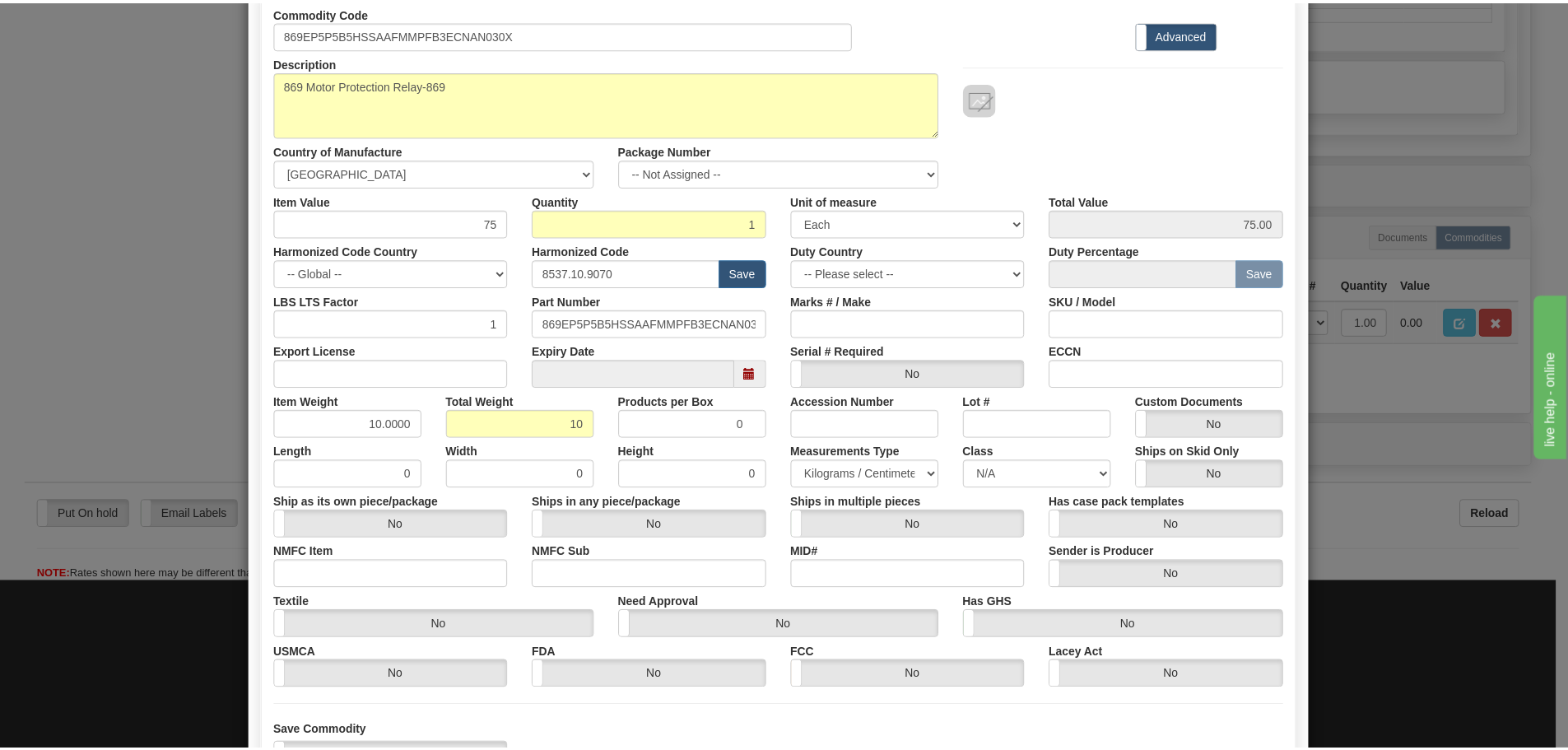
scroll to position [268, 0]
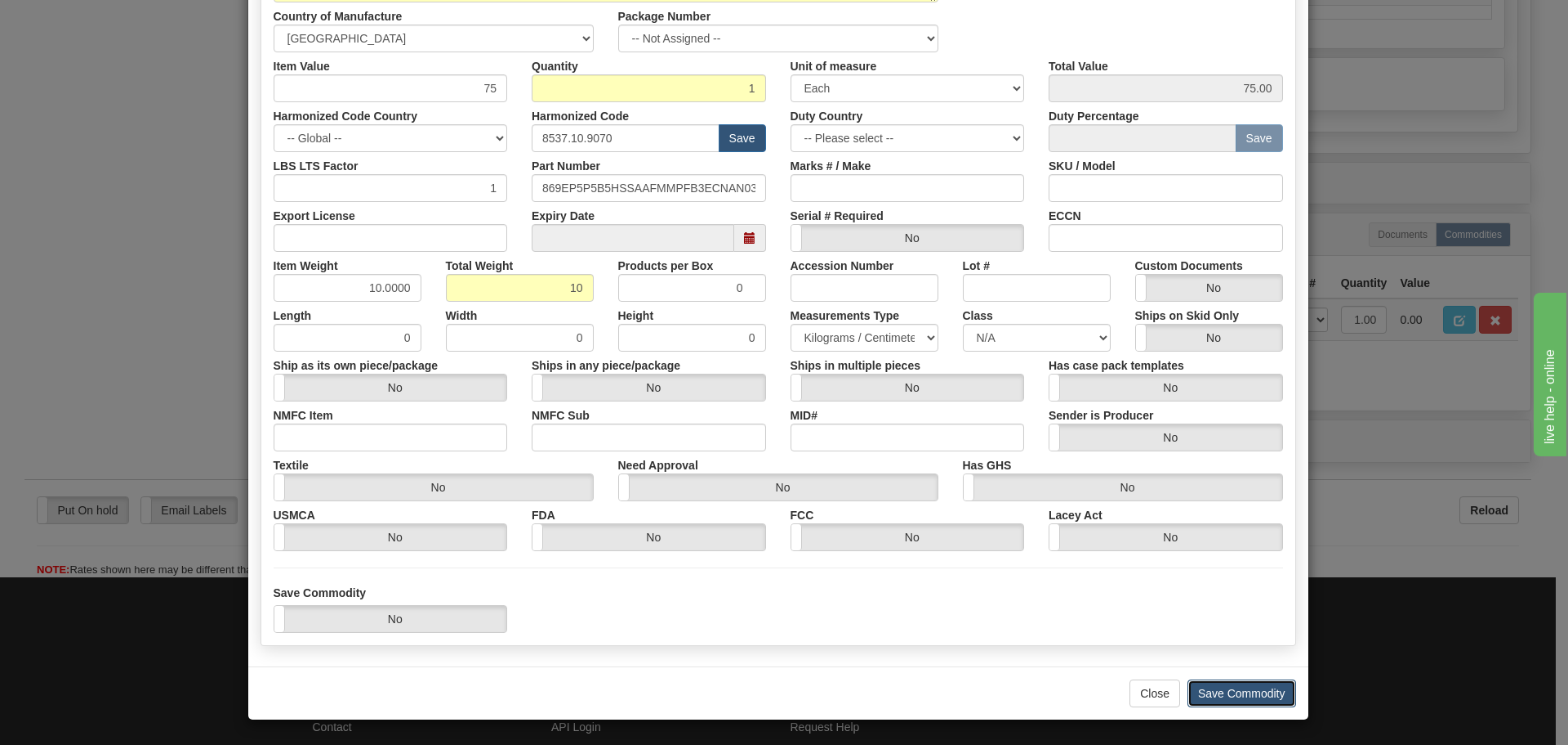
click at [1209, 703] on button "Save Commodity" at bounding box center [1242, 693] width 109 height 28
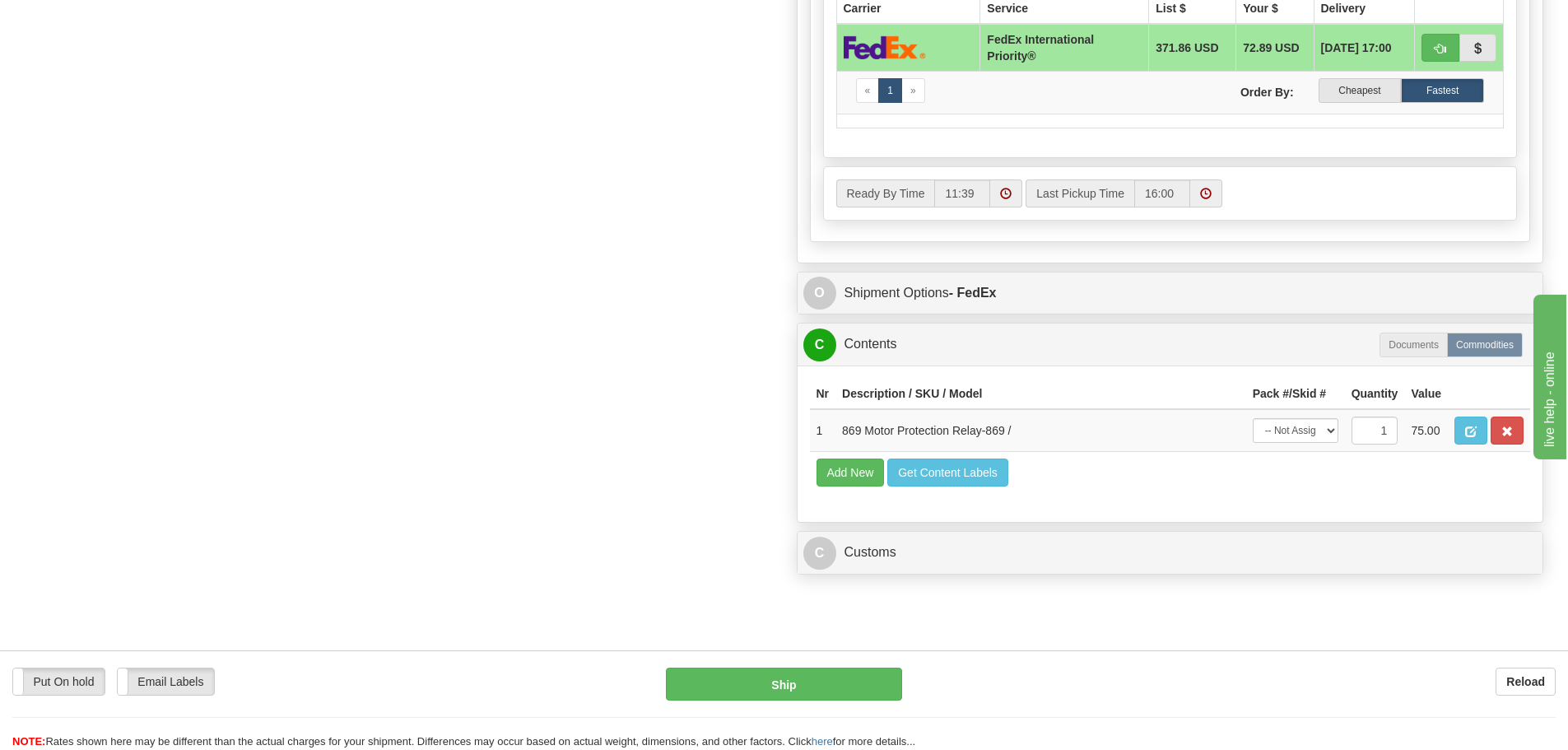
scroll to position [1152, 0]
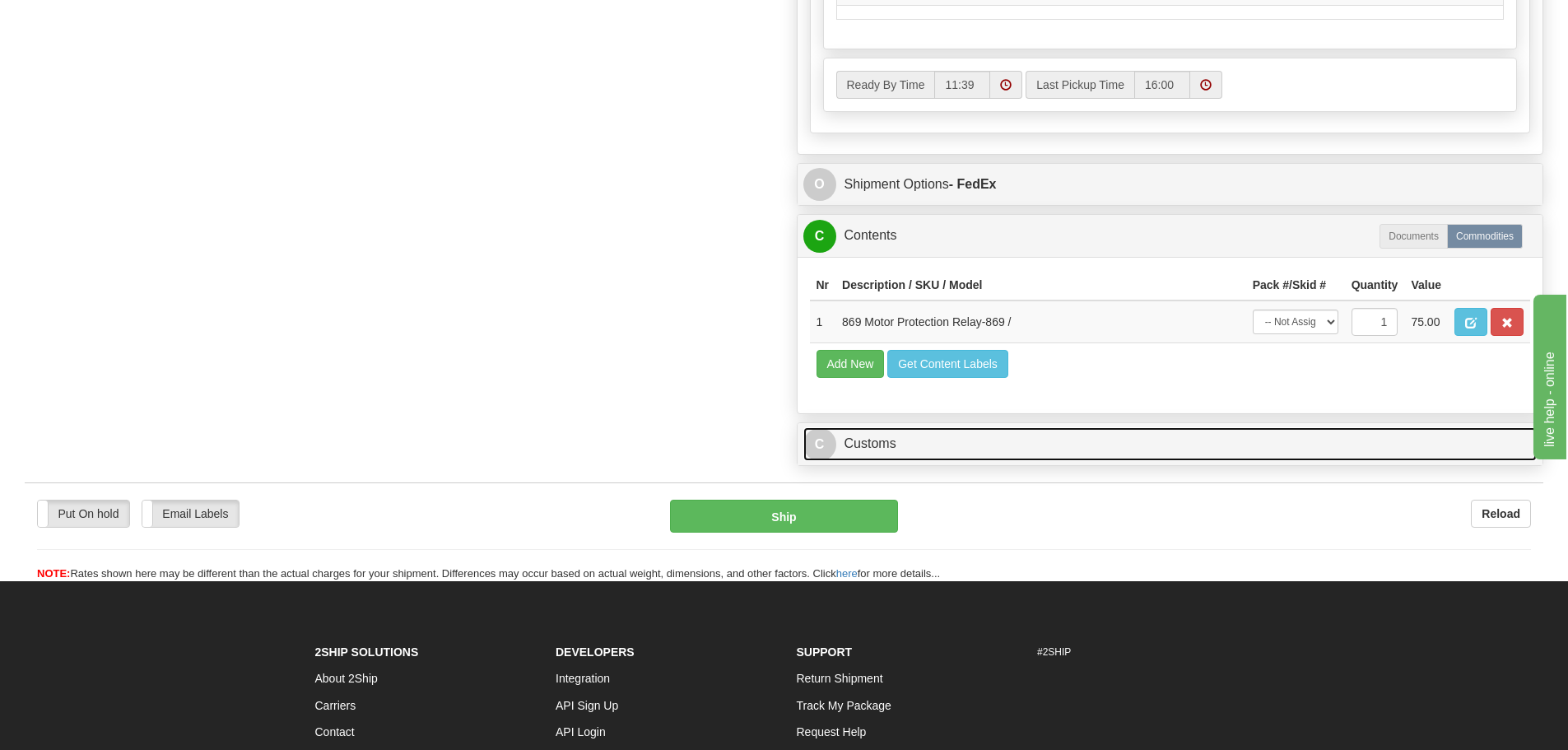
click at [862, 435] on link "C Customs" at bounding box center [1171, 443] width 735 height 34
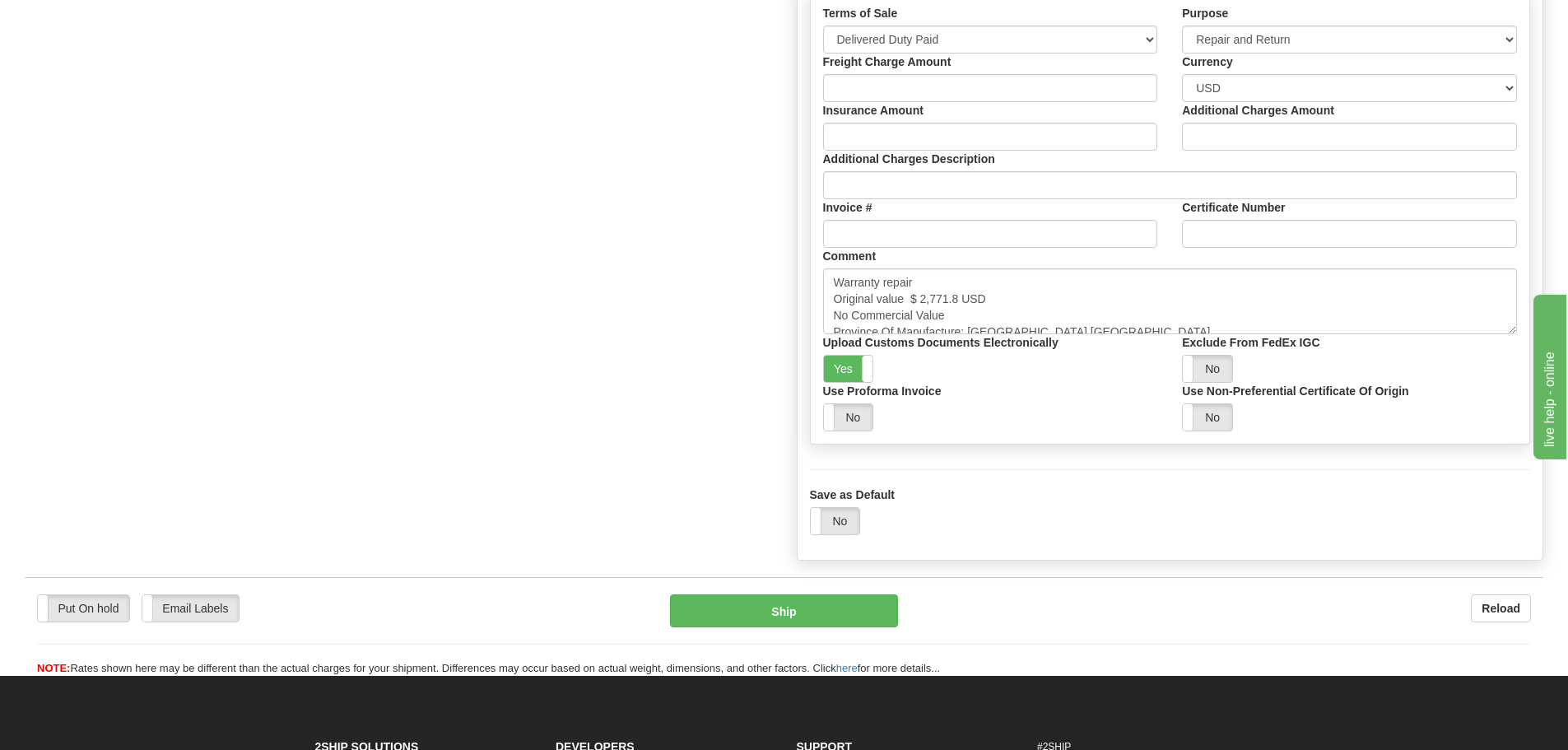
scroll to position [1728, 0]
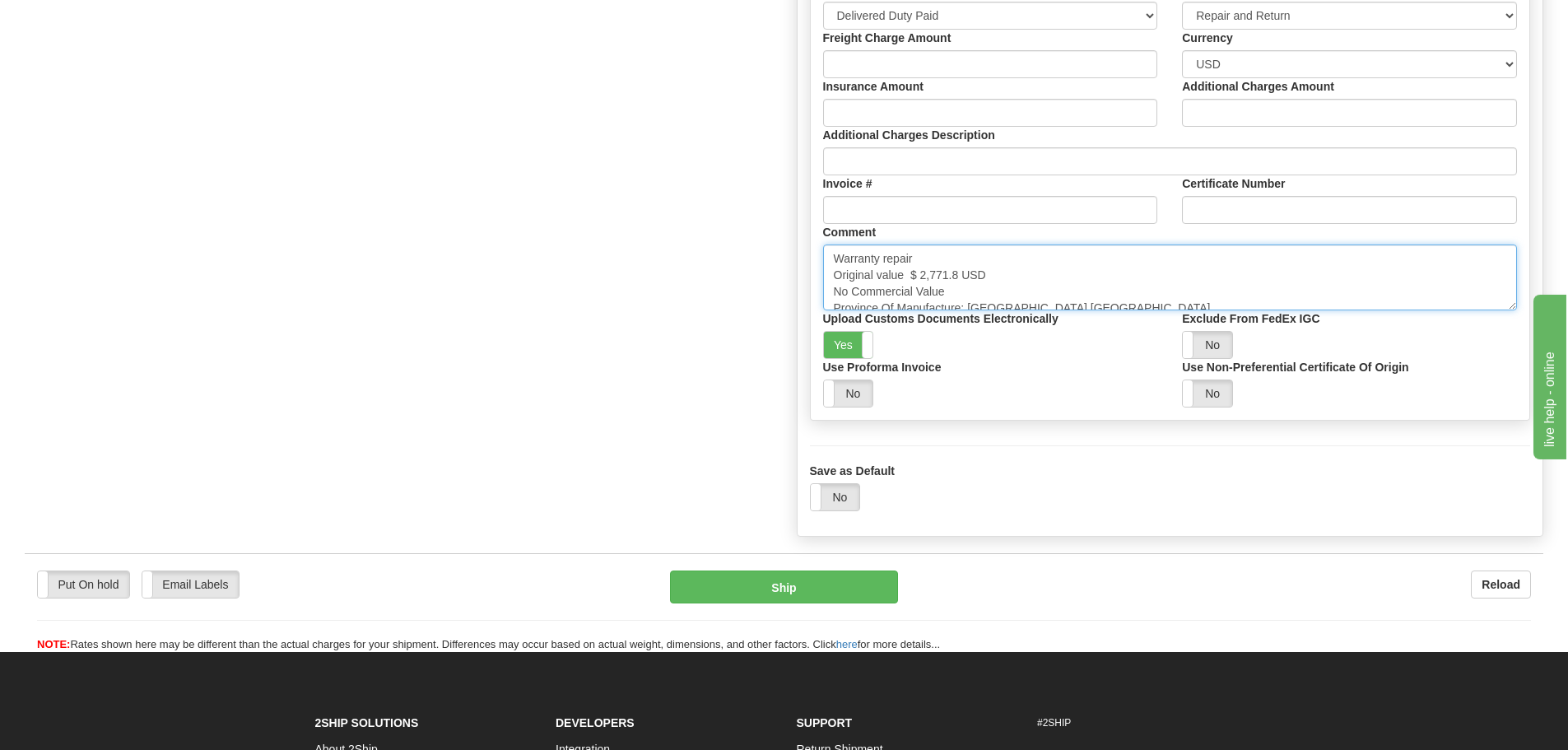
drag, startPoint x: 920, startPoint y: 273, endPoint x: 966, endPoint y: 274, distance: 46.0
click at [966, 274] on textarea "Warranty repair Original value $ 2,771.8 USD No Commercial Value Province Of Ma…" at bounding box center [1171, 277] width 695 height 65
paste textarea "11,441.42"
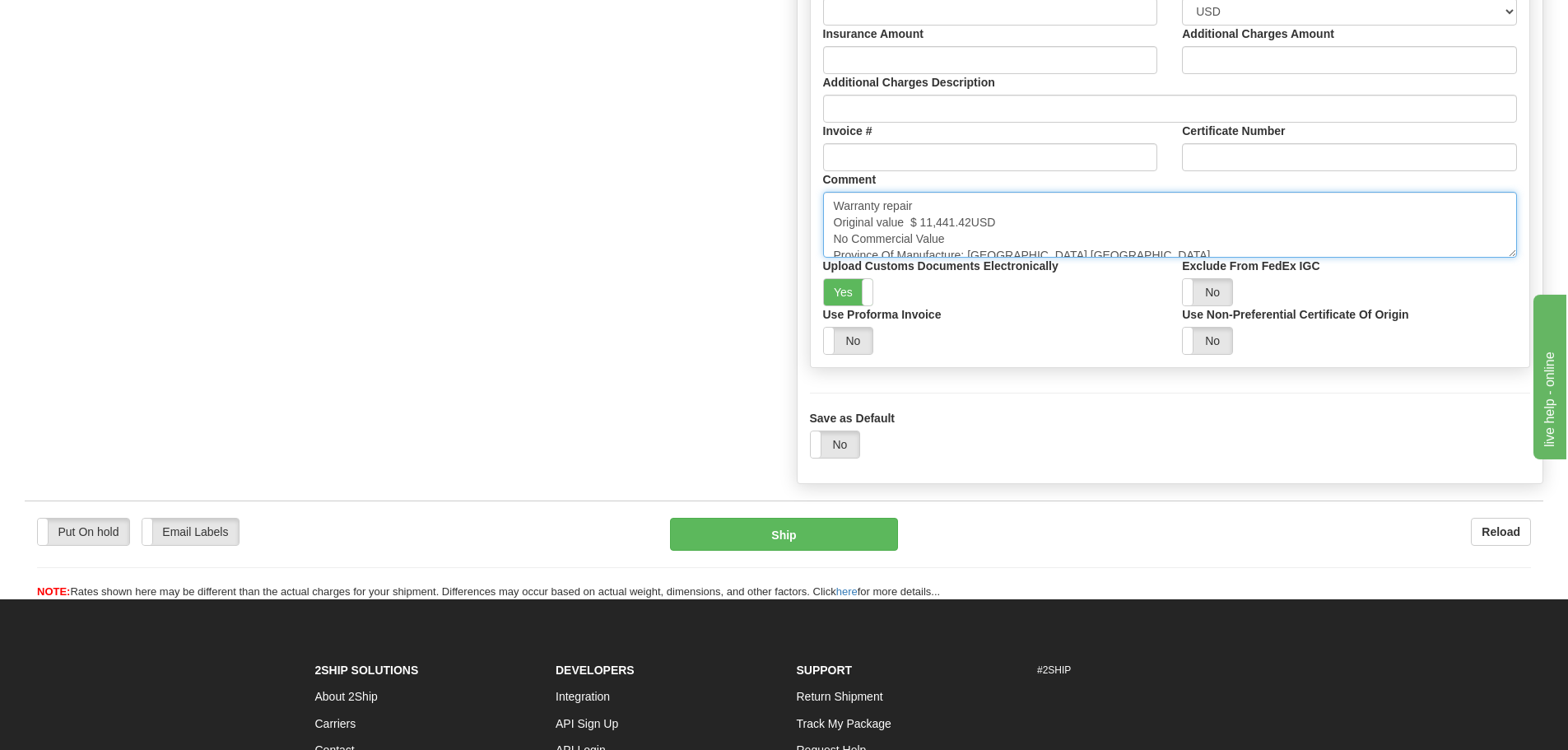
scroll to position [1560, 0]
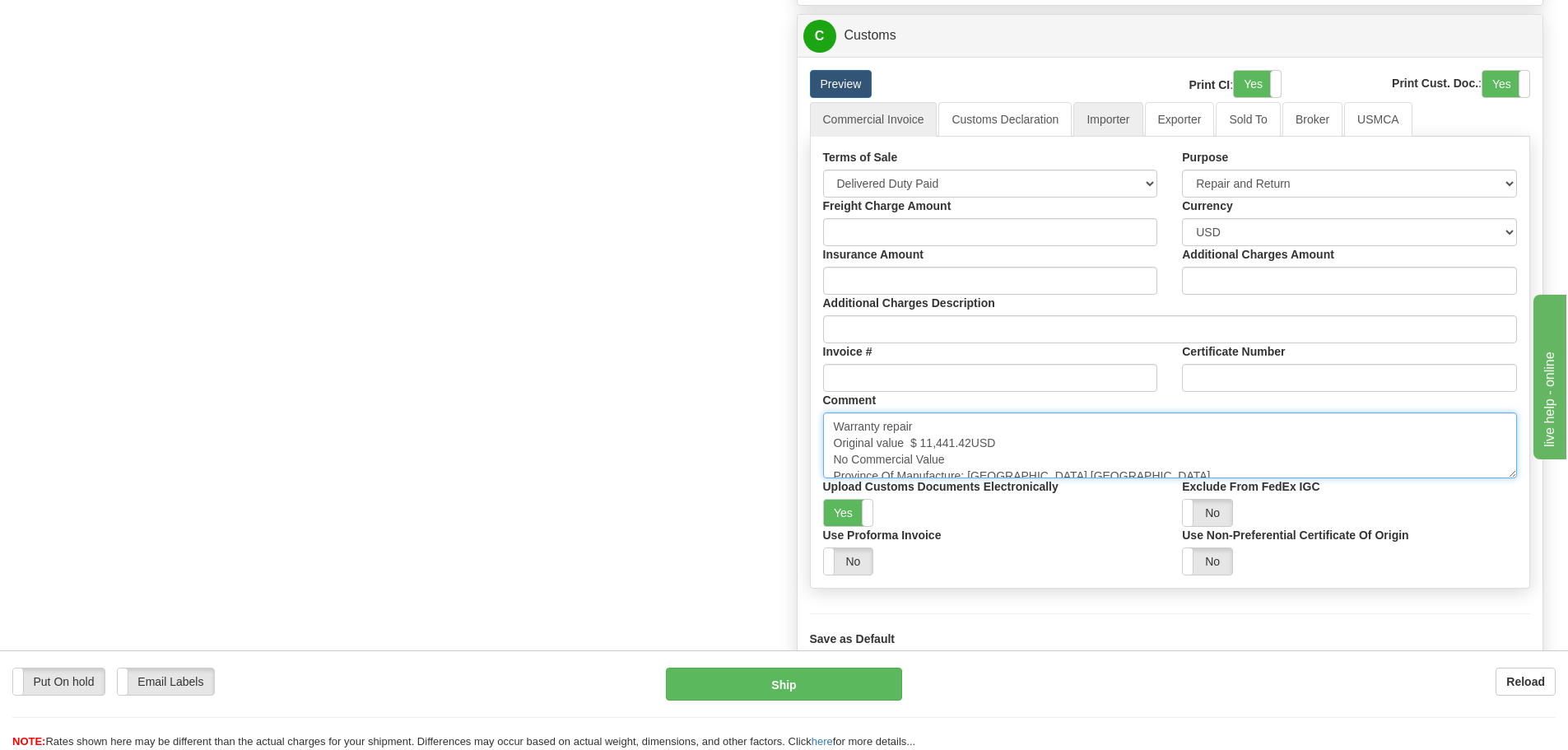
type textarea "Warranty repair Original value $ 11,441.42USD No Commercial Value Province Of M…"
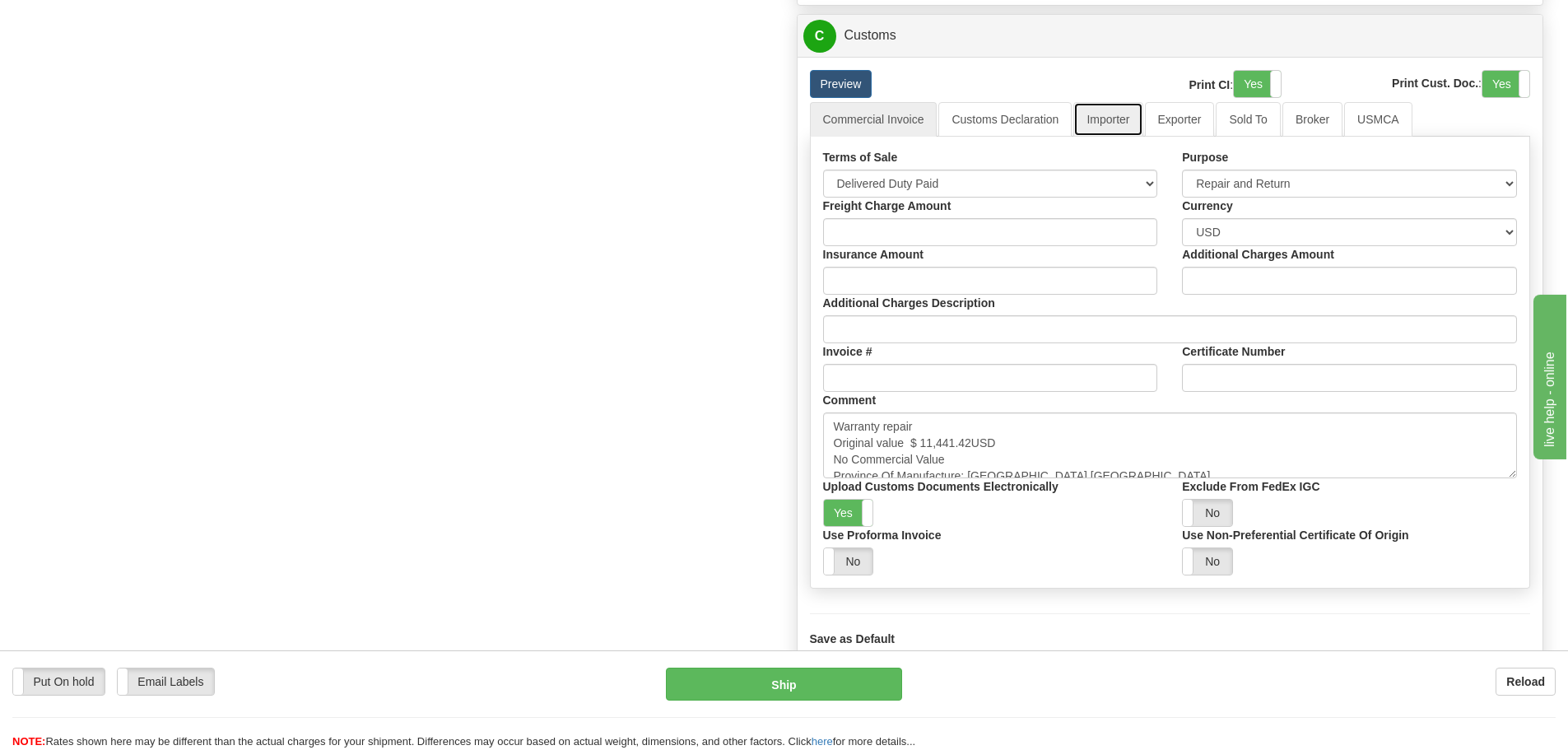
click at [1100, 128] on link "Importer" at bounding box center [1108, 119] width 69 height 35
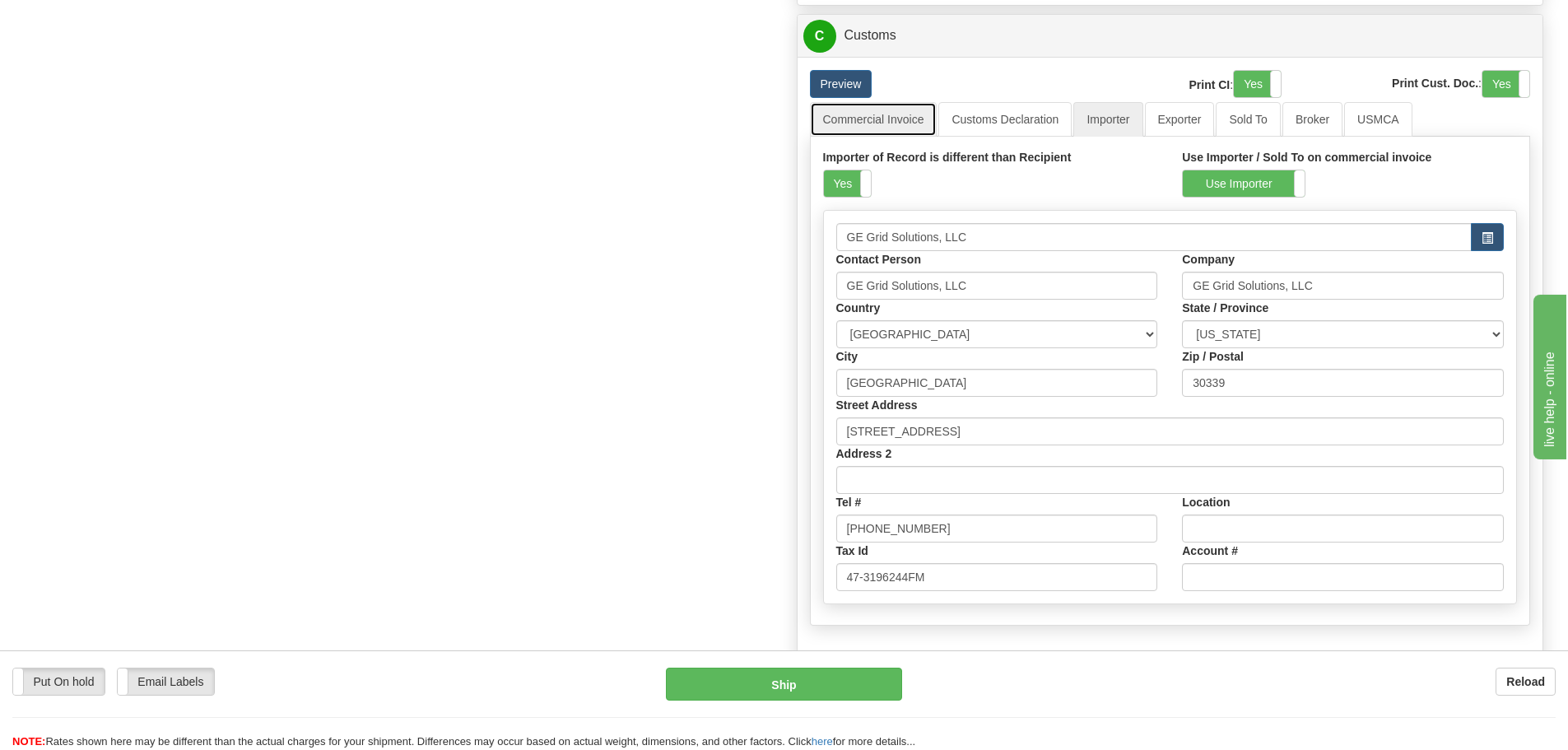
click at [893, 127] on link "Commercial Invoice" at bounding box center [874, 119] width 128 height 35
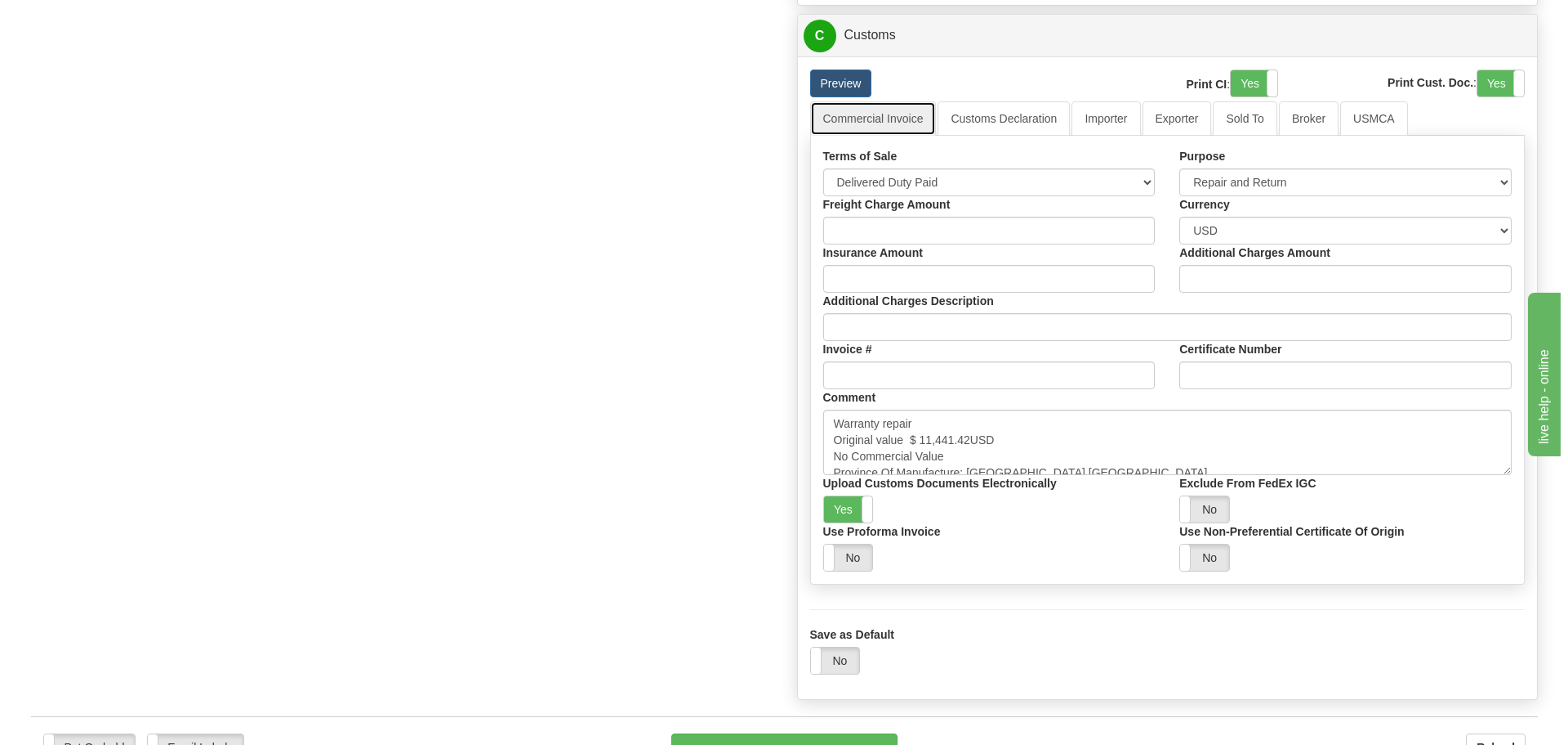
scroll to position [1795, 0]
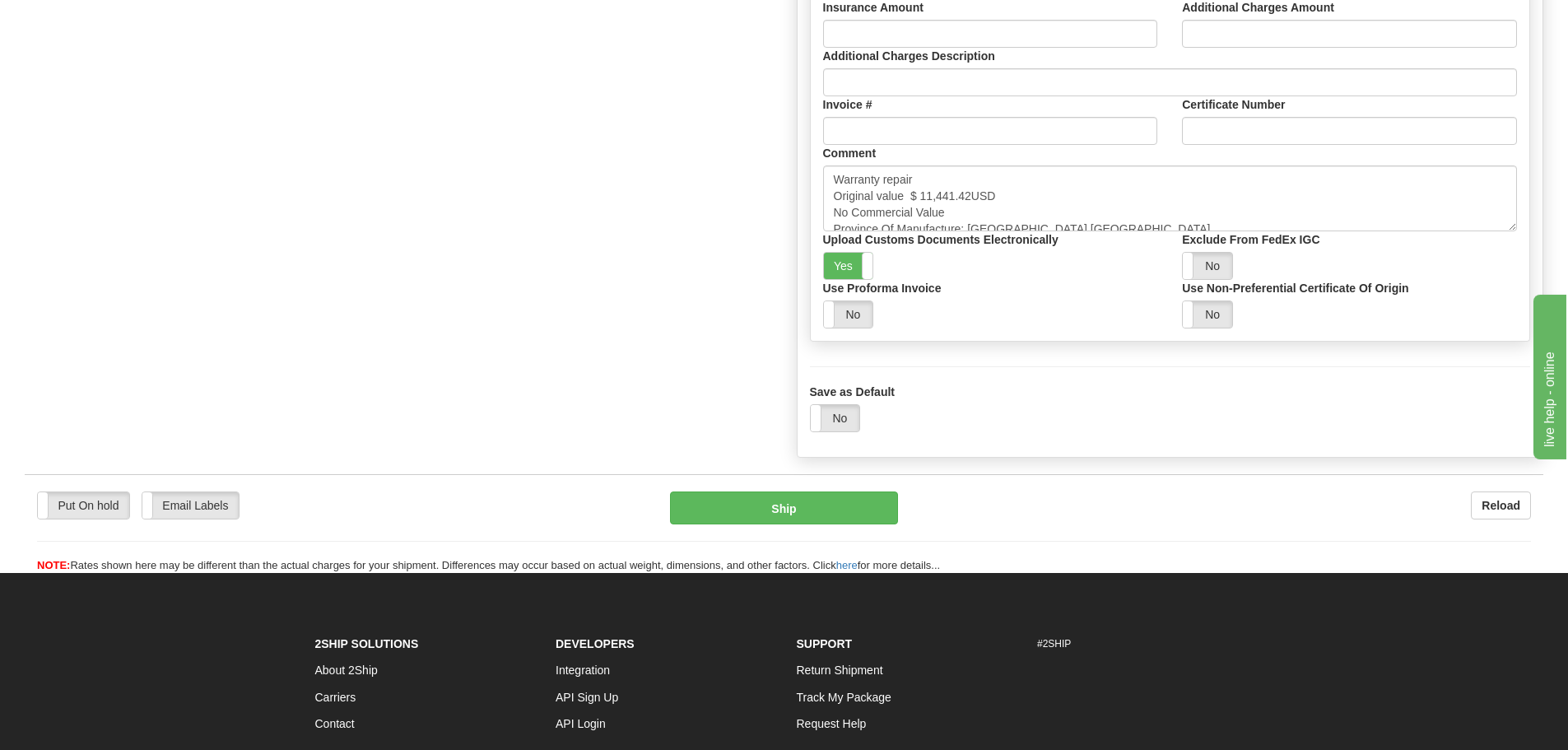
click at [744, 508] on button "Ship" at bounding box center [784, 508] width 228 height 33
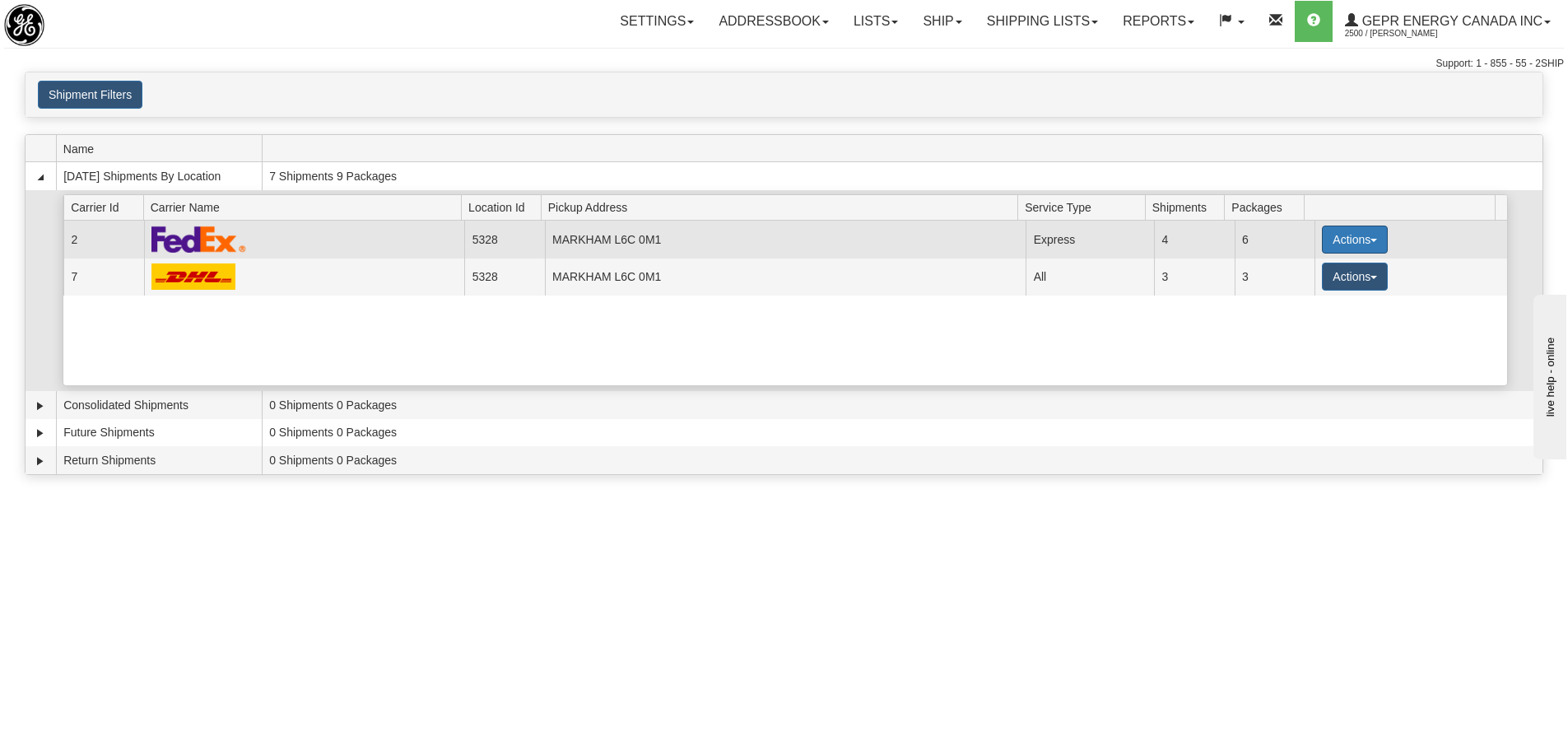
click at [1336, 237] on button "Actions" at bounding box center [1355, 240] width 66 height 28
click at [1289, 270] on span "Details" at bounding box center [1294, 270] width 45 height 12
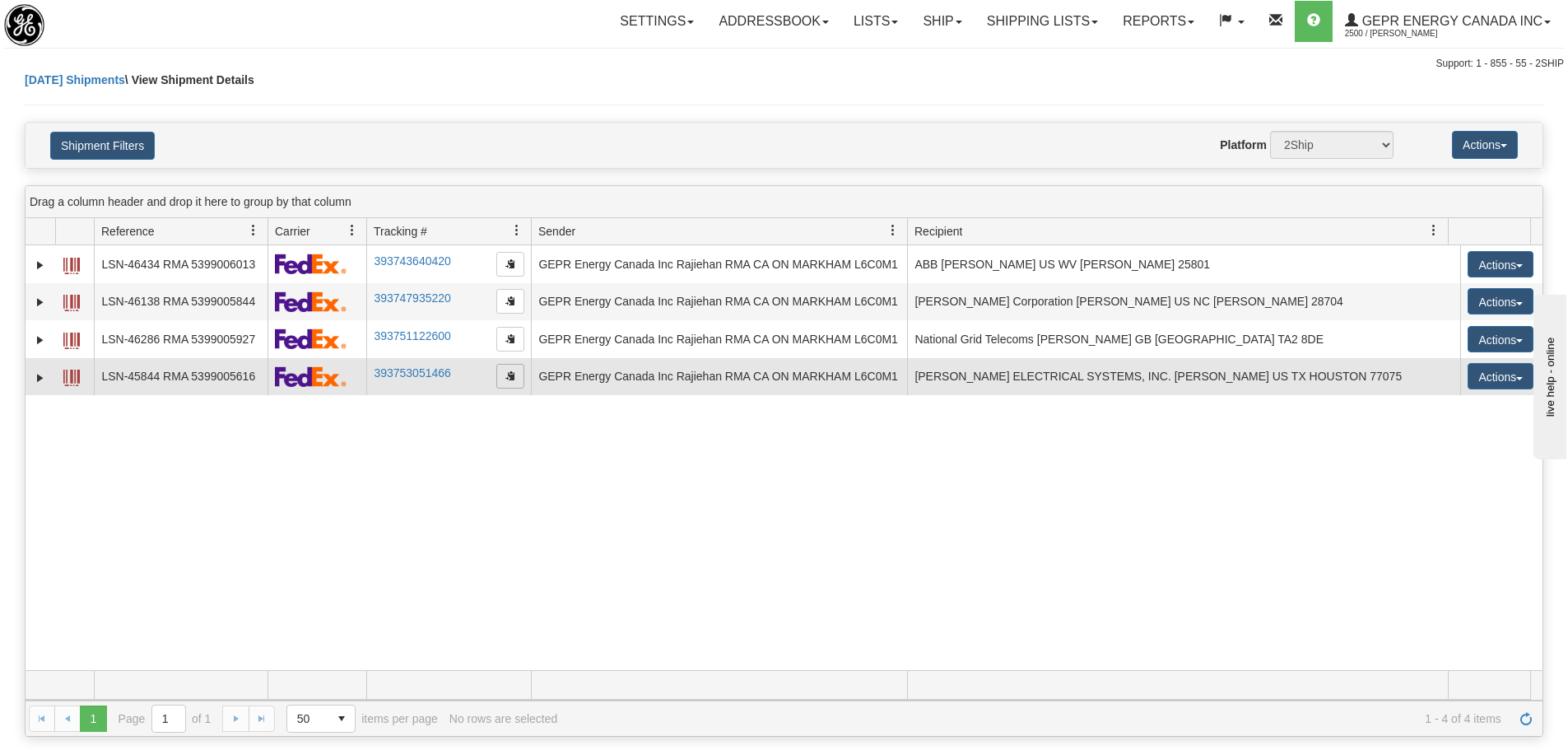
click at [507, 375] on span "button" at bounding box center [511, 375] width 10 height 10
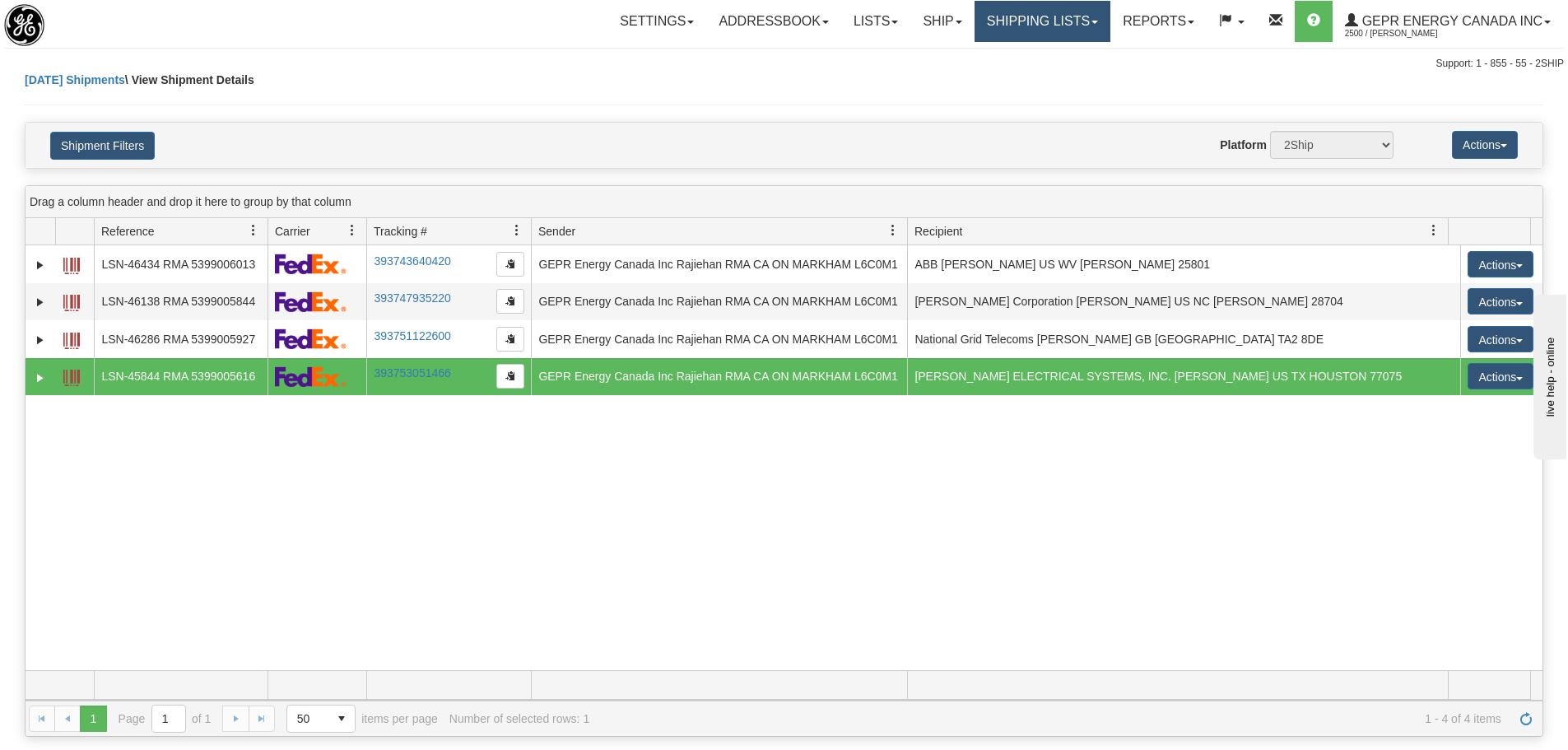
click at [1031, 21] on link "Shipping lists" at bounding box center [1043, 22] width 136 height 41
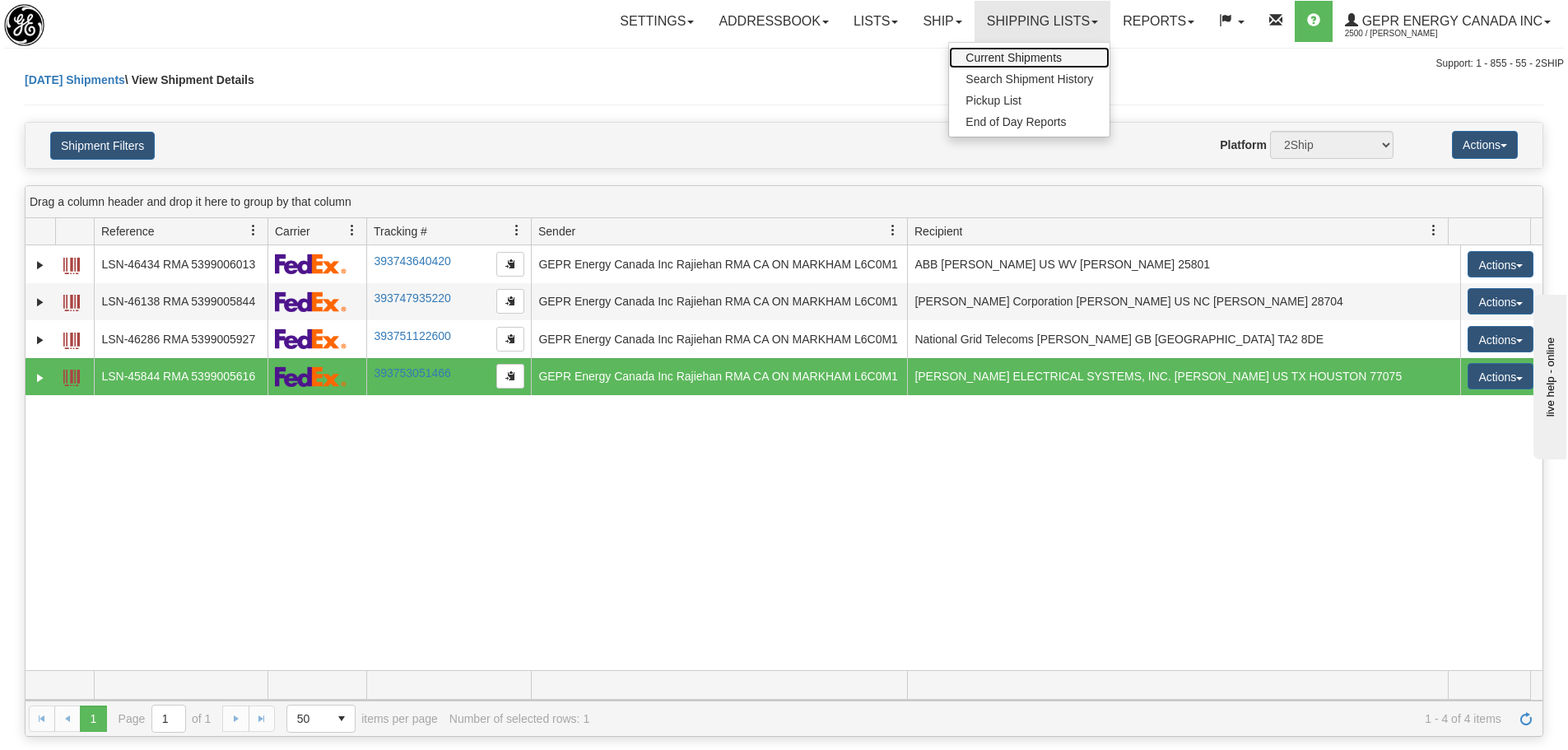
click at [1031, 60] on span "Current Shipments" at bounding box center [1014, 58] width 96 height 13
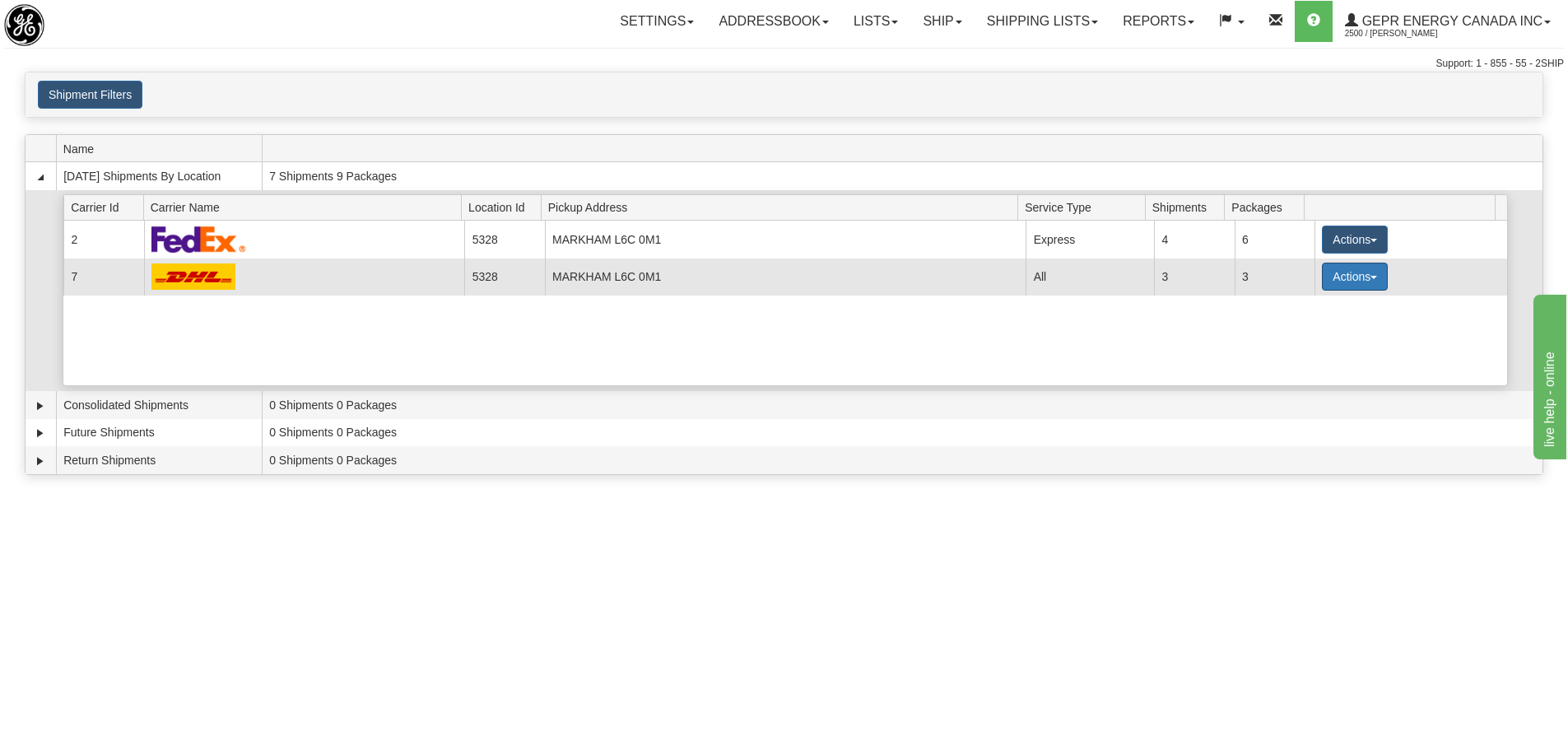
click at [1342, 277] on button "Actions" at bounding box center [1355, 277] width 66 height 28
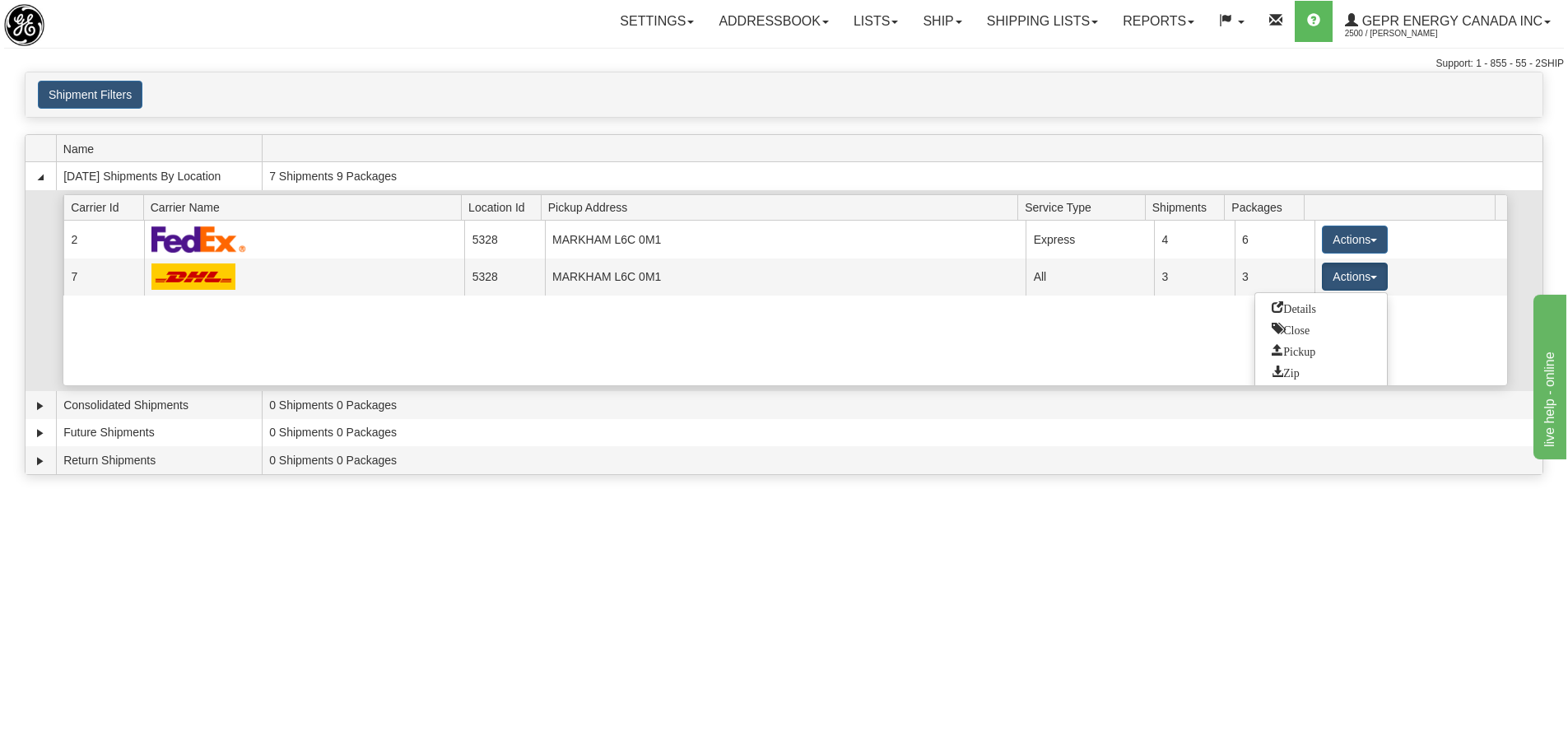
drag, startPoint x: 1300, startPoint y: 302, endPoint x: 1267, endPoint y: 298, distance: 33.2
click at [1304, 311] on span "Details" at bounding box center [1294, 307] width 45 height 12
